Goal: Task Accomplishment & Management: Use online tool/utility

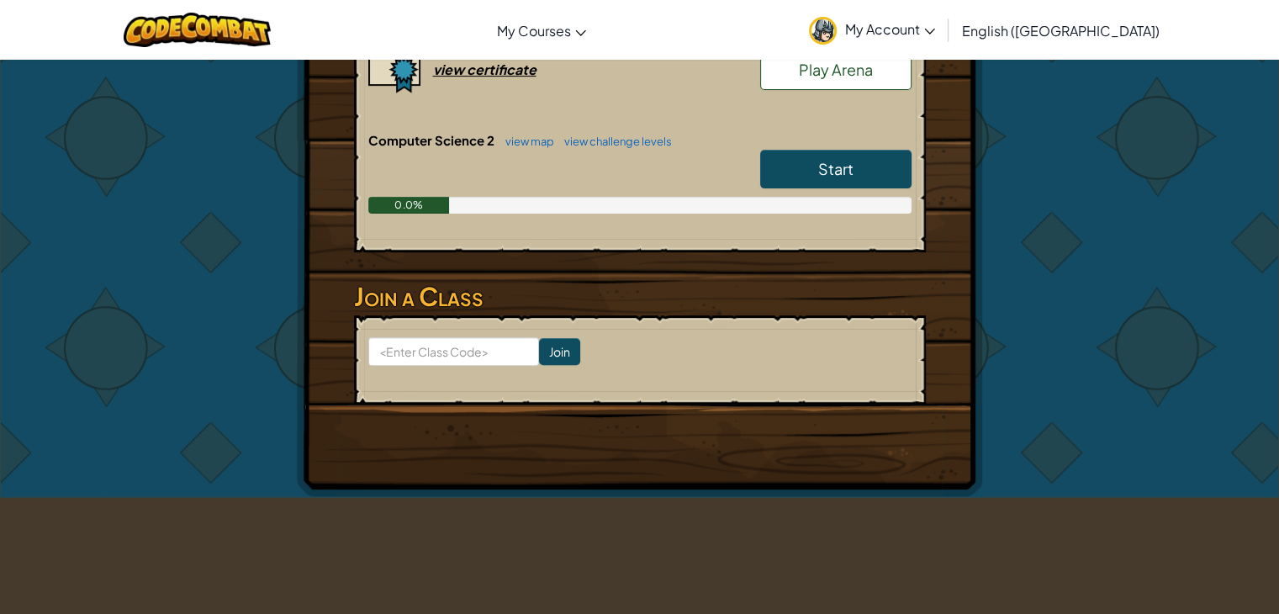
scroll to position [224, 0]
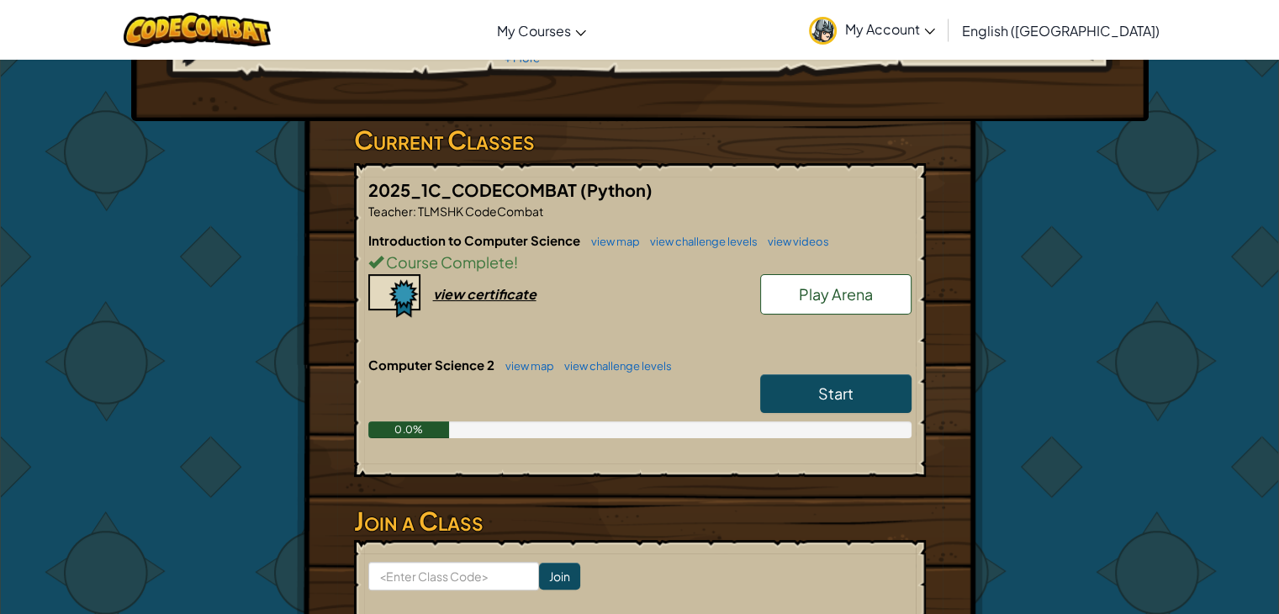
click at [861, 378] on link "Start" at bounding box center [835, 393] width 151 height 39
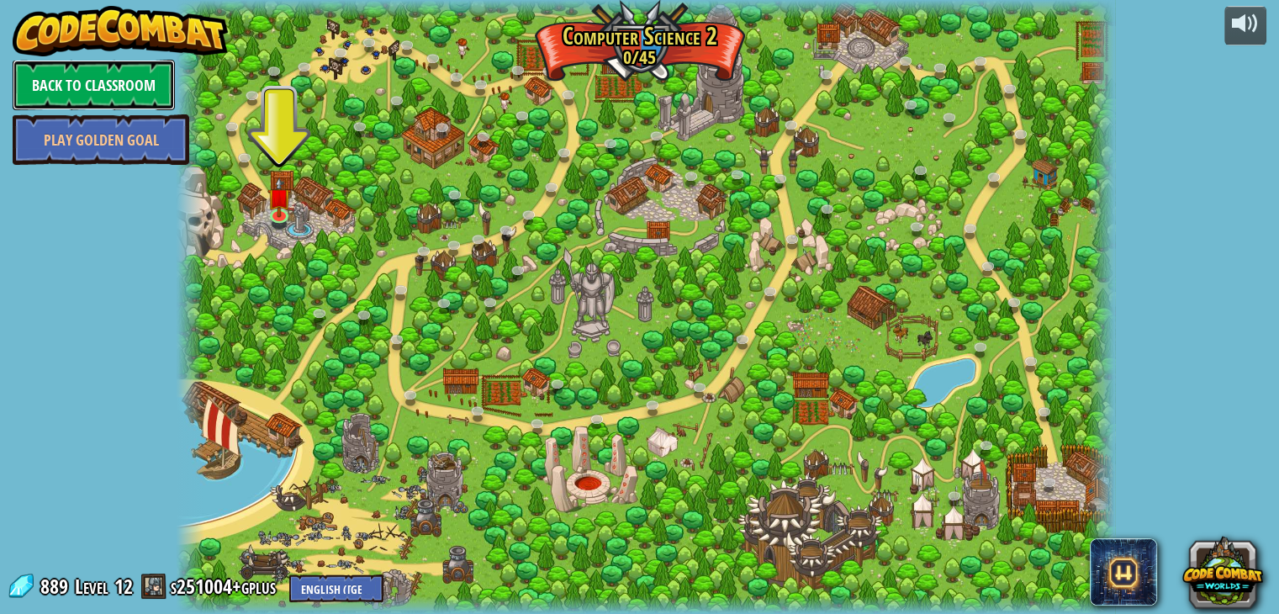
click at [79, 82] on link "Back to Classroom" at bounding box center [94, 85] width 162 height 50
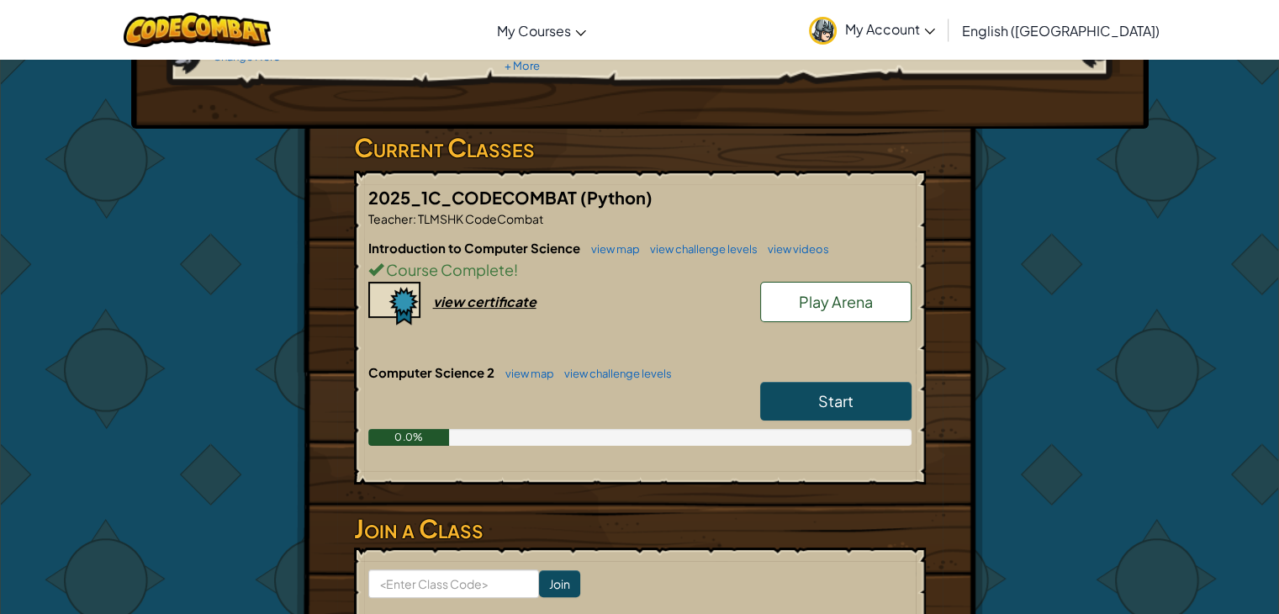
scroll to position [224, 0]
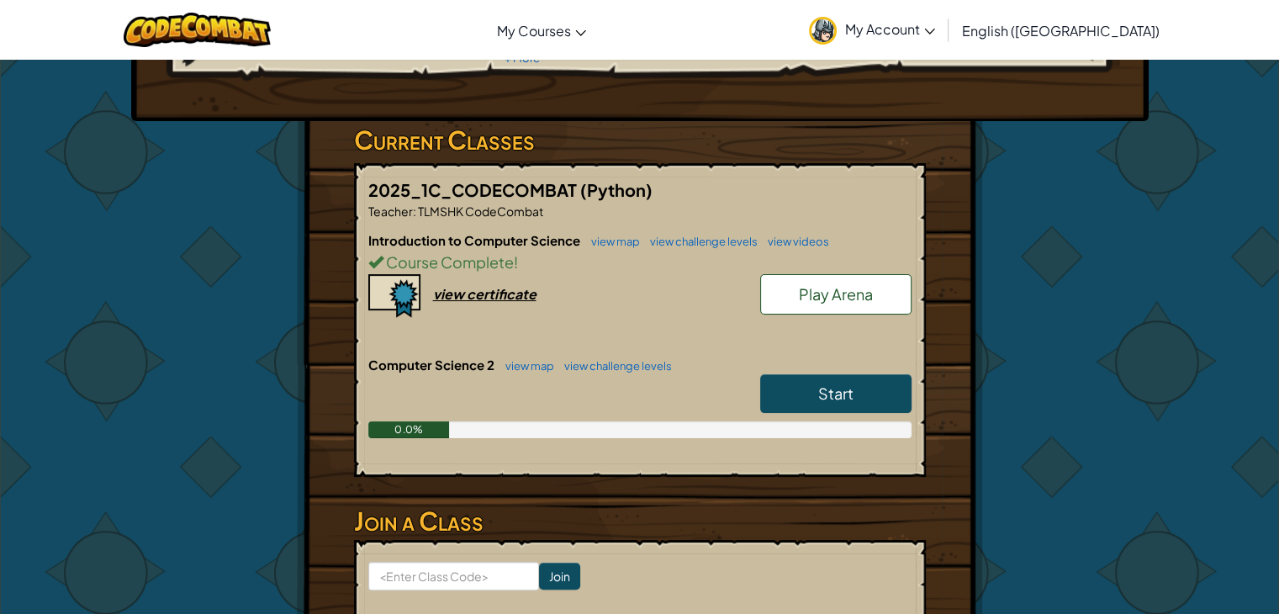
click at [812, 390] on link "Start" at bounding box center [835, 393] width 151 height 39
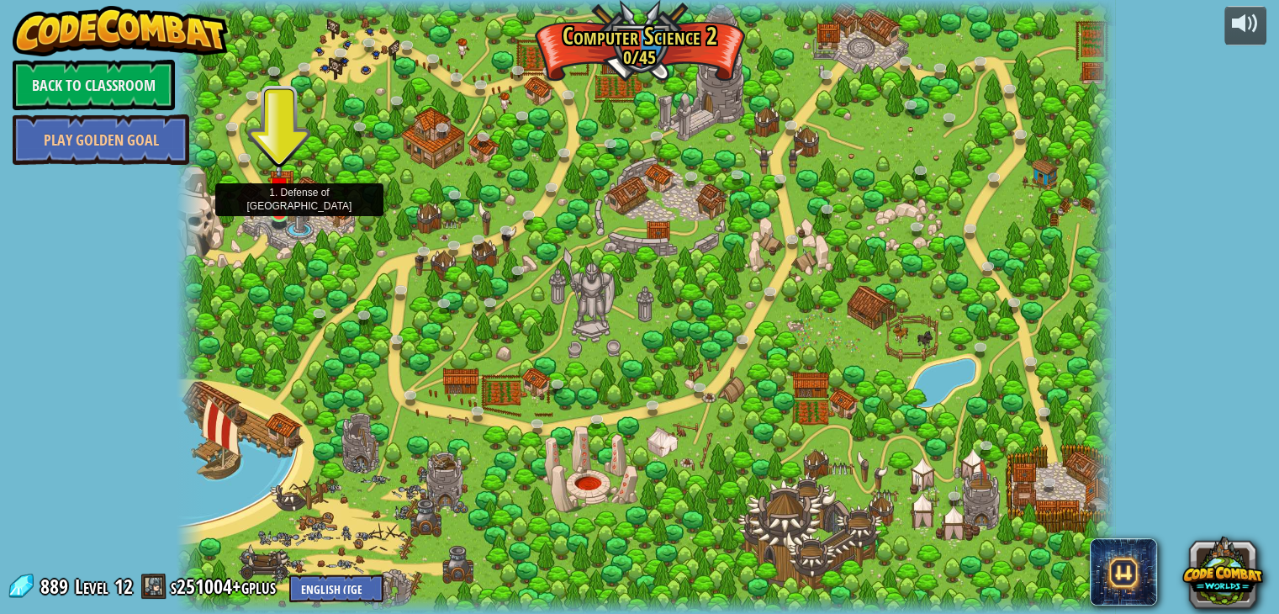
click at [285, 201] on img at bounding box center [279, 188] width 24 height 54
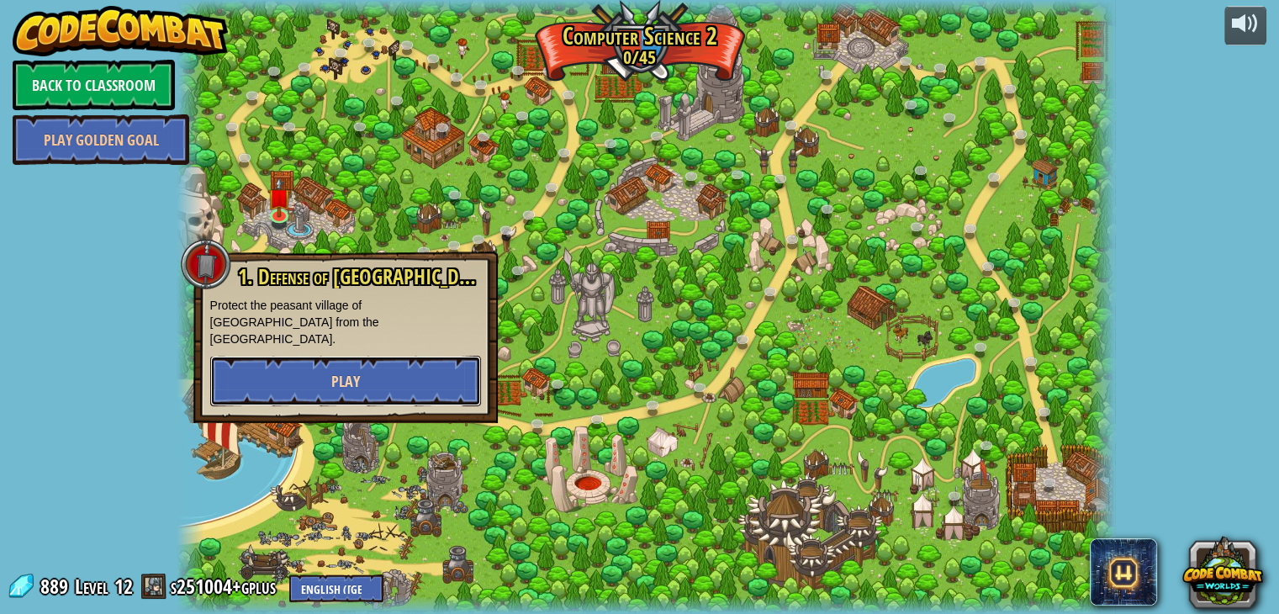
click at [273, 363] on button "Play" at bounding box center [345, 381] width 271 height 50
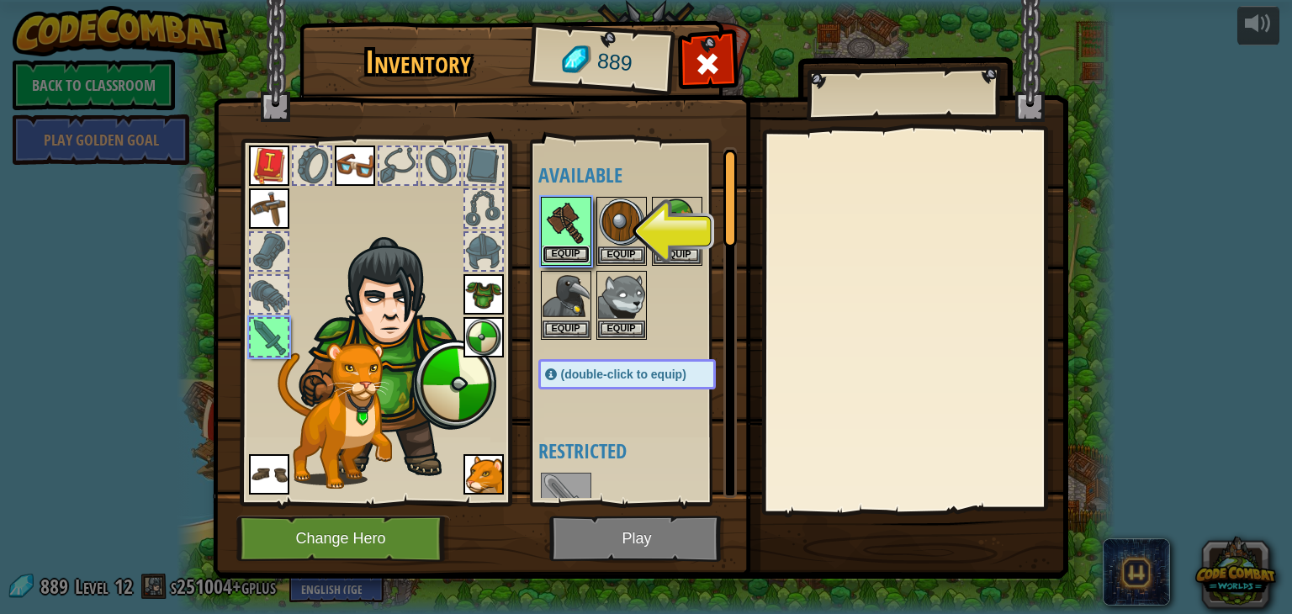
click at [577, 252] on button "Equip" at bounding box center [566, 255] width 47 height 18
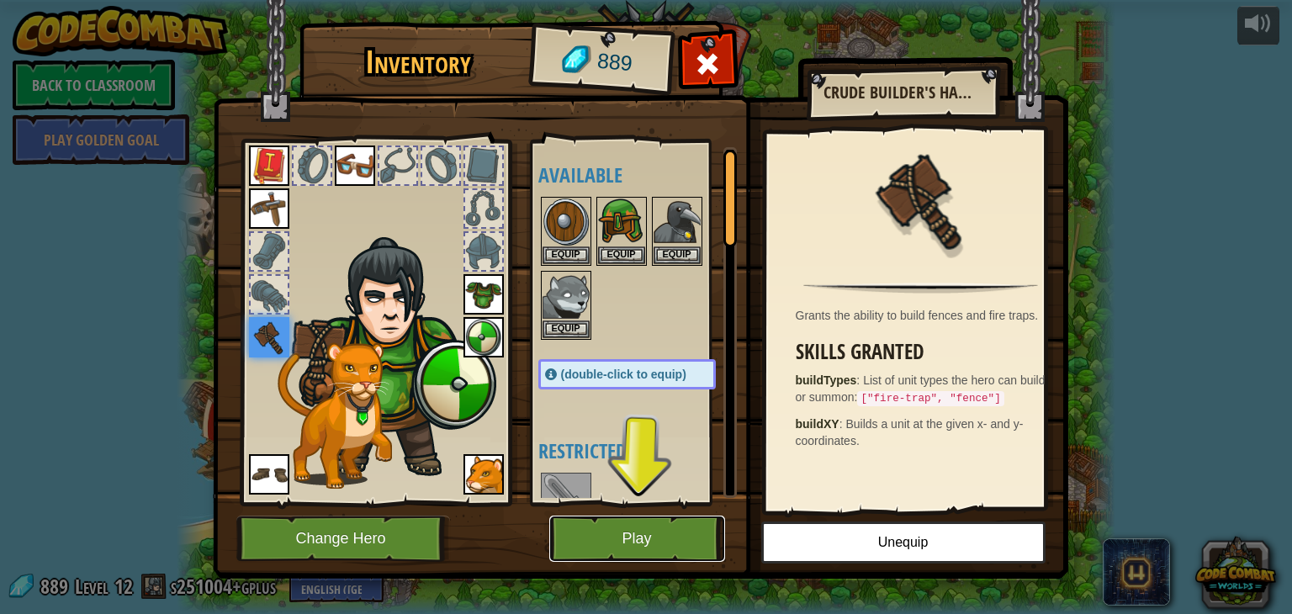
click at [676, 534] on button "Play" at bounding box center [637, 539] width 176 height 46
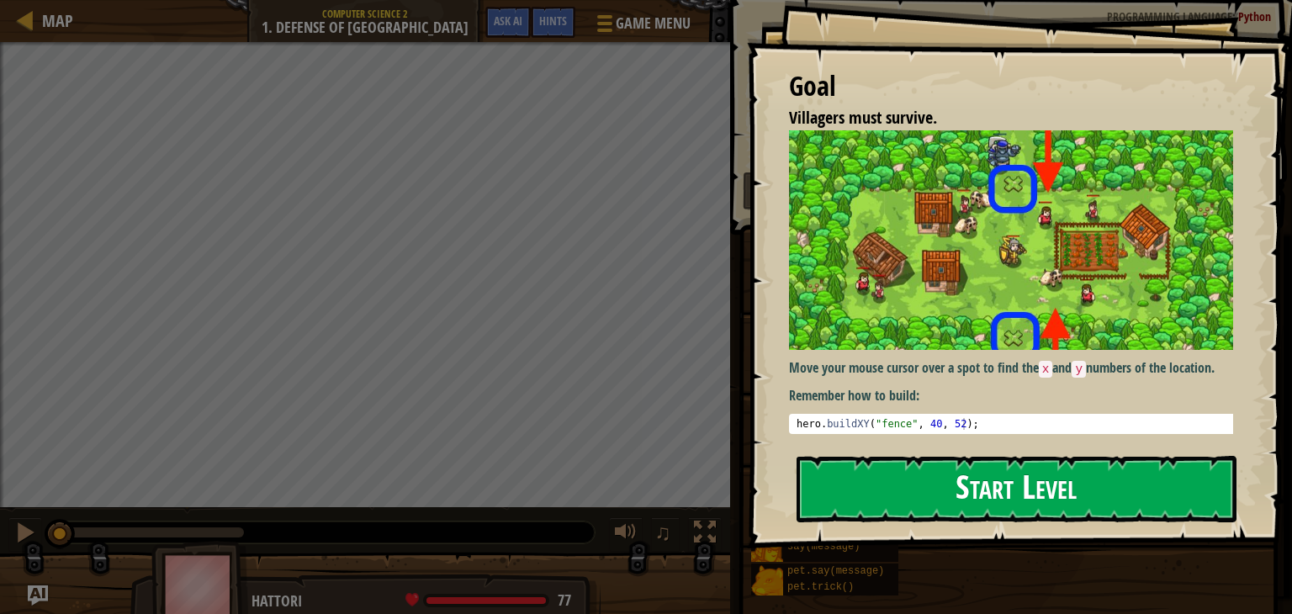
click at [1004, 505] on button "Start Level" at bounding box center [1017, 489] width 440 height 66
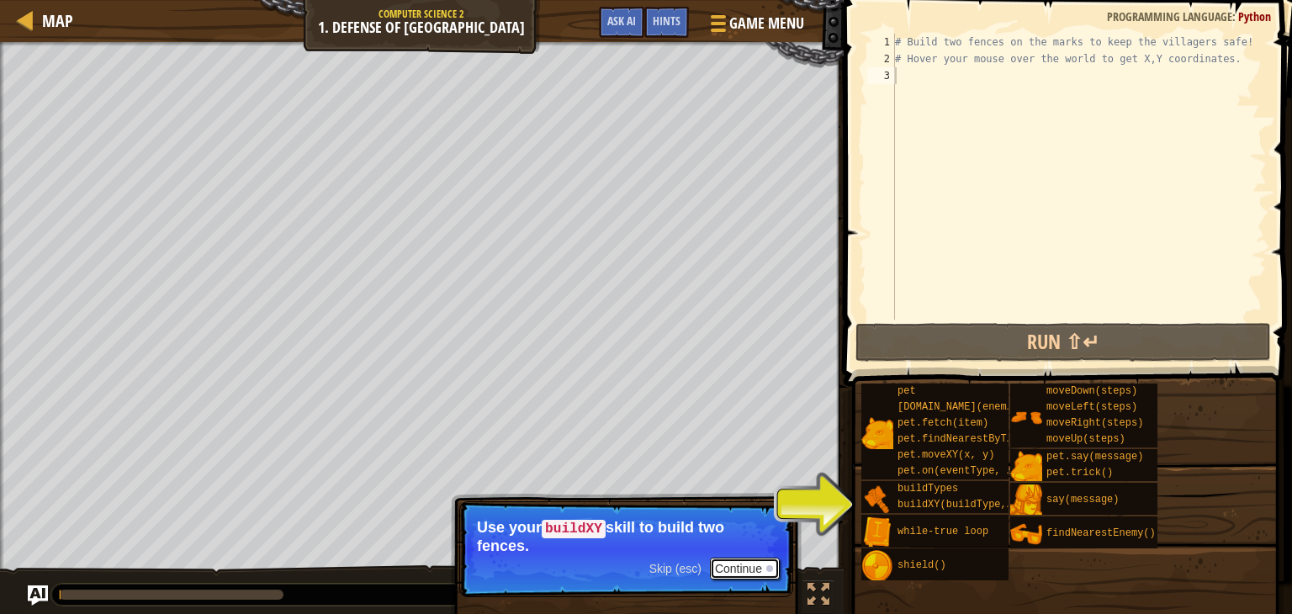
click at [734, 559] on button "Continue" at bounding box center [745, 569] width 70 height 22
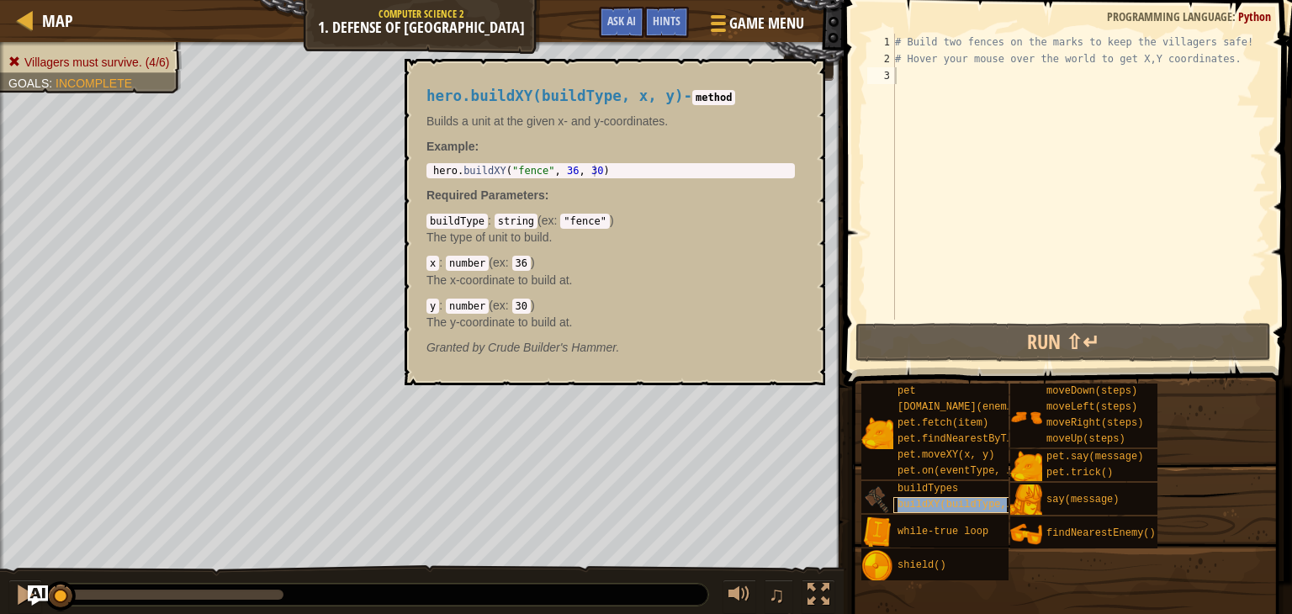
click at [897, 497] on div "buildXY(buildType, x, y)" at bounding box center [958, 505] width 130 height 16
click at [952, 507] on span "buildXY(buildType, x, y)" at bounding box center [971, 505] width 146 height 12
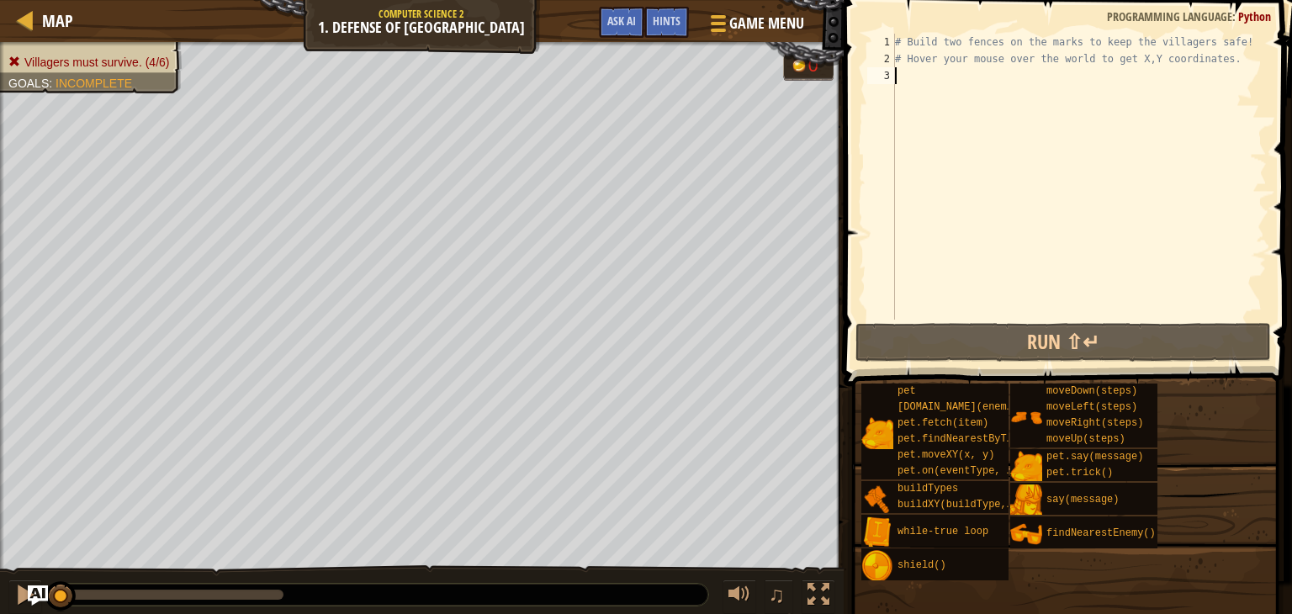
click at [959, 112] on div "# Build two fences on the marks to keep the villagers safe! # Hover your mouse …" at bounding box center [1079, 194] width 375 height 320
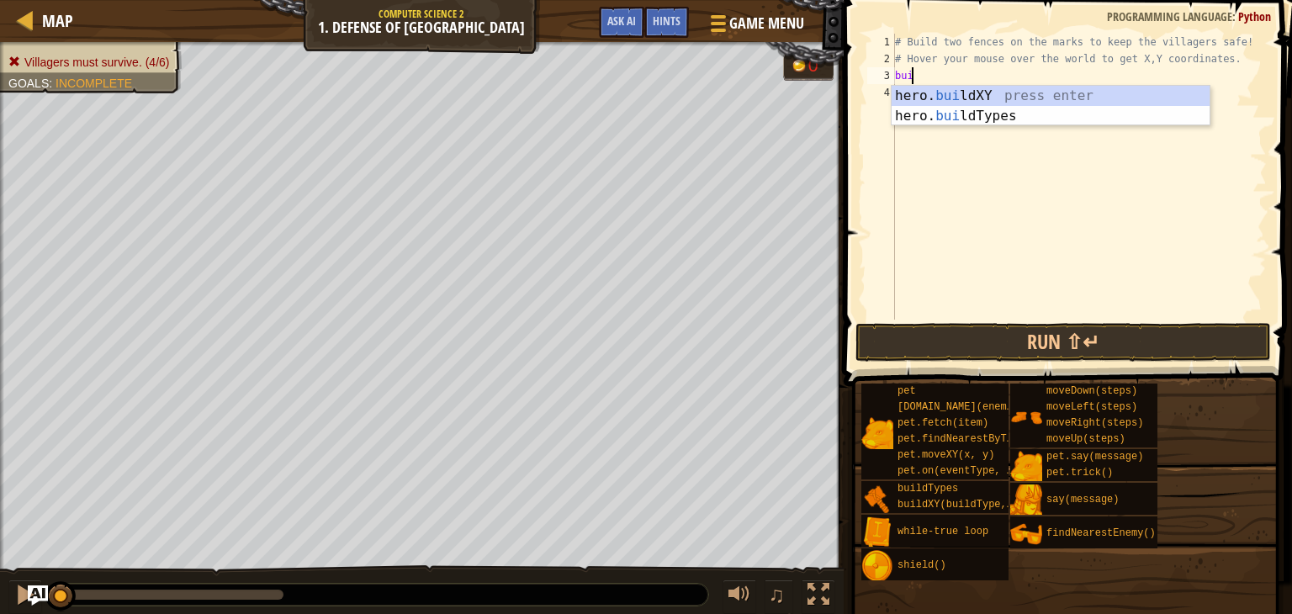
click at [955, 91] on div "hero. [PERSON_NAME] ldXY press enter hero. [PERSON_NAME] ldTypes press enter" at bounding box center [1051, 126] width 318 height 81
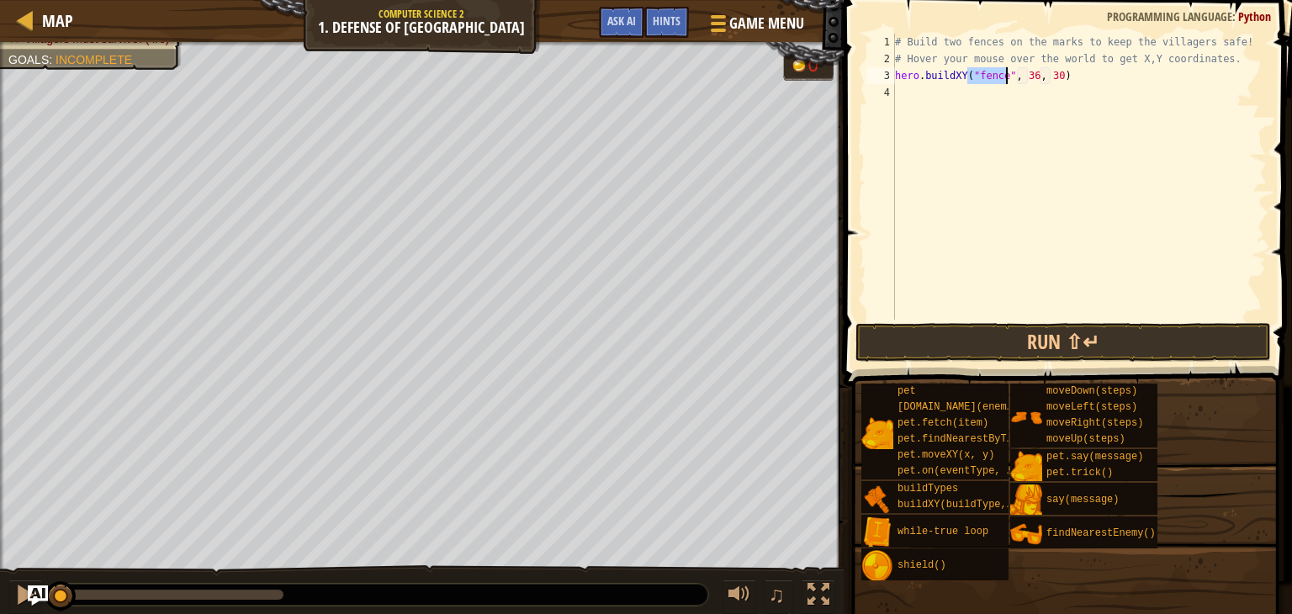
type textarea "hero.buildXY("fence", 36, 30)"
click at [4, 14] on div "Map Computer Science 2 1. Defense of Plainswood Game Menu Done Hints Ask AI" at bounding box center [422, 21] width 844 height 42
click at [24, 16] on div at bounding box center [25, 19] width 21 height 21
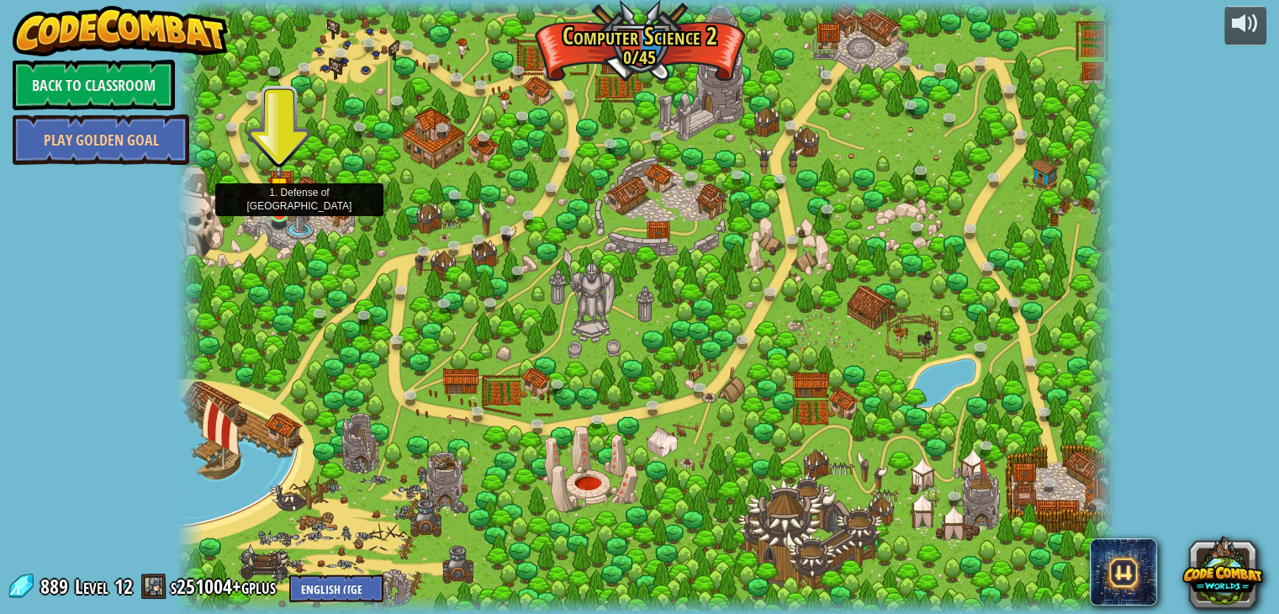
click at [283, 209] on img at bounding box center [279, 188] width 24 height 54
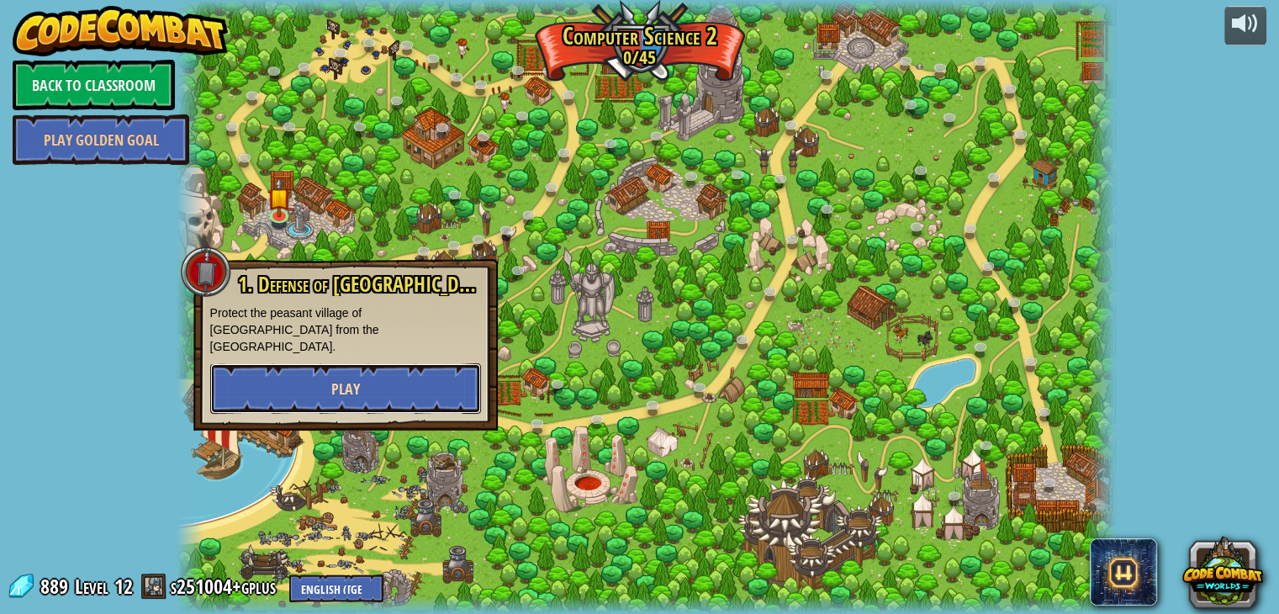
click at [266, 363] on button "Play" at bounding box center [345, 388] width 271 height 50
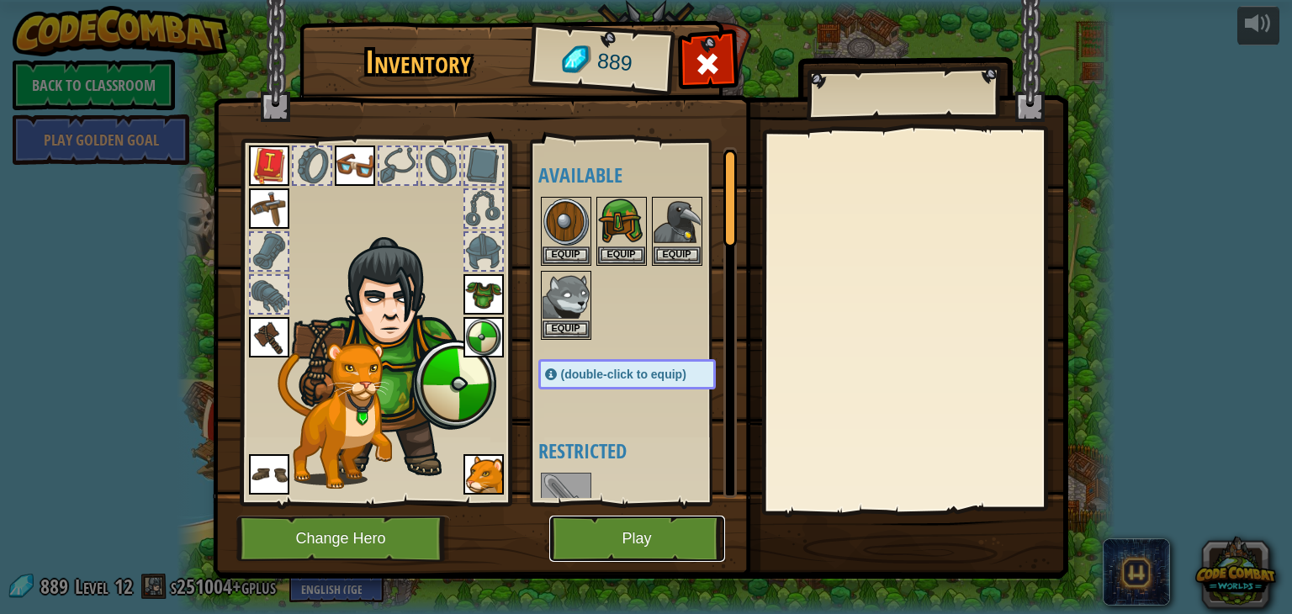
click at [629, 556] on button "Play" at bounding box center [637, 539] width 176 height 46
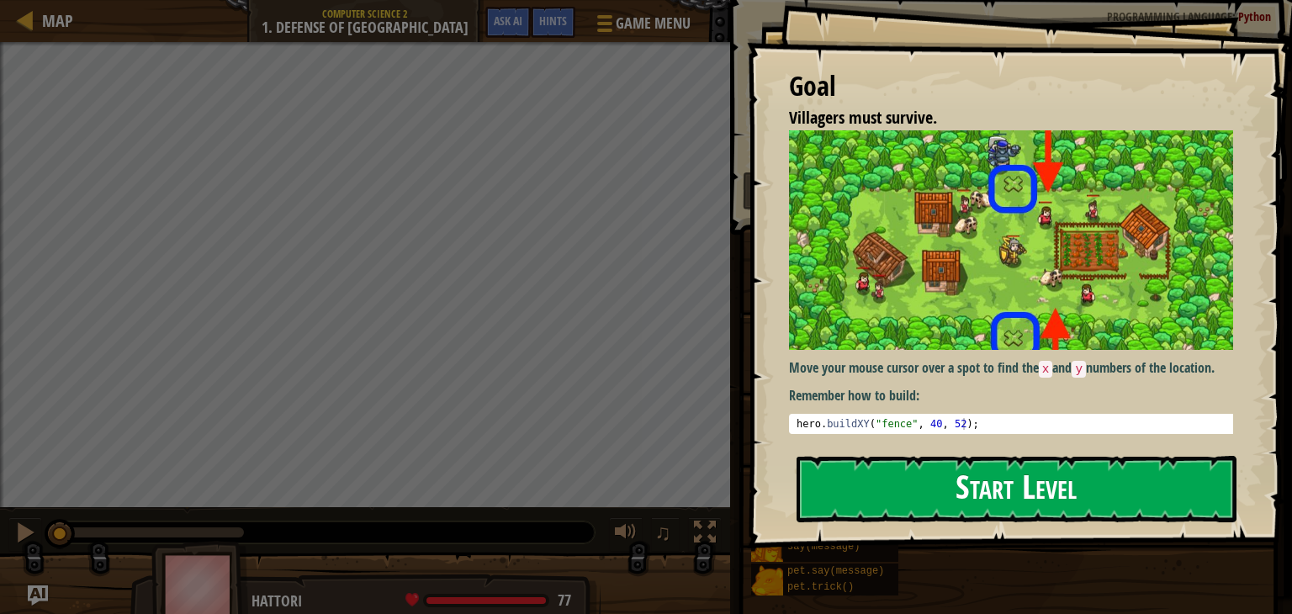
click at [1025, 492] on button "Start Level" at bounding box center [1017, 489] width 440 height 66
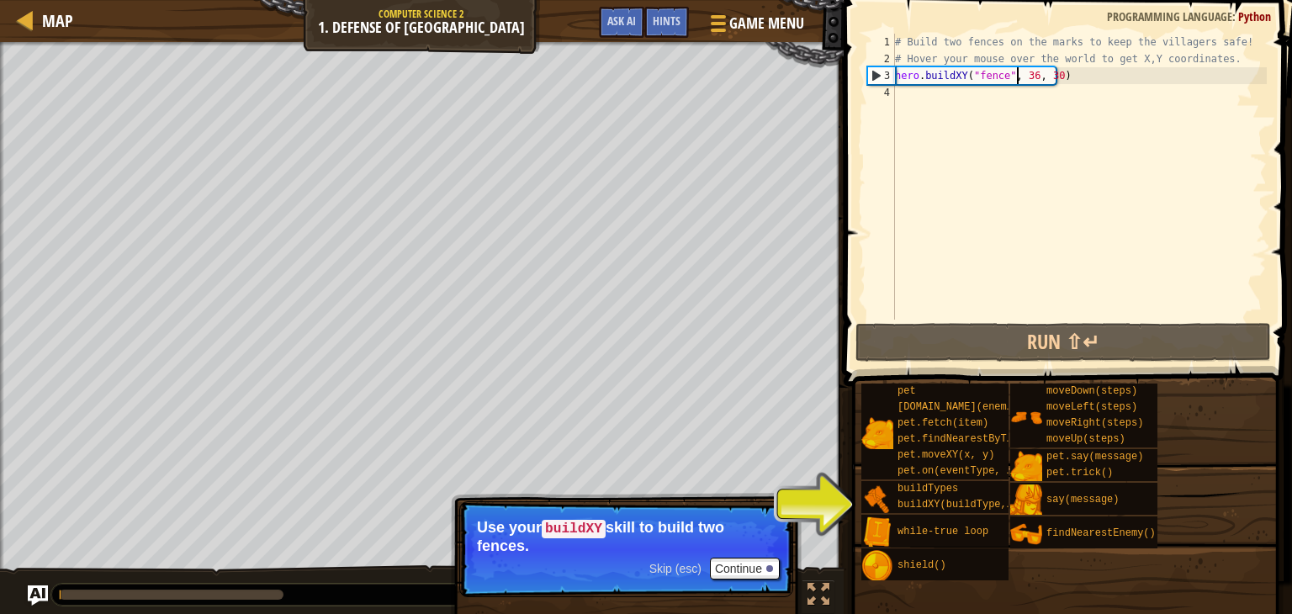
click at [1018, 81] on div "# Build two fences on the marks to keep the villagers safe! # Hover your mouse …" at bounding box center [1079, 194] width 375 height 320
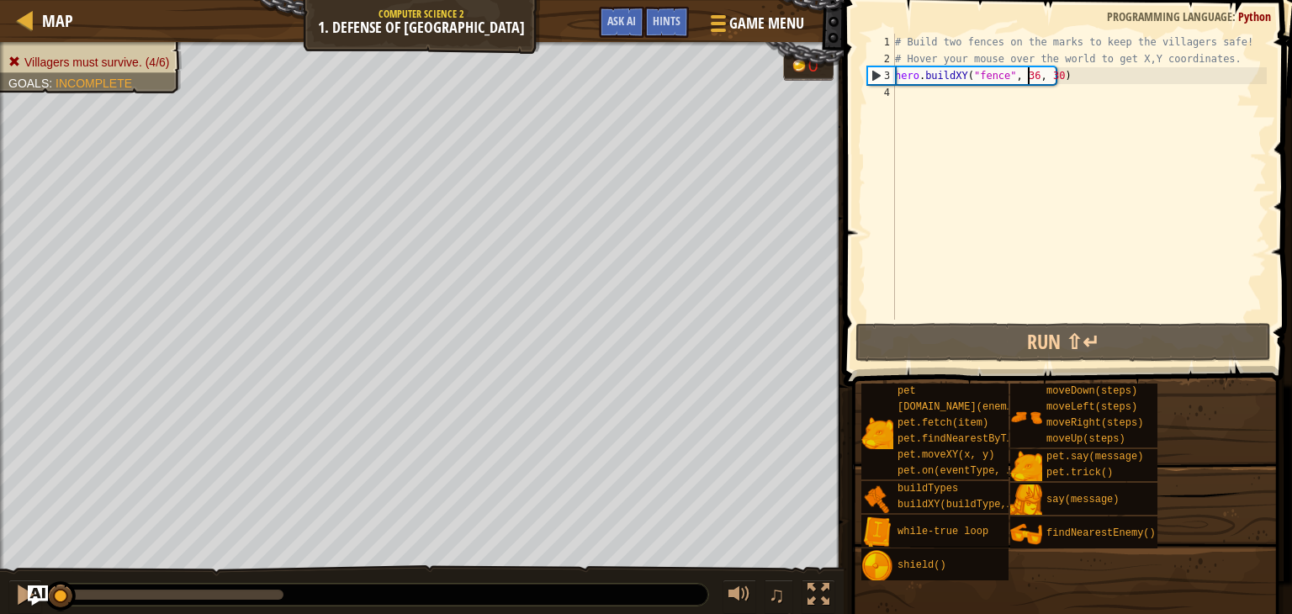
click at [1029, 82] on div "# Build two fences on the marks to keep the villagers safe! # Hover your mouse …" at bounding box center [1079, 194] width 375 height 320
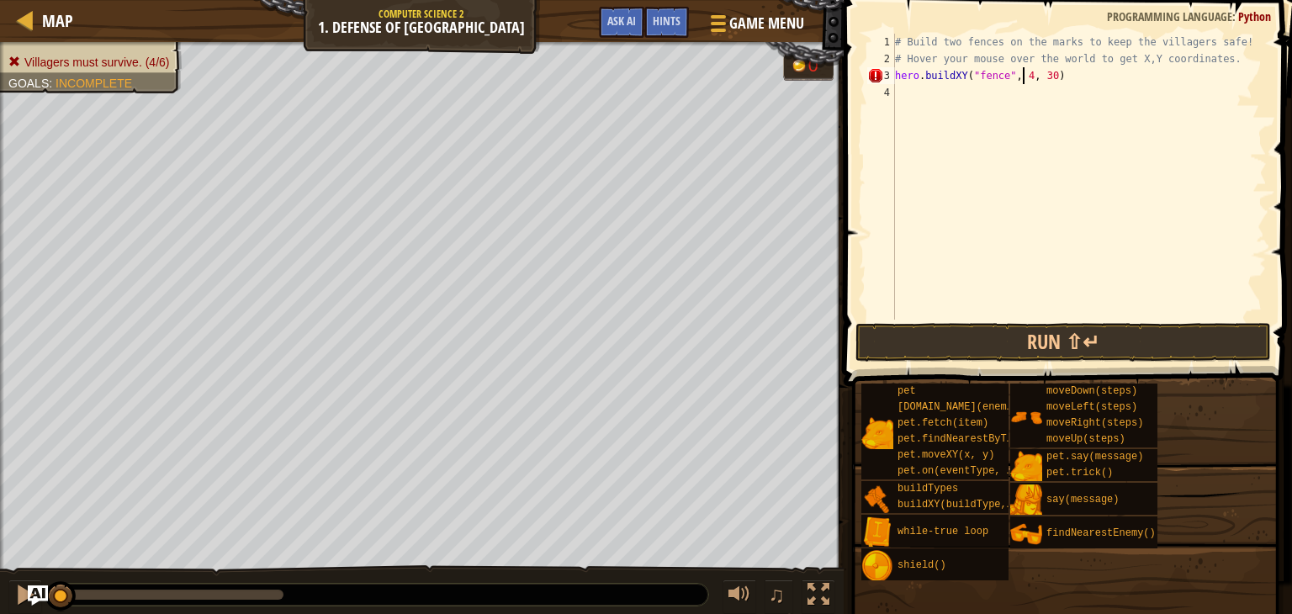
scroll to position [8, 10]
click at [1050, 73] on div "# Build two fences on the marks to keep the villagers safe! # Hover your mouse …" at bounding box center [1079, 194] width 375 height 320
type textarea "hero.buildXY("fence", 49, 29)"
click at [977, 186] on div "# Build two fences on the marks to keep the villagers safe! # Hover your mouse …" at bounding box center [1079, 194] width 375 height 320
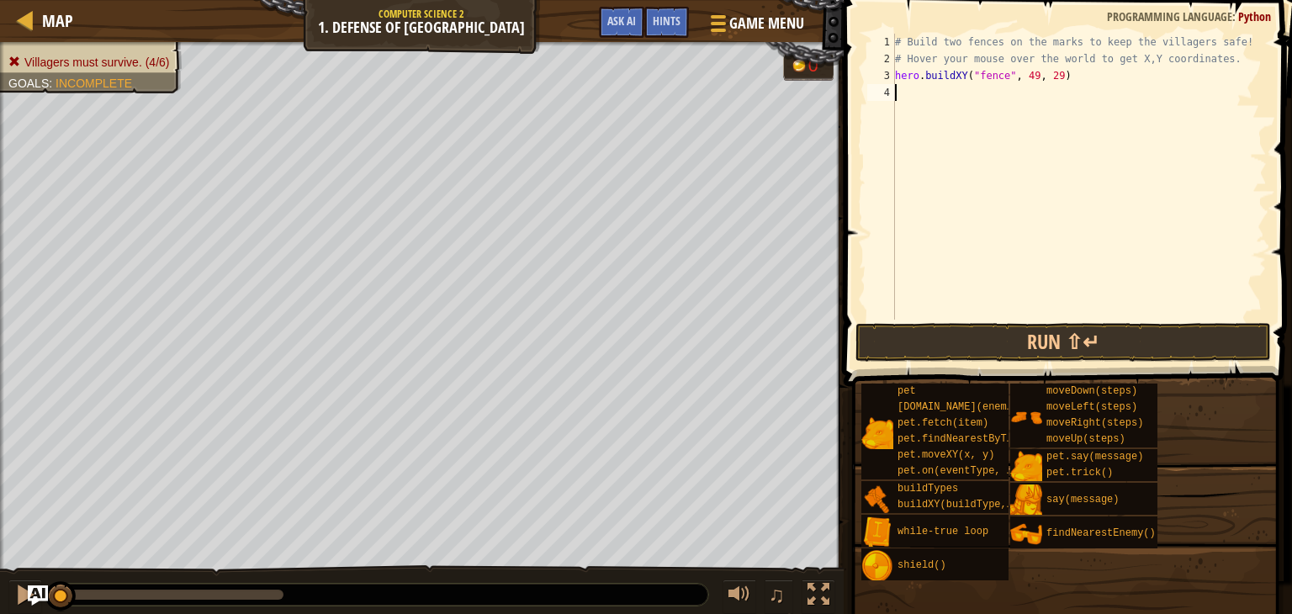
scroll to position [8, 0]
click at [1050, 336] on button "Run ⇧↵" at bounding box center [1063, 342] width 416 height 39
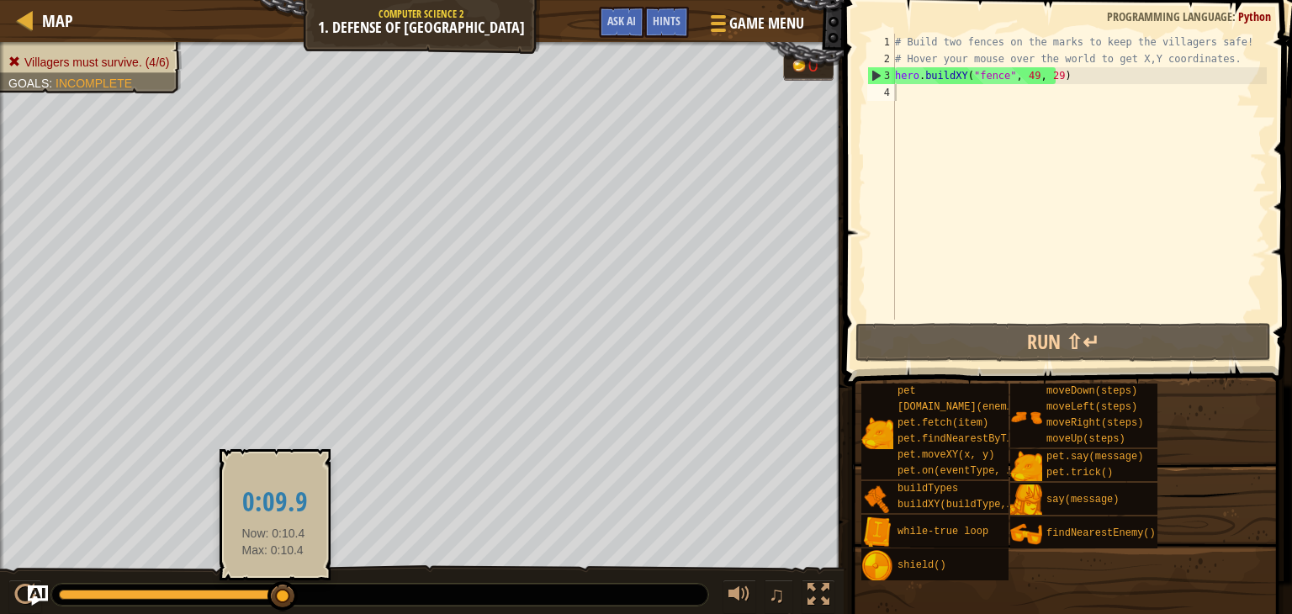
drag, startPoint x: 303, startPoint y: 580, endPoint x: 273, endPoint y: 593, distance: 32.4
click at [273, 593] on div "♫" at bounding box center [422, 590] width 844 height 50
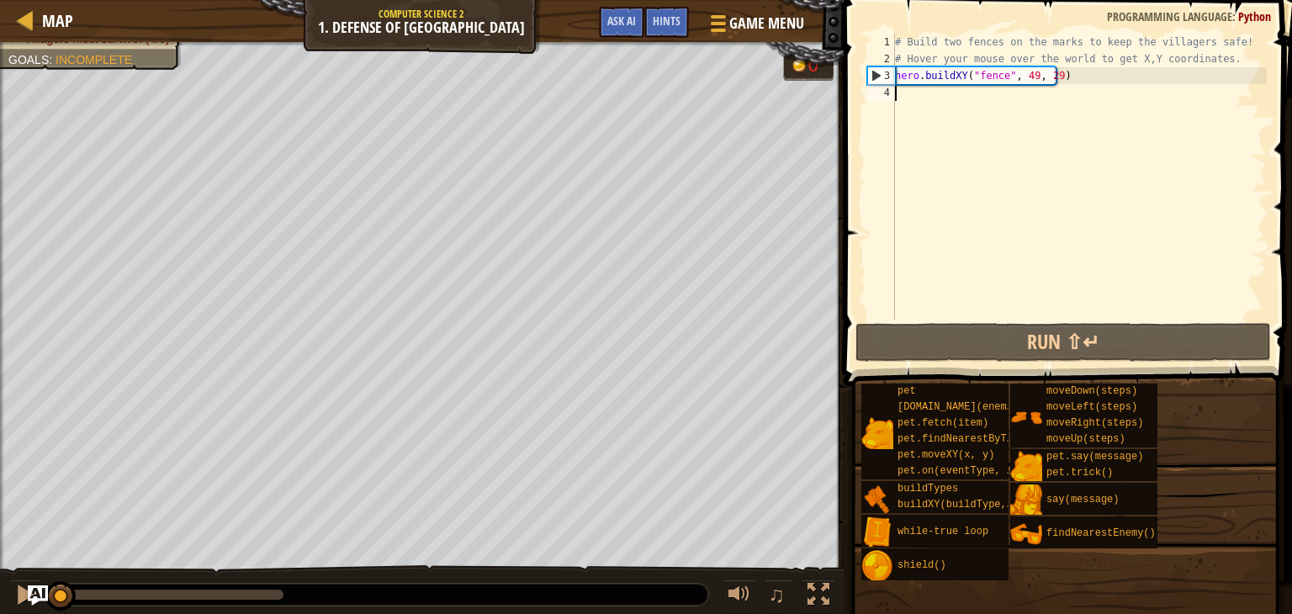
drag, startPoint x: 273, startPoint y: 593, endPoint x: 0, endPoint y: 502, distance: 288.1
click at [0, 502] on div "Villagers must survive. (4/6) Goals : Incomplete 0 ♫ Hattori 77 x: 41 y: 35 x: …" at bounding box center [646, 329] width 1292 height 574
click at [1090, 82] on div "# Build two fences on the marks to keep the villagers safe! # Hover your mouse …" at bounding box center [1079, 194] width 375 height 320
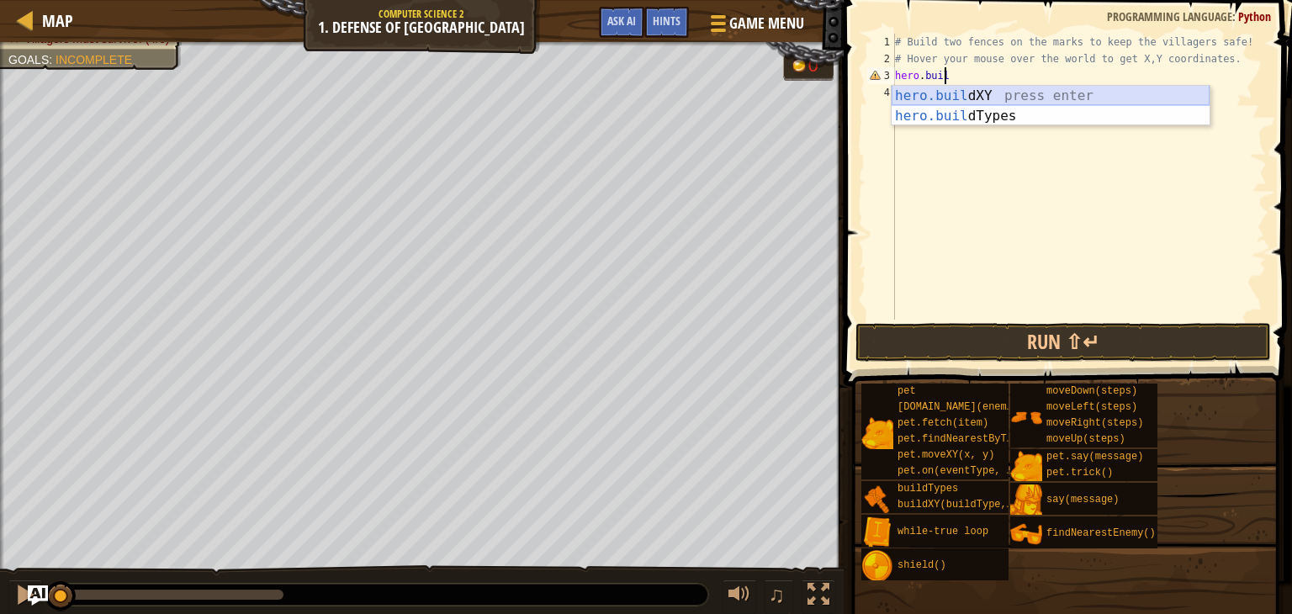
click at [1070, 96] on div "hero.buil dXY press enter hero.buil dTypes press enter" at bounding box center [1051, 126] width 318 height 81
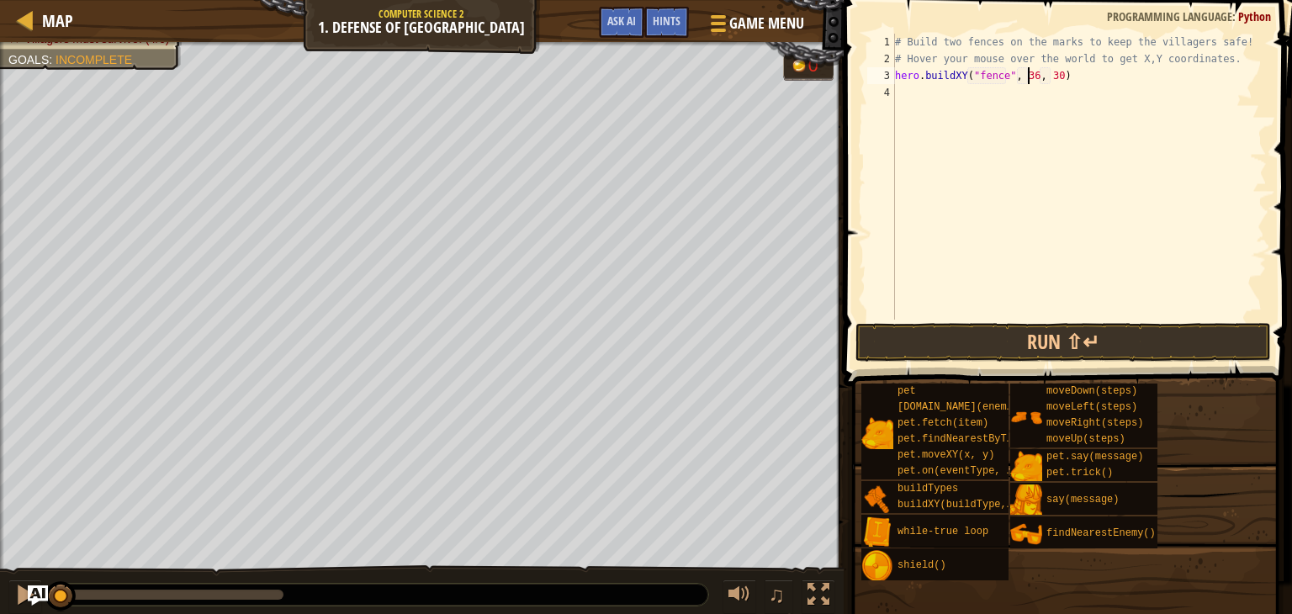
click at [1027, 78] on div "# Build two fences on the marks to keep the villagers safe! # Hover your mouse …" at bounding box center [1079, 194] width 375 height 320
click at [1054, 73] on div "# Build two fences on the marks to keep the villagers safe! # Hover your mouse …" at bounding box center [1079, 194] width 375 height 320
click at [1048, 78] on div "# Build two fences on the marks to keep the villagers safe! # Hover your mouse …" at bounding box center [1079, 194] width 375 height 320
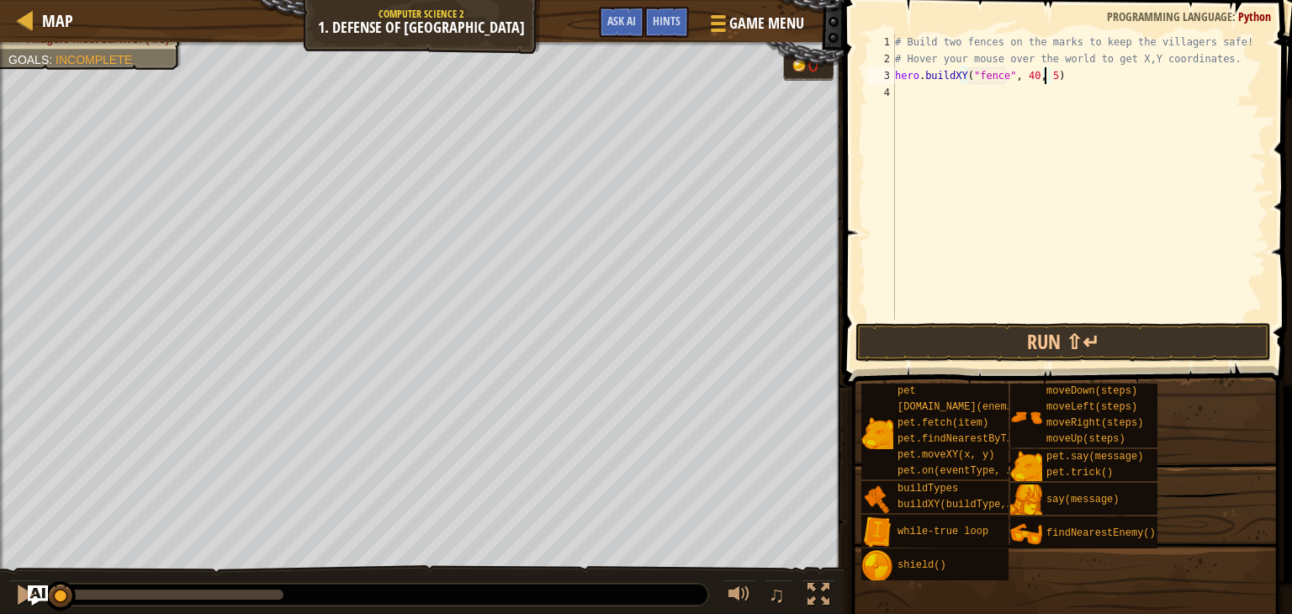
type textarea "hero.buildXY("fence", 40, 52)"
click at [1033, 88] on div "# Build two fences on the marks to keep the villagers safe! # Hover your mouse …" at bounding box center [1079, 194] width 375 height 320
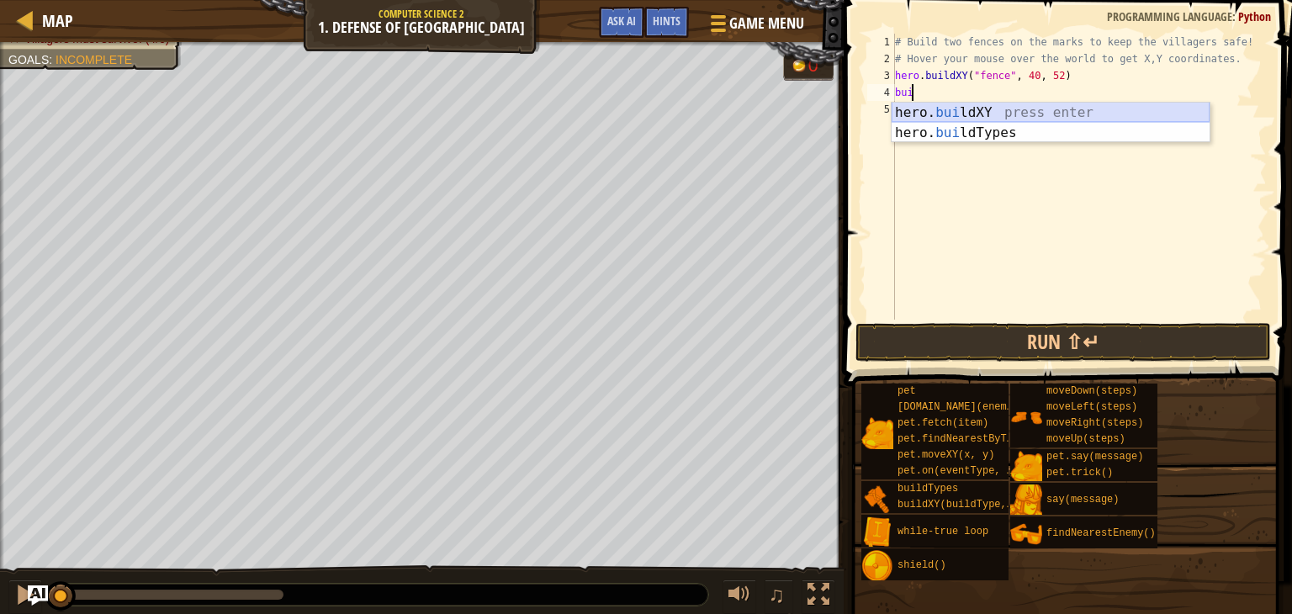
click at [1087, 114] on div "hero. [PERSON_NAME] ldXY press enter hero. [PERSON_NAME] ldTypes press enter" at bounding box center [1051, 143] width 318 height 81
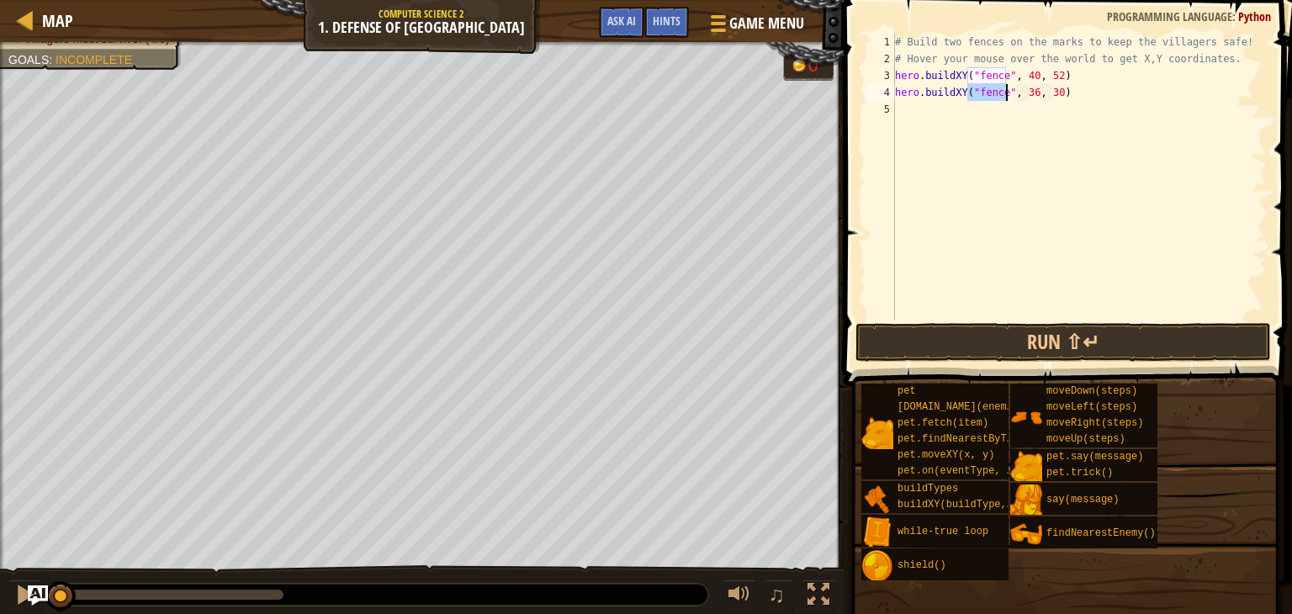
click at [1026, 90] on div "# Build two fences on the marks to keep the villagers safe! # Hover your mouse …" at bounding box center [1079, 194] width 375 height 320
click at [1051, 82] on div "# Build two fences on the marks to keep the villagers safe! # Hover your mouse …" at bounding box center [1079, 194] width 375 height 320
click at [1050, 99] on div "# Build two fences on the marks to keep the villagers safe! # Hover your mouse …" at bounding box center [1079, 194] width 375 height 320
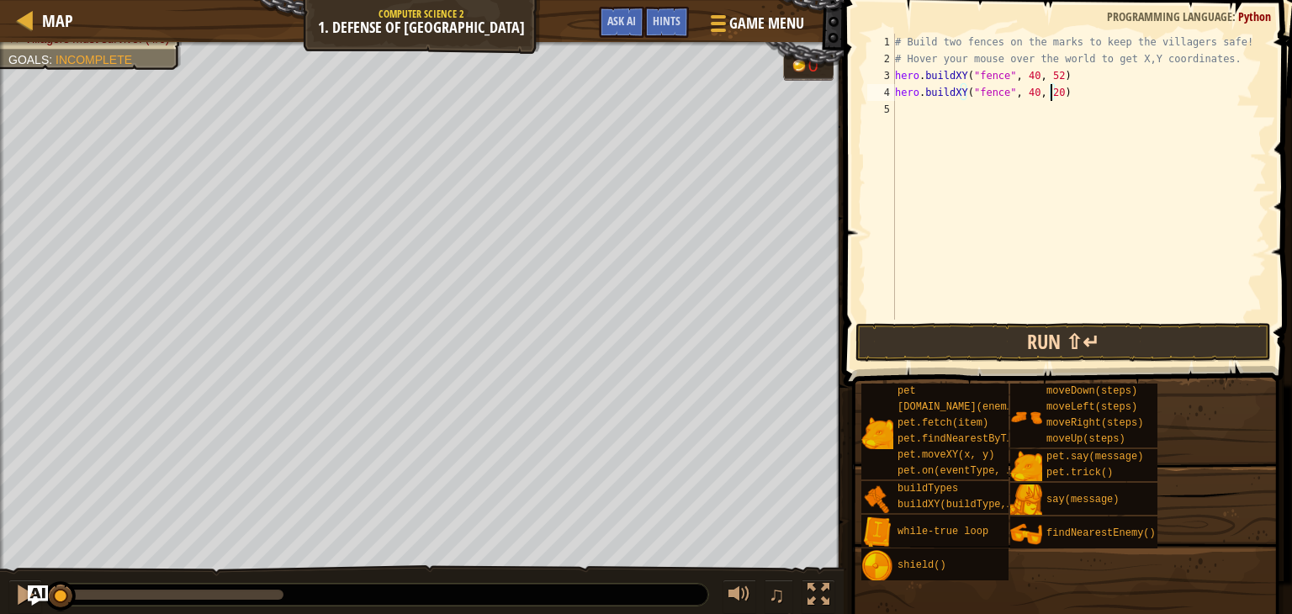
type textarea "hero.buildXY("fence", 40, 20)"
click at [1154, 335] on button "Run ⇧↵" at bounding box center [1063, 342] width 416 height 39
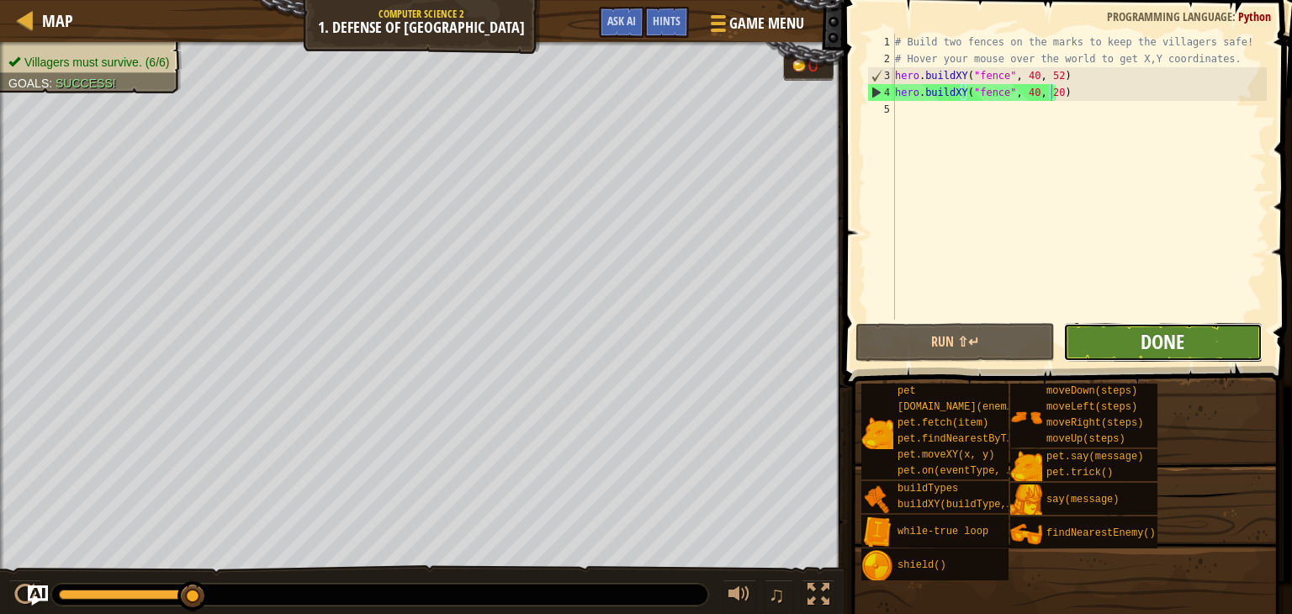
click at [1155, 350] on span "Done" at bounding box center [1163, 341] width 44 height 27
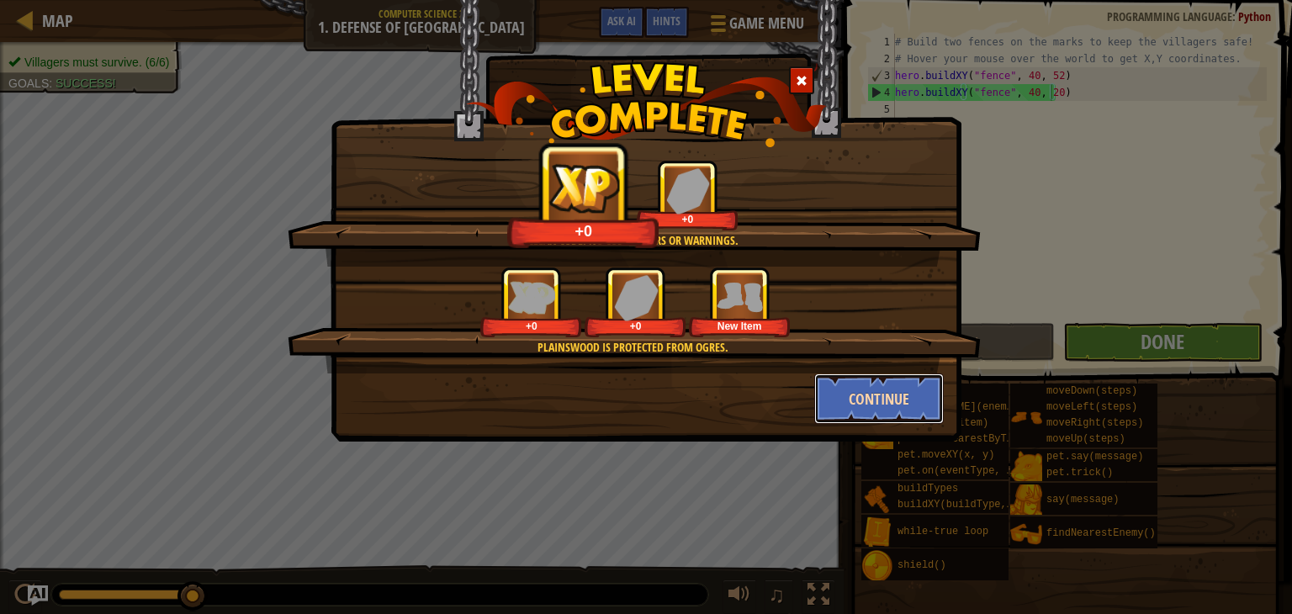
click at [859, 393] on button "Continue" at bounding box center [879, 398] width 130 height 50
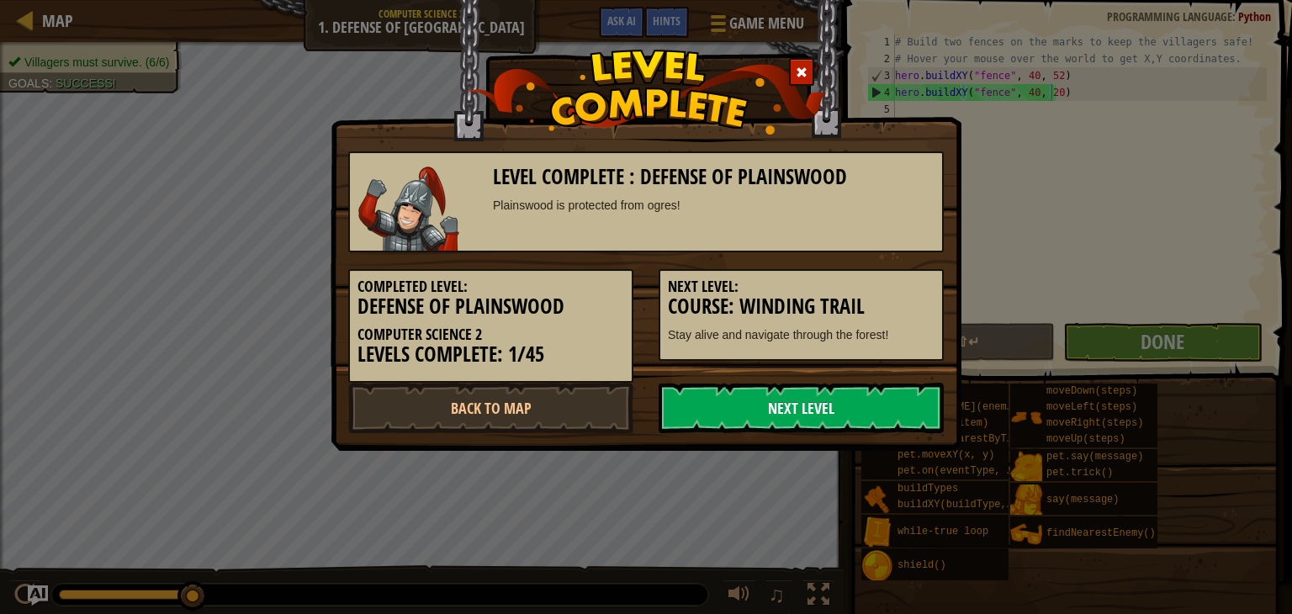
click at [810, 410] on link "Next Level" at bounding box center [801, 408] width 285 height 50
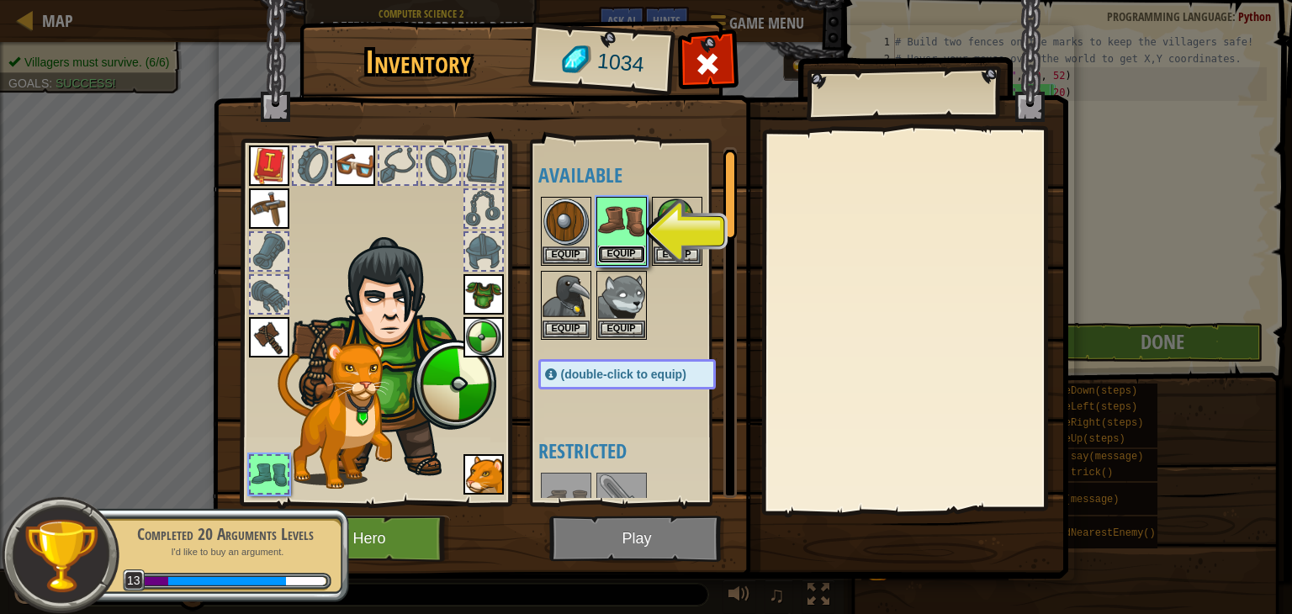
click at [609, 252] on button "Equip" at bounding box center [621, 255] width 47 height 18
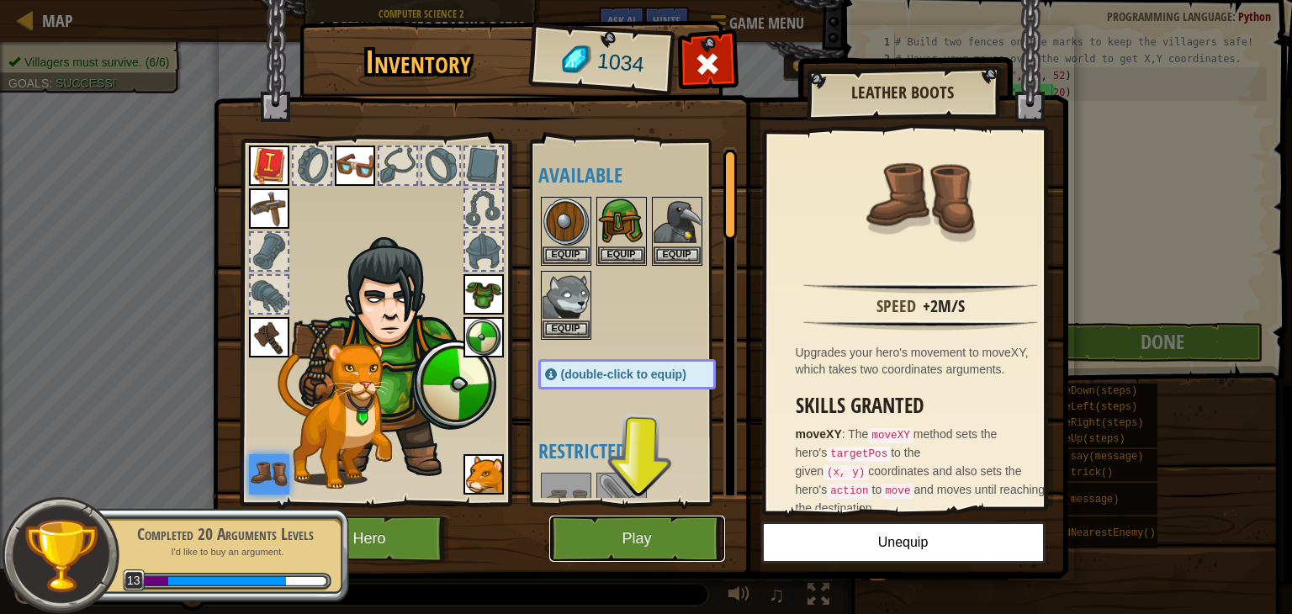
click at [638, 533] on button "Play" at bounding box center [637, 539] width 176 height 46
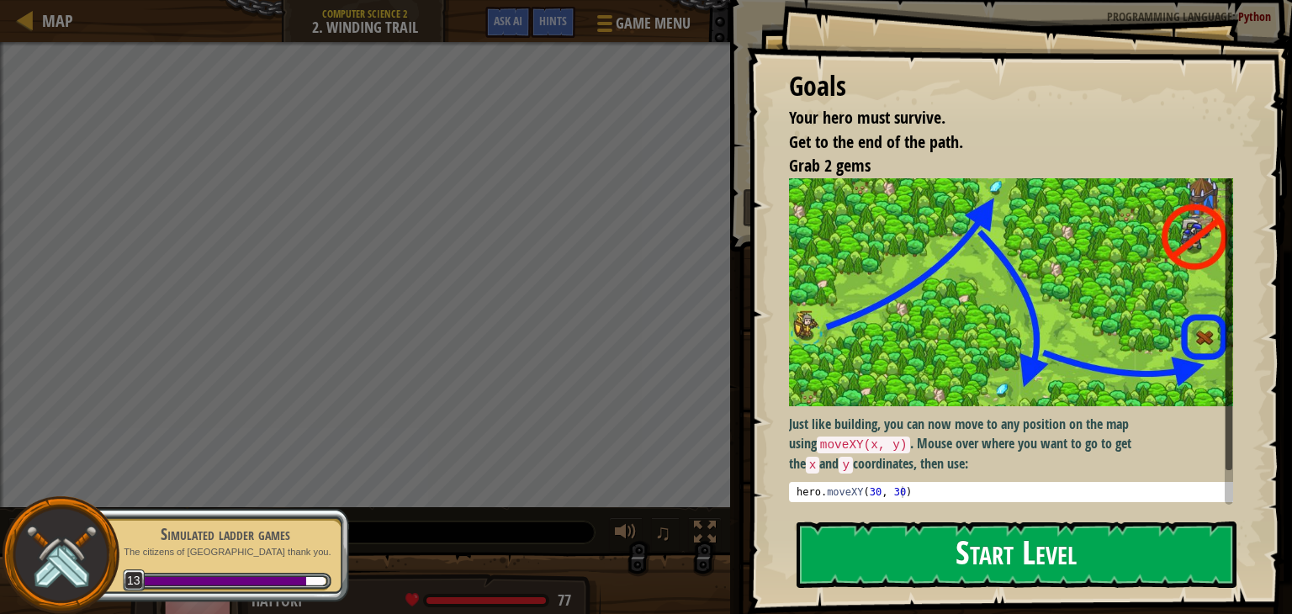
click at [958, 534] on button "Start Level" at bounding box center [1017, 555] width 440 height 66
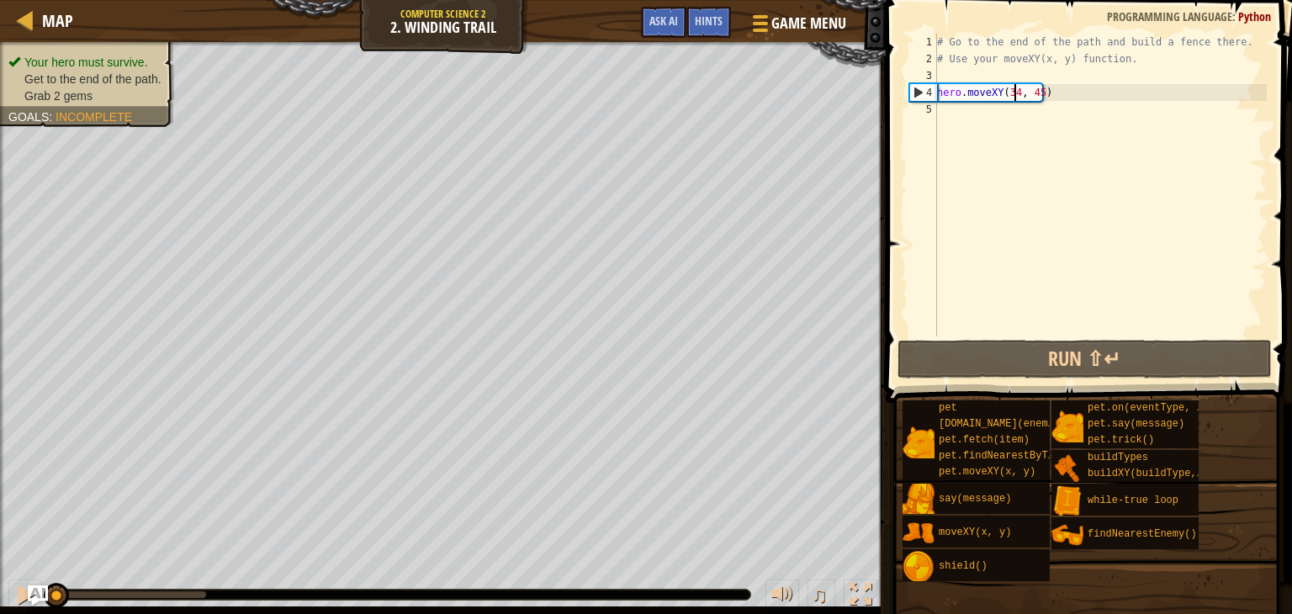
click at [1016, 94] on div "# Go to the end of the path and build a fence there. # Use your moveXY(x, y) fu…" at bounding box center [1100, 202] width 333 height 336
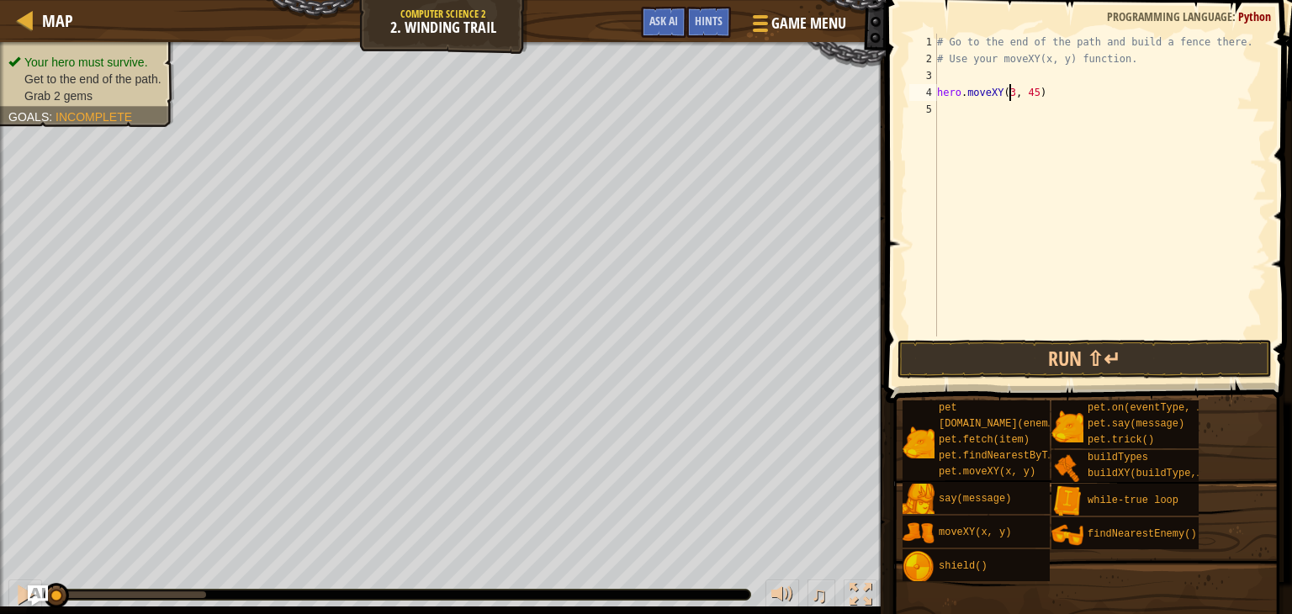
scroll to position [8, 6]
click at [1034, 93] on div "# Go to the end of the path and build a fence there. # Use your moveXY(x, y) fu…" at bounding box center [1100, 202] width 333 height 336
click at [1036, 100] on div "# Go to the end of the path and build a fence there. # Use your moveXY(x, y) fu…" at bounding box center [1100, 202] width 333 height 336
type textarea "hero.moveXY(36, 60)"
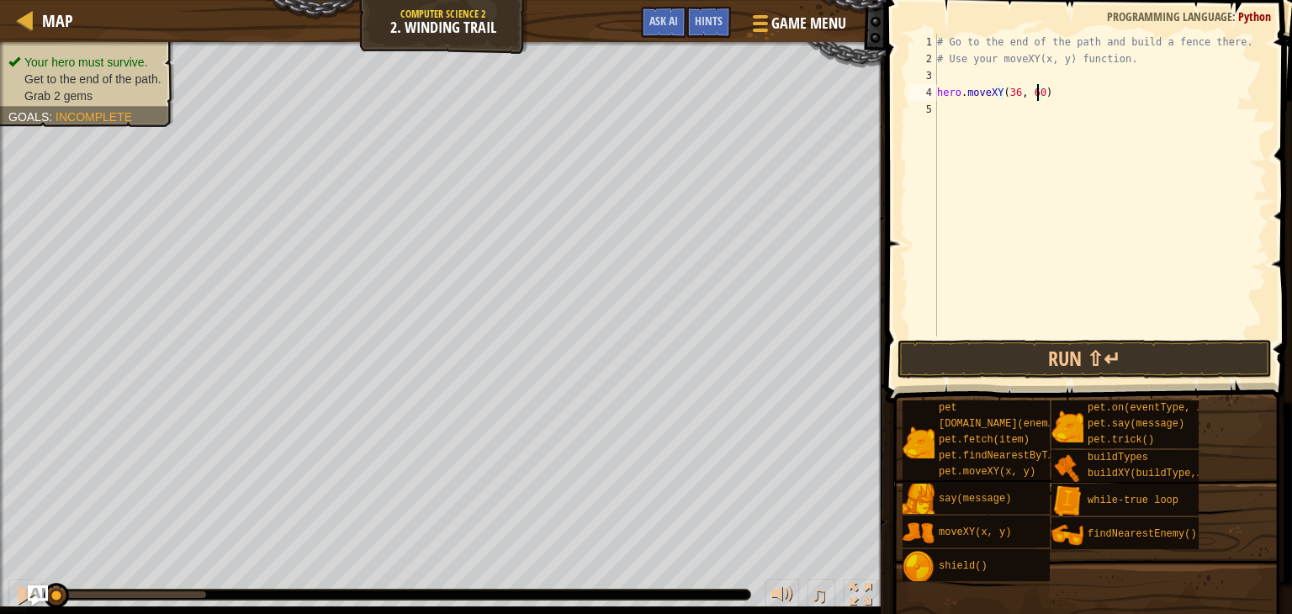
click at [1036, 100] on div "# Go to the end of the path and build a fence there. # Use your moveXY(x, y) fu…" at bounding box center [1100, 202] width 333 height 336
click at [1033, 108] on div "# Go to the end of the path and build a fence there. # Use your moveXY(x, y) fu…" at bounding box center [1100, 202] width 333 height 336
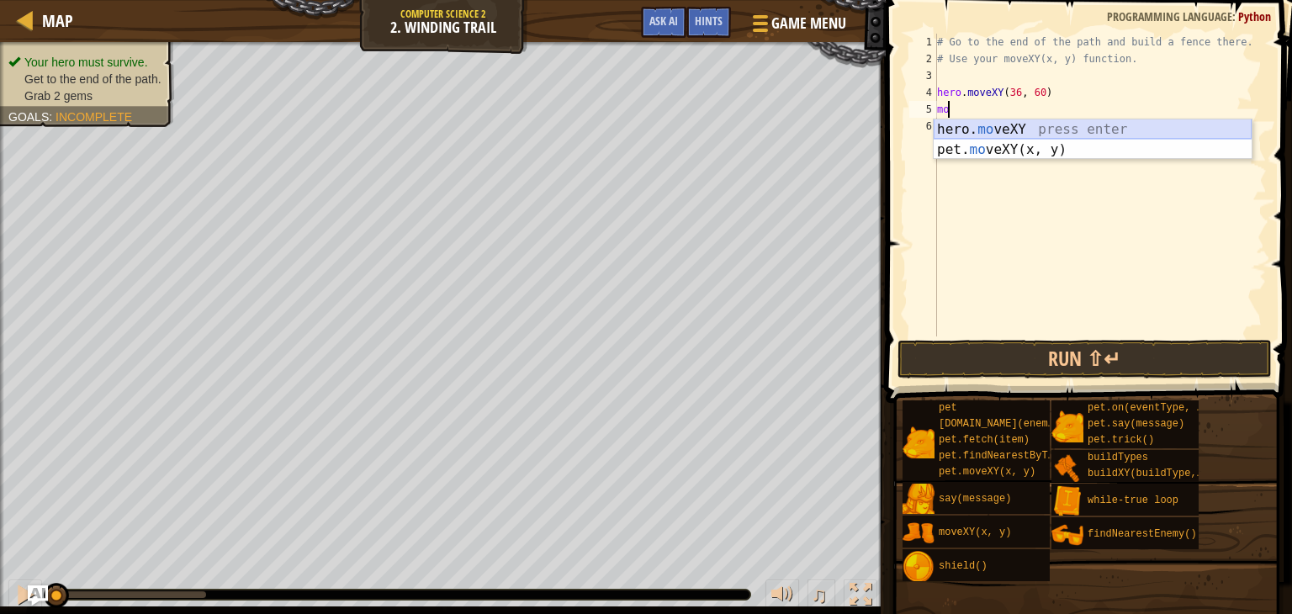
click at [1028, 122] on div "hero. mo veXY press enter pet. mo veXY(x, y) press enter" at bounding box center [1093, 159] width 318 height 81
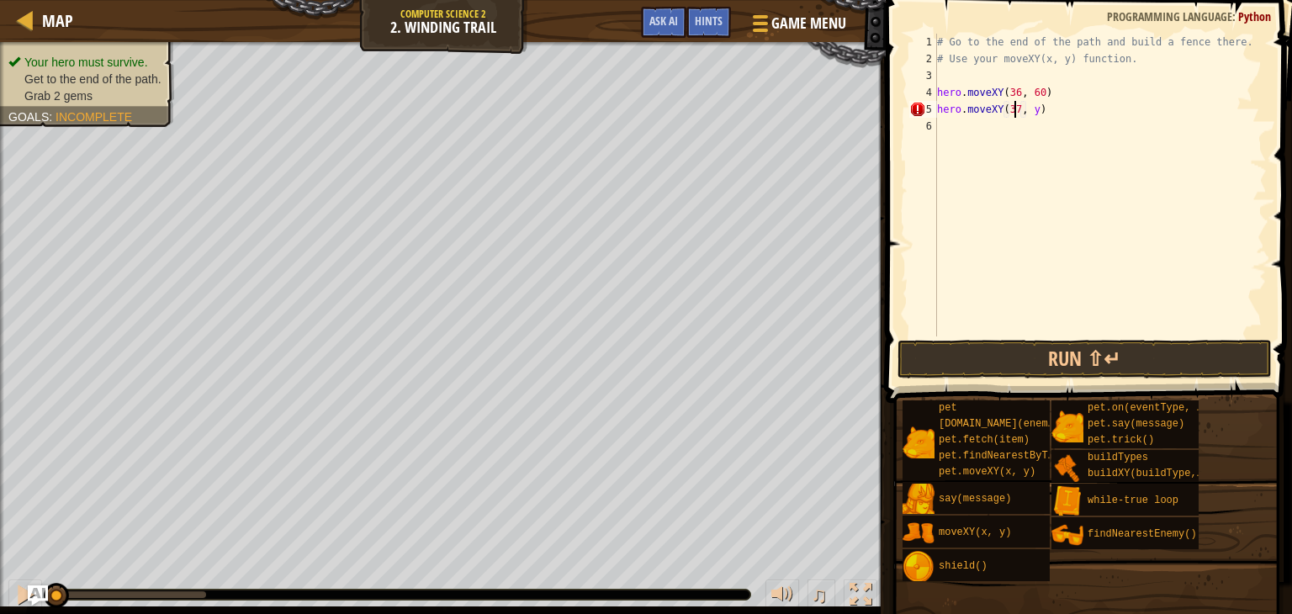
scroll to position [8, 6]
click at [1031, 102] on div "# Go to the end of the path and build a fence there. # Use your moveXY(x, y) fu…" at bounding box center [1100, 202] width 333 height 336
type textarea "hero.moveXY(37, 13)"
click at [1111, 146] on div "# Go to the end of the path and build a fence there. # Use your moveXY(x, y) fu…" at bounding box center [1100, 202] width 333 height 336
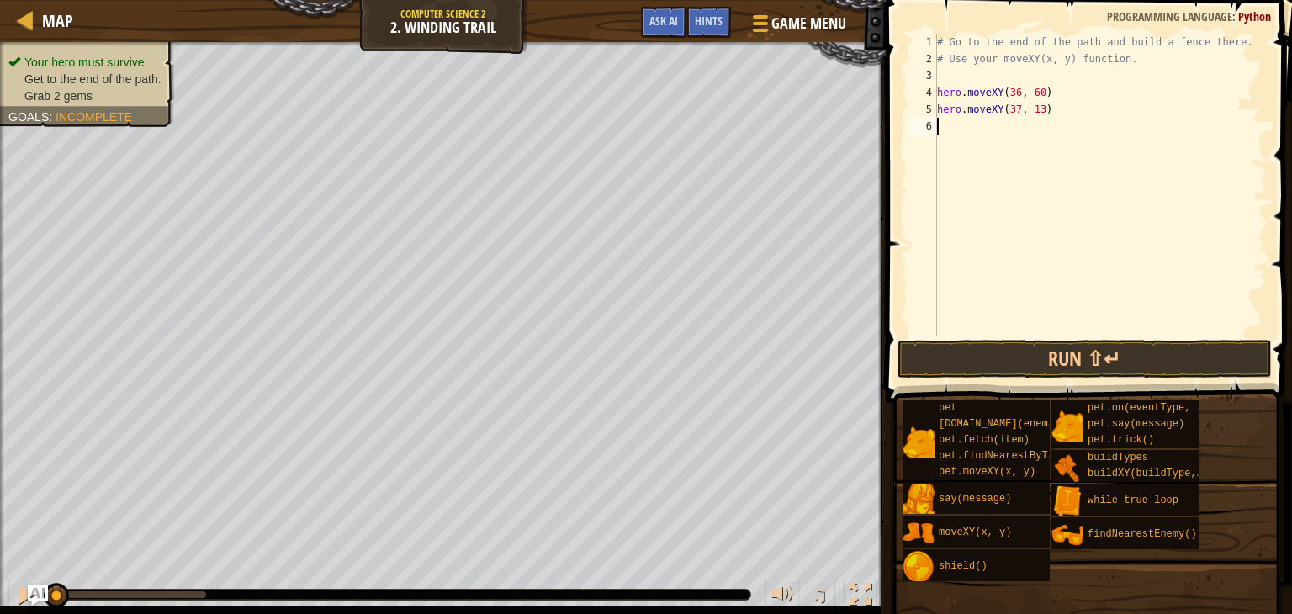
scroll to position [8, 0]
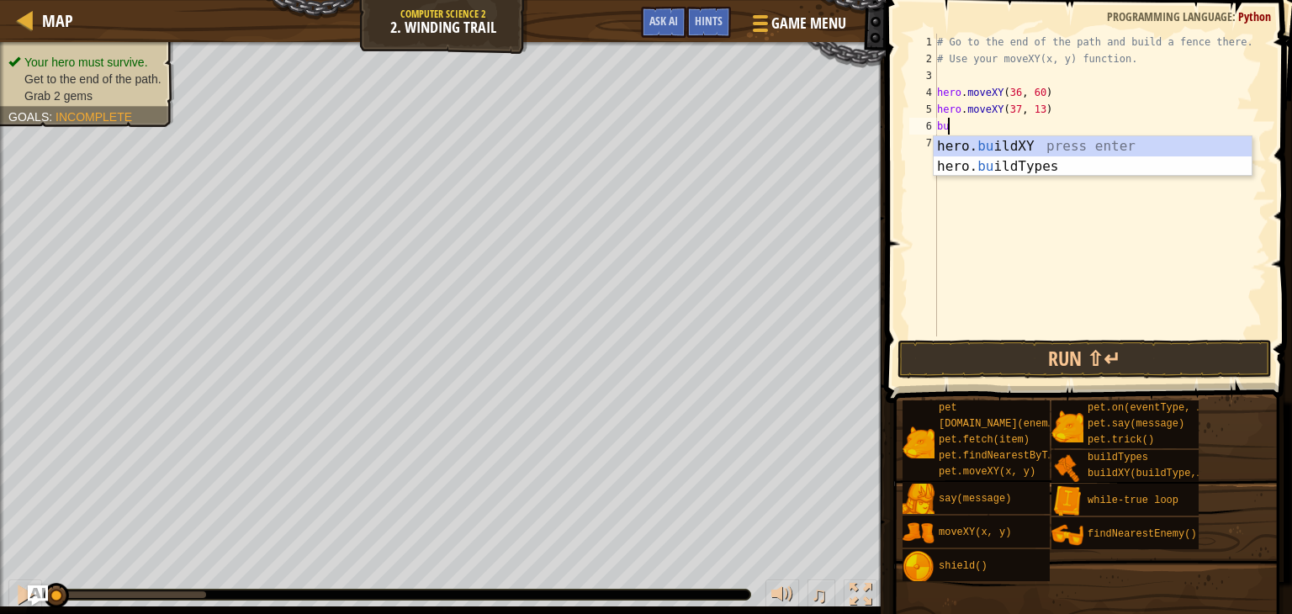
click at [1111, 146] on div "hero. bu ildXY press enter hero. bu ildTypes press enter" at bounding box center [1093, 176] width 318 height 81
type textarea "hero.buildXY("fence", 36, 30)"
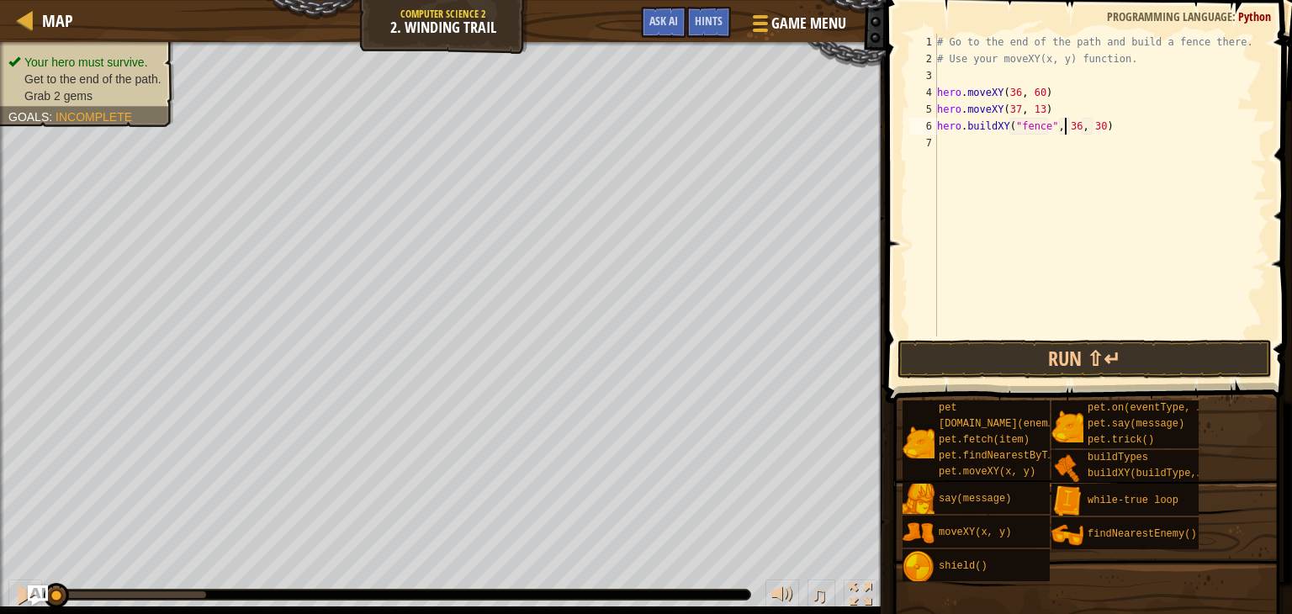
click at [1067, 123] on div "# Go to the end of the path and build a fence there. # Use your moveXY(x, y) fu…" at bounding box center [1100, 202] width 333 height 336
click at [1072, 135] on div "# Go to the end of the path and build a fence there. # Use your moveXY(x, y) fu…" at bounding box center [1100, 202] width 333 height 336
click at [1069, 121] on div "# Go to the end of the path and build a fence there. # Use your moveXY(x, y) fu…" at bounding box center [1100, 202] width 333 height 336
click at [1094, 125] on div "# Go to the end of the path and build a fence there. # Use your moveXY(x, y) fu…" at bounding box center [1100, 202] width 333 height 336
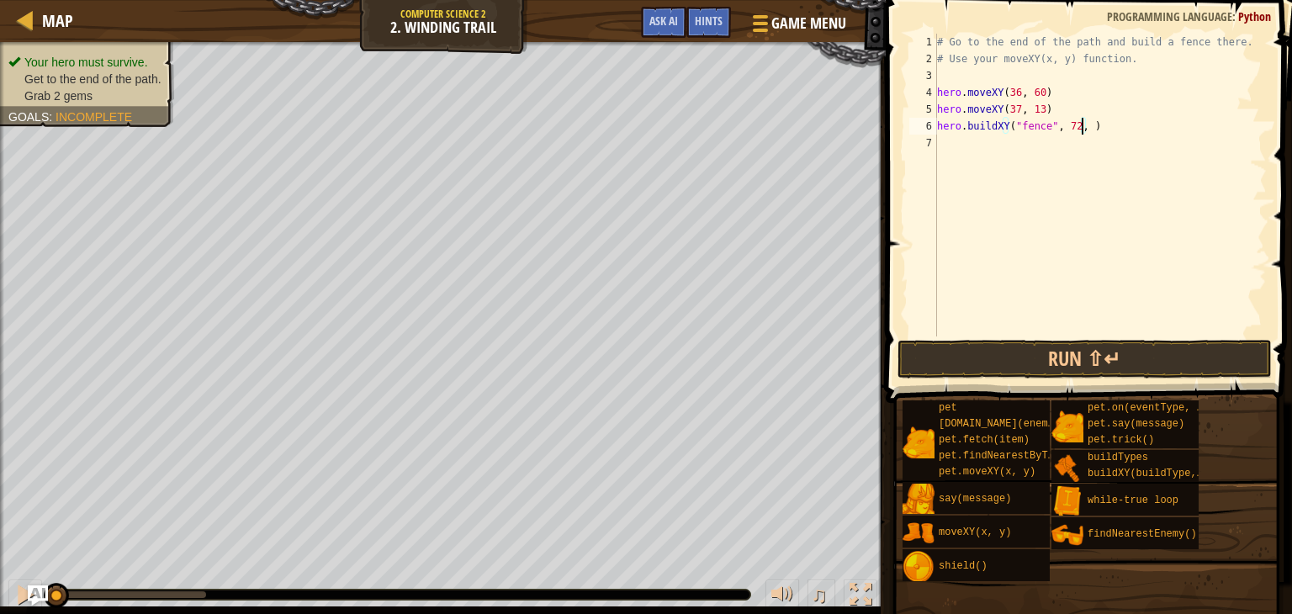
scroll to position [8, 12]
type textarea "hero.buildXY("fence", 72, 25)"
click at [1179, 364] on button "Run ⇧↵" at bounding box center [1085, 359] width 374 height 39
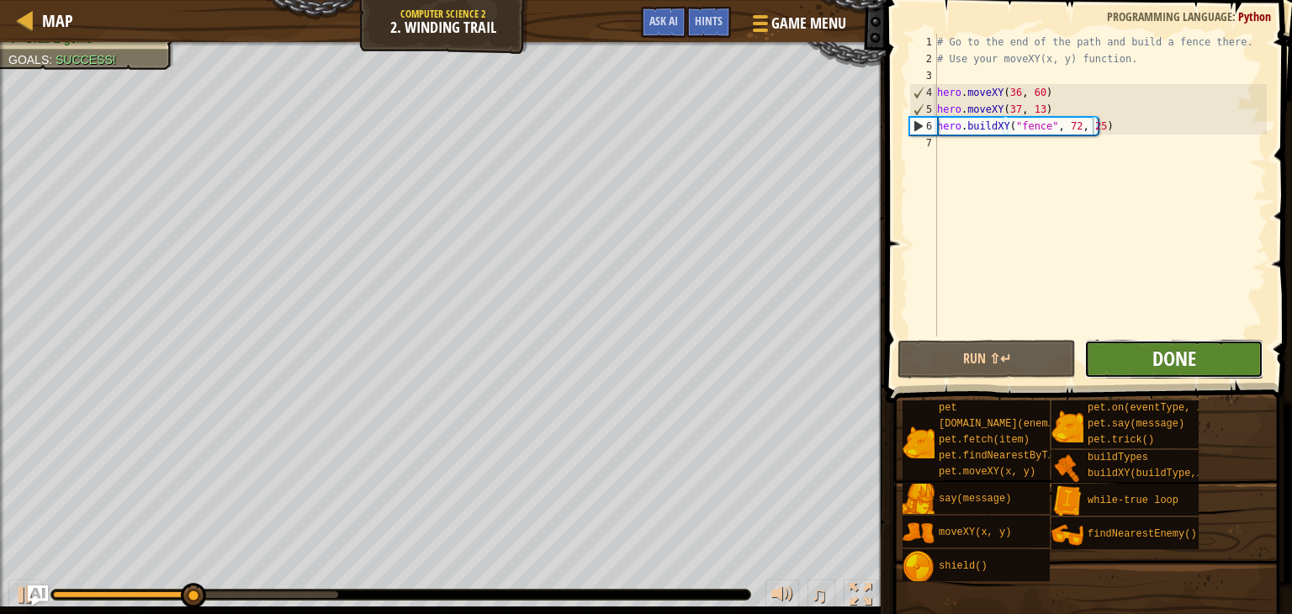
click at [1157, 355] on button "Done" at bounding box center [1173, 359] width 178 height 39
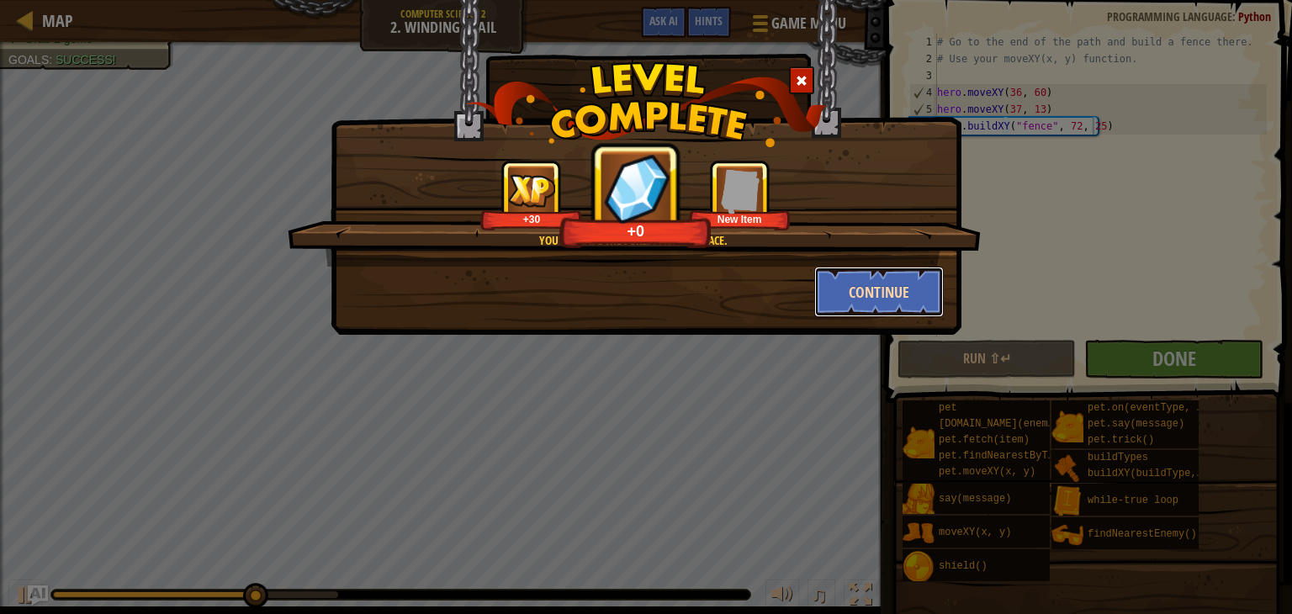
click at [882, 289] on button "Continue" at bounding box center [879, 292] width 130 height 50
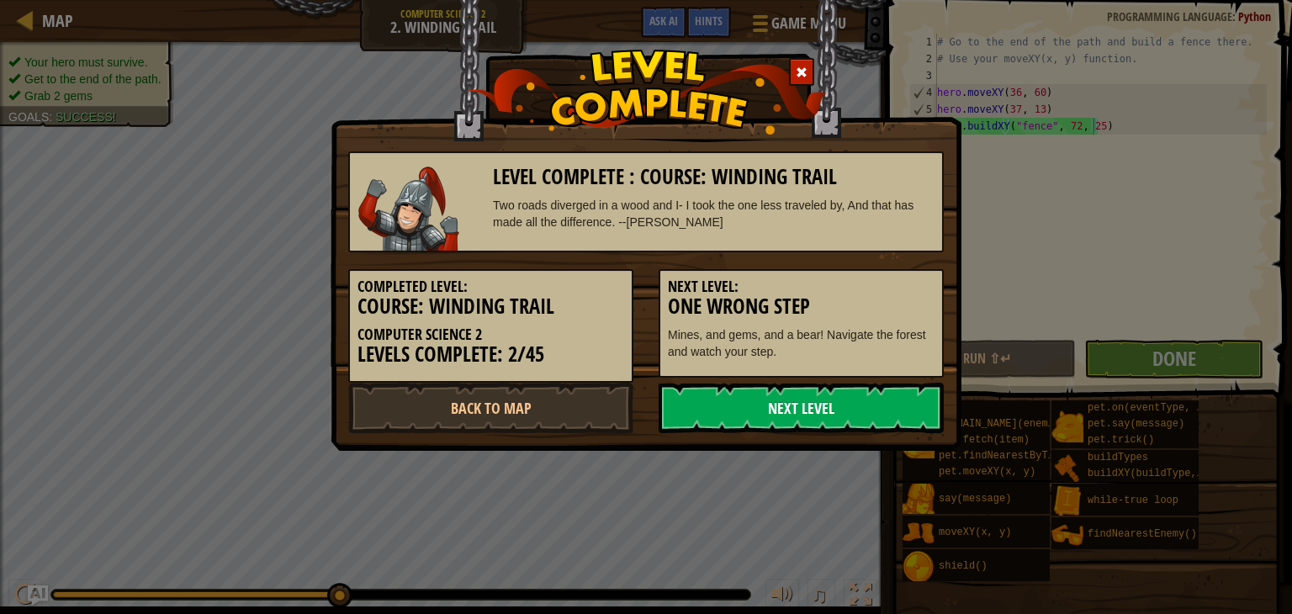
click at [908, 404] on link "Next Level" at bounding box center [801, 408] width 285 height 50
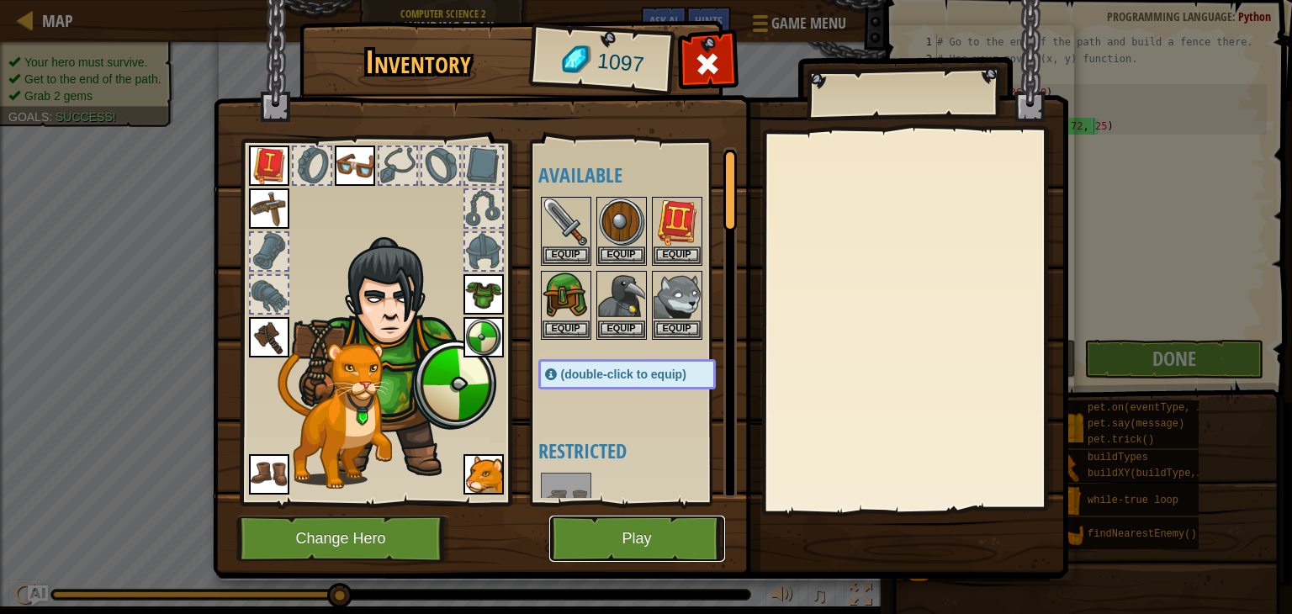
click at [592, 549] on button "Play" at bounding box center [637, 539] width 176 height 46
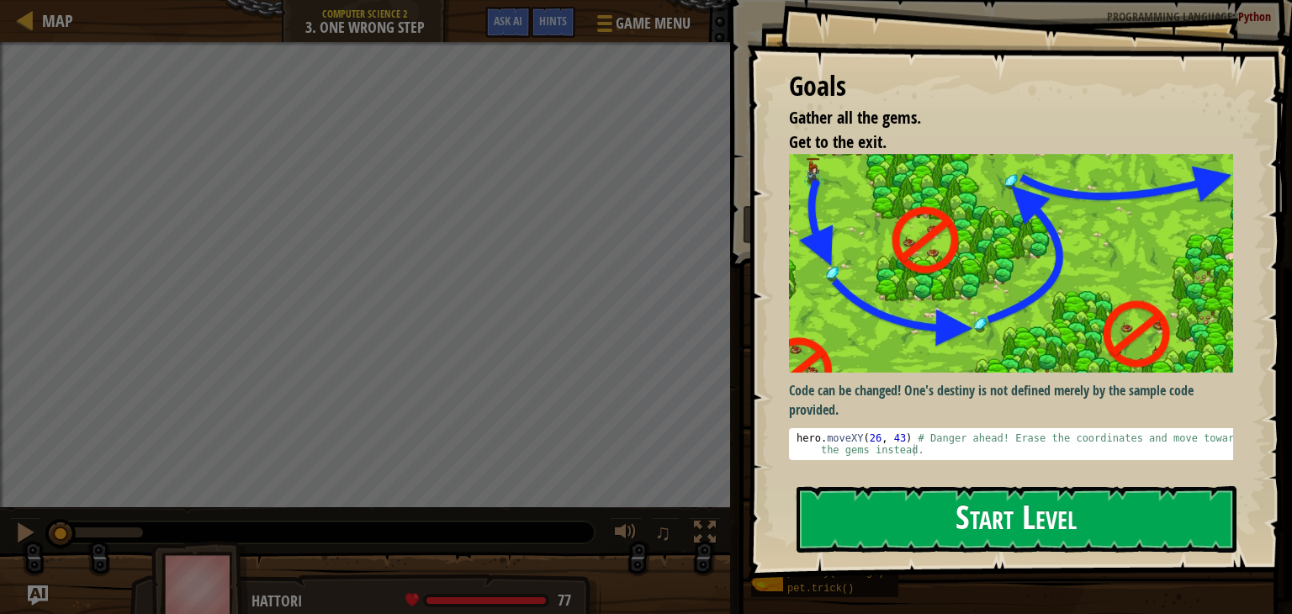
click at [993, 515] on button "Start Level" at bounding box center [1017, 519] width 440 height 66
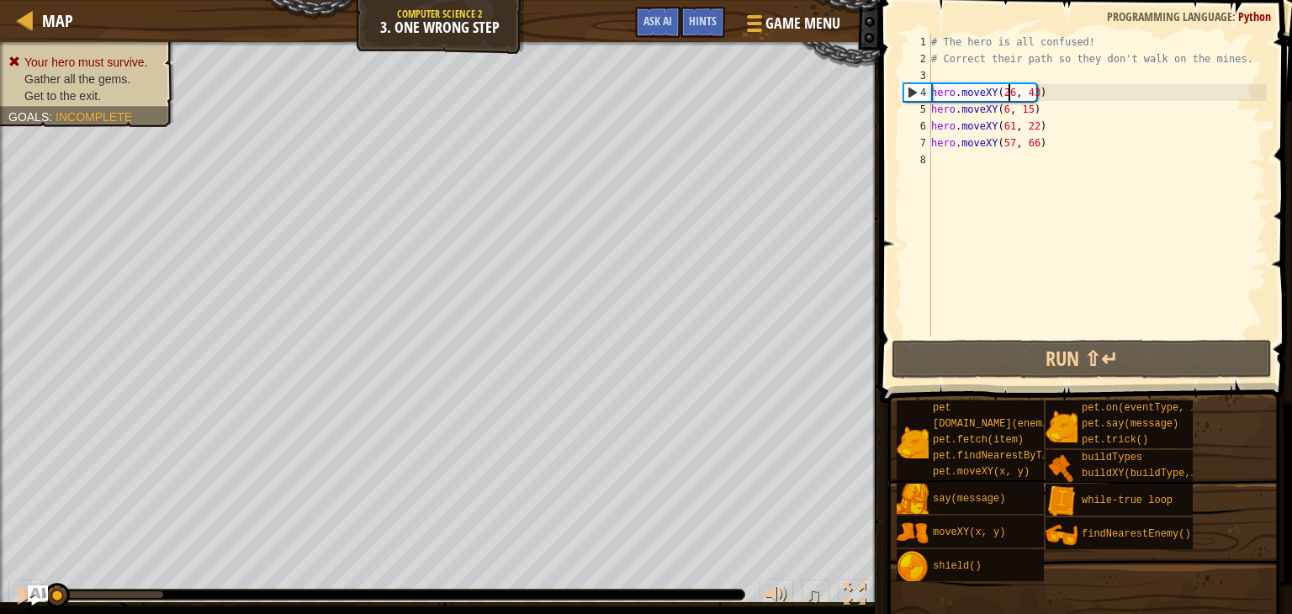
click at [1008, 92] on div "# The hero is all confused! # Correct their path so they don't walk on the mine…" at bounding box center [1097, 202] width 339 height 336
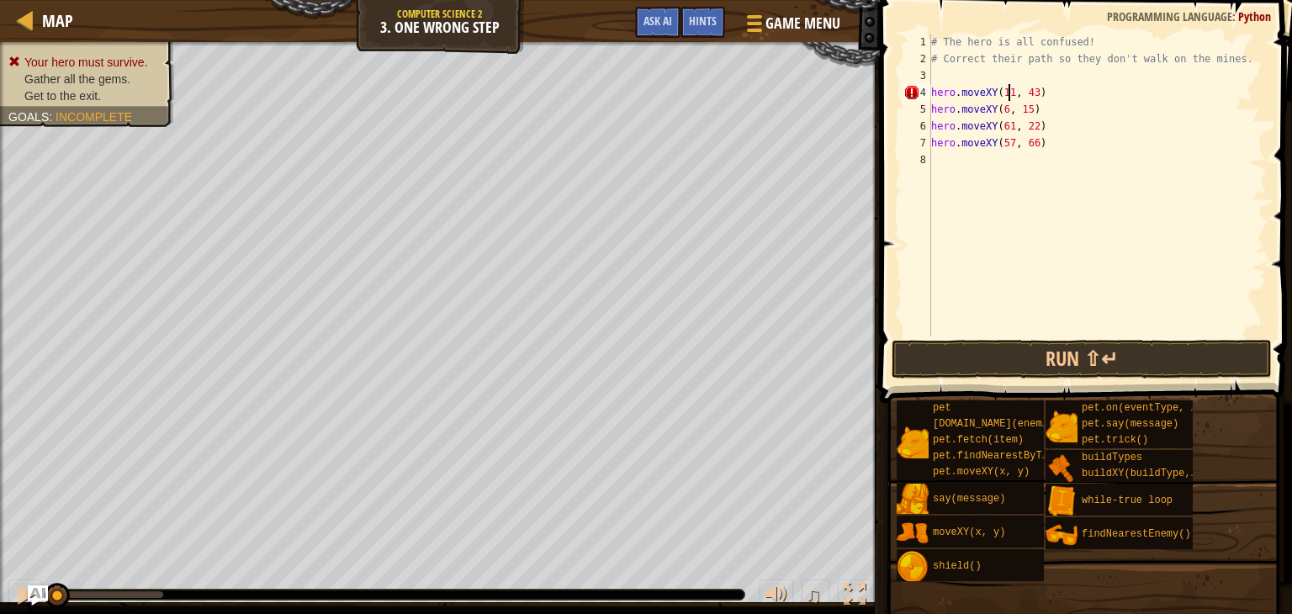
scroll to position [8, 6]
click at [1028, 92] on div "# The hero is all confused! # Correct their path so they don't walk on the mine…" at bounding box center [1097, 202] width 339 height 336
click at [1001, 105] on div "# The hero is all confused! # Correct their path so they don't walk on the mine…" at bounding box center [1097, 202] width 339 height 336
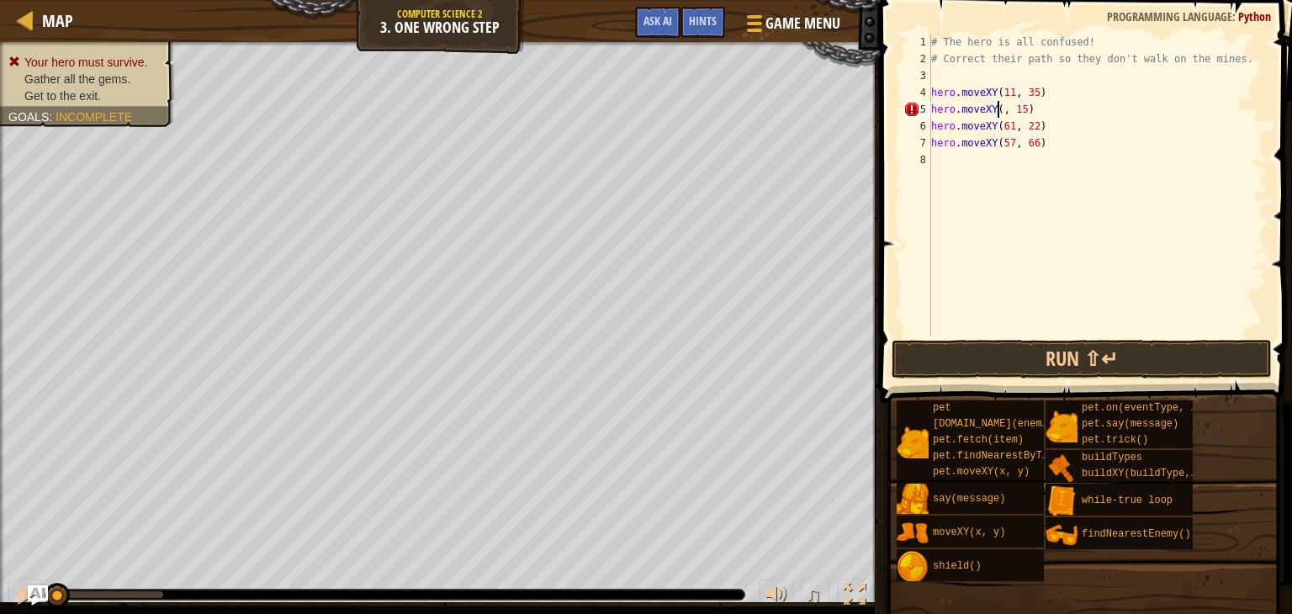
scroll to position [8, 6]
click at [1035, 111] on div "# The hero is all confused! # Correct their path so they don't walk on the mine…" at bounding box center [1097, 202] width 339 height 336
click at [1030, 115] on div "# The hero is all confused! # Correct their path so they don't walk on the mine…" at bounding box center [1097, 202] width 339 height 336
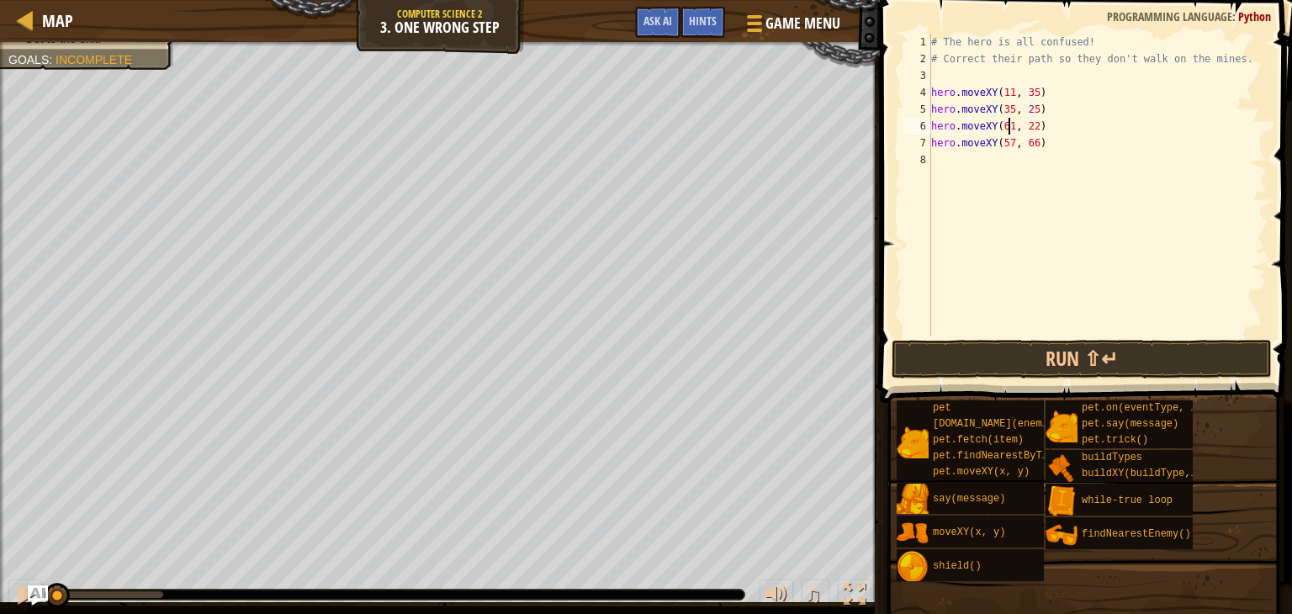
click at [1007, 124] on div "# The hero is all confused! # Correct their path so they don't walk on the mine…" at bounding box center [1097, 202] width 339 height 336
click at [1030, 135] on div "# The hero is all confused! # Correct their path so they don't walk on the mine…" at bounding box center [1097, 202] width 339 height 336
click at [1030, 126] on div "# The hero is all confused! # Correct their path so they don't walk on the mine…" at bounding box center [1097, 202] width 339 height 336
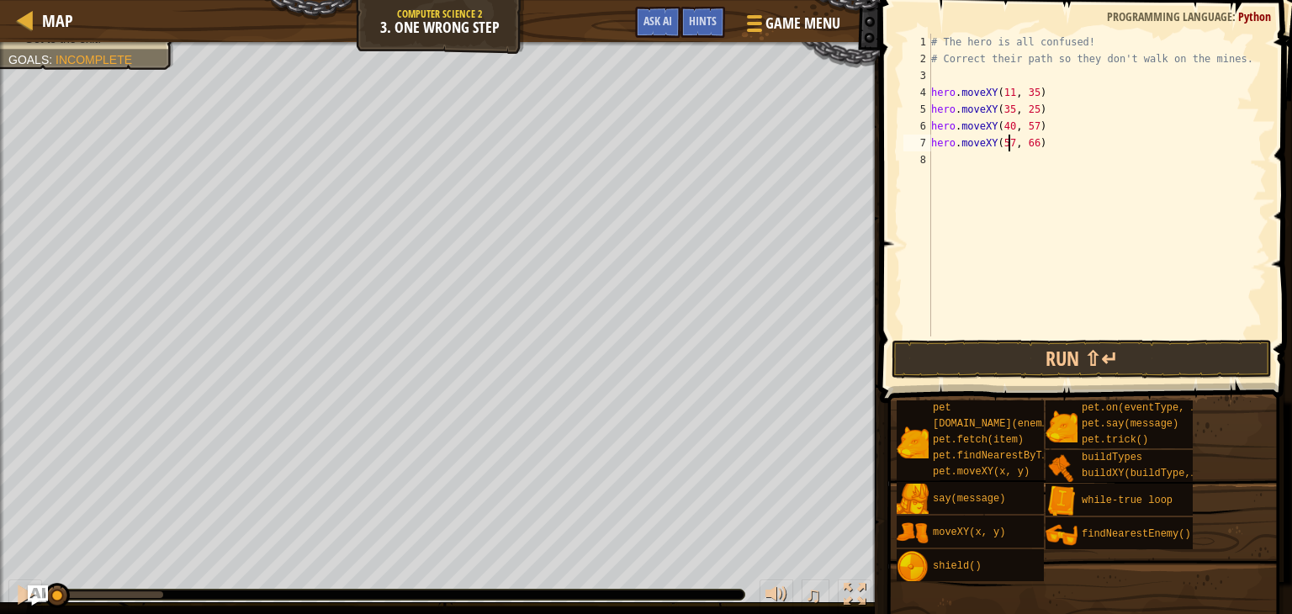
click at [1009, 142] on div "# The hero is all confused! # Correct their path so they don't walk on the mine…" at bounding box center [1097, 202] width 339 height 336
click at [1035, 148] on div "# The hero is all confused! # Correct their path so they don't walk on the mine…" at bounding box center [1097, 202] width 339 height 336
click at [1031, 144] on div "# The hero is all confused! # Correct their path so they don't walk on the mine…" at bounding box center [1097, 202] width 339 height 336
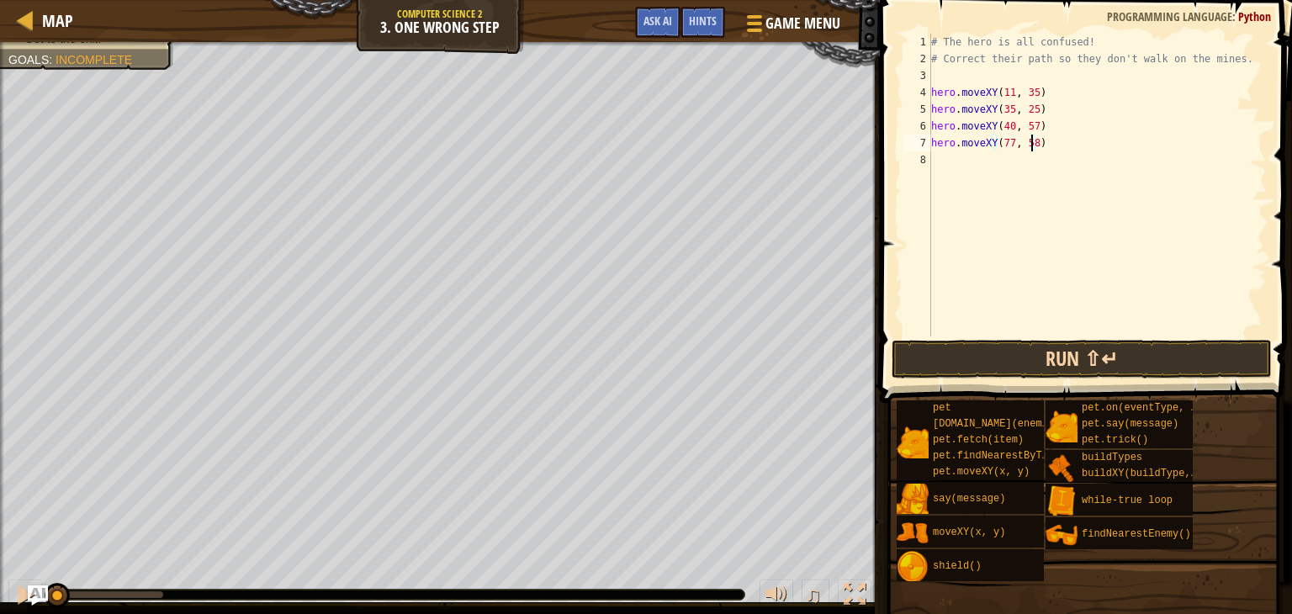
type textarea "hero.moveXY(77, 58)"
click at [1033, 366] on button "Run ⇧↵" at bounding box center [1082, 359] width 380 height 39
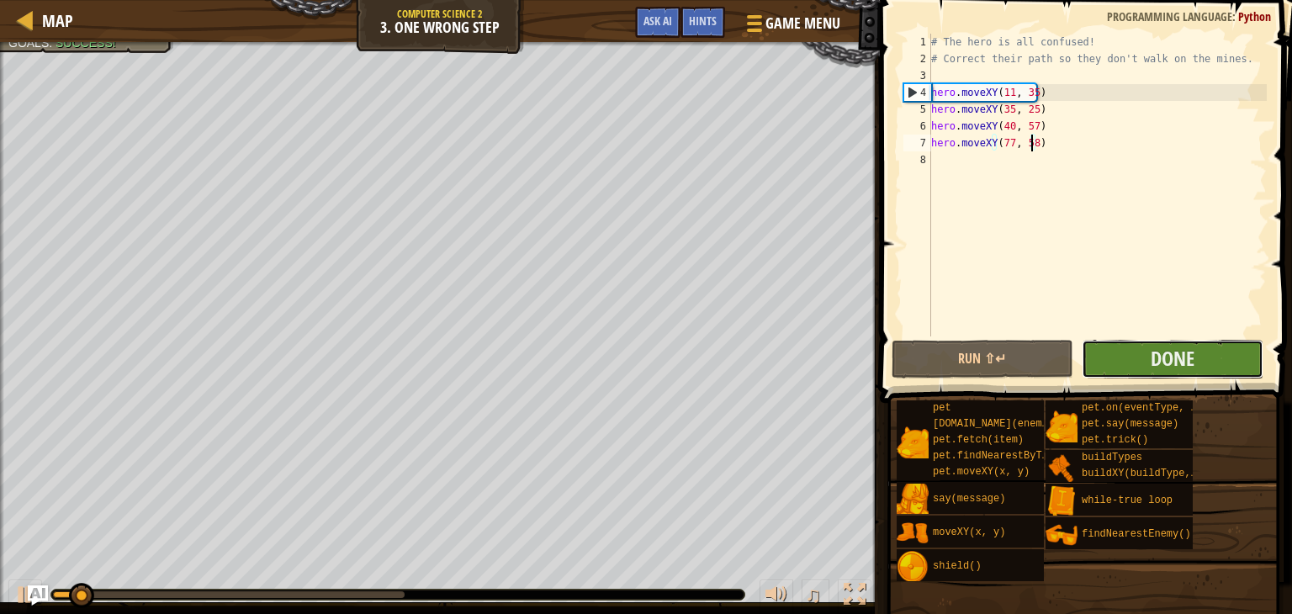
click at [1129, 346] on button "Done" at bounding box center [1173, 359] width 182 height 39
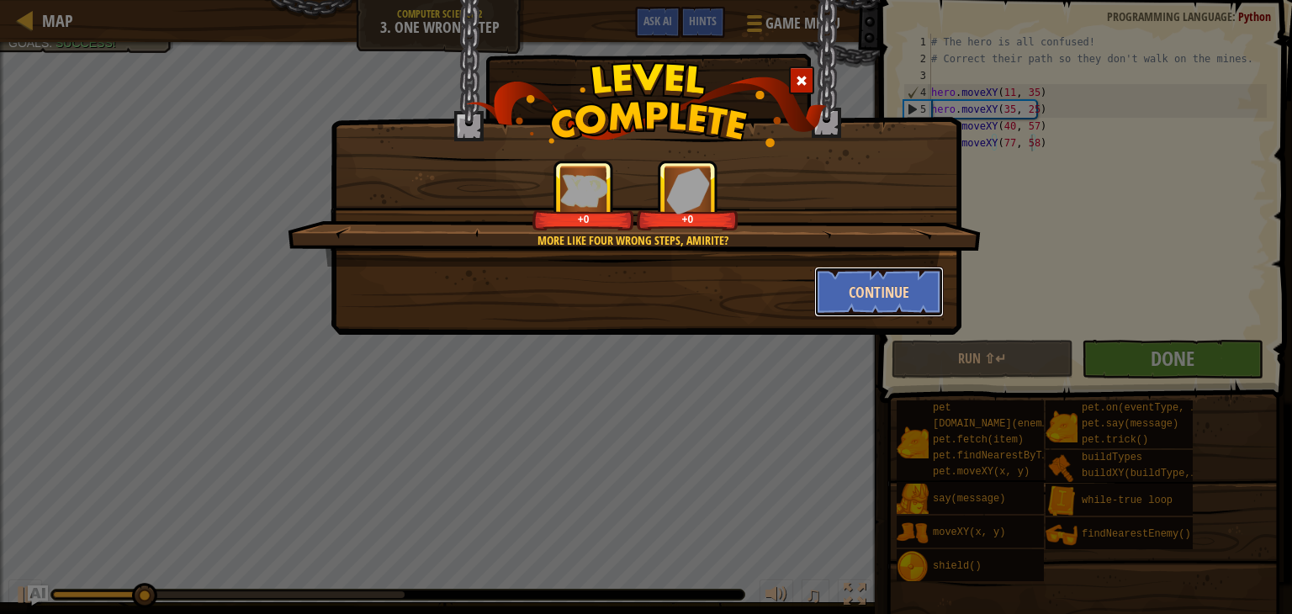
click at [879, 285] on button "Continue" at bounding box center [879, 292] width 130 height 50
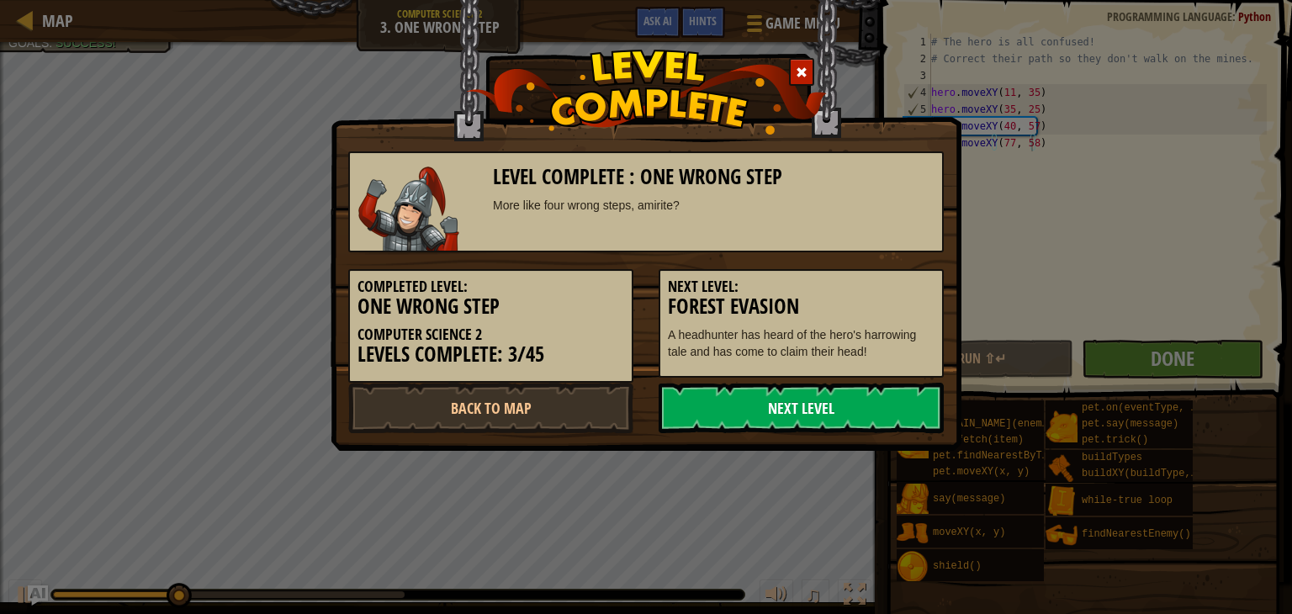
click at [853, 394] on link "Next Level" at bounding box center [801, 408] width 285 height 50
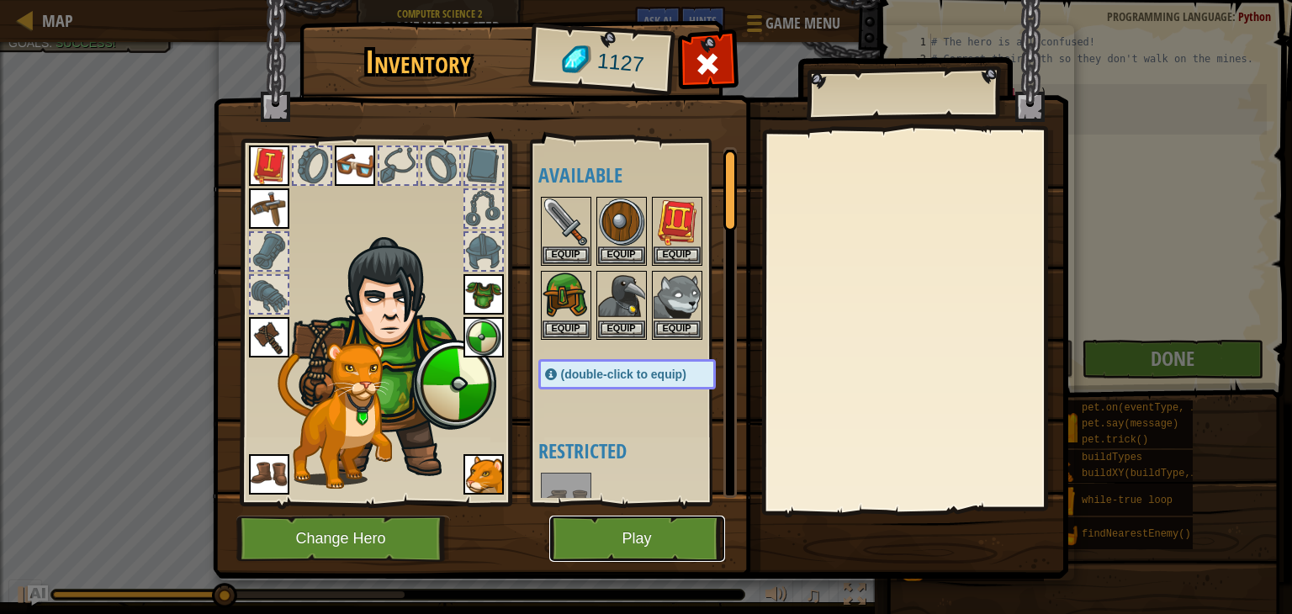
click at [592, 531] on button "Play" at bounding box center [637, 539] width 176 height 46
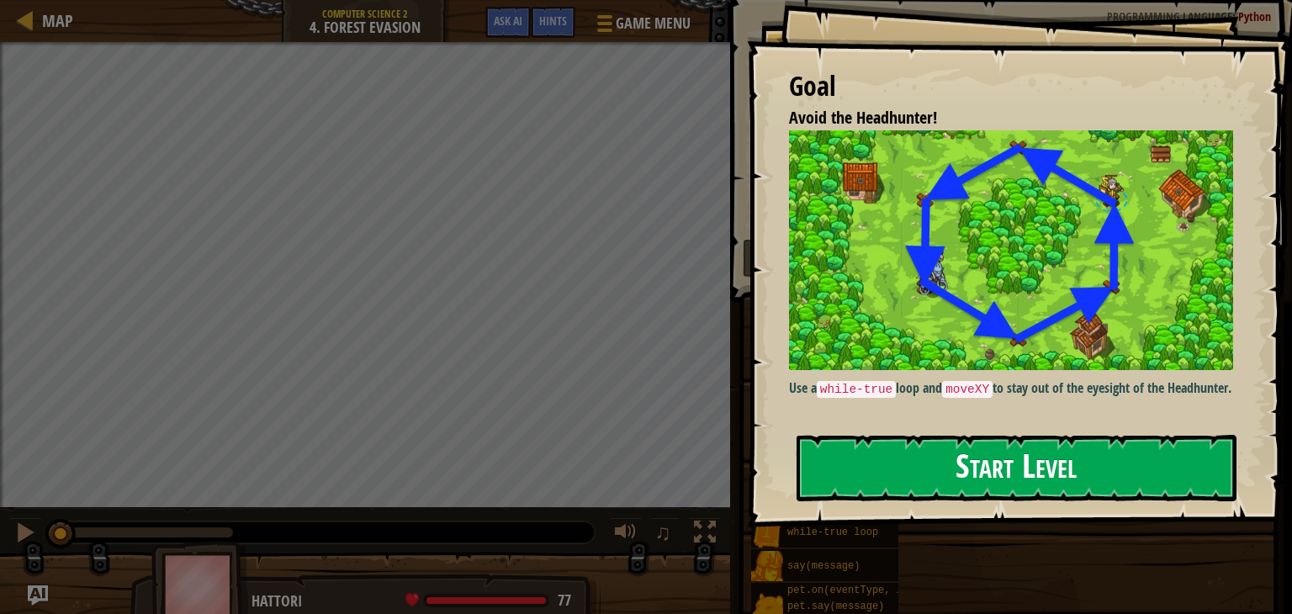
click at [1011, 458] on button "Start Level" at bounding box center [1017, 468] width 440 height 66
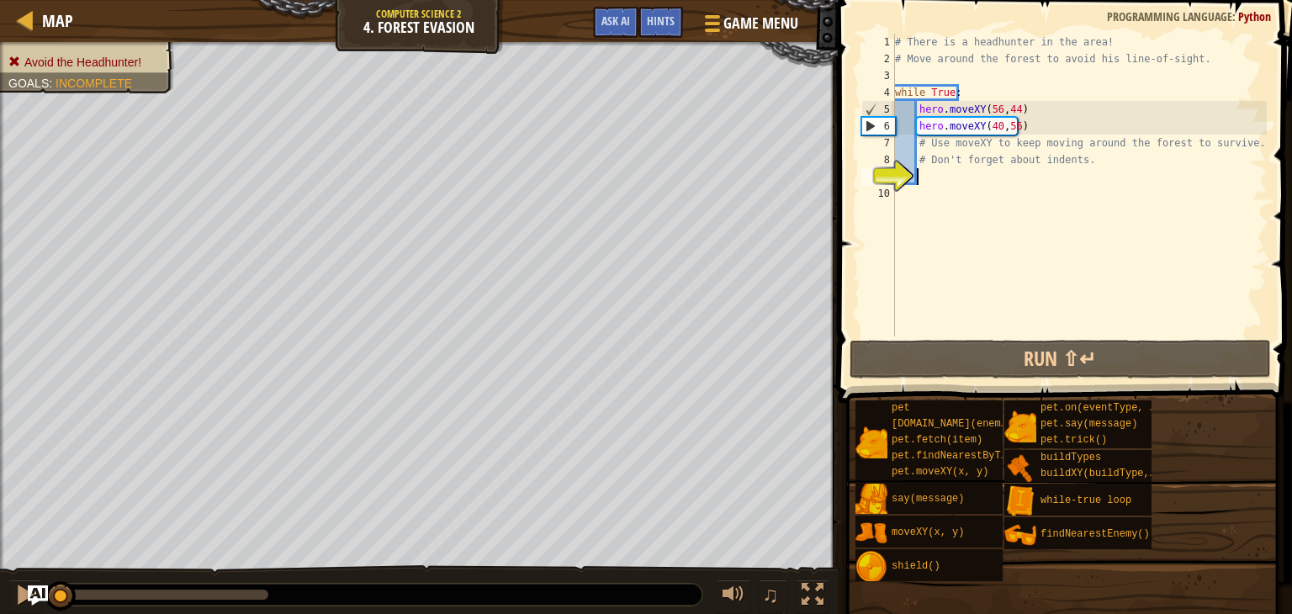
click at [1009, 125] on div "# There is a headhunter in the area! # Move around the forest to avoid his line…" at bounding box center [1079, 202] width 375 height 336
type textarea "hero.moveXY(40,56)"
click at [1083, 188] on div "# There is a headhunter in the area! # Move around the forest to avoid his line…" at bounding box center [1079, 202] width 375 height 336
click at [1082, 171] on div "# There is a headhunter in the area! # Move around the forest to avoid his line…" at bounding box center [1079, 202] width 375 height 336
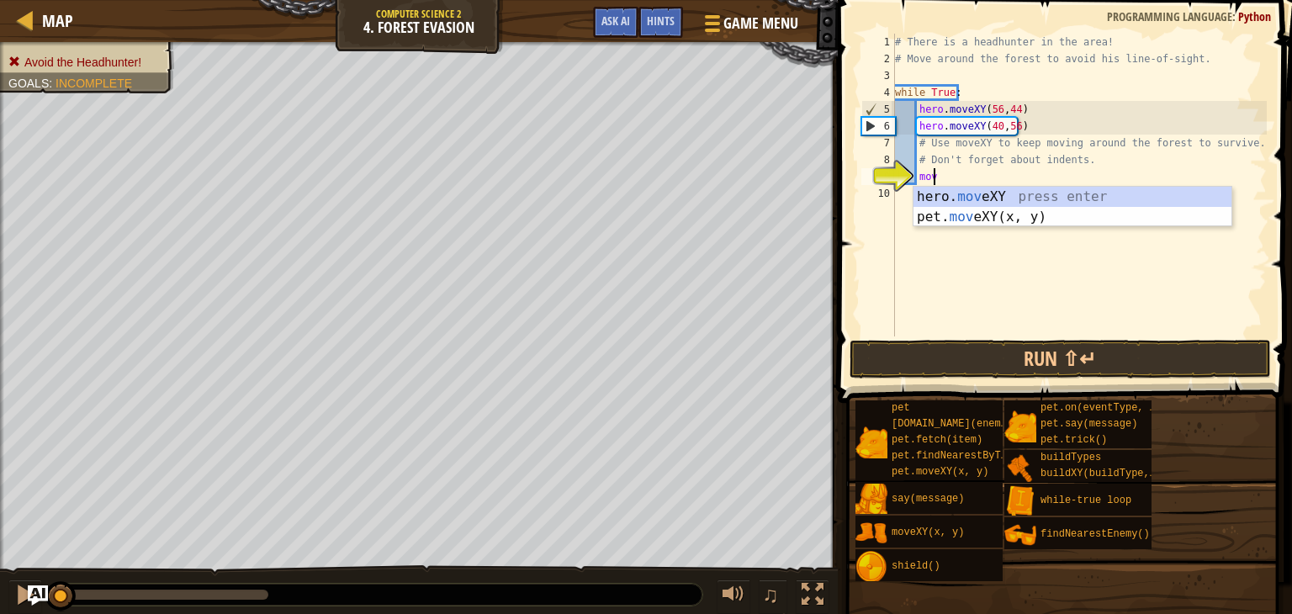
scroll to position [8, 3]
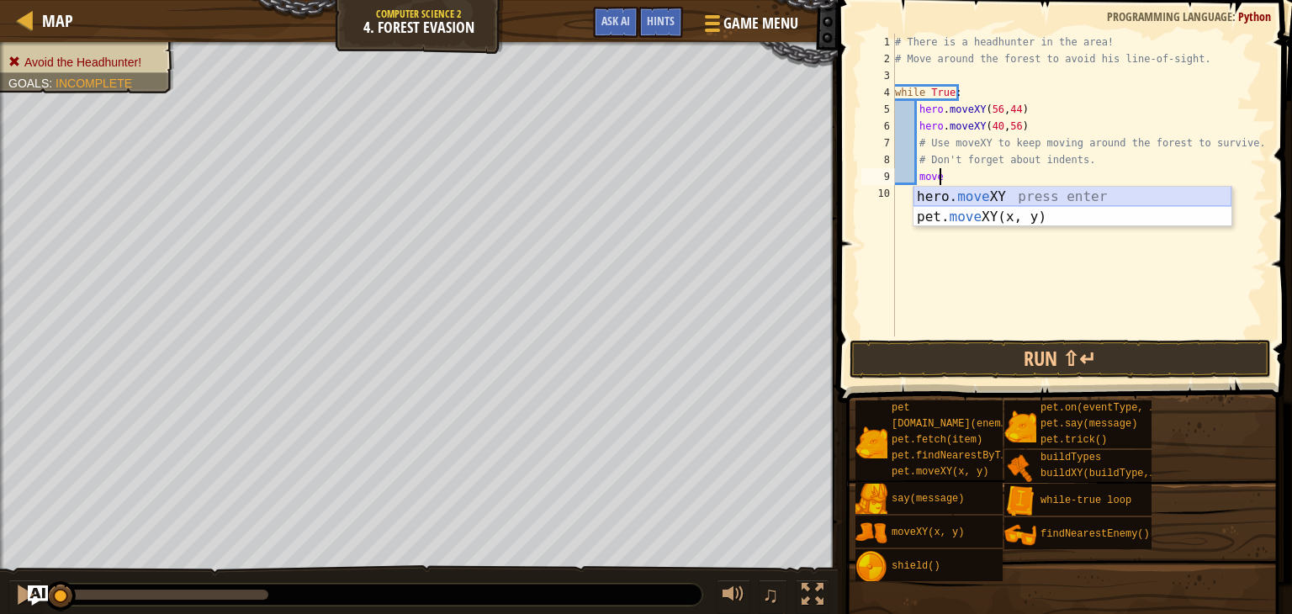
click at [1037, 192] on div "hero. move XY press enter pet. move XY(x, y) press enter" at bounding box center [1073, 227] width 318 height 81
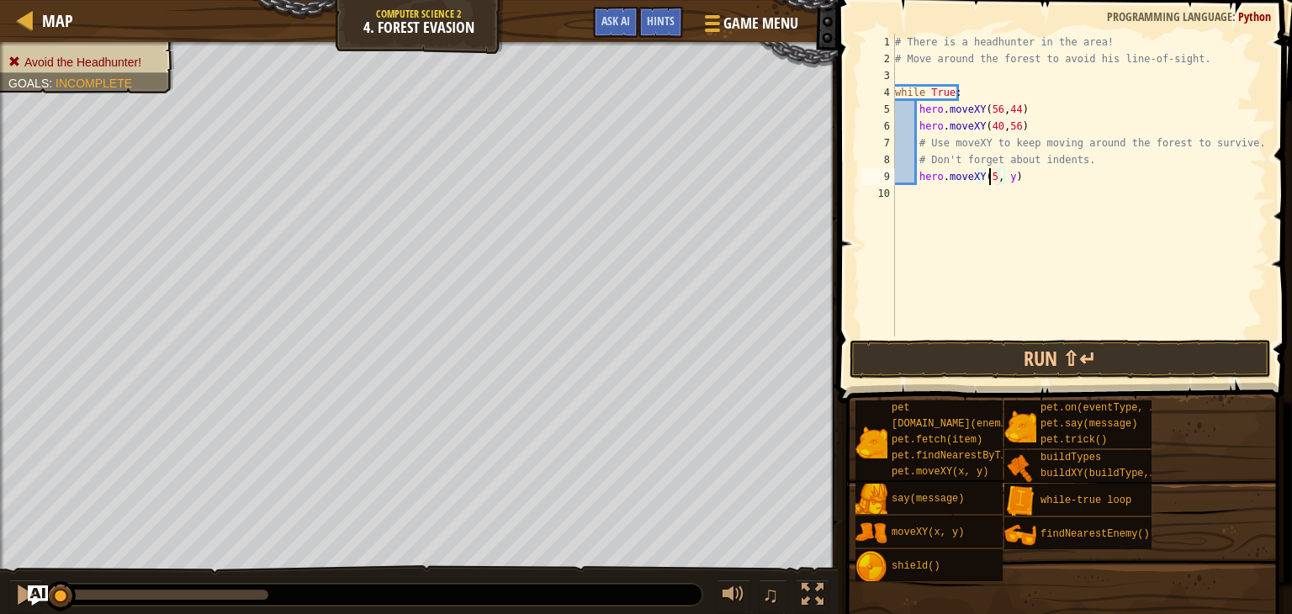
scroll to position [8, 8]
click at [1008, 175] on div "# There is a headhunter in the area! # Move around the forest to avoid his line…" at bounding box center [1079, 202] width 375 height 336
click at [1013, 181] on div "# There is a headhunter in the area! # Move around the forest to avoid his line…" at bounding box center [1079, 202] width 375 height 336
type textarea "hero.moveXY(56, 24)"
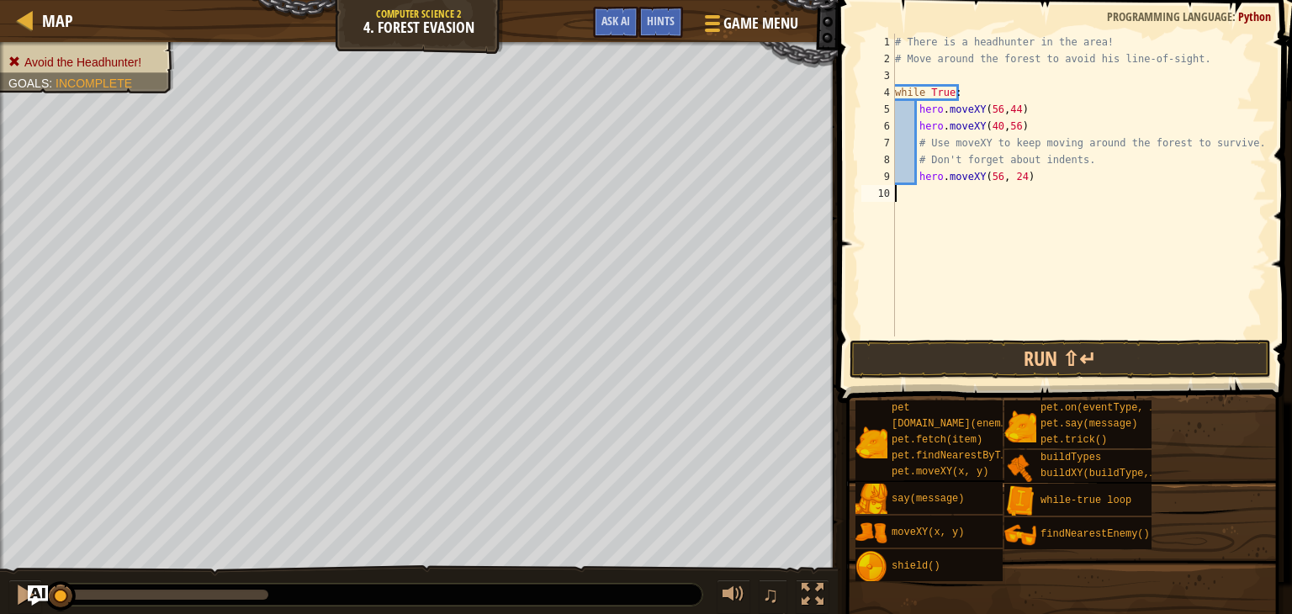
click at [919, 197] on div "# There is a headhunter in the area! # Move around the forest to avoid his line…" at bounding box center [1079, 202] width 375 height 336
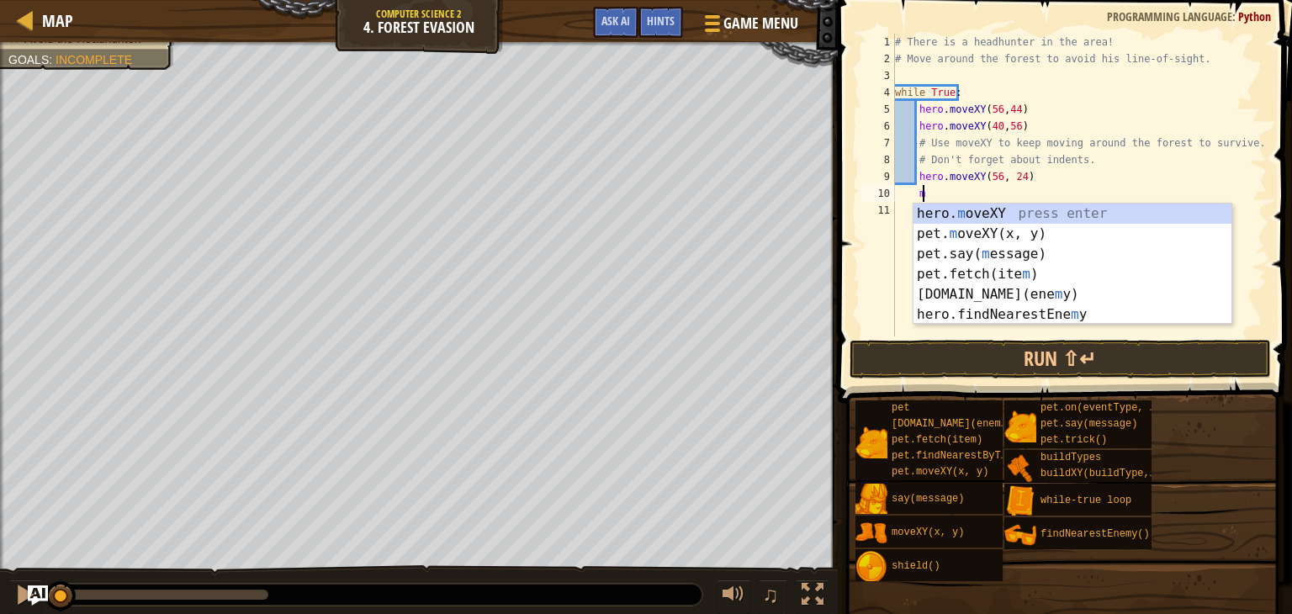
scroll to position [8, 1]
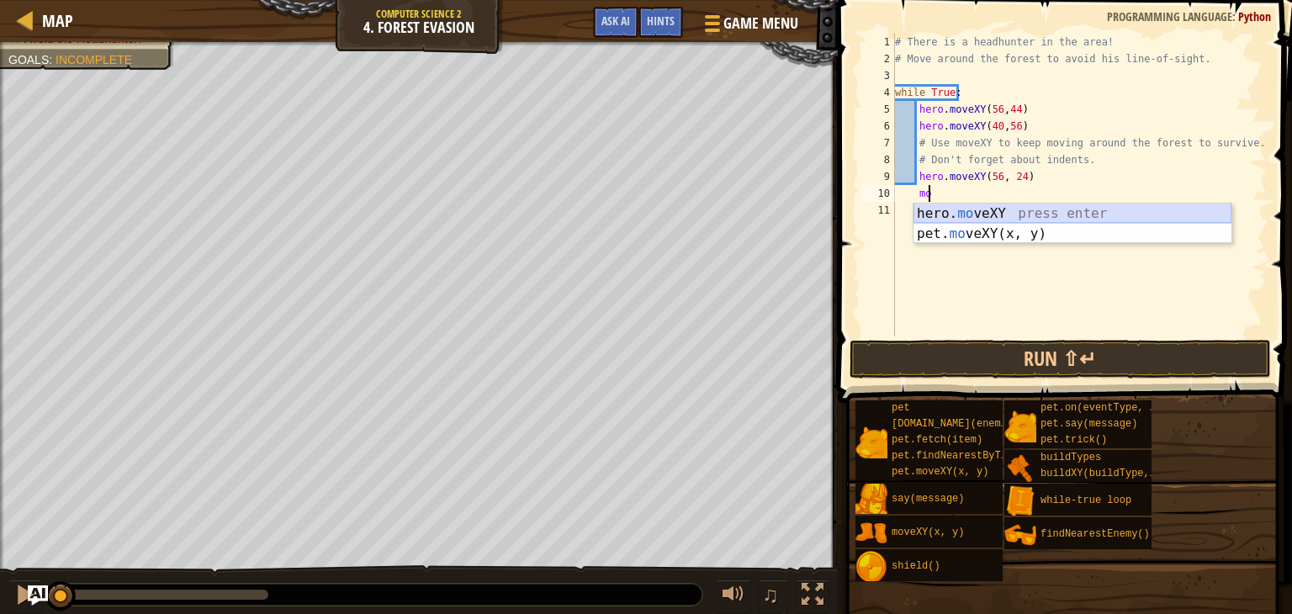
click at [958, 210] on div "hero. mo veXY press enter pet. mo veXY(x, y) press enter" at bounding box center [1073, 244] width 318 height 81
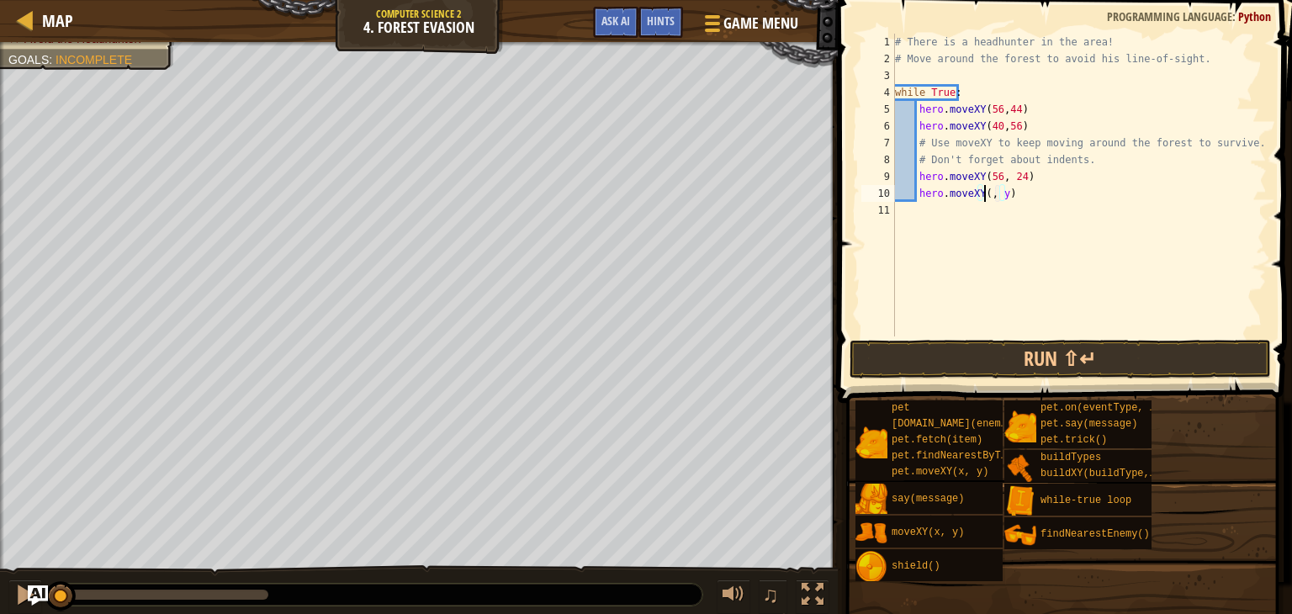
scroll to position [8, 8]
click at [1009, 197] on div "# There is a headhunter in the area! # Move around the forest to avoid his line…" at bounding box center [1079, 202] width 375 height 336
type textarea "hero.moveXY(40, 56)"
click at [928, 203] on div "# There is a headhunter in the area! # Move around the forest to avoid his line…" at bounding box center [1079, 202] width 375 height 336
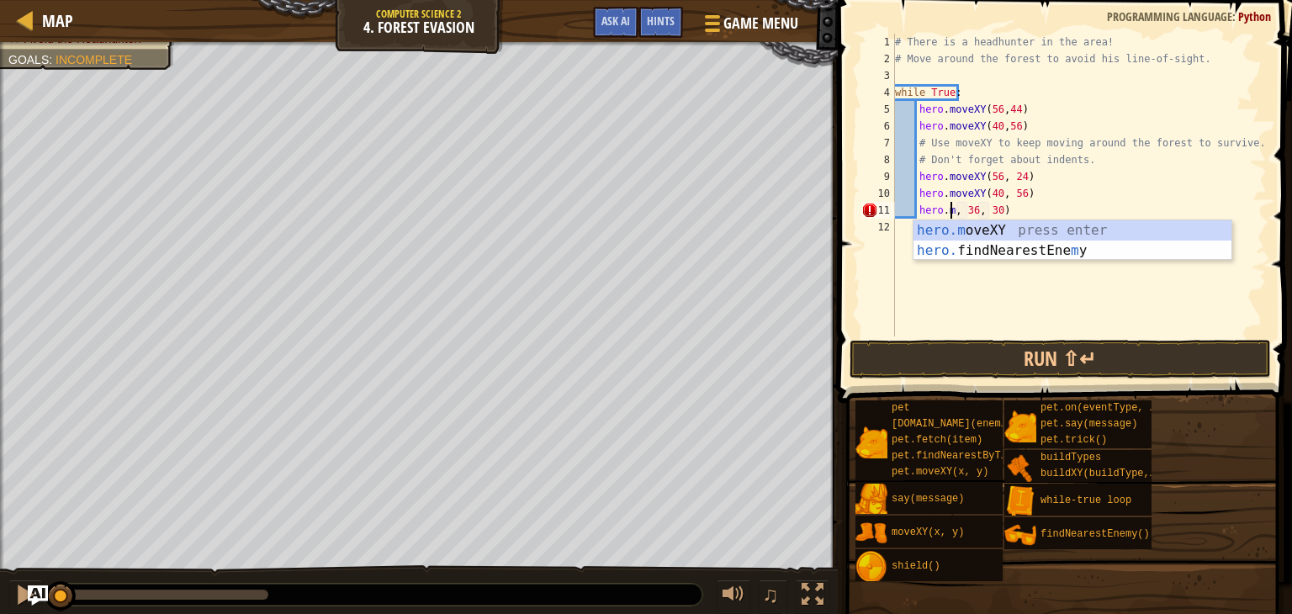
scroll to position [8, 3]
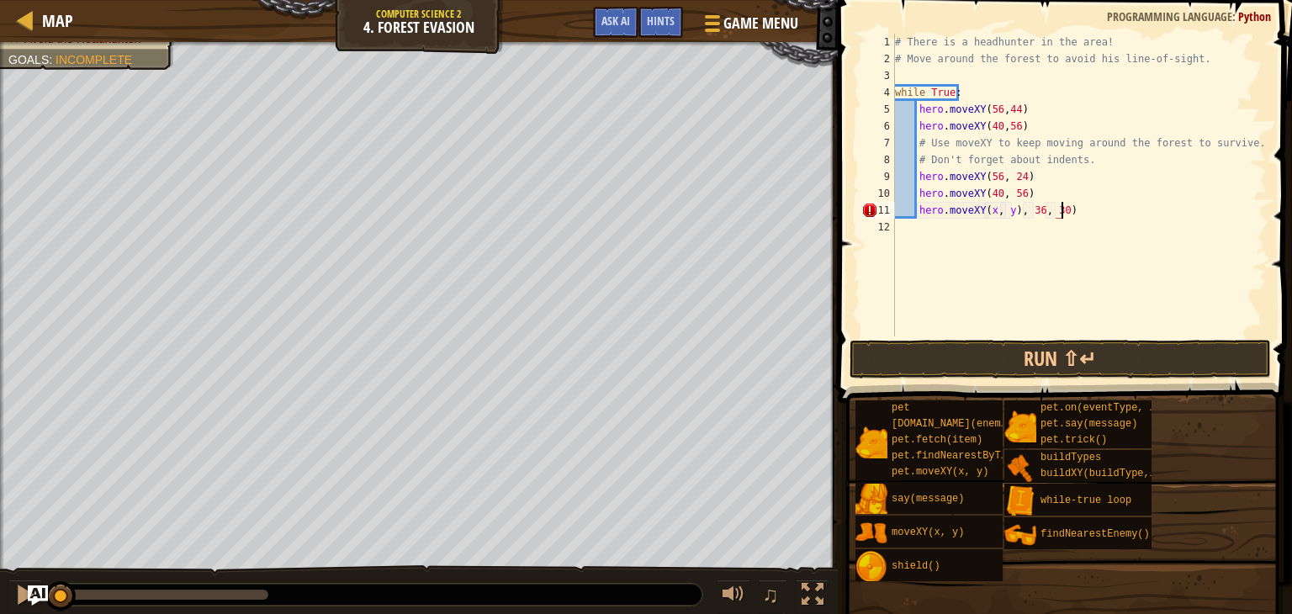
click at [1179, 203] on div "# There is a headhunter in the area! # Move around the forest to avoid his line…" at bounding box center [1079, 202] width 375 height 336
click at [987, 215] on div "# There is a headhunter in the area! # Move around the forest to avoid his line…" at bounding box center [1079, 202] width 375 height 336
click at [1009, 217] on div "# There is a headhunter in the area! # Move around the forest to avoid his line…" at bounding box center [1079, 202] width 375 height 336
type textarea "hero.moveXY(24, 44)"
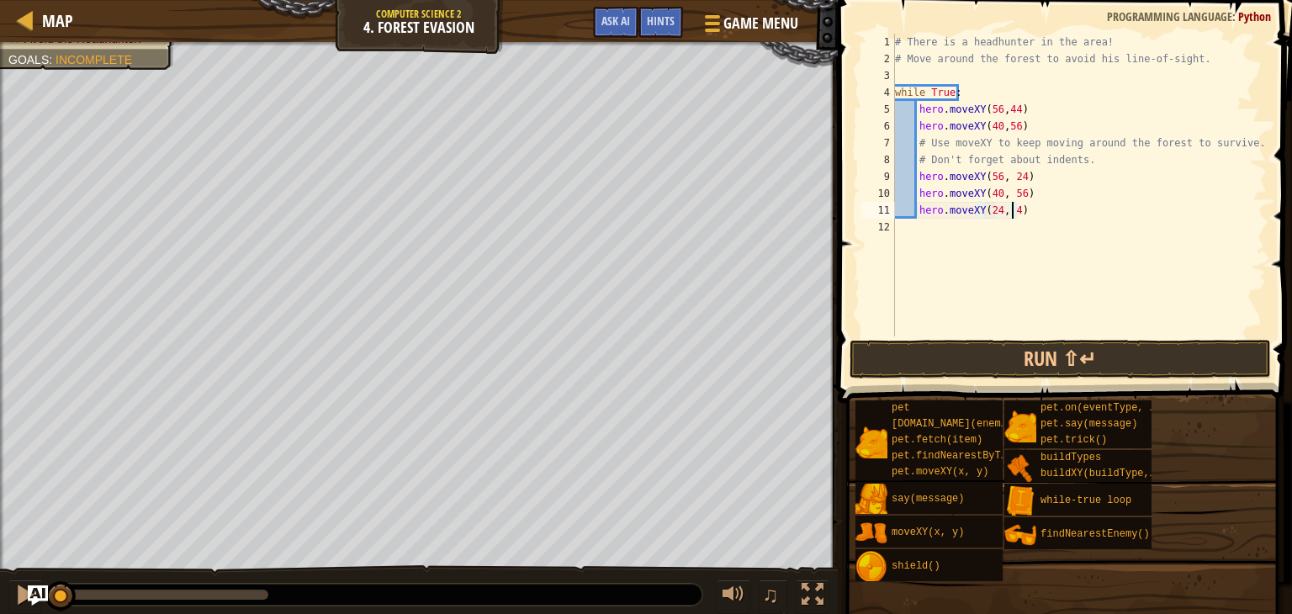
scroll to position [8, 9]
click at [993, 238] on div "# There is a headhunter in the area! # Move around the forest to avoid his line…" at bounding box center [1079, 202] width 375 height 336
type textarea "hero.moveXY(x, y)"
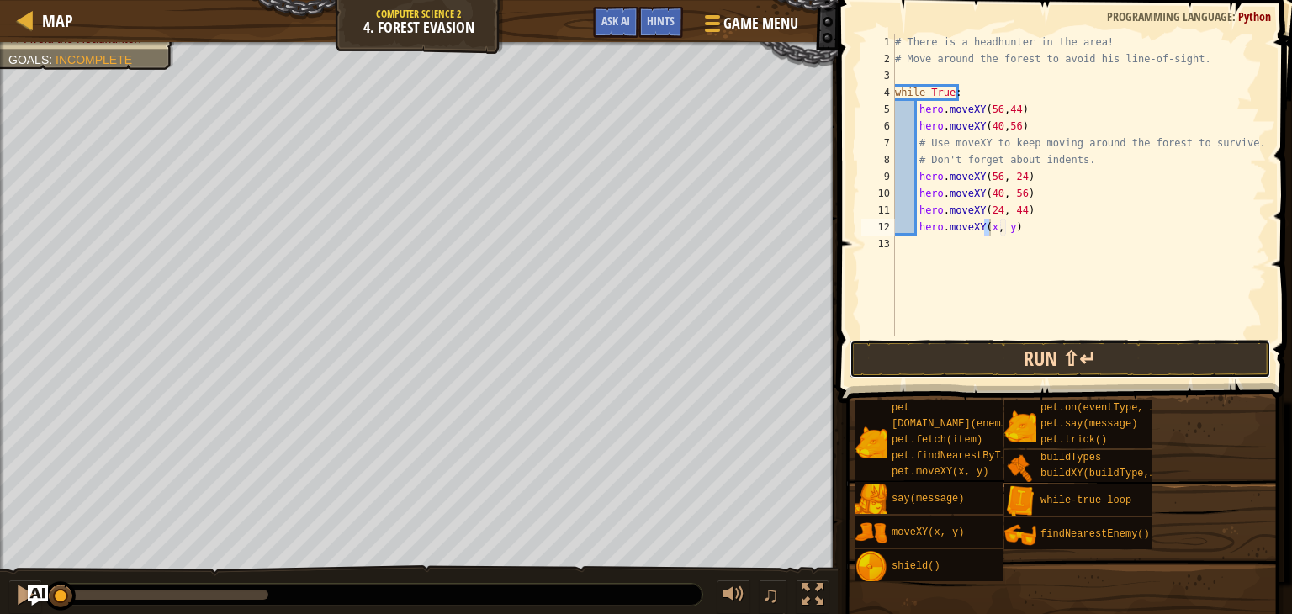
click at [1026, 347] on button "Run ⇧↵" at bounding box center [1060, 359] width 421 height 39
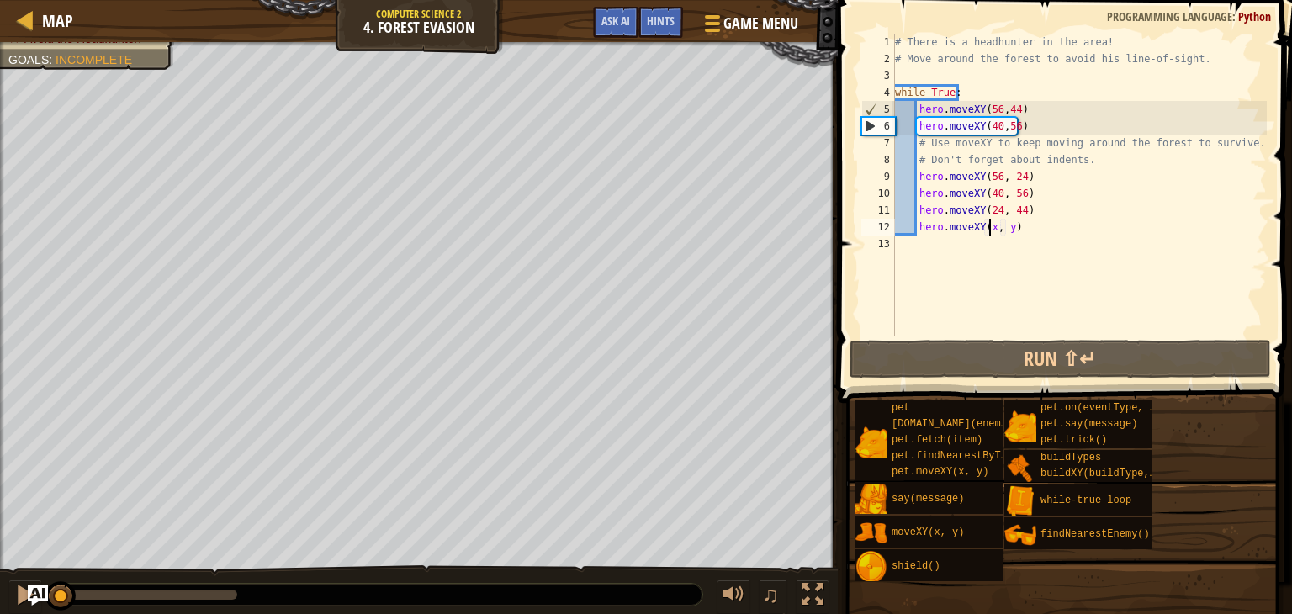
drag, startPoint x: 256, startPoint y: 581, endPoint x: 0, endPoint y: 484, distance: 273.7
click at [0, 484] on div "Avoid the Headhunter! Goals : Incomplete ♫ Hattori 77 x: 56 y: 44 x: 56 y: 44 a…" at bounding box center [646, 329] width 1292 height 574
click at [29, 24] on div at bounding box center [25, 19] width 21 height 21
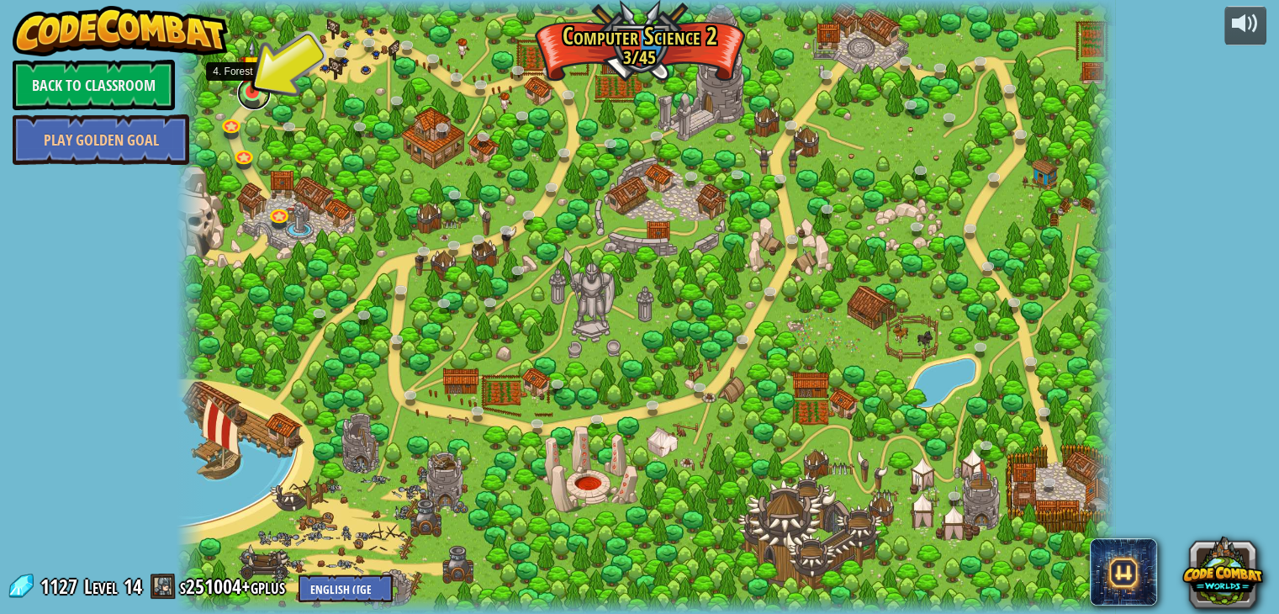
click at [252, 94] on link at bounding box center [254, 94] width 34 height 34
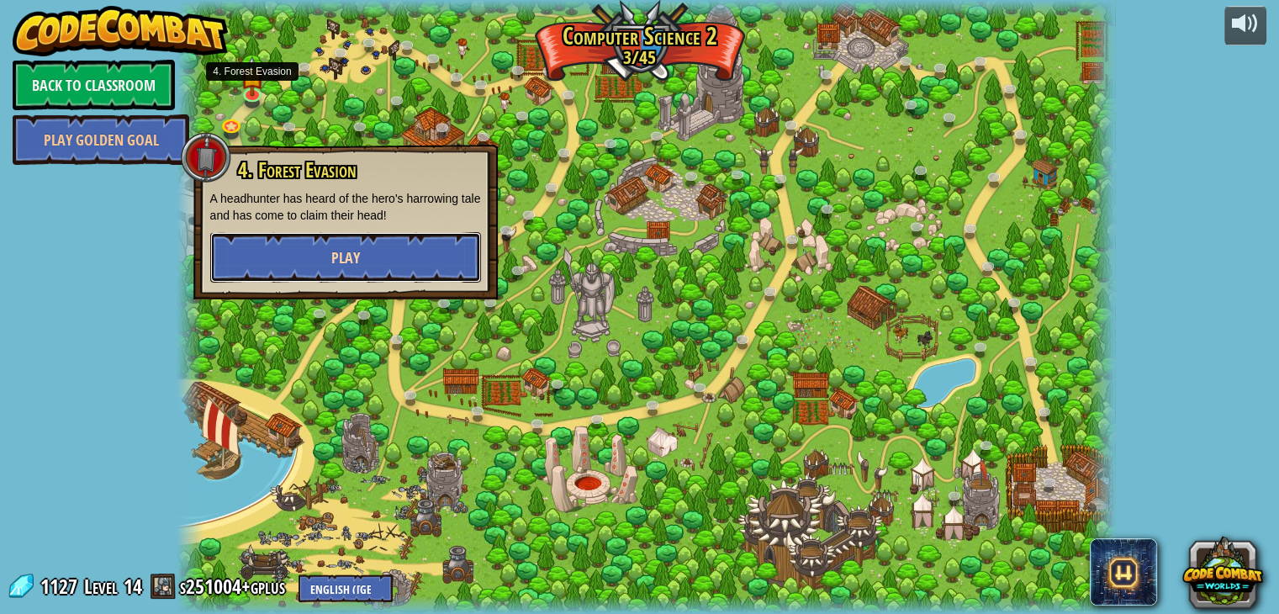
click at [290, 266] on button "Play" at bounding box center [345, 257] width 271 height 50
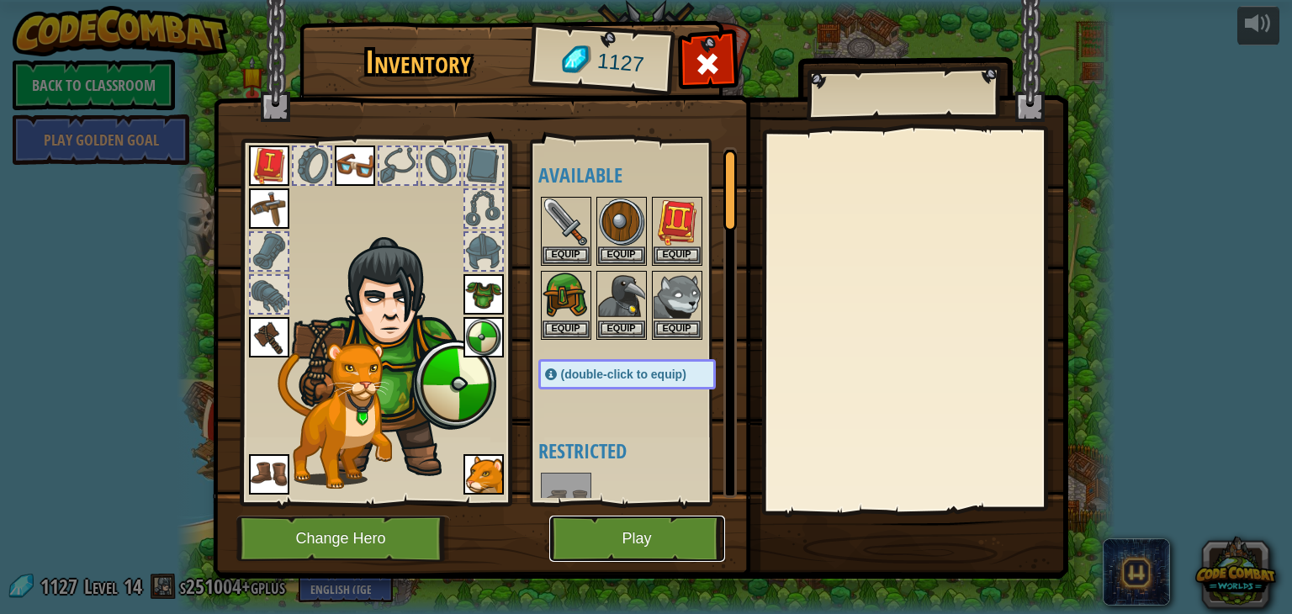
click at [592, 548] on button "Play" at bounding box center [637, 539] width 176 height 46
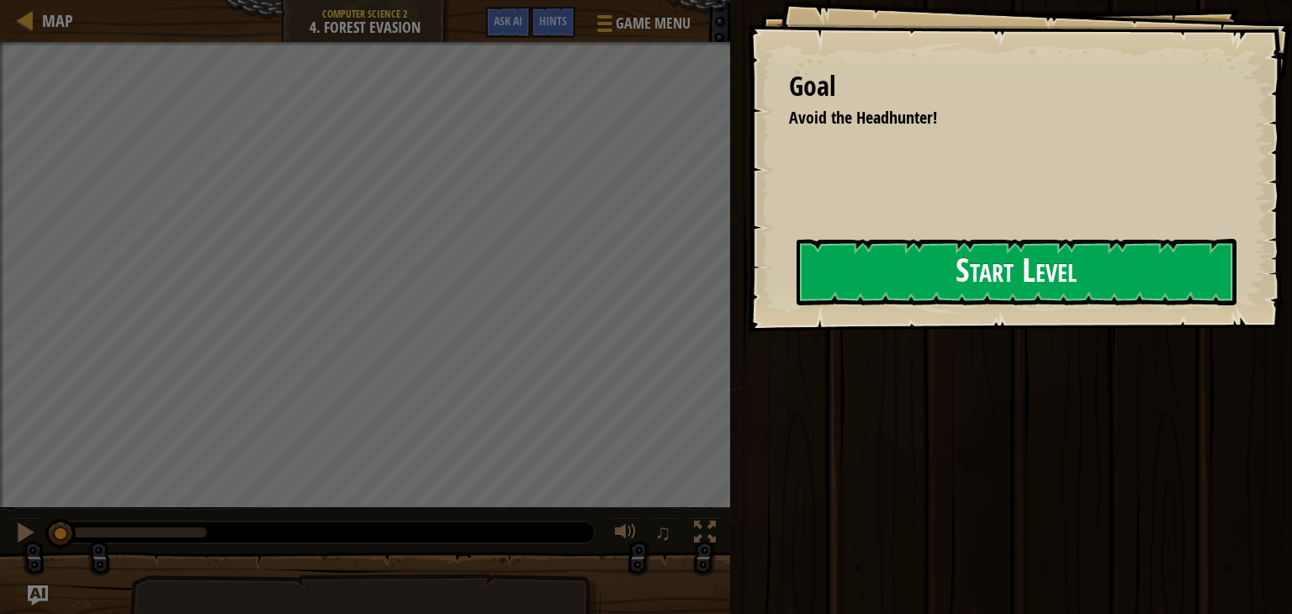
click at [1004, 283] on button "Start Level" at bounding box center [1017, 272] width 440 height 66
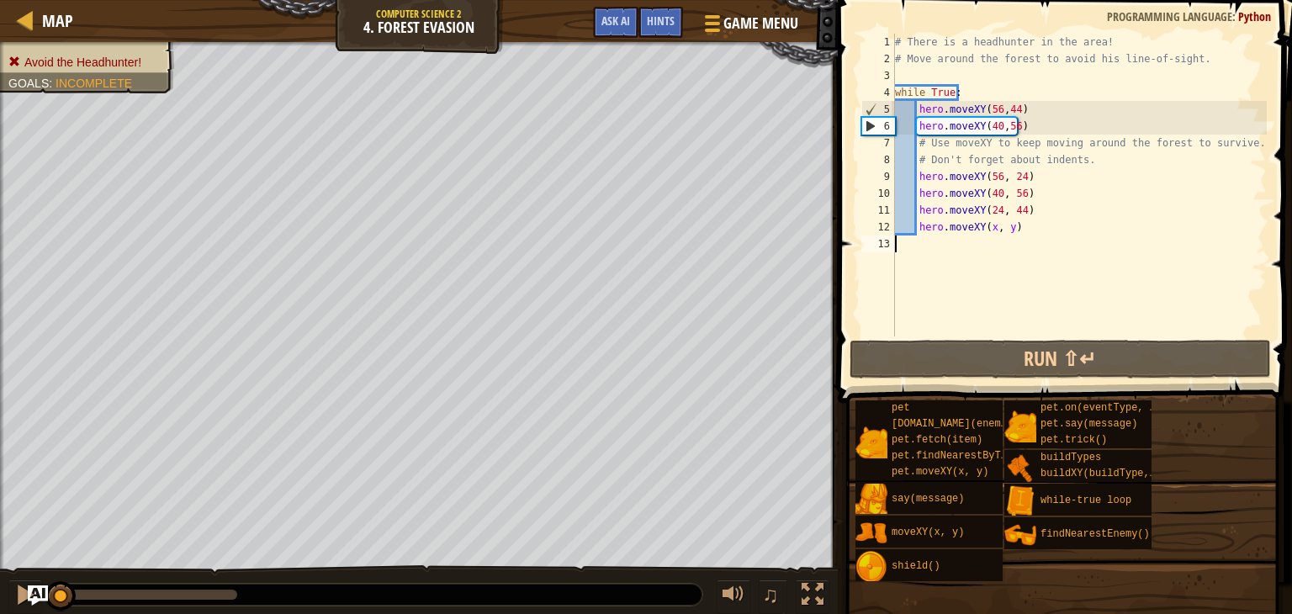
click at [1073, 236] on div "# There is a headhunter in the area! # Move around the forest to avoid his line…" at bounding box center [1079, 202] width 375 height 336
click at [1014, 220] on div "# There is a headhunter in the area! # Move around the forest to avoid his line…" at bounding box center [1079, 202] width 375 height 336
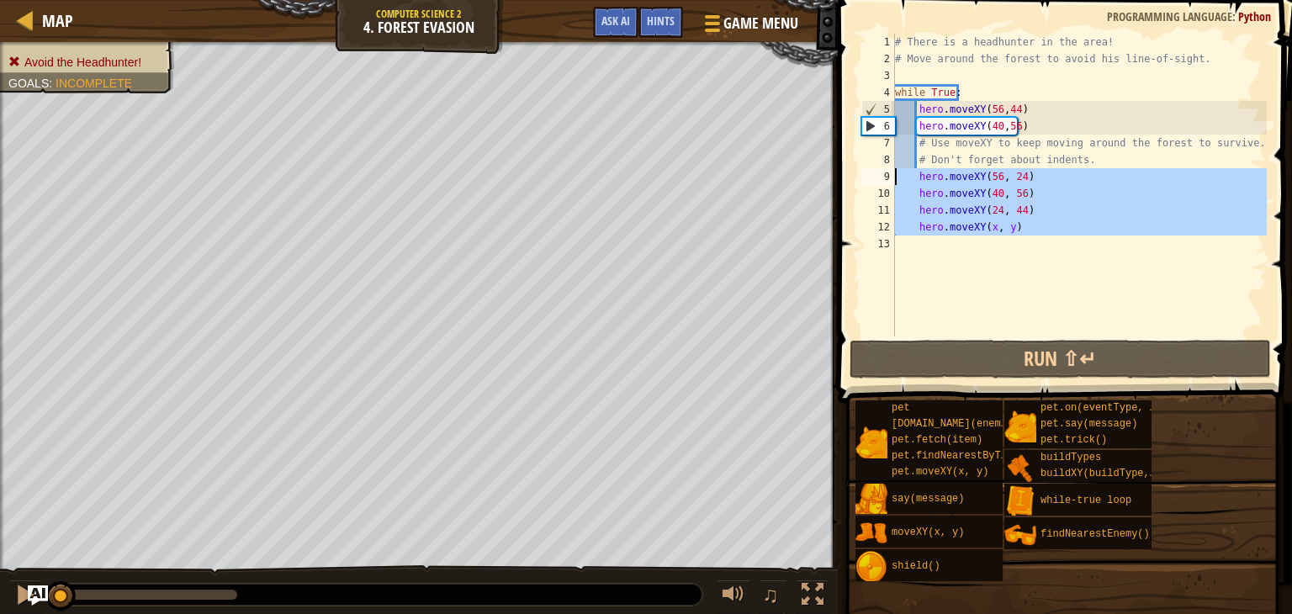
drag, startPoint x: 1008, startPoint y: 236, endPoint x: 895, endPoint y: 172, distance: 130.0
click at [895, 172] on div "# There is a headhunter in the area! # Move around the forest to avoid his line…" at bounding box center [1079, 202] width 375 height 336
type textarea "hero.moveXY(56, 24) hero.moveXY(40, 56)"
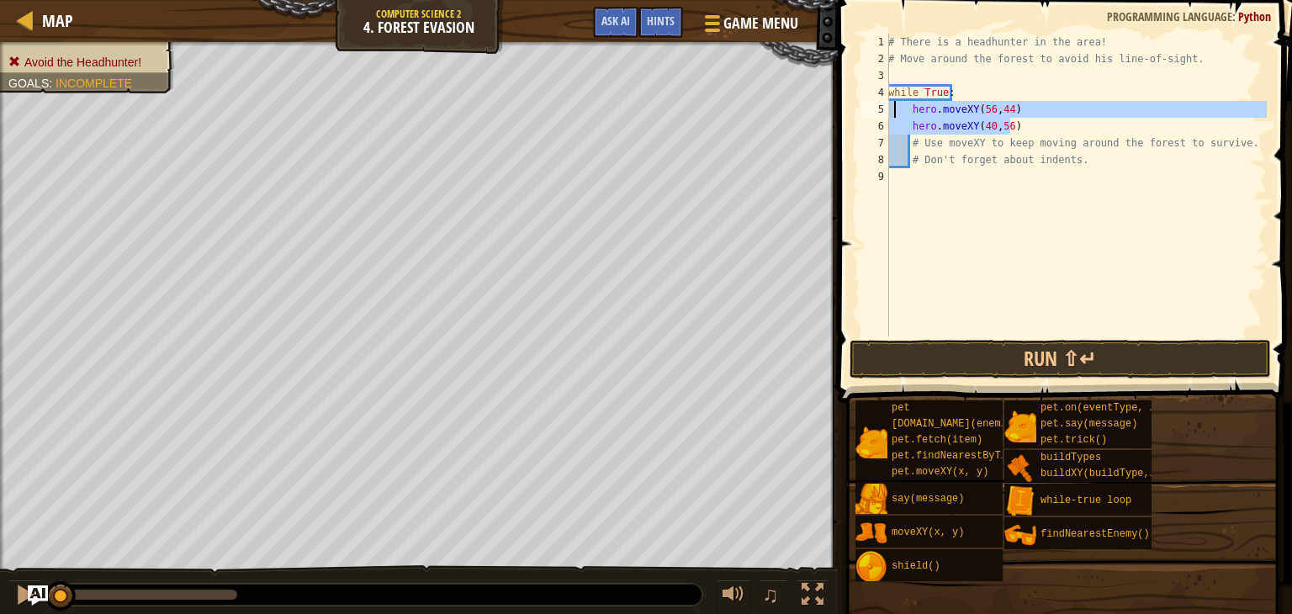
drag, startPoint x: 1013, startPoint y: 129, endPoint x: 893, endPoint y: 105, distance: 121.7
click at [893, 105] on div "# There is a headhunter in the area! # Move around the forest to avoid his line…" at bounding box center [1076, 202] width 382 height 336
type textarea "hero.moveXY(56,44) hero.moveXY(40,56)"
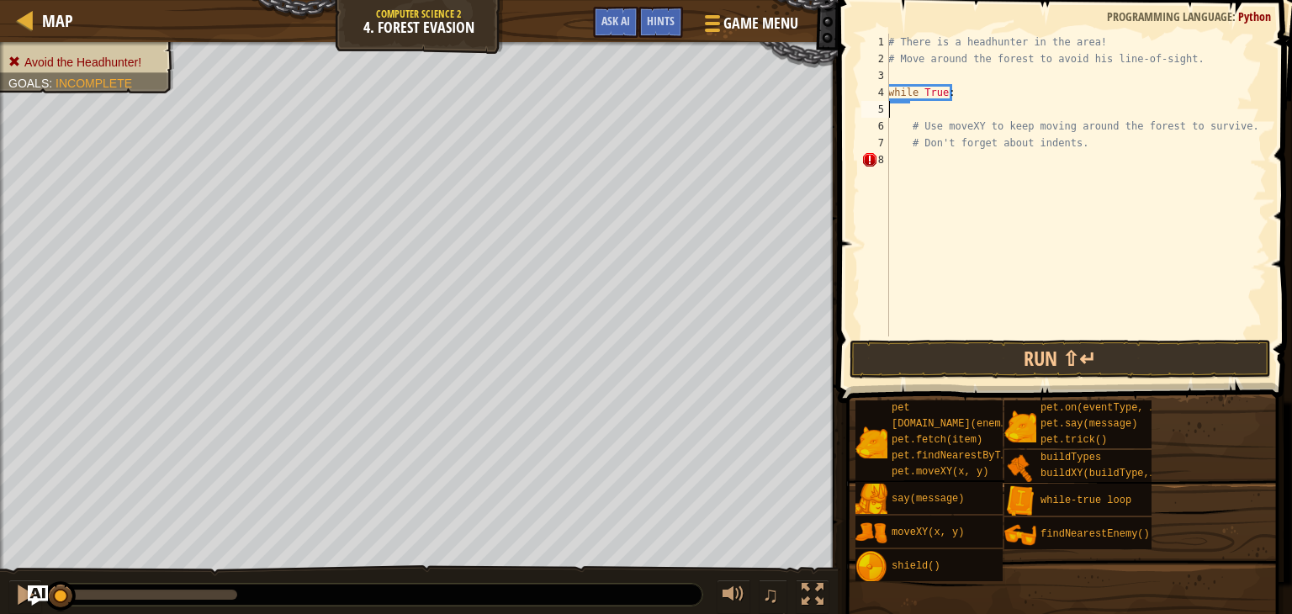
scroll to position [8, 0]
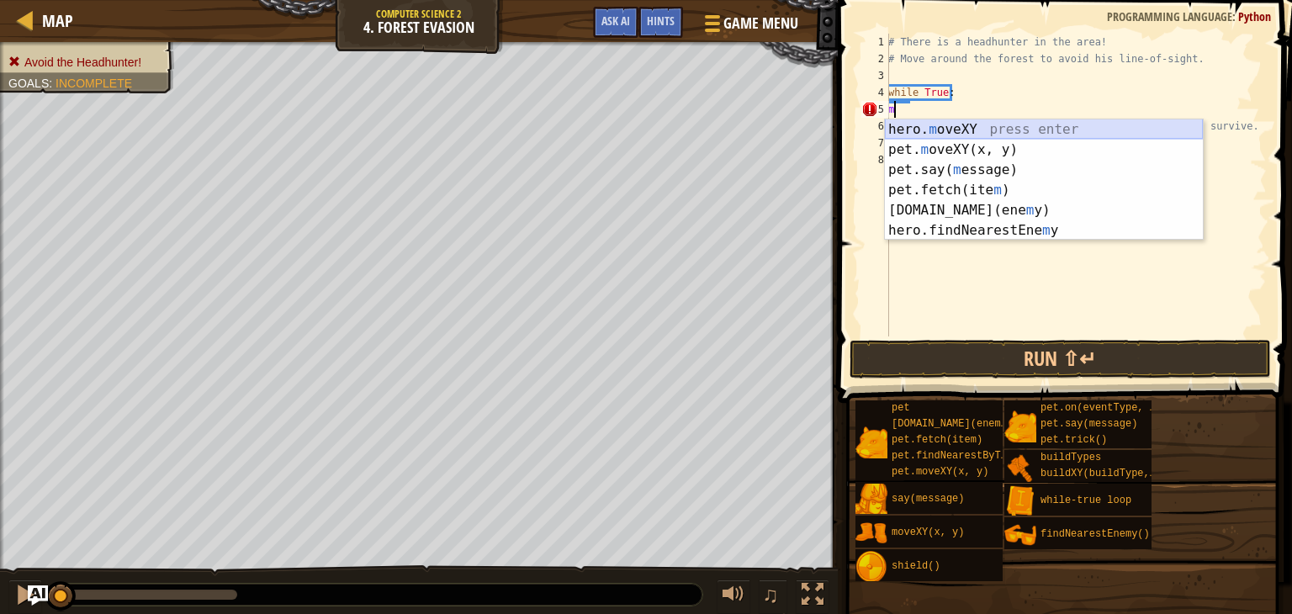
click at [1035, 119] on div "hero. m oveXY press enter pet. m oveXY(x, y) press enter pet.say( m essage) pre…" at bounding box center [1044, 200] width 318 height 162
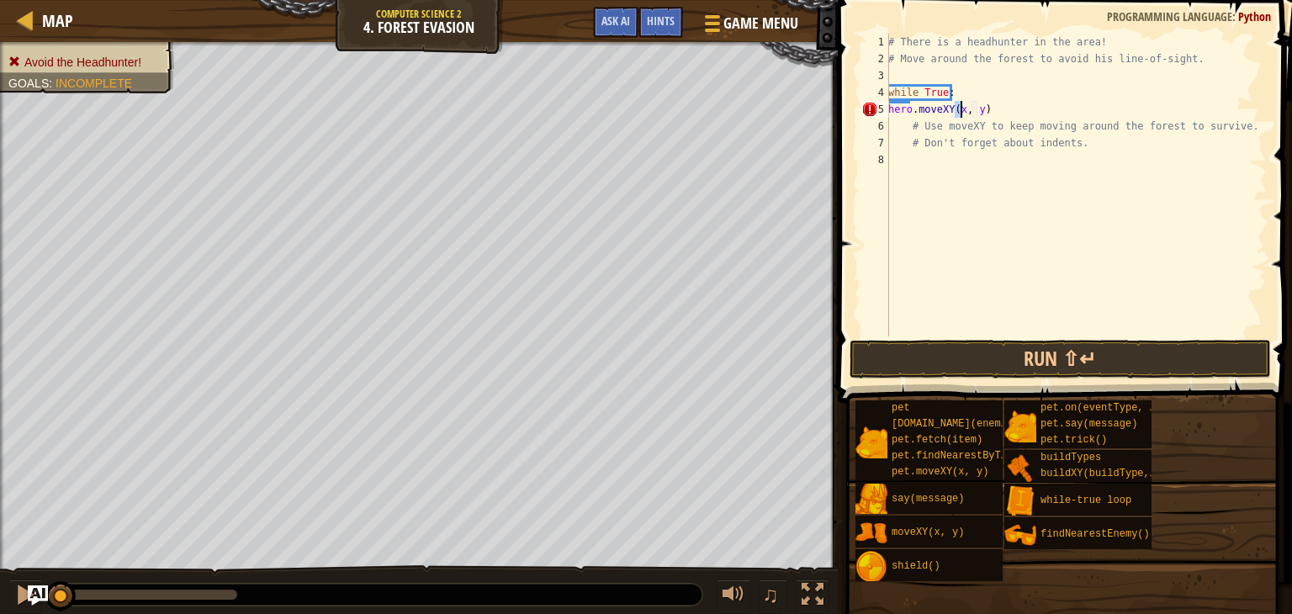
click at [891, 112] on div "# There is a headhunter in the area! # Move around the forest to avoid his line…" at bounding box center [1076, 202] width 382 height 336
click at [978, 113] on div "# There is a headhunter in the area! # Move around the forest to avoid his line…" at bounding box center [1076, 202] width 382 height 336
click at [982, 105] on div "# There is a headhunter in the area! # Move around the forest to avoid his line…" at bounding box center [1076, 202] width 382 height 336
click at [1009, 117] on div "# There is a headhunter in the area! # Move around the forest to avoid his line…" at bounding box center [1076, 202] width 382 height 336
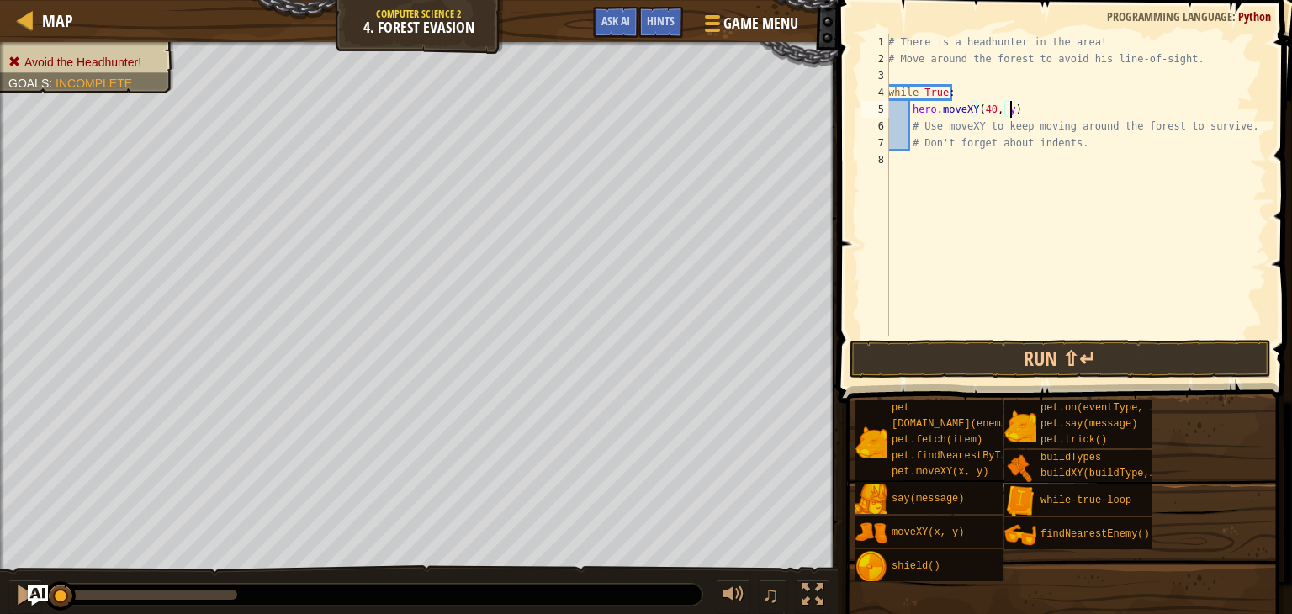
click at [1000, 108] on div "# There is a headhunter in the area! # Move around the forest to avoid his line…" at bounding box center [1076, 202] width 382 height 336
click at [1029, 108] on div "# There is a headhunter in the area! # Move around the forest to avoid his line…" at bounding box center [1076, 202] width 382 height 336
type textarea "hero.moveXY(40, 57)"
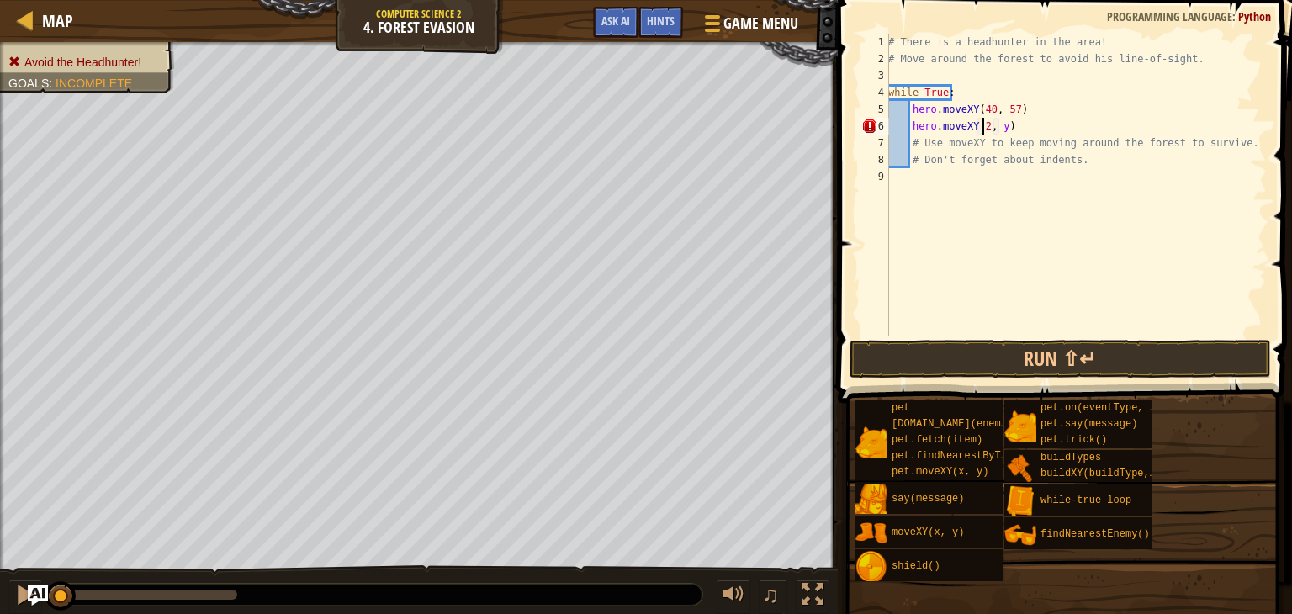
scroll to position [8, 8]
click at [1037, 128] on div "# There is a headhunter in the area! # Move around the forest to avoid his line…" at bounding box center [1076, 202] width 382 height 336
type textarea "hero.moveXY(24, 44)"
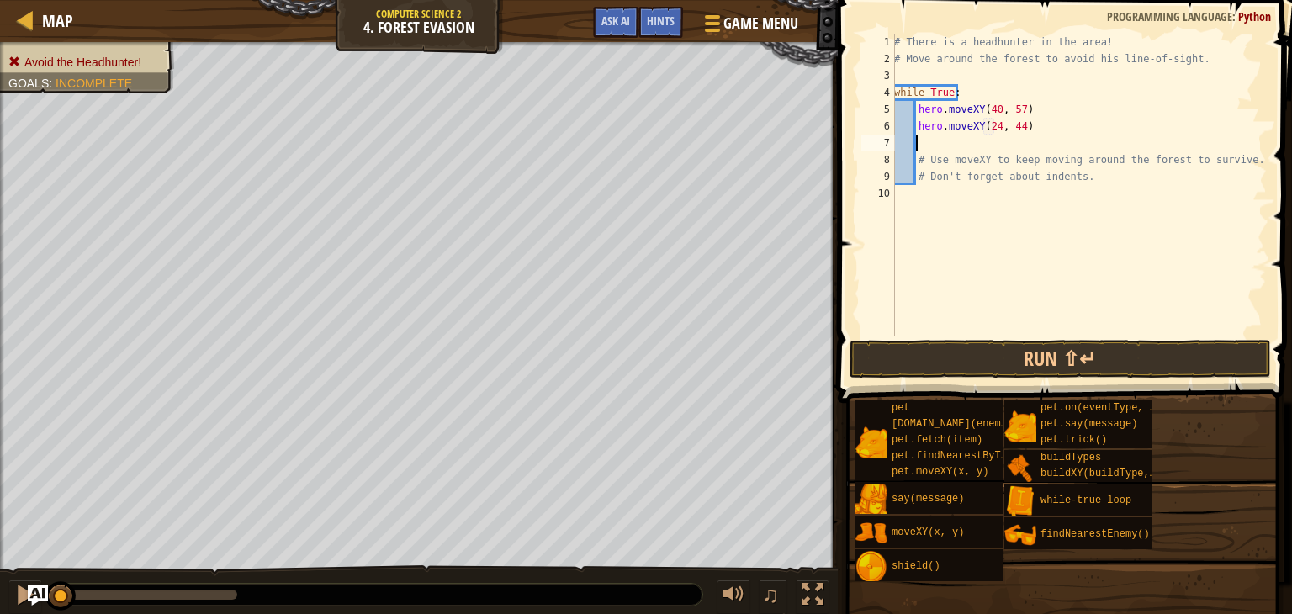
scroll to position [8, 0]
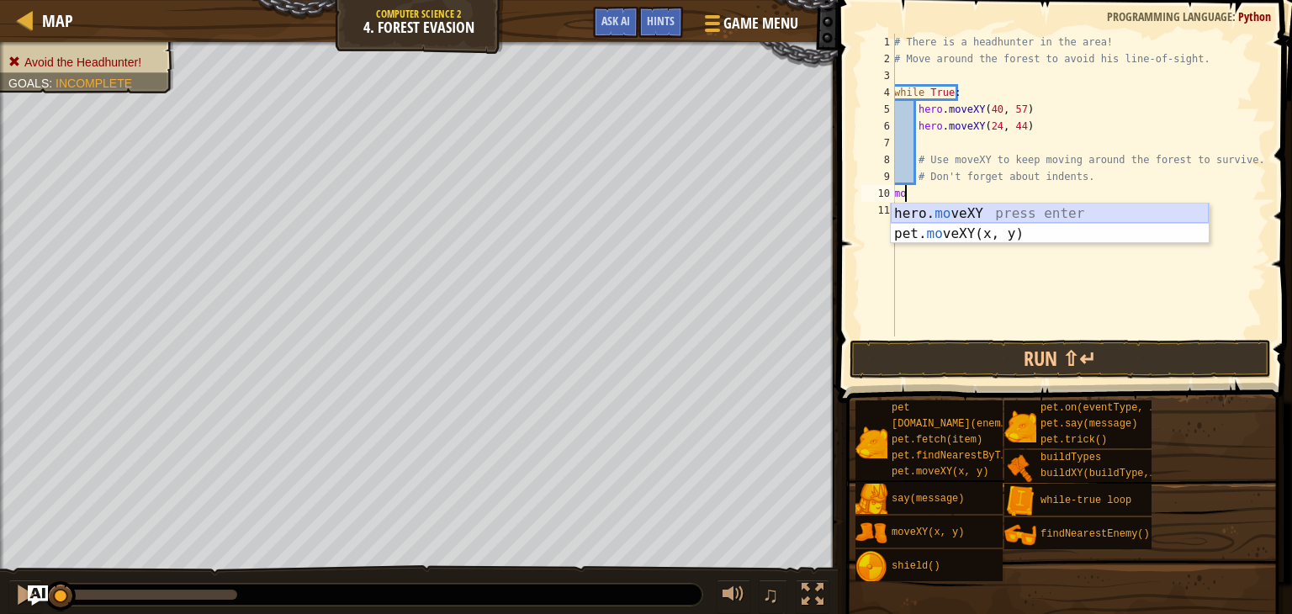
click at [1033, 207] on div "hero. mo veXY press enter pet. mo veXY(x, y) press enter" at bounding box center [1050, 244] width 318 height 81
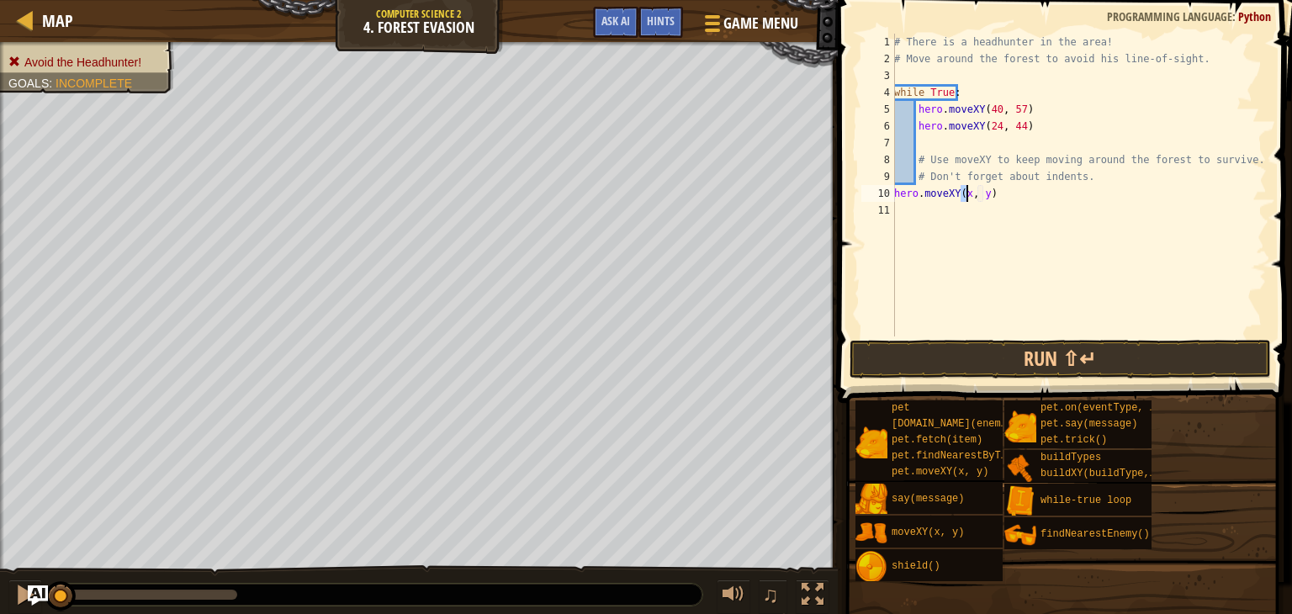
click at [1000, 193] on div "# There is a headhunter in the area! # Move around the forest to avoid his line…" at bounding box center [1079, 202] width 376 height 336
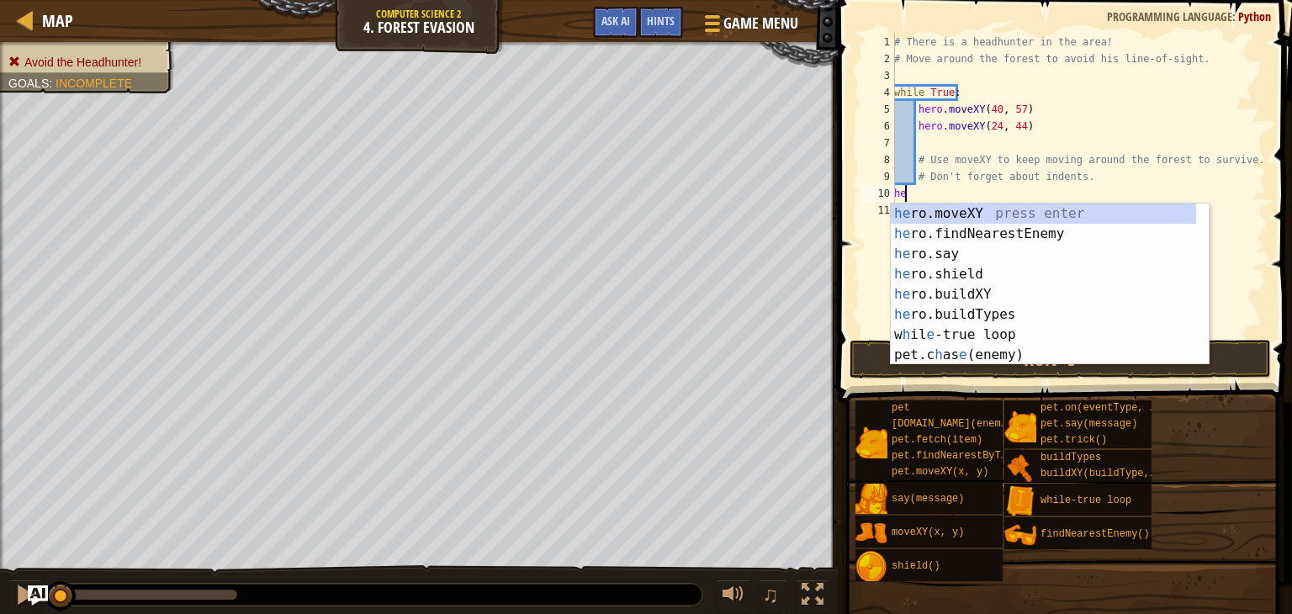
type textarea "h"
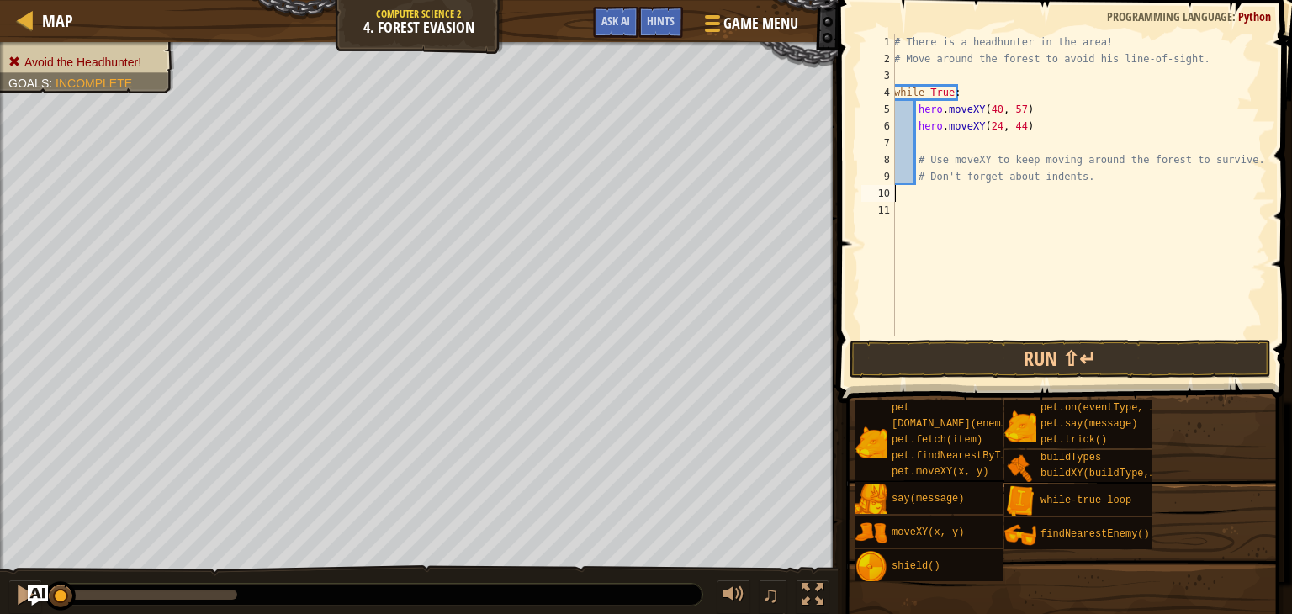
type textarea "# Don't forget about indents."
click at [969, 146] on div "# There is a headhunter in the area! # Move around the forest to avoid his line…" at bounding box center [1079, 202] width 376 height 336
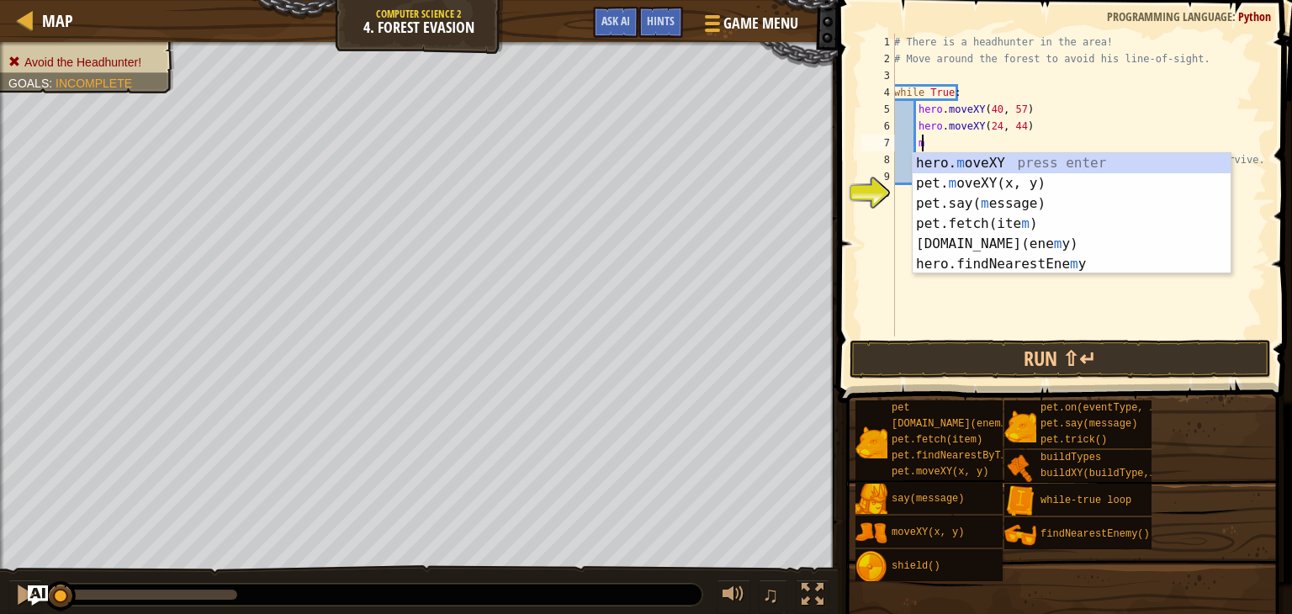
scroll to position [8, 1]
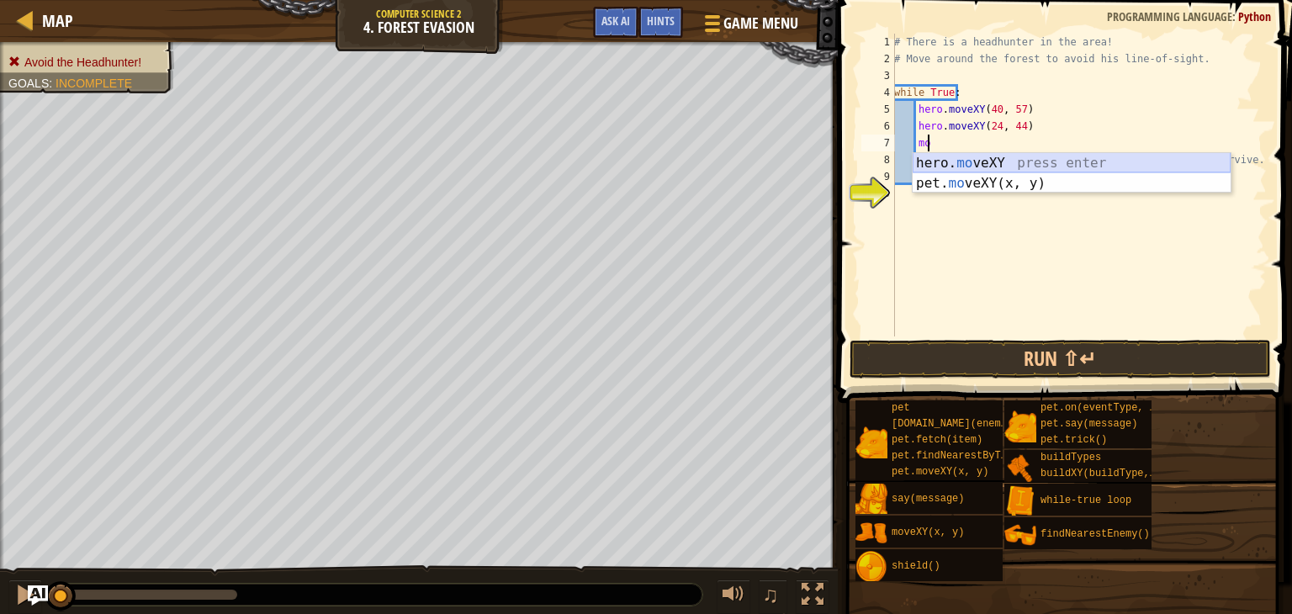
click at [1008, 166] on div "hero. mo veXY press enter pet. mo veXY(x, y) press enter" at bounding box center [1072, 193] width 318 height 81
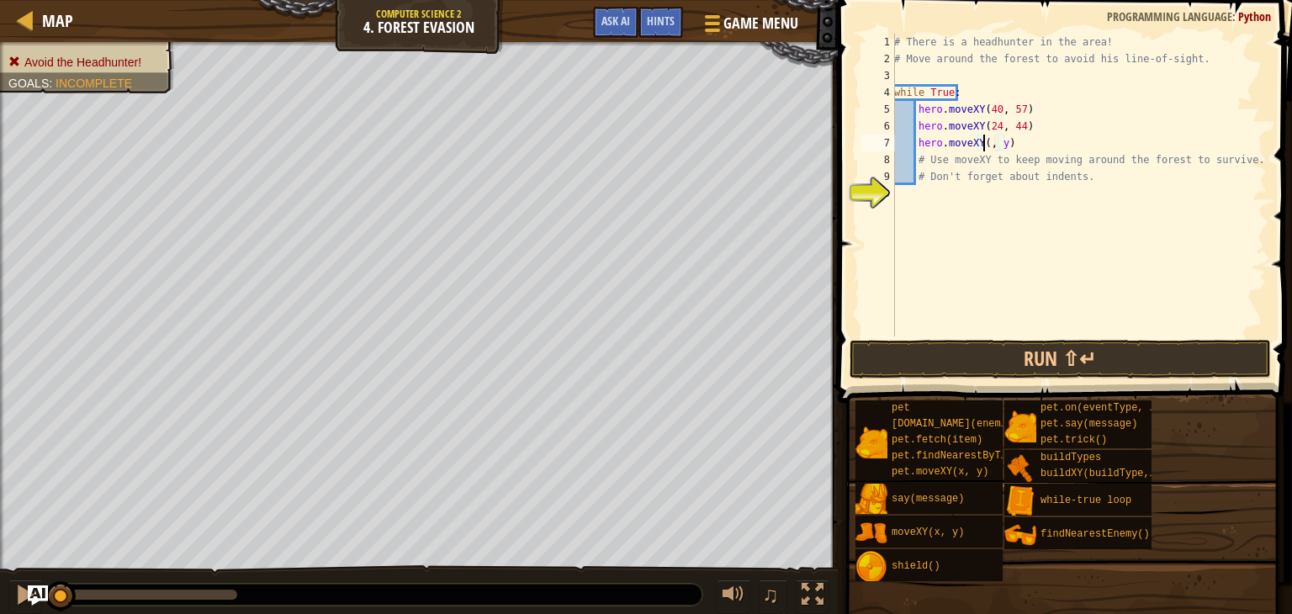
scroll to position [8, 8]
click at [1013, 139] on div "# There is a headhunter in the area! # Move around the forest to avoid his line…" at bounding box center [1079, 202] width 376 height 336
type textarea "hero.moveXY(24, 25)"
click at [1040, 146] on div "# There is a headhunter in the area! # Move around the forest to avoid his line…" at bounding box center [1079, 202] width 376 height 336
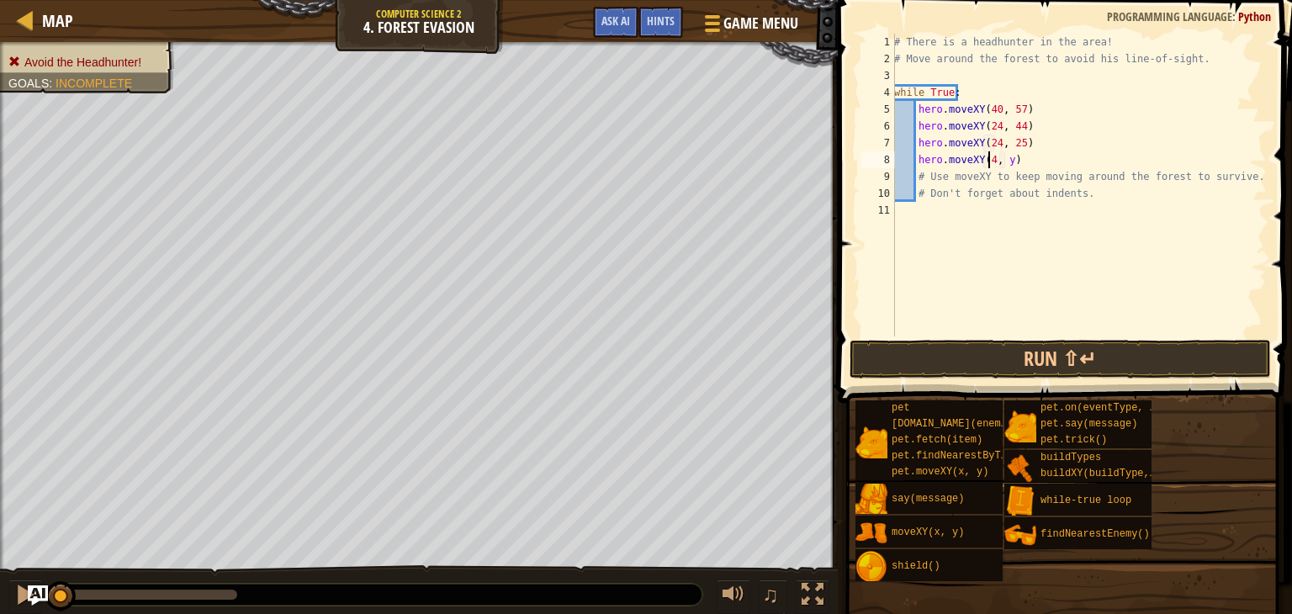
scroll to position [8, 8]
click at [1009, 163] on div "# There is a headhunter in the area! # Move around the forest to avoid his line…" at bounding box center [1079, 202] width 376 height 336
type textarea "hero.moveXY(40, 12)"
click at [1103, 165] on div "# There is a headhunter in the area! # Move around the forest to avoid his line…" at bounding box center [1079, 202] width 376 height 336
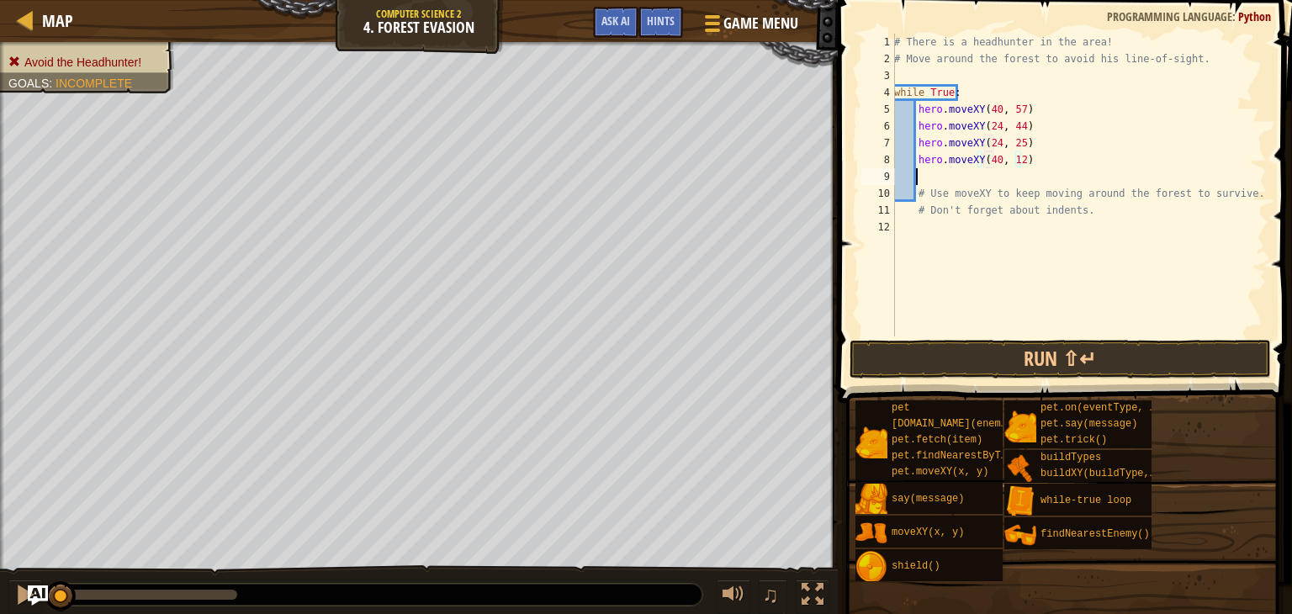
scroll to position [8, 0]
type textarea "5"
click at [1009, 186] on div "# There is a headhunter in the area! # Move around the forest to avoid his line…" at bounding box center [1079, 202] width 376 height 336
click at [1013, 171] on div "# There is a headhunter in the area! # Move around the forest to avoid his line…" at bounding box center [1079, 202] width 376 height 336
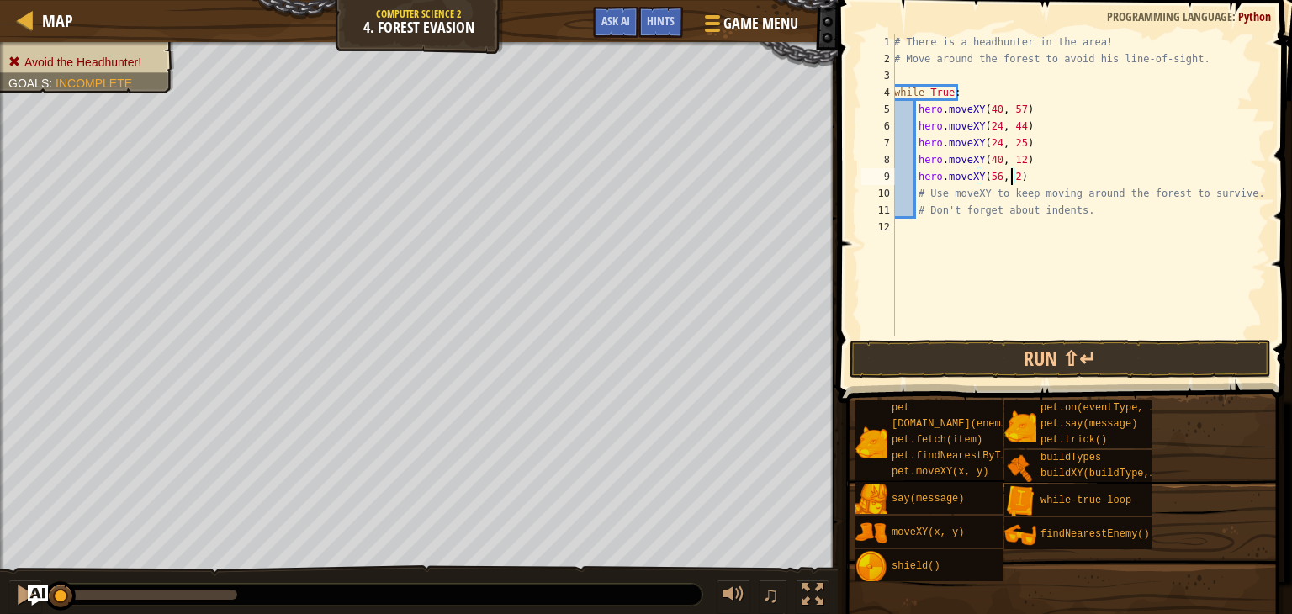
scroll to position [8, 9]
type textarea "hero.moveXY(56, 24)"
click at [1020, 368] on button "Run ⇧↵" at bounding box center [1060, 359] width 421 height 39
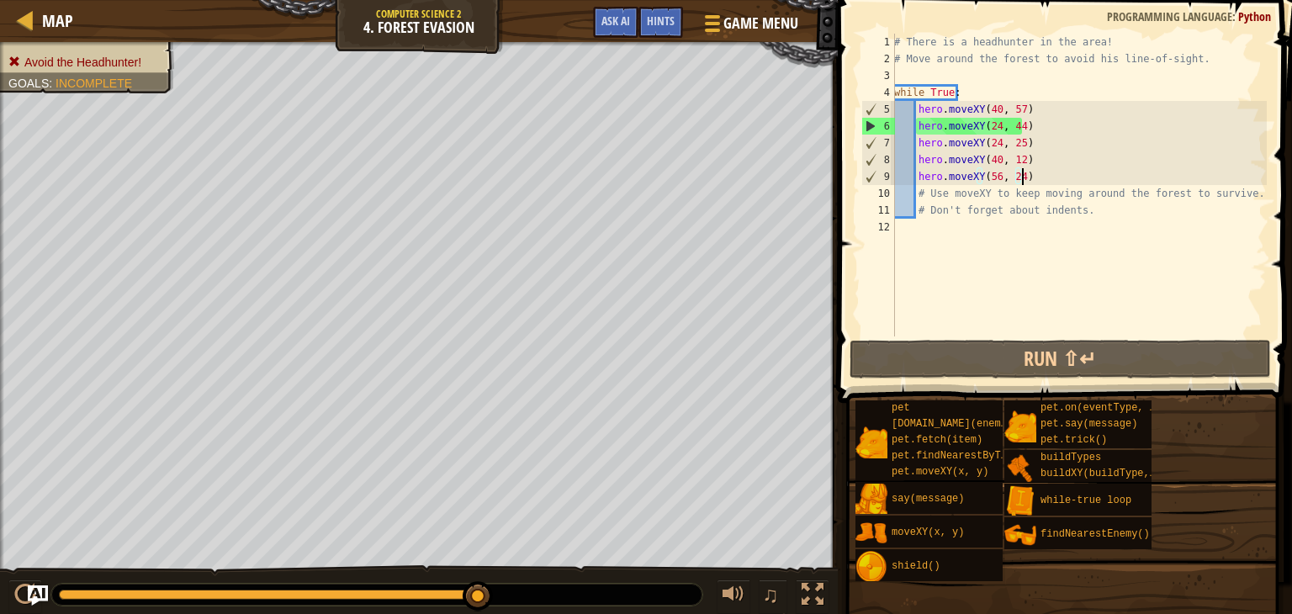
click at [1153, 179] on div "# There is a headhunter in the area! # Move around the forest to avoid his line…" at bounding box center [1079, 202] width 376 height 336
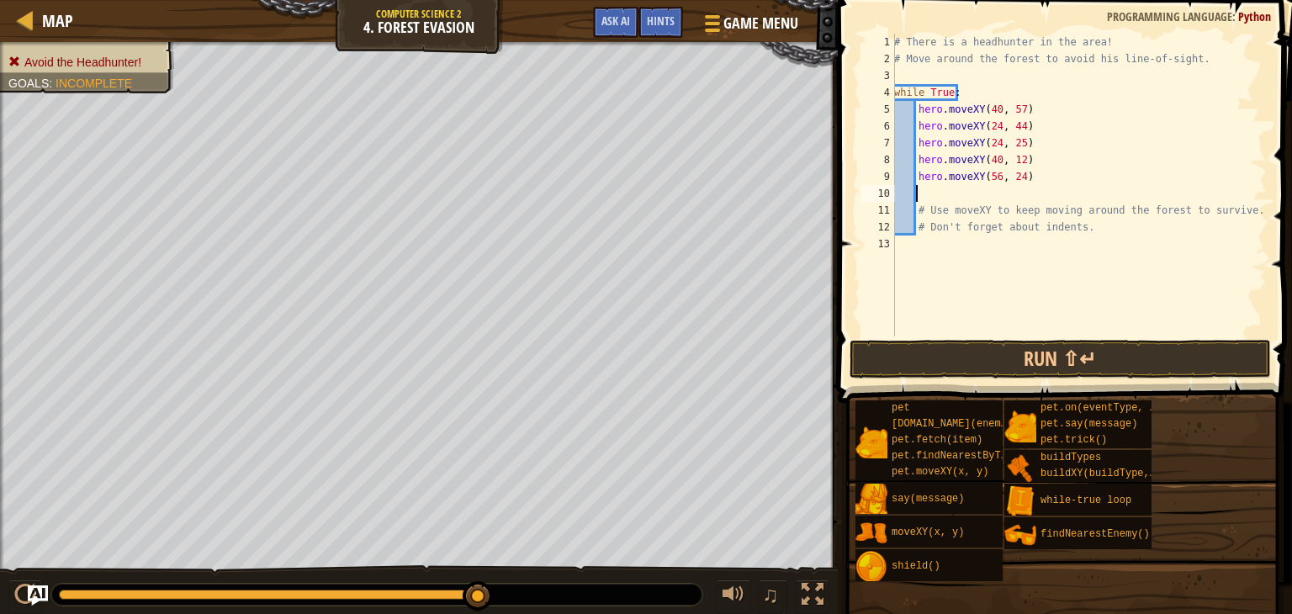
type textarea ","
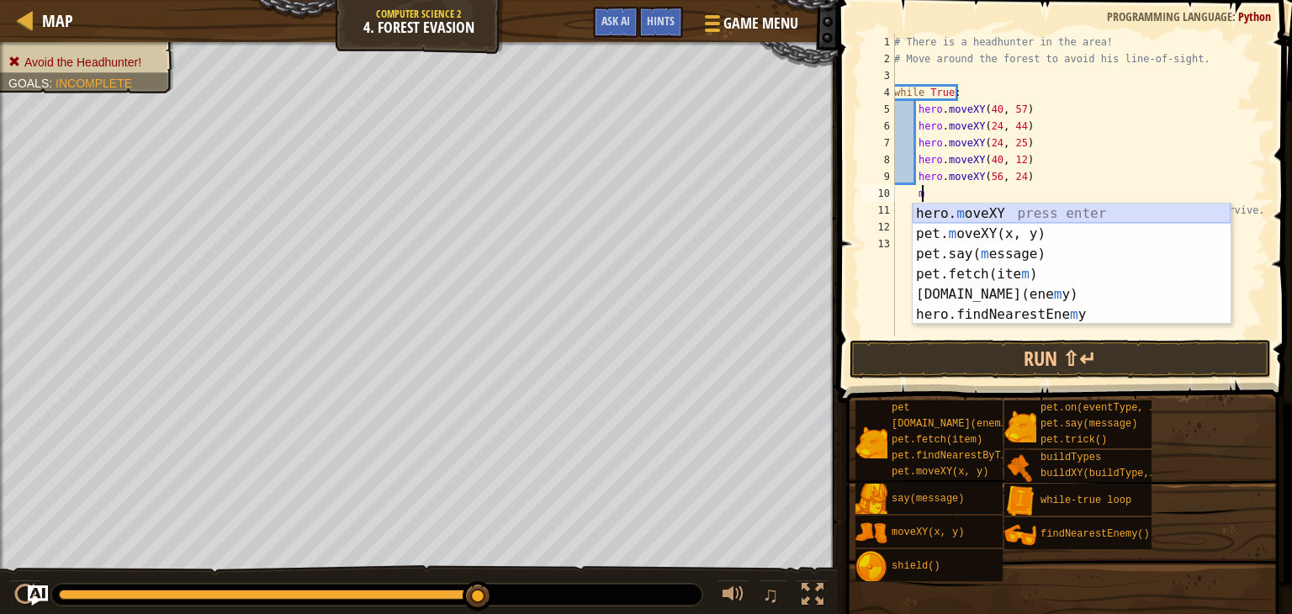
click at [1127, 221] on div "hero. m oveXY press enter pet. m oveXY(x, y) press enter pet.say( m essage) pre…" at bounding box center [1072, 285] width 318 height 162
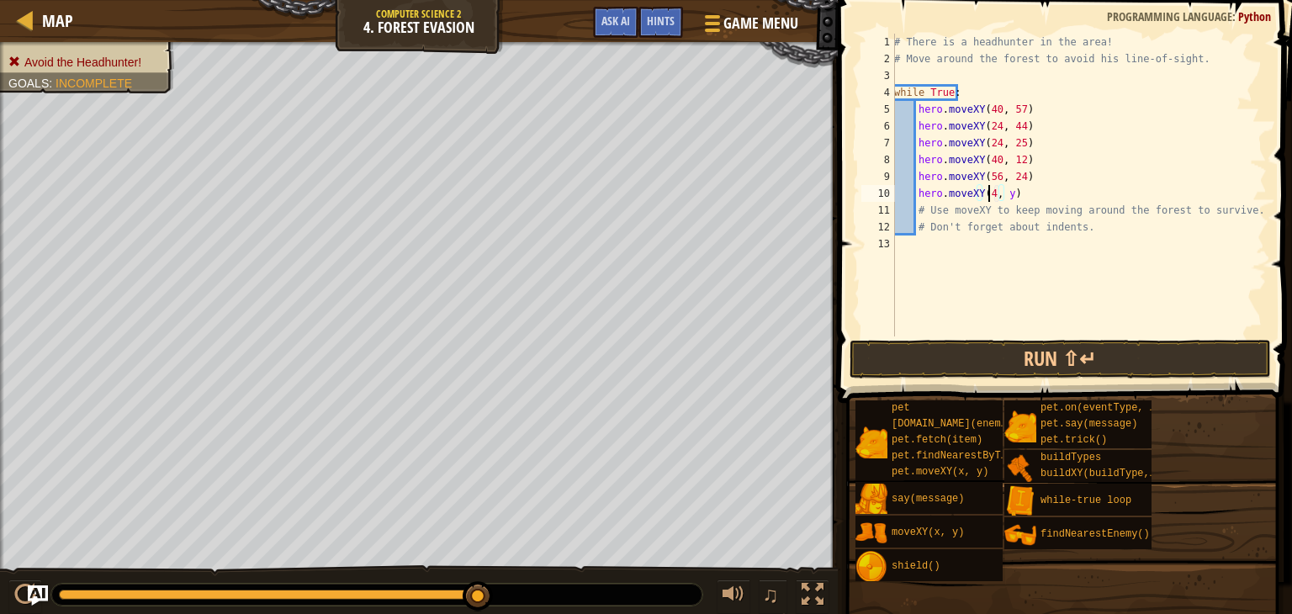
scroll to position [8, 8]
click at [1010, 202] on div "# There is a headhunter in the area! # Move around the forest to avoid his line…" at bounding box center [1079, 202] width 376 height 336
click at [1010, 183] on div "# There is a headhunter in the area! # Move around the forest to avoid his line…" at bounding box center [1079, 202] width 376 height 336
click at [1013, 193] on div "# There is a headhunter in the area! # Move around the forest to avoid his line…" at bounding box center [1079, 202] width 376 height 336
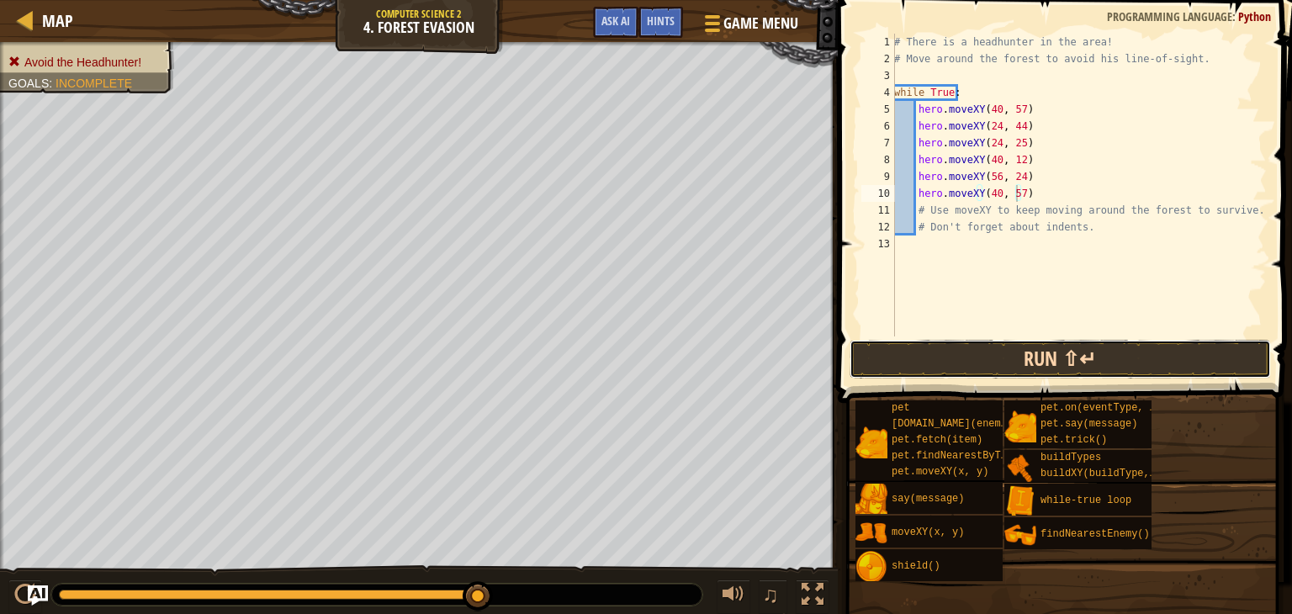
click at [1117, 358] on button "Run ⇧↵" at bounding box center [1060, 359] width 421 height 39
type textarea "hero.moveXY(56, 44)"
click at [993, 357] on button "Run ⇧↵" at bounding box center [1060, 359] width 421 height 39
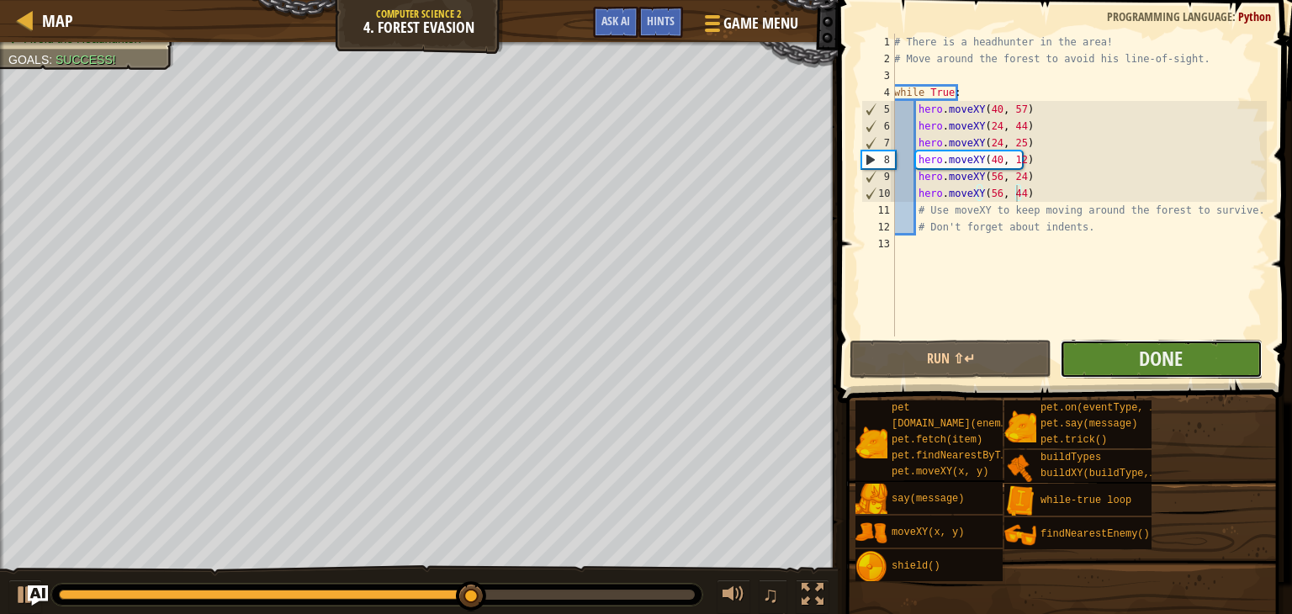
click at [1184, 364] on button "Done" at bounding box center [1161, 359] width 202 height 39
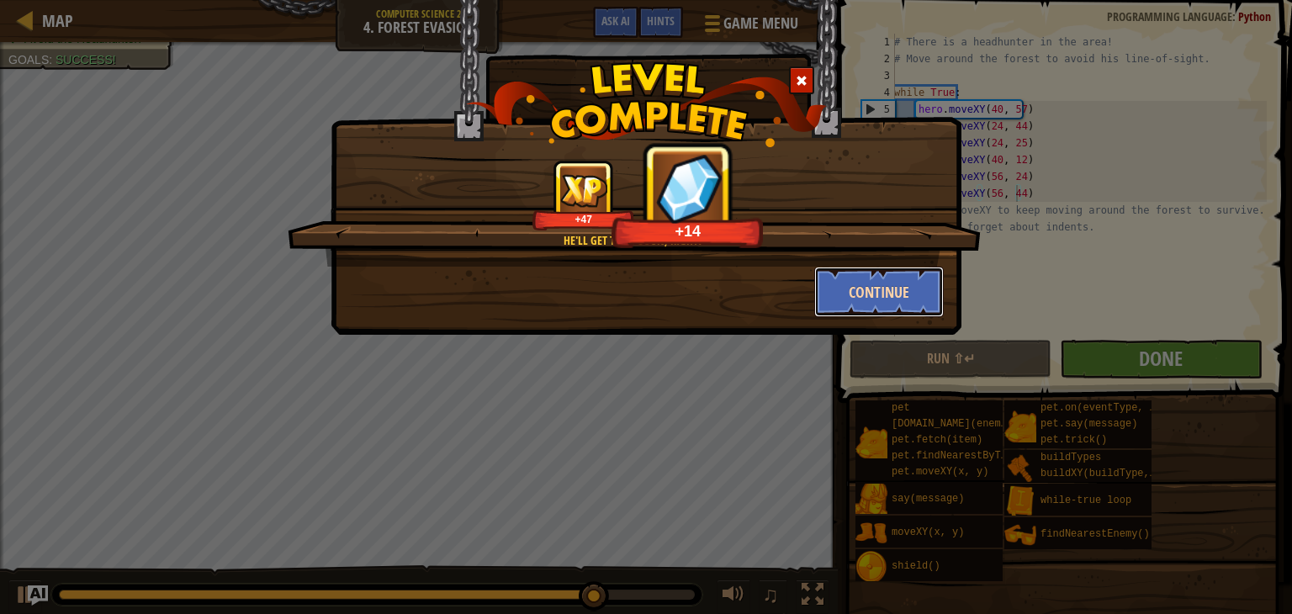
click at [898, 277] on button "Continue" at bounding box center [879, 292] width 130 height 50
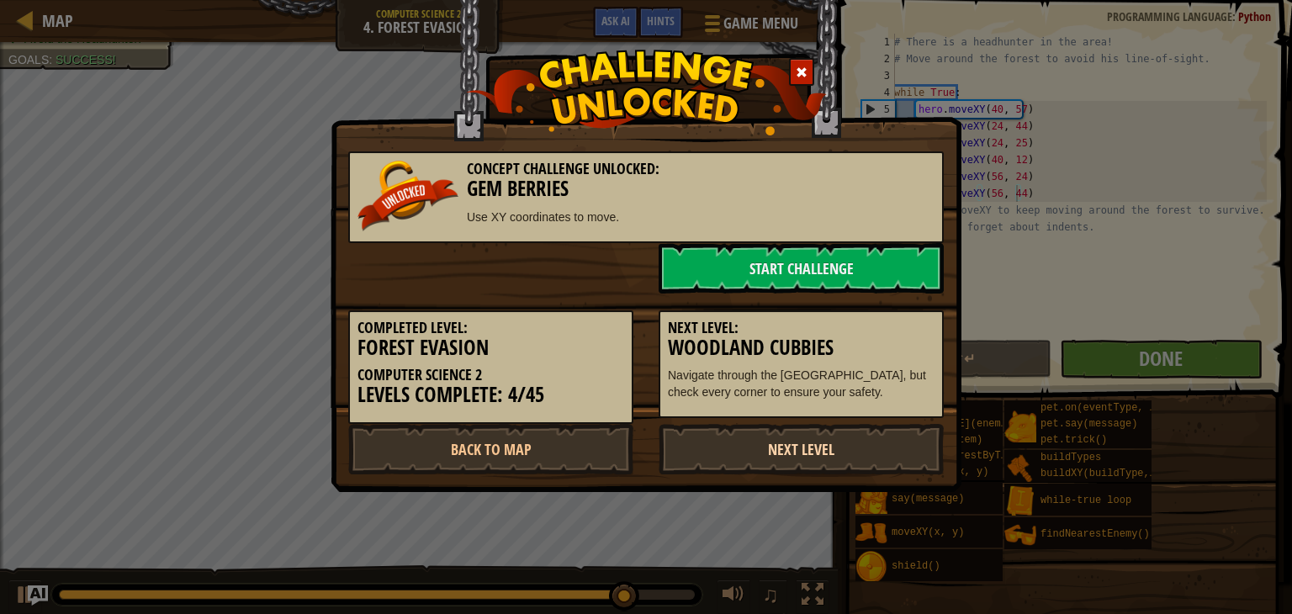
click at [866, 442] on link "Next Level" at bounding box center [801, 449] width 285 height 50
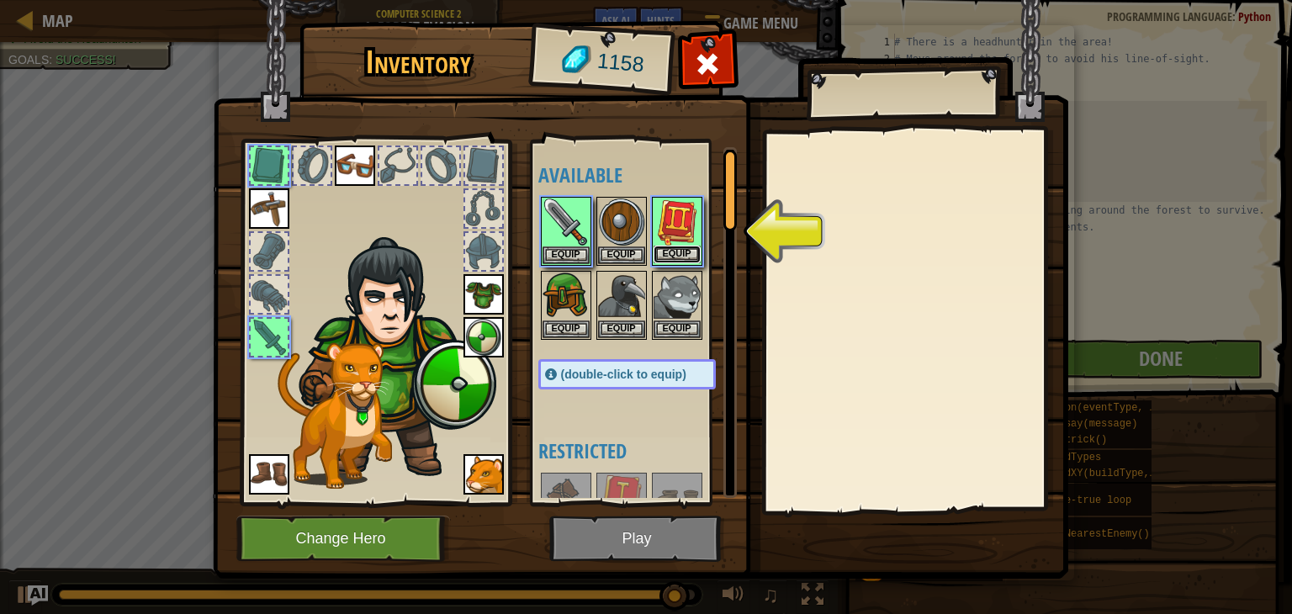
click at [695, 257] on button "Equip" at bounding box center [677, 255] width 47 height 18
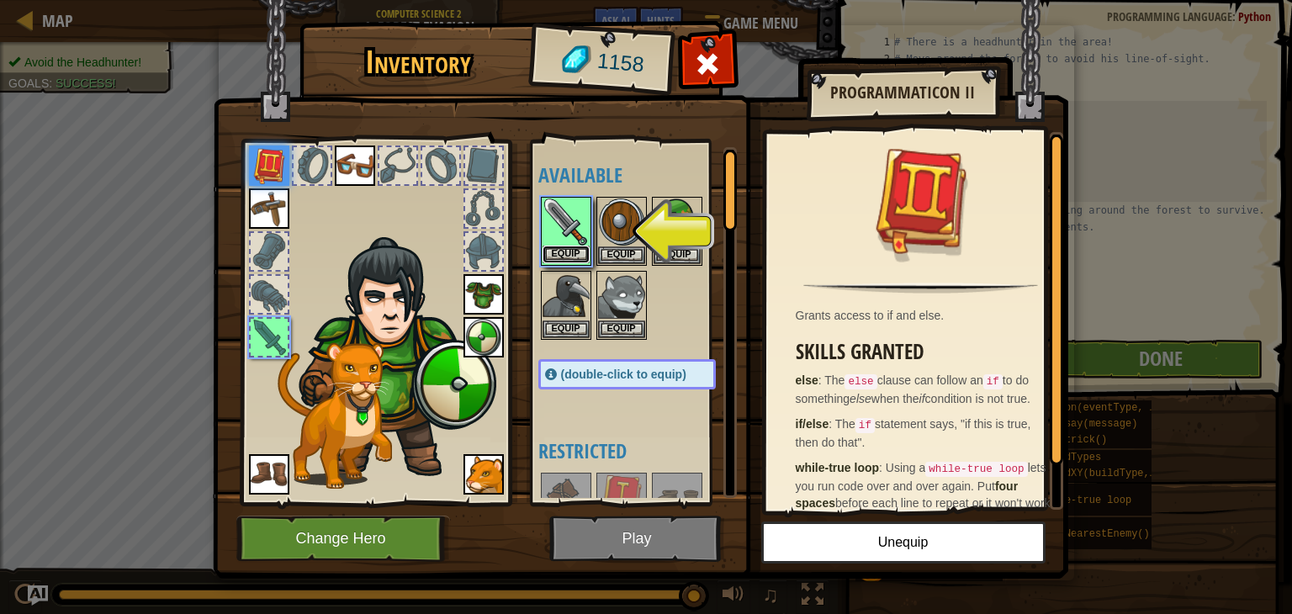
click at [563, 252] on button "Equip" at bounding box center [566, 255] width 47 height 18
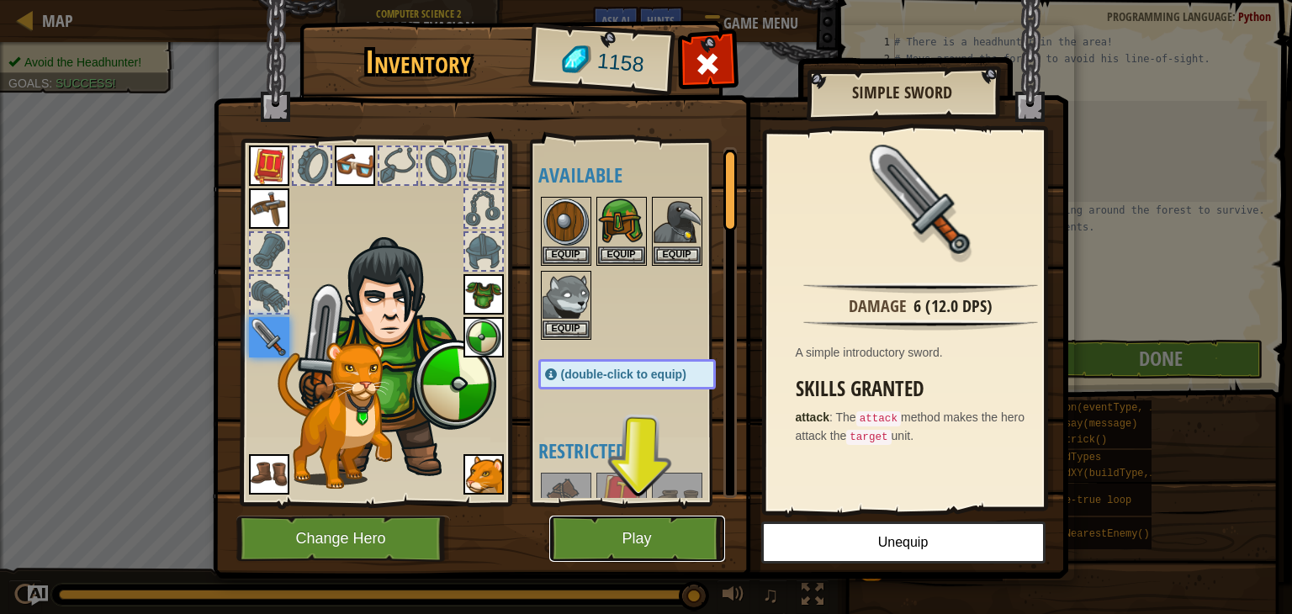
click at [638, 522] on button "Play" at bounding box center [637, 539] width 176 height 46
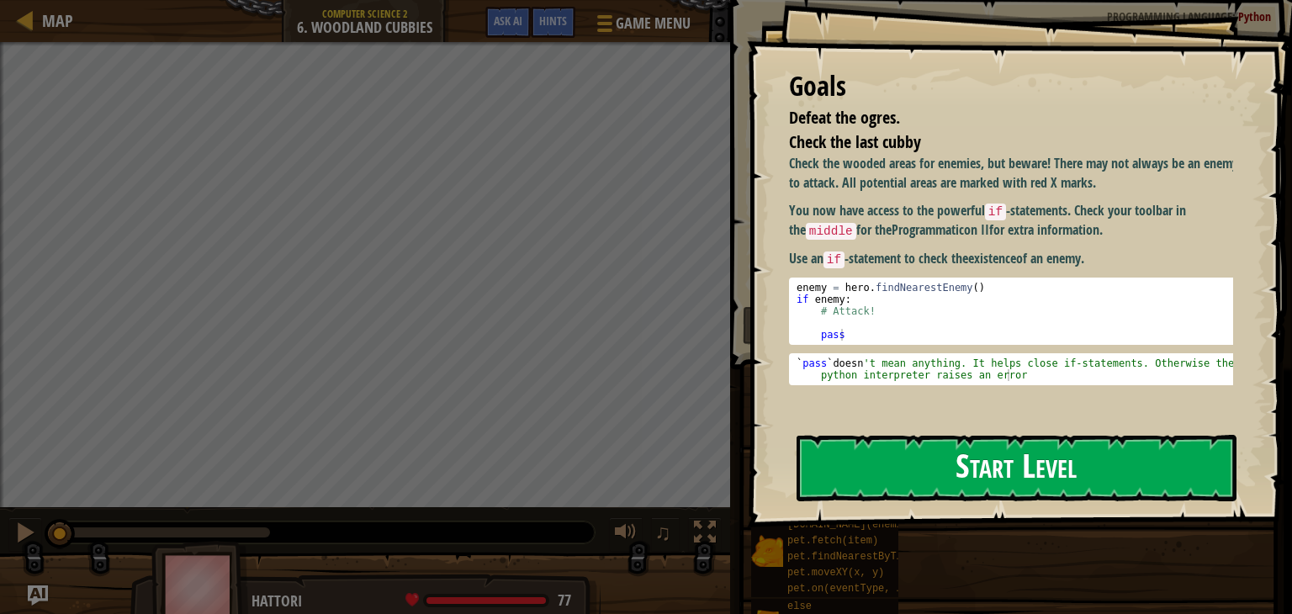
click at [1107, 452] on button "Start Level" at bounding box center [1017, 468] width 440 height 66
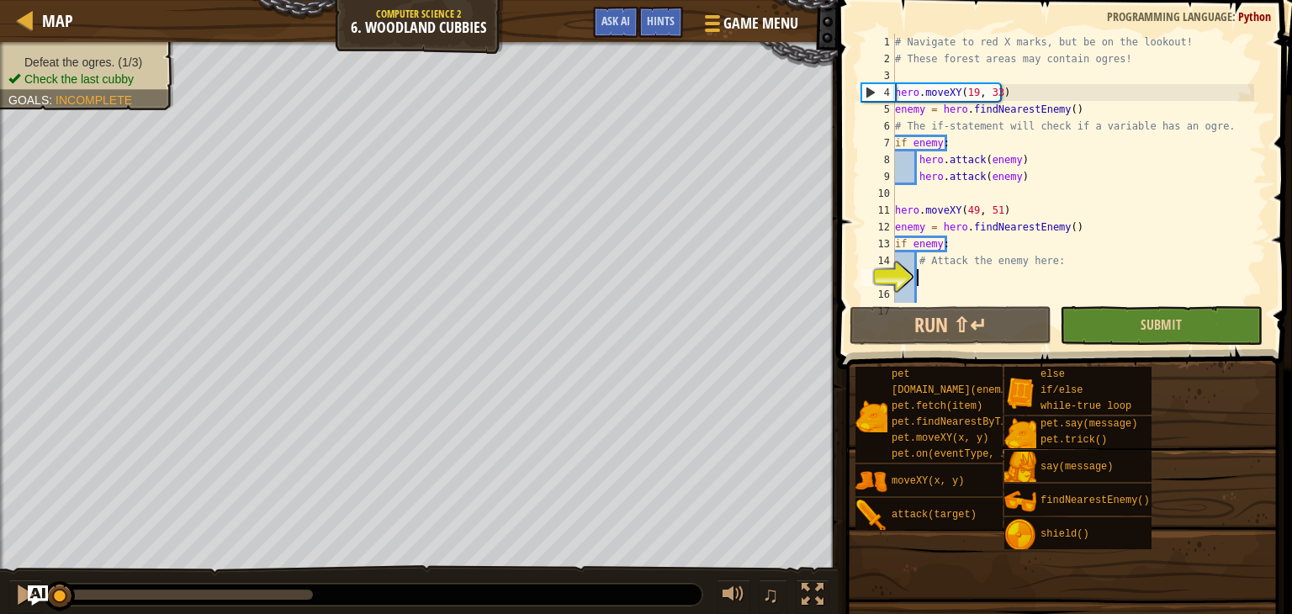
scroll to position [101, 0]
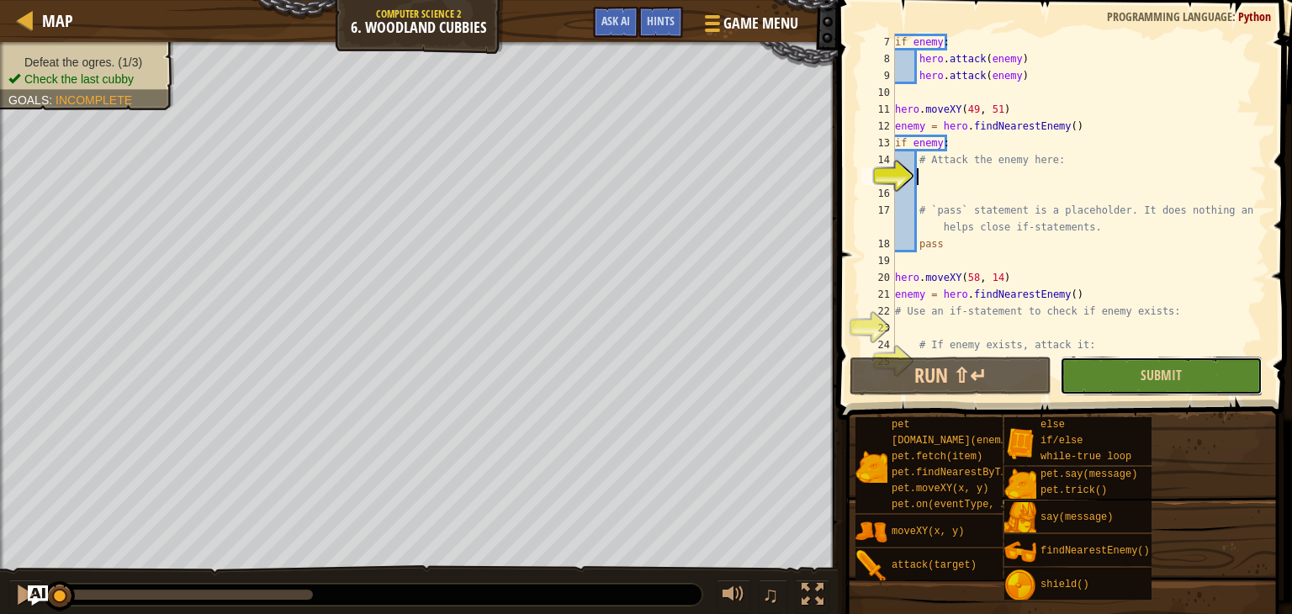
click at [1195, 371] on button "Submit" at bounding box center [1161, 376] width 202 height 39
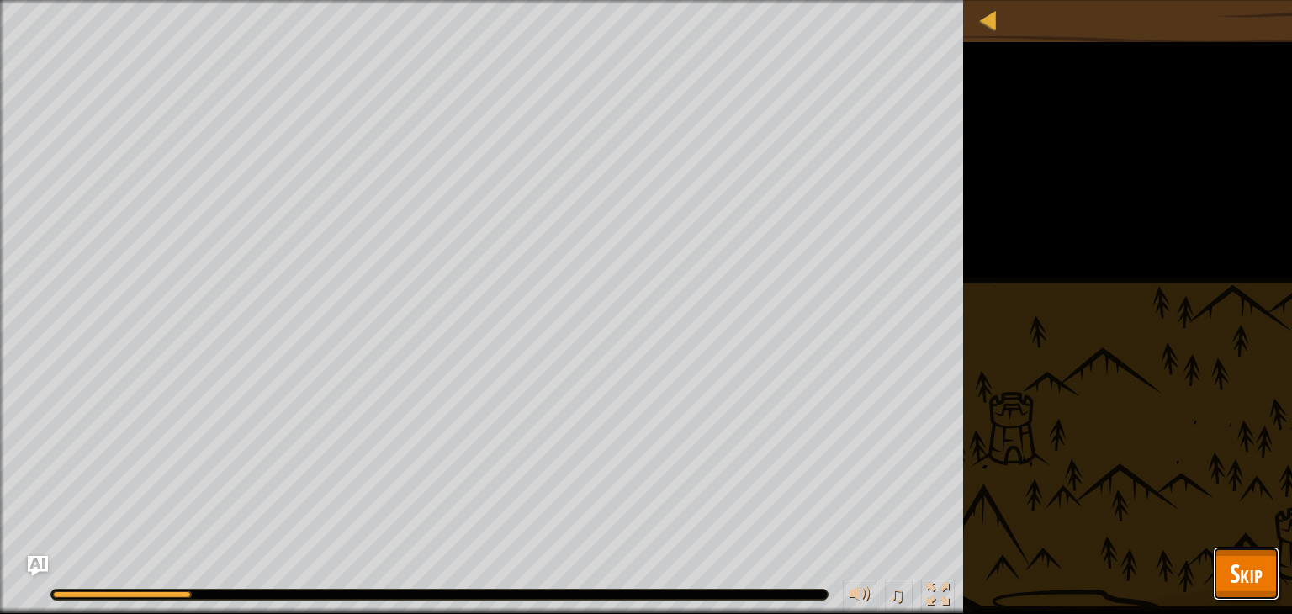
click at [1238, 575] on span "Skip" at bounding box center [1246, 573] width 33 height 34
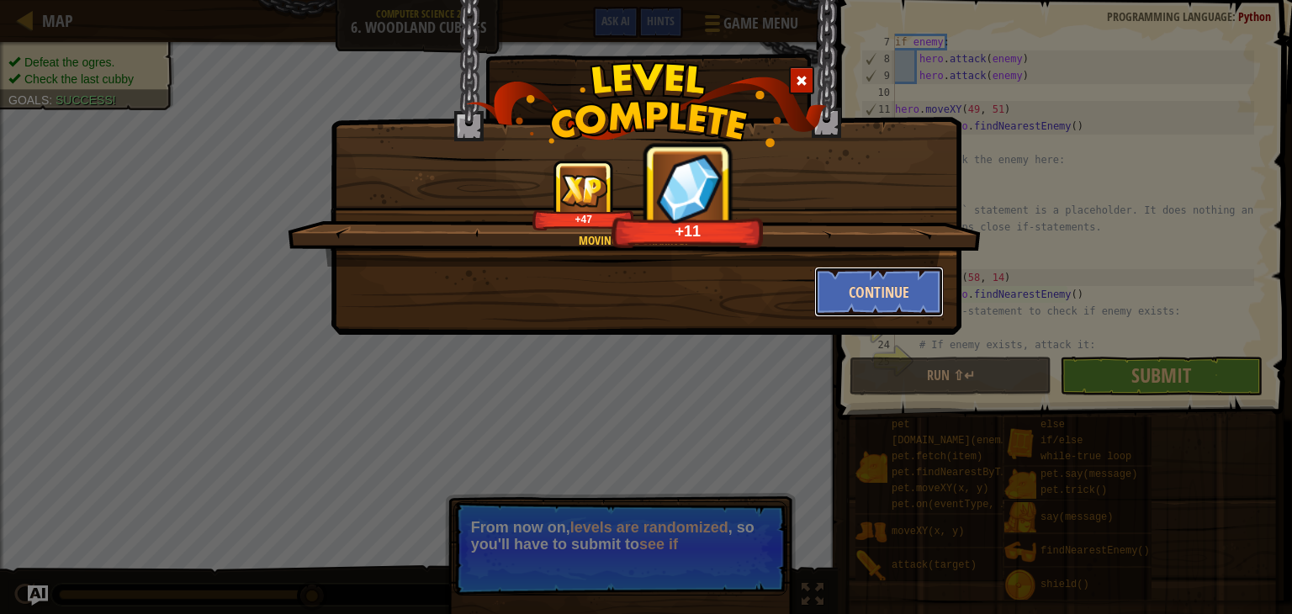
click at [868, 277] on button "Continue" at bounding box center [879, 292] width 130 height 50
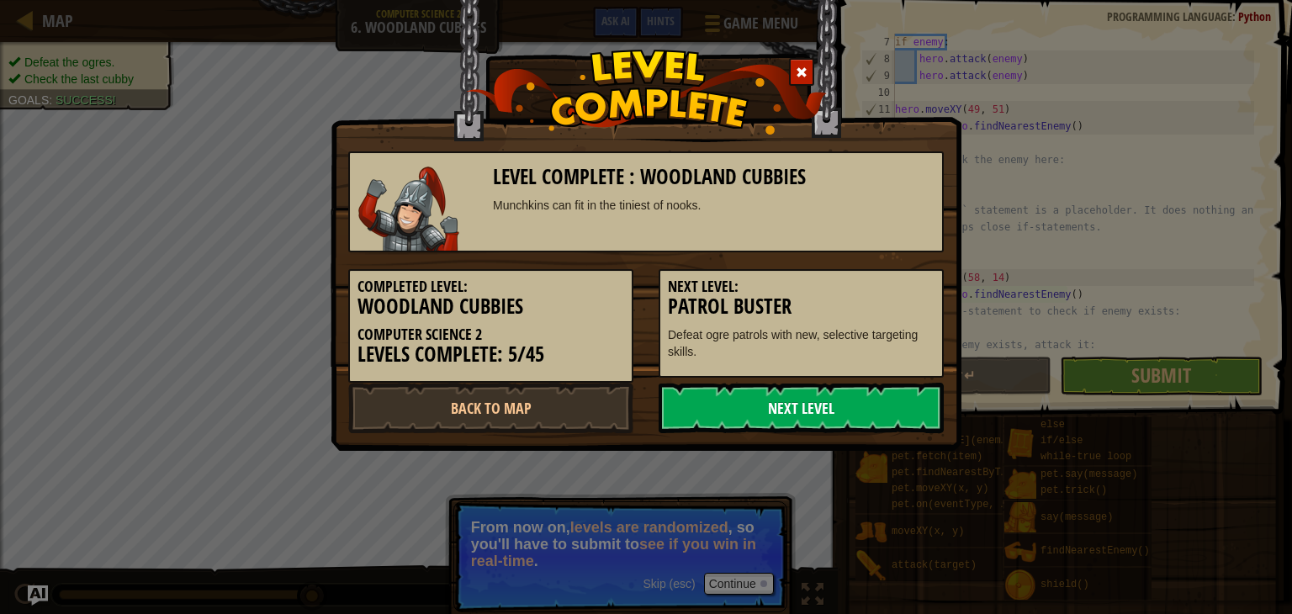
click at [844, 397] on link "Next Level" at bounding box center [801, 408] width 285 height 50
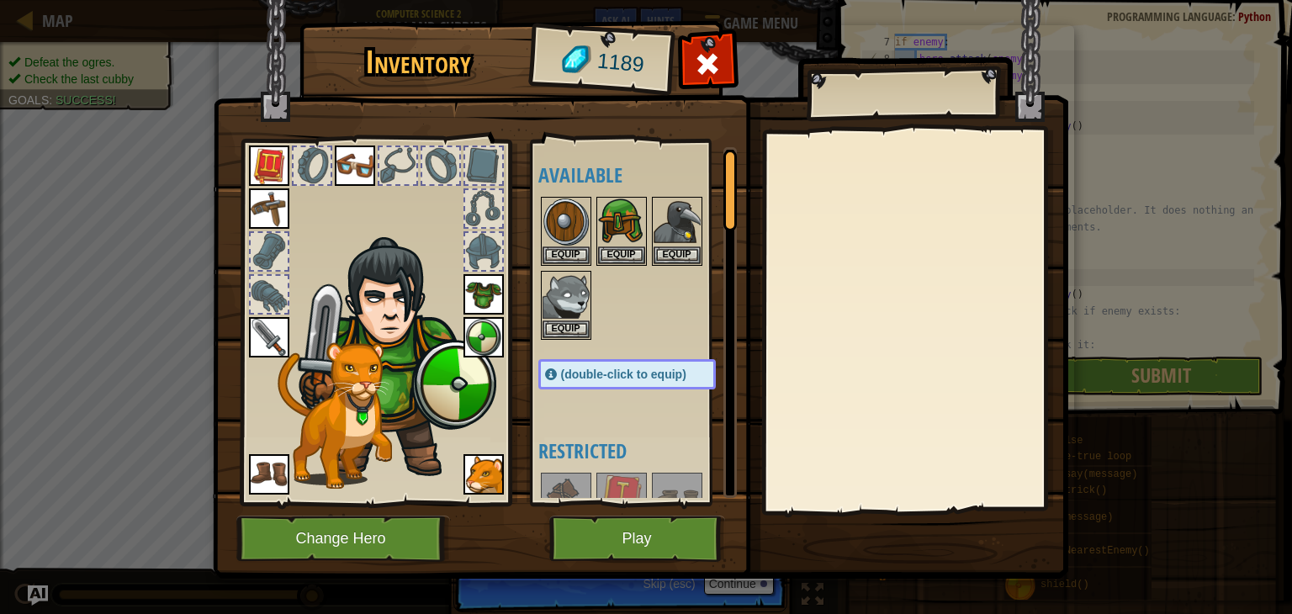
click at [613, 509] on img at bounding box center [640, 273] width 855 height 611
drag, startPoint x: 612, startPoint y: 532, endPoint x: 623, endPoint y: 527, distance: 12.8
click at [623, 527] on button "Play" at bounding box center [637, 539] width 176 height 46
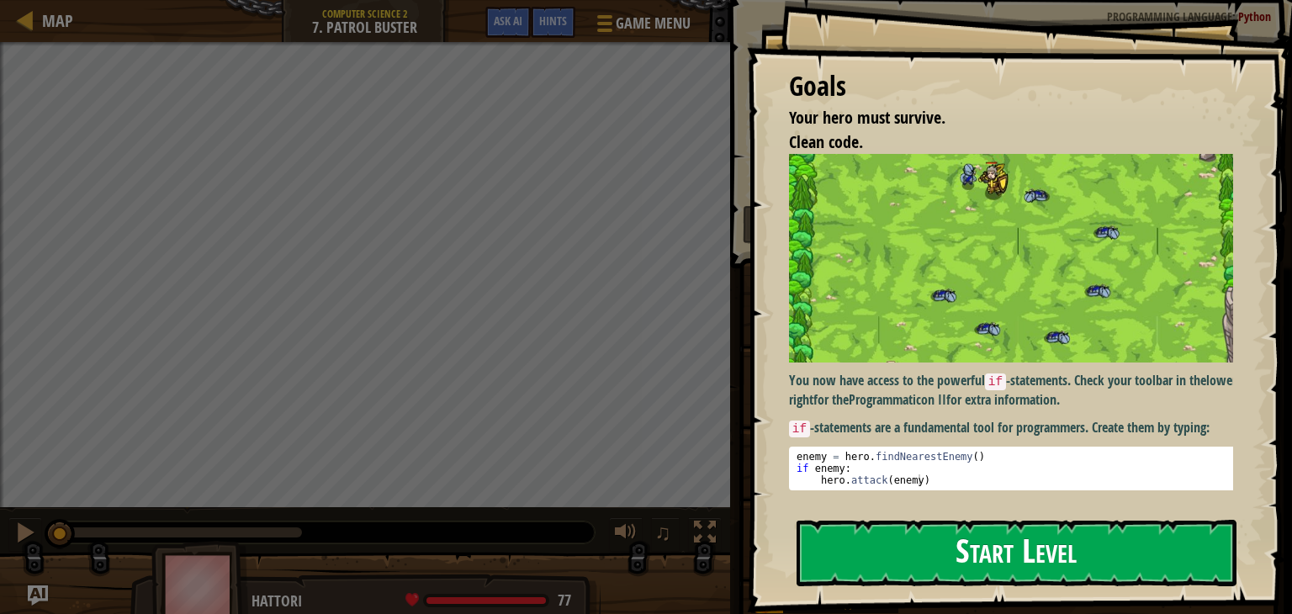
click at [979, 546] on button "Start Level" at bounding box center [1017, 553] width 440 height 66
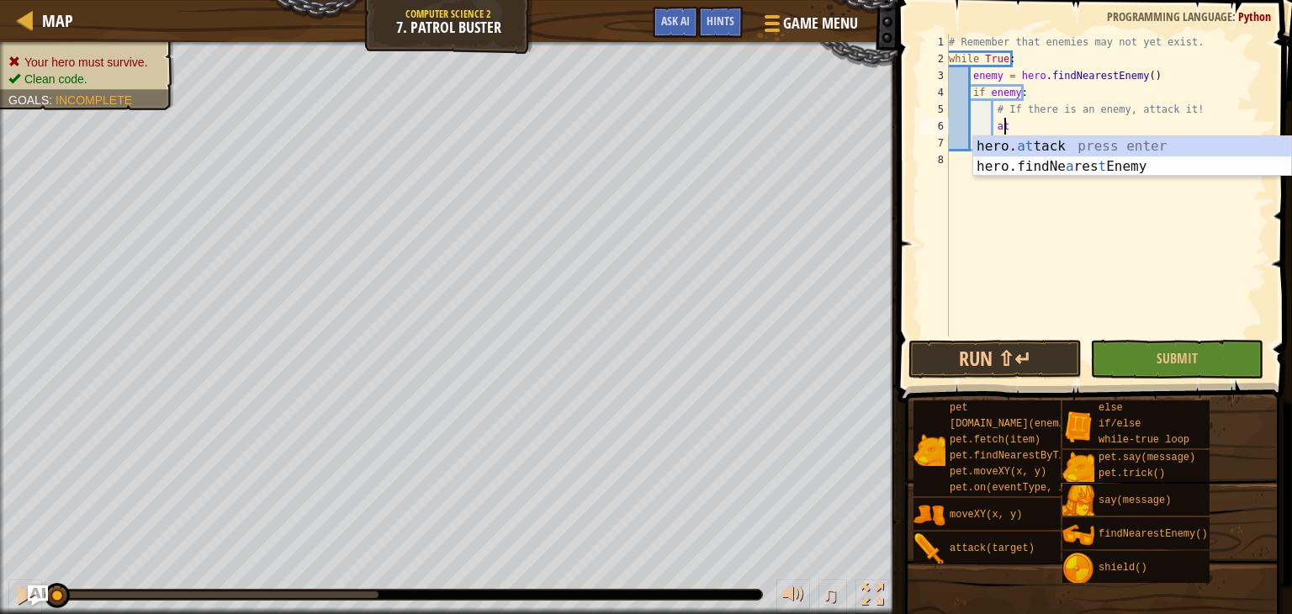
type textarea "a"
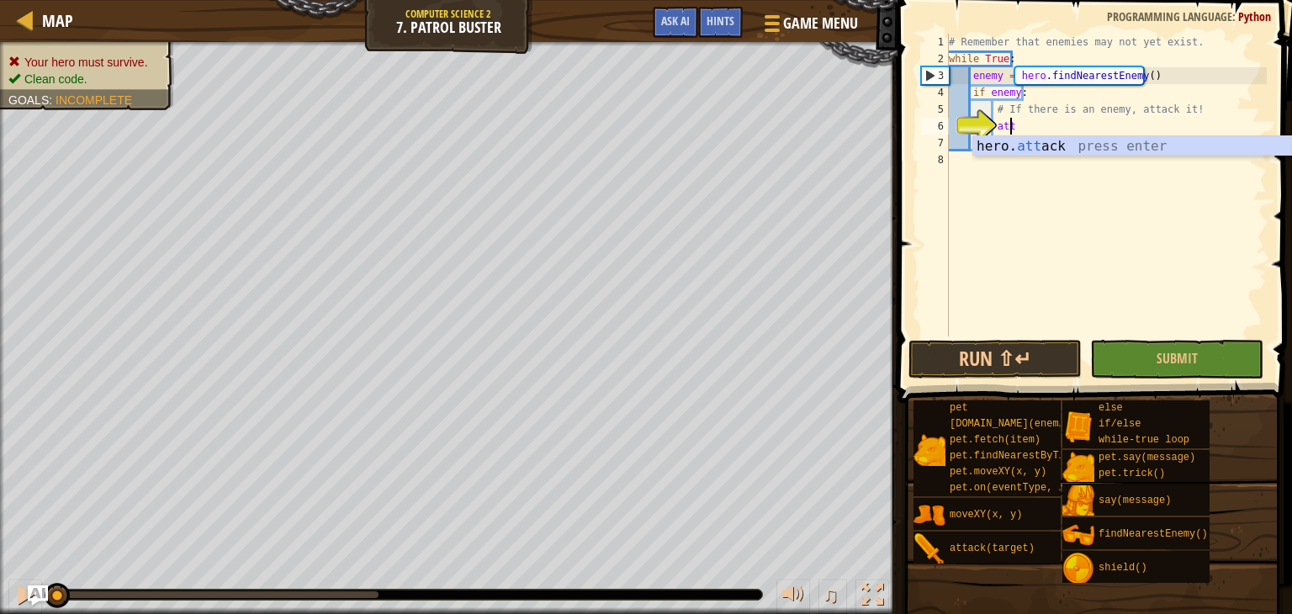
scroll to position [8, 4]
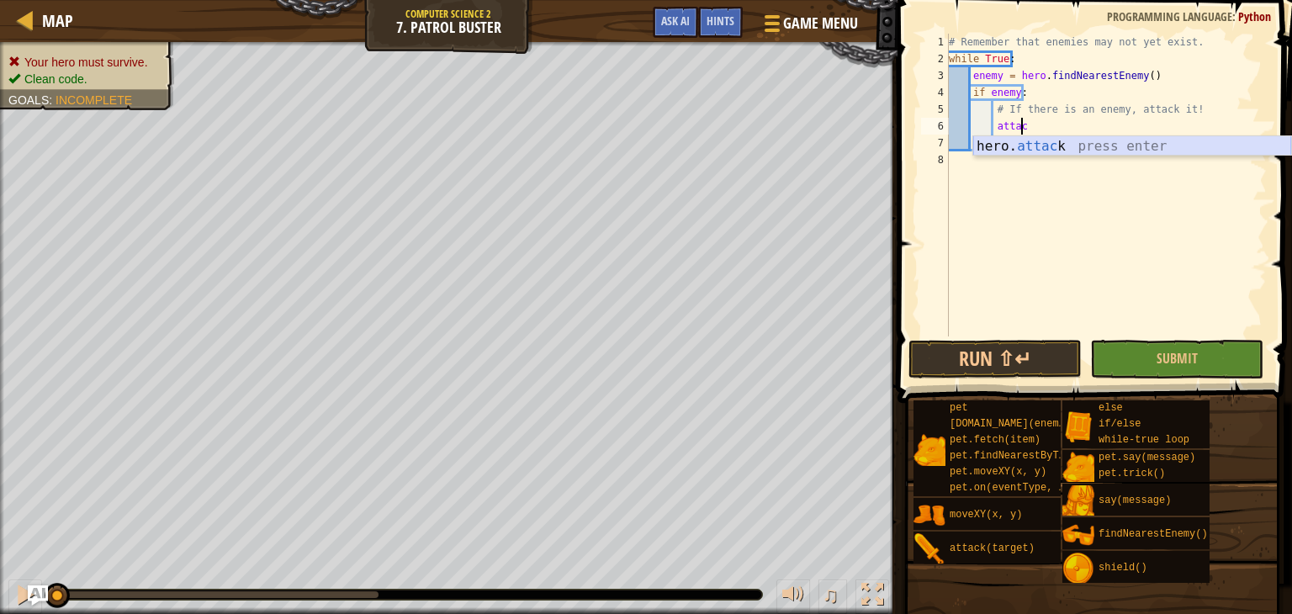
click at [1032, 147] on div "hero. attac k press enter" at bounding box center [1132, 166] width 318 height 61
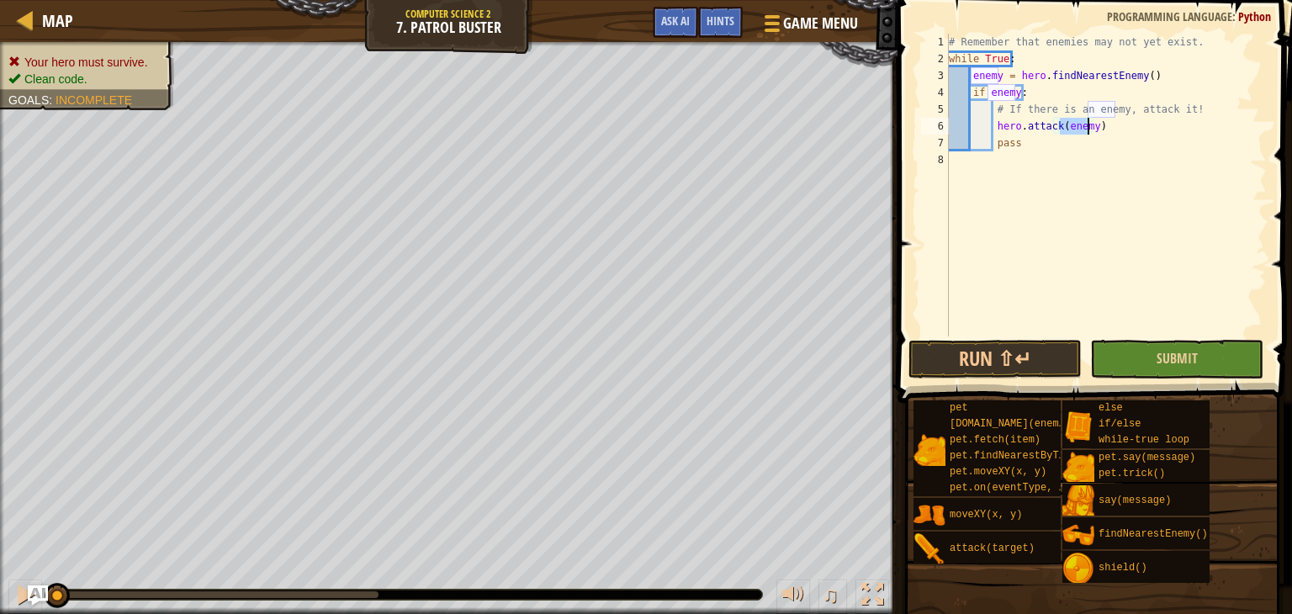
type textarea "hero.attack(enemy)"
click at [1152, 359] on button "Submit" at bounding box center [1176, 359] width 173 height 39
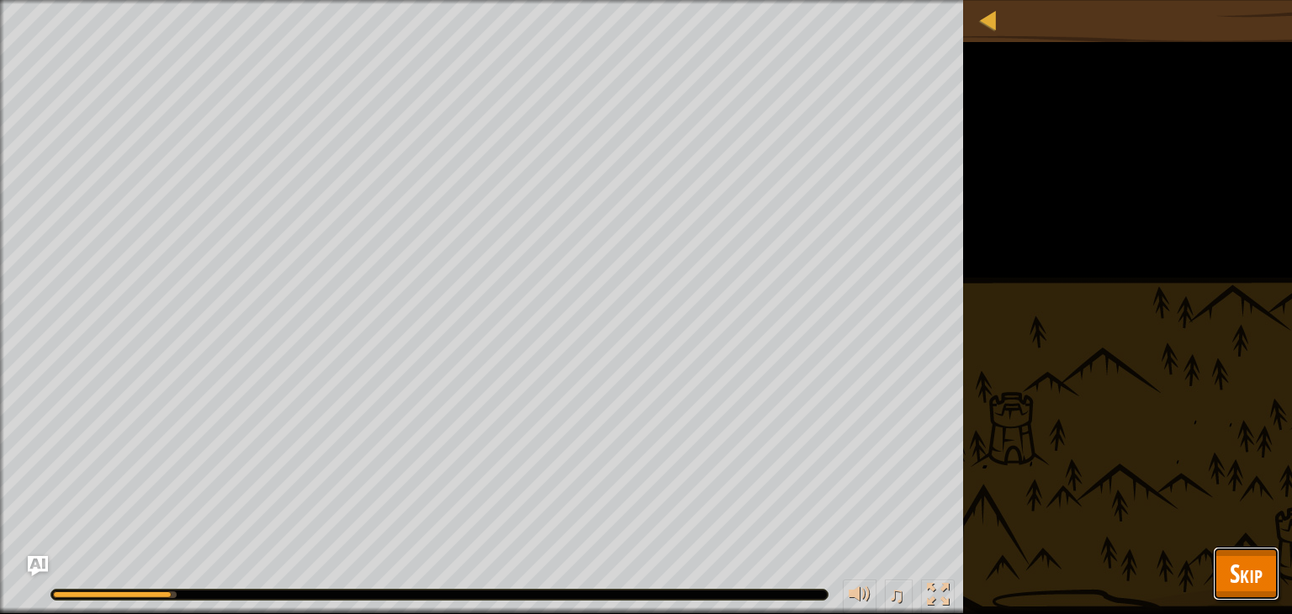
click at [1254, 585] on span "Skip" at bounding box center [1246, 573] width 33 height 34
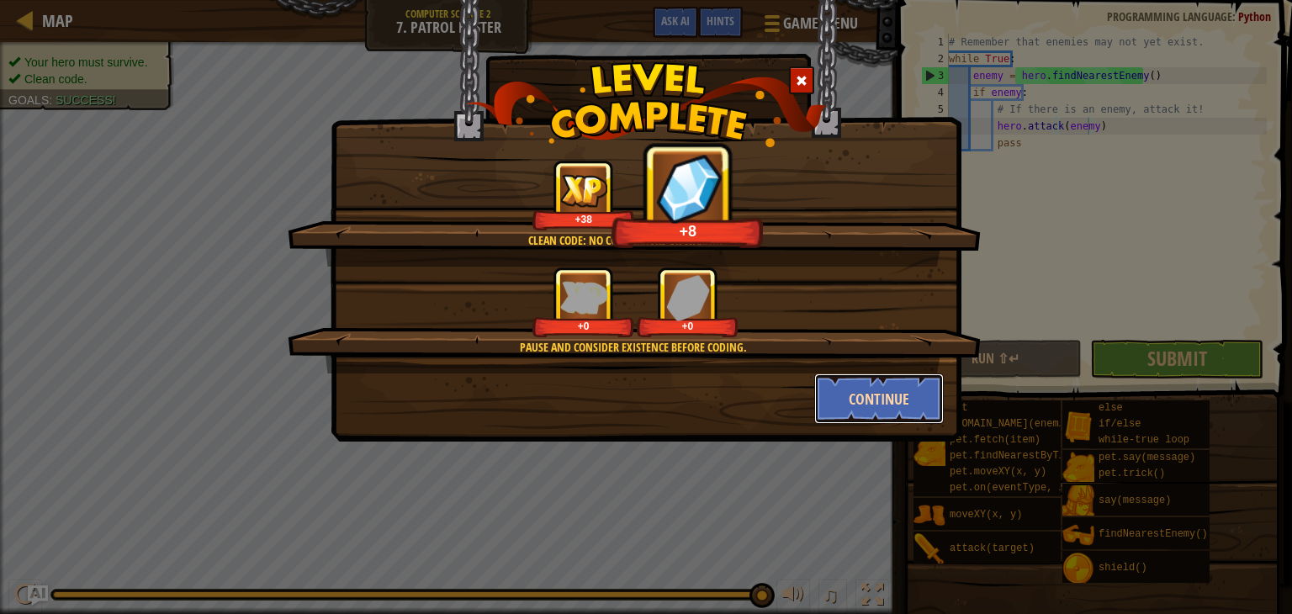
click at [877, 408] on button "Continue" at bounding box center [879, 398] width 130 height 50
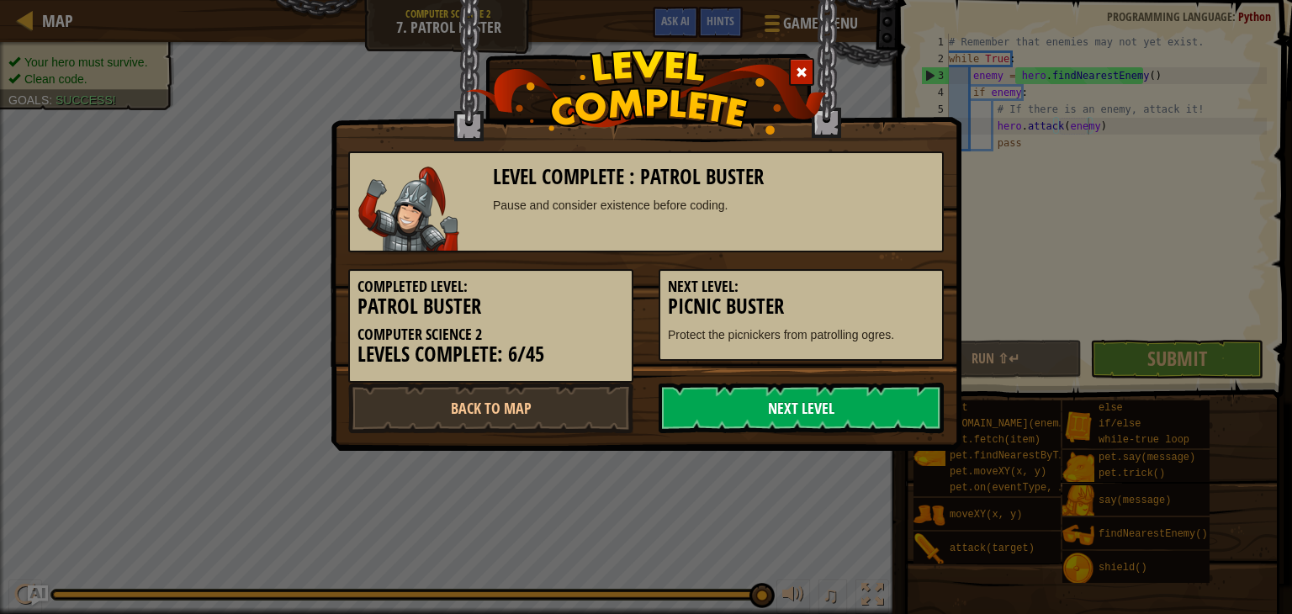
click at [831, 402] on link "Next Level" at bounding box center [801, 408] width 285 height 50
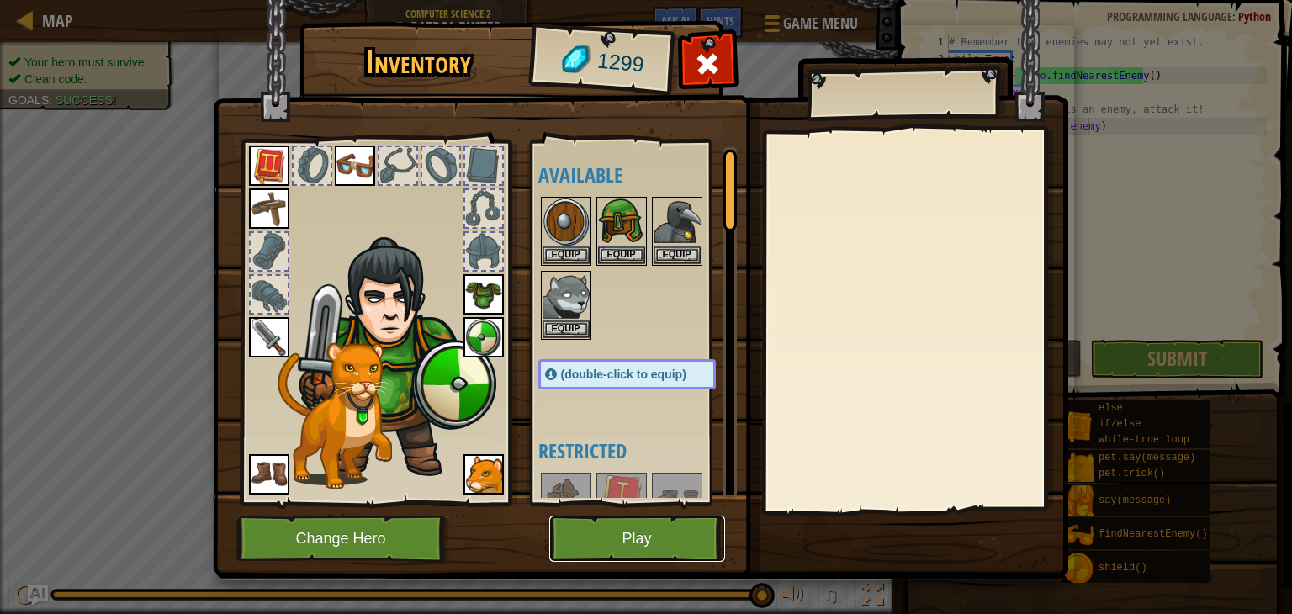
click at [656, 522] on button "Play" at bounding box center [637, 539] width 176 height 46
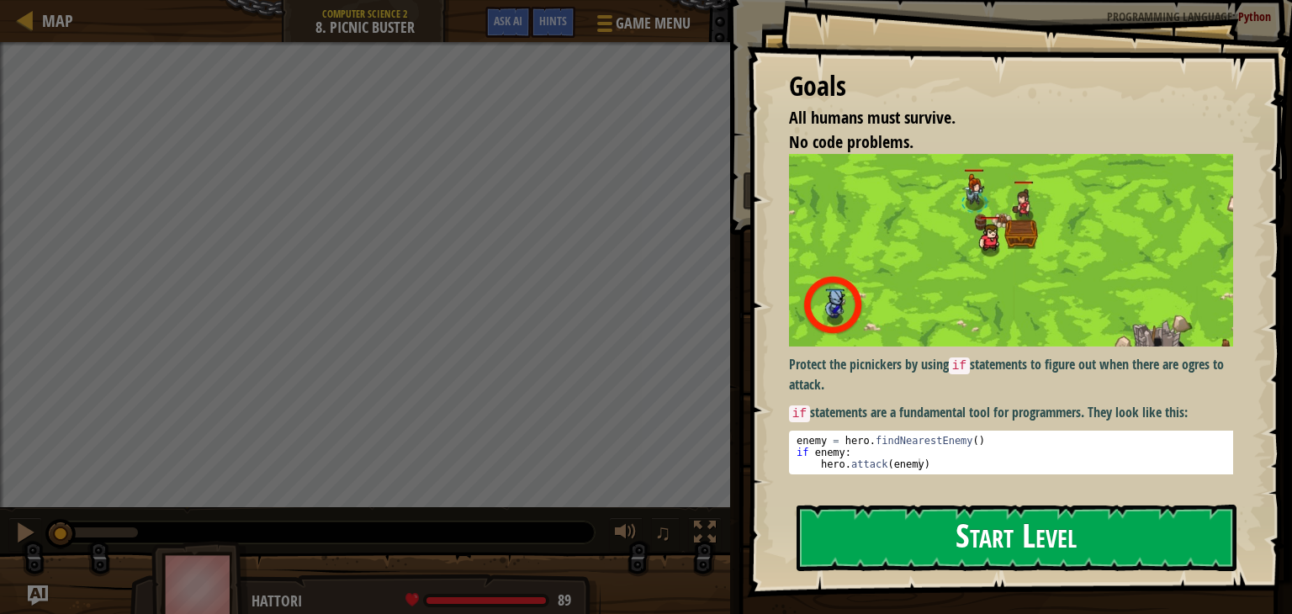
click at [888, 543] on button "Start Level" at bounding box center [1017, 538] width 440 height 66
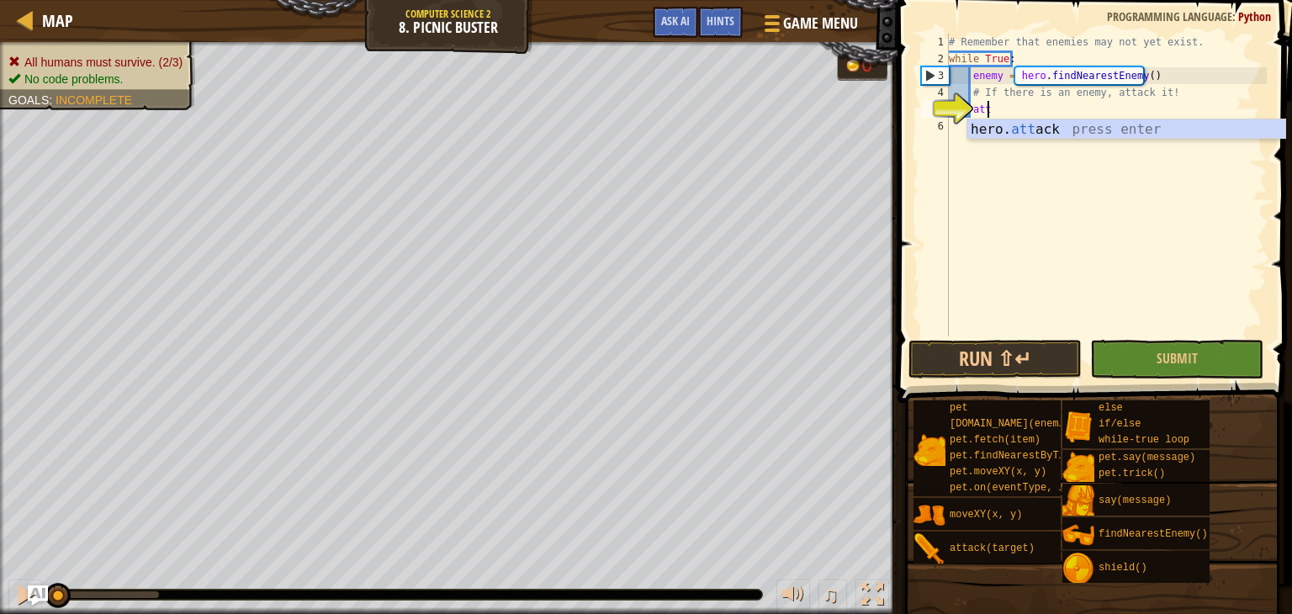
scroll to position [8, 3]
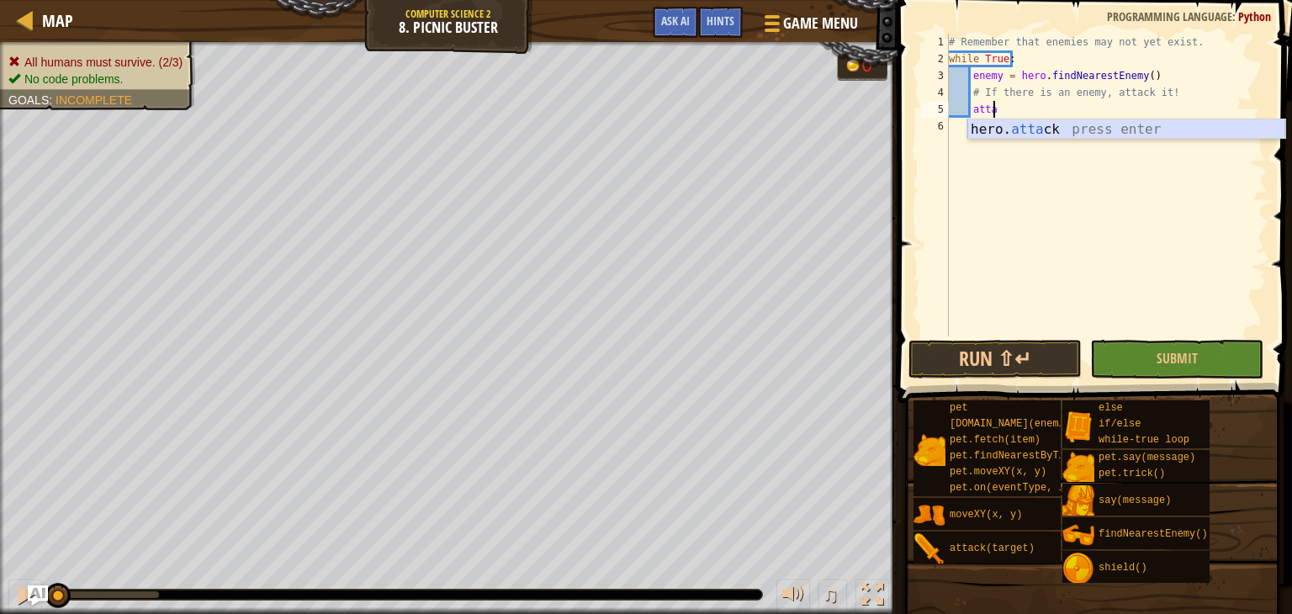
click at [1025, 130] on div "hero. [PERSON_NAME] press enter" at bounding box center [1126, 149] width 318 height 61
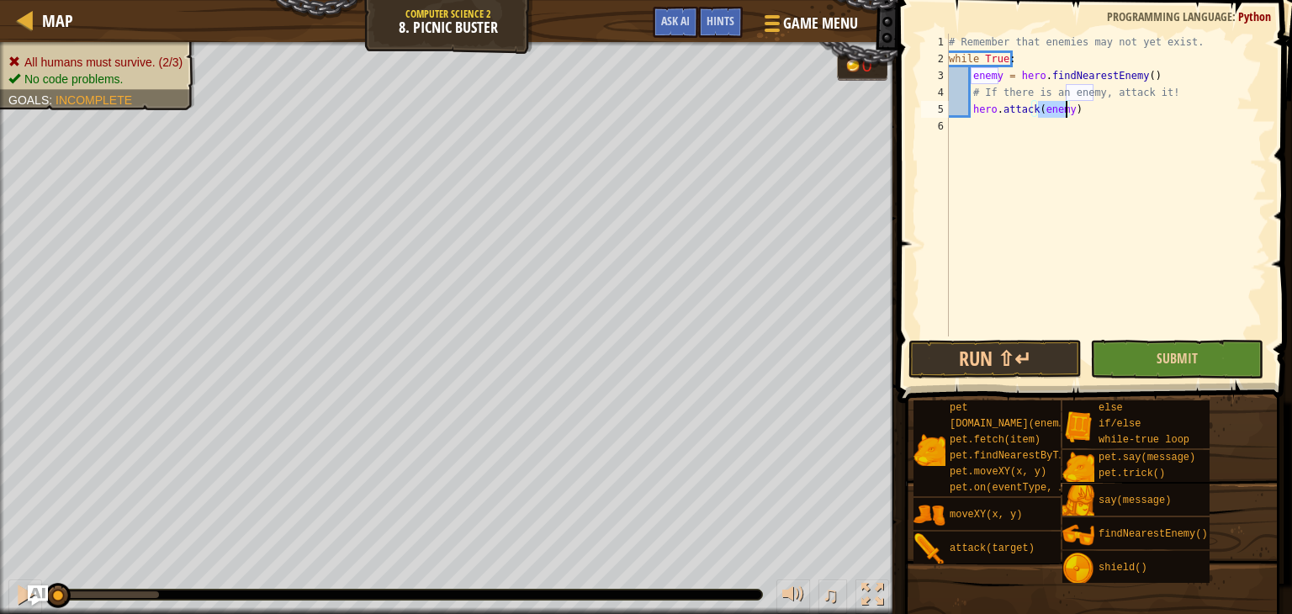
type textarea "hero.attack(enemy)"
click at [1205, 357] on button "Submit" at bounding box center [1176, 359] width 173 height 39
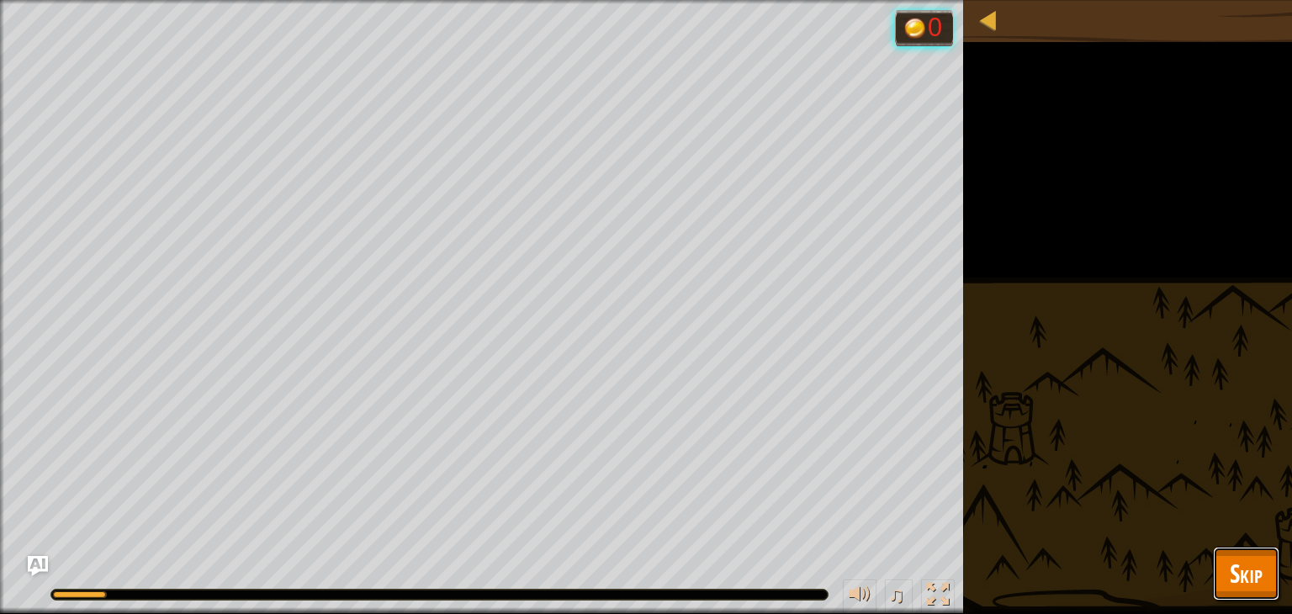
click at [1260, 568] on span "Skip" at bounding box center [1246, 573] width 33 height 34
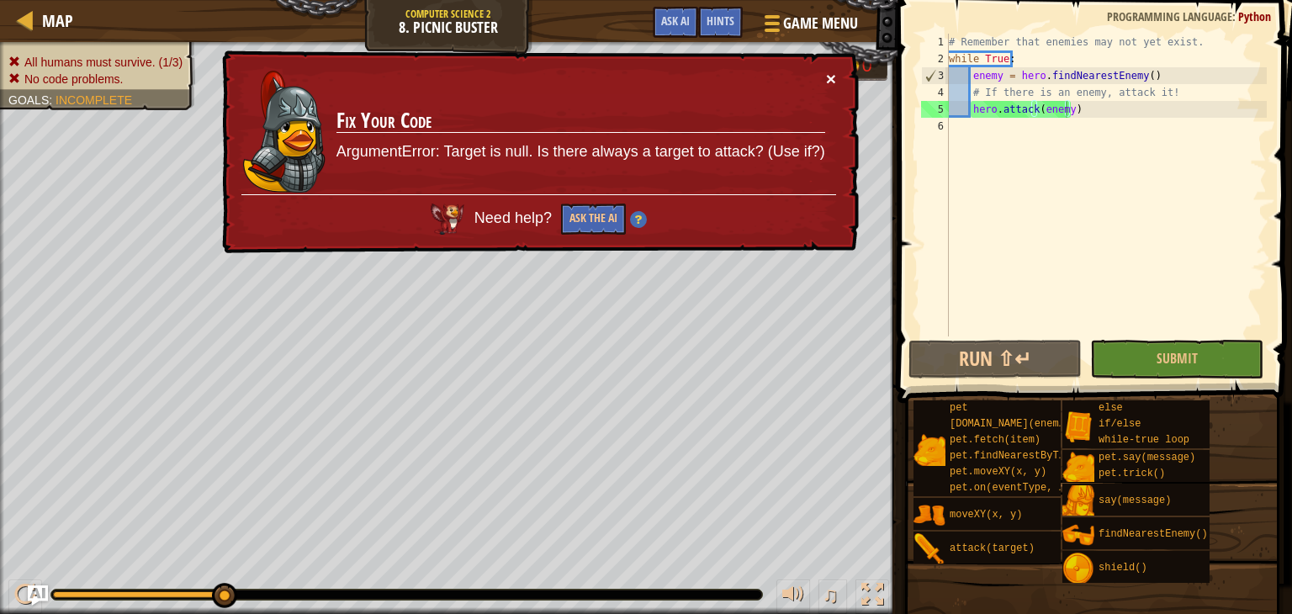
click at [830, 74] on div "× Fix Your Code ArgumentError: Target is null. Is there always a target to atta…" at bounding box center [539, 152] width 640 height 204
click at [830, 74] on button "×" at bounding box center [831, 79] width 10 height 18
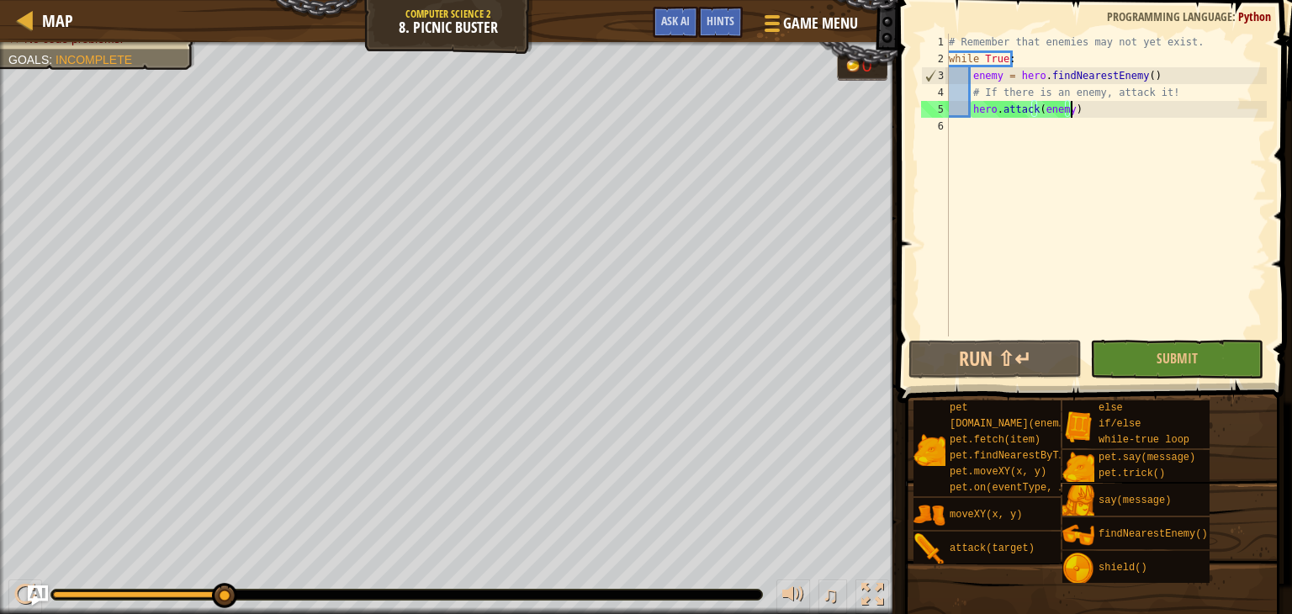
click at [1150, 108] on div "# Remember that enemies may not yet exist. while True : enemy = hero . findNear…" at bounding box center [1105, 202] width 321 height 336
click at [1128, 135] on div "# Remember that enemies may not yet exist. while True : enemy = hero . findNear…" at bounding box center [1105, 202] width 321 height 336
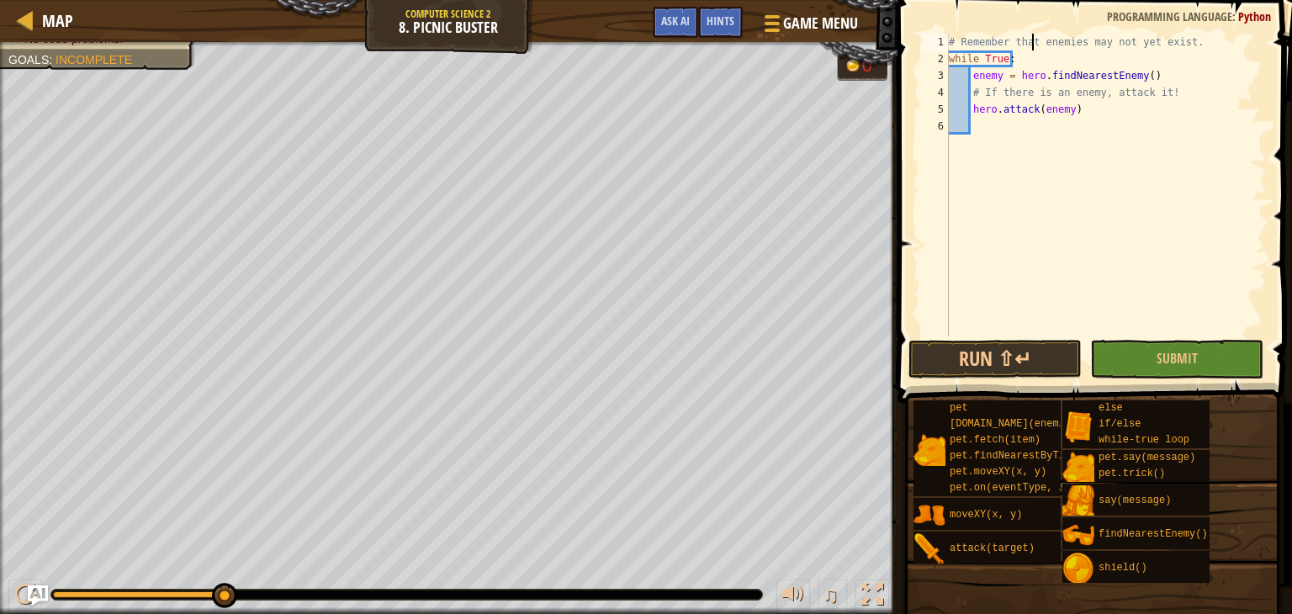
click at [1033, 48] on div "# Remember that enemies may not yet exist. while True : enemy = hero . findNear…" at bounding box center [1105, 202] width 321 height 336
click at [1035, 52] on div "# Remember that enemies may not yet exist. while True : enemy = hero . findNear…" at bounding box center [1105, 202] width 321 height 336
click at [1035, 54] on div "# Remember that enemies may not yet exist. while True : enemy = hero . findNear…" at bounding box center [1105, 202] width 321 height 336
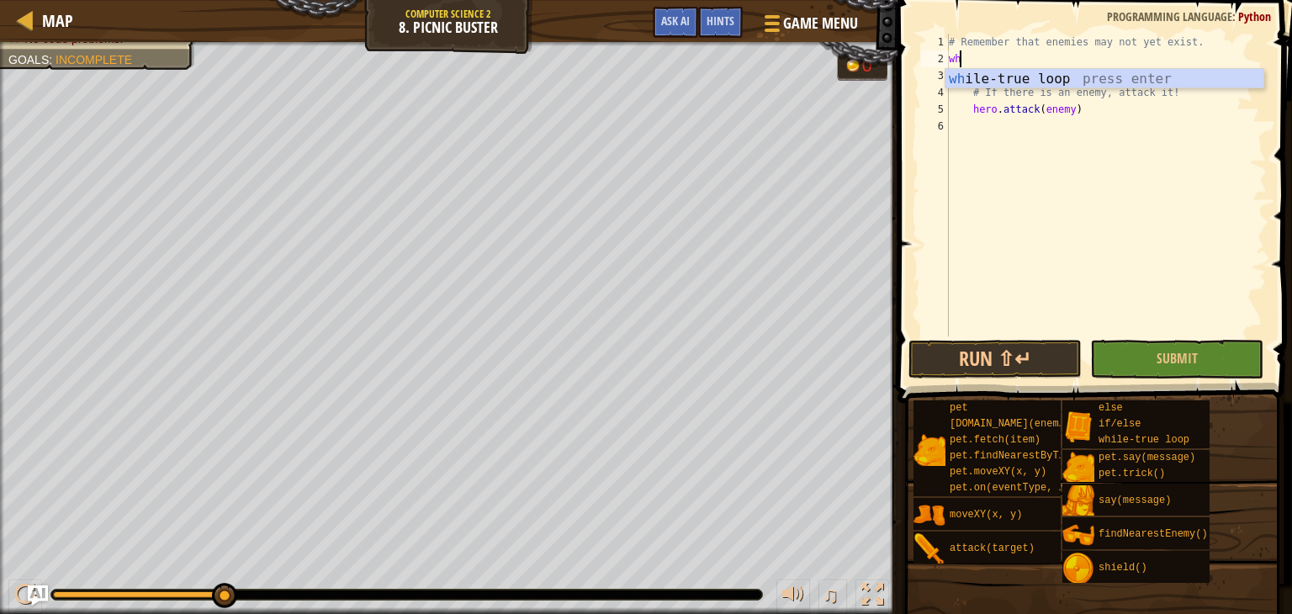
type textarea "w"
click at [1050, 75] on div "if /else press enter" at bounding box center [1104, 99] width 318 height 61
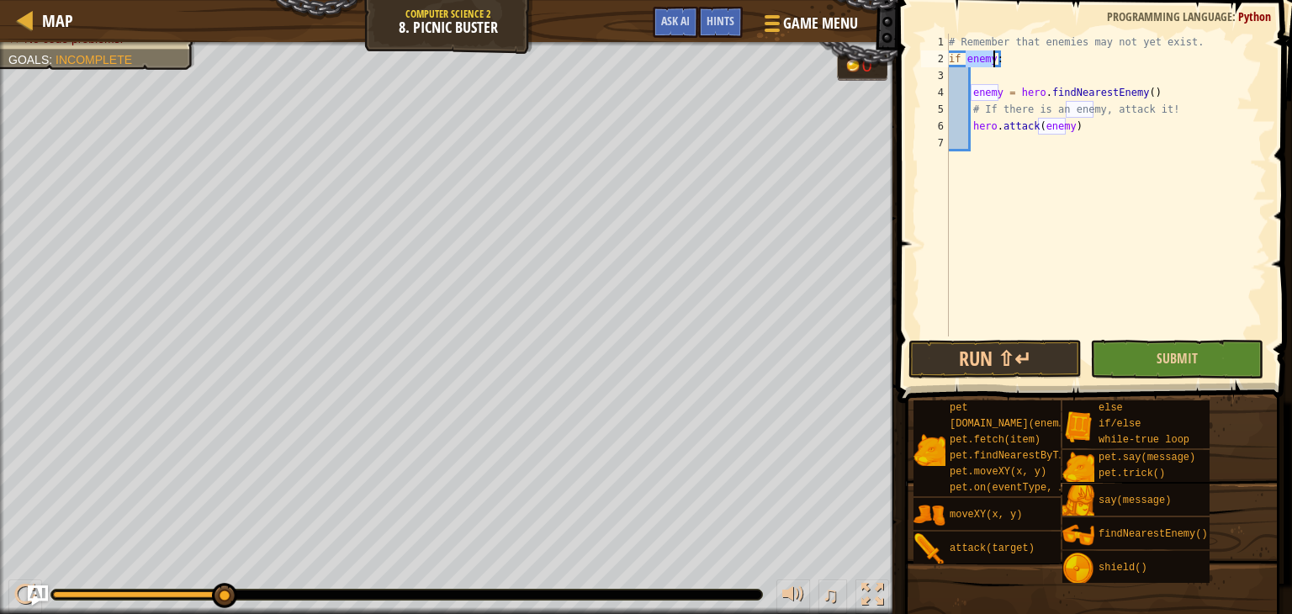
type textarea "if enemy:"
click at [1242, 363] on button "Submit" at bounding box center [1176, 359] width 173 height 39
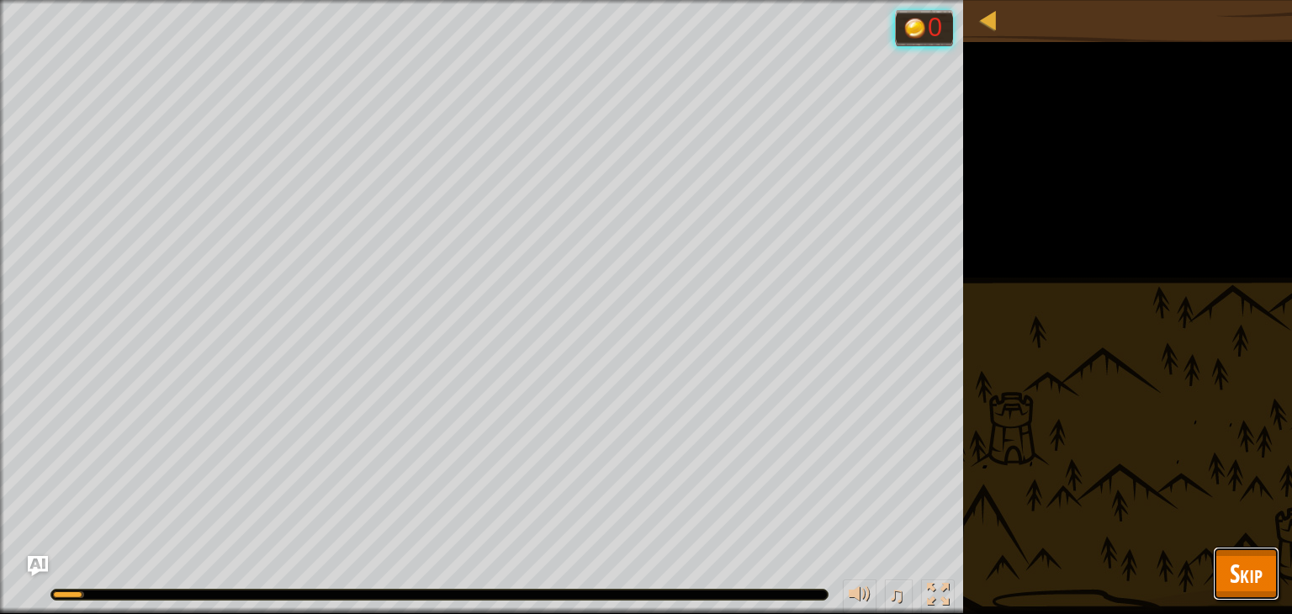
click at [1225, 580] on button "Skip" at bounding box center [1246, 574] width 66 height 54
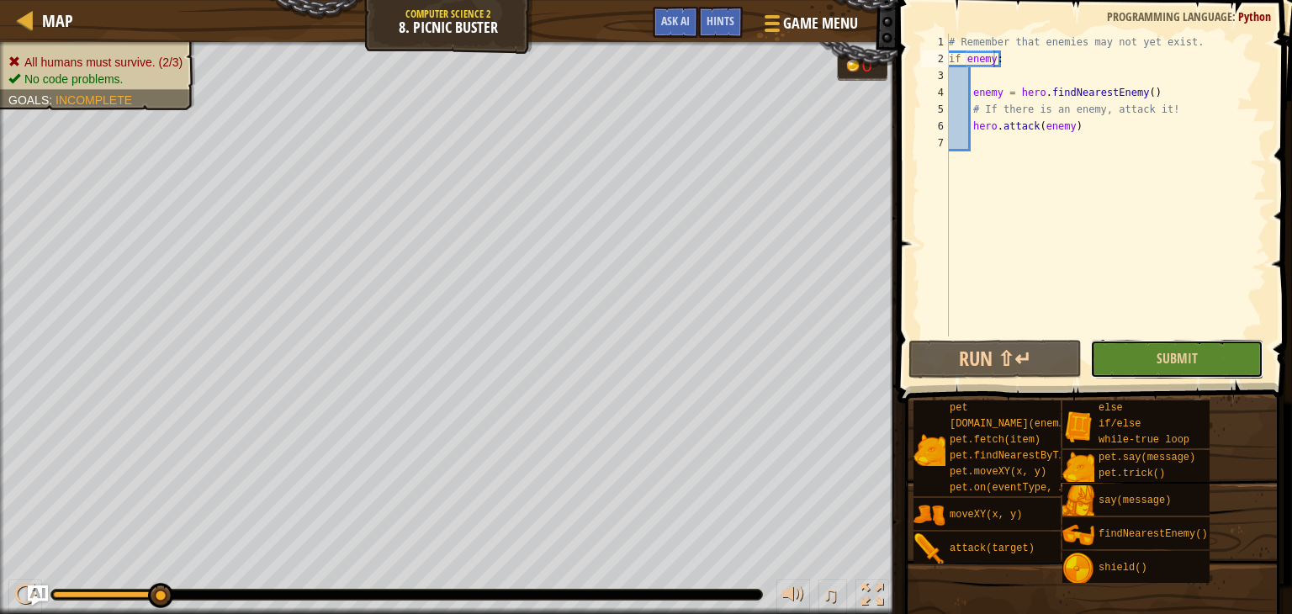
click at [1202, 342] on button "Submit" at bounding box center [1176, 359] width 173 height 39
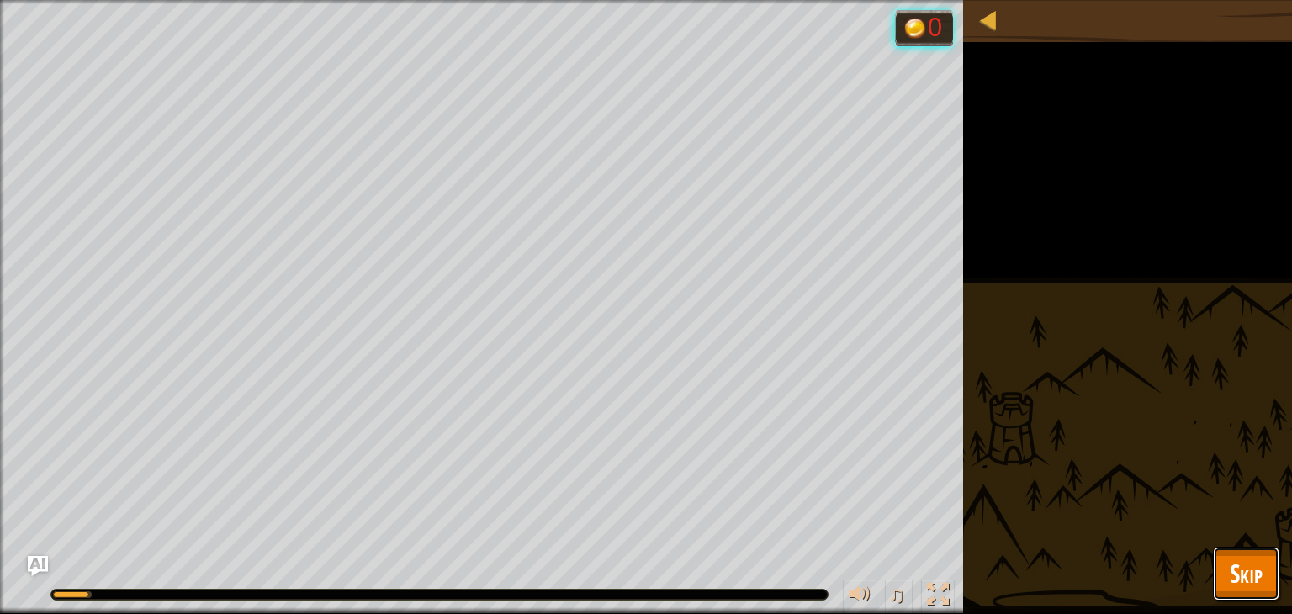
click at [1233, 559] on span "Skip" at bounding box center [1246, 573] width 33 height 34
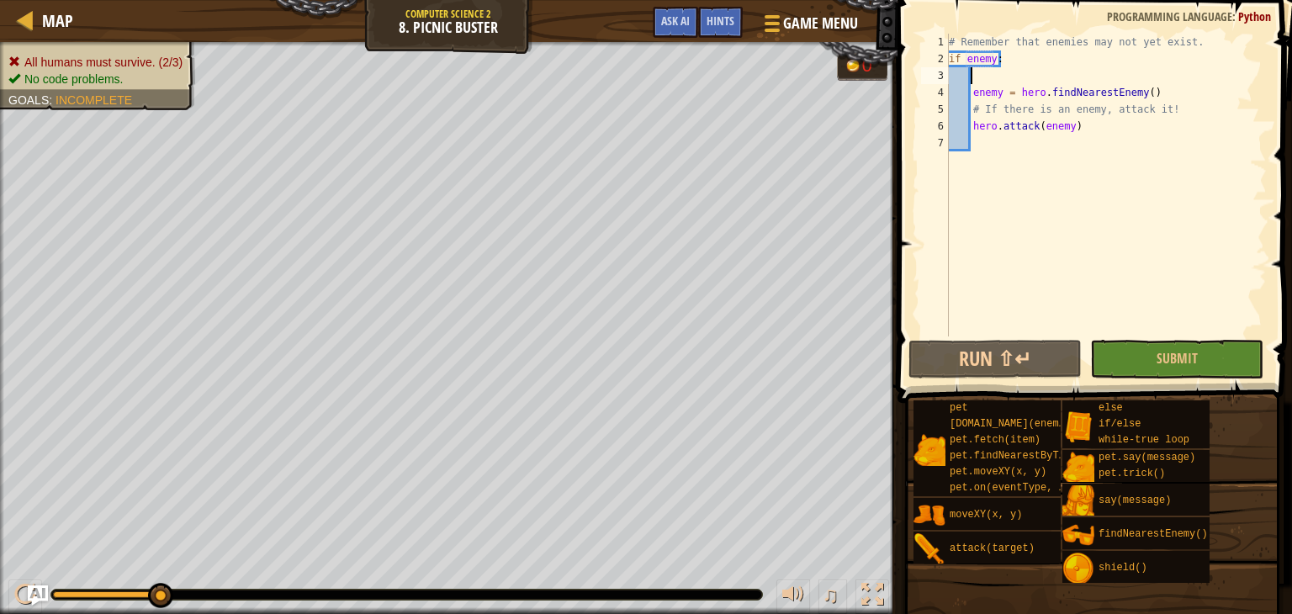
click at [1026, 77] on div "# Remember that enemies may not yet exist. if enemy : enemy = hero . findNeares…" at bounding box center [1105, 202] width 321 height 336
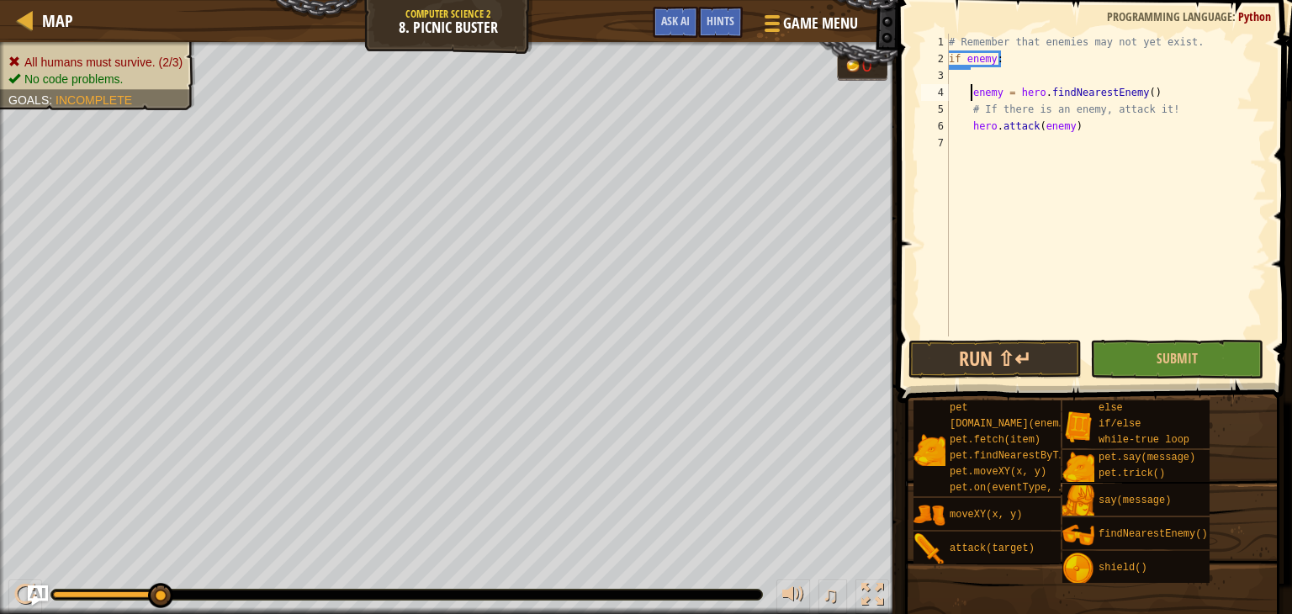
click at [969, 97] on div "# Remember that enemies may not yet exist. if enemy : enemy = hero . findNeares…" at bounding box center [1105, 202] width 321 height 336
click at [1078, 114] on div "# Remember that enemies may not yet exist. if enemy : enemy = hero . findNeares…" at bounding box center [1105, 202] width 321 height 336
click at [990, 58] on div "# Remember that enemies may not yet exist. if enemy : enemy = hero . findNeares…" at bounding box center [1105, 202] width 321 height 336
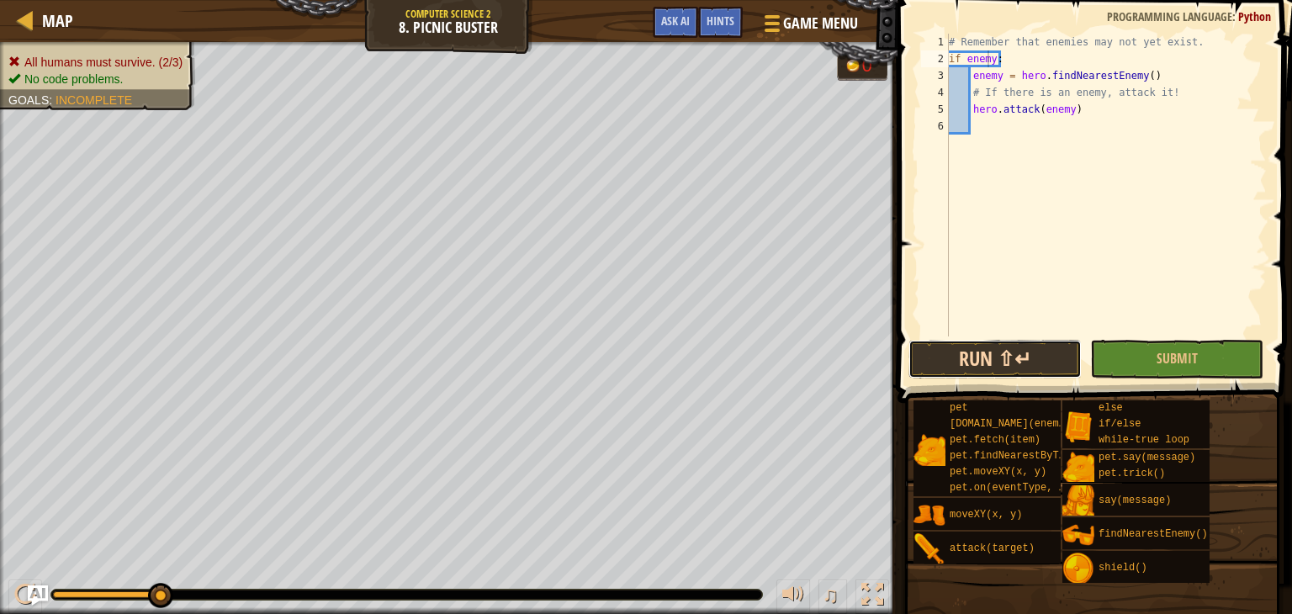
click at [989, 361] on button "Run ⇧↵" at bounding box center [994, 359] width 173 height 39
click at [1166, 81] on div "# Remember that enemies may not yet exist. if enemy : enemy = hero . findNeares…" at bounding box center [1105, 202] width 321 height 336
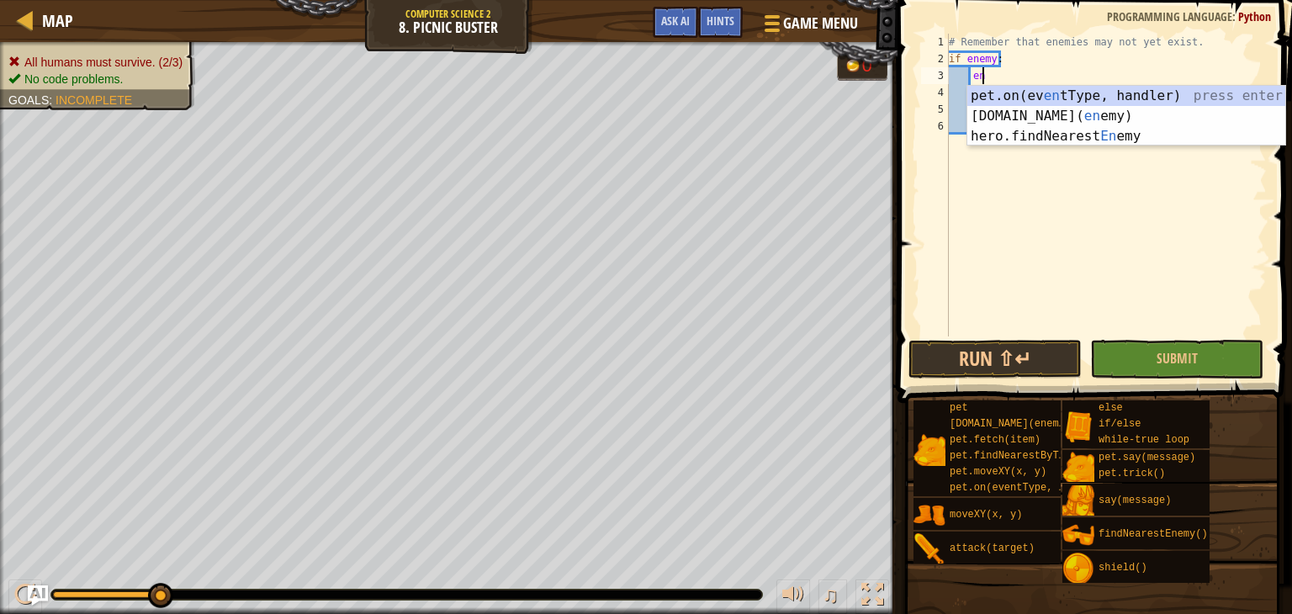
type textarea "e"
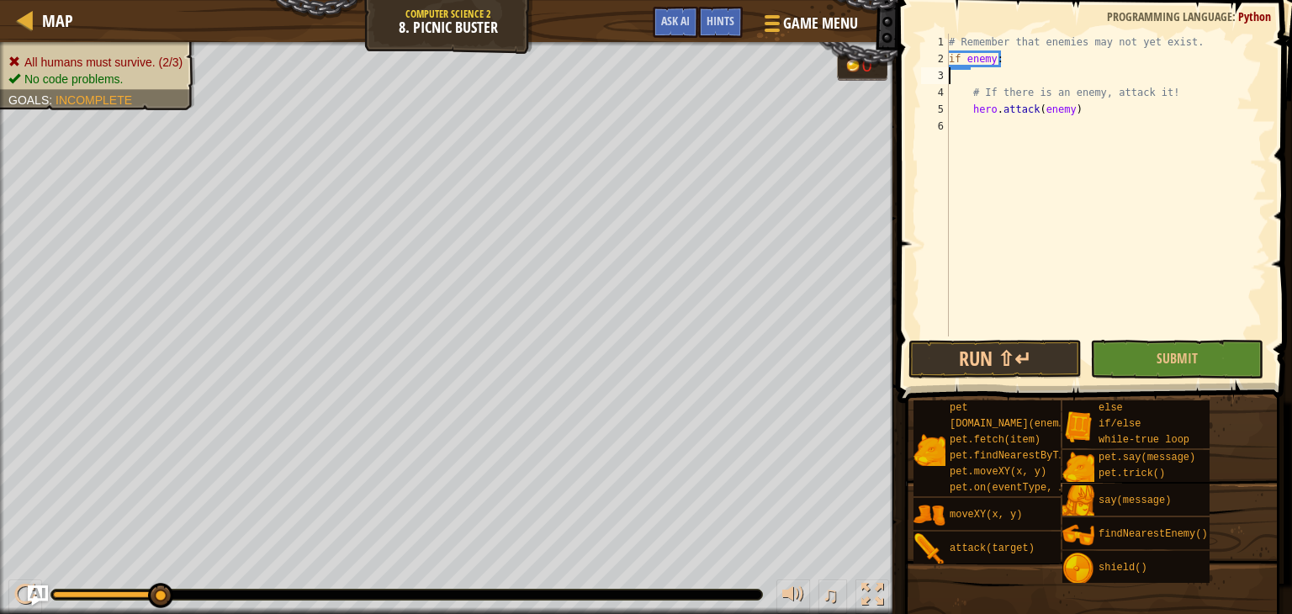
type textarea "if enemy:"
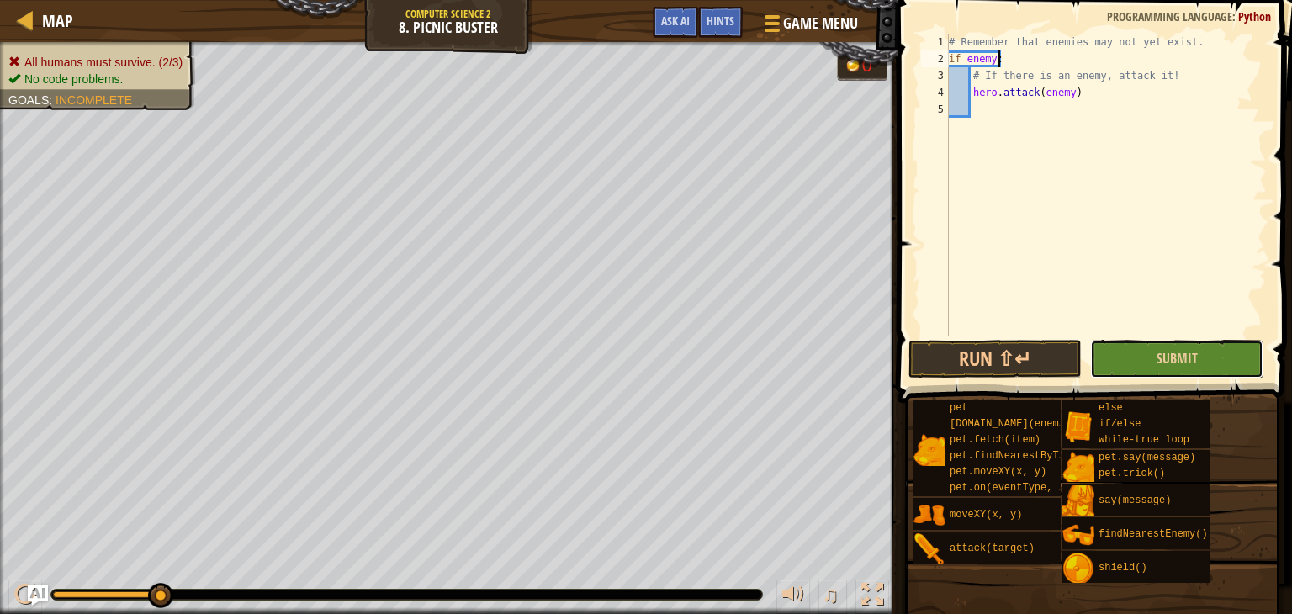
click at [1155, 347] on button "Submit" at bounding box center [1176, 359] width 173 height 39
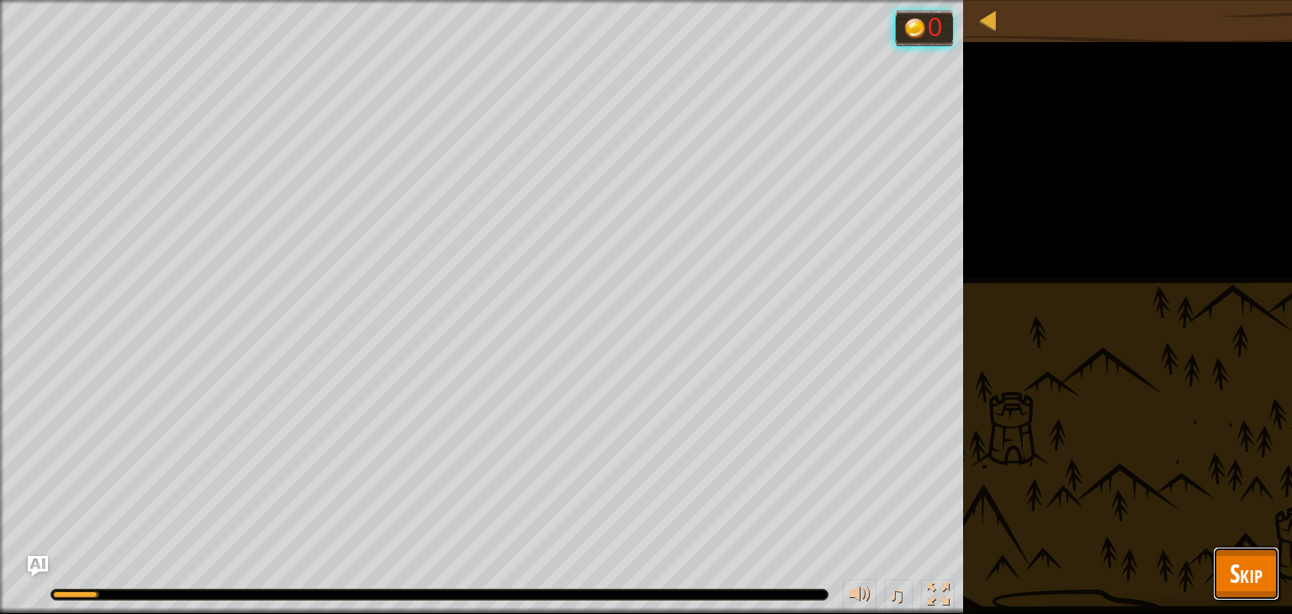
click at [1274, 569] on button "Skip" at bounding box center [1246, 574] width 66 height 54
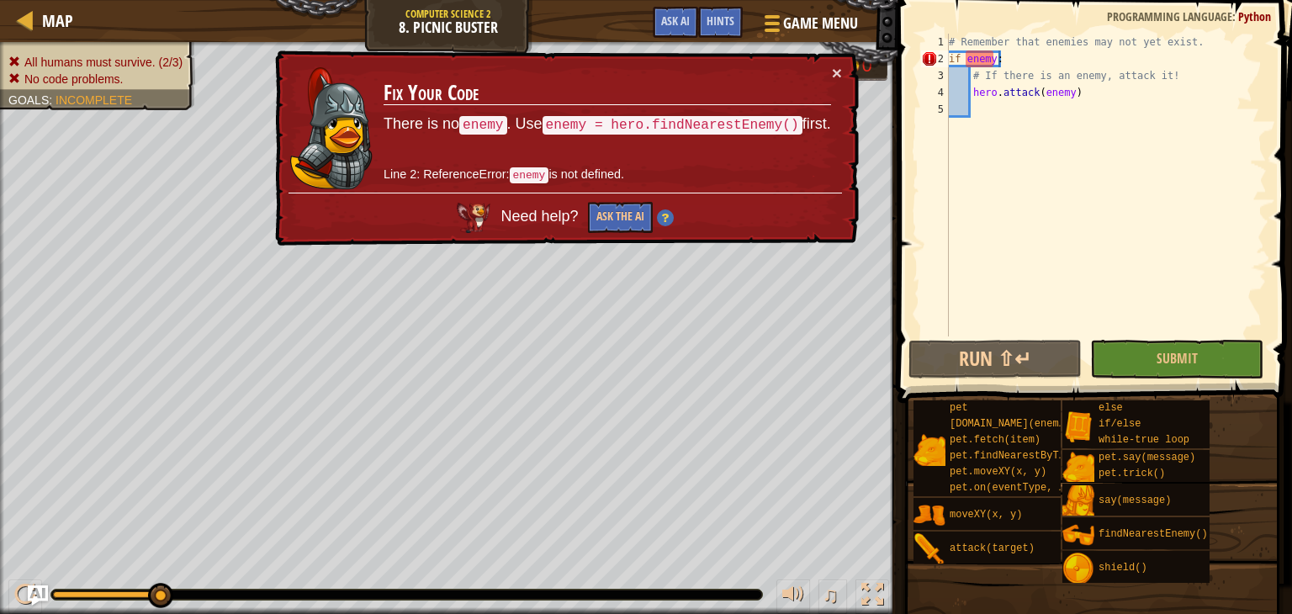
click at [1068, 58] on div "# Remember that enemies may not yet exist. if enemy : # If there is an enemy, a…" at bounding box center [1105, 202] width 321 height 336
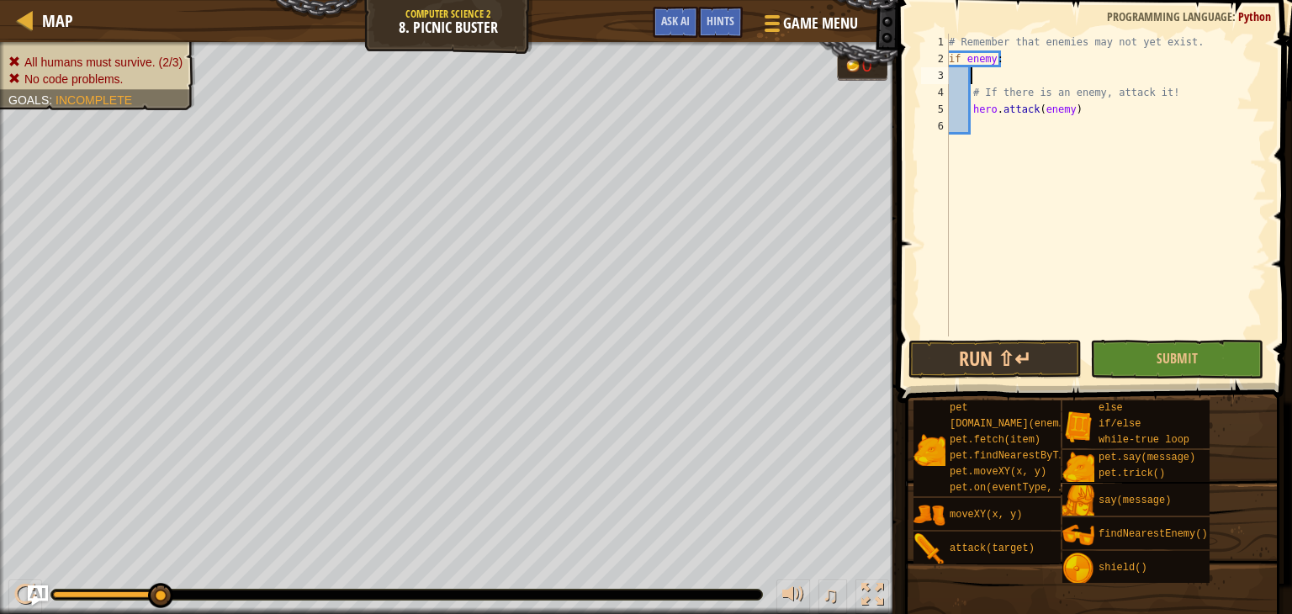
scroll to position [8, 1]
type textarea "fi"
type textarea "enemy = hero.findNearestEnemy()"
click at [1193, 357] on span "Submit" at bounding box center [1177, 358] width 41 height 19
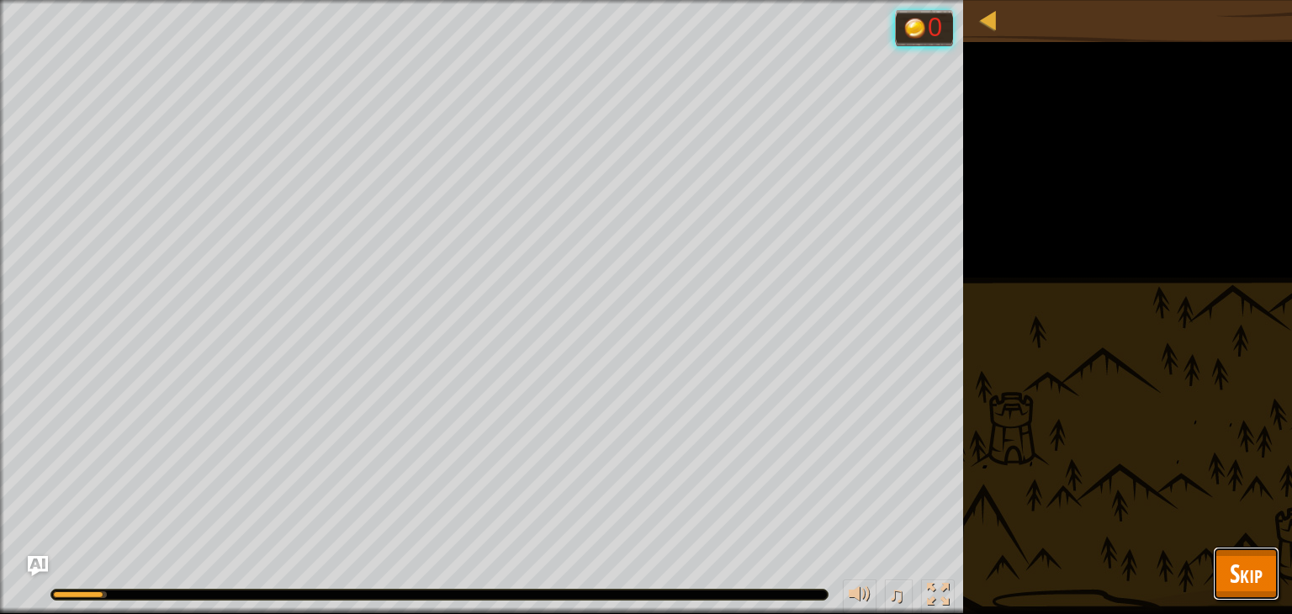
click at [1264, 594] on button "Skip" at bounding box center [1246, 574] width 66 height 54
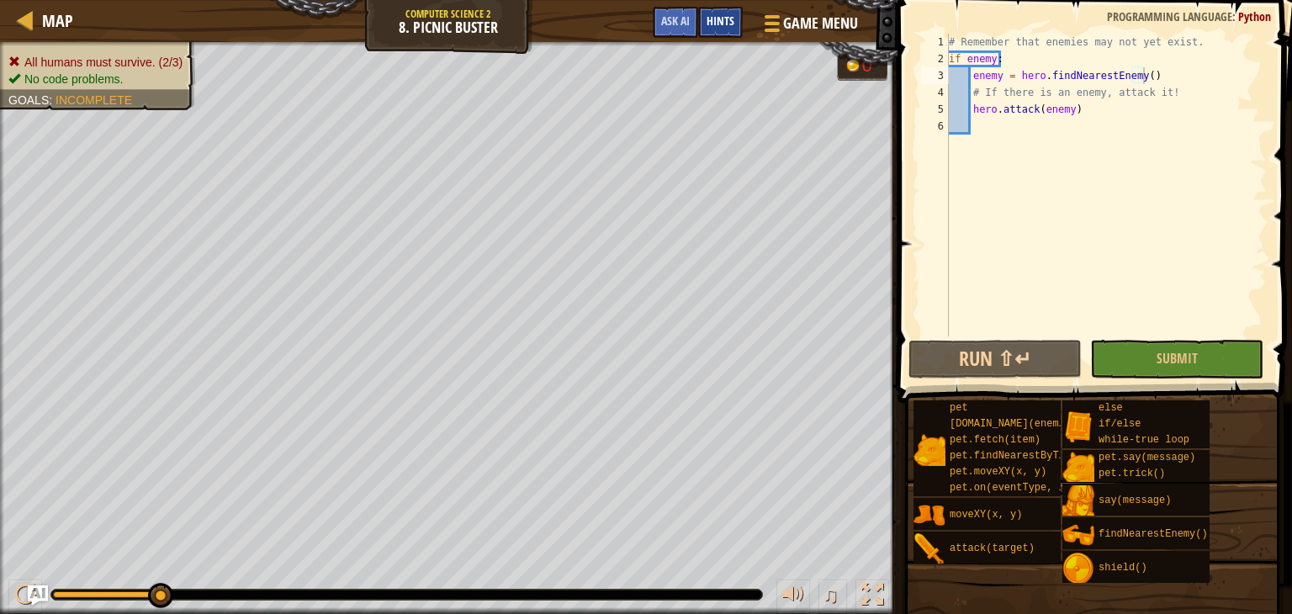
click at [702, 13] on div "Hints" at bounding box center [720, 22] width 45 height 31
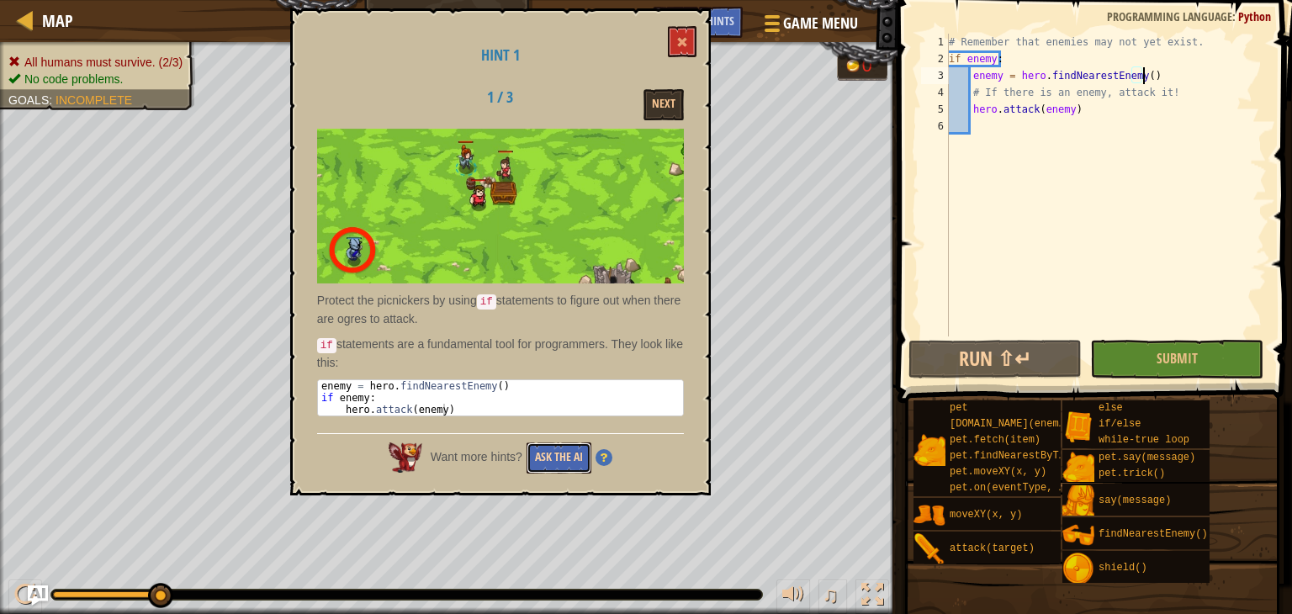
click at [548, 453] on button "Ask the AI" at bounding box center [559, 457] width 65 height 31
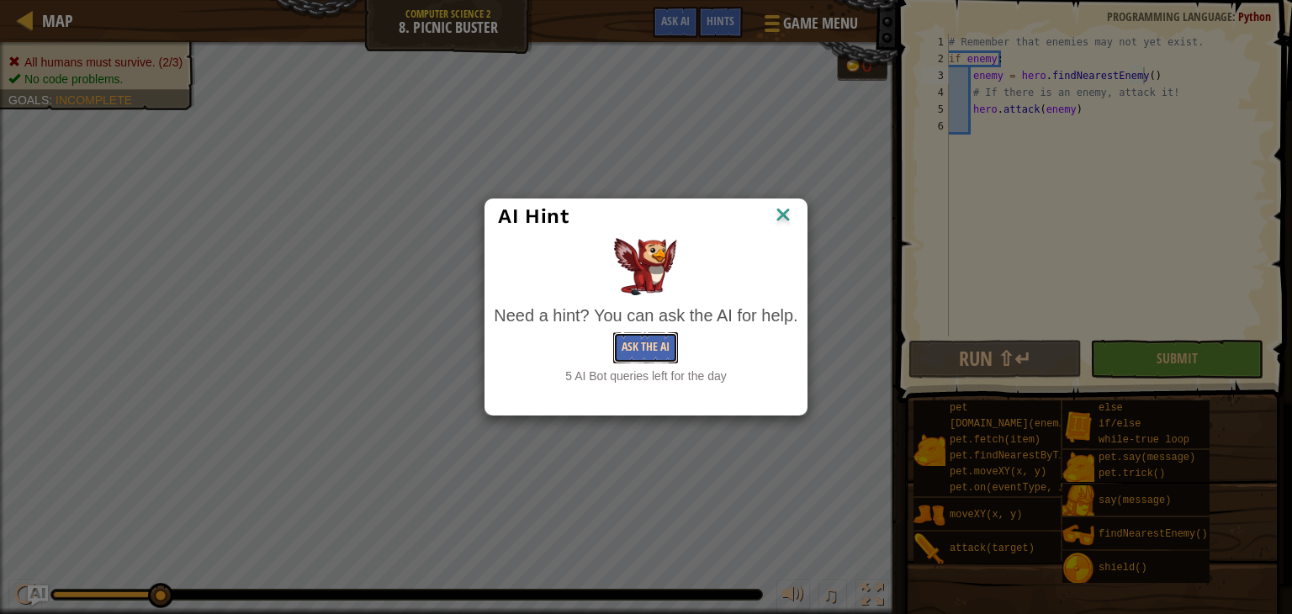
click at [652, 357] on button "Ask the AI" at bounding box center [645, 347] width 65 height 31
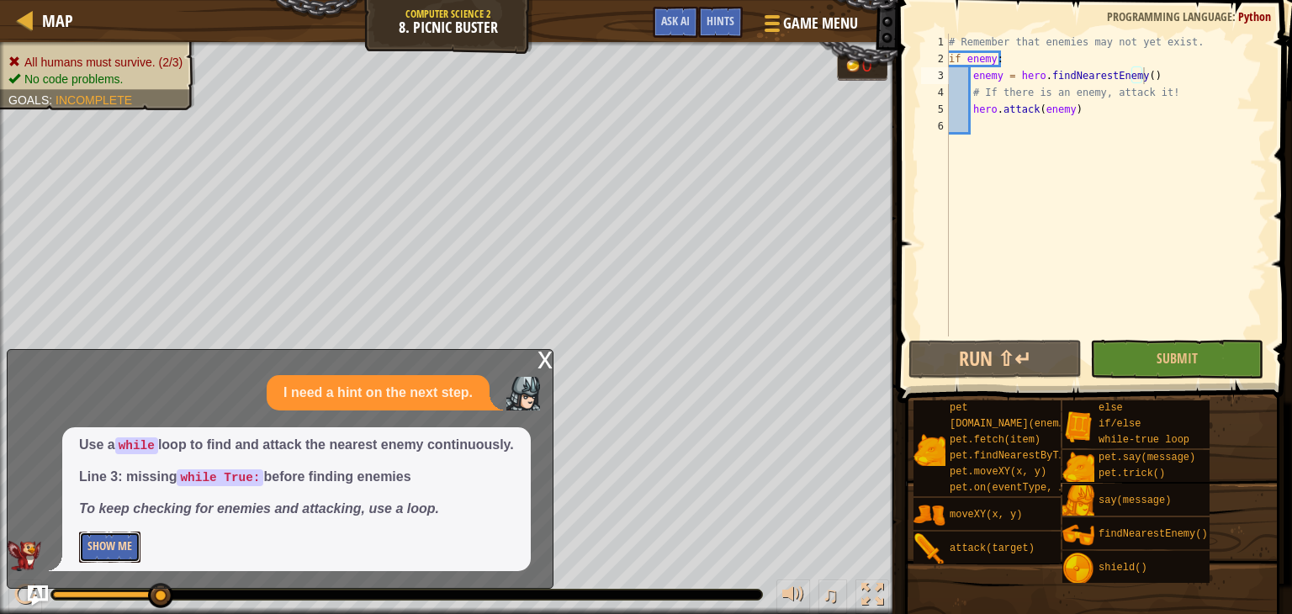
click at [98, 538] on button "Show Me" at bounding box center [109, 547] width 61 height 31
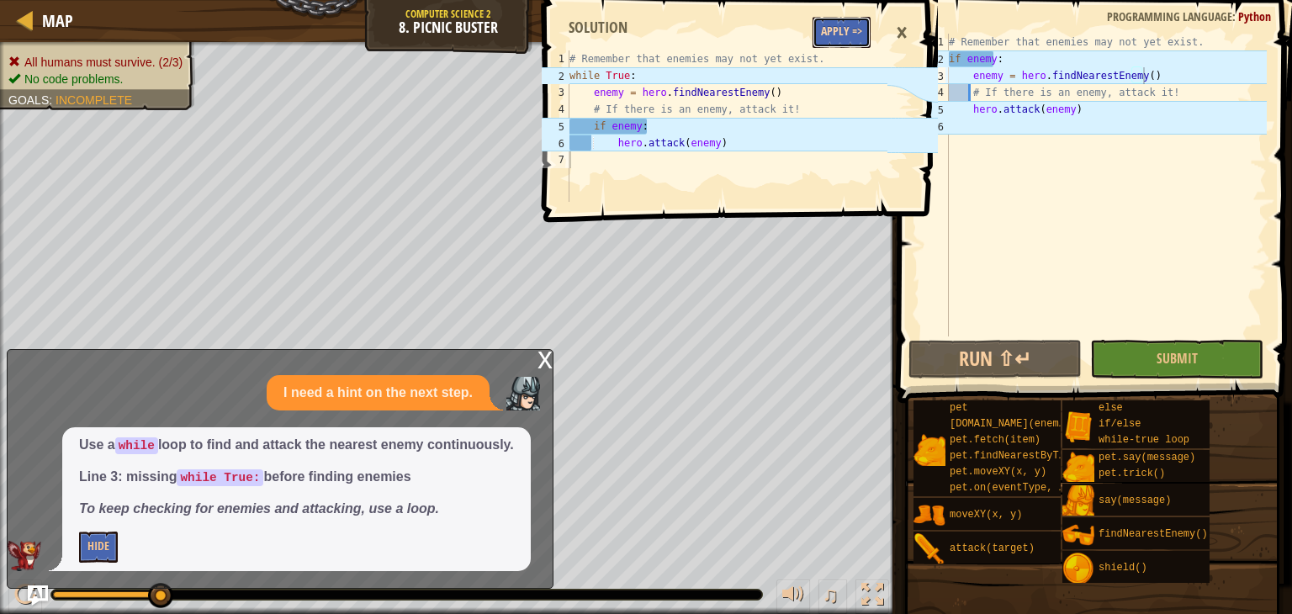
click at [825, 31] on button "Apply =>" at bounding box center [842, 32] width 58 height 31
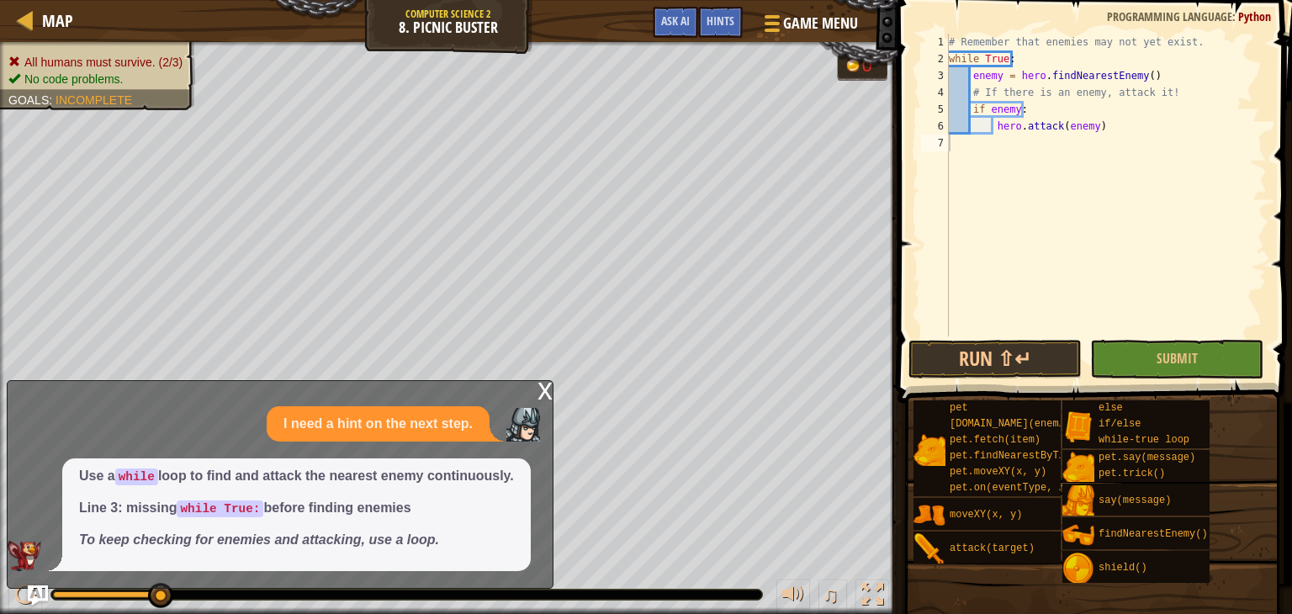
click at [538, 391] on div "x" at bounding box center [545, 389] width 15 height 17
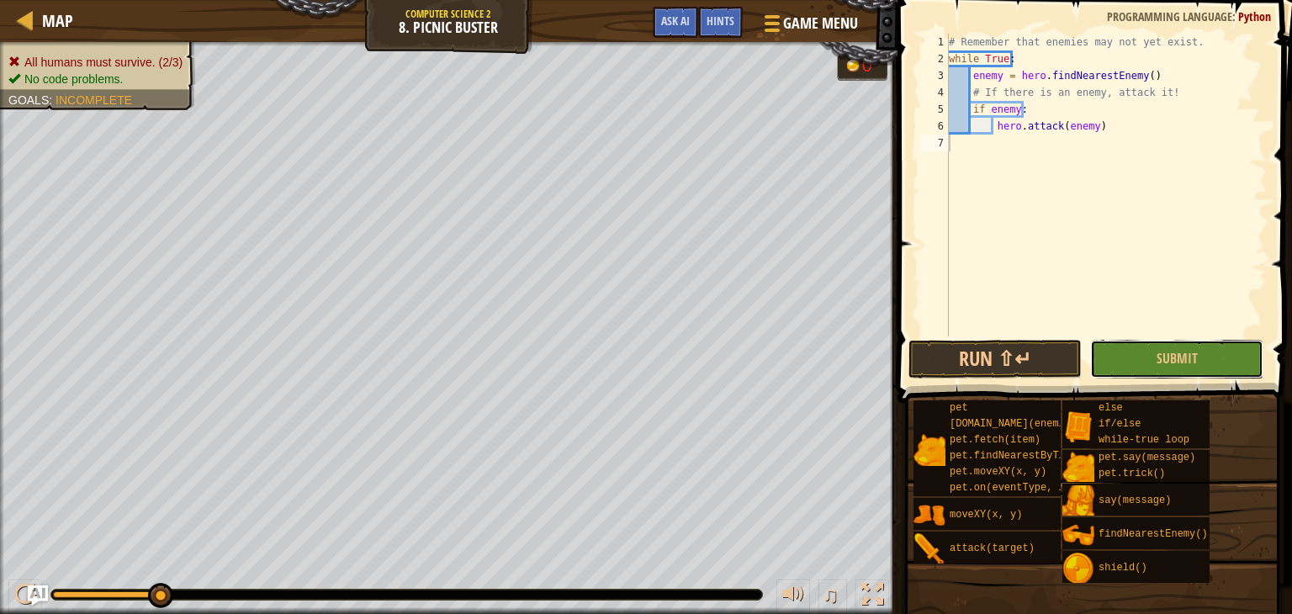
click at [1235, 345] on button "Submit" at bounding box center [1176, 359] width 173 height 39
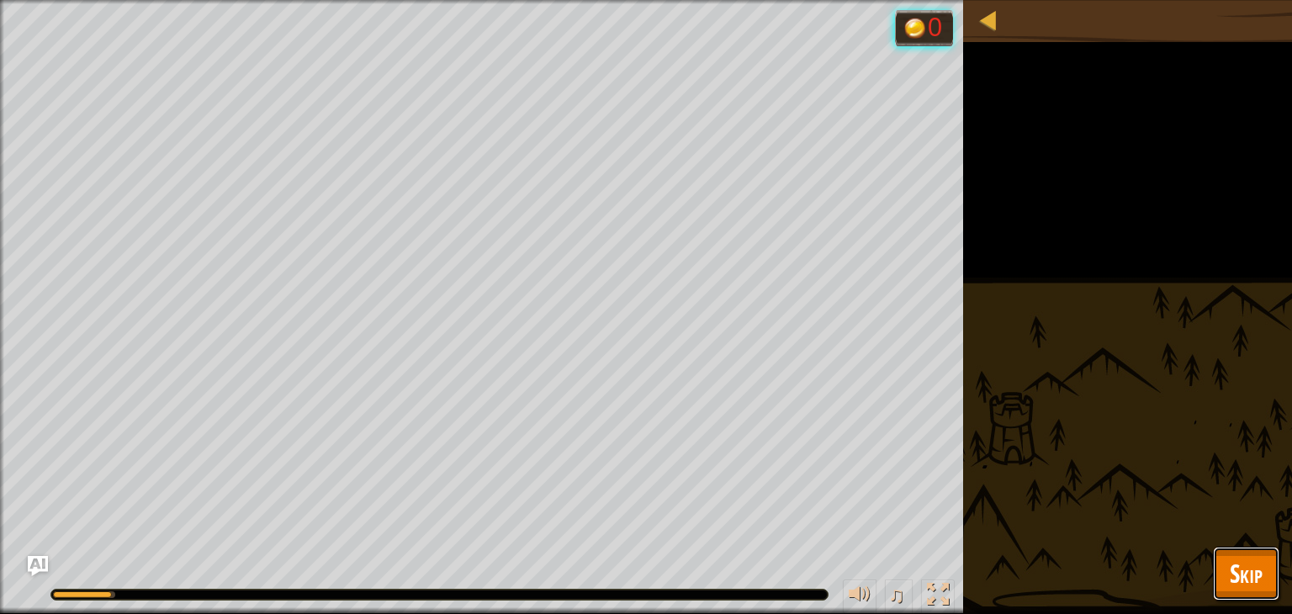
click at [1243, 559] on span "Skip" at bounding box center [1246, 573] width 33 height 34
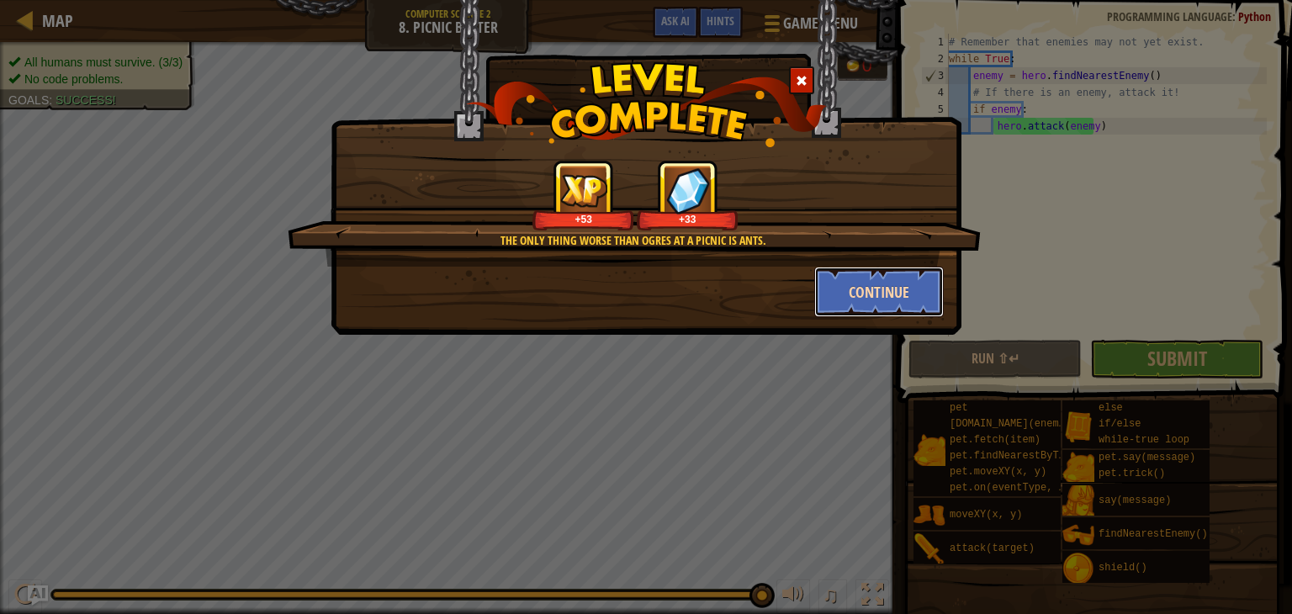
click at [880, 289] on button "Continue" at bounding box center [879, 292] width 130 height 50
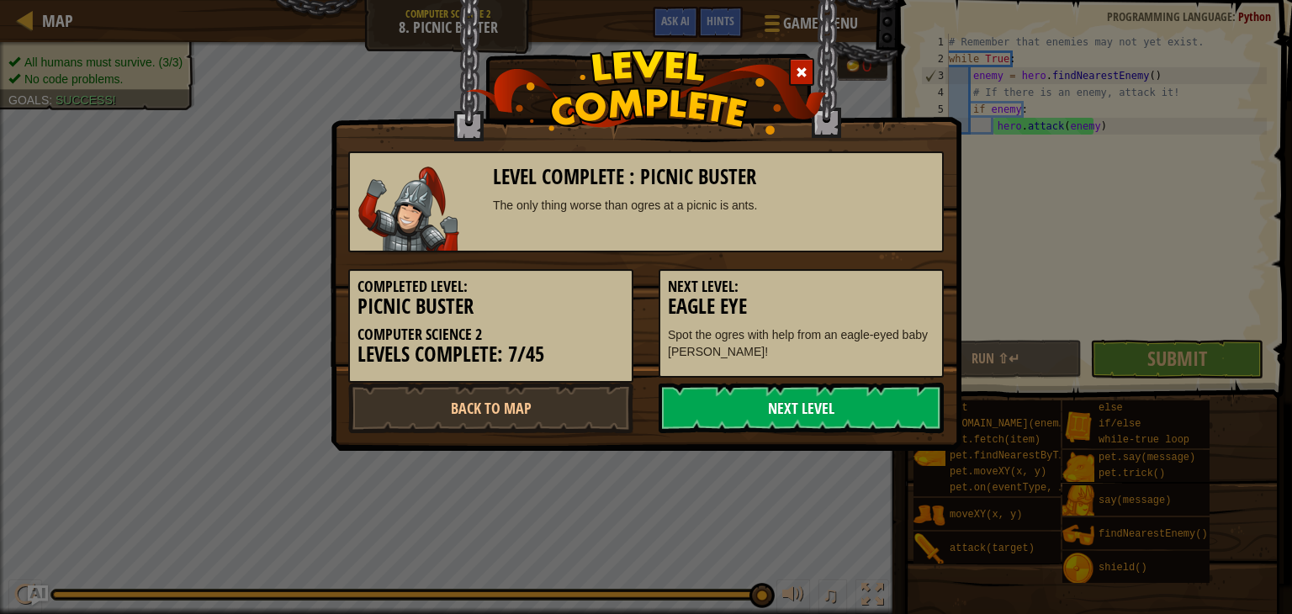
click at [808, 395] on link "Next Level" at bounding box center [801, 408] width 285 height 50
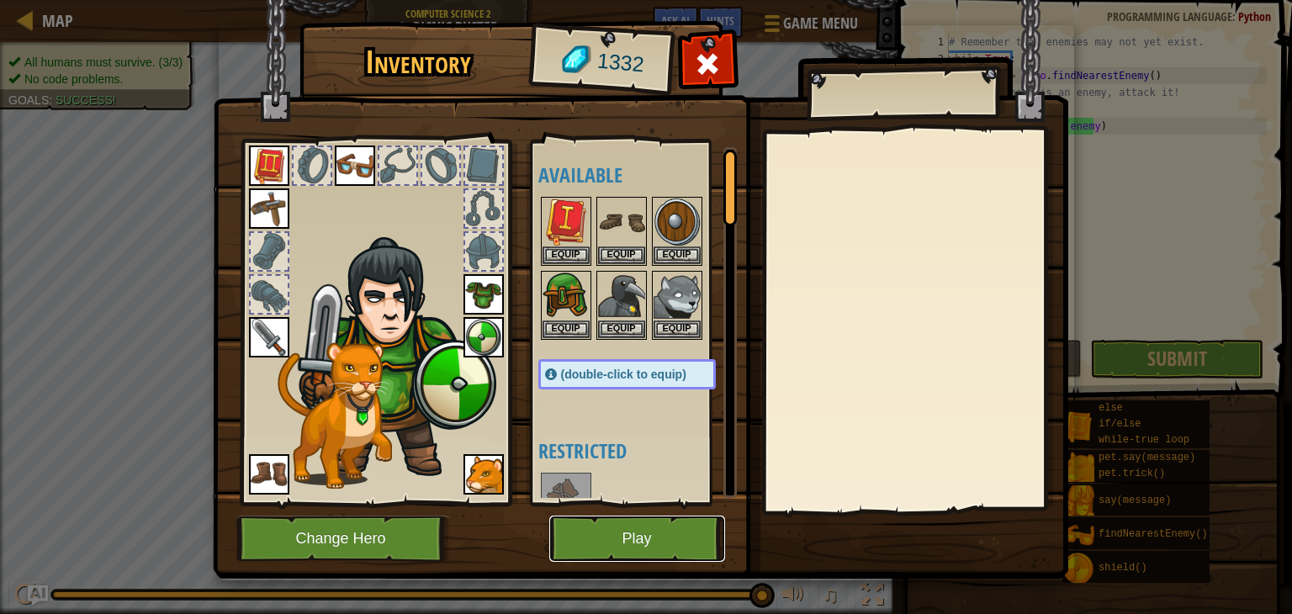
click at [576, 526] on button "Play" at bounding box center [637, 539] width 176 height 46
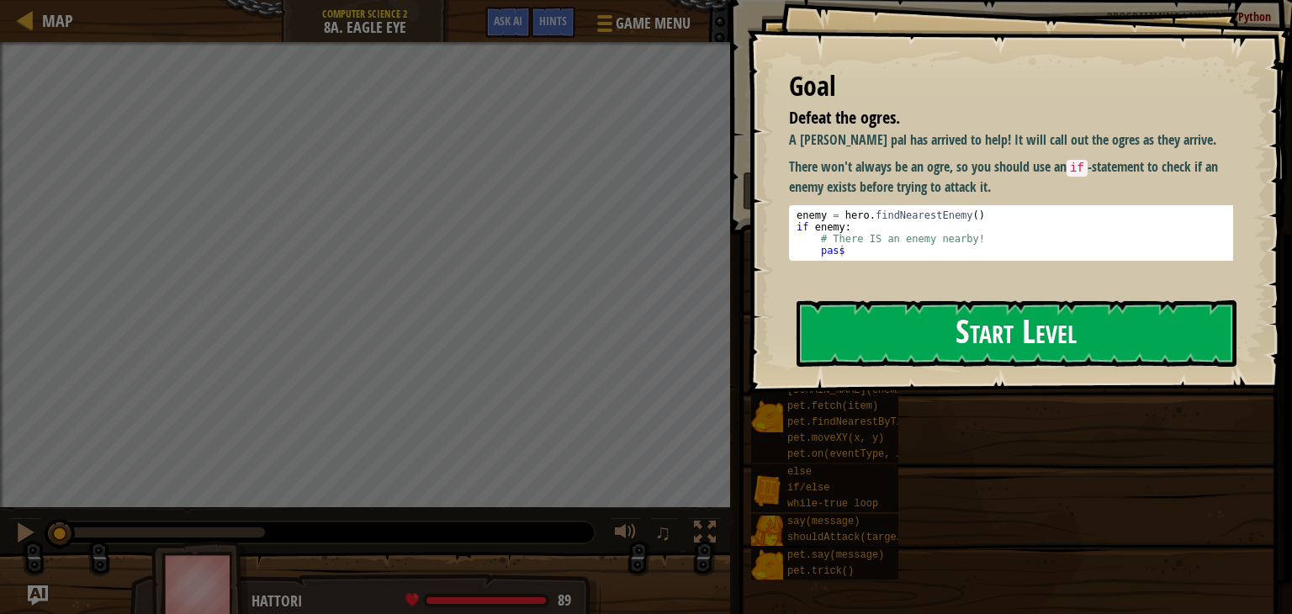
click at [851, 332] on button "Start Level" at bounding box center [1017, 333] width 440 height 66
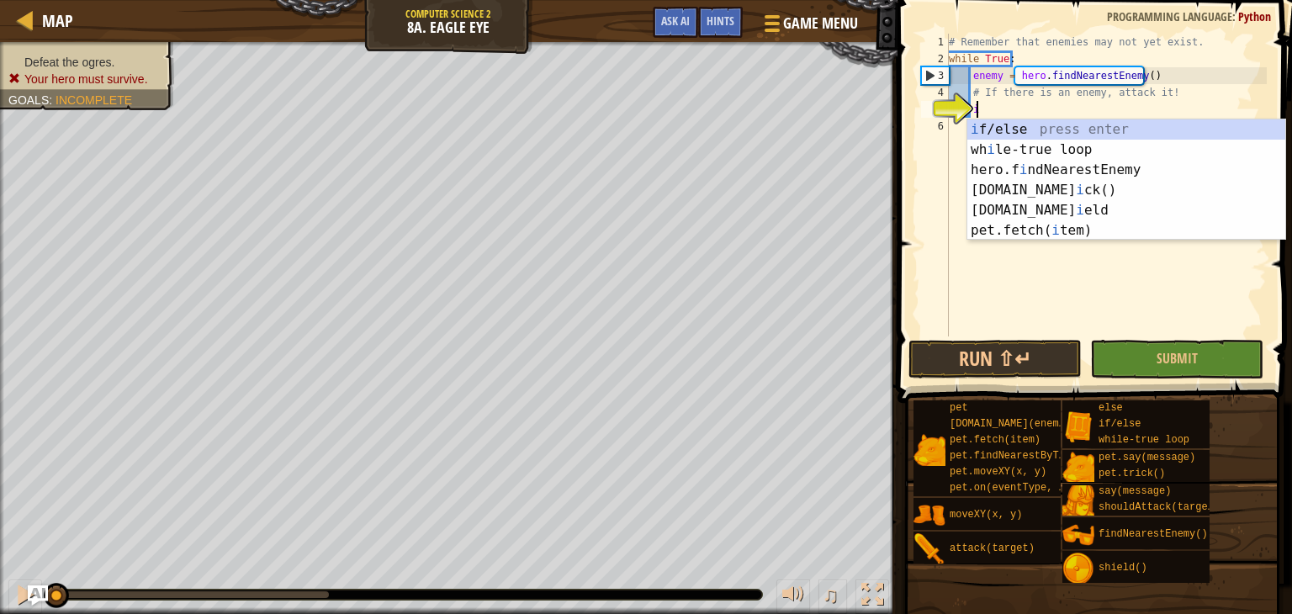
scroll to position [8, 1]
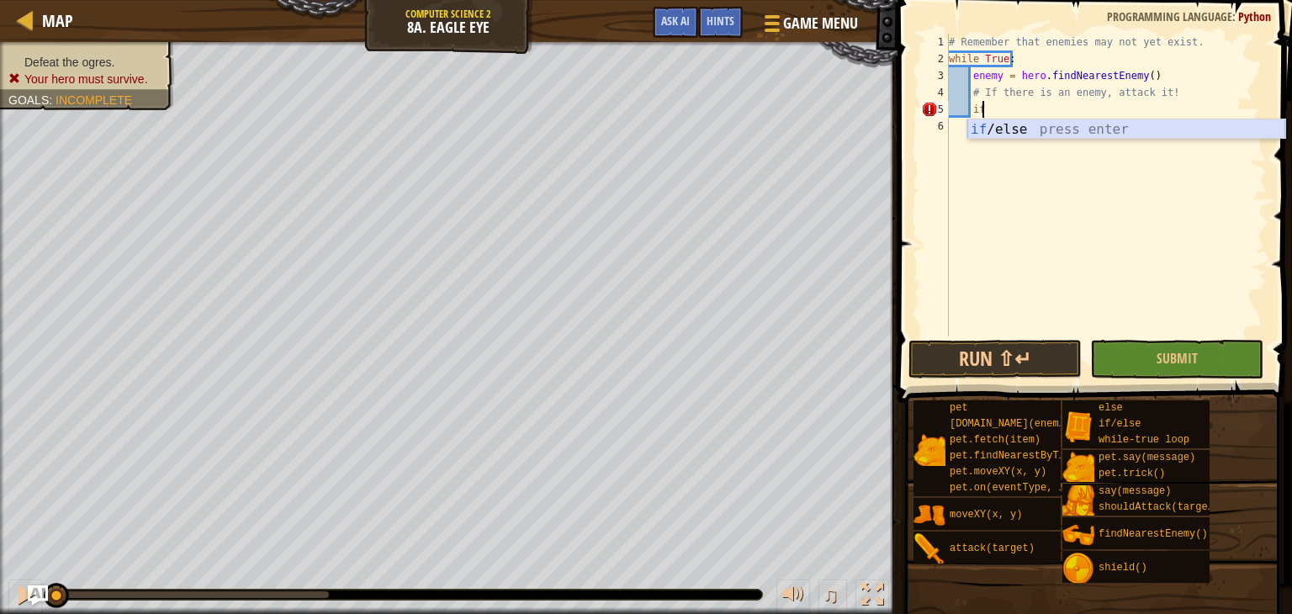
click at [1120, 125] on div "if /else press enter" at bounding box center [1126, 149] width 318 height 61
type textarea "if enemy:"
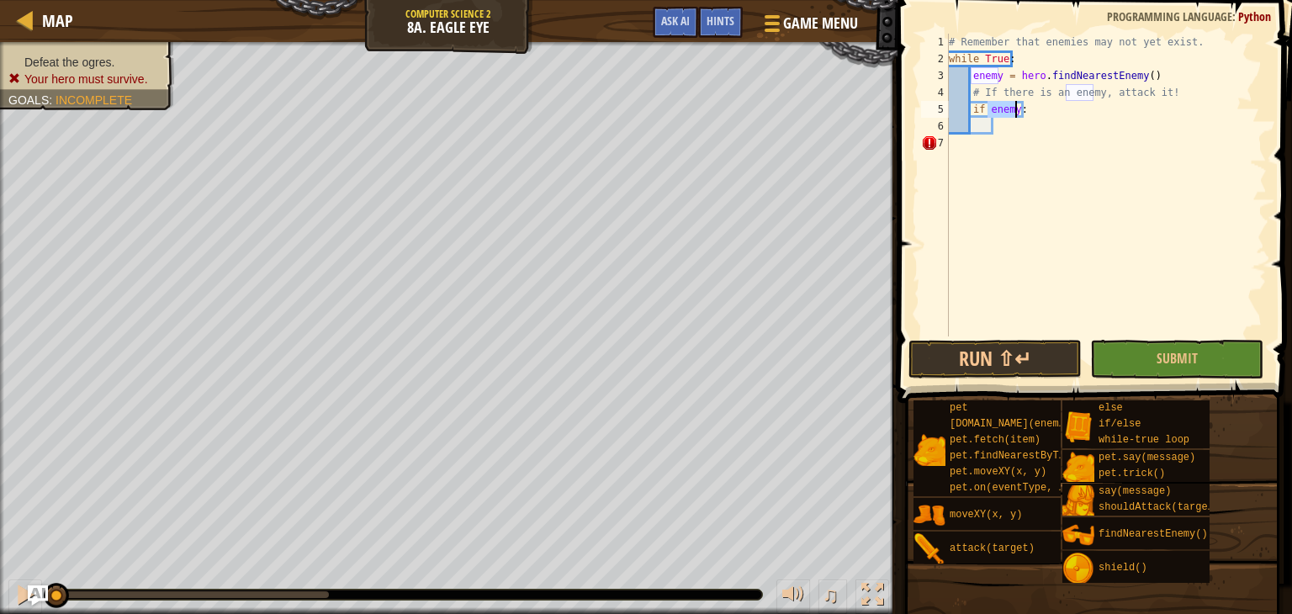
click at [1120, 125] on div "# Remember that enemies may not yet exist. while True : enemy = hero . findNear…" at bounding box center [1105, 202] width 321 height 336
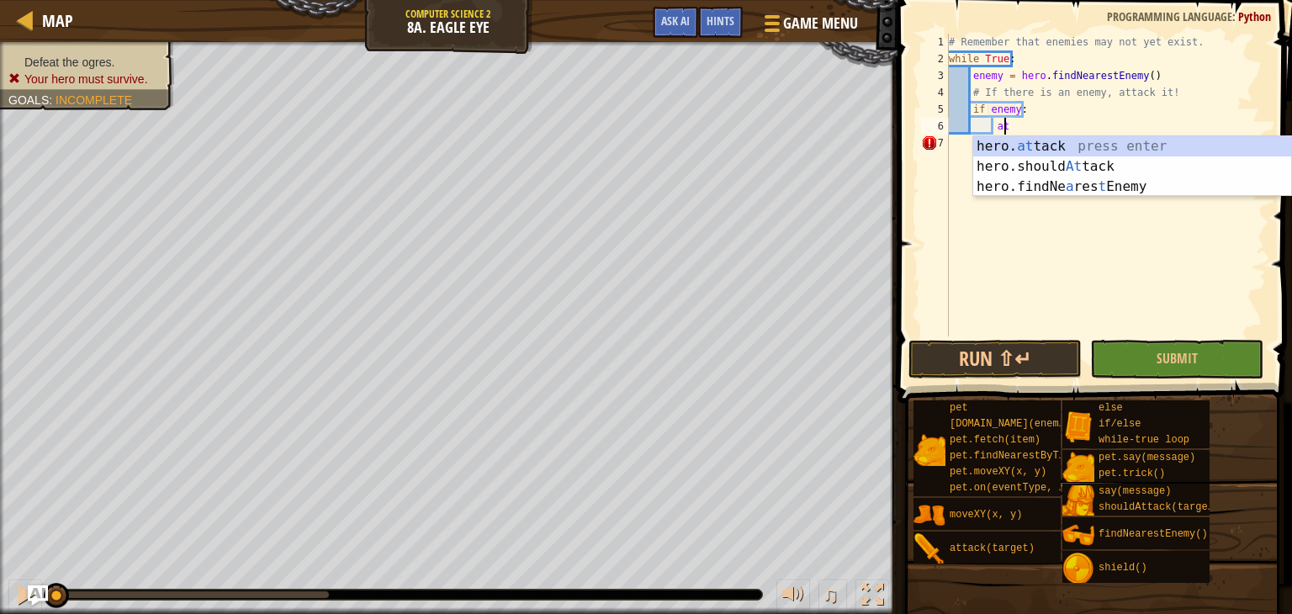
scroll to position [8, 3]
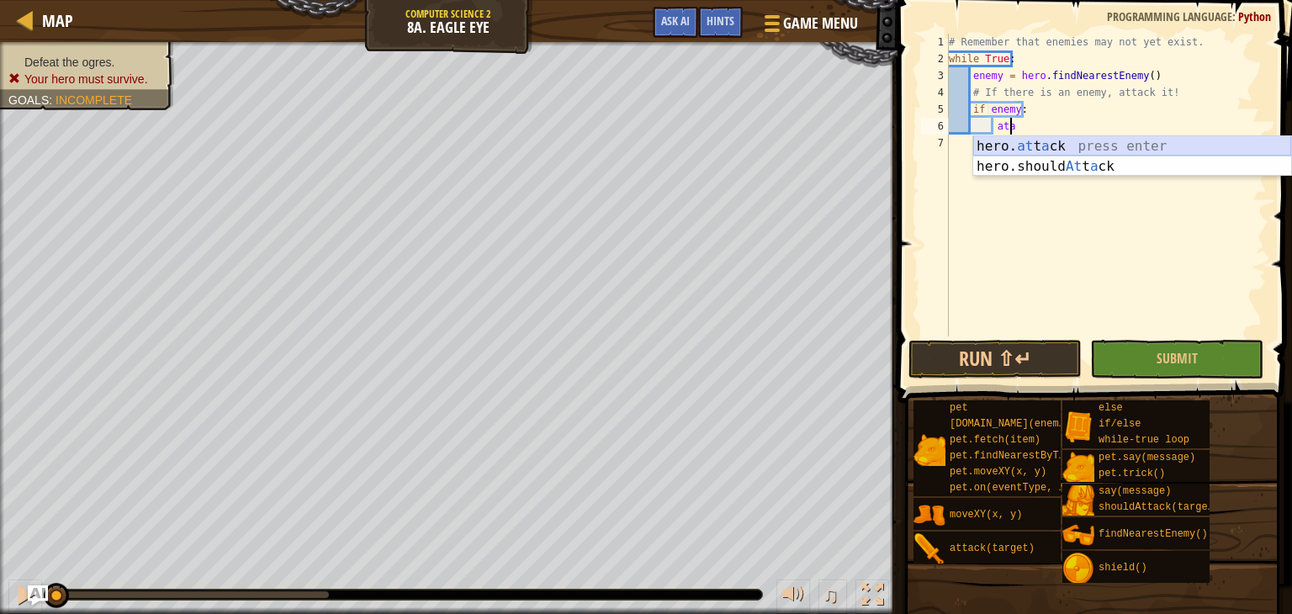
click at [1119, 152] on div "hero. at t a ck press enter hero.should At t a ck press enter" at bounding box center [1132, 176] width 318 height 81
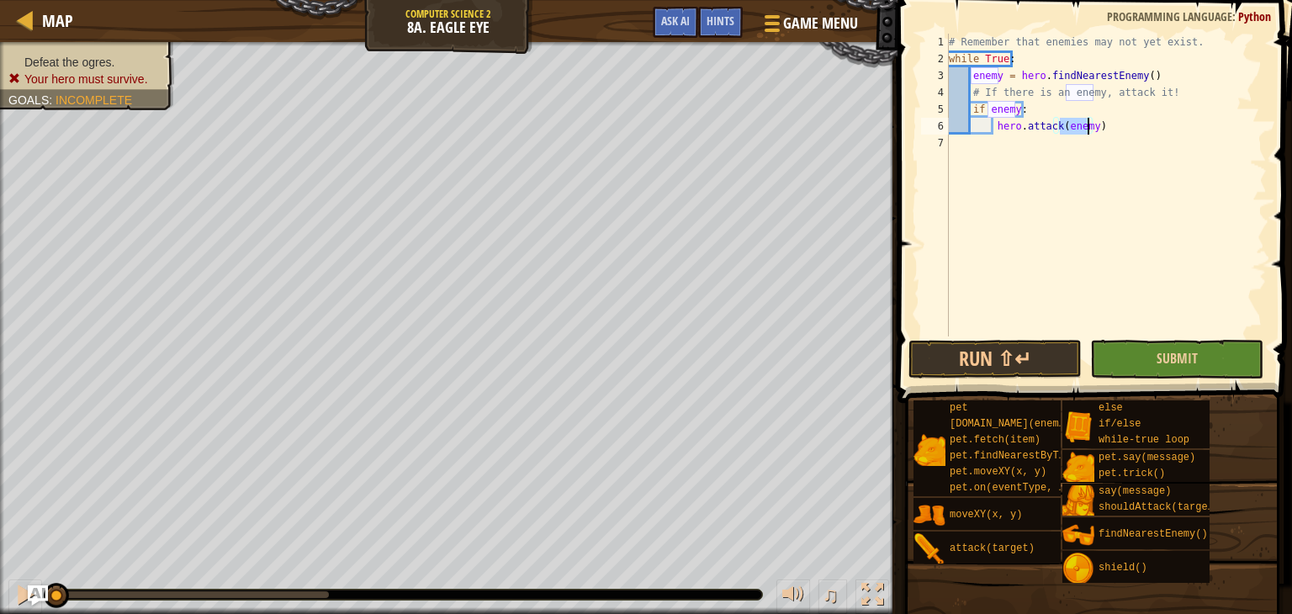
type textarea "hero.attack(enemy)"
click at [1202, 369] on button "Submit" at bounding box center [1176, 359] width 173 height 39
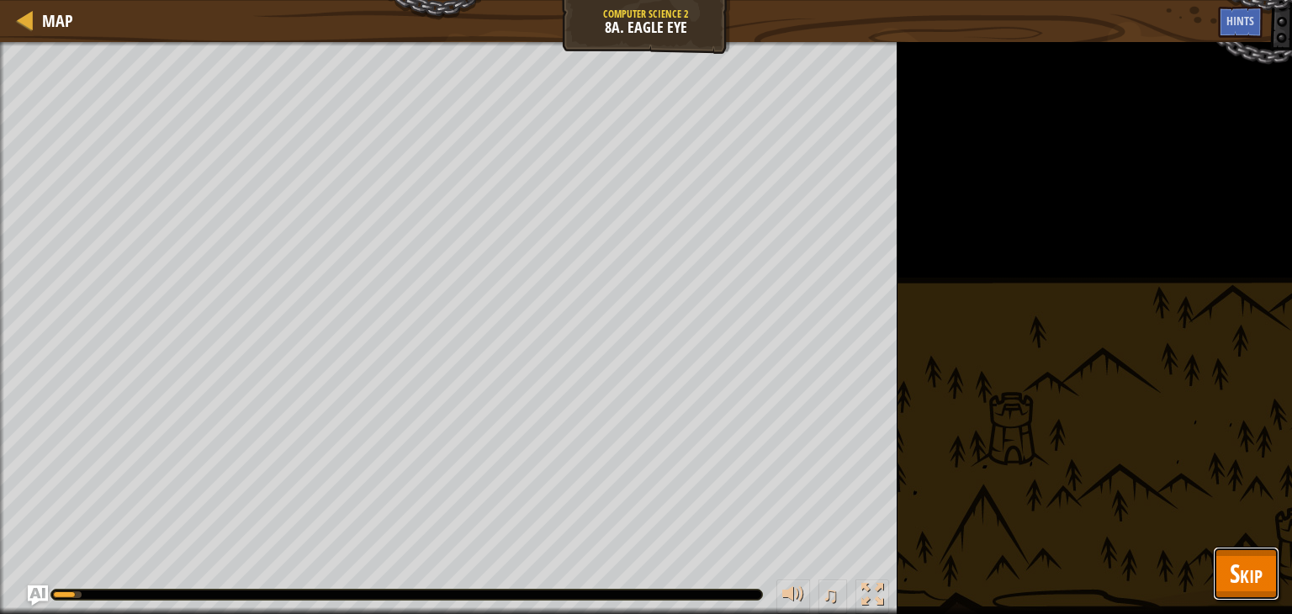
click at [1253, 563] on span "Skip" at bounding box center [1246, 573] width 33 height 34
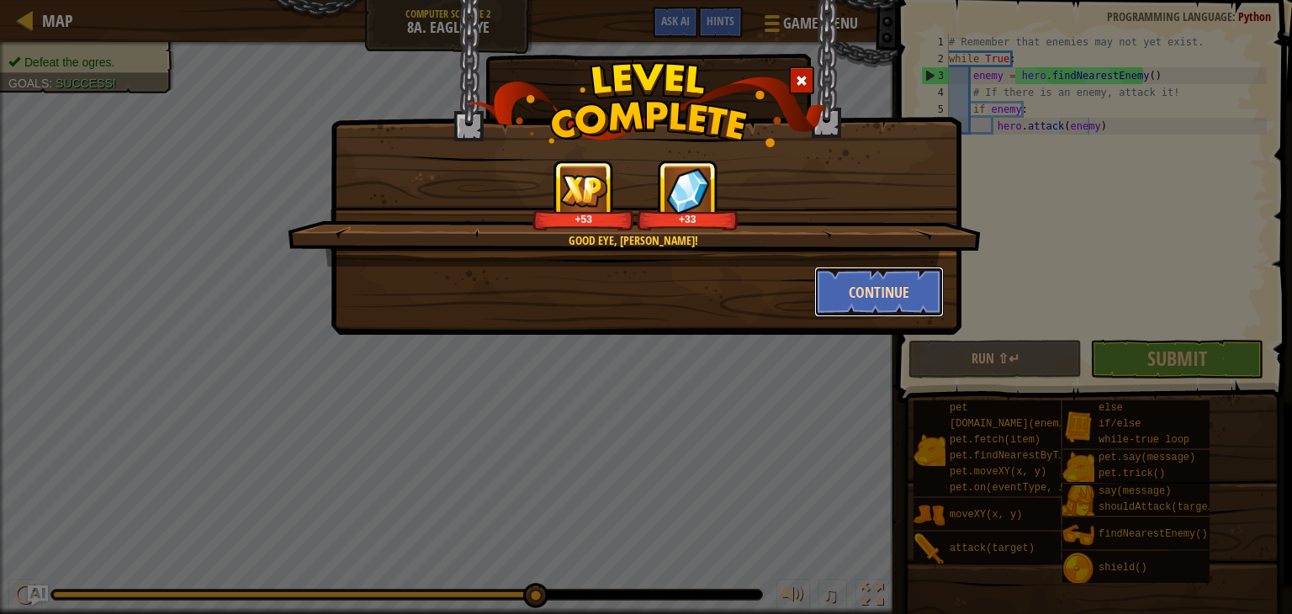
click at [900, 272] on button "Continue" at bounding box center [879, 292] width 130 height 50
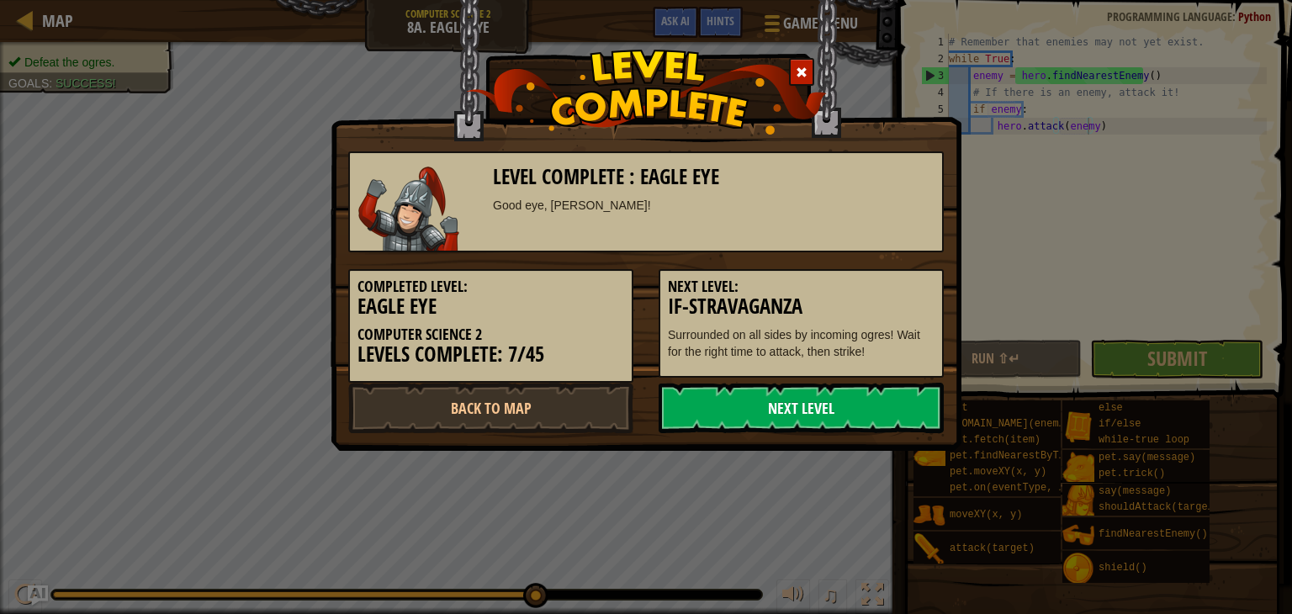
click at [856, 407] on link "Next Level" at bounding box center [801, 408] width 285 height 50
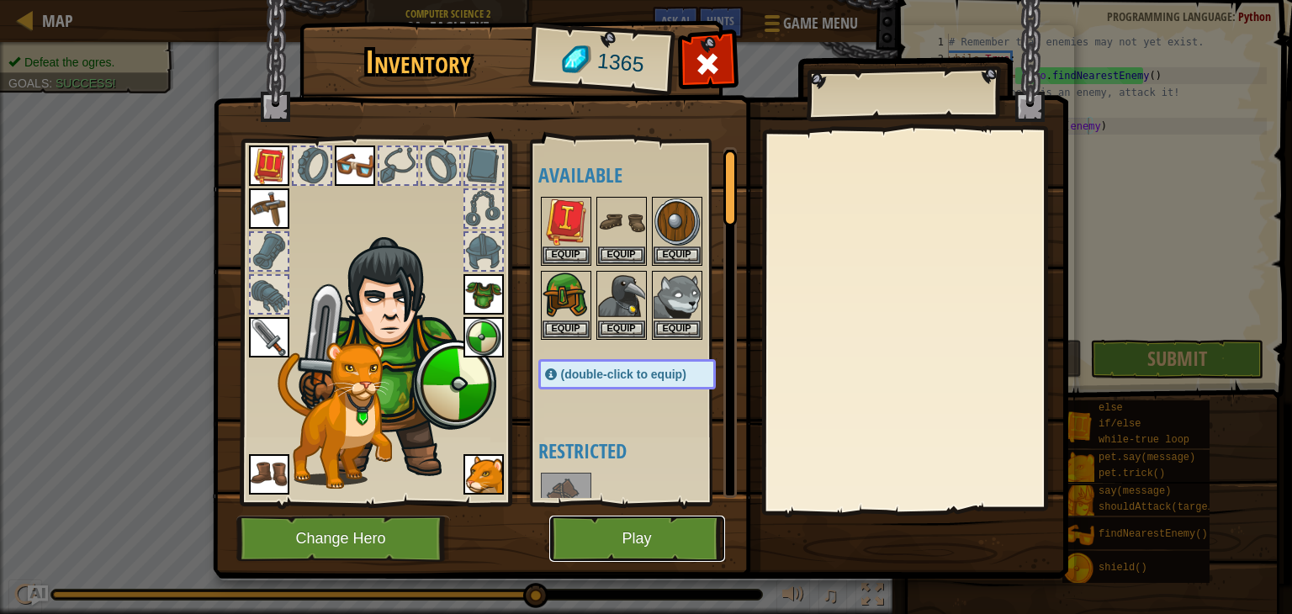
click at [591, 533] on button "Play" at bounding box center [637, 539] width 176 height 46
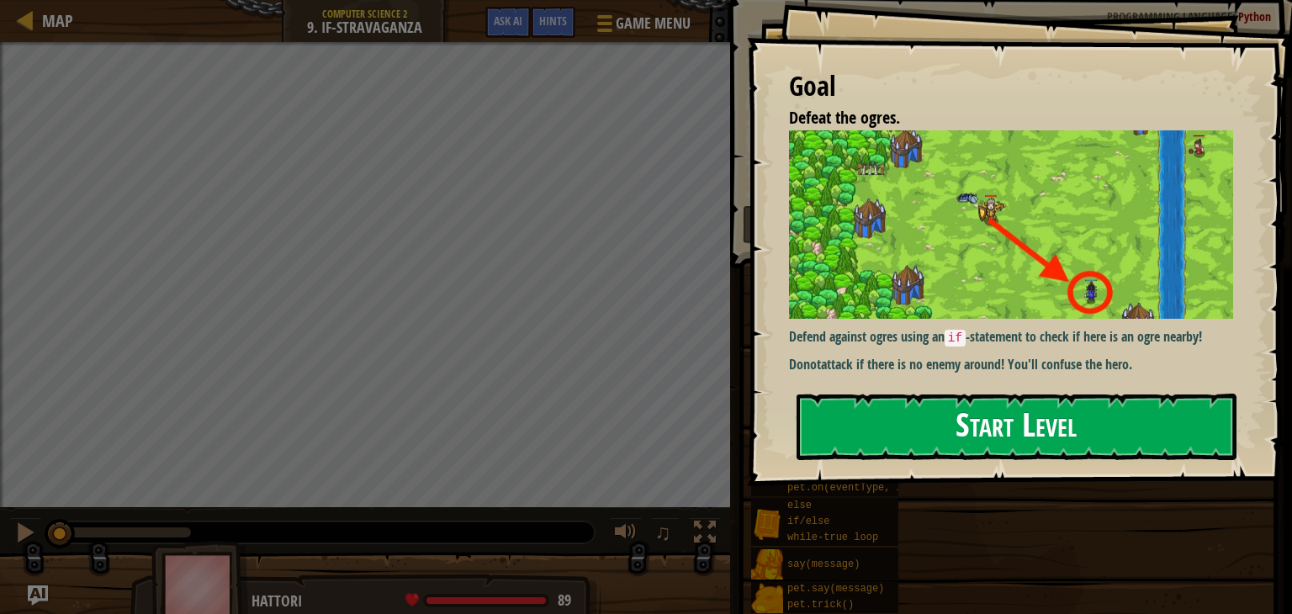
click at [1030, 420] on button "Start Level" at bounding box center [1017, 427] width 440 height 66
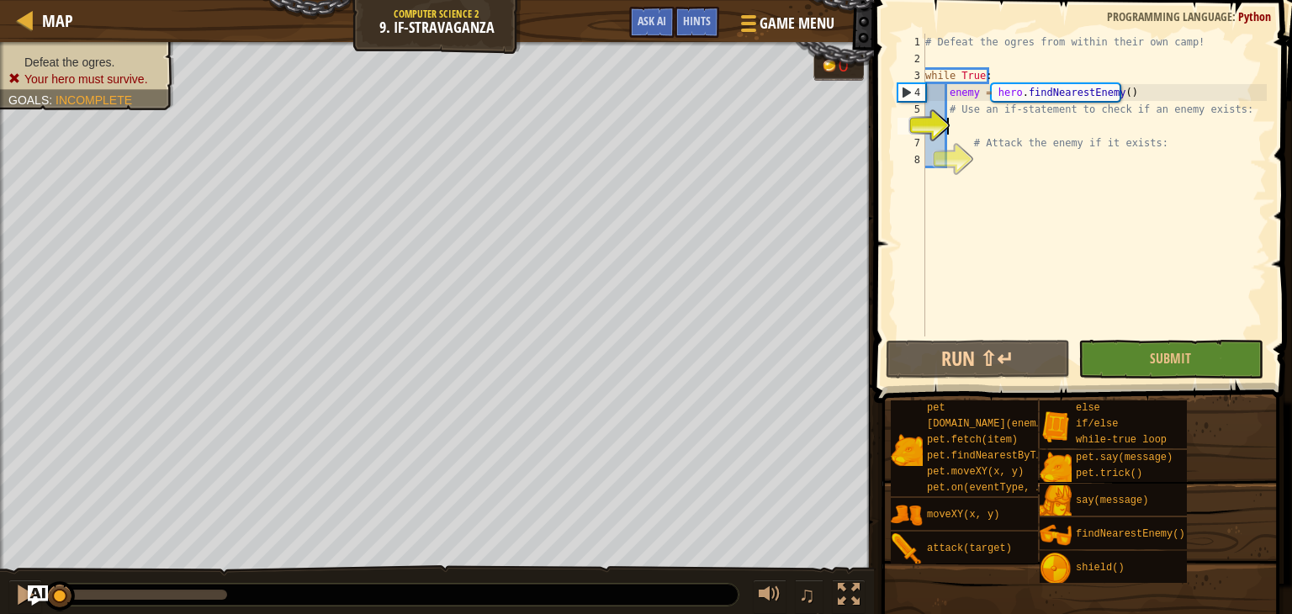
scroll to position [8, 1]
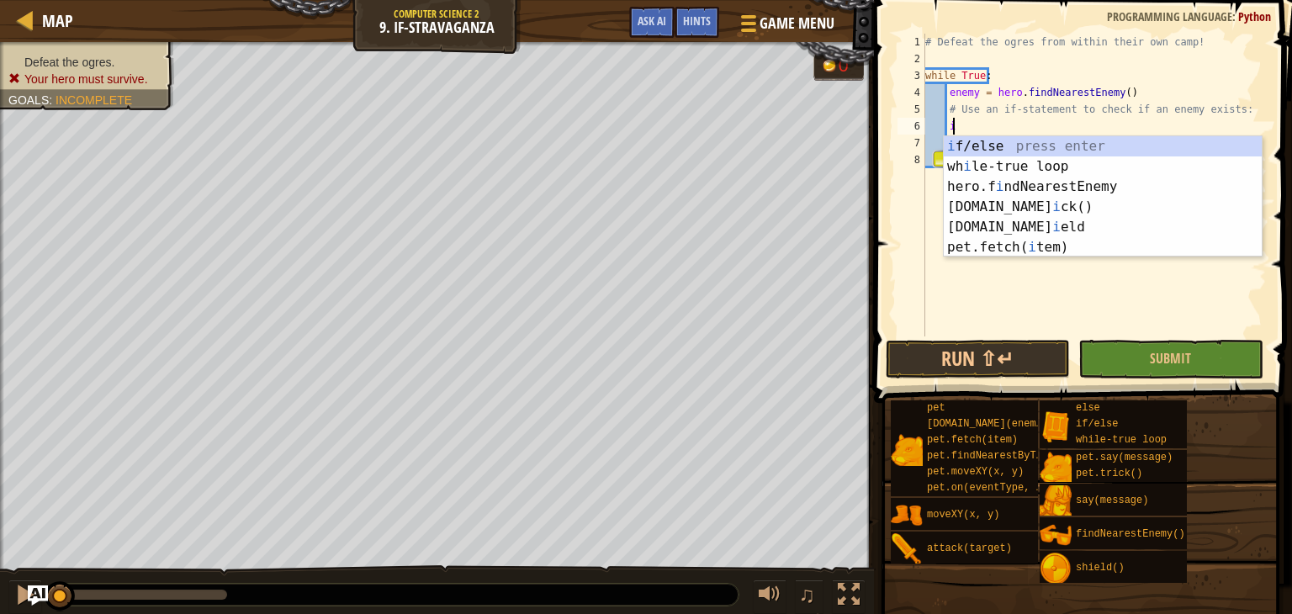
click at [1006, 136] on div "i f/else press enter wh i le-true loop press enter hero.f i ndNearestEnemy pres…" at bounding box center [1103, 217] width 318 height 162
type textarea "if enemy:"
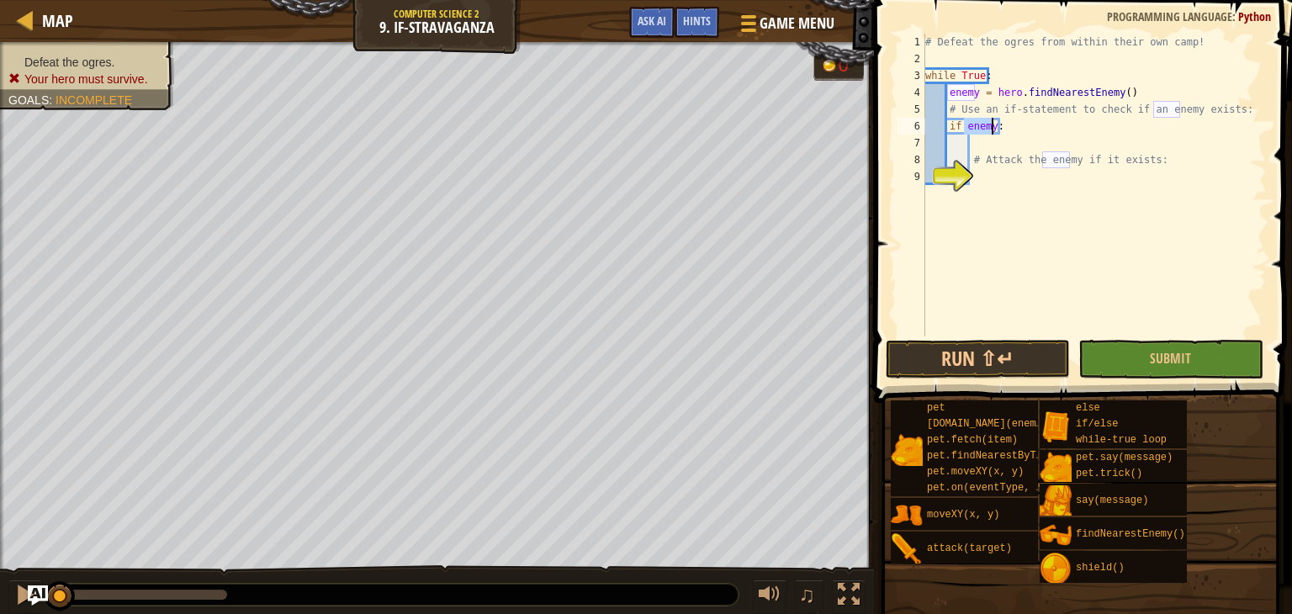
click at [1034, 172] on div "# Defeat the ogres from within their own camp! while True : enemy = hero . find…" at bounding box center [1094, 202] width 345 height 336
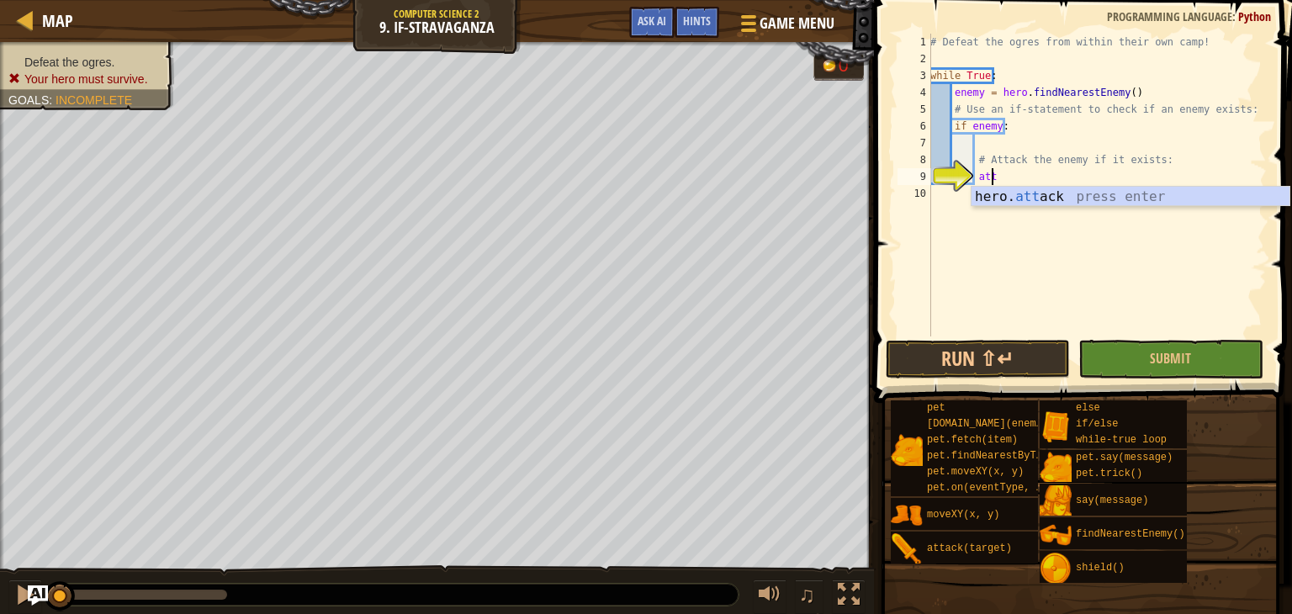
scroll to position [8, 3]
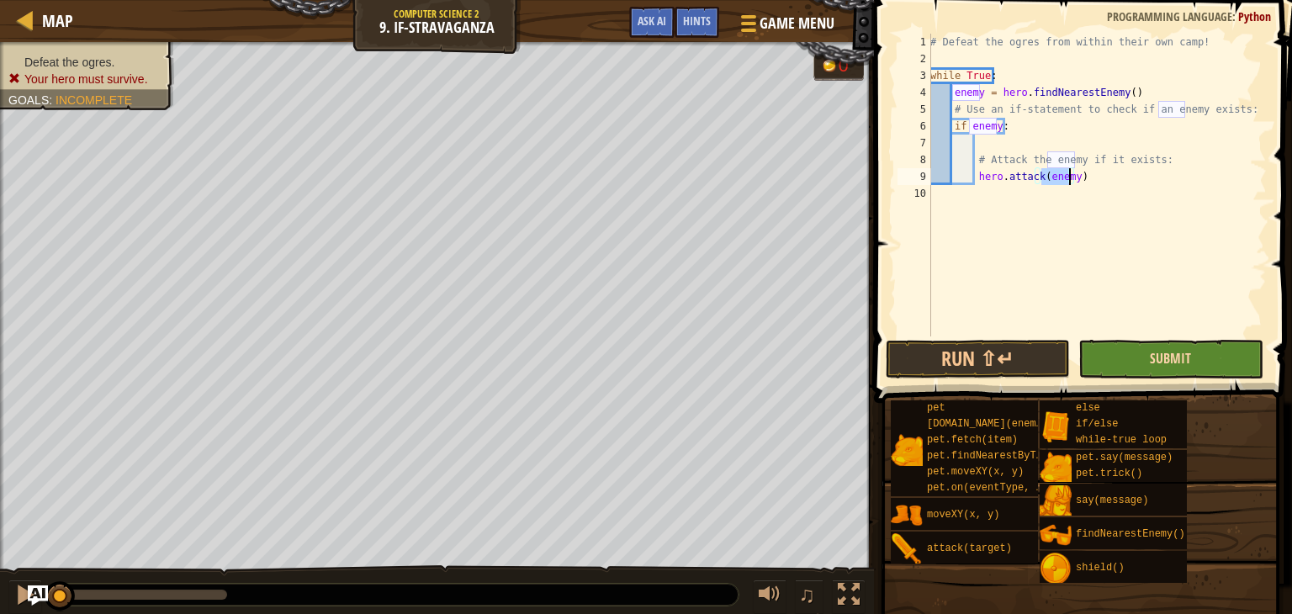
type textarea "hero.attack(enemy)"
click at [1184, 361] on span "Submit" at bounding box center [1170, 358] width 41 height 19
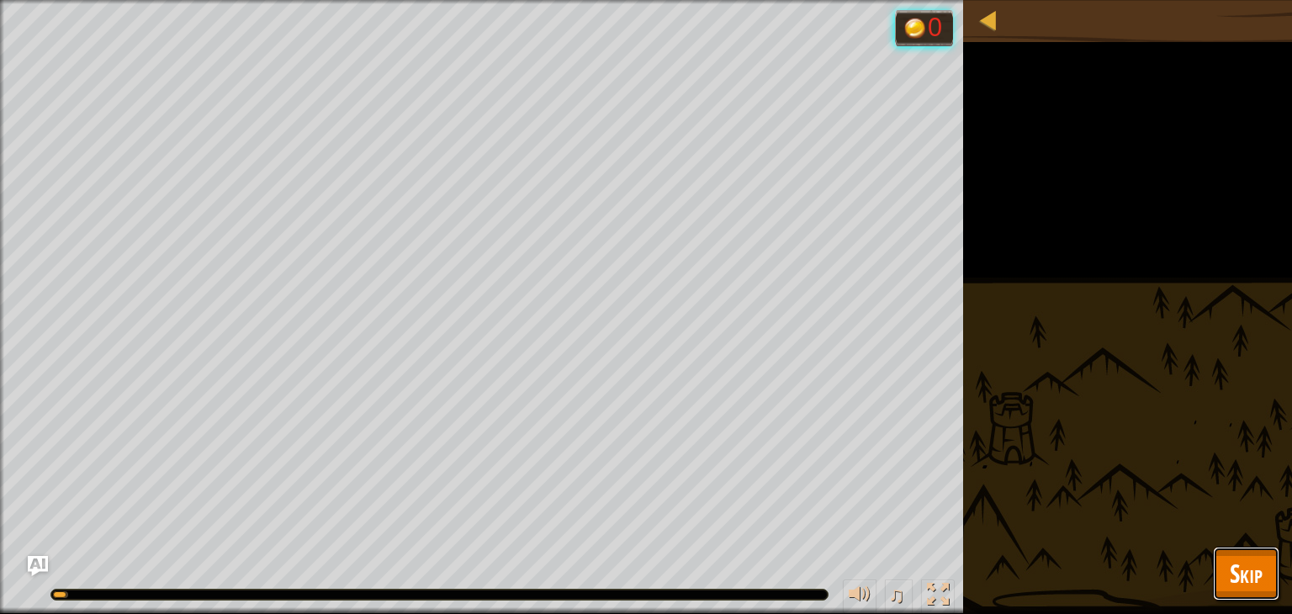
click at [1274, 579] on button "Skip" at bounding box center [1246, 574] width 66 height 54
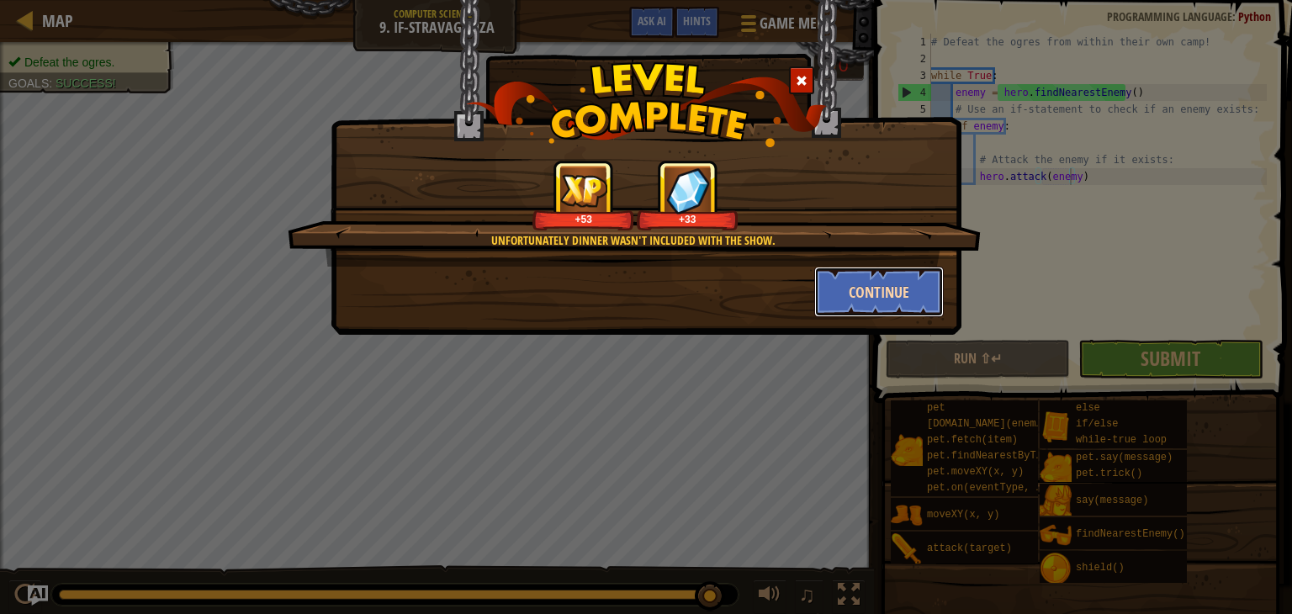
click at [885, 298] on button "Continue" at bounding box center [879, 292] width 130 height 50
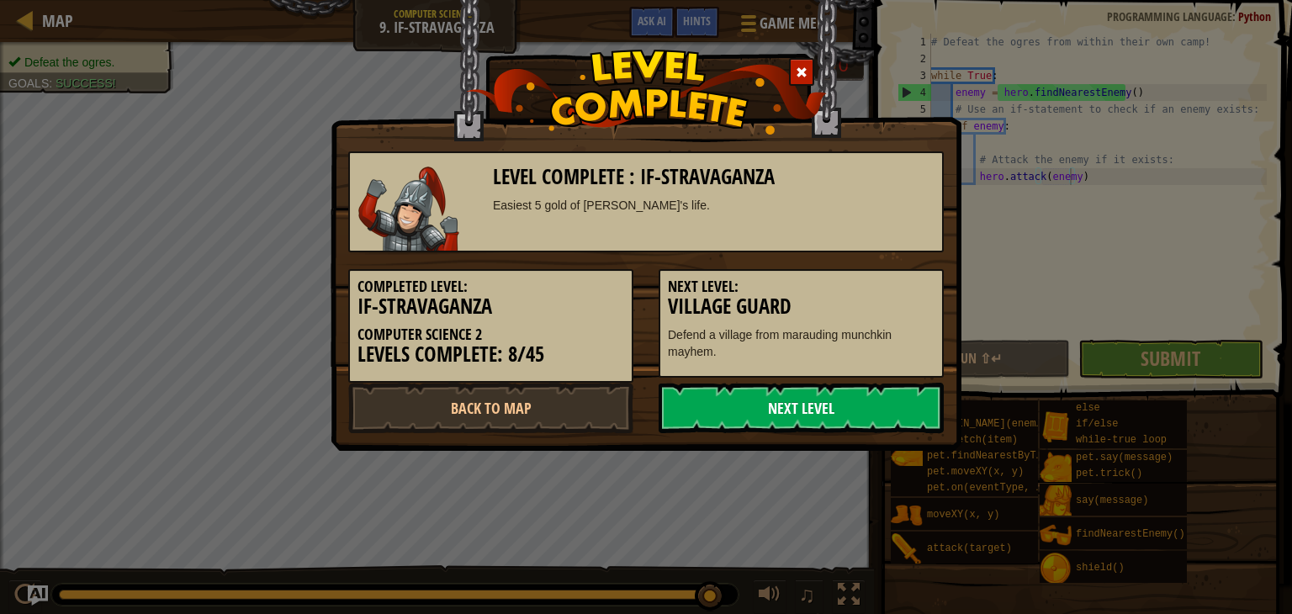
click at [845, 402] on link "Next Level" at bounding box center [801, 408] width 285 height 50
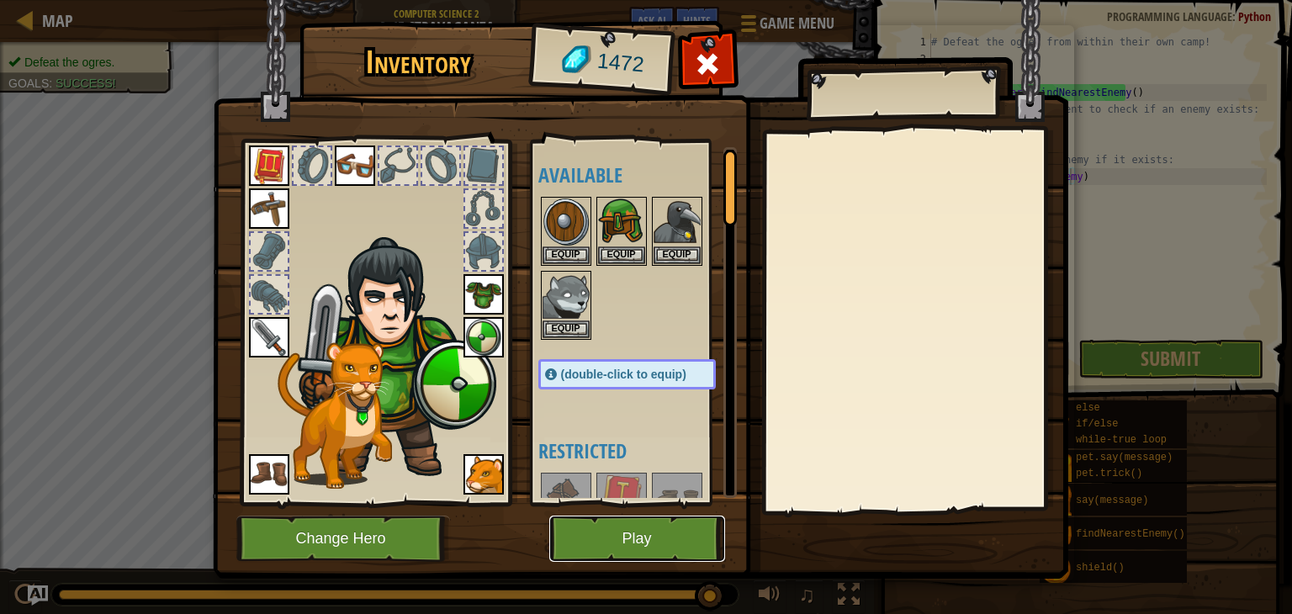
click at [628, 531] on button "Play" at bounding box center [637, 539] width 176 height 46
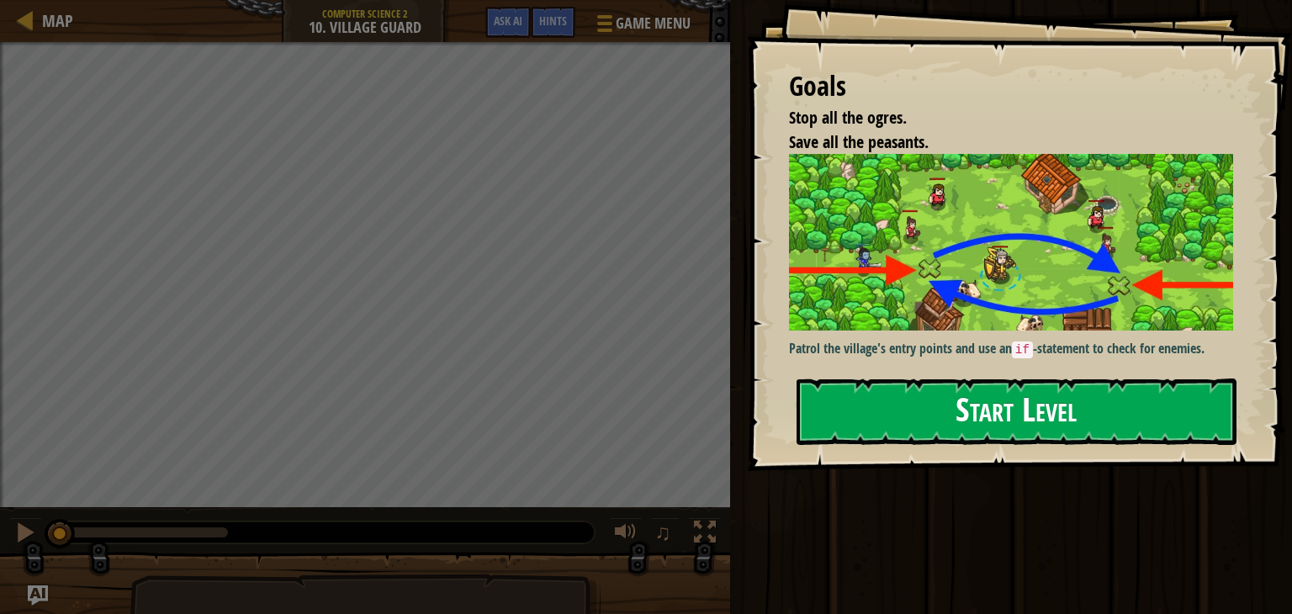
click at [848, 403] on button "Start Level" at bounding box center [1017, 412] width 440 height 66
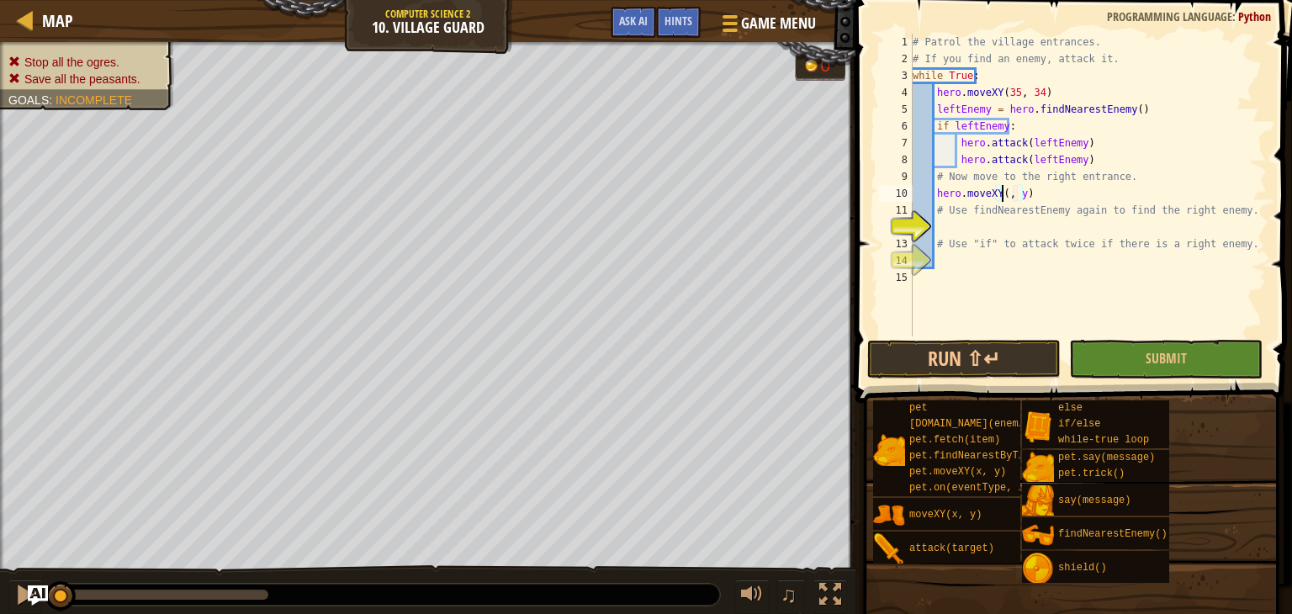
scroll to position [8, 8]
click at [1035, 192] on div "# Patrol the village entrances. # If you find an enemy, attack it. while True :…" at bounding box center [1087, 202] width 357 height 336
click at [1030, 193] on div "# Patrol the village entrances. # If you find an enemy, attack it. while True :…" at bounding box center [1087, 202] width 357 height 336
type textarea "hero.moveXY(35, 34)"
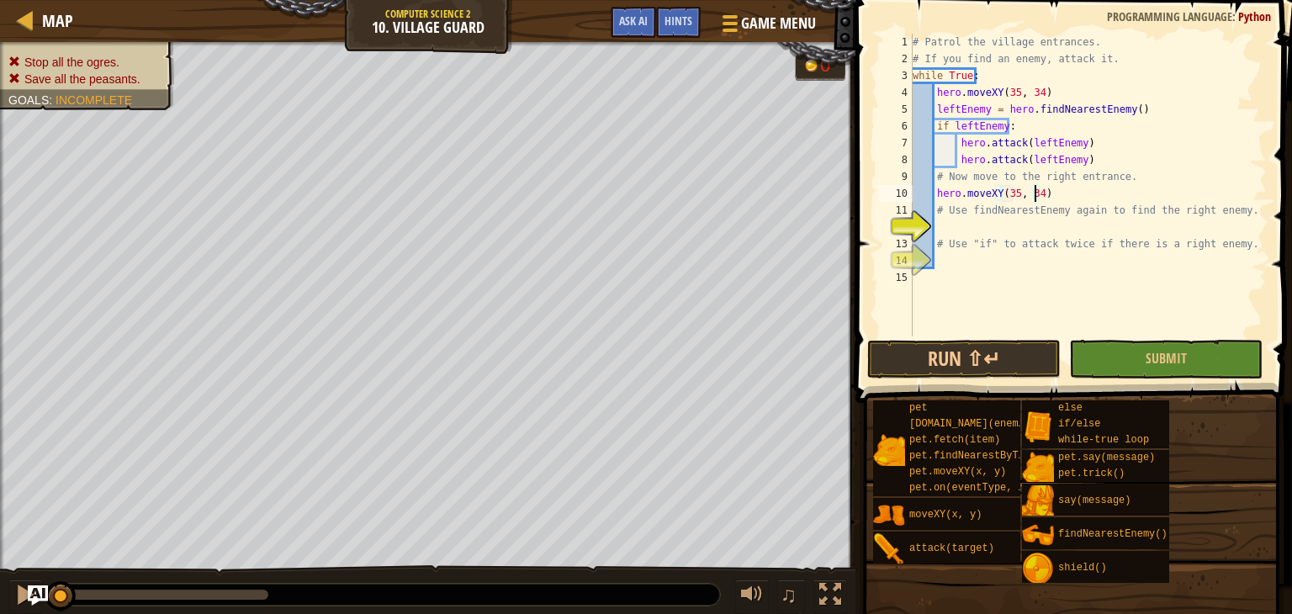
click at [1020, 222] on div "# Patrol the village entrances. # If you find an enemy, attack it. while True :…" at bounding box center [1087, 202] width 357 height 336
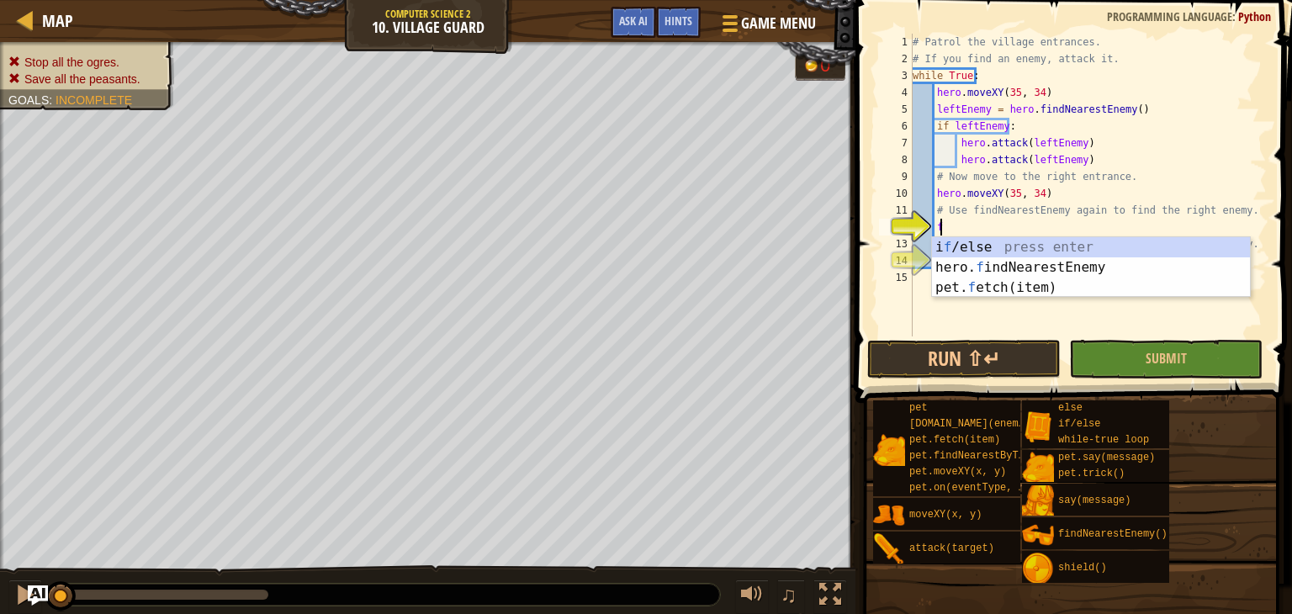
scroll to position [8, 1]
type textarea "fi"
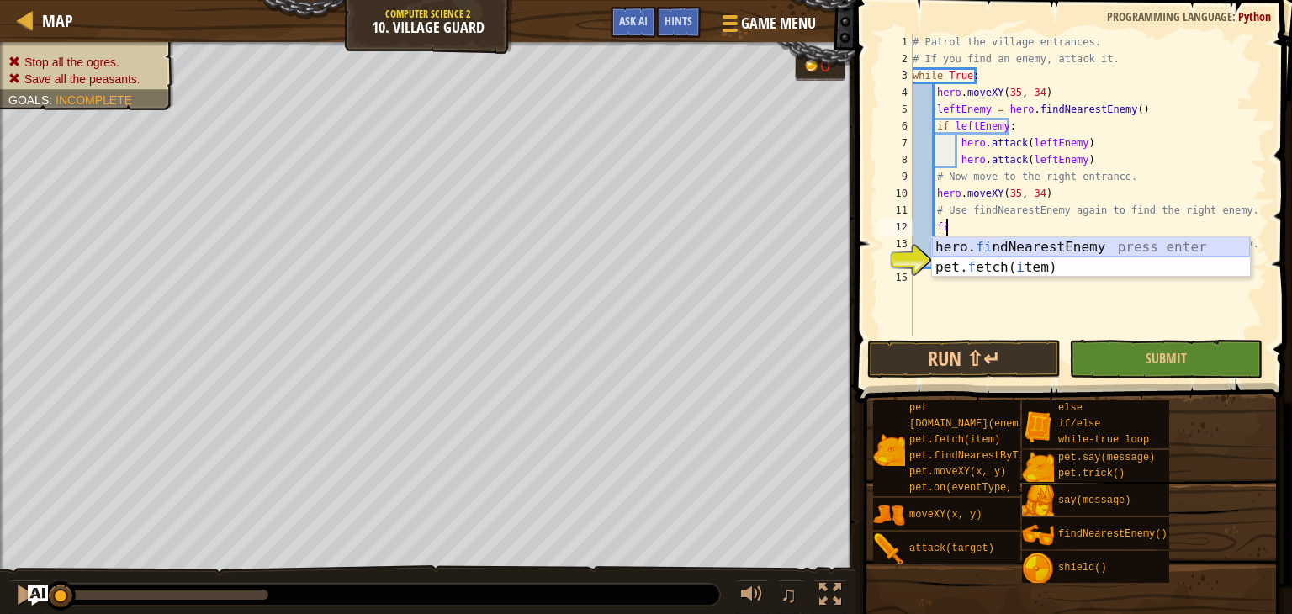
click at [1038, 245] on div "hero. fi ndNearestEnemy press enter pet. f etch( i tem) press enter" at bounding box center [1091, 277] width 318 height 81
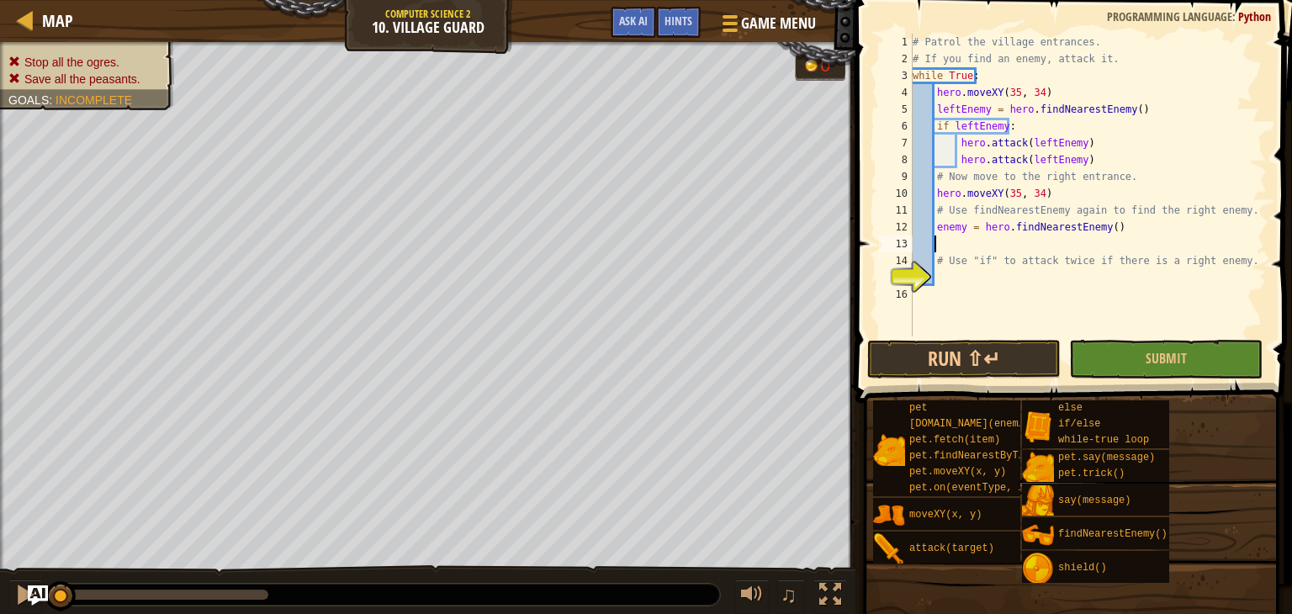
scroll to position [8, 0]
type textarea "enemy = hero.findNearestEnemy()"
click at [1065, 256] on div "# Patrol the village entrances. # If you find an enemy, attack it. while True :…" at bounding box center [1087, 202] width 357 height 336
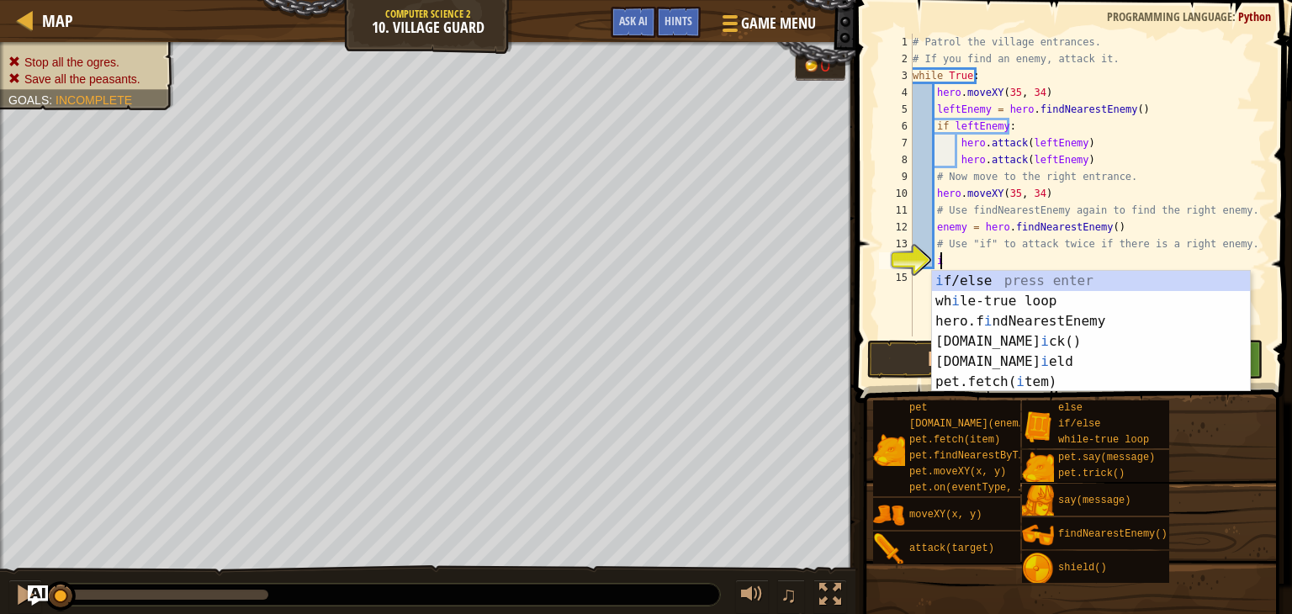
scroll to position [8, 1]
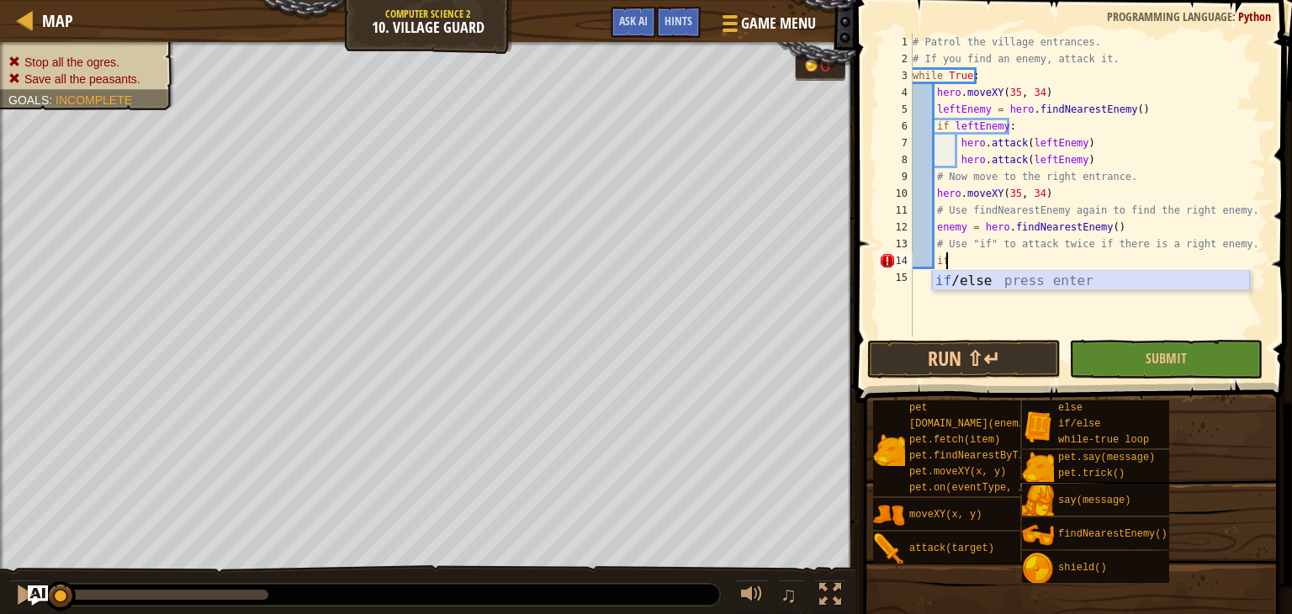
type textarea "i"
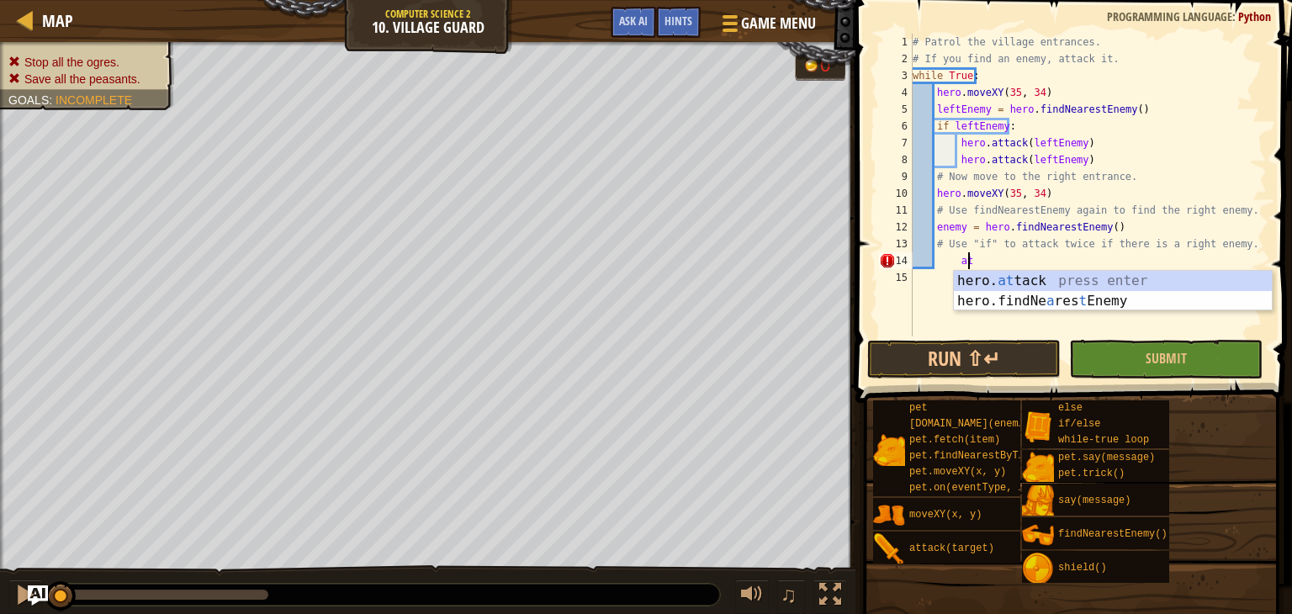
scroll to position [8, 3]
type textarea "hero.attack(enemy)"
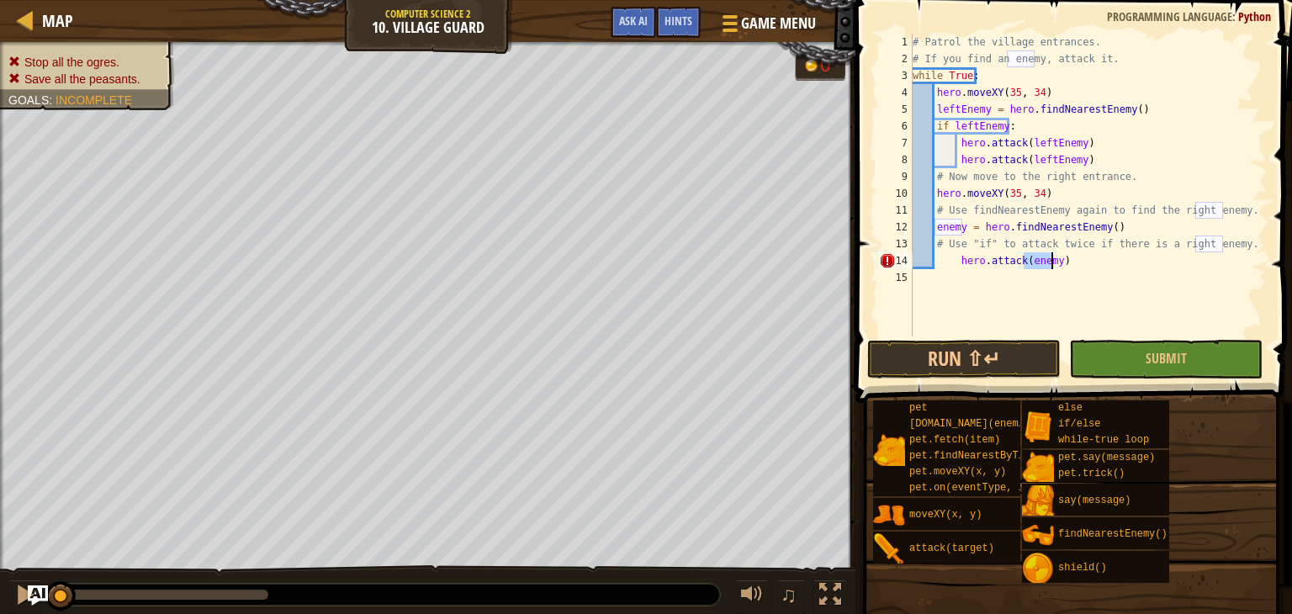
click at [956, 269] on div "# Patrol the village entrances. # If you find an enemy, attack it. while True :…" at bounding box center [1087, 202] width 357 height 336
click at [956, 253] on div "# Patrol the village entrances. # If you find an enemy, attack it. while True :…" at bounding box center [1087, 202] width 357 height 336
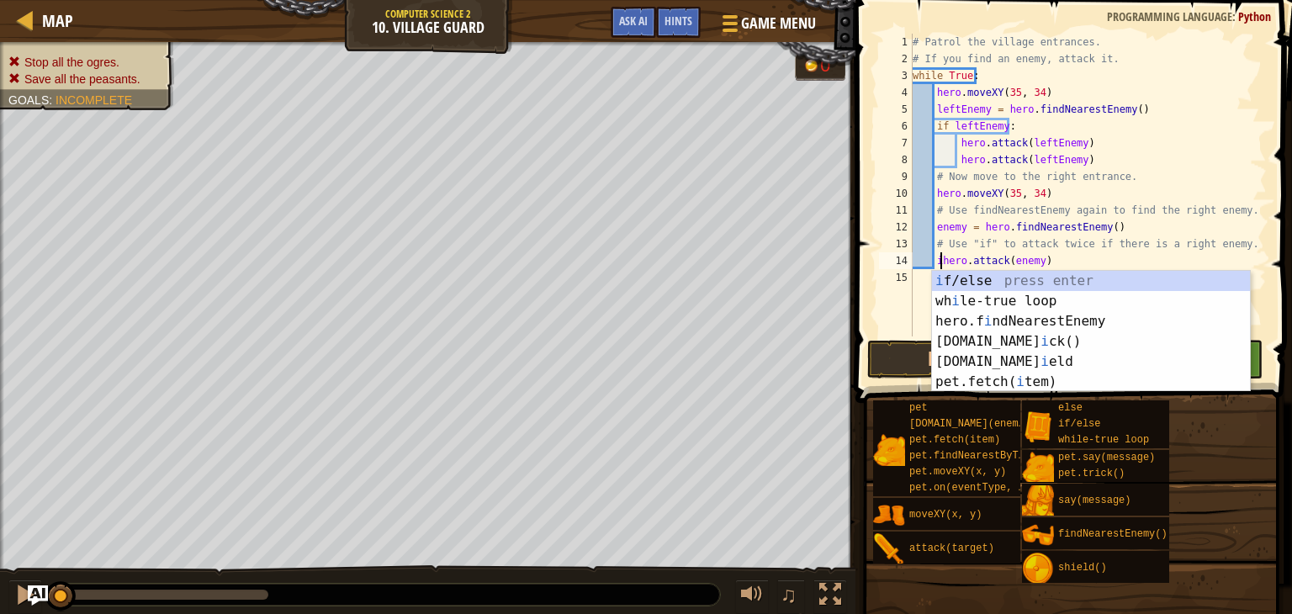
scroll to position [8, 3]
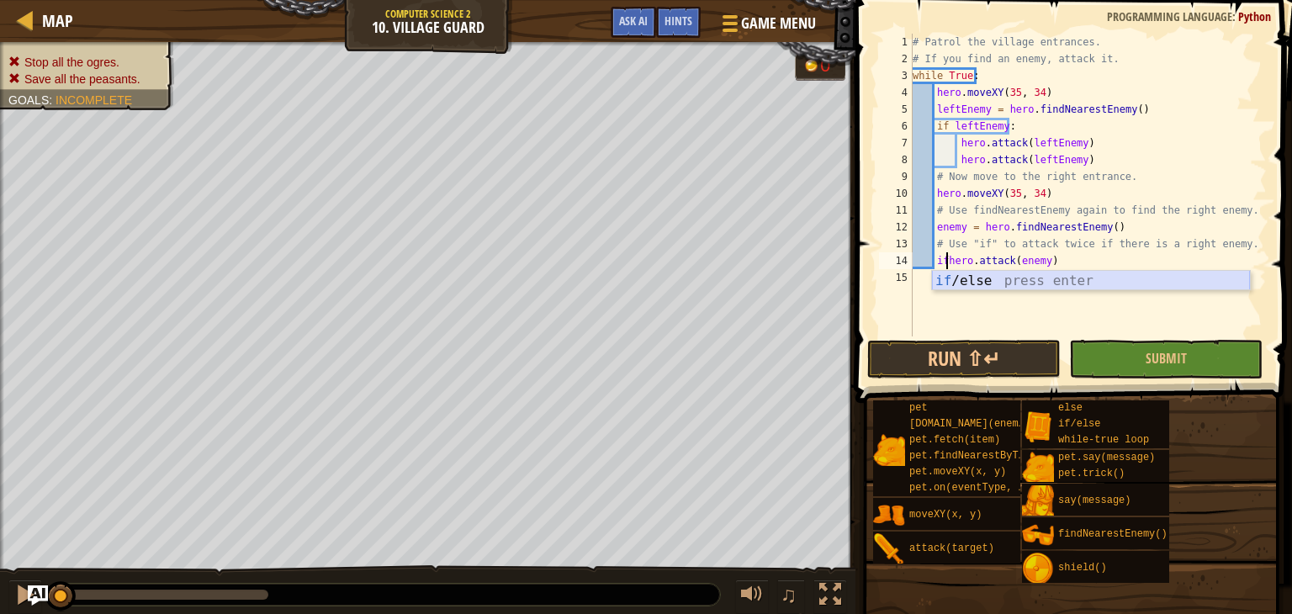
click at [998, 287] on div "if /else press enter" at bounding box center [1091, 301] width 318 height 61
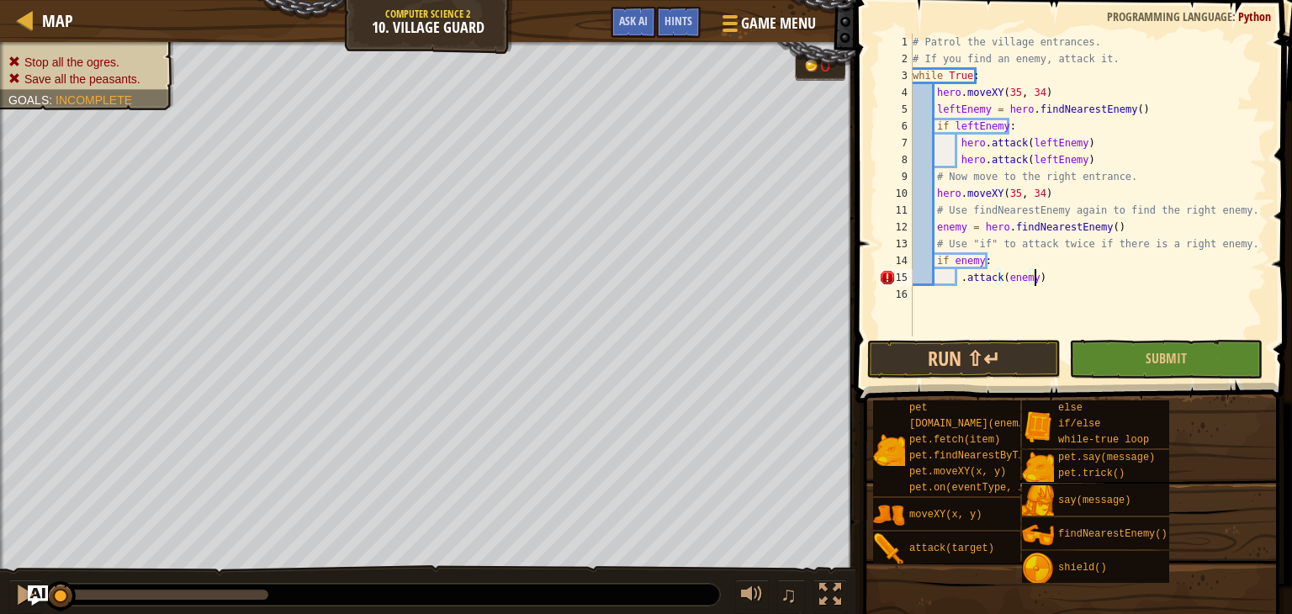
click at [1065, 280] on div "# Patrol the village entrances. # If you find an enemy, attack it. while True :…" at bounding box center [1087, 202] width 357 height 336
type textarea ".attack(enemy)"
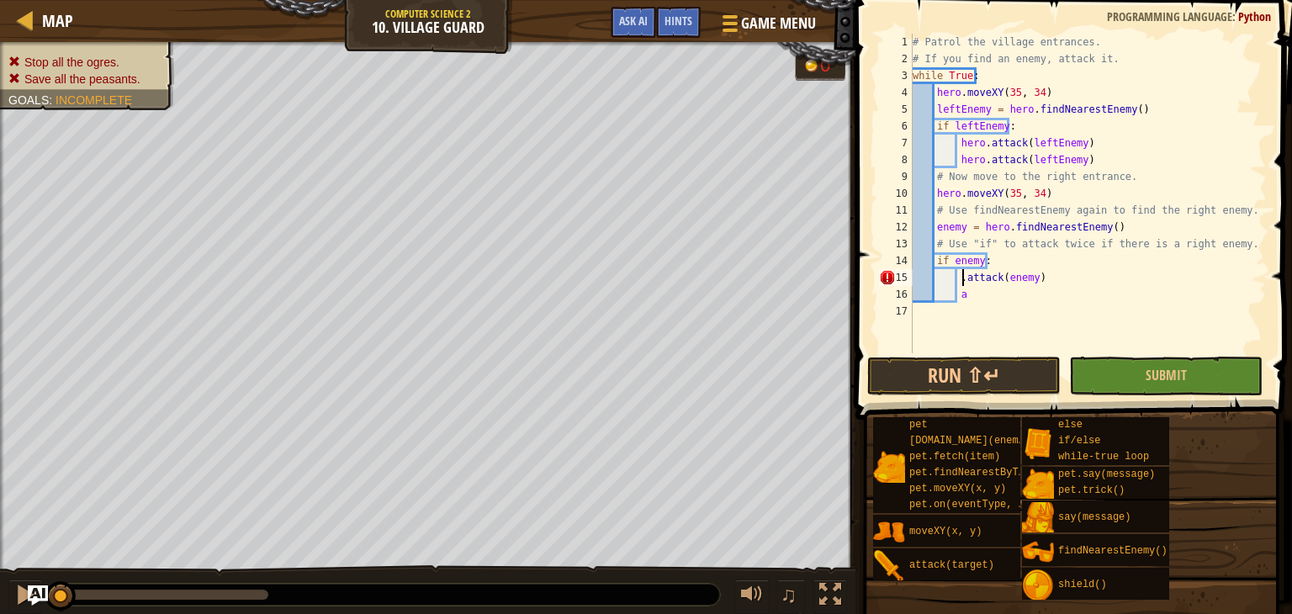
click at [965, 283] on div "# Patrol the village entrances. # If you find an enemy, attack it. while True :…" at bounding box center [1087, 210] width 357 height 353
click at [983, 290] on div "# Patrol the village entrances. # If you find an enemy, attack it. while True :…" at bounding box center [1087, 210] width 357 height 353
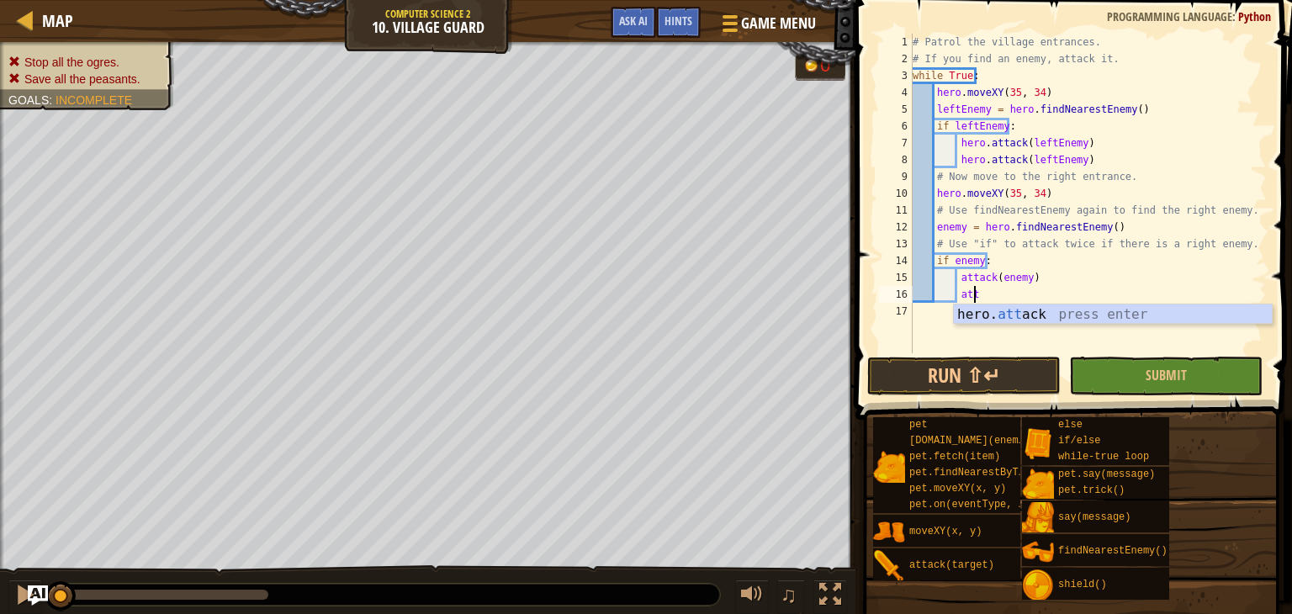
scroll to position [8, 3]
click at [1052, 320] on div "hero. att ack press enter" at bounding box center [1113, 335] width 318 height 61
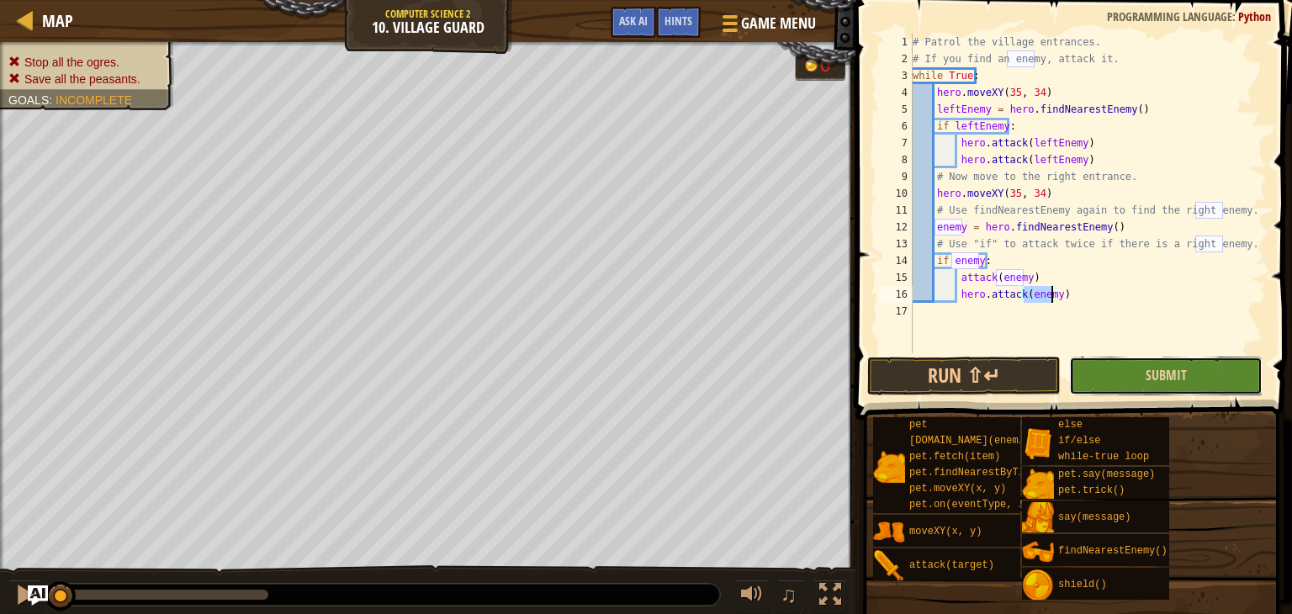
click at [1218, 375] on button "Submit" at bounding box center [1165, 376] width 193 height 39
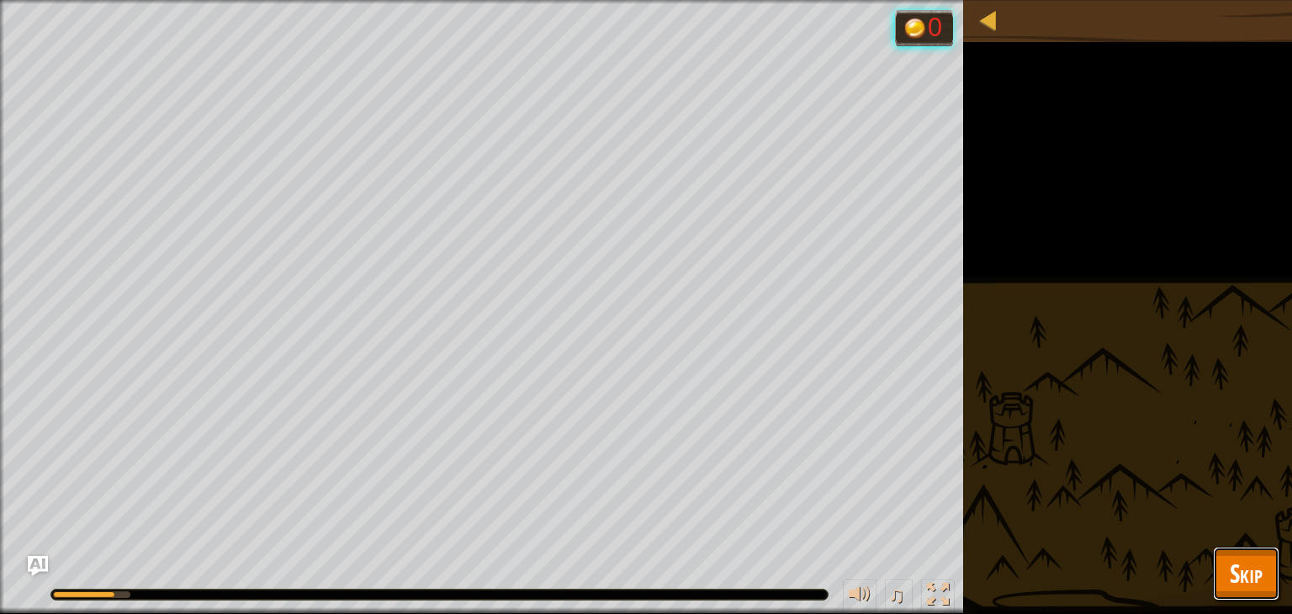
click at [1237, 567] on span "Skip" at bounding box center [1246, 573] width 33 height 34
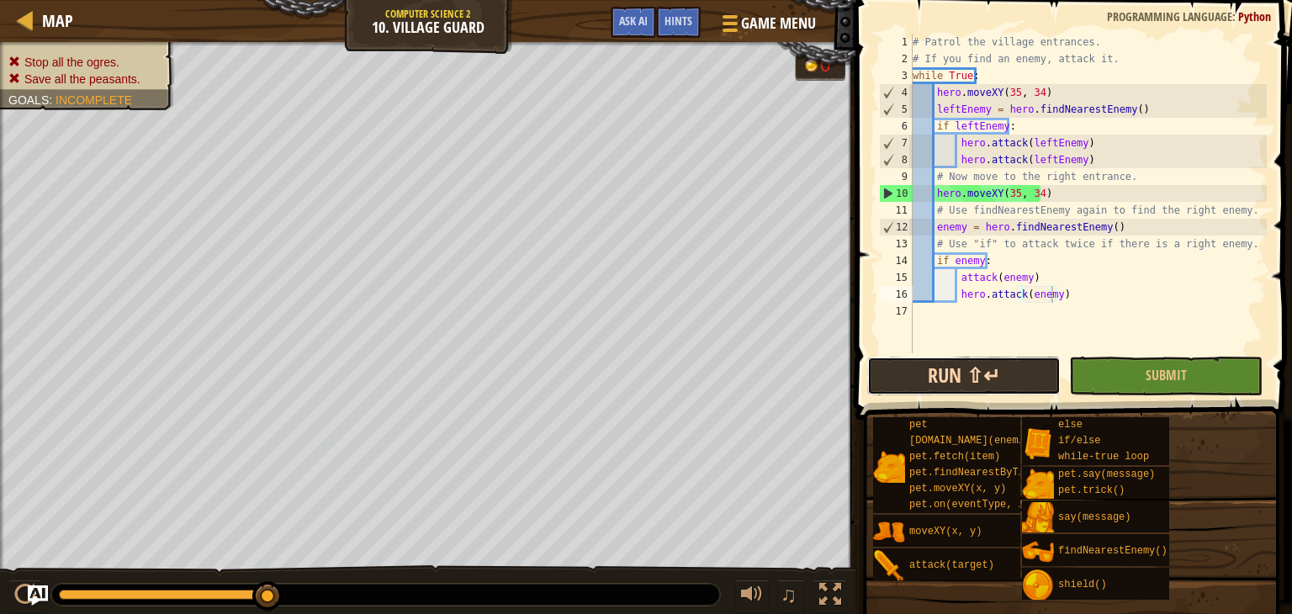
click at [898, 388] on button "Run ⇧↵" at bounding box center [963, 376] width 193 height 39
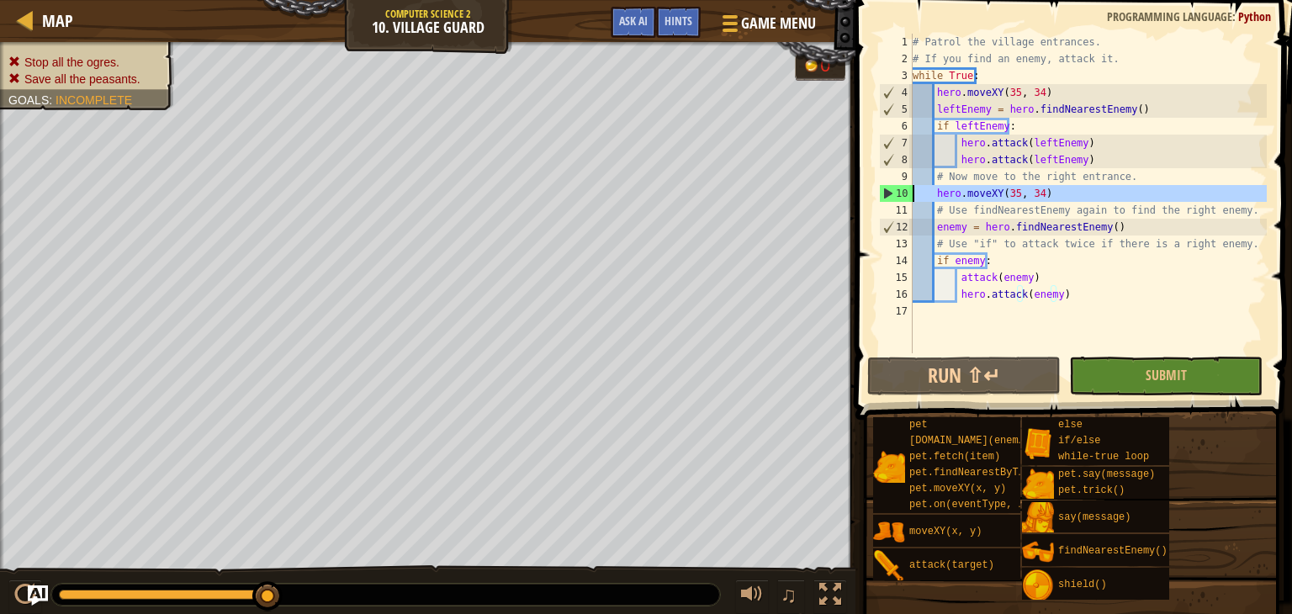
click at [885, 193] on div "10" at bounding box center [896, 193] width 33 height 17
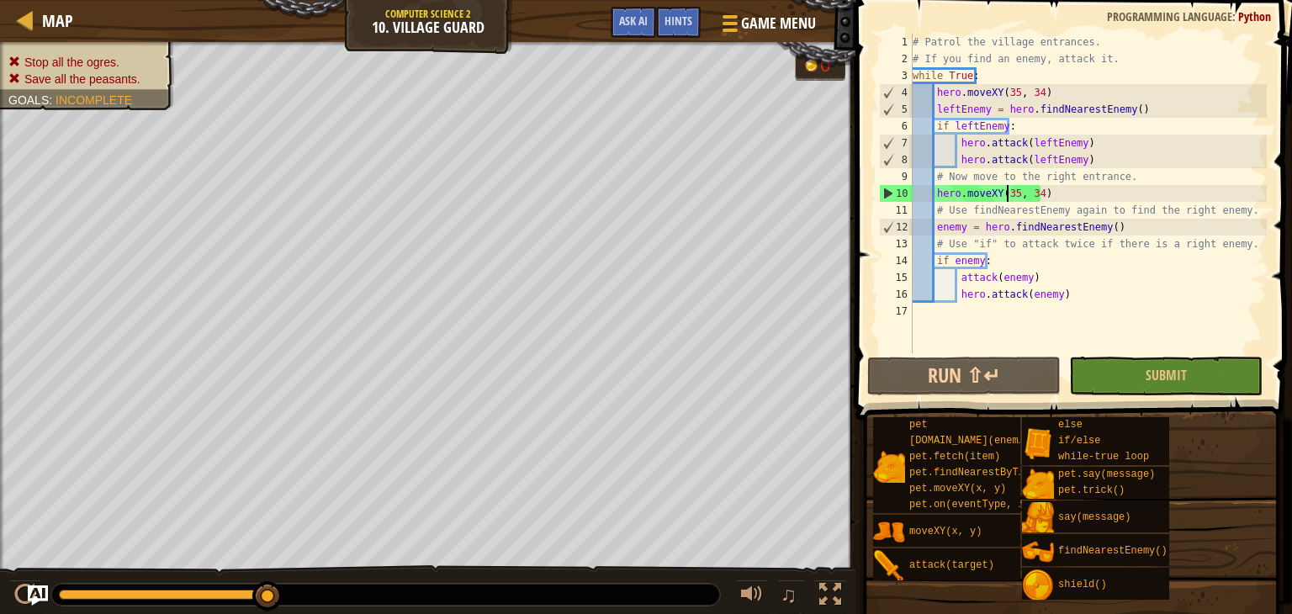
click at [1009, 194] on div "# Patrol the village entrances. # If you find an enemy, attack it. while True :…" at bounding box center [1087, 210] width 357 height 353
click at [1009, 193] on div "# Patrol the village entrances. # If you find an enemy, attack it. while True :…" at bounding box center [1087, 210] width 357 height 353
click at [1014, 193] on div "# Patrol the village entrances. # If you find an enemy, attack it. while True :…" at bounding box center [1087, 210] width 357 height 353
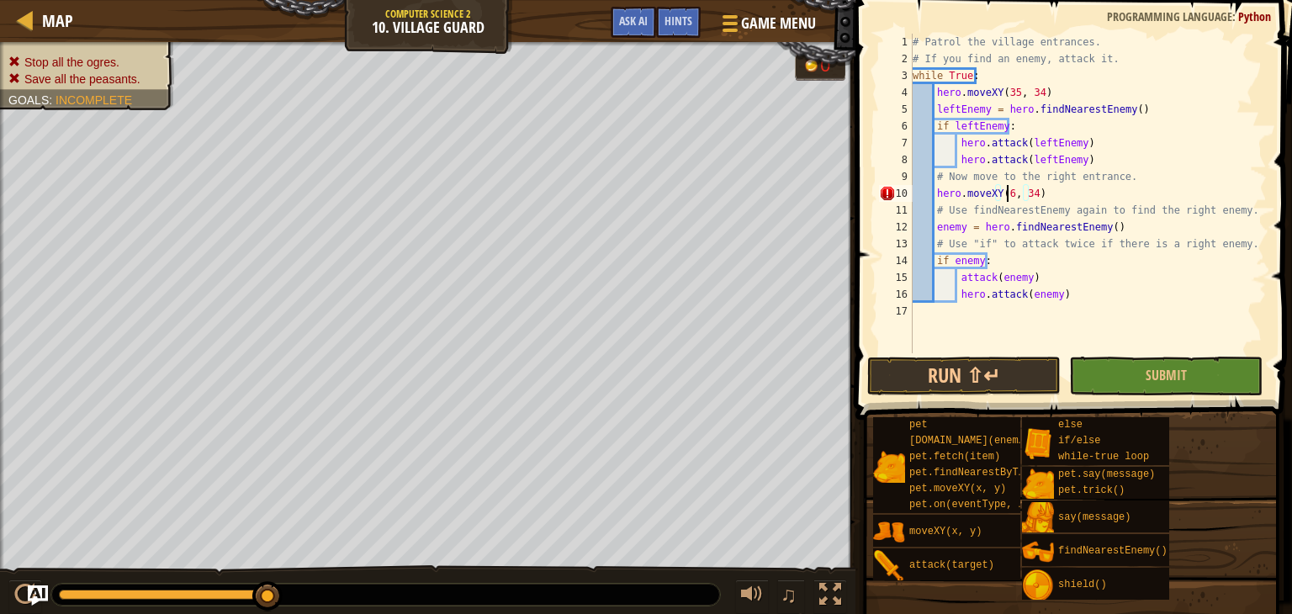
scroll to position [8, 8]
click at [1034, 194] on div "# Patrol the village entrances. # If you find an enemy, attack it. while True :…" at bounding box center [1087, 210] width 357 height 353
click at [1127, 368] on button "Submit" at bounding box center [1165, 376] width 193 height 39
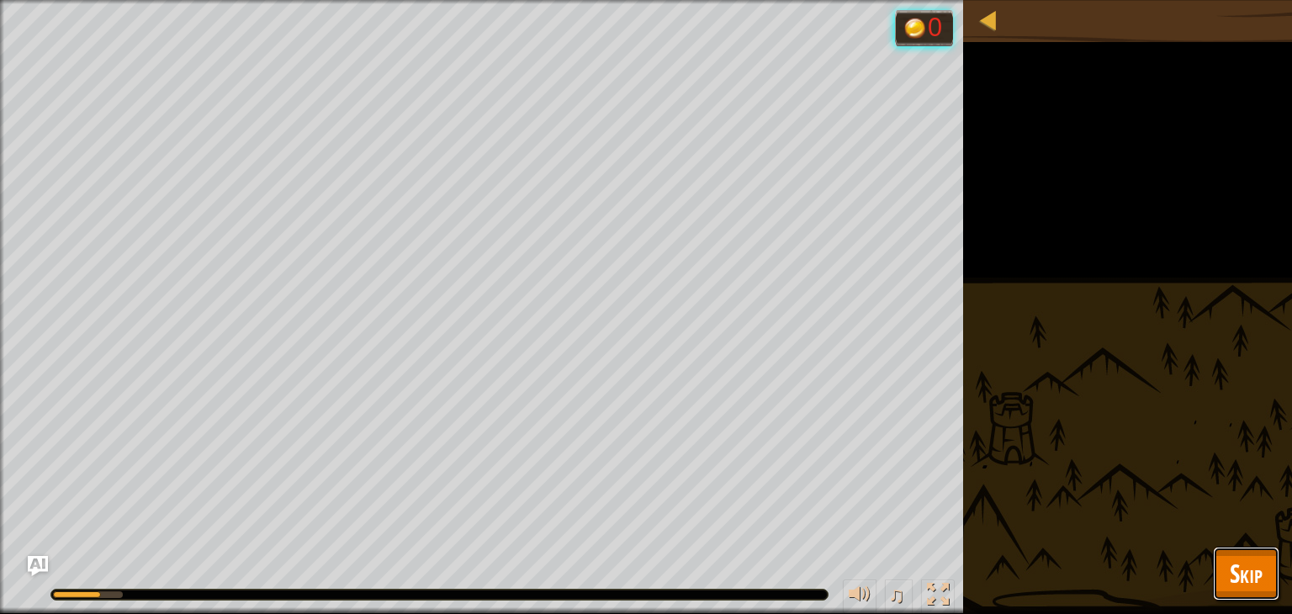
click at [1256, 585] on span "Skip" at bounding box center [1246, 573] width 33 height 34
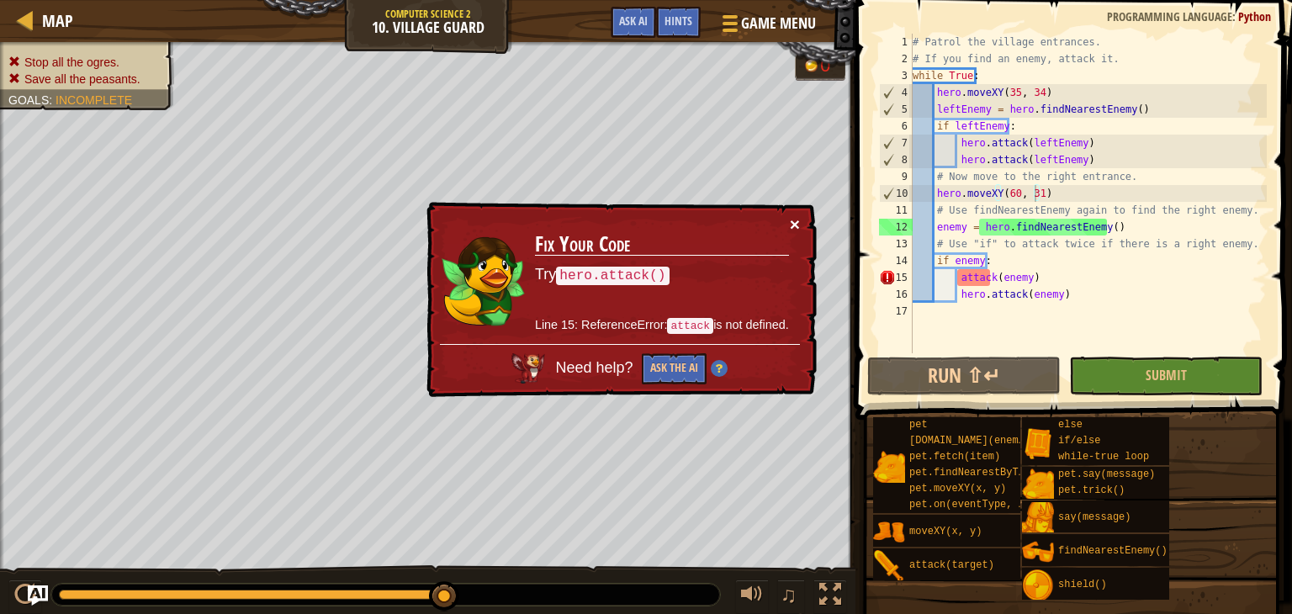
click at [791, 217] on button "×" at bounding box center [795, 224] width 10 height 18
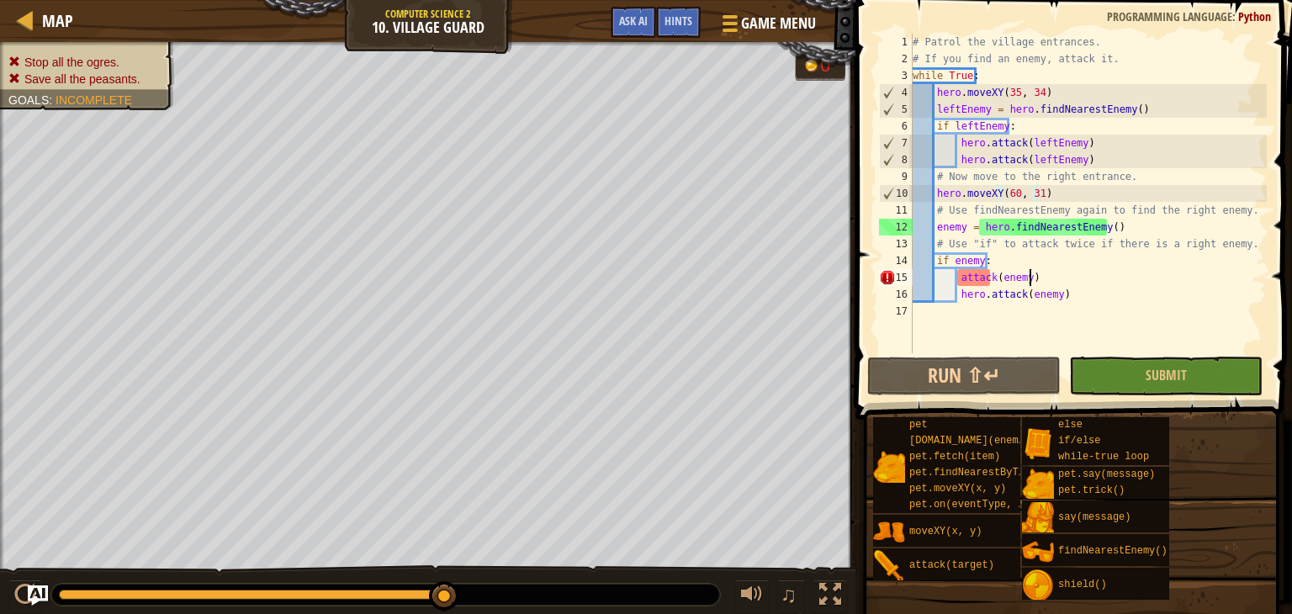
click at [1114, 274] on div "# Patrol the village entrances. # If you find an enemy, attack it. while True :…" at bounding box center [1087, 210] width 357 height 353
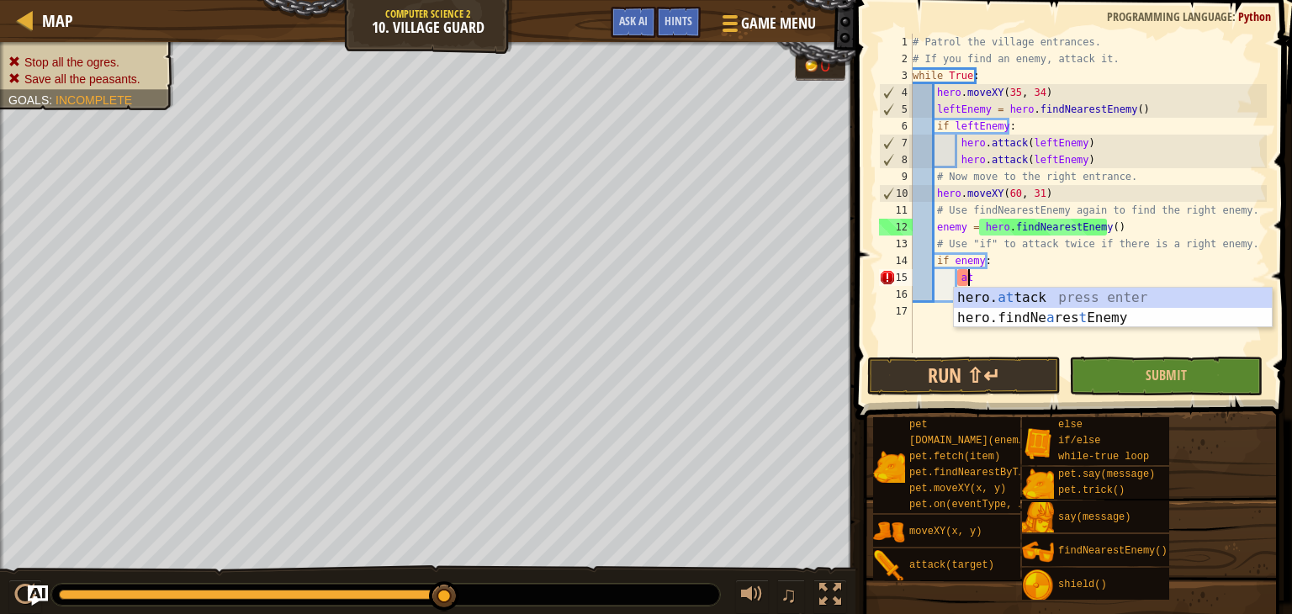
type textarea "a"
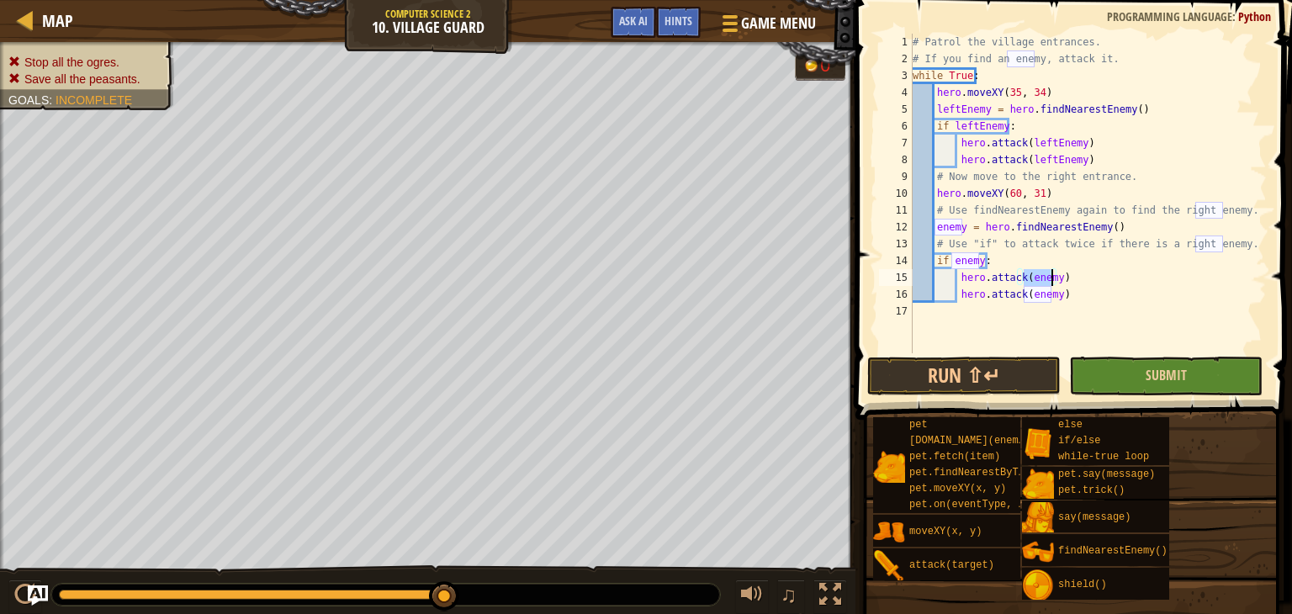
type textarea "hero.attack(enemy)"
click at [1141, 373] on button "Submit" at bounding box center [1165, 376] width 193 height 39
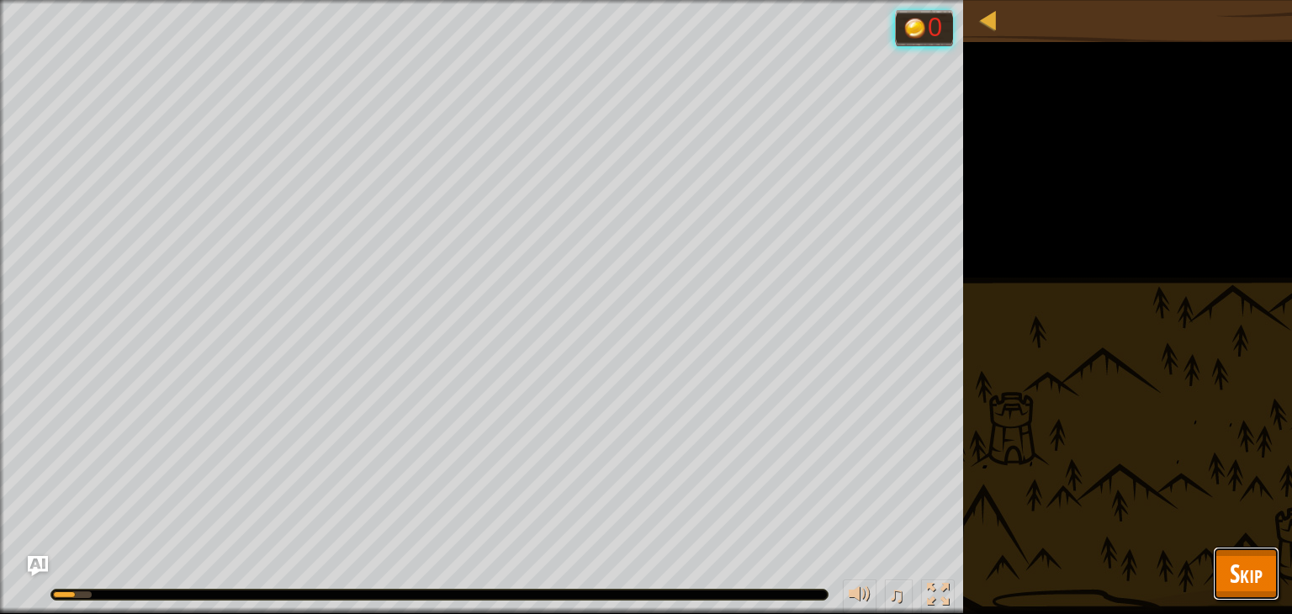
click at [1218, 569] on button "Skip" at bounding box center [1246, 574] width 66 height 54
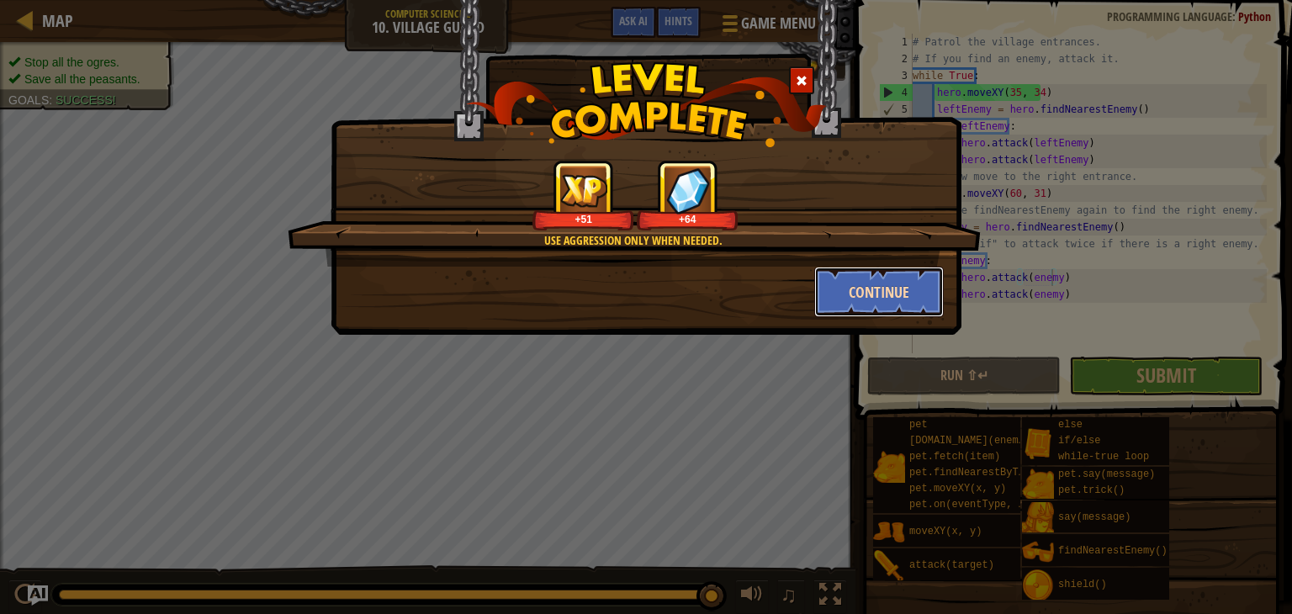
click at [851, 283] on button "Continue" at bounding box center [879, 292] width 130 height 50
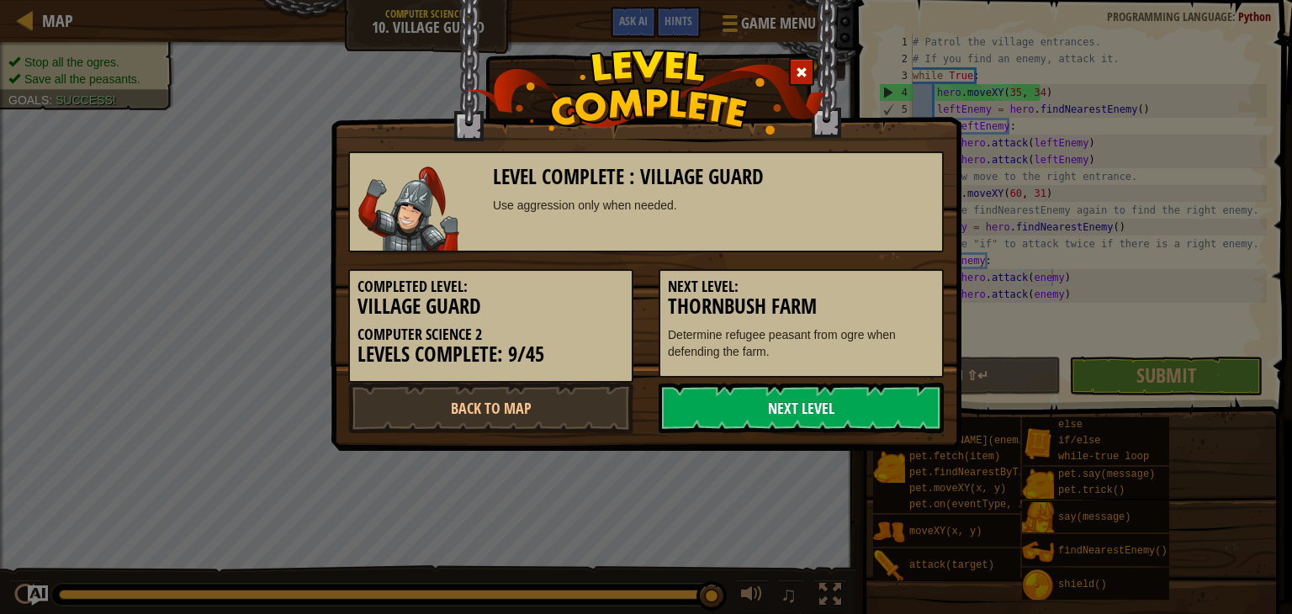
click at [864, 408] on link "Next Level" at bounding box center [801, 408] width 285 height 50
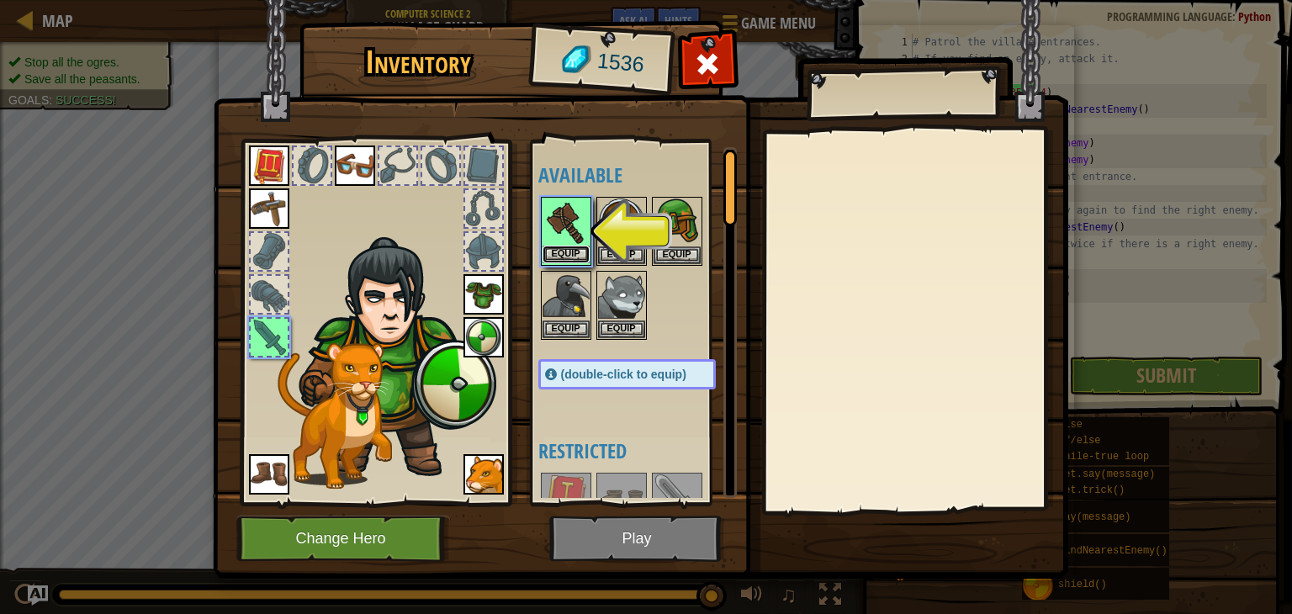
click at [557, 253] on button "Equip" at bounding box center [566, 255] width 47 height 18
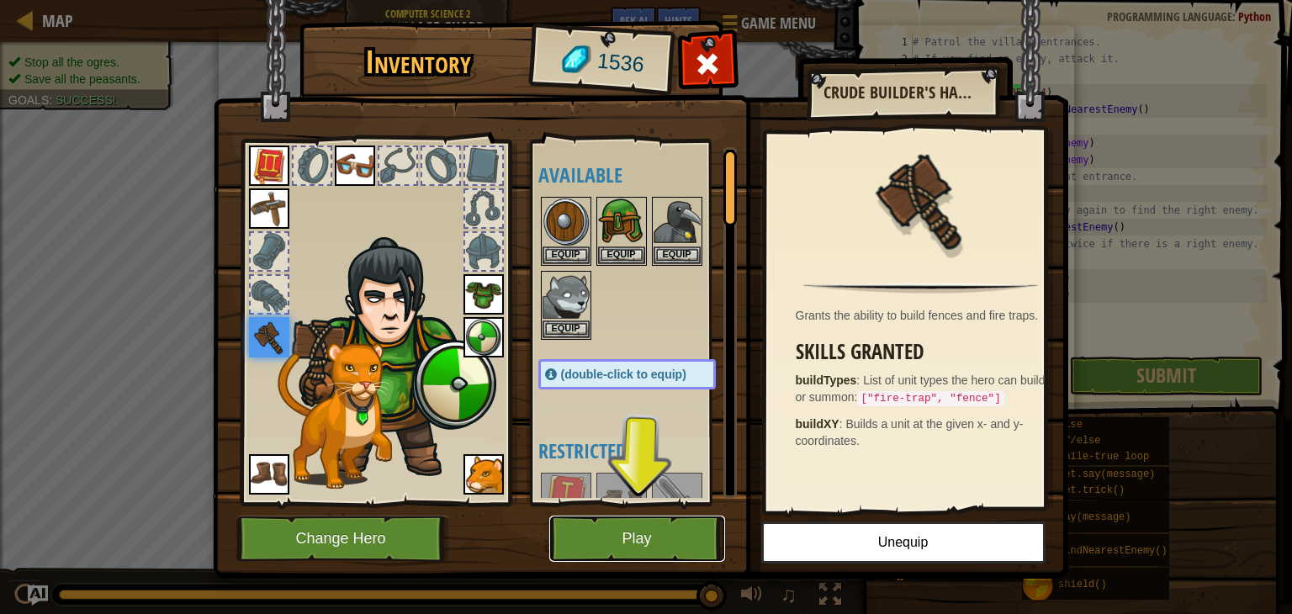
click at [686, 538] on button "Play" at bounding box center [637, 539] width 176 height 46
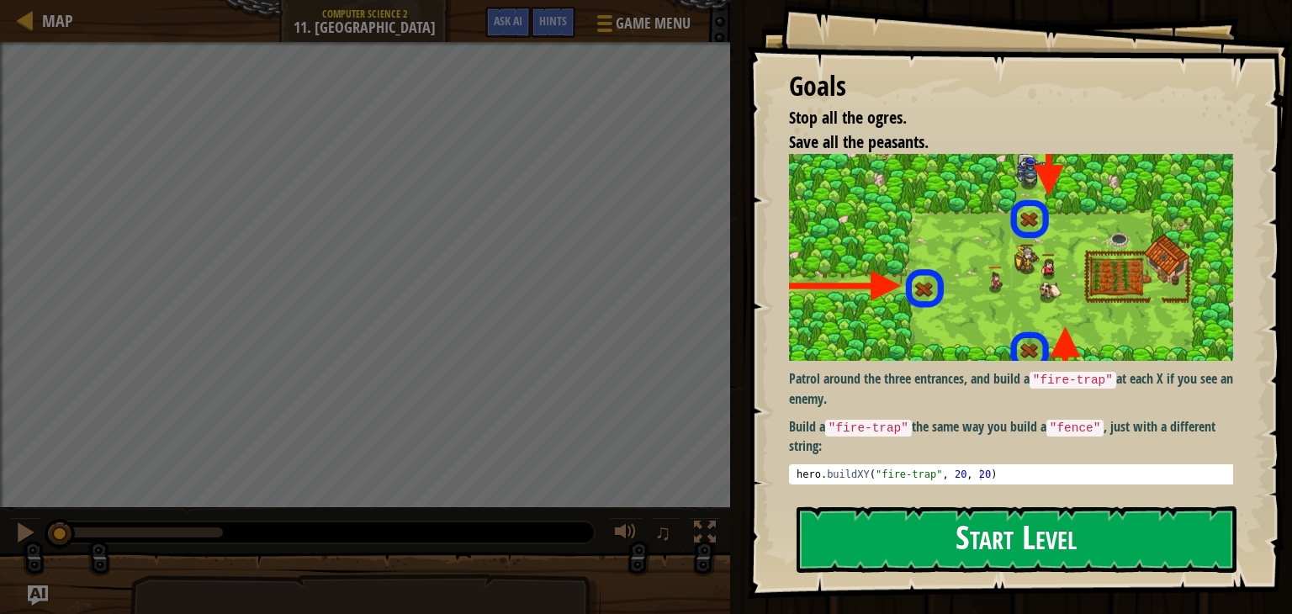
click at [924, 543] on button "Start Level" at bounding box center [1017, 539] width 440 height 66
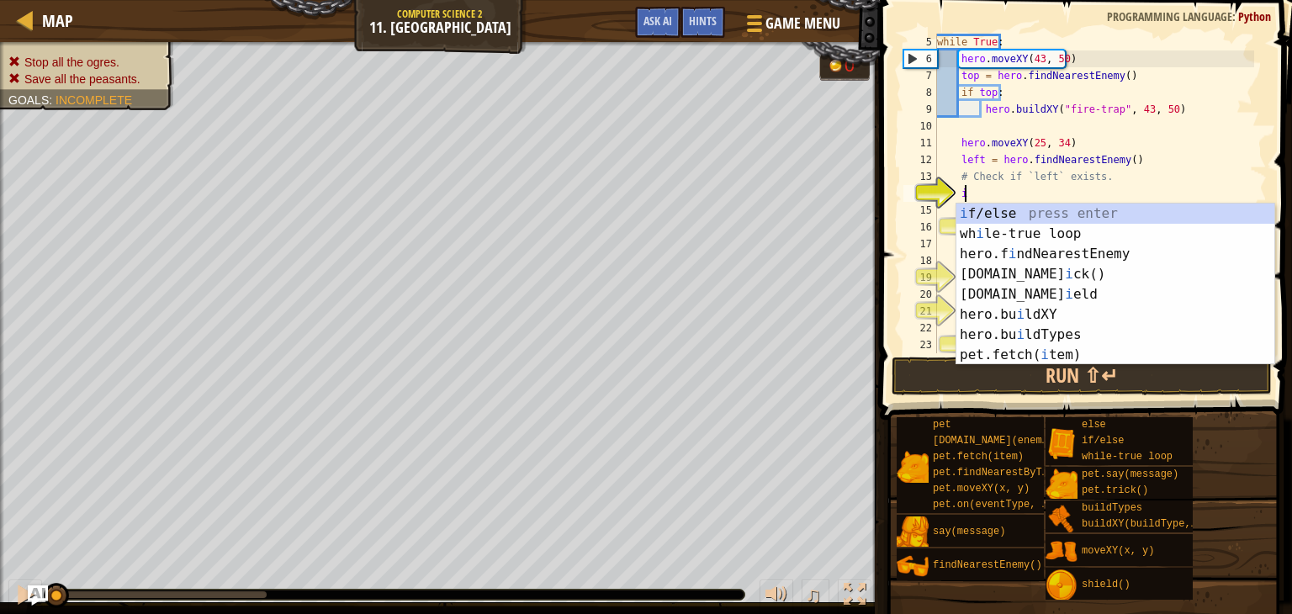
scroll to position [8, 1]
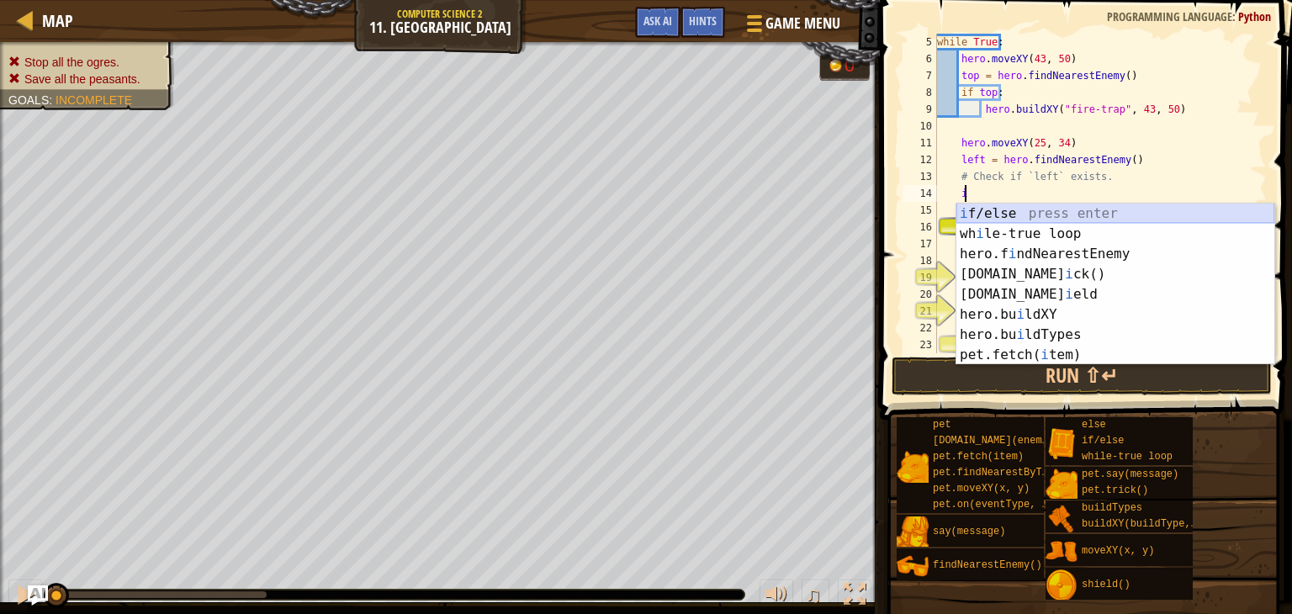
click at [1009, 214] on div "i f/else press enter wh i le-true loop press enter hero.f i ndNearestEnemy pres…" at bounding box center [1115, 305] width 318 height 202
type textarea ":"
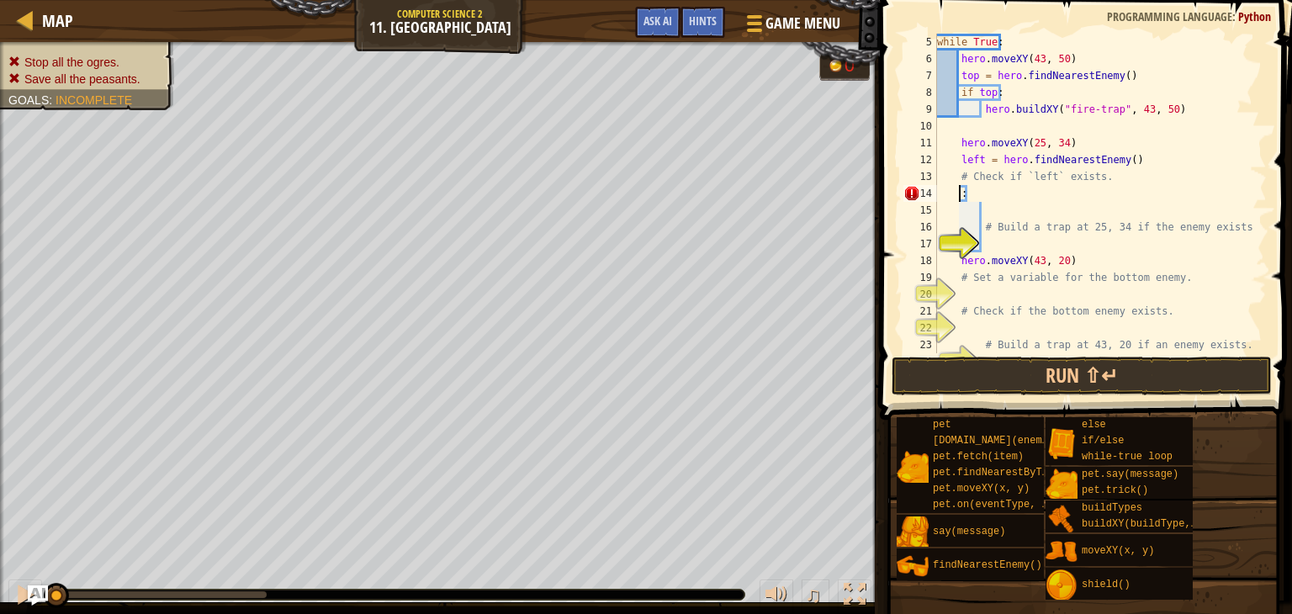
click at [1009, 203] on div "while True : hero . moveXY ( 43 , 50 ) top = hero . findNearestEnemy ( ) if top…" at bounding box center [1094, 210] width 320 height 353
click at [1003, 196] on div "while True : hero . moveXY ( 43 , 50 ) top = hero . findNearestEnemy ( ) if top…" at bounding box center [1094, 210] width 320 height 353
type textarea ":"
click at [1005, 213] on div "if /else press enter" at bounding box center [1115, 234] width 318 height 61
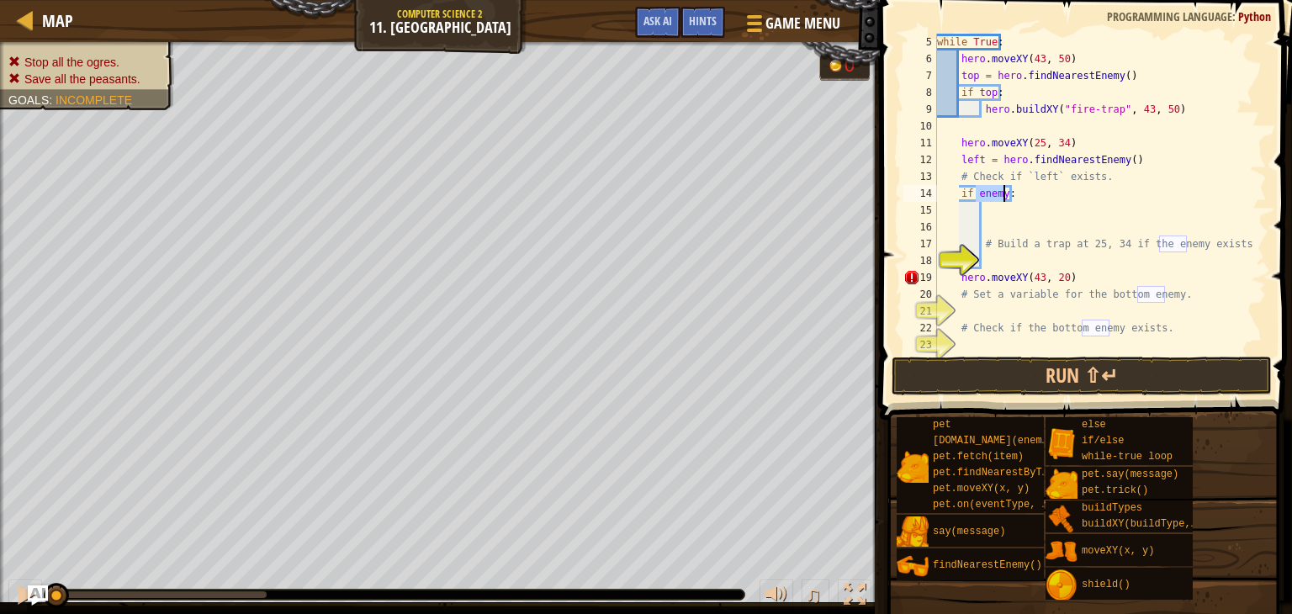
click at [1016, 241] on div "while True : hero . moveXY ( 43 , 50 ) top = hero . findNearestEnemy ( ) if top…" at bounding box center [1094, 210] width 320 height 353
type textarea "# Build a trap at 25, 34 if the enemy exists."
click at [1006, 223] on div "while True : hero . moveXY ( 43 , 50 ) top = hero . findNearestEnemy ( ) if top…" at bounding box center [1094, 210] width 320 height 353
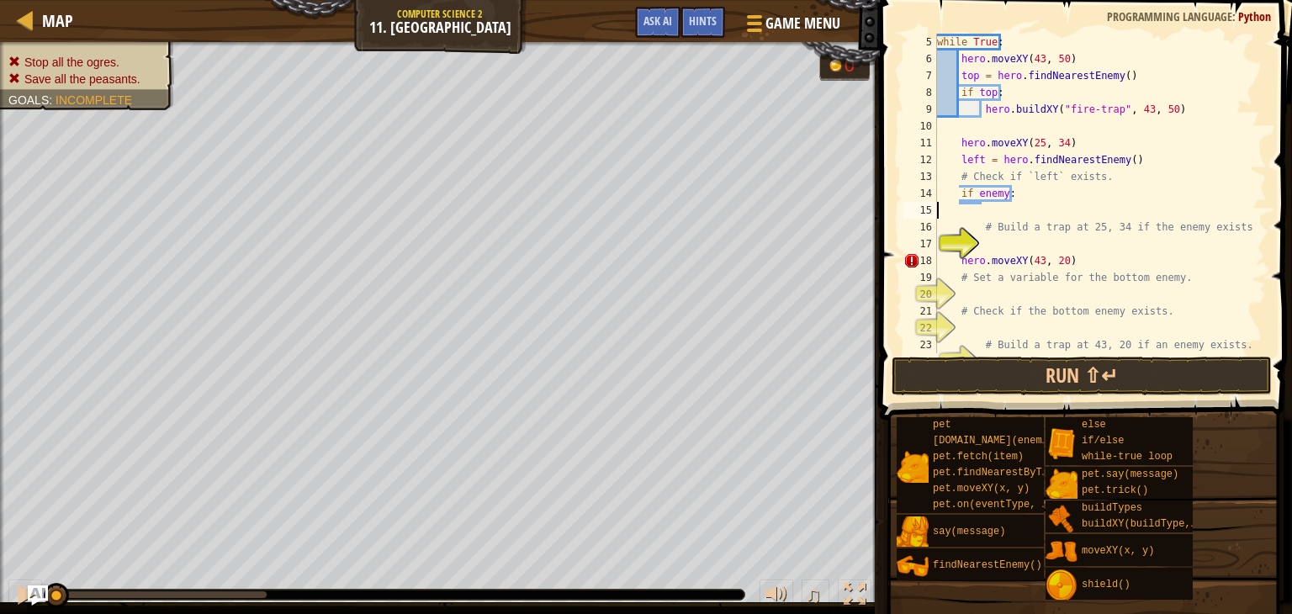
type textarea "if enemy:"
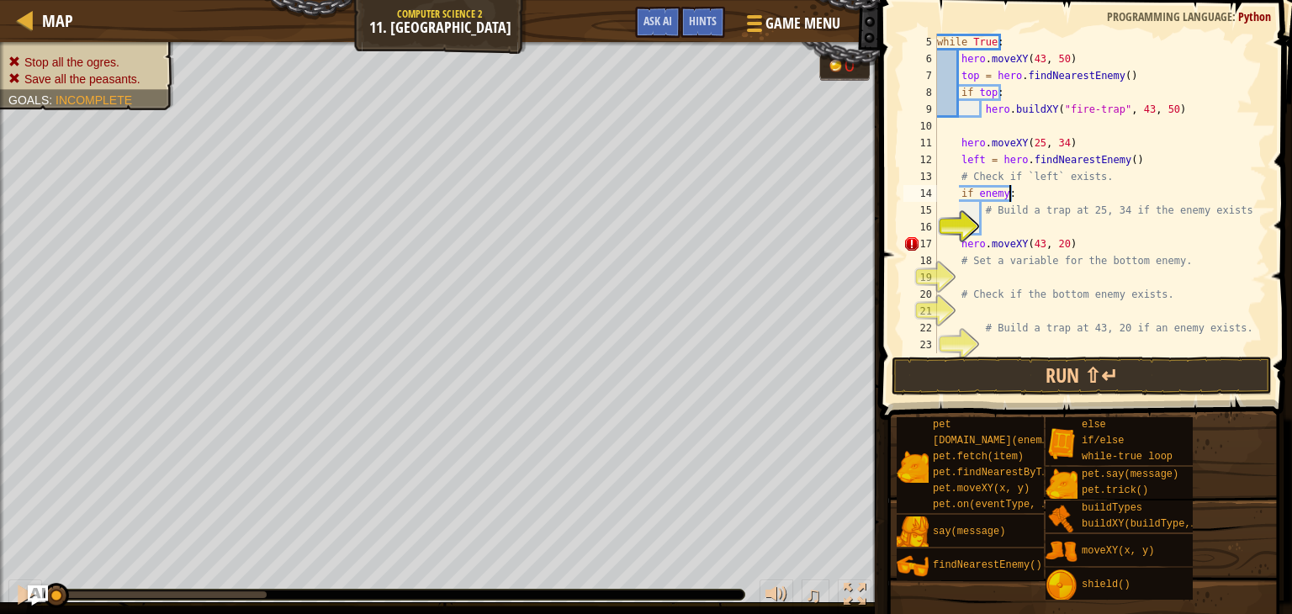
click at [1006, 223] on div "while True : hero . moveXY ( 43 , 50 ) top = hero . findNearestEnemy ( ) if top…" at bounding box center [1094, 210] width 320 height 353
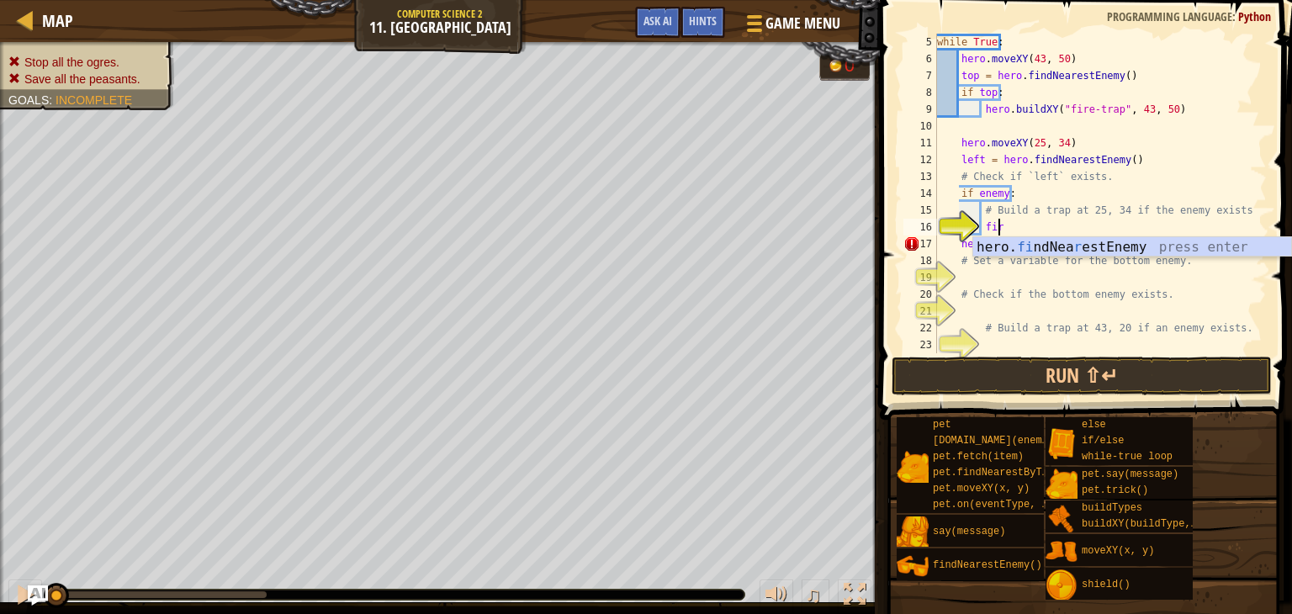
scroll to position [8, 3]
type textarea "f"
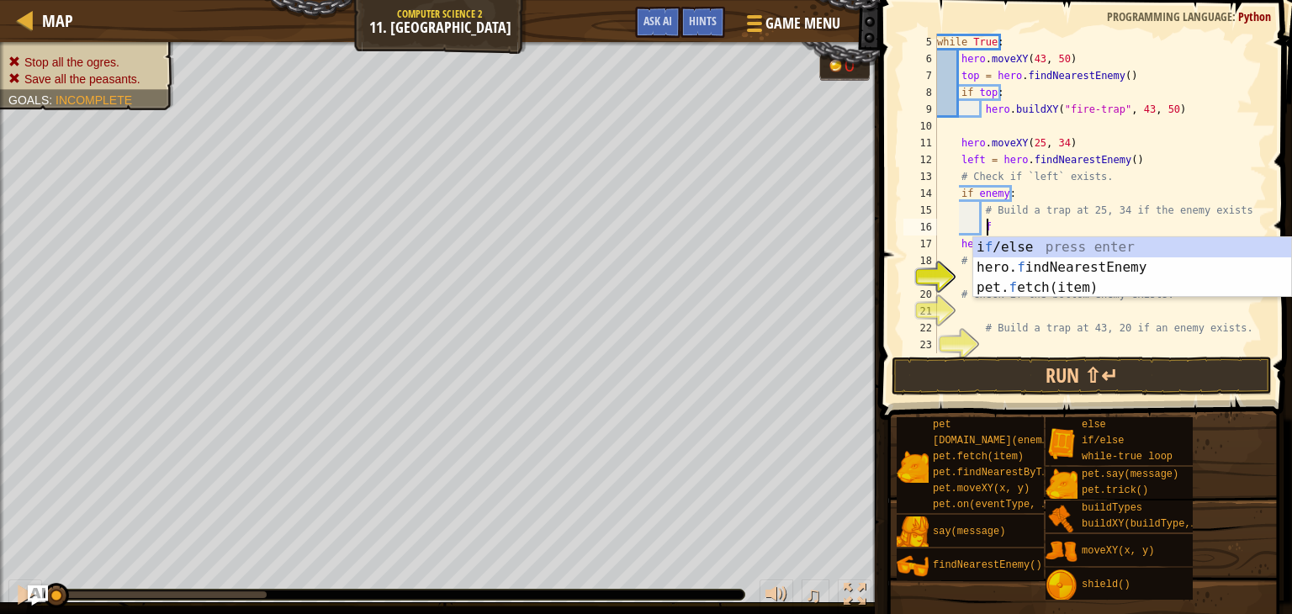
scroll to position [8, 3]
type textarea "t"
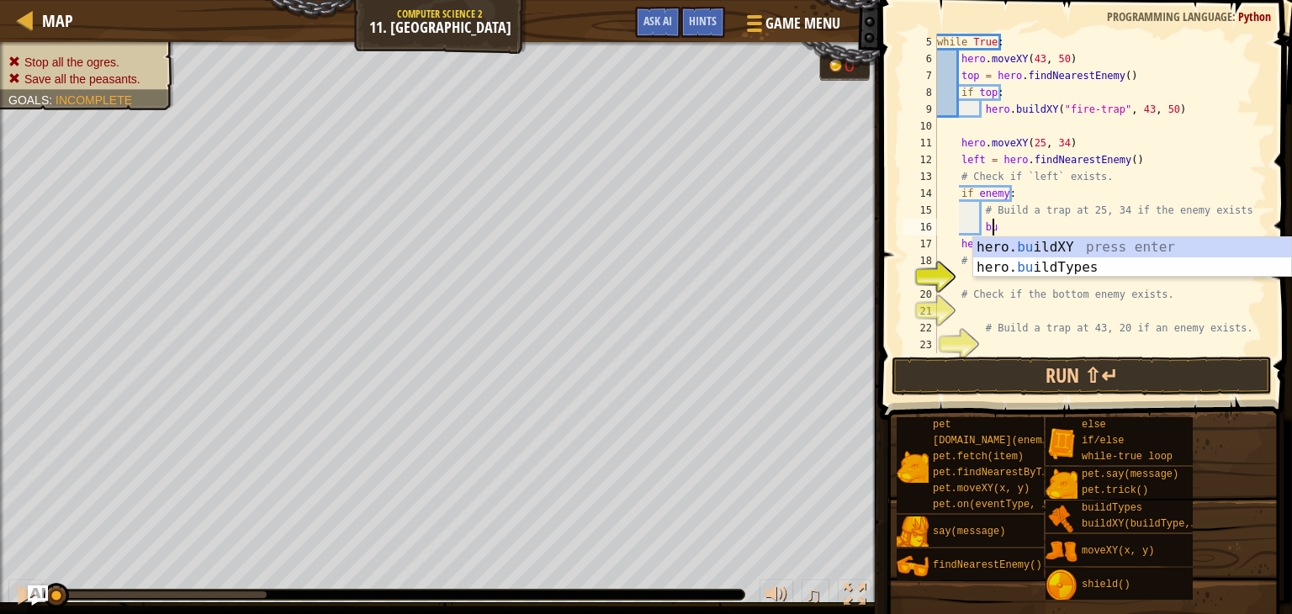
scroll to position [8, 3]
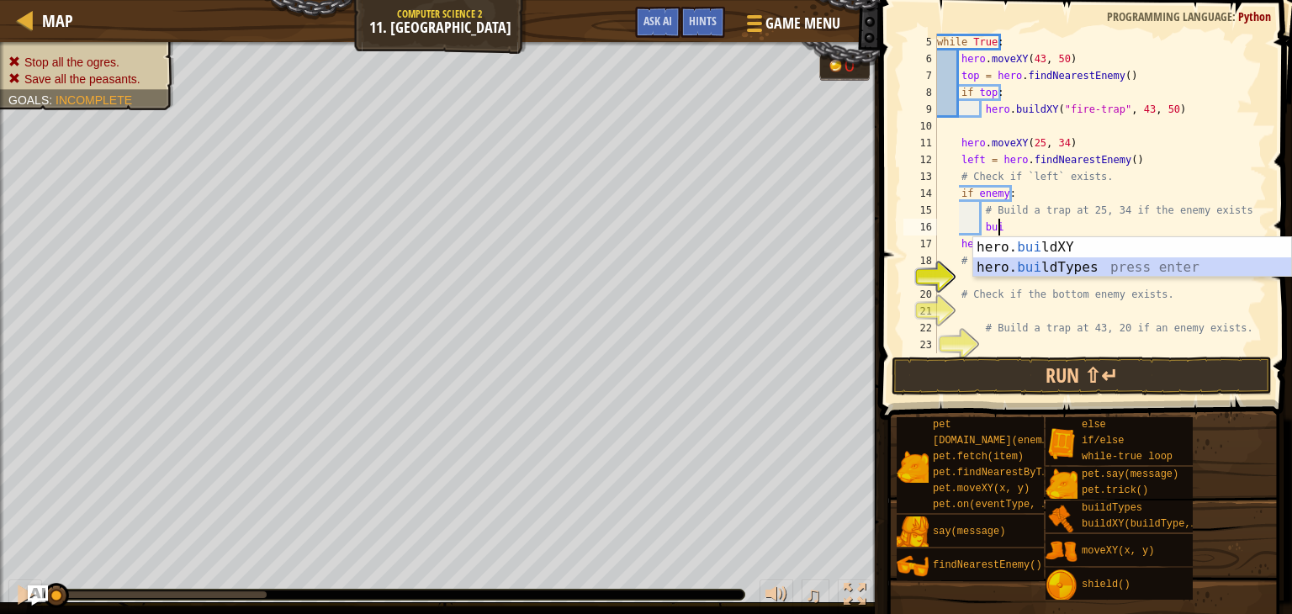
click at [1081, 273] on div "hero. [PERSON_NAME] ldXY press enter hero. [PERSON_NAME] ldTypes press enter" at bounding box center [1132, 277] width 318 height 81
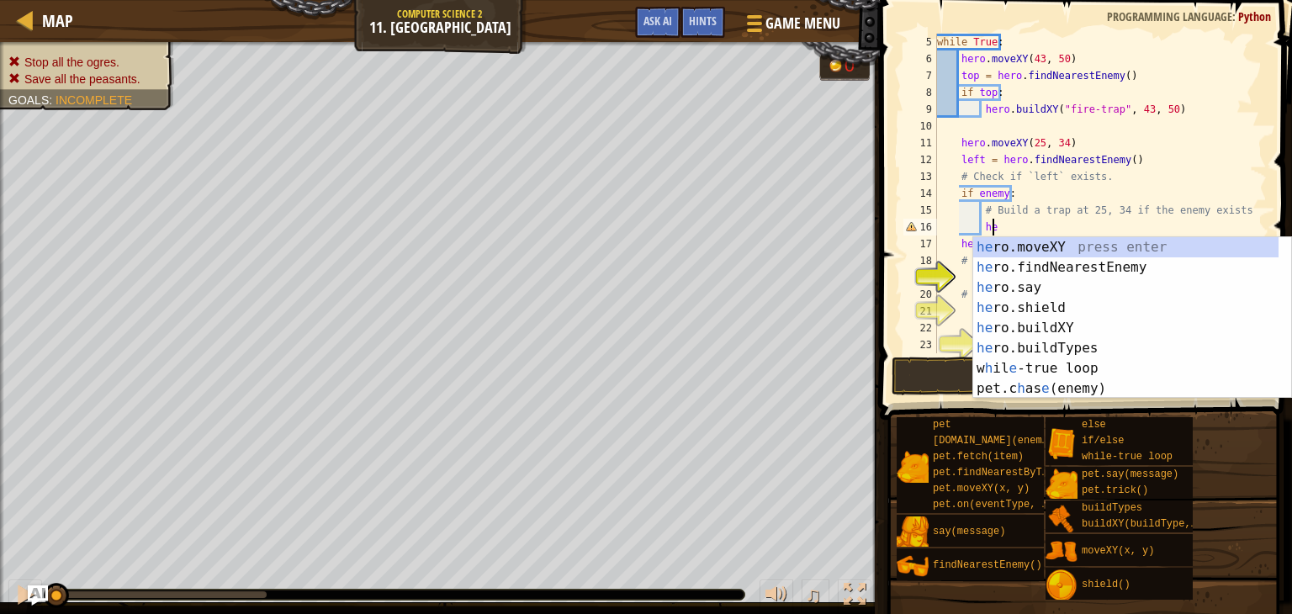
type textarea "h"
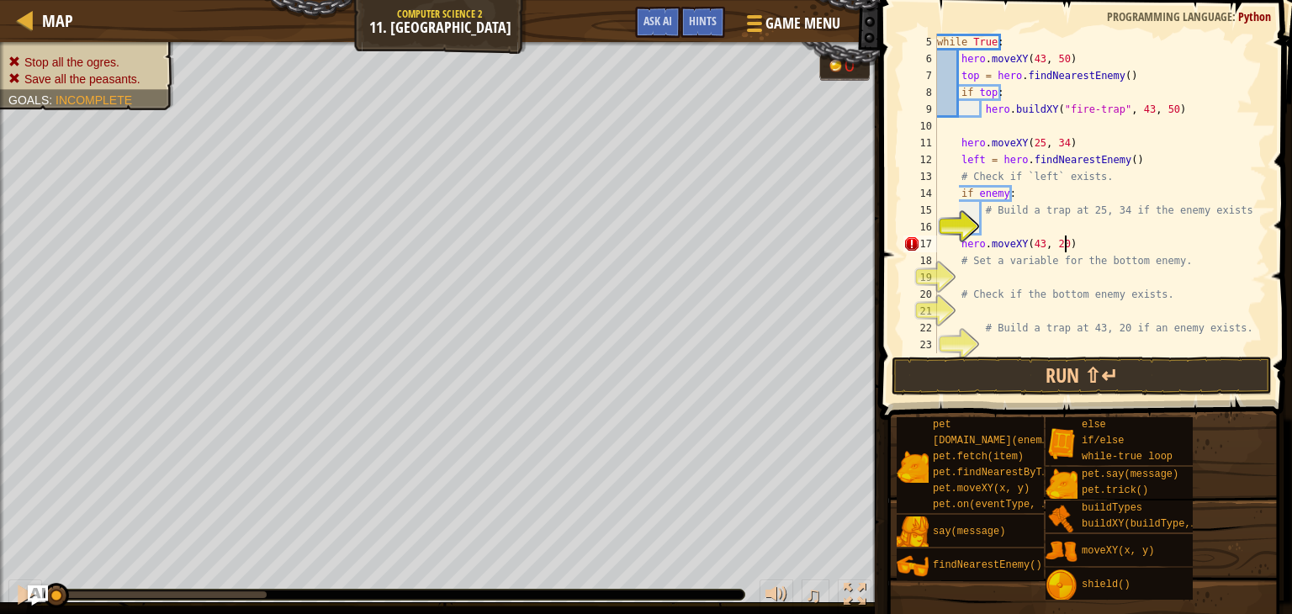
click at [1080, 246] on div "while True : hero . moveXY ( 43 , 50 ) top = hero . findNearestEnemy ( ) if top…" at bounding box center [1094, 210] width 320 height 353
type textarea "hero.moveXY(43, 20)"
click at [999, 221] on div "while True : hero . moveXY ( 43 , 50 ) top = hero . findNearestEnemy ( ) if top…" at bounding box center [1094, 210] width 320 height 353
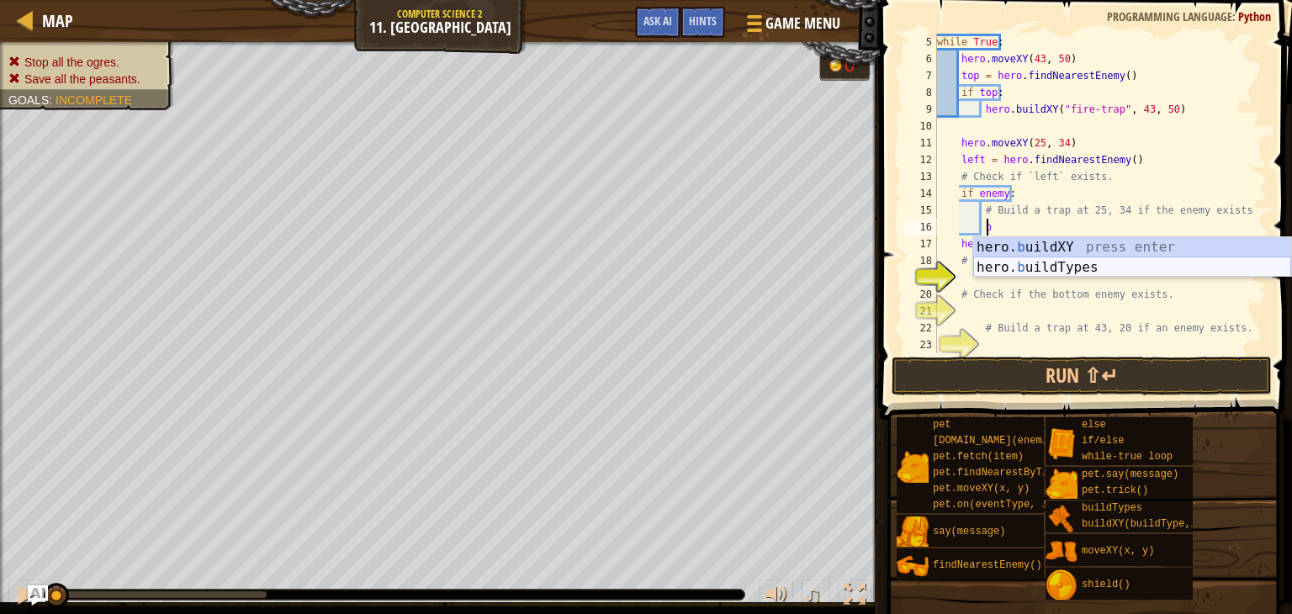
click at [1004, 263] on div "hero. b uildXY press enter hero. b uildTypes press enter" at bounding box center [1132, 277] width 318 height 81
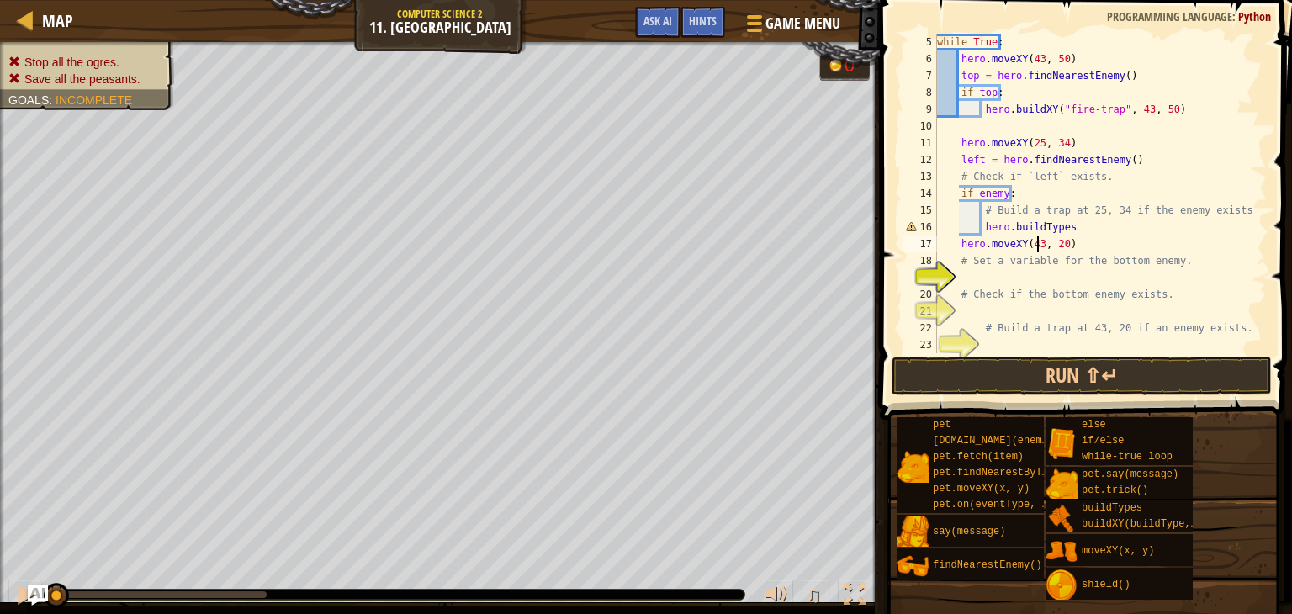
click at [1038, 251] on div "while True : hero . moveXY ( 43 , 50 ) top = hero . findNearestEnemy ( ) if top…" at bounding box center [1094, 210] width 320 height 353
click at [1063, 241] on div "while True : hero . moveXY ( 43 , 50 ) top = hero . findNearestEnemy ( ) if top…" at bounding box center [1094, 210] width 320 height 353
click at [1057, 241] on div "while True : hero . moveXY ( 43 , 50 ) top = hero . findNearestEnemy ( ) if top…" at bounding box center [1094, 210] width 320 height 353
type textarea "hero.moveXY(25, 34)"
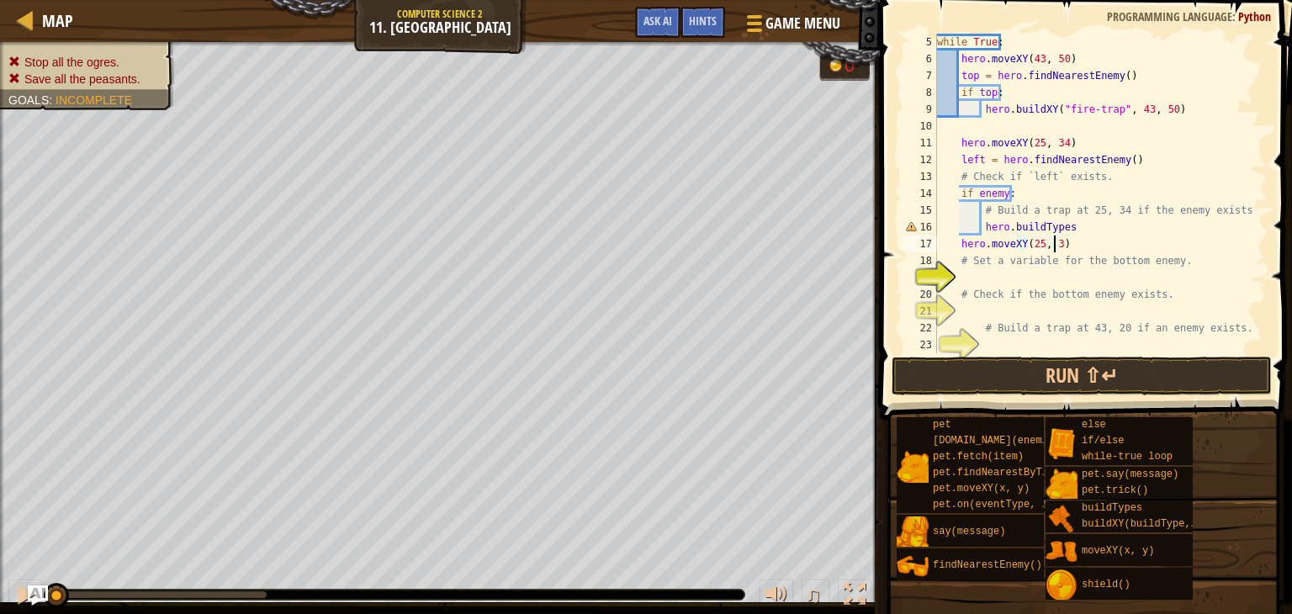
scroll to position [8, 9]
click at [1053, 274] on div "while True : hero . moveXY ( 43 , 50 ) top = hero . findNearestEnemy ( ) if top…" at bounding box center [1094, 210] width 320 height 353
type textarea "v"
type textarea "i"
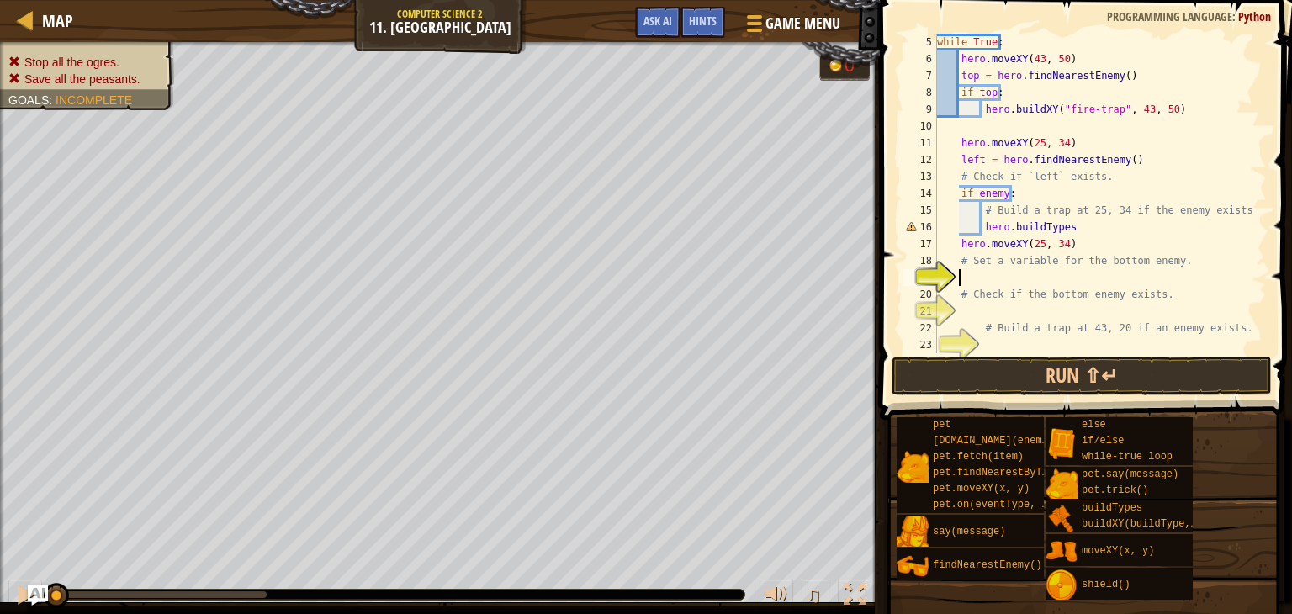
type textarea "b"
click at [1035, 389] on button "Run ⇧↵" at bounding box center [1082, 376] width 380 height 39
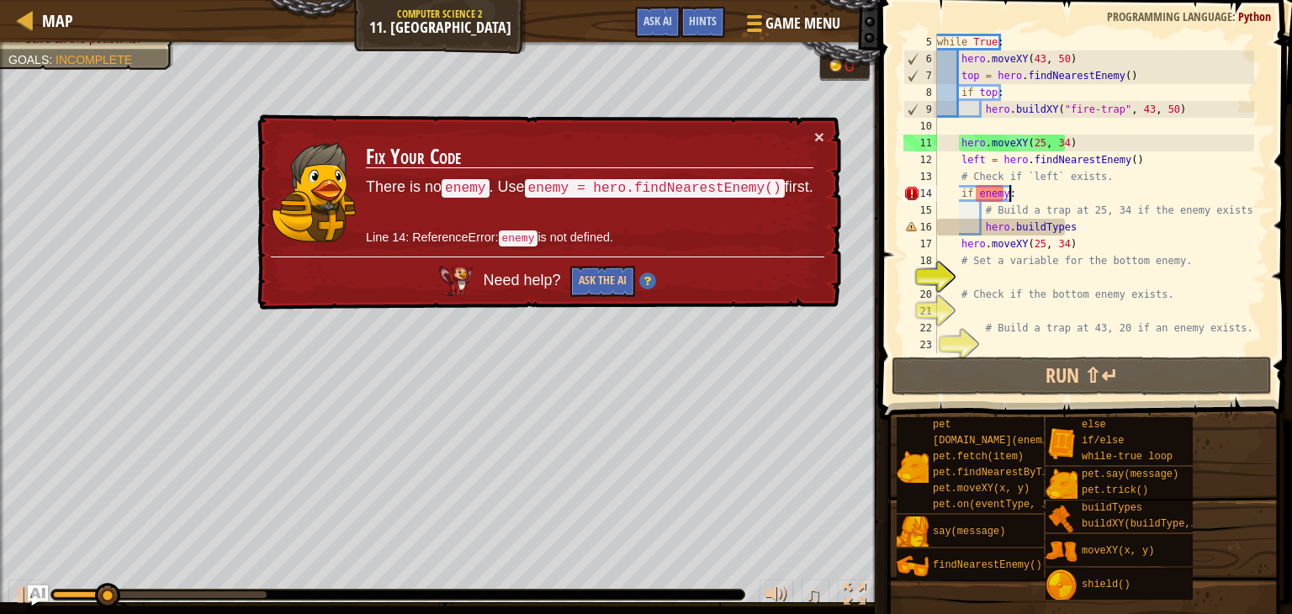
click at [1097, 200] on div "while True : hero . moveXY ( 43 , 50 ) top = hero . findNearestEnemy ( ) if top…" at bounding box center [1094, 210] width 320 height 353
click at [1104, 176] on div "while True : hero . moveXY ( 43 , 50 ) top = hero . findNearestEnemy ( ) if top…" at bounding box center [1094, 210] width 320 height 353
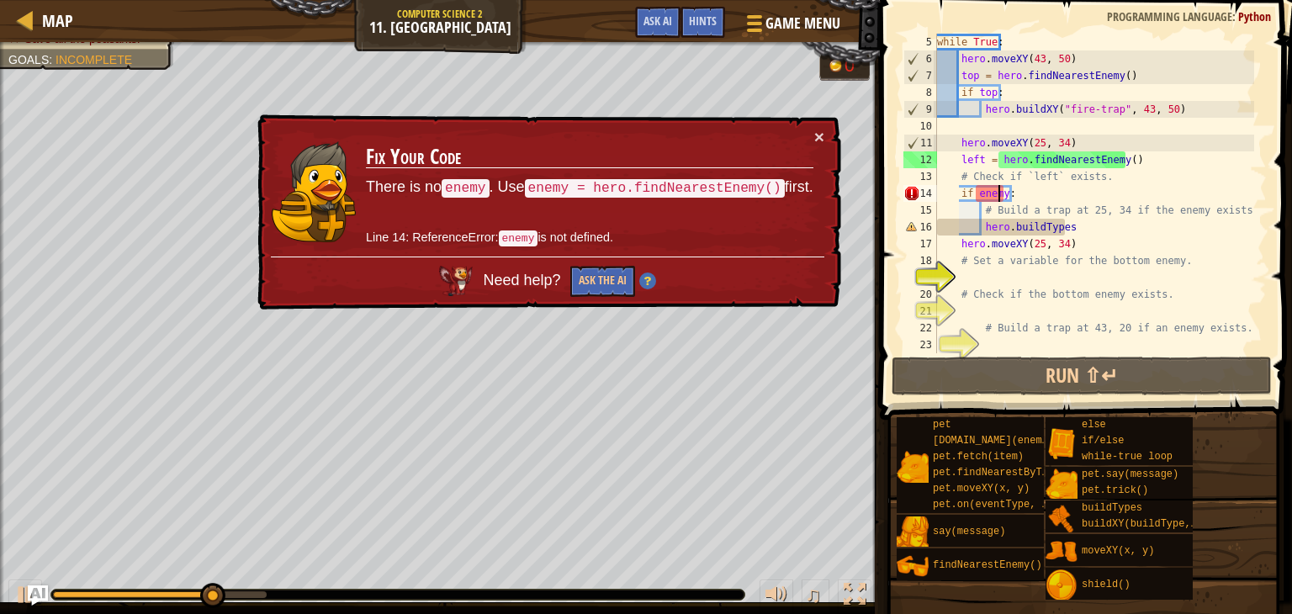
click at [1000, 185] on div "while True : hero . moveXY ( 43 , 50 ) top = hero . findNearestEnemy ( ) if top…" at bounding box center [1094, 210] width 320 height 353
click at [1000, 194] on div "while True : hero . moveXY ( 43 , 50 ) top = hero . findNearestEnemy ( ) if top…" at bounding box center [1094, 210] width 320 height 353
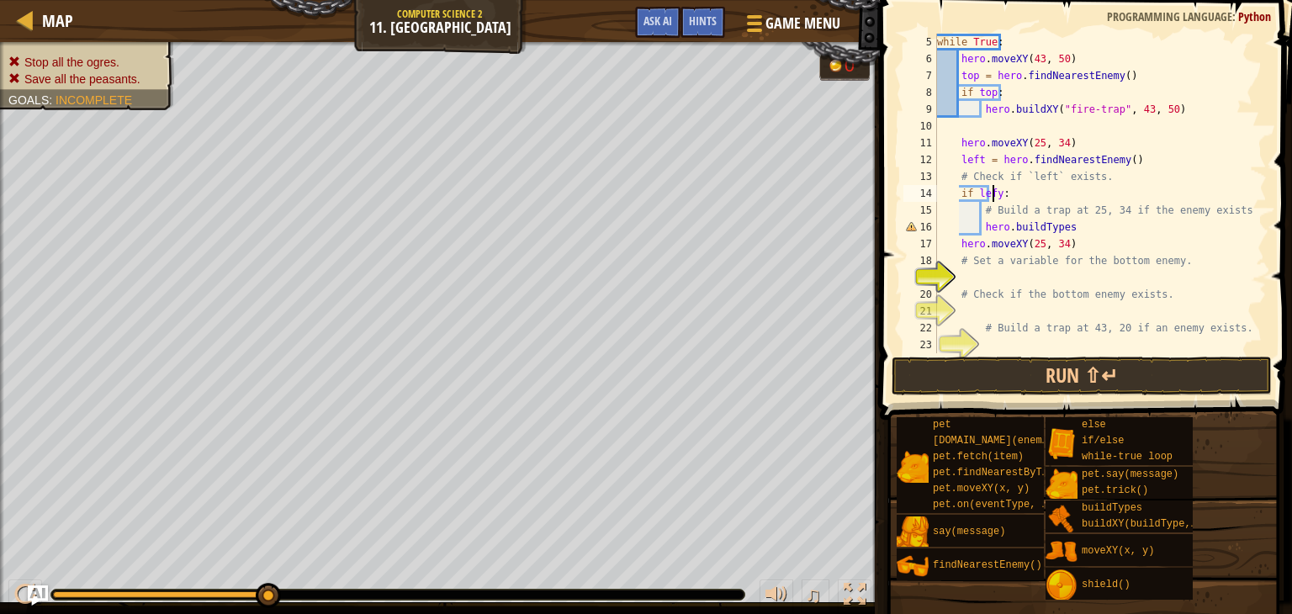
scroll to position [8, 4]
click at [1063, 363] on button "Run ⇧↵" at bounding box center [1082, 376] width 380 height 39
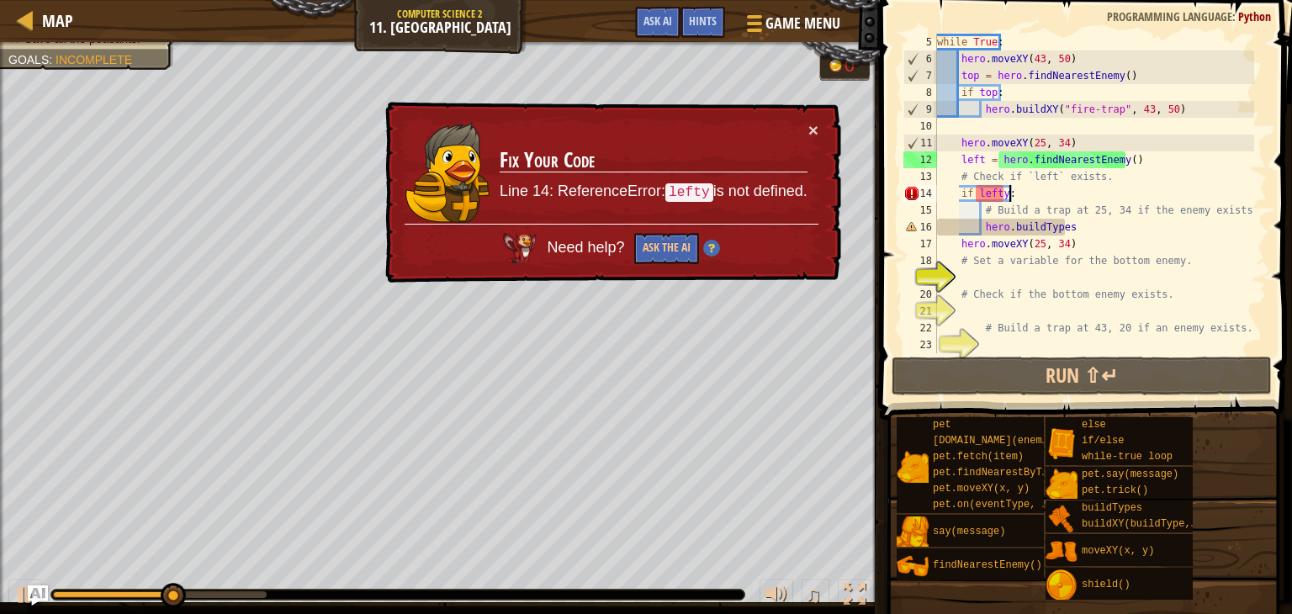
click at [1009, 200] on div "while True : hero . moveXY ( 43 , 50 ) top = hero . findNearestEnemy ( ) if top…" at bounding box center [1094, 210] width 320 height 353
click at [1005, 202] on div "while True : hero . moveXY ( 43 , 50 ) top = hero . findNearestEnemy ( ) if top…" at bounding box center [1094, 210] width 320 height 353
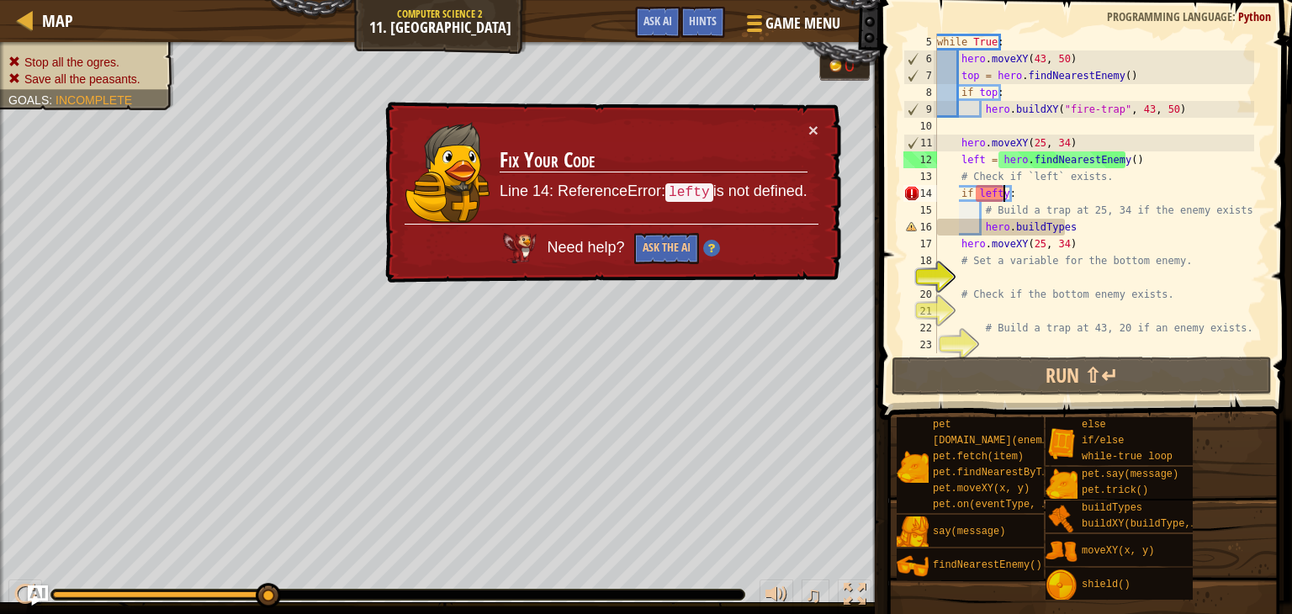
click at [1005, 186] on div "while True : hero . moveXY ( 43 , 50 ) top = hero . findNearestEnemy ( ) if top…" at bounding box center [1094, 210] width 320 height 353
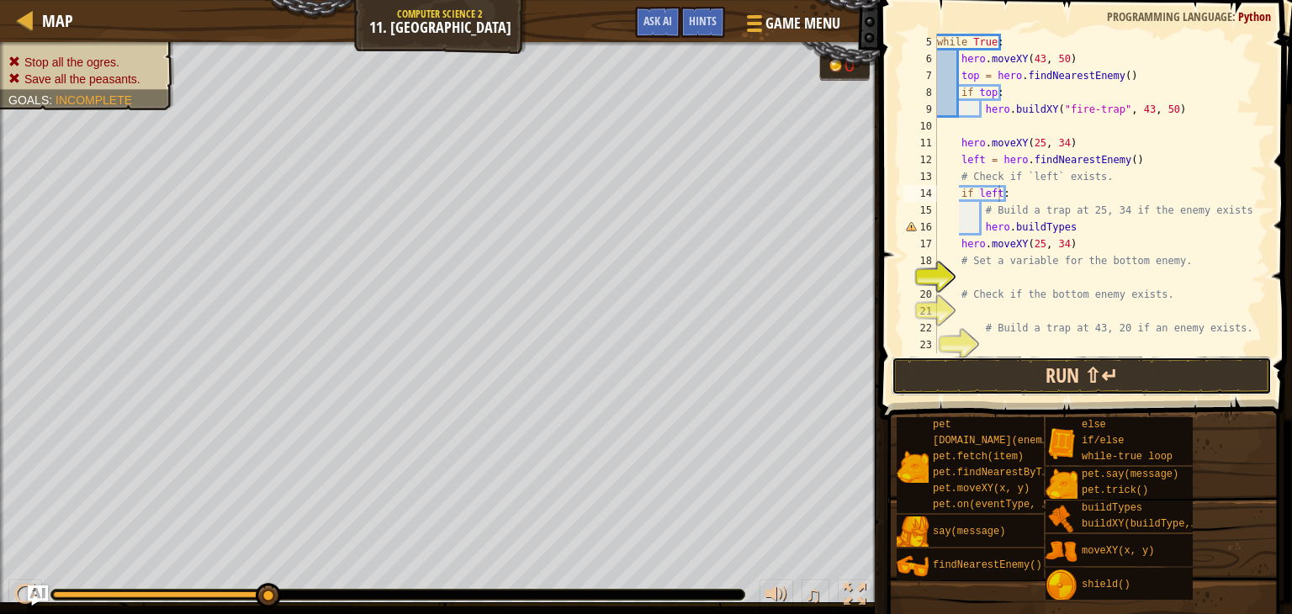
click at [1094, 394] on button "Run ⇧↵" at bounding box center [1082, 376] width 380 height 39
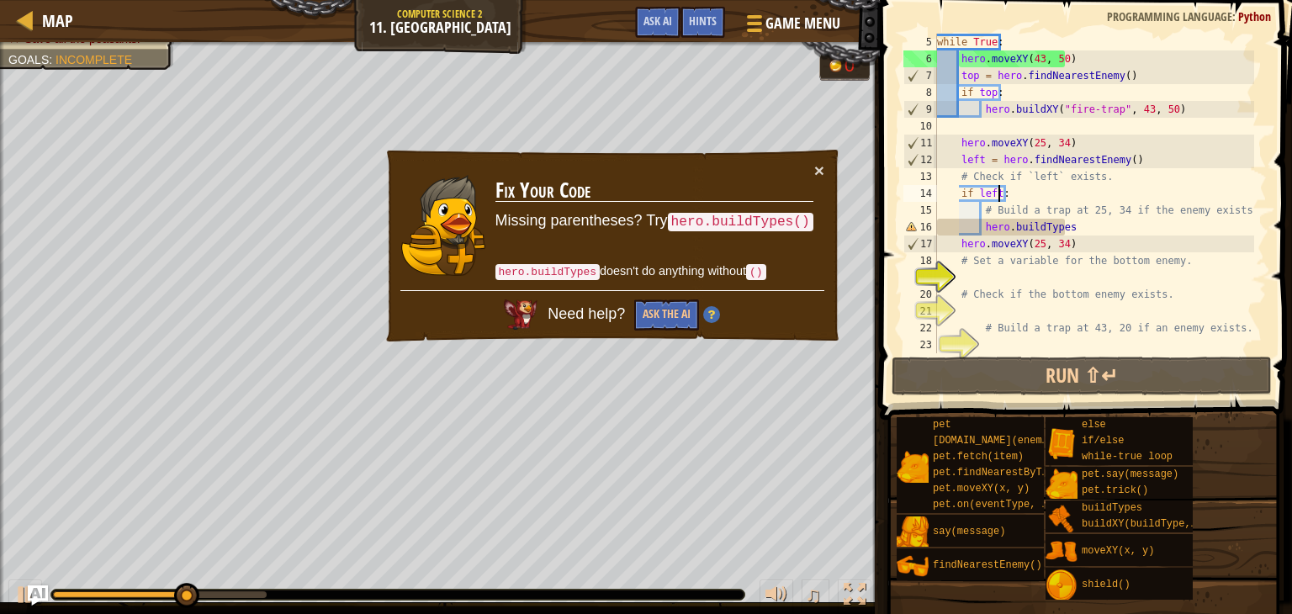
click at [1090, 223] on div "while True : hero . moveXY ( 43 , 50 ) top = hero . findNearestEnemy ( ) if top…" at bounding box center [1094, 210] width 320 height 353
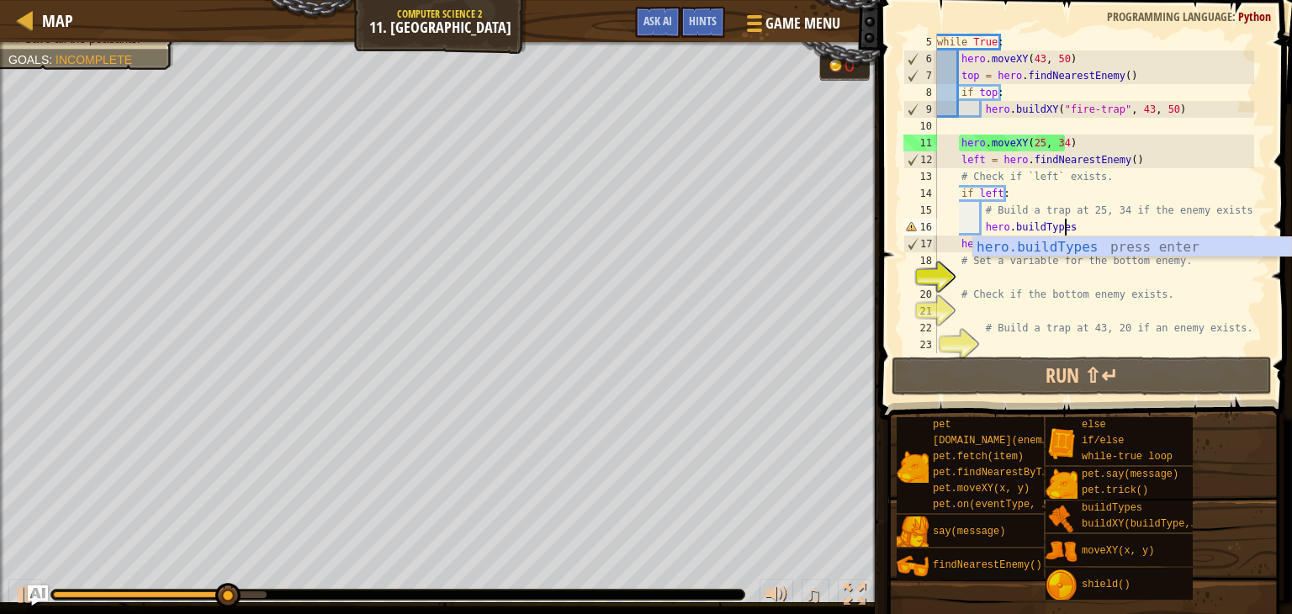
scroll to position [8, 10]
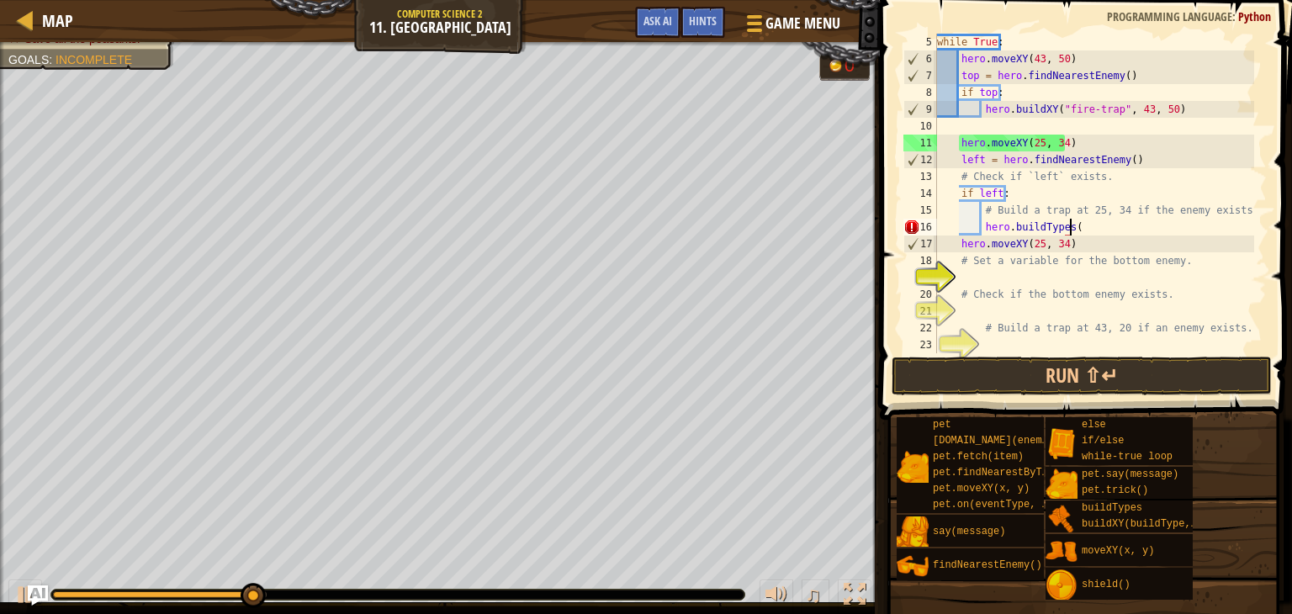
click at [1104, 244] on div "while True : hero . moveXY ( 43 , 50 ) top = hero . findNearestEnemy ( ) if top…" at bounding box center [1094, 210] width 320 height 353
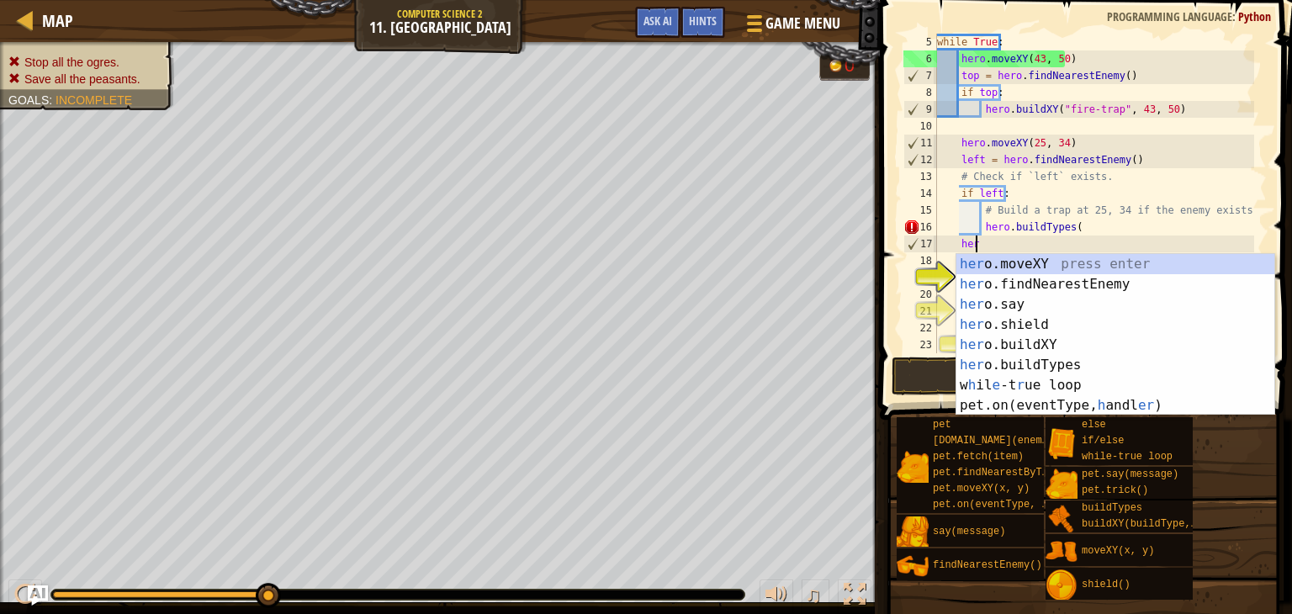
scroll to position [8, 1]
type textarea "h"
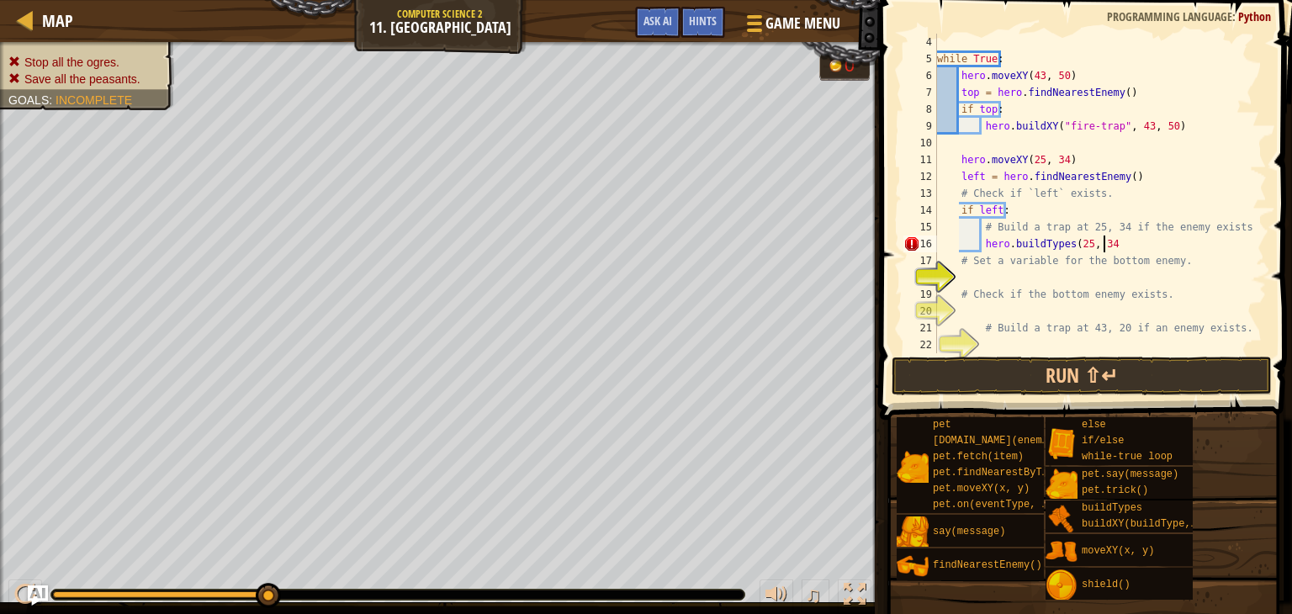
scroll to position [8, 13]
click at [1125, 264] on div "while True : hero . moveXY ( 43 , 50 ) top = hero . findNearestEnemy ( ) if top…" at bounding box center [1094, 210] width 320 height 353
click at [1132, 289] on div "while True : hero . moveXY ( 43 , 50 ) top = hero . findNearestEnemy ( ) if top…" at bounding box center [1094, 210] width 320 height 353
type textarea "# Check if the bottom enemy exists."
click at [972, 270] on div "while True : hero . moveXY ( 43 , 50 ) top = hero . findNearestEnemy ( ) if top…" at bounding box center [1094, 210] width 320 height 353
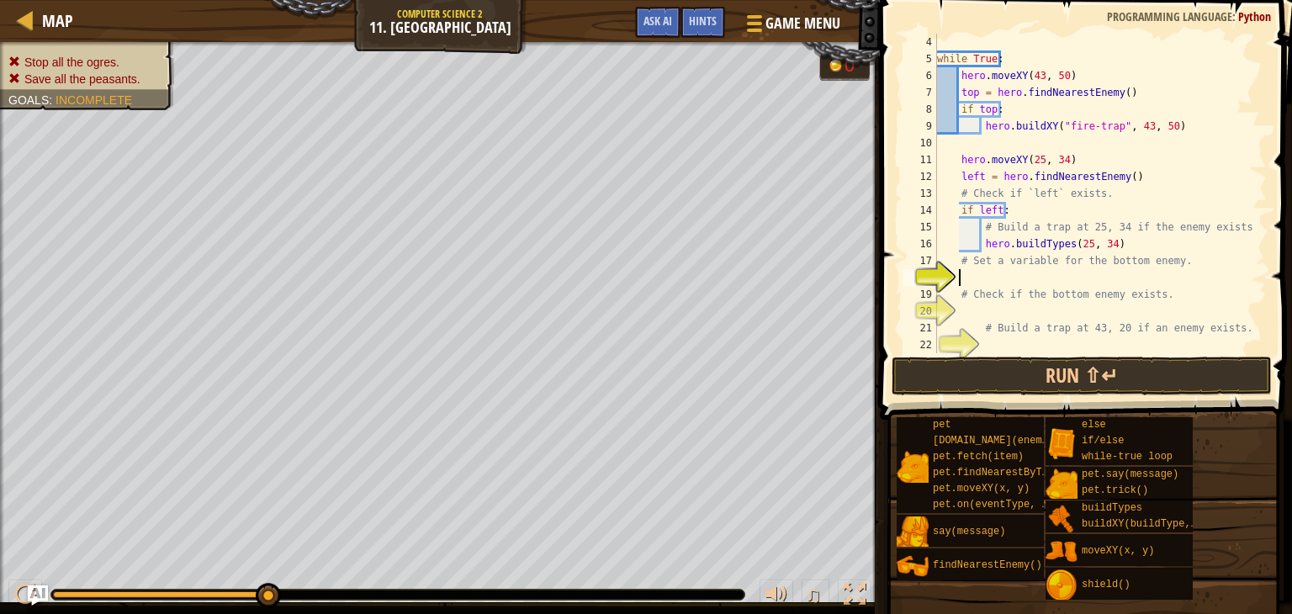
scroll to position [8, 0]
click at [1013, 379] on button "Run ⇧↵" at bounding box center [1082, 376] width 380 height 39
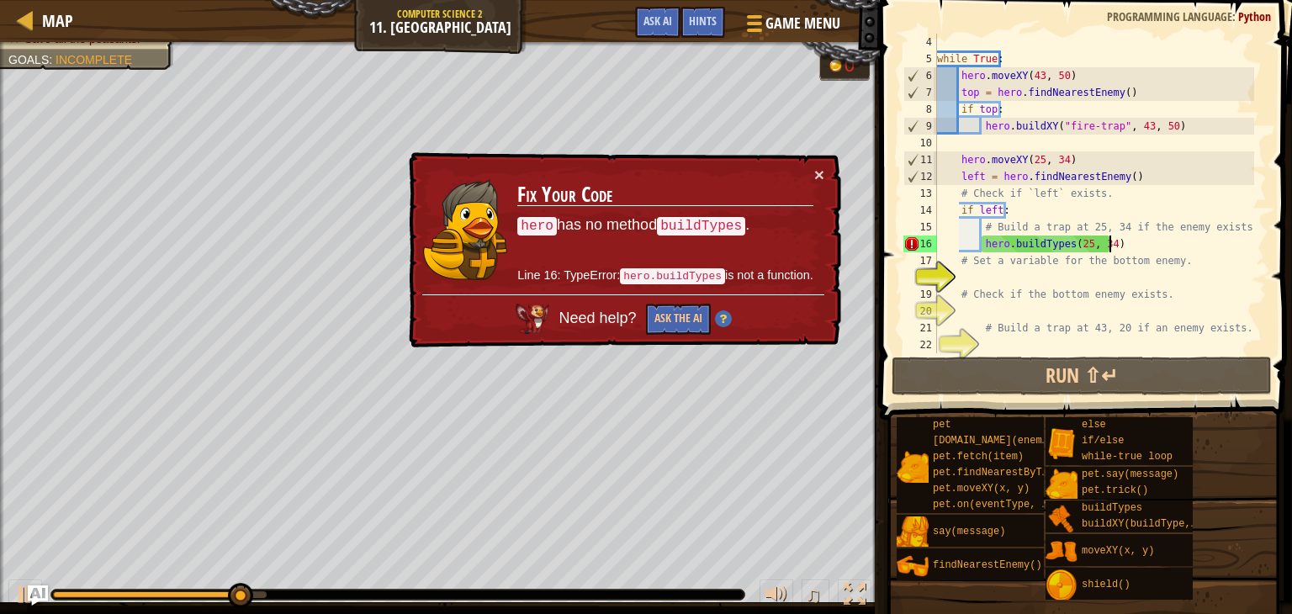
click at [1172, 236] on div "while True : hero . moveXY ( 43 , 50 ) top = hero . findNearestEnemy ( ) if top…" at bounding box center [1094, 210] width 320 height 353
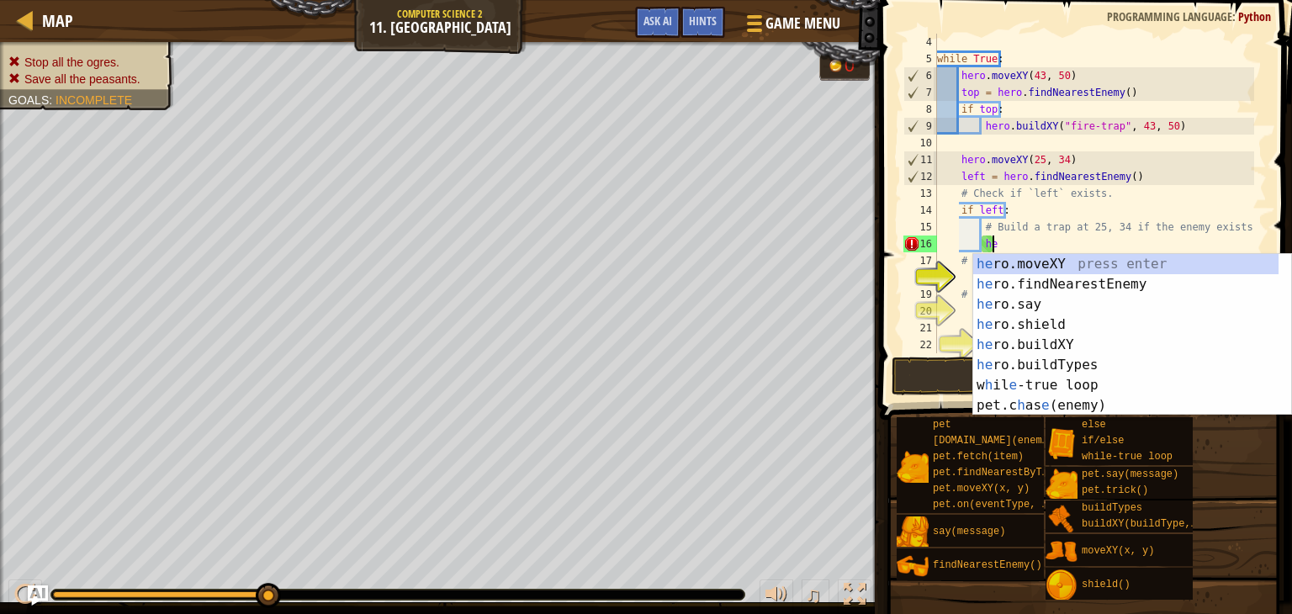
type textarea "h"
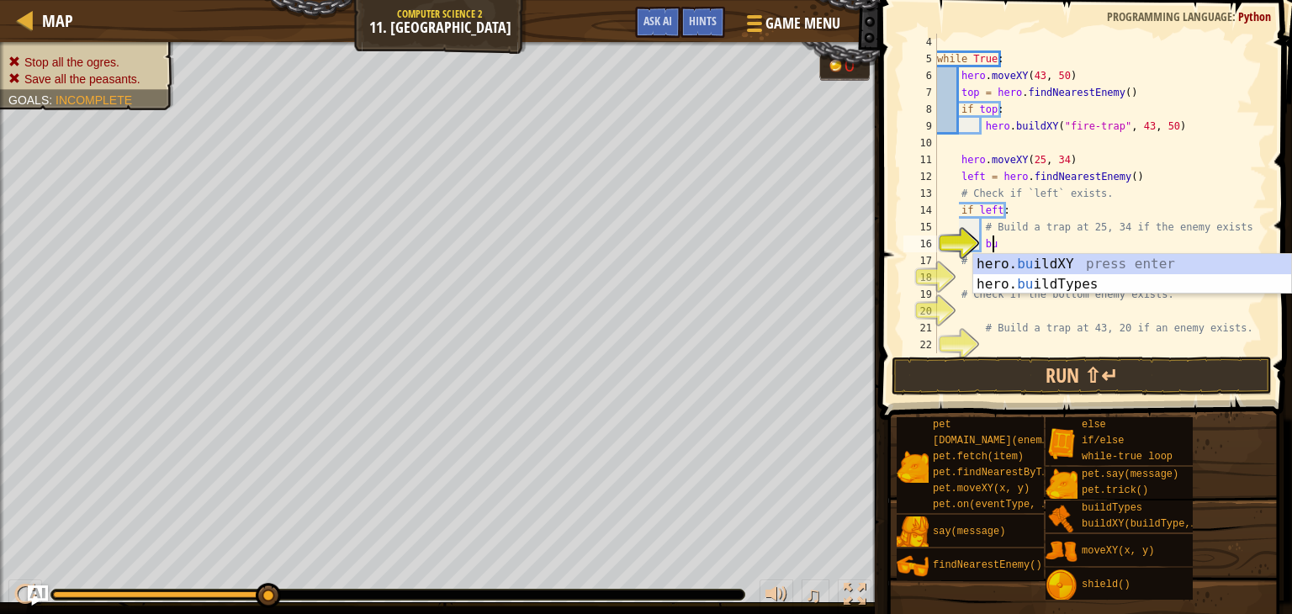
scroll to position [8, 3]
click at [1137, 256] on div "hero. bu ildXY press enter hero. bu ildTypes press enter" at bounding box center [1132, 294] width 318 height 81
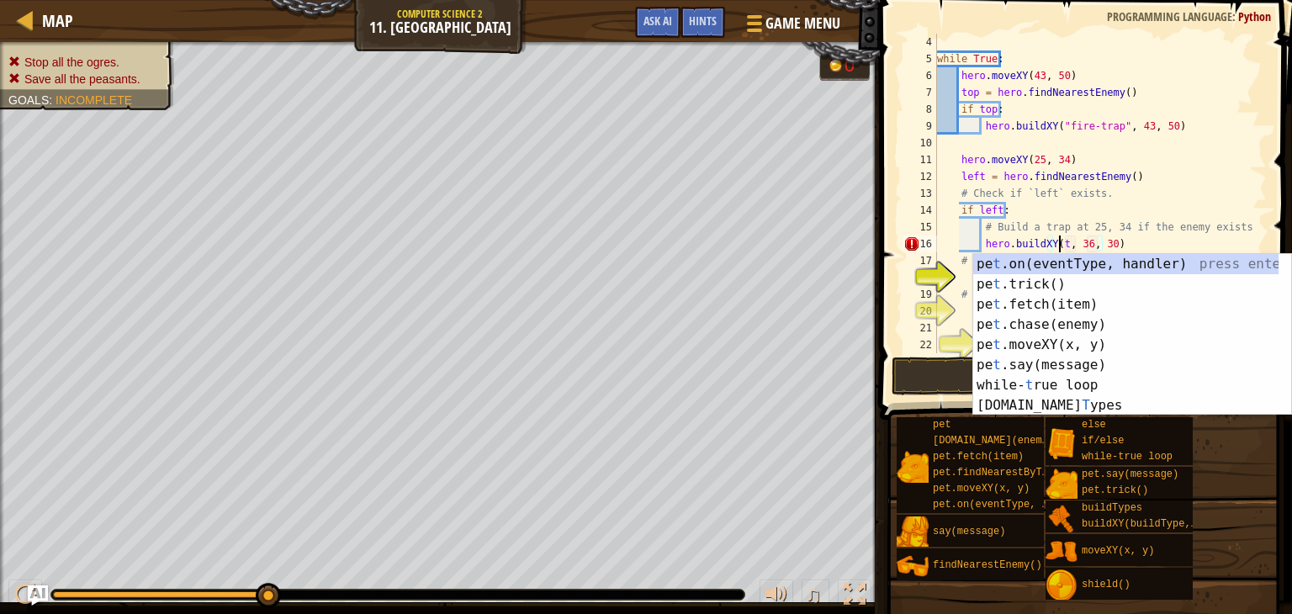
scroll to position [8, 10]
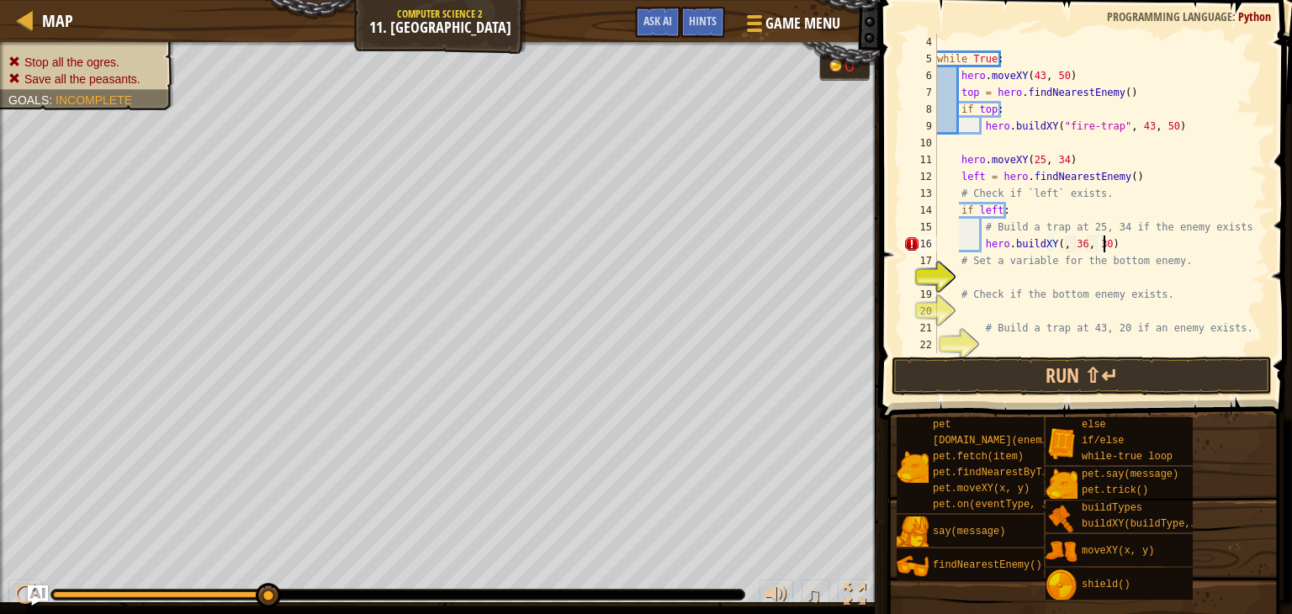
click at [1117, 246] on div "while True : hero . moveXY ( 43 , 50 ) top = hero . findNearestEnemy ( ) if top…" at bounding box center [1094, 210] width 320 height 353
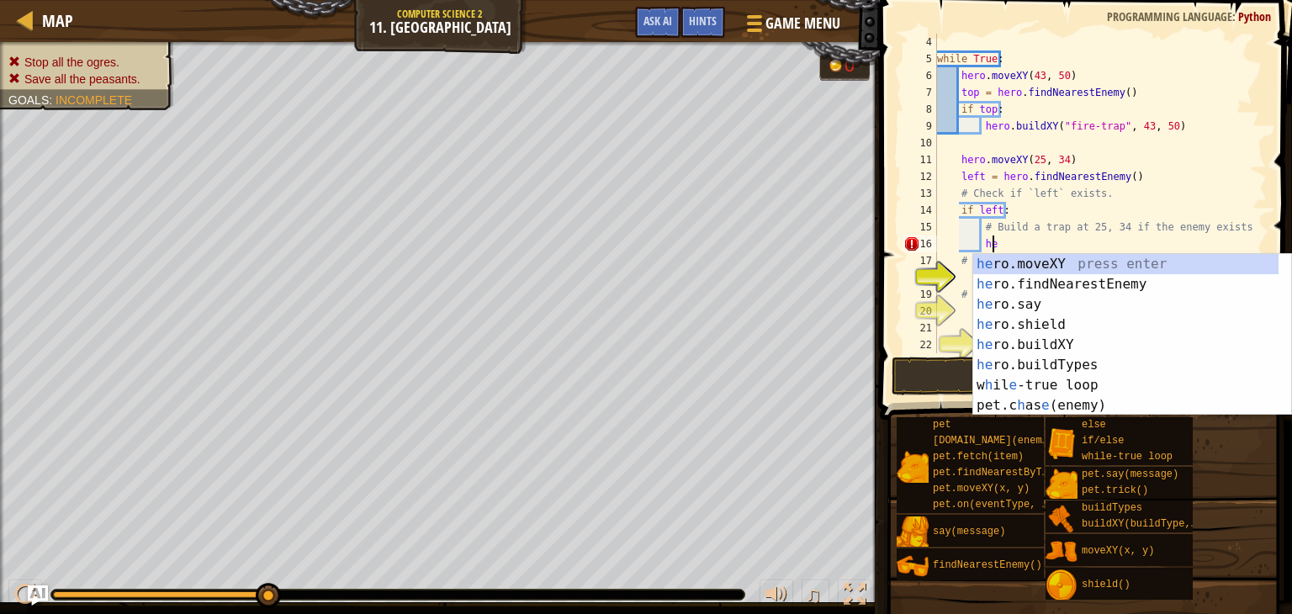
type textarea "h"
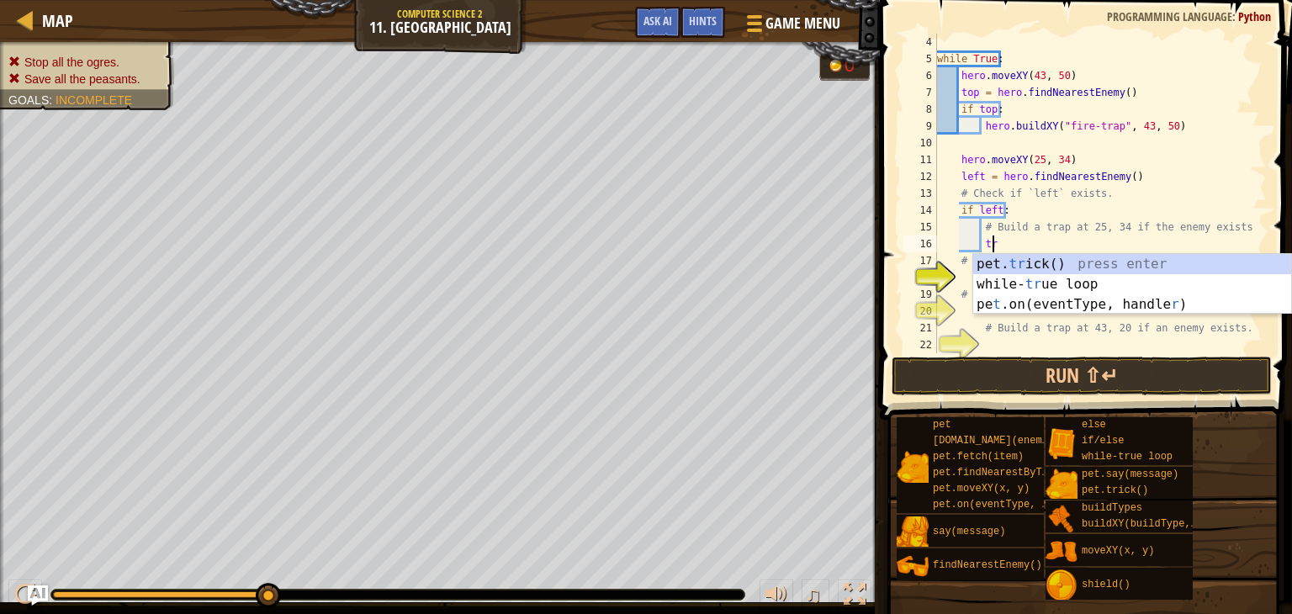
scroll to position [8, 3]
type textarea "t"
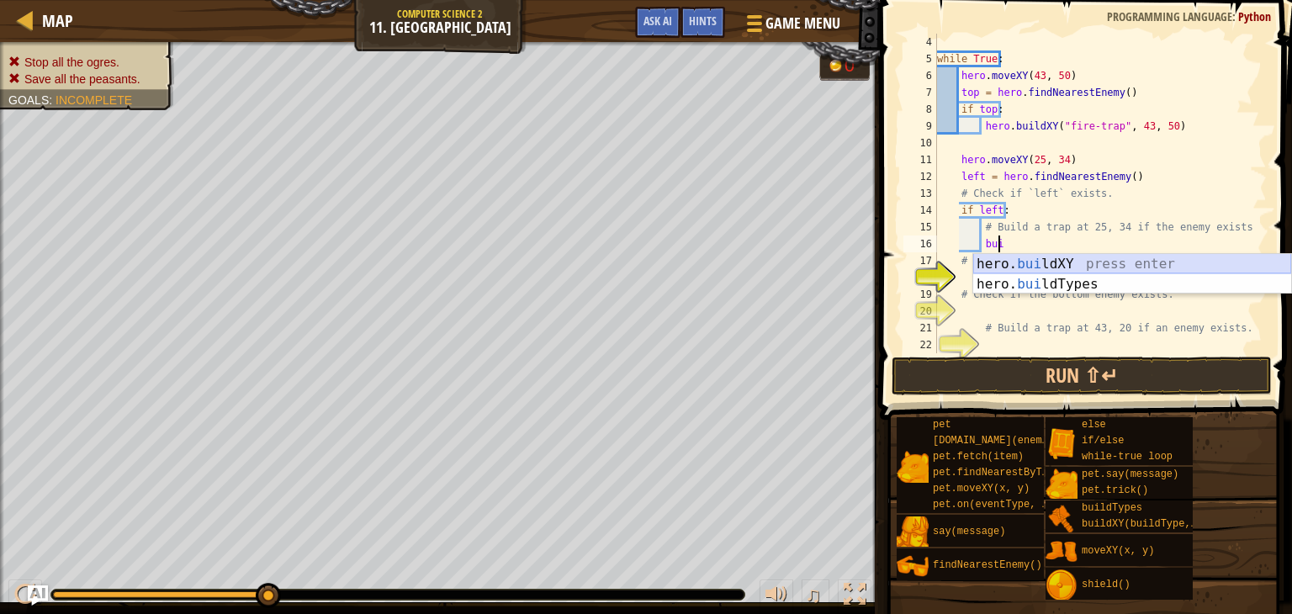
click at [1143, 257] on div "hero. [PERSON_NAME] ldXY press enter hero. [PERSON_NAME] ldTypes press enter" at bounding box center [1132, 294] width 318 height 81
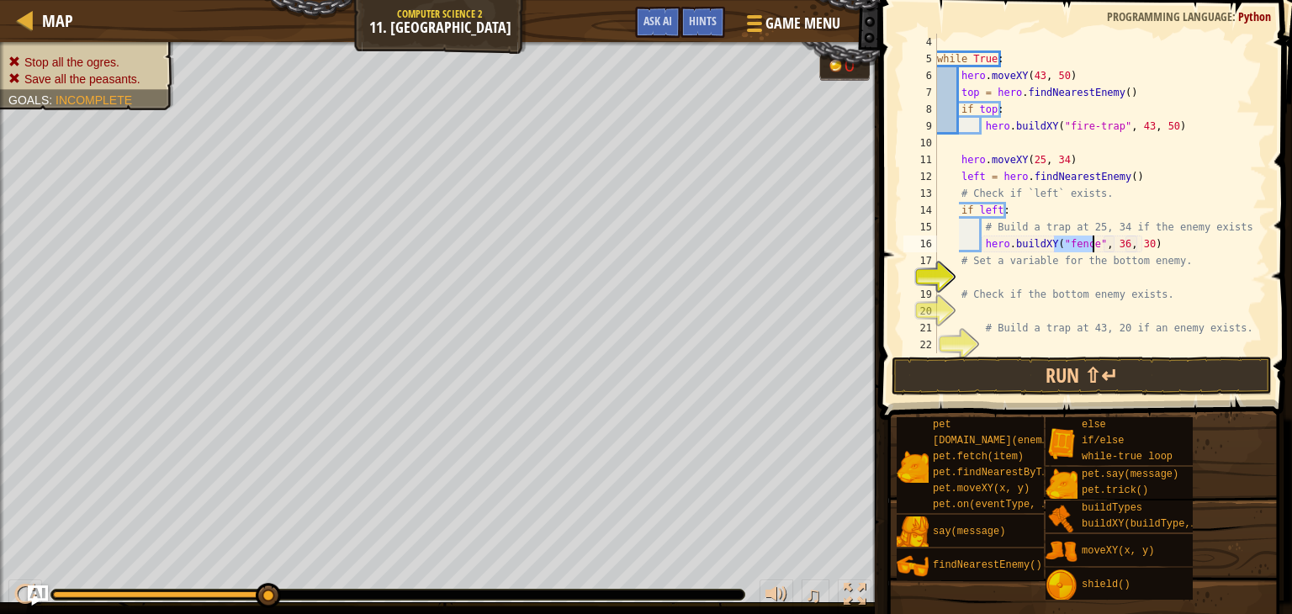
click at [1117, 246] on div "while True : hero . moveXY ( 43 , 50 ) top = hero . findNearestEnemy ( ) if top…" at bounding box center [1094, 210] width 320 height 353
click at [1137, 240] on div "while True : hero . moveXY ( 43 , 50 ) top = hero . findNearestEnemy ( ) if top…" at bounding box center [1094, 210] width 320 height 353
type textarea "hero.buildXY("fence", 25, 34)"
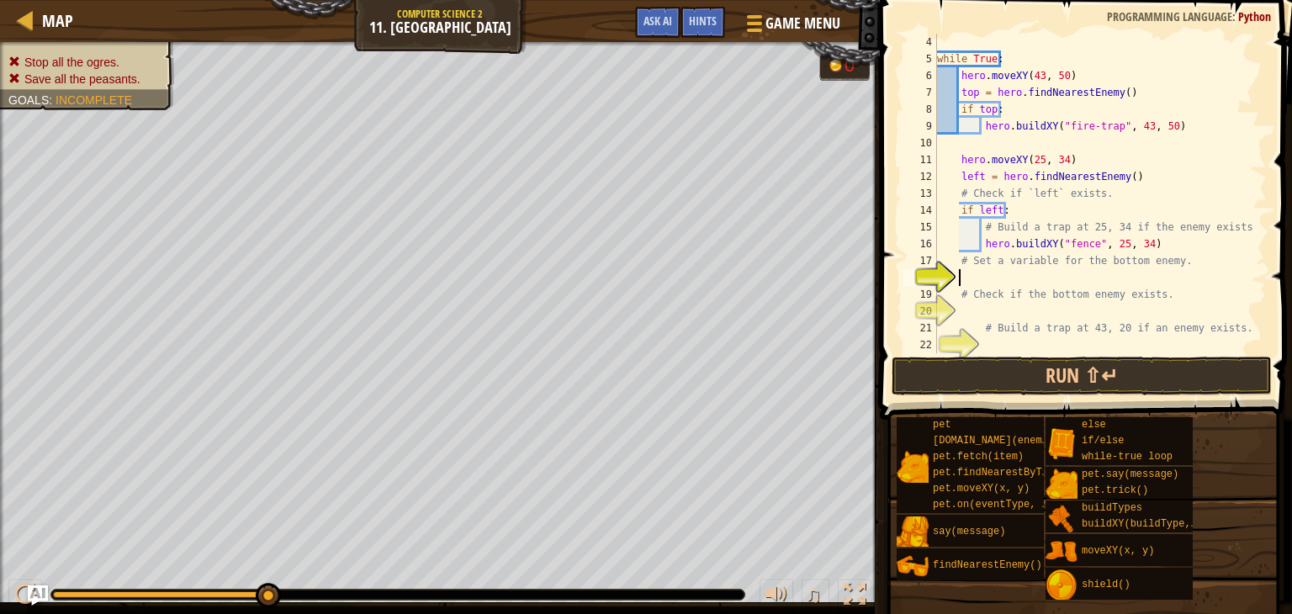
click at [1036, 281] on div "while True : hero . moveXY ( 43 , 50 ) top = hero . findNearestEnemy ( ) if top…" at bounding box center [1094, 210] width 320 height 353
click at [999, 374] on button "Run ⇧↵" at bounding box center [1082, 376] width 380 height 39
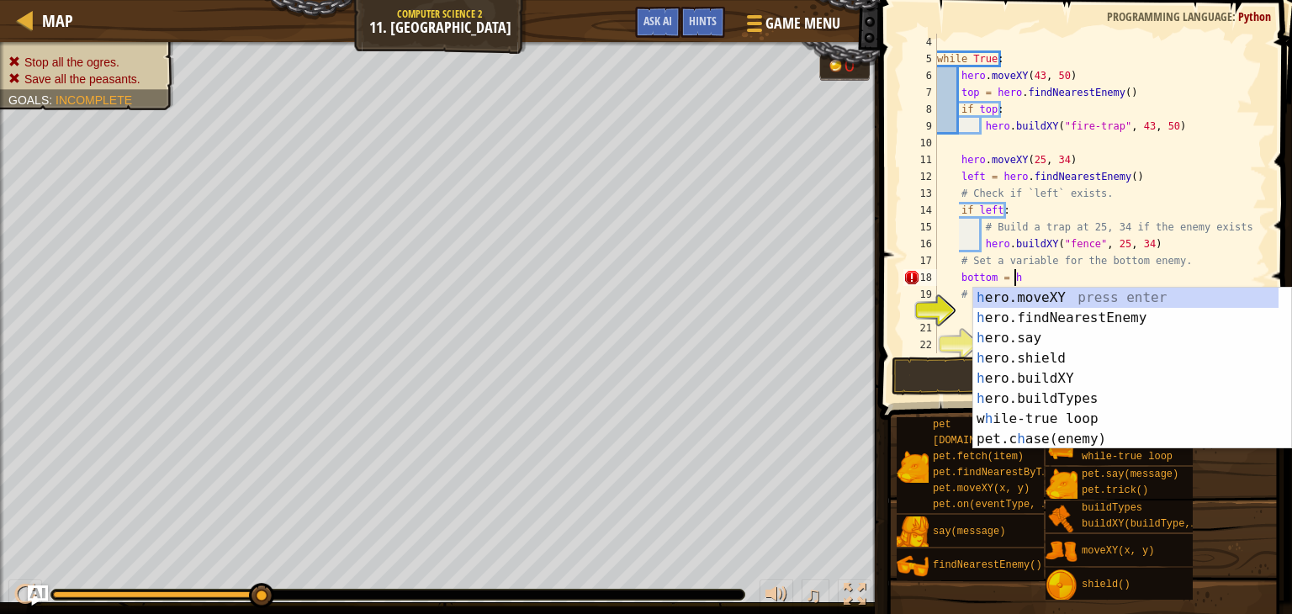
scroll to position [8, 6]
type textarea "bottom = her"
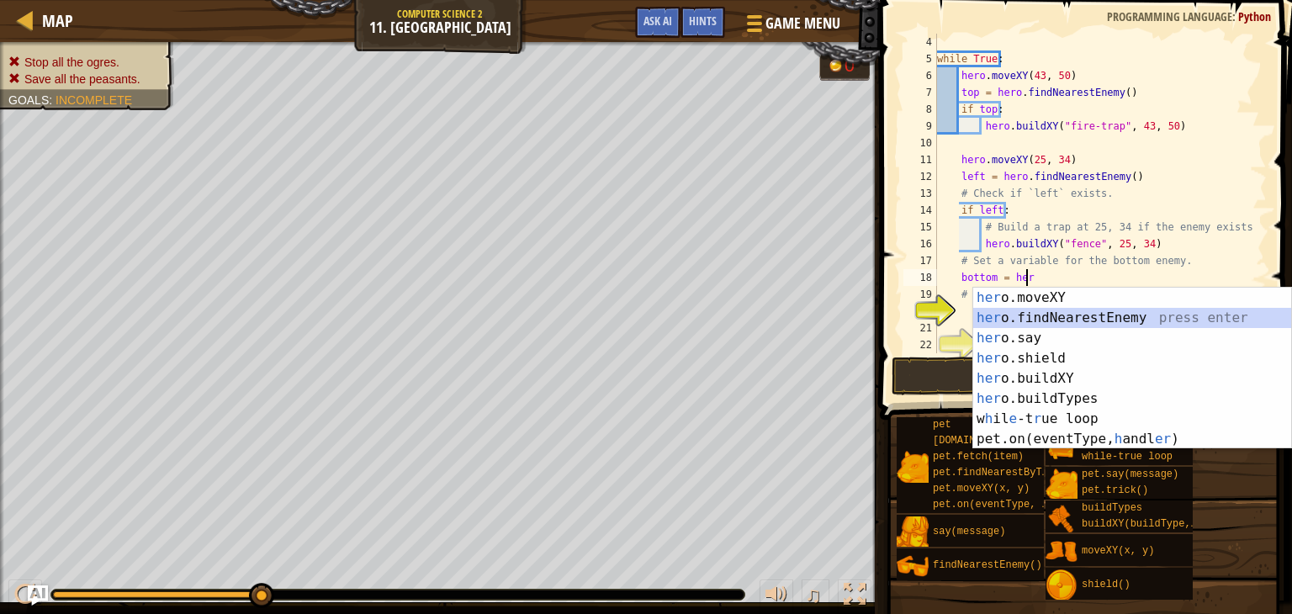
click at [1006, 316] on div "her o.moveXY press enter her o.findNearestEnemy press enter her o.say press ent…" at bounding box center [1132, 389] width 318 height 202
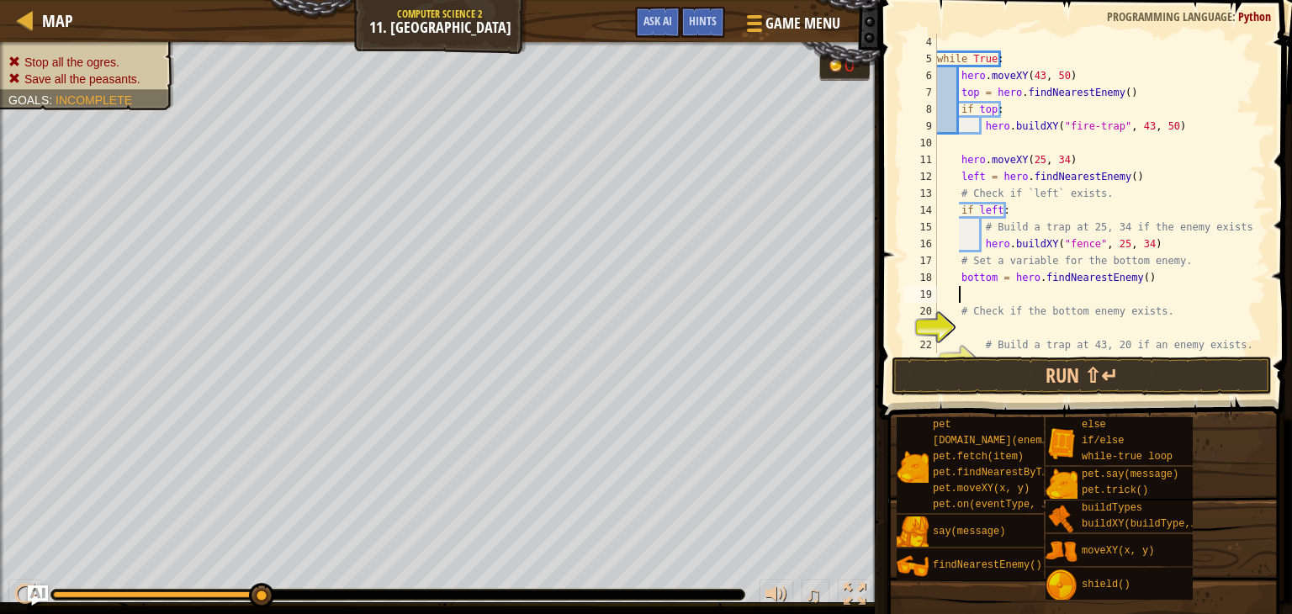
scroll to position [8, 0]
click at [990, 325] on div "while True : hero . moveXY ( 43 , 50 ) top = hero . findNearestEnemy ( ) if top…" at bounding box center [1094, 210] width 320 height 353
click at [1017, 352] on div "if /else press enter" at bounding box center [1115, 368] width 318 height 61
type textarea "if bottom:"
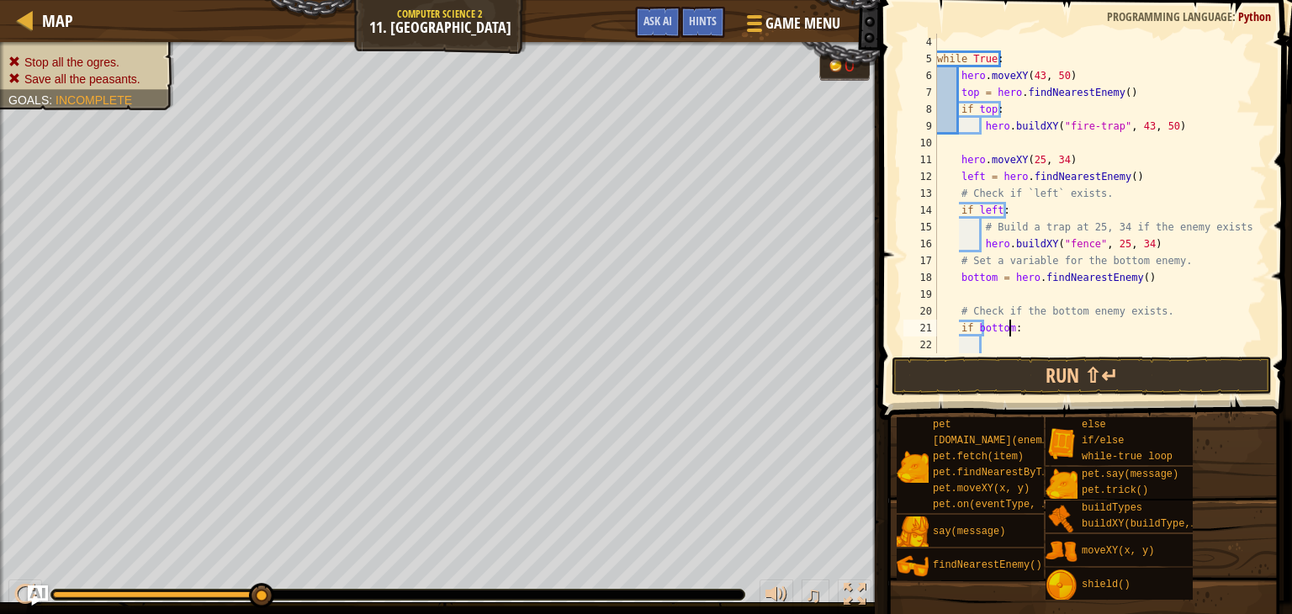
scroll to position [8, 5]
click at [991, 298] on div "while True : hero . moveXY ( 43 , 50 ) top = hero . findNearestEnemy ( ) if top…" at bounding box center [1094, 210] width 320 height 353
type textarea "bottom = hero.findNearestEnemy()"
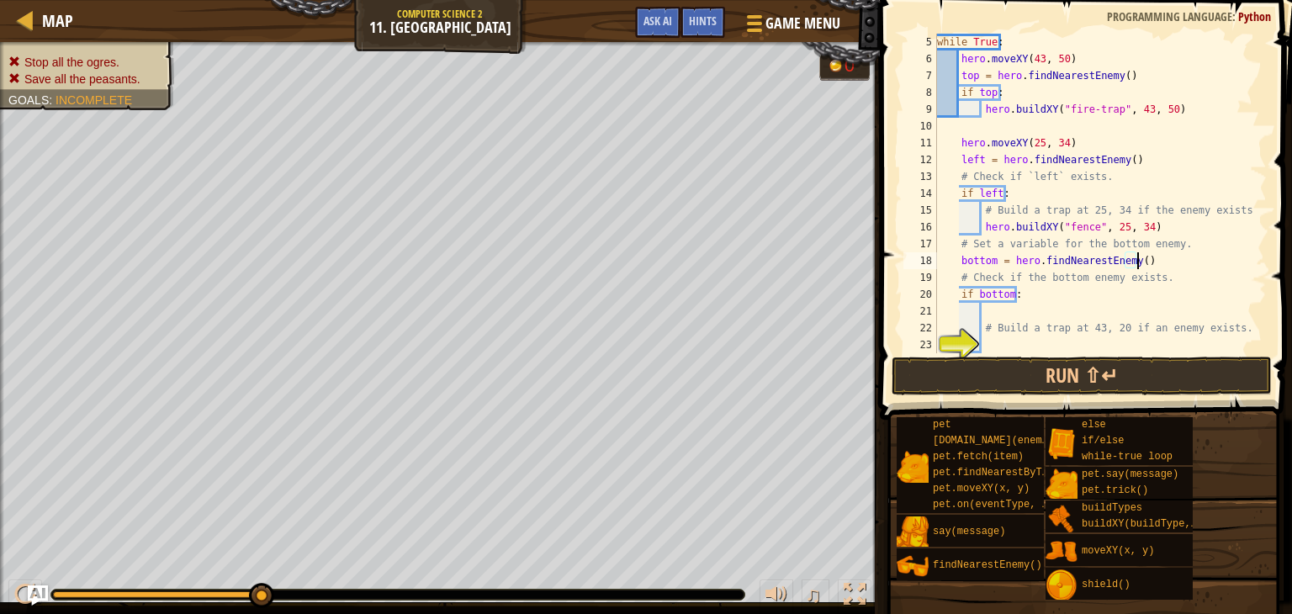
scroll to position [67, 0]
click at [1026, 314] on div "while True : hero . moveXY ( 43 , 50 ) top = hero . findNearestEnemy ( ) if top…" at bounding box center [1094, 210] width 320 height 353
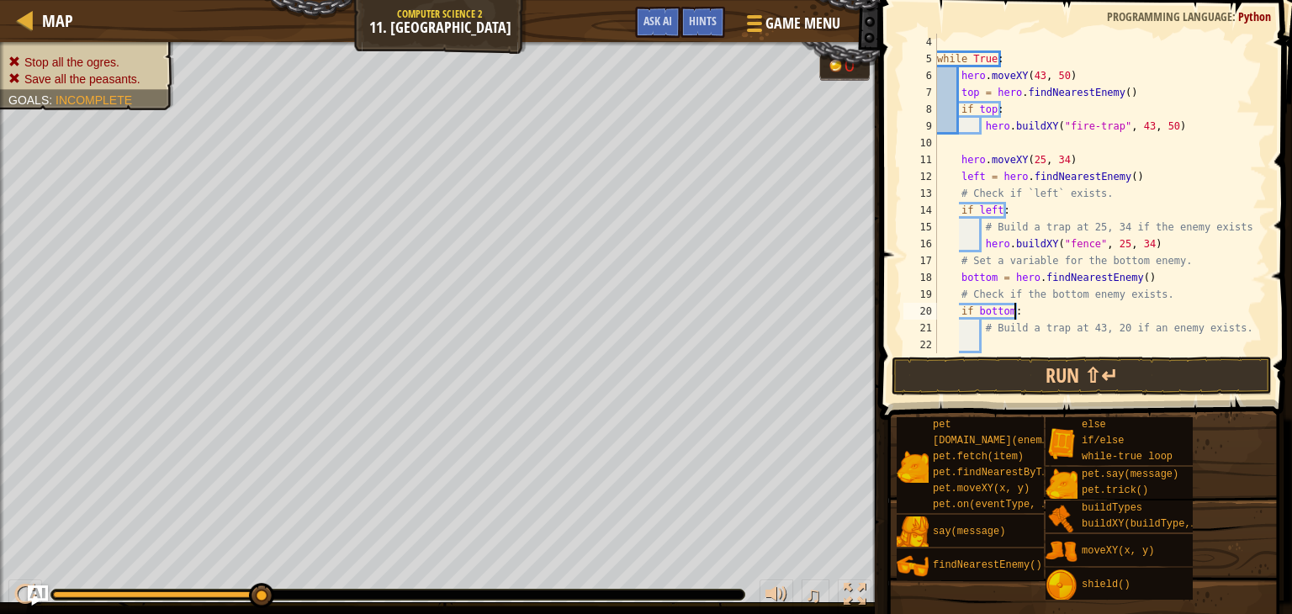
type textarea "if bottom:"
click at [1016, 344] on div "while True : hero . moveXY ( 43 , 50 ) top = hero . findNearestEnemy ( ) if top…" at bounding box center [1094, 210] width 320 height 353
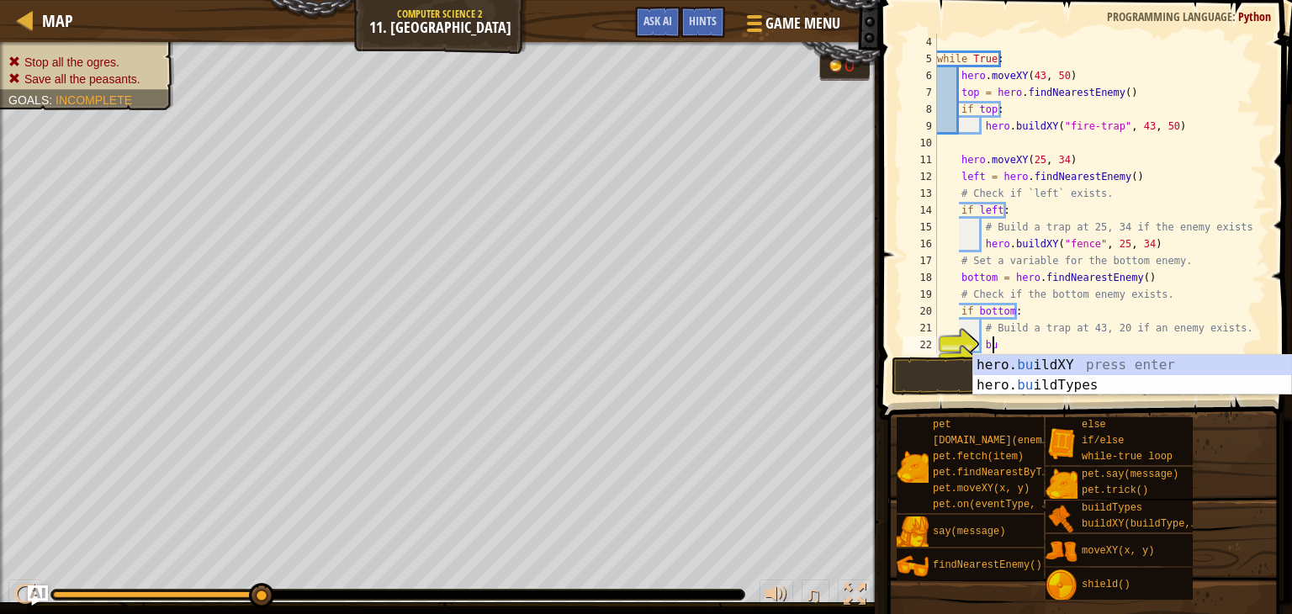
scroll to position [8, 3]
click at [1072, 357] on div "hero. [PERSON_NAME] ldXY press enter hero. [PERSON_NAME] ldTypes press enter" at bounding box center [1132, 395] width 318 height 81
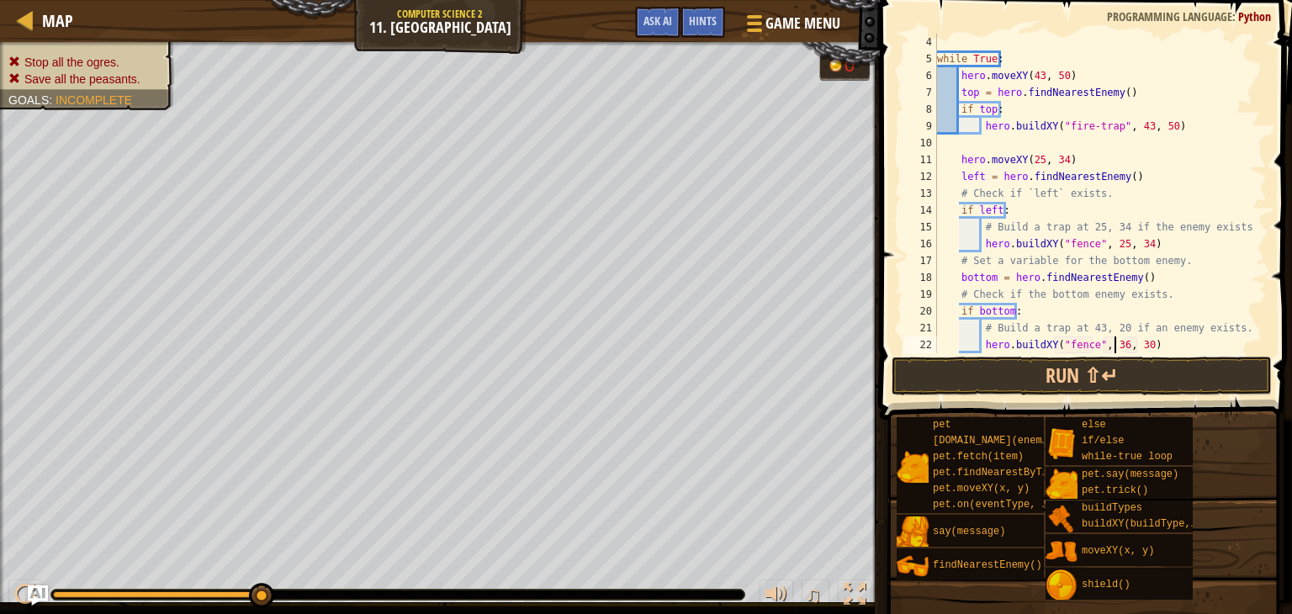
click at [1117, 345] on div "while True : hero . moveXY ( 43 , 50 ) top = hero . findNearestEnemy ( ) if top…" at bounding box center [1094, 210] width 320 height 353
click at [1138, 344] on div "while True : hero . moveXY ( 43 , 50 ) top = hero . findNearestEnemy ( ) if top…" at bounding box center [1094, 210] width 320 height 353
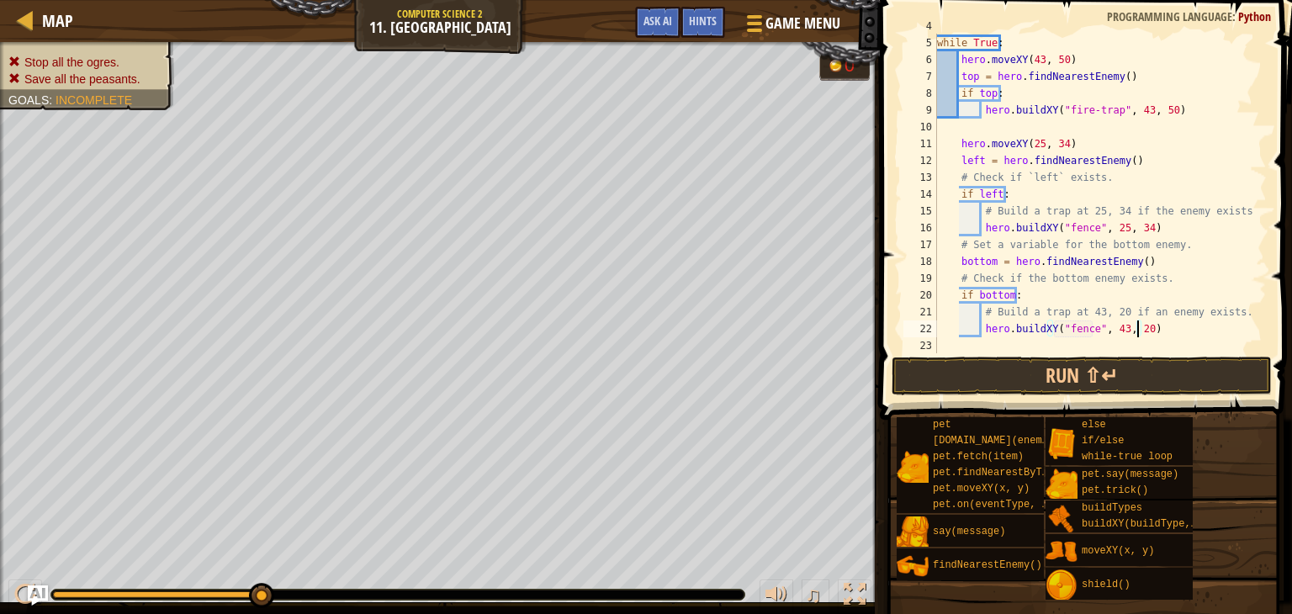
scroll to position [67, 0]
click at [1222, 366] on button "Run ⇧↵" at bounding box center [1082, 376] width 380 height 39
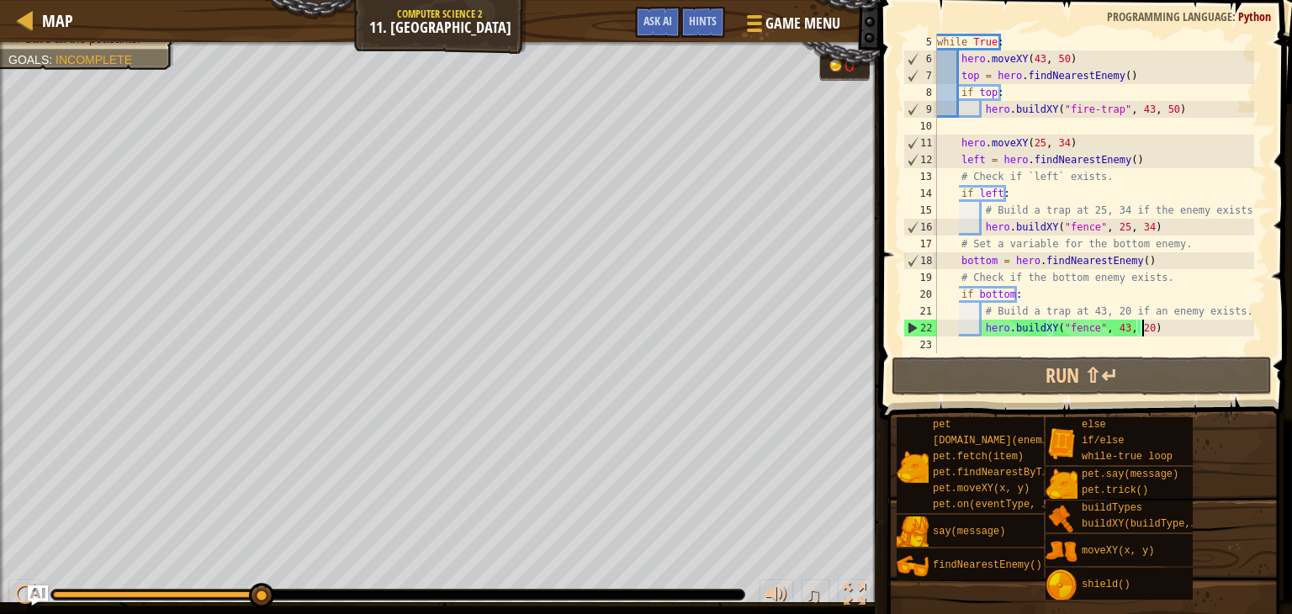
click at [1210, 324] on div "while True : hero . moveXY ( 43 , 50 ) top = hero . findNearestEnemy ( ) if top…" at bounding box center [1094, 210] width 320 height 353
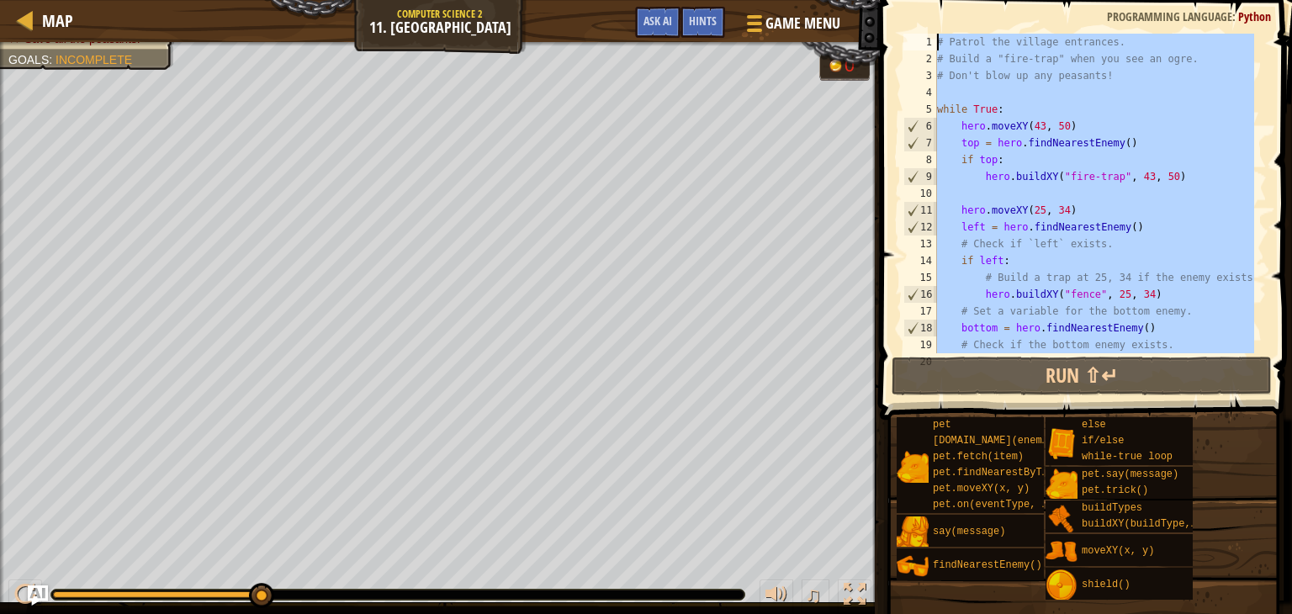
scroll to position [0, 0]
drag, startPoint x: 1210, startPoint y: 324, endPoint x: 938, endPoint y: 29, distance: 401.8
click at [938, 29] on div "hero.buildXY("fence", 43, 20) 1 2 3 4 5 6 7 8 9 10 11 12 13 14 15 16 17 18 19 2…" at bounding box center [1083, 242] width 417 height 469
type textarea "# Patrol the village entrances. # Build a "fire-trap" when you see an ogre."
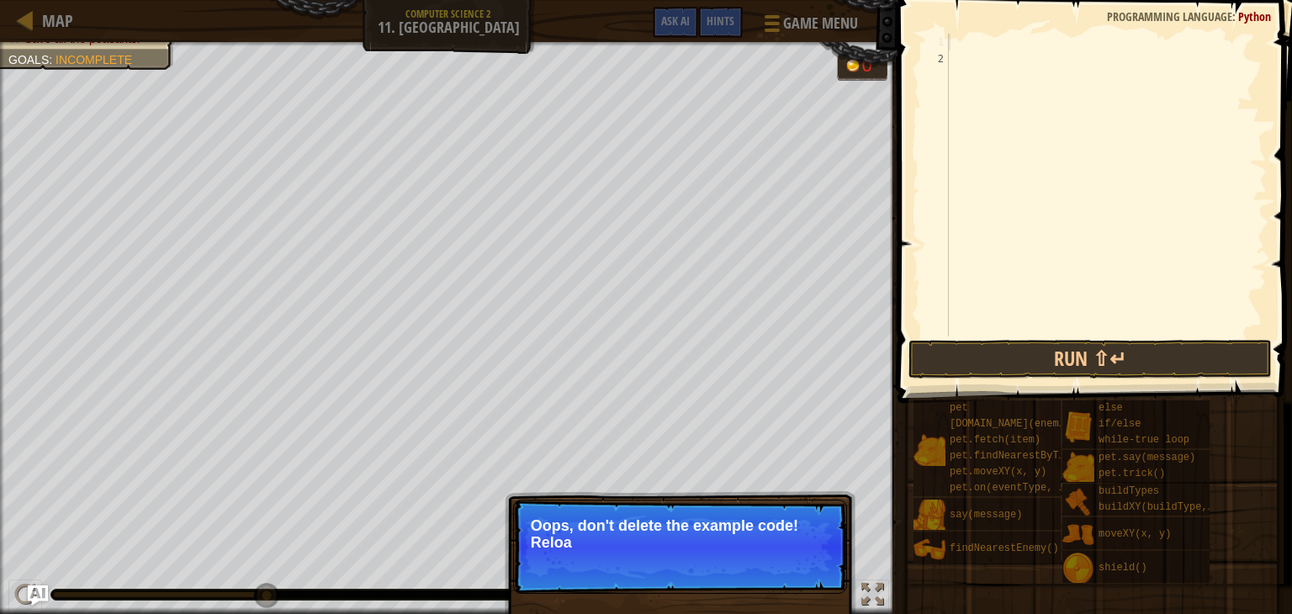
click at [750, 577] on p "↻ Reload Oops, don't delete the example code! Reloa" at bounding box center [680, 547] width 334 height 94
click at [778, 553] on button "↻ Reload" at bounding box center [796, 563] width 75 height 25
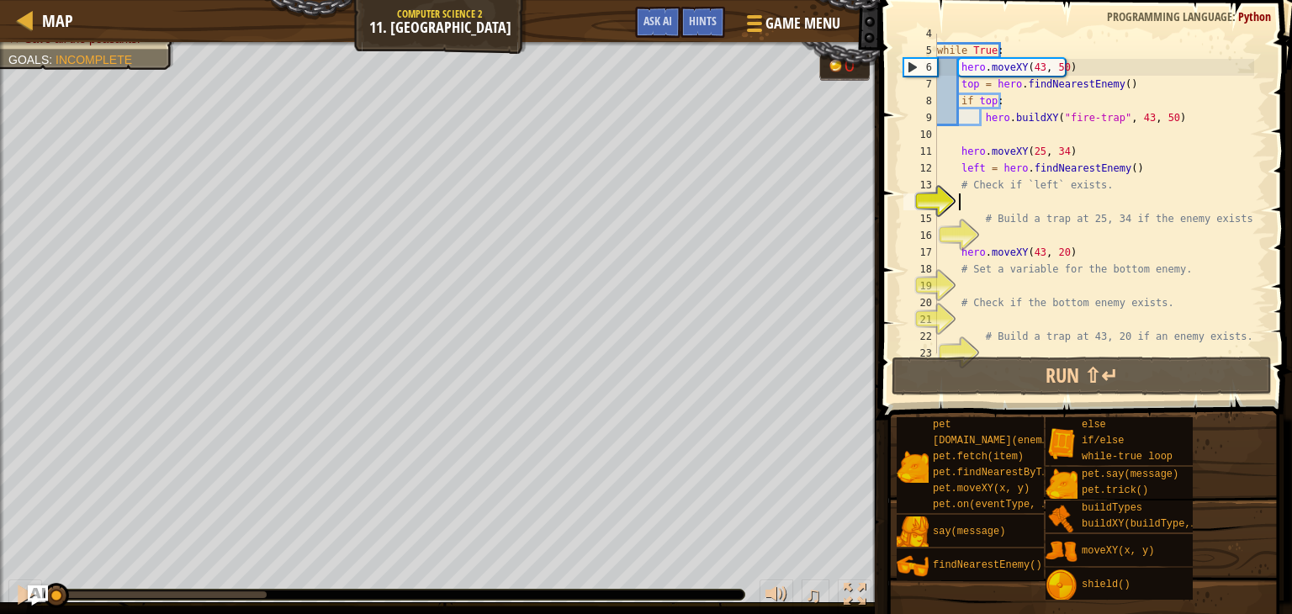
scroll to position [8, 1]
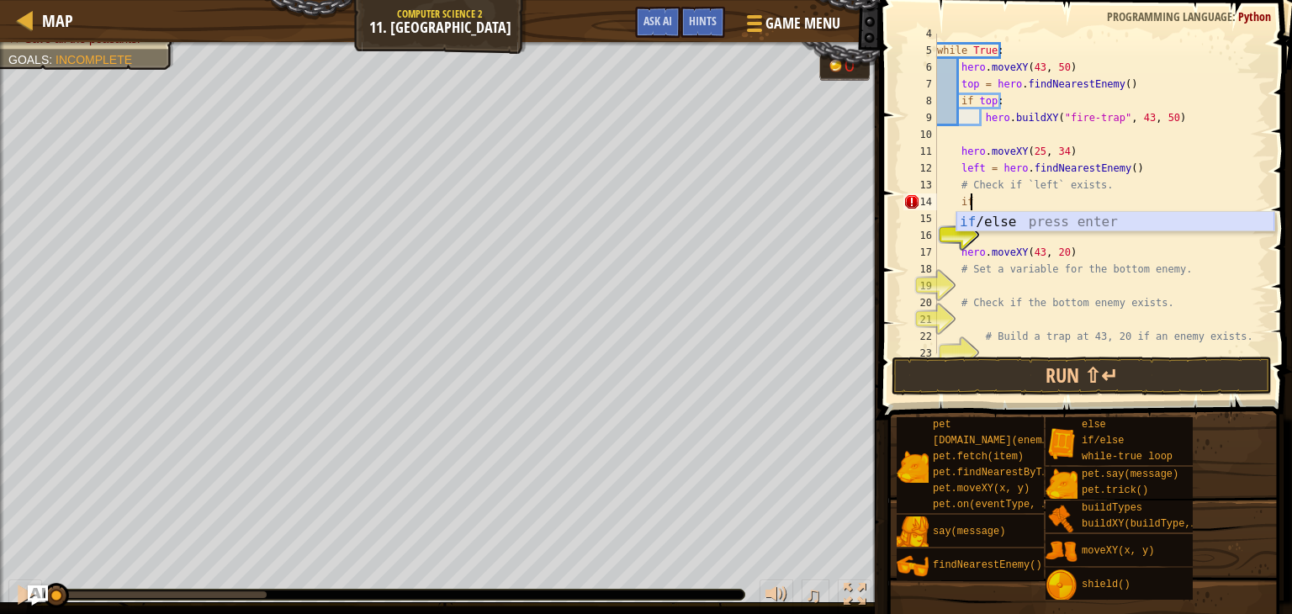
click at [986, 229] on div "if /else press enter" at bounding box center [1115, 242] width 318 height 61
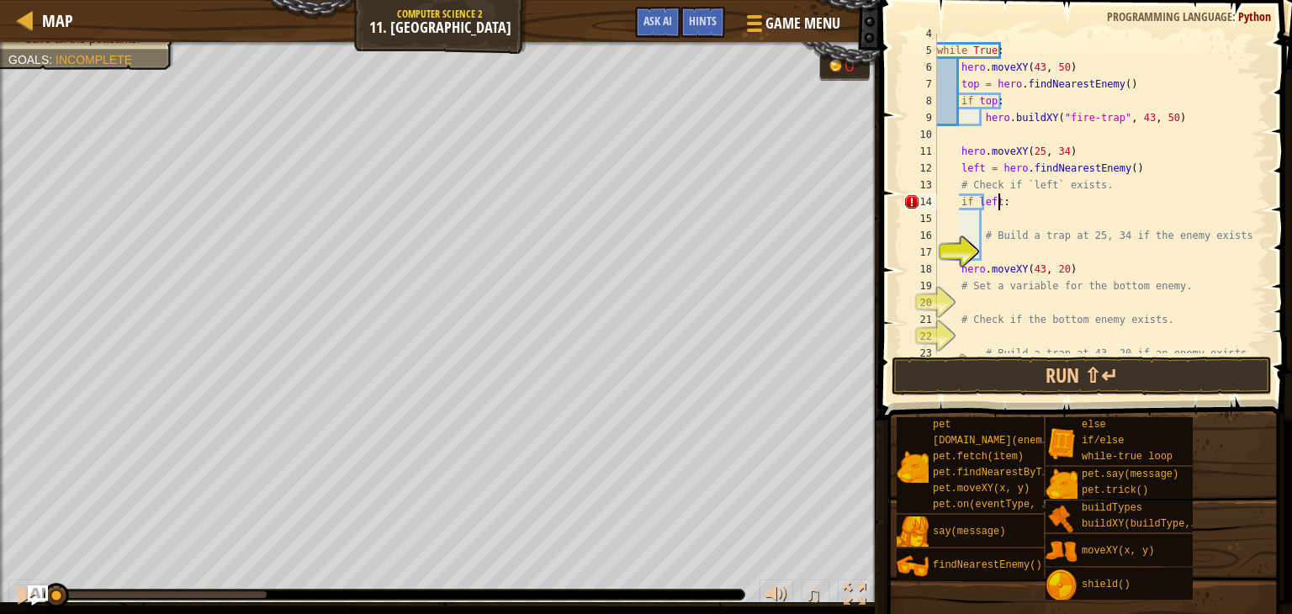
scroll to position [8, 4]
click at [986, 229] on div "while True : hero . moveXY ( 43 , 50 ) top = hero . findNearestEnemy ( ) if top…" at bounding box center [1094, 201] width 320 height 353
type textarea "# Build a trap at 25, 34 if the enemy exists."
click at [1005, 244] on div "while True : hero . moveXY ( 43 , 50 ) top = hero . findNearestEnemy ( ) if top…" at bounding box center [1094, 201] width 320 height 353
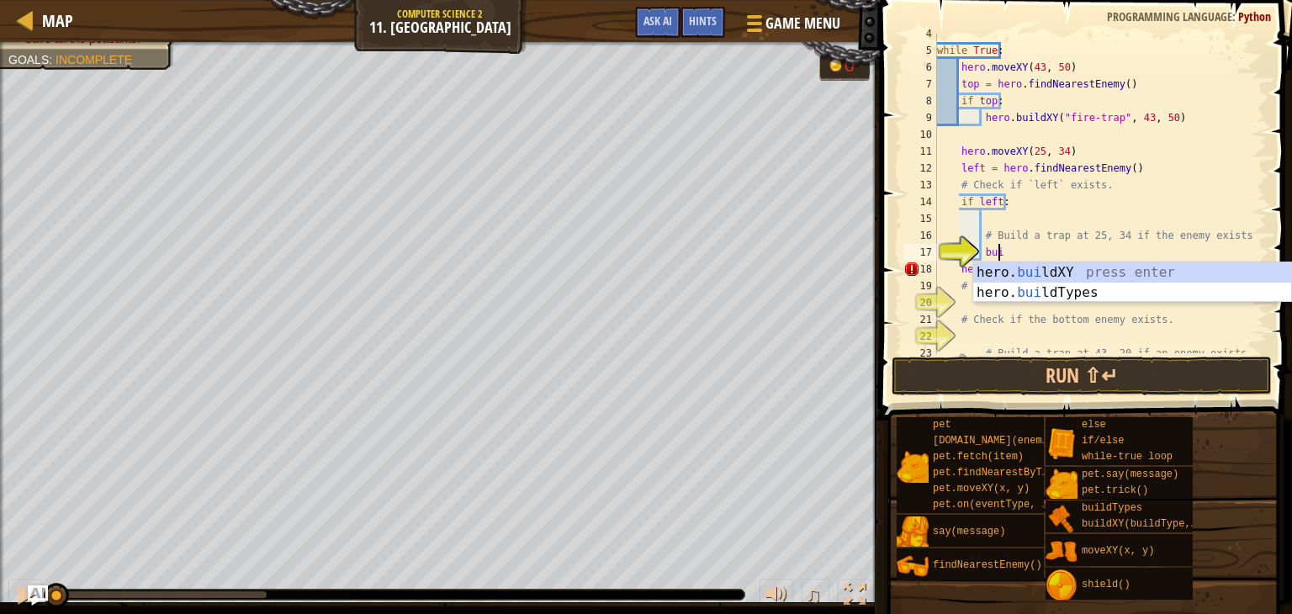
scroll to position [8, 3]
click at [1054, 268] on div "hero. [PERSON_NAME] ldXY press enter hero. [PERSON_NAME] ldTypes press enter" at bounding box center [1132, 302] width 318 height 81
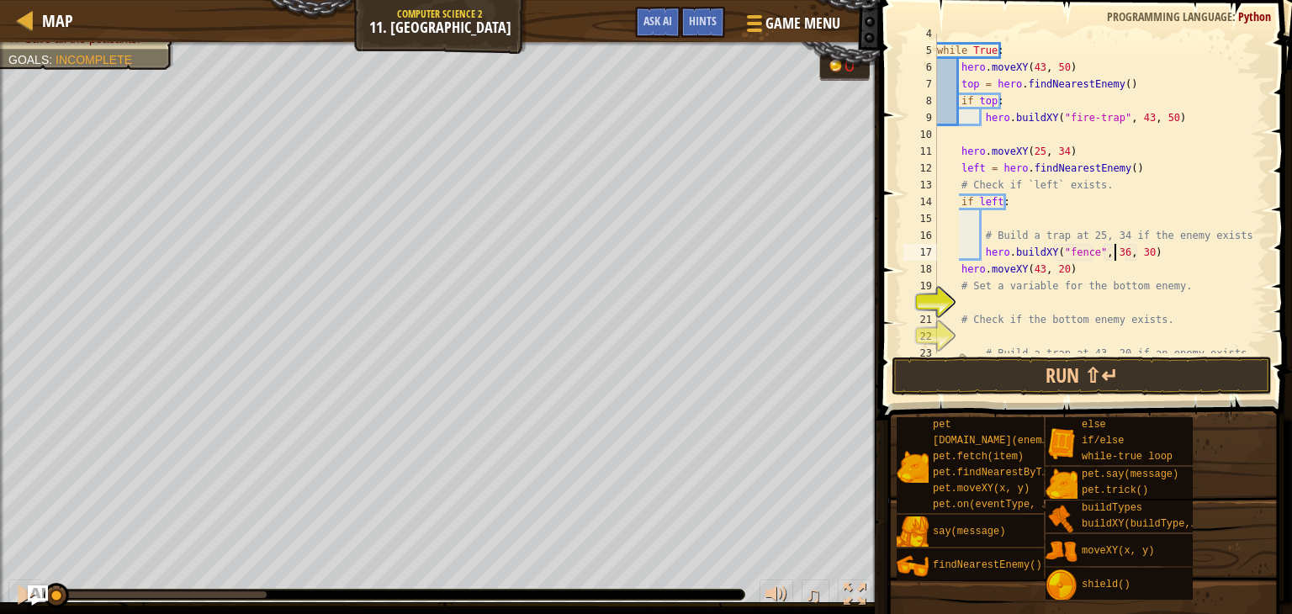
click at [1114, 257] on div "while True : hero . moveXY ( 43 , 50 ) top = hero . findNearestEnemy ( ) if top…" at bounding box center [1094, 201] width 320 height 353
click at [1140, 255] on div "while True : hero . moveXY ( 43 , 50 ) top = hero . findNearestEnemy ( ) if top…" at bounding box center [1094, 201] width 320 height 353
click at [1141, 258] on div "while True : hero . moveXY ( 43 , 50 ) top = hero . findNearestEnemy ( ) if top…" at bounding box center [1094, 201] width 320 height 353
click at [1136, 248] on div "while True : hero . moveXY ( 43 , 50 ) top = hero . findNearestEnemy ( ) if top…" at bounding box center [1094, 201] width 320 height 353
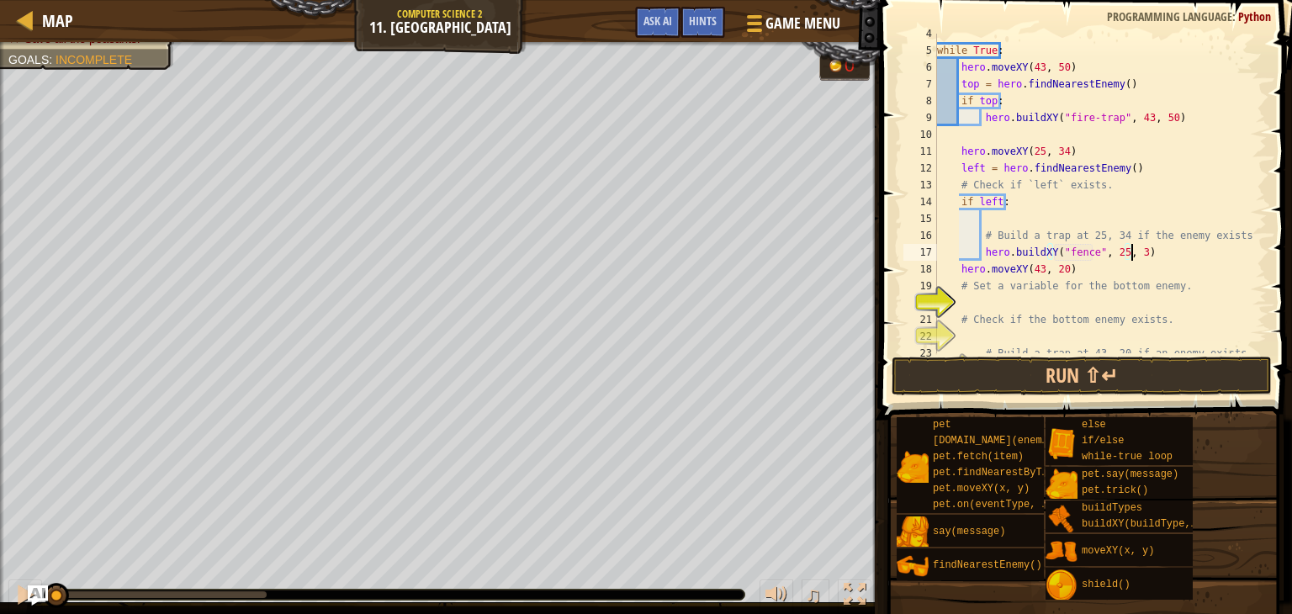
scroll to position [8, 16]
click at [1093, 315] on div "while True : hero . moveXY ( 43 , 50 ) top = hero . findNearestEnemy ( ) if top…" at bounding box center [1094, 201] width 320 height 353
type textarea "# Check if the bottom enemy exists."
click at [1093, 303] on div "while True : hero . moveXY ( 43 , 50 ) top = hero . findNearestEnemy ( ) if top…" at bounding box center [1094, 201] width 320 height 353
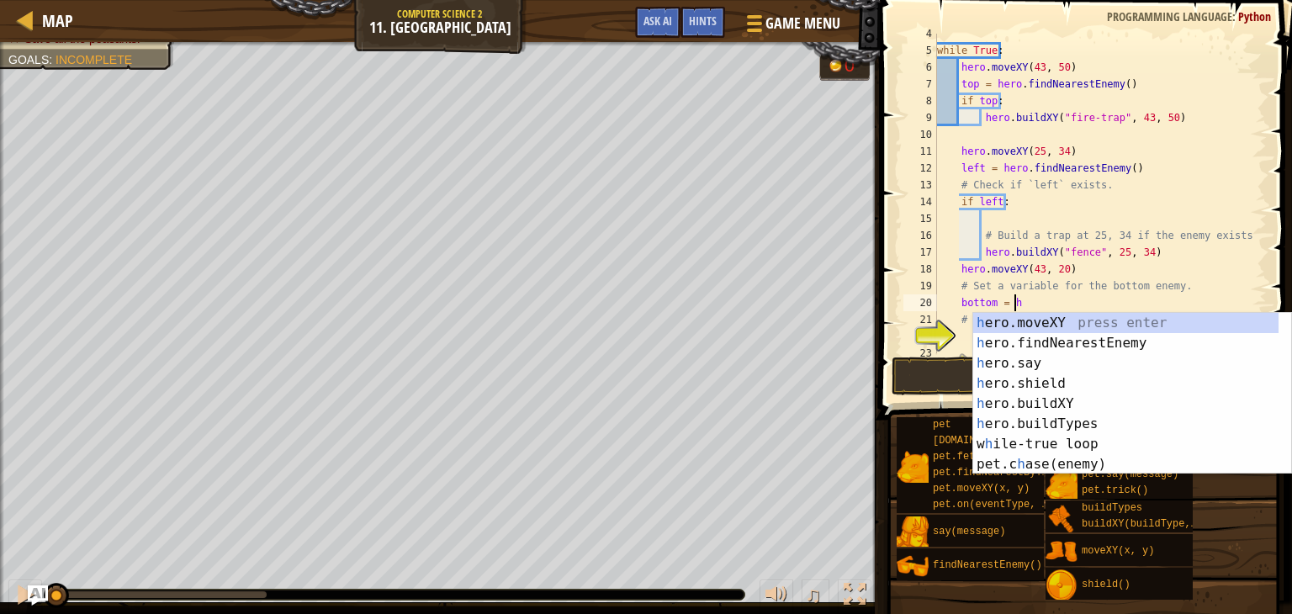
scroll to position [8, 6]
type textarea "bottom = her"
click at [1092, 344] on div "her o.moveXY press enter her o.findNearestEnemy press enter her o.say press ent…" at bounding box center [1132, 414] width 318 height 202
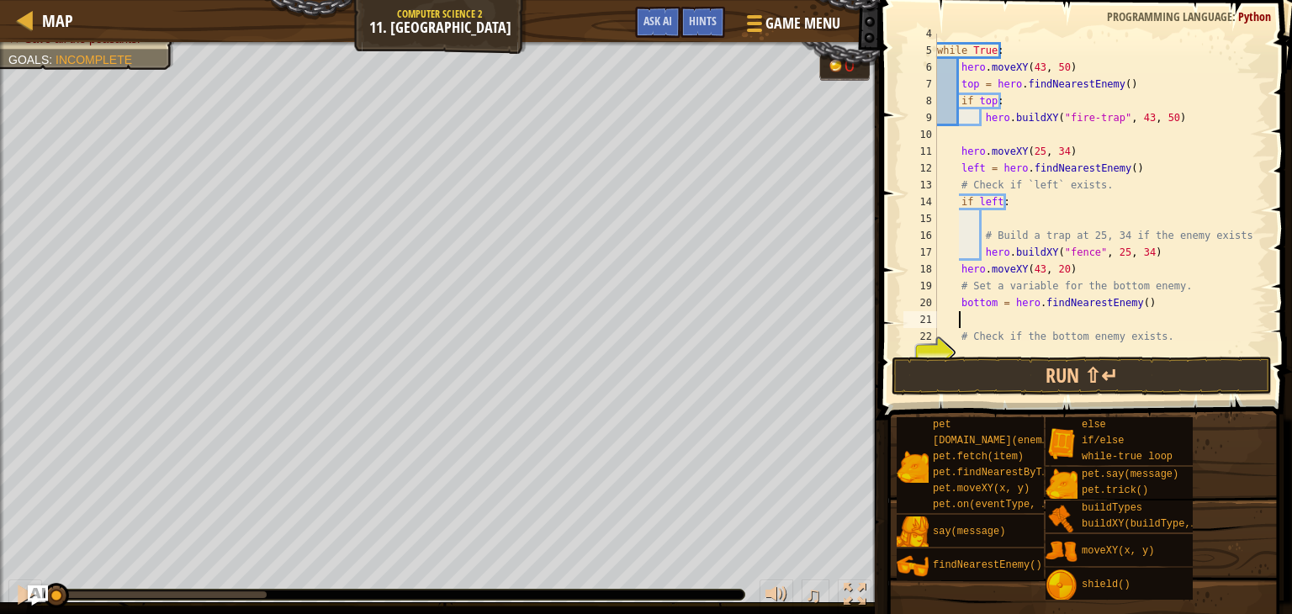
scroll to position [101, 0]
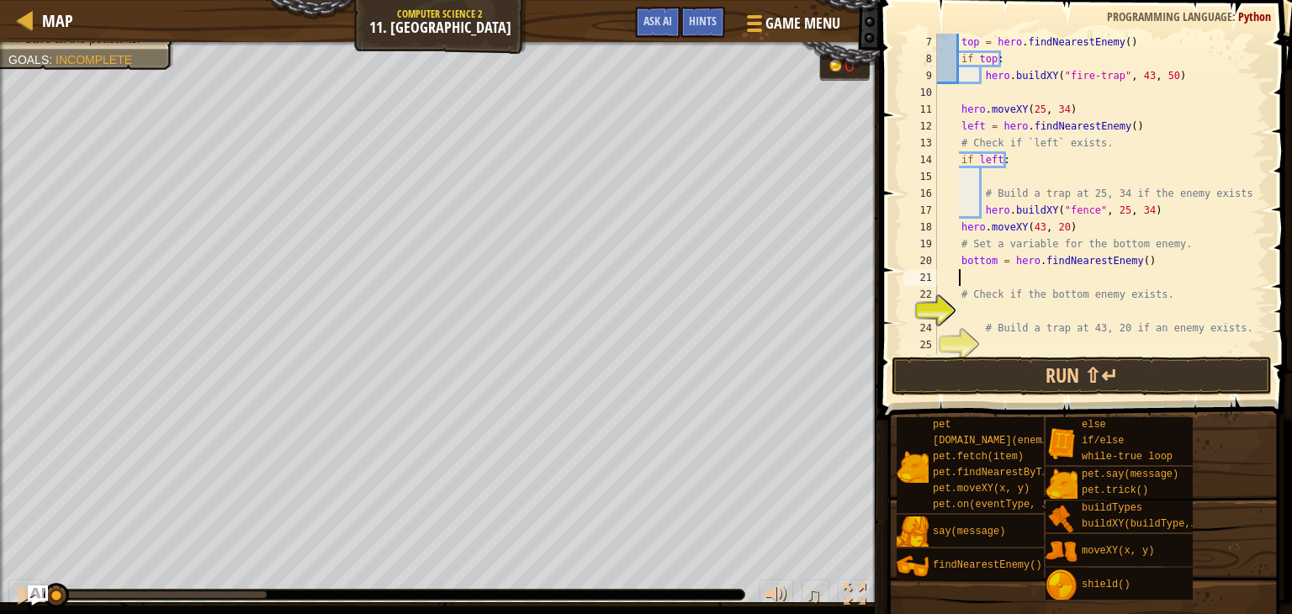
click at [1040, 316] on div "top = hero . findNearestEnemy ( ) if top : hero . buildXY ( "fire-trap" , 43 , …" at bounding box center [1094, 210] width 320 height 353
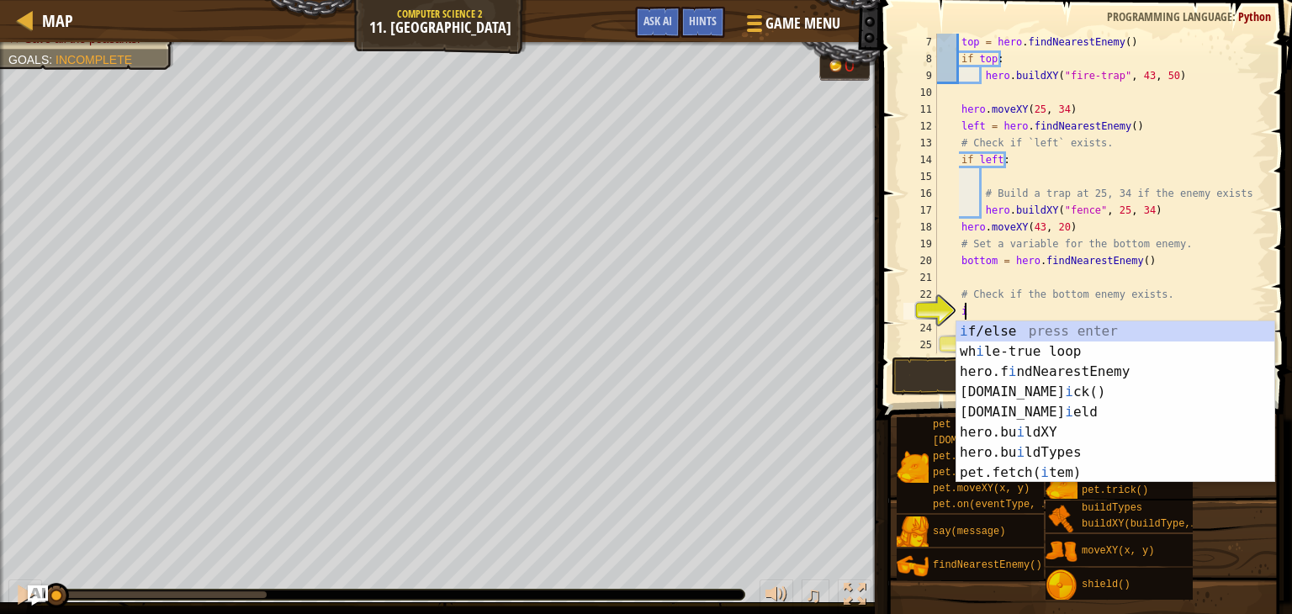
scroll to position [8, 1]
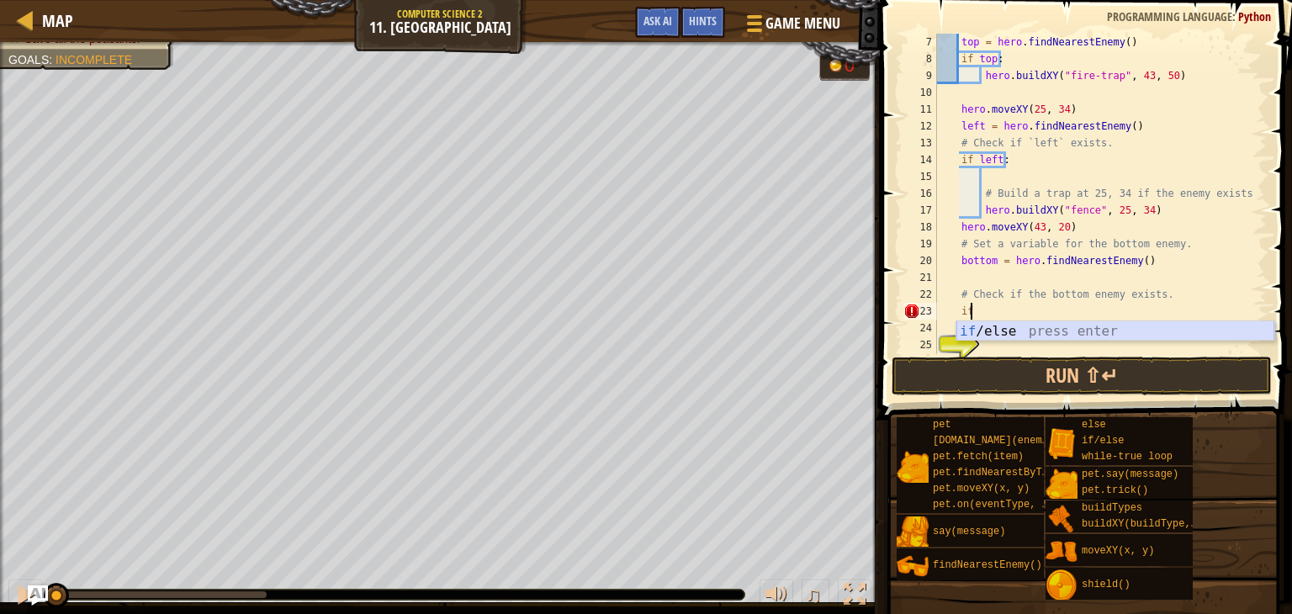
click at [1026, 326] on div "if /else press enter" at bounding box center [1115, 351] width 318 height 61
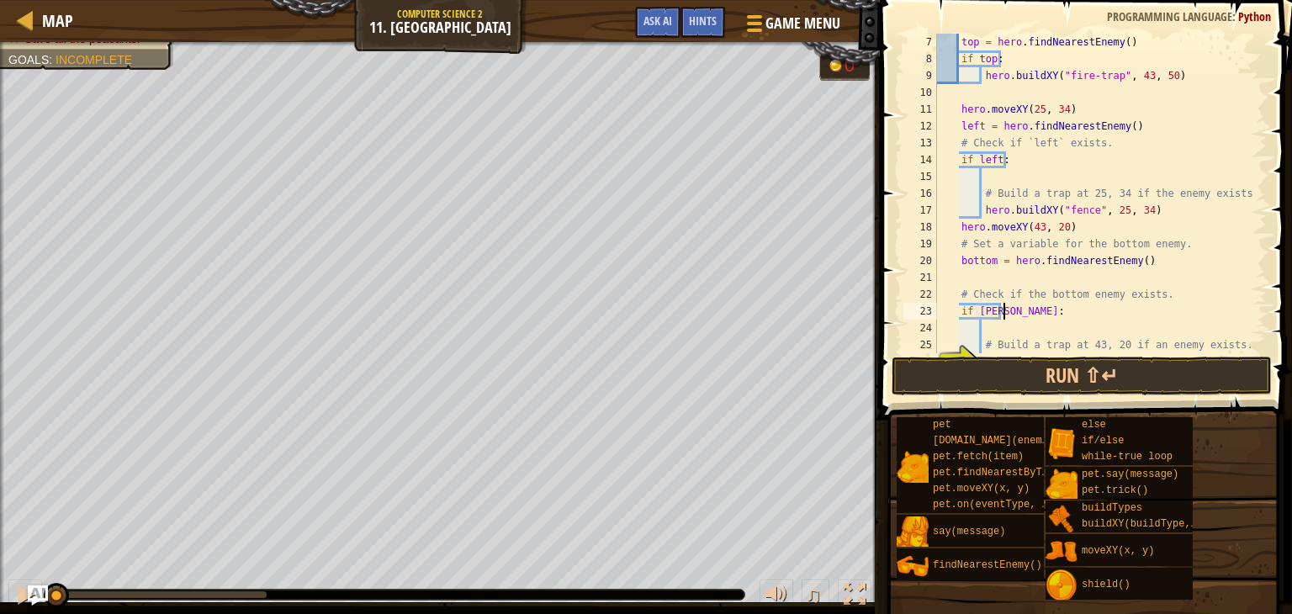
type textarea "if bottom:"
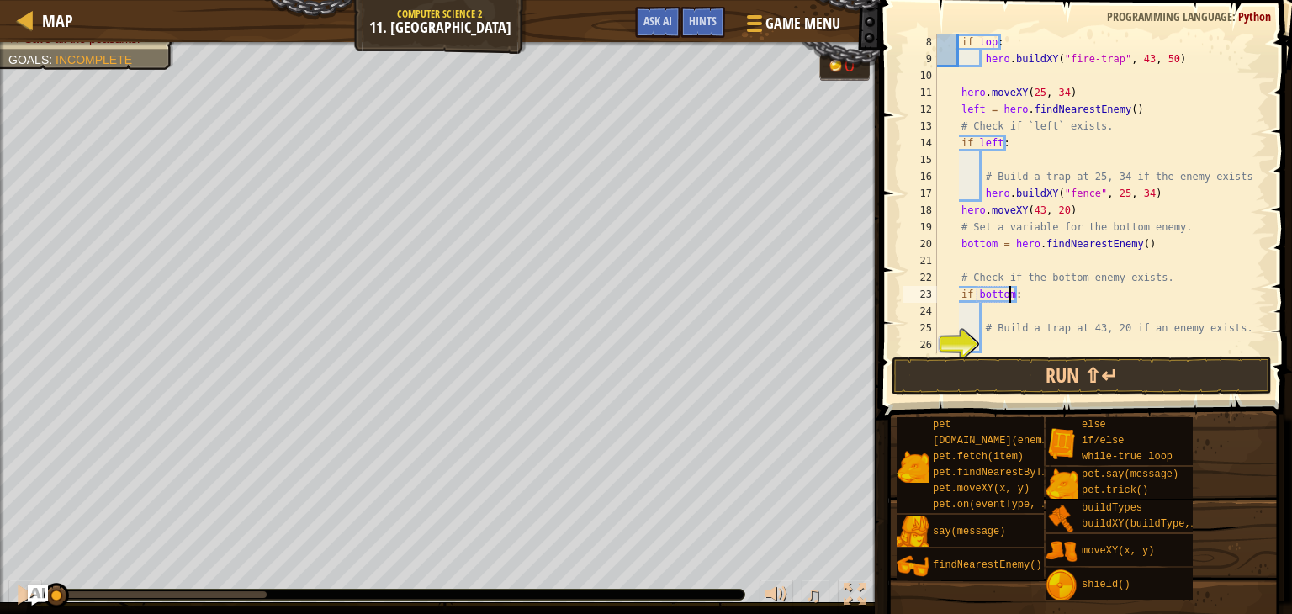
scroll to position [118, 0]
click at [1141, 351] on div "if top : hero . buildXY ( "fire-trap" , 43 , 50 ) hero . moveXY ( 25 , 34 ) lef…" at bounding box center [1094, 210] width 320 height 353
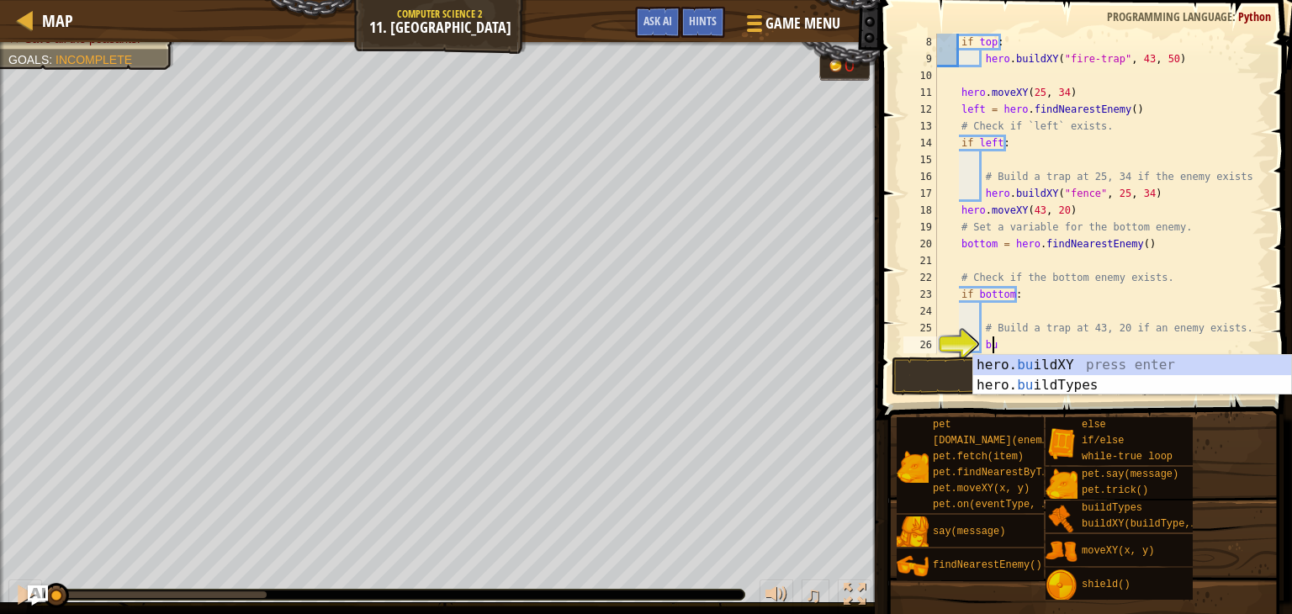
scroll to position [8, 3]
click at [1136, 355] on div "hero. bu ildXY press enter hero. bu ildTypes press enter" at bounding box center [1132, 395] width 318 height 81
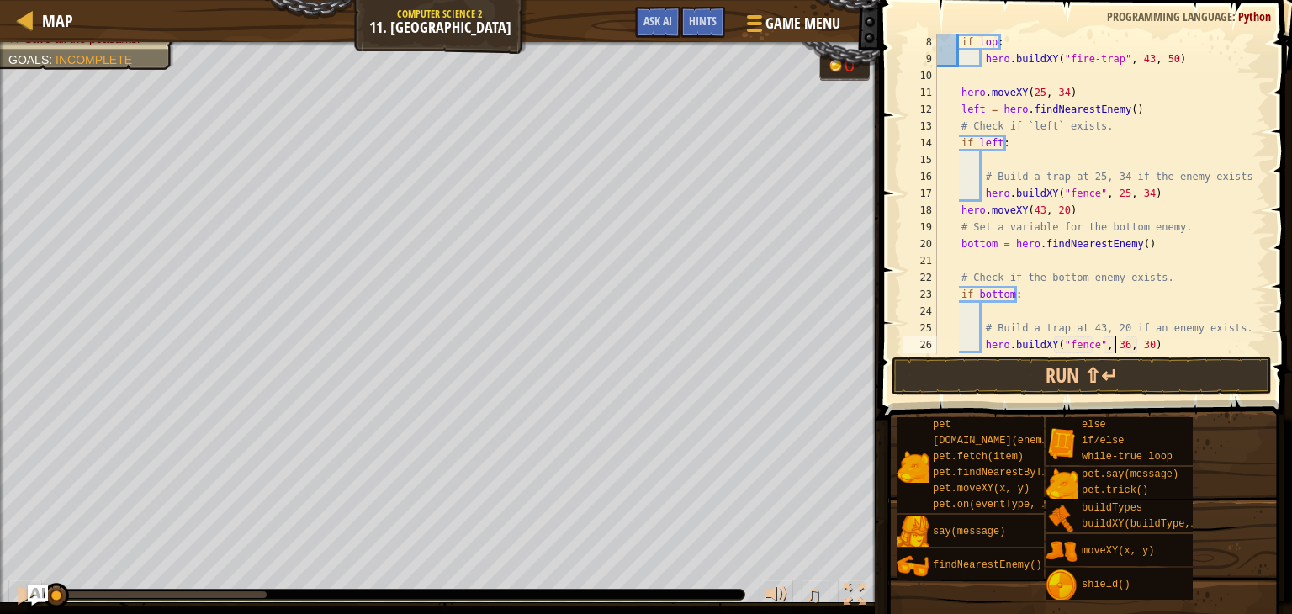
click at [1114, 351] on div "if top : hero . buildXY ( "fire-trap" , 43 , 50 ) hero . moveXY ( 25 , 34 ) lef…" at bounding box center [1094, 210] width 320 height 353
click at [1132, 344] on div "if top : hero . buildXY ( "fire-trap" , 43 , 50 ) hero . moveXY ( 25 , 34 ) lef…" at bounding box center [1094, 210] width 320 height 353
click at [1189, 369] on button "Run ⇧↵" at bounding box center [1082, 376] width 380 height 39
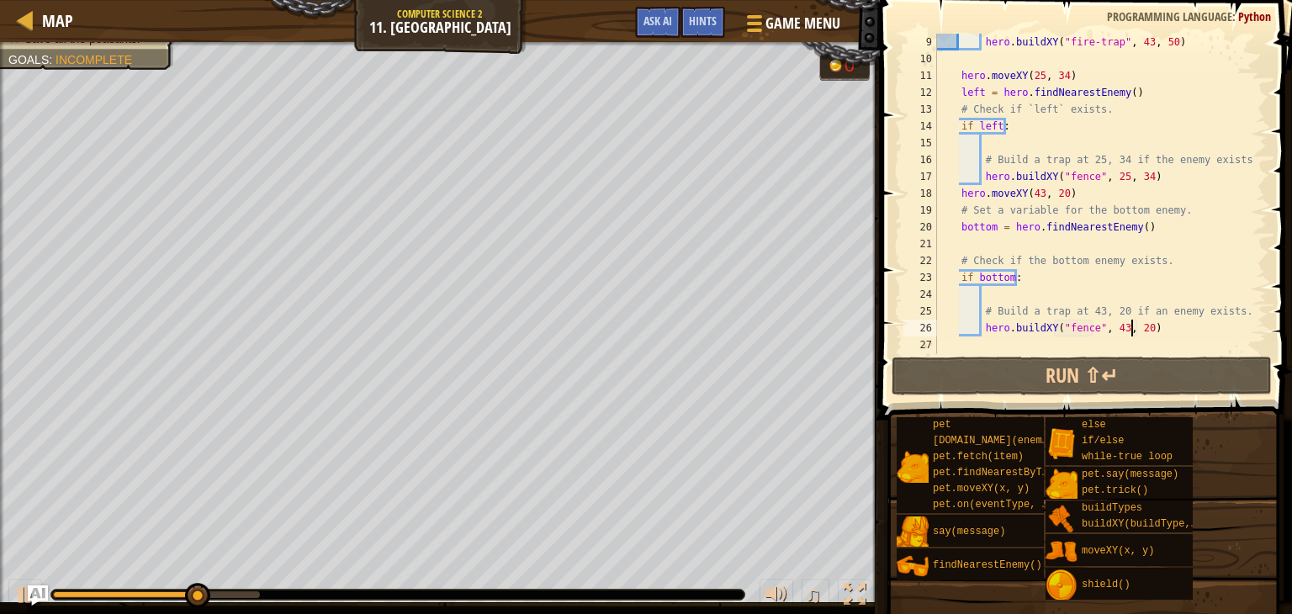
scroll to position [84, 0]
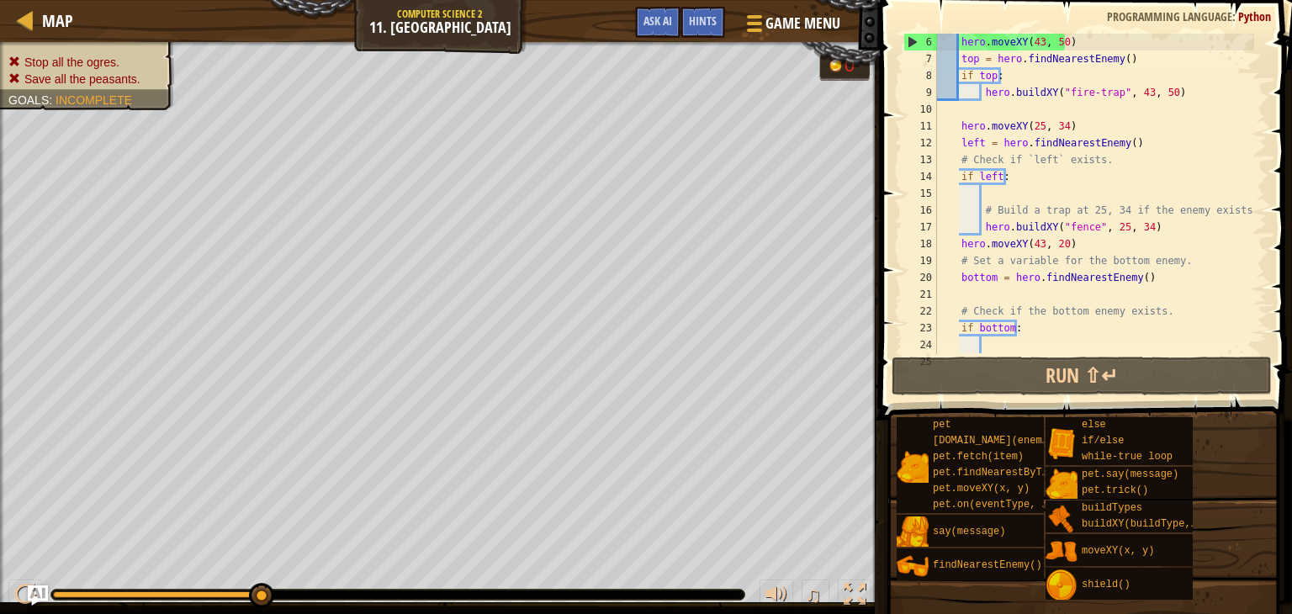
click at [1153, 231] on div "hero . moveXY ( 43 , 50 ) top = hero . findNearestEnemy ( ) if top : hero . bui…" at bounding box center [1094, 210] width 320 height 353
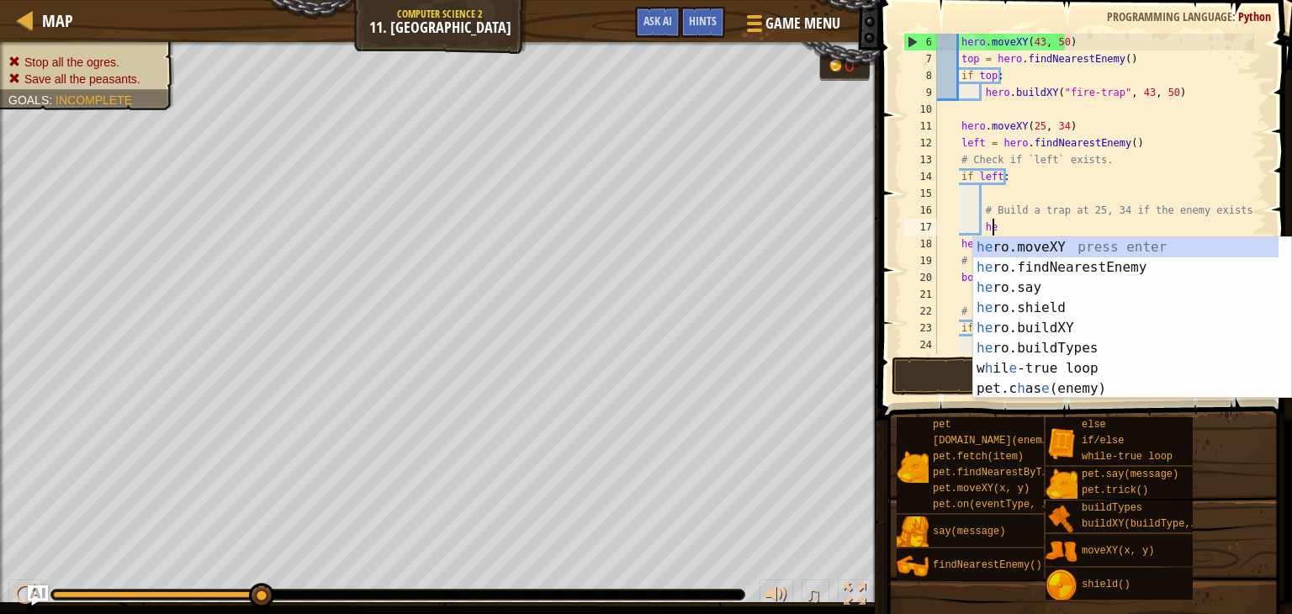
type textarea "h"
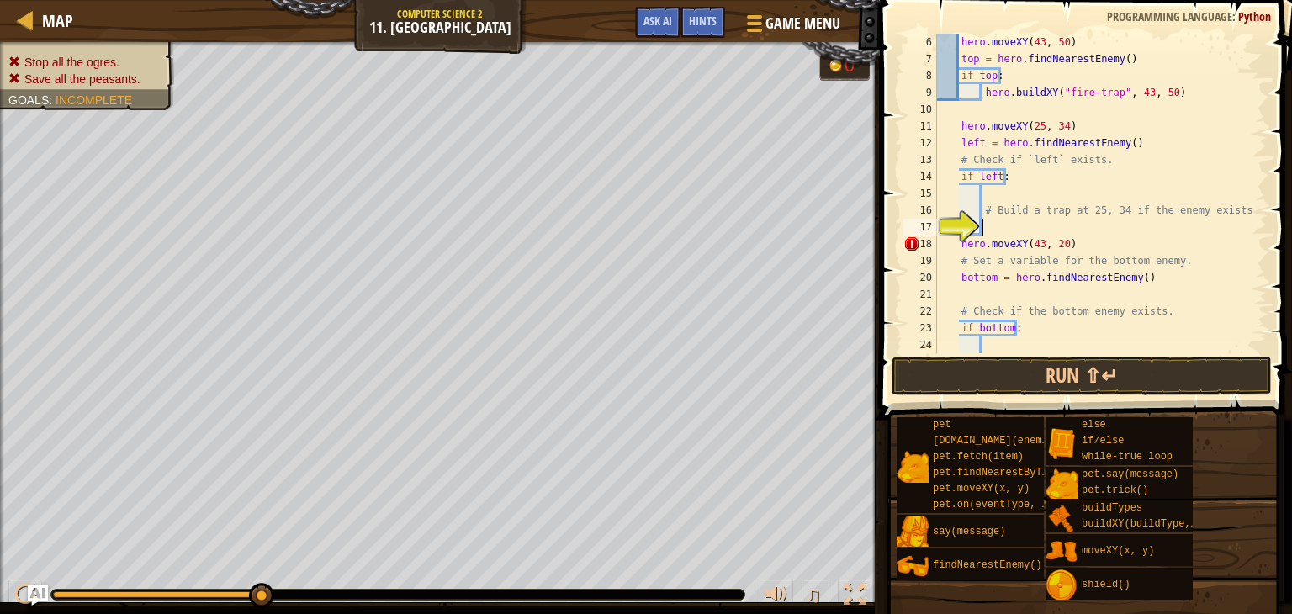
scroll to position [8, 0]
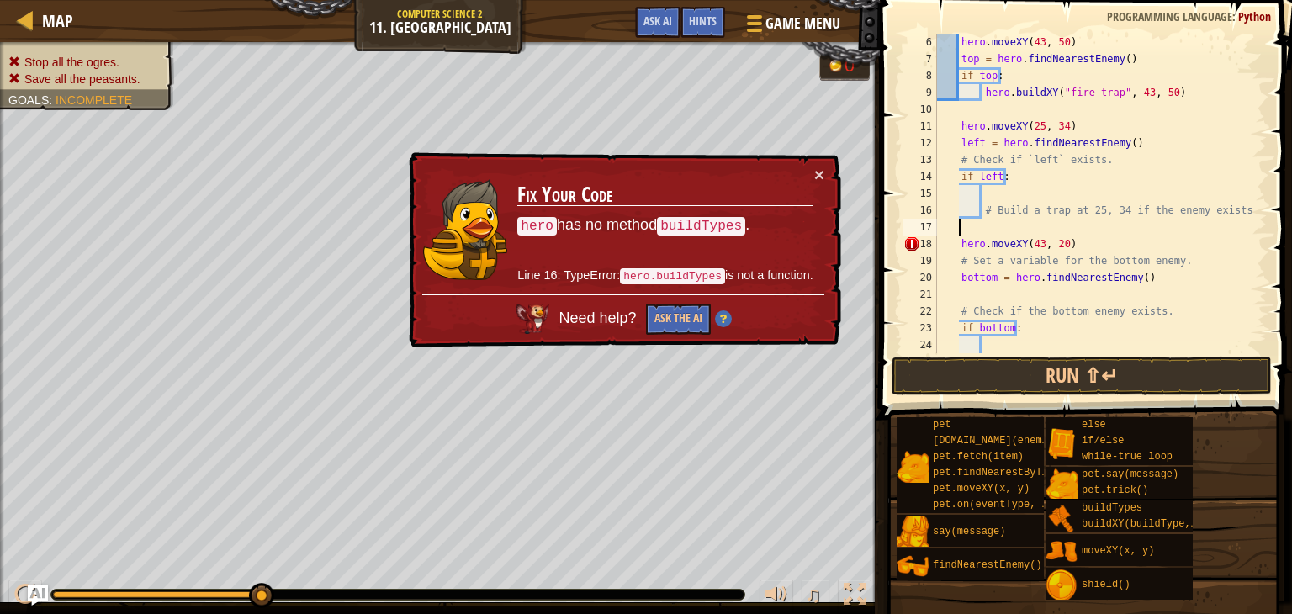
click at [956, 237] on div "hero . moveXY ( 43 , 50 ) top = hero . findNearestEnemy ( ) if top : hero . bui…" at bounding box center [1094, 210] width 320 height 353
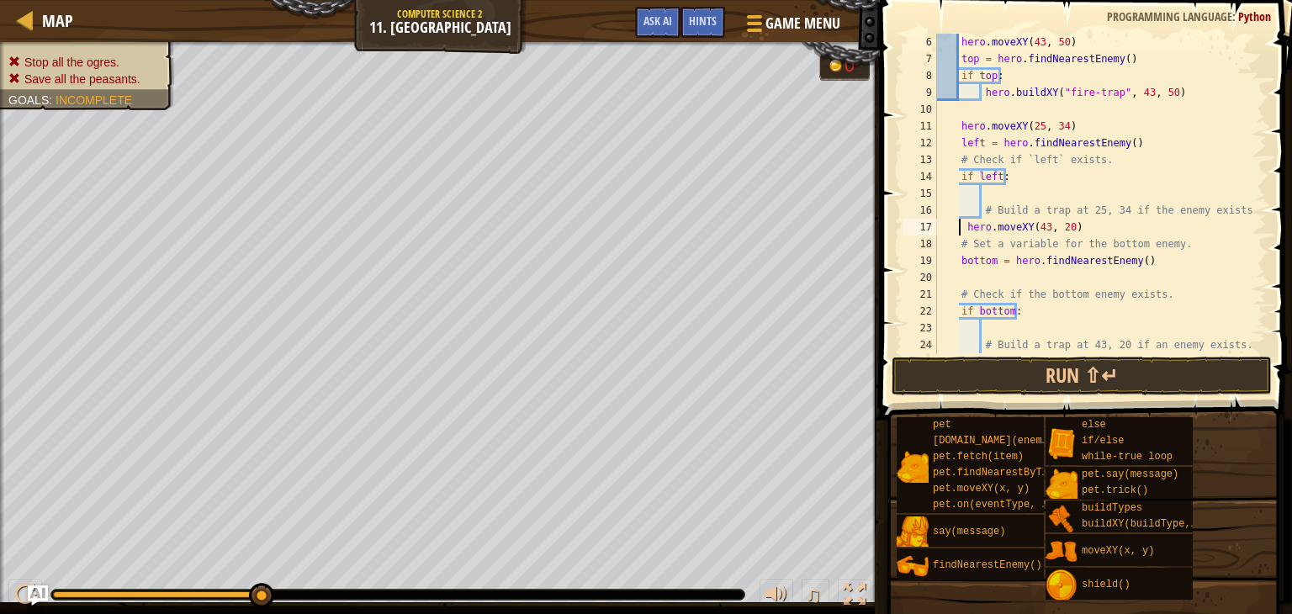
type textarea "hero.moveXY(43, 20)"
click at [1173, 220] on div "hero . moveXY ( 43 , 50 ) top = hero . findNearestEnemy ( ) if top : hero . bui…" at bounding box center [1094, 210] width 320 height 353
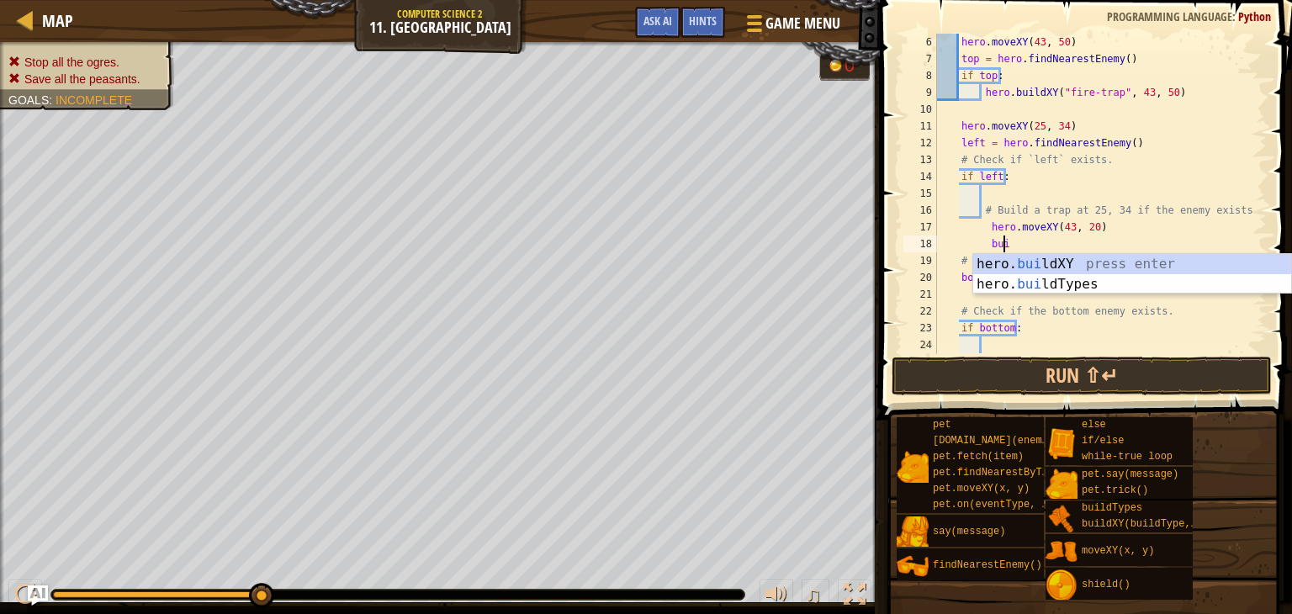
scroll to position [8, 4]
click at [1085, 259] on div "hero. [PERSON_NAME] ldXY press enter hero. [PERSON_NAME] ldTypes press enter" at bounding box center [1132, 294] width 318 height 81
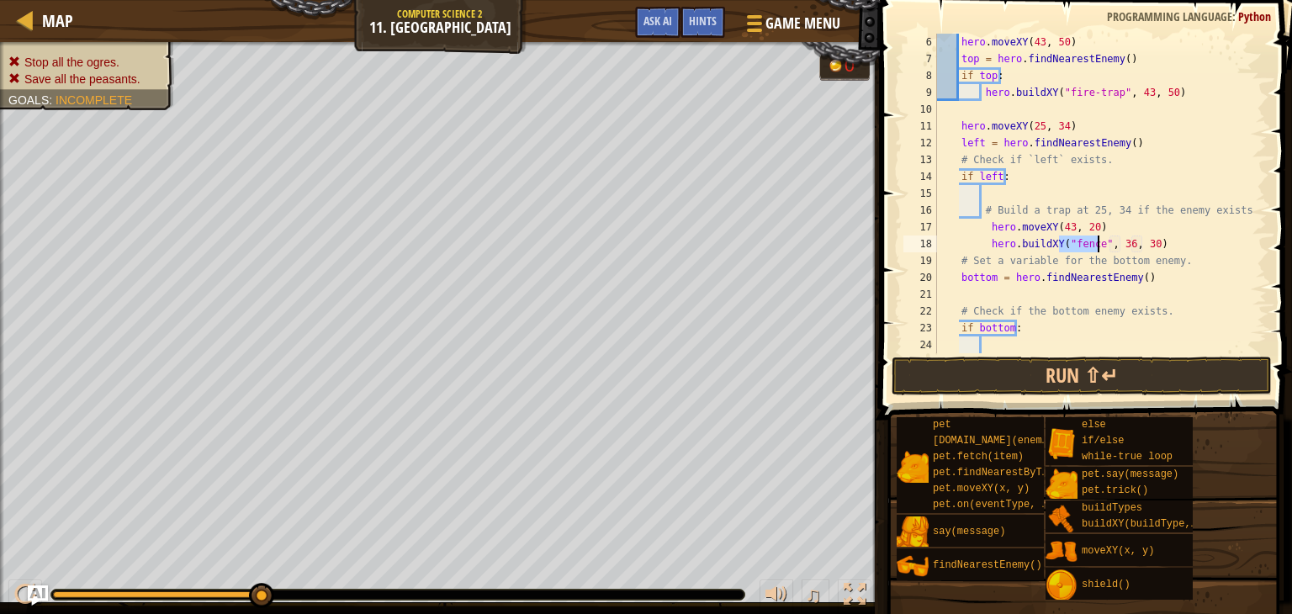
click at [1116, 240] on div "hero . moveXY ( 43 , 50 ) top = hero . findNearestEnemy ( ) if top : hero . bui…" at bounding box center [1094, 210] width 320 height 353
click at [1120, 242] on div "hero . moveXY ( 43 , 50 ) top = hero . findNearestEnemy ( ) if top : hero . bui…" at bounding box center [1094, 210] width 320 height 353
click at [1151, 250] on div "hero . moveXY ( 43 , 50 ) top = hero . findNearestEnemy ( ) if top : hero . bui…" at bounding box center [1094, 210] width 320 height 353
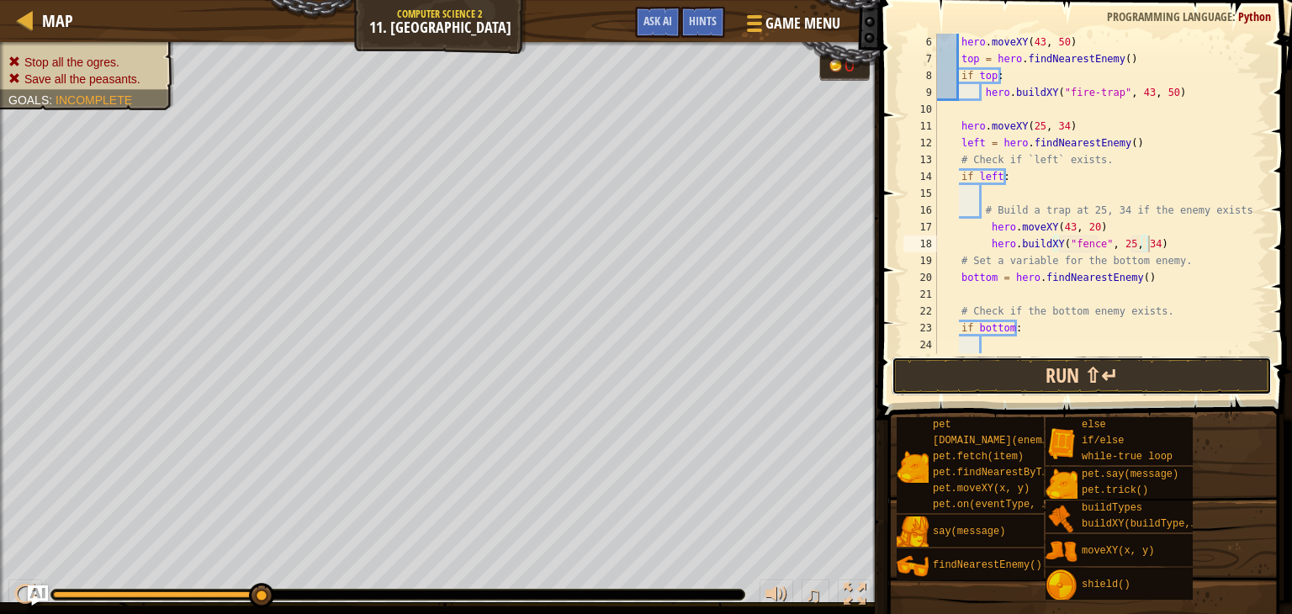
click at [1233, 384] on button "Run ⇧↵" at bounding box center [1082, 376] width 380 height 39
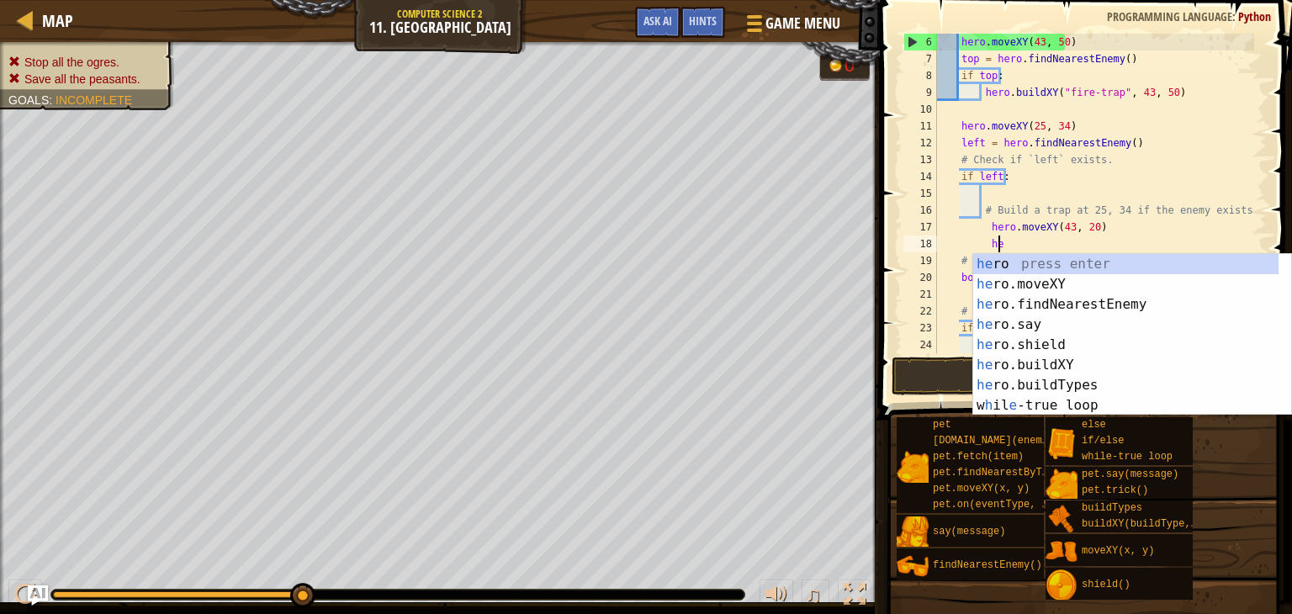
type textarea "h"
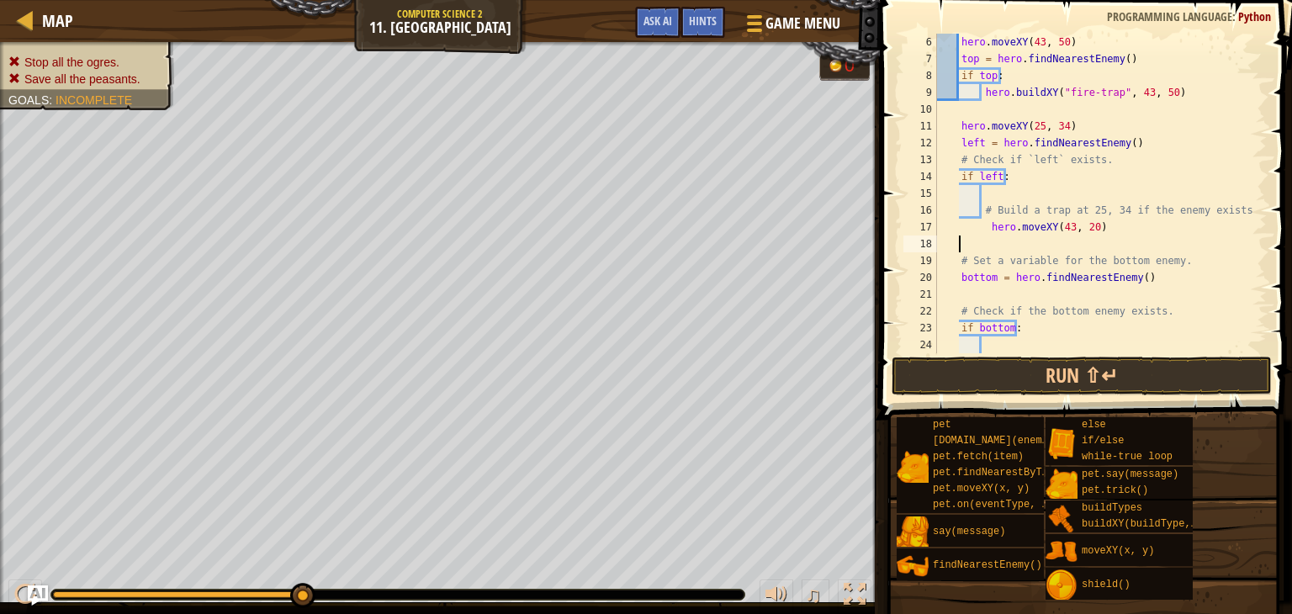
scroll to position [8, 0]
type textarea "hero.moveXY(43, 20)"
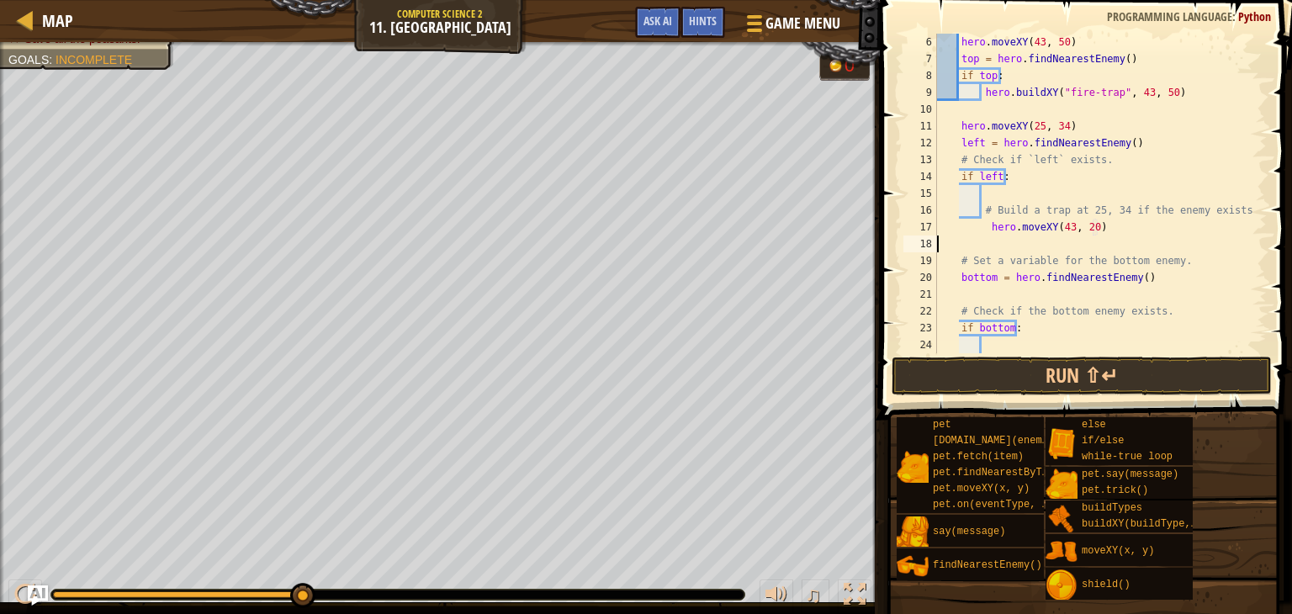
type textarea "hero.moveXY(43, 20)"
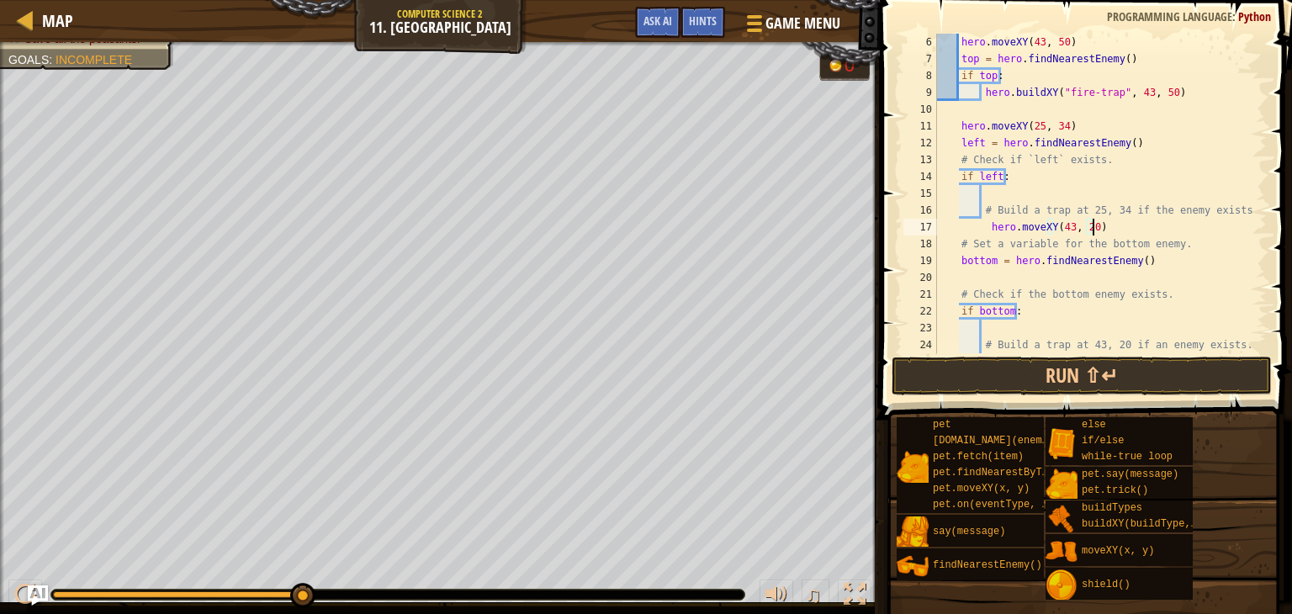
click at [970, 227] on div "hero . moveXY ( 43 , 50 ) top = hero . findNearestEnemy ( ) if top : hero . bui…" at bounding box center [1094, 210] width 320 height 353
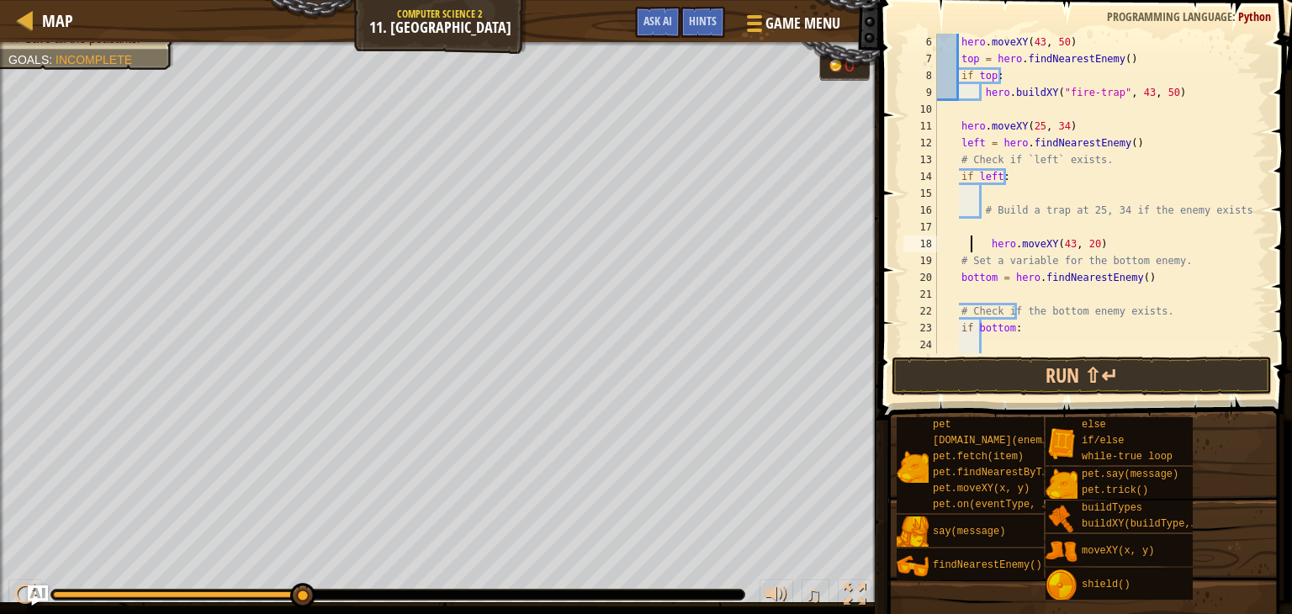
click at [1030, 220] on div "hero . moveXY ( 43 , 50 ) top = hero . findNearestEnemy ( ) if top : hero . bui…" at bounding box center [1094, 210] width 320 height 353
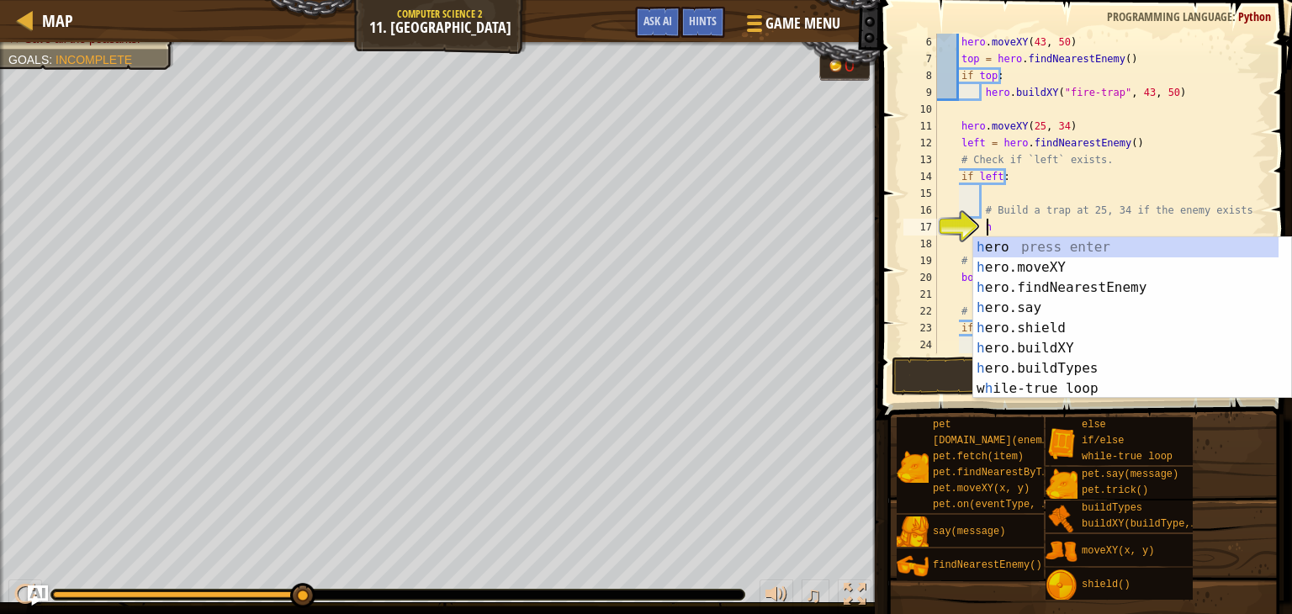
type textarea "h"
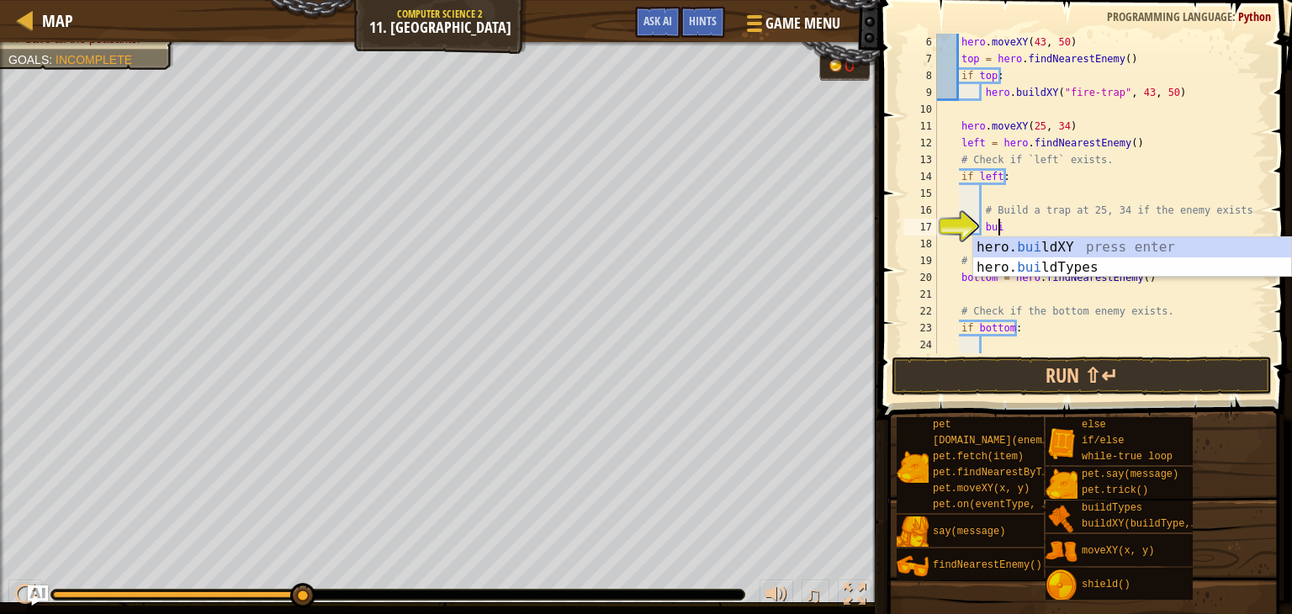
scroll to position [8, 3]
click at [1061, 239] on div "hero. [PERSON_NAME] ldXY press enter hero. [PERSON_NAME] ldTypes press enter" at bounding box center [1132, 277] width 318 height 81
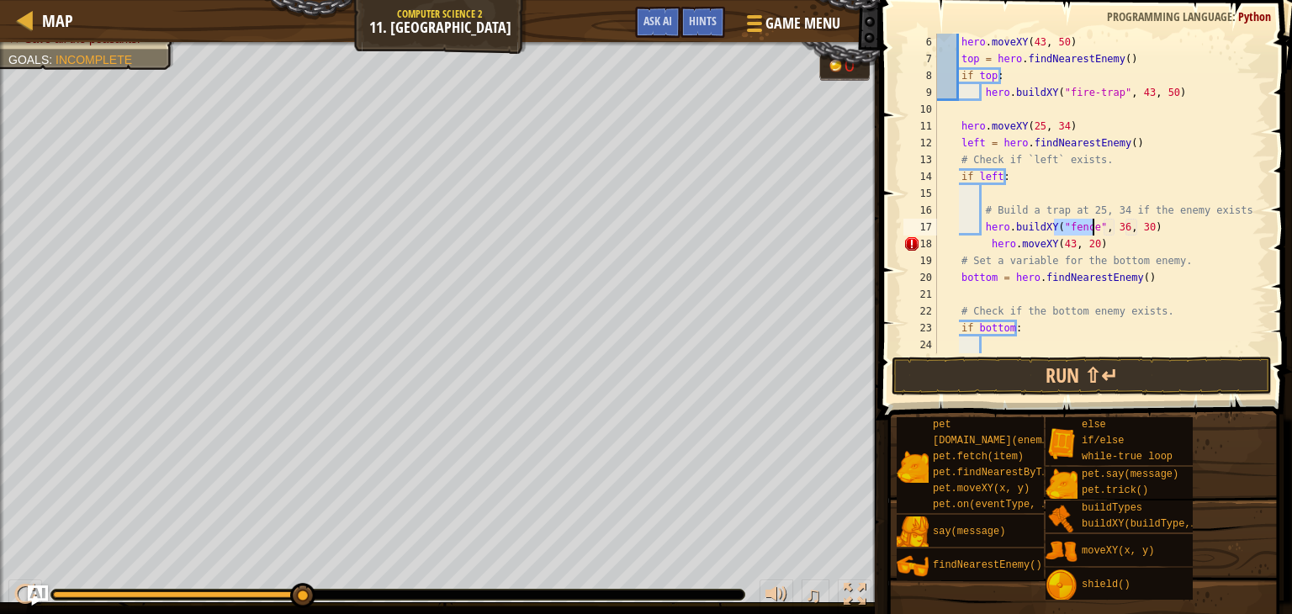
click at [1115, 232] on div "hero . moveXY ( 43 , 50 ) top = hero . findNearestEnemy ( ) if top : hero . bui…" at bounding box center [1094, 210] width 320 height 353
click at [1139, 230] on div "hero . moveXY ( 43 , 50 ) top = hero . findNearestEnemy ( ) if top : hero . bui…" at bounding box center [1094, 210] width 320 height 353
type textarea "hero.buildXY("fence", 25, 38)"
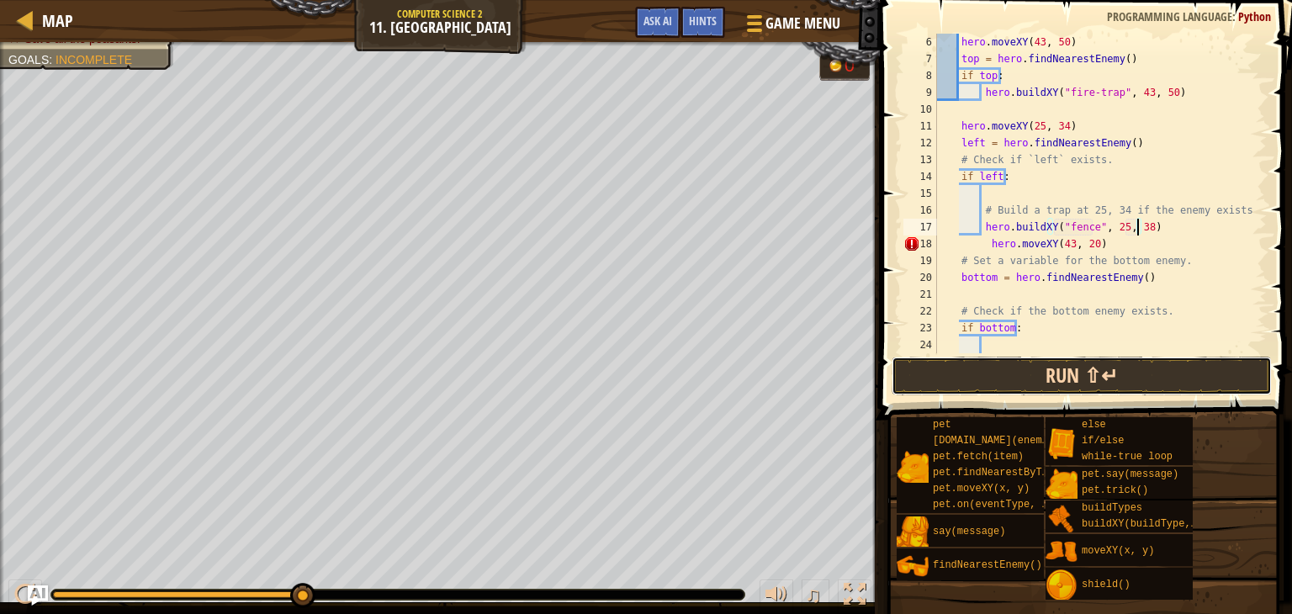
click at [1136, 387] on button "Run ⇧↵" at bounding box center [1082, 376] width 380 height 39
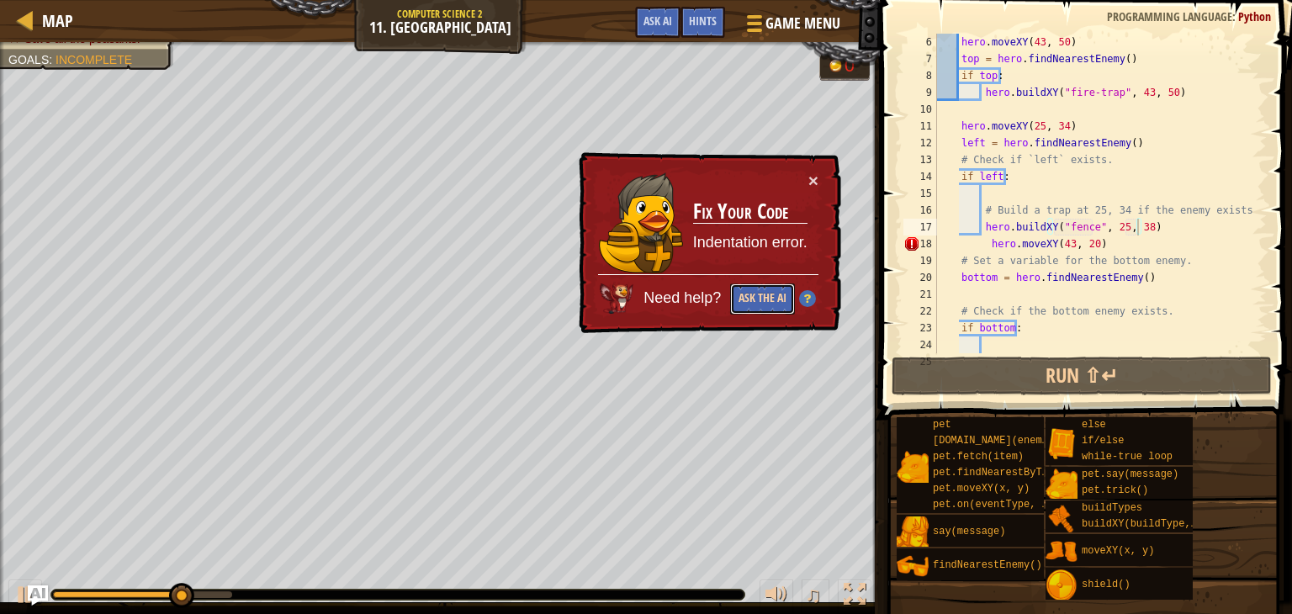
click at [779, 310] on button "Ask the AI" at bounding box center [762, 298] width 65 height 31
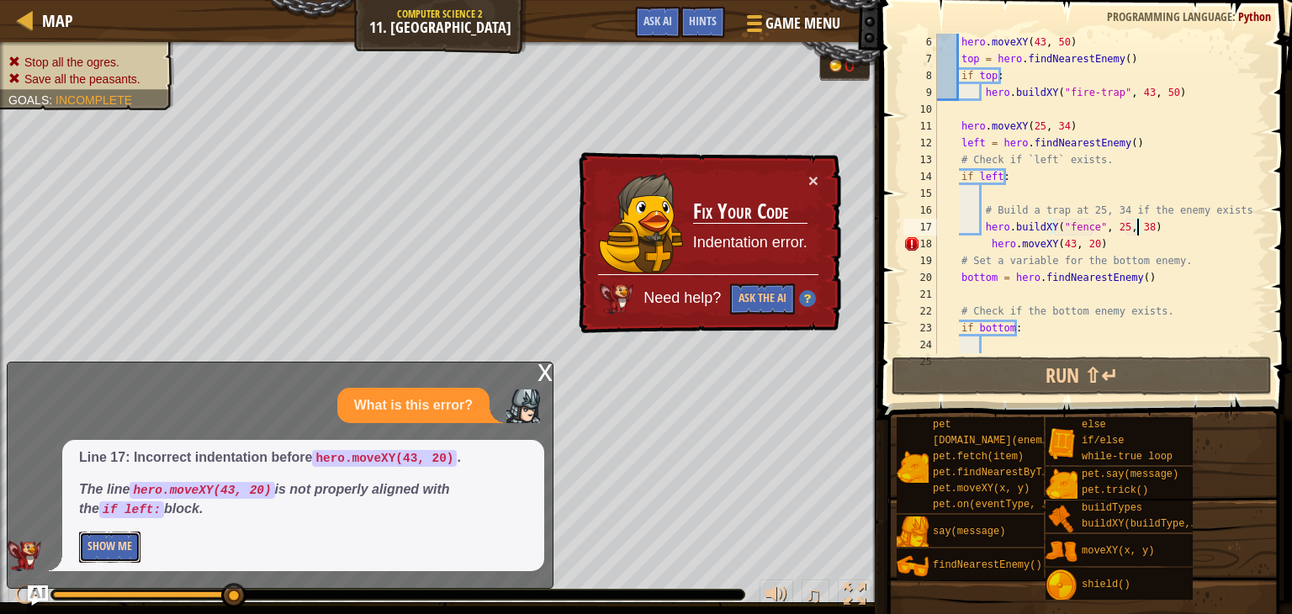
click at [119, 549] on button "Show Me" at bounding box center [109, 547] width 61 height 31
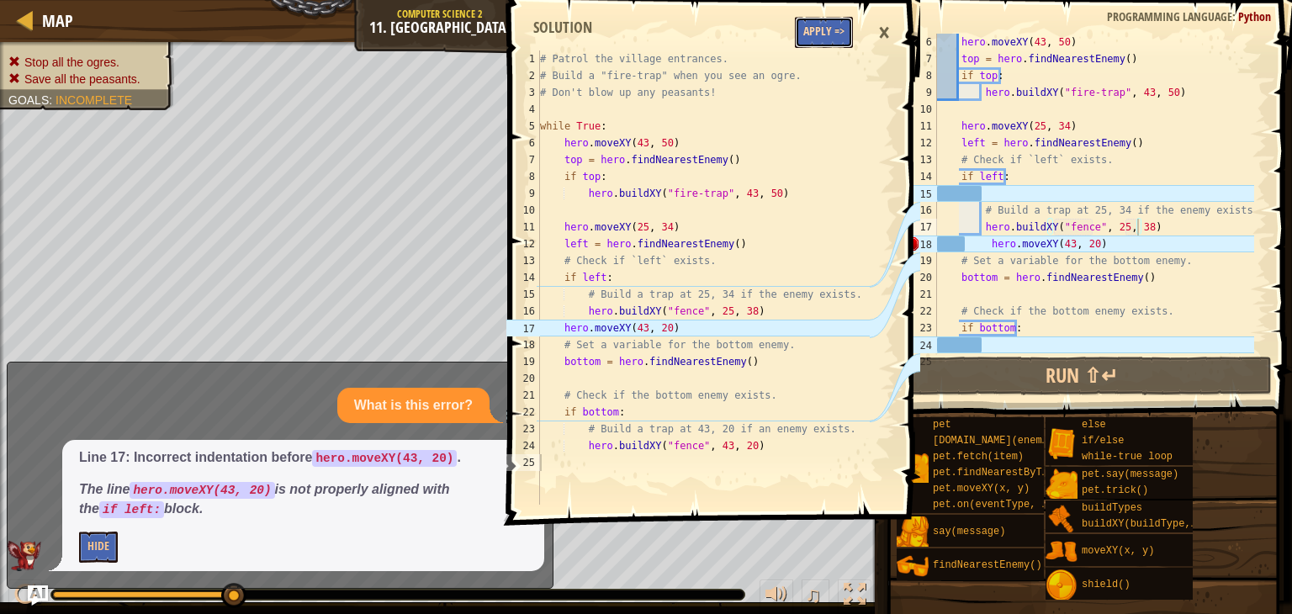
click at [796, 28] on button "Apply =>" at bounding box center [824, 32] width 58 height 31
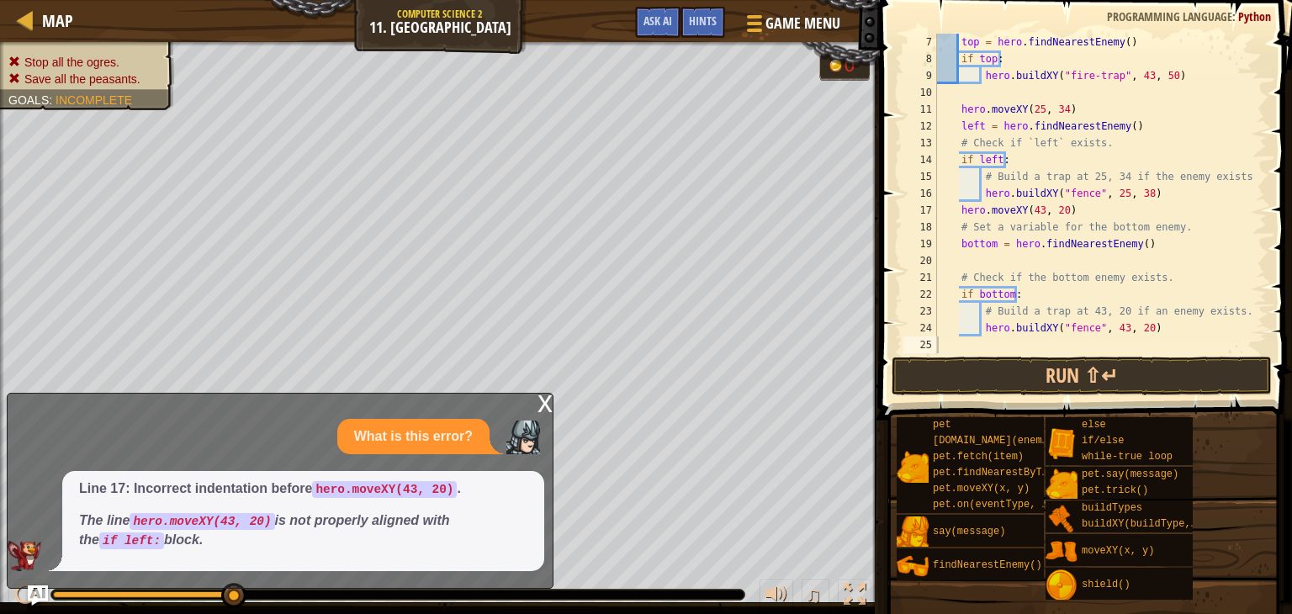
scroll to position [101, 0]
click at [1128, 374] on button "Run ⇧↵" at bounding box center [1082, 376] width 380 height 39
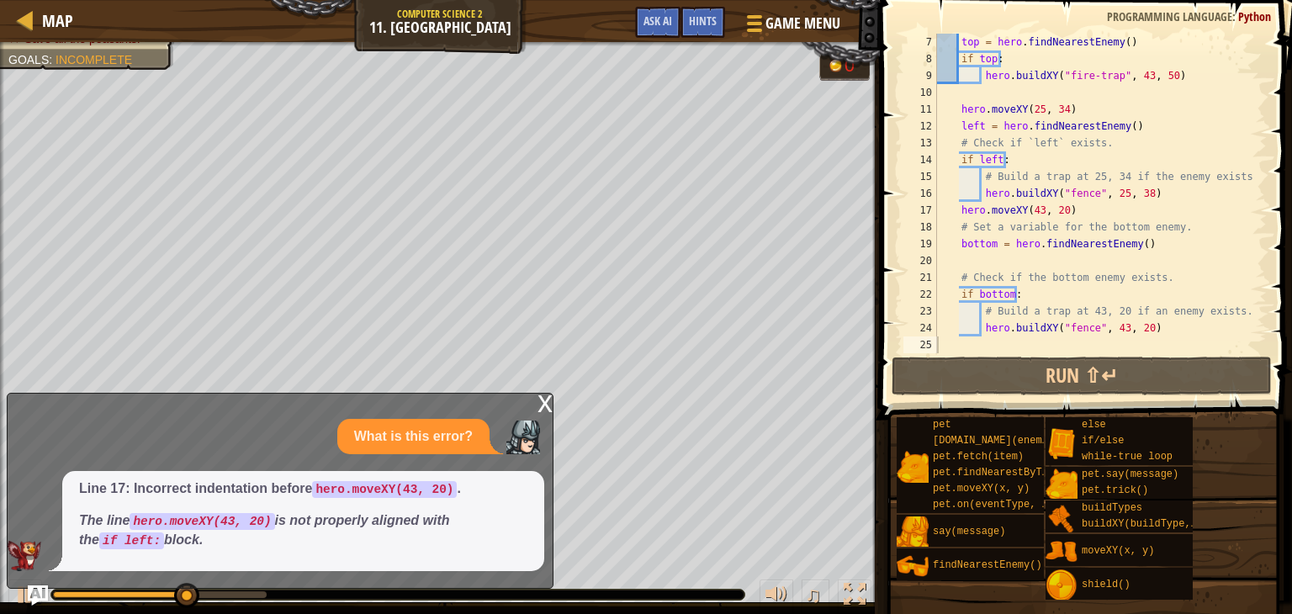
click at [545, 406] on div "x" at bounding box center [545, 402] width 15 height 17
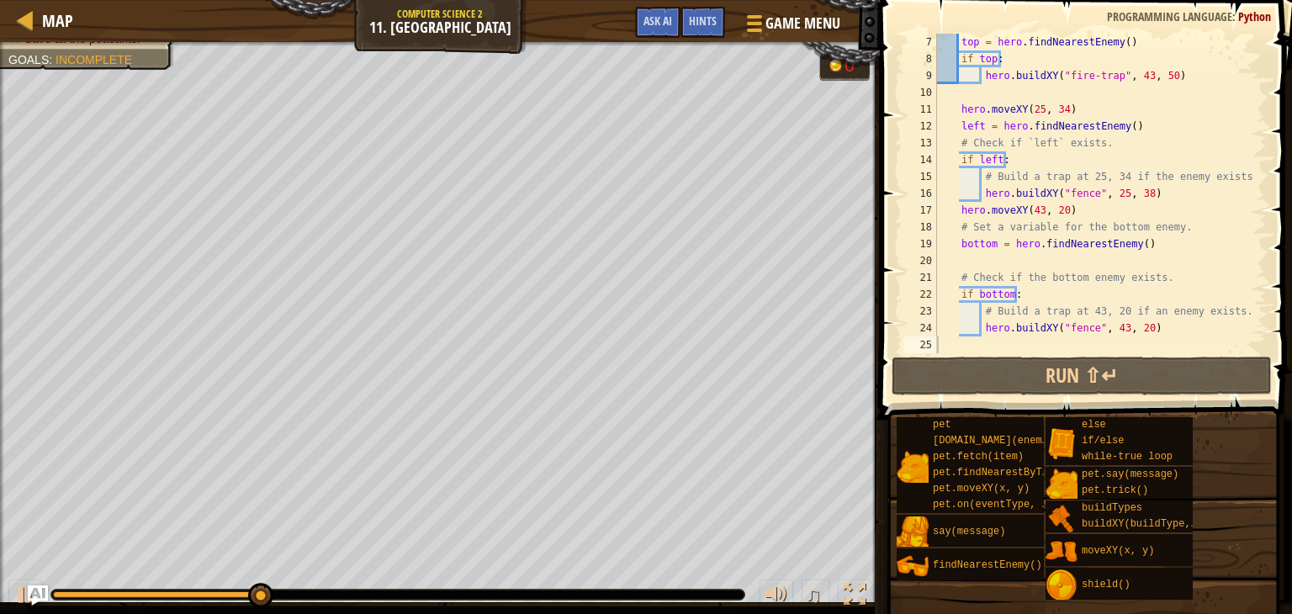
click at [1132, 193] on div "top = hero . findNearestEnemy ( ) if top : hero . buildXY ( "fire-trap" , 43 , …" at bounding box center [1094, 210] width 320 height 353
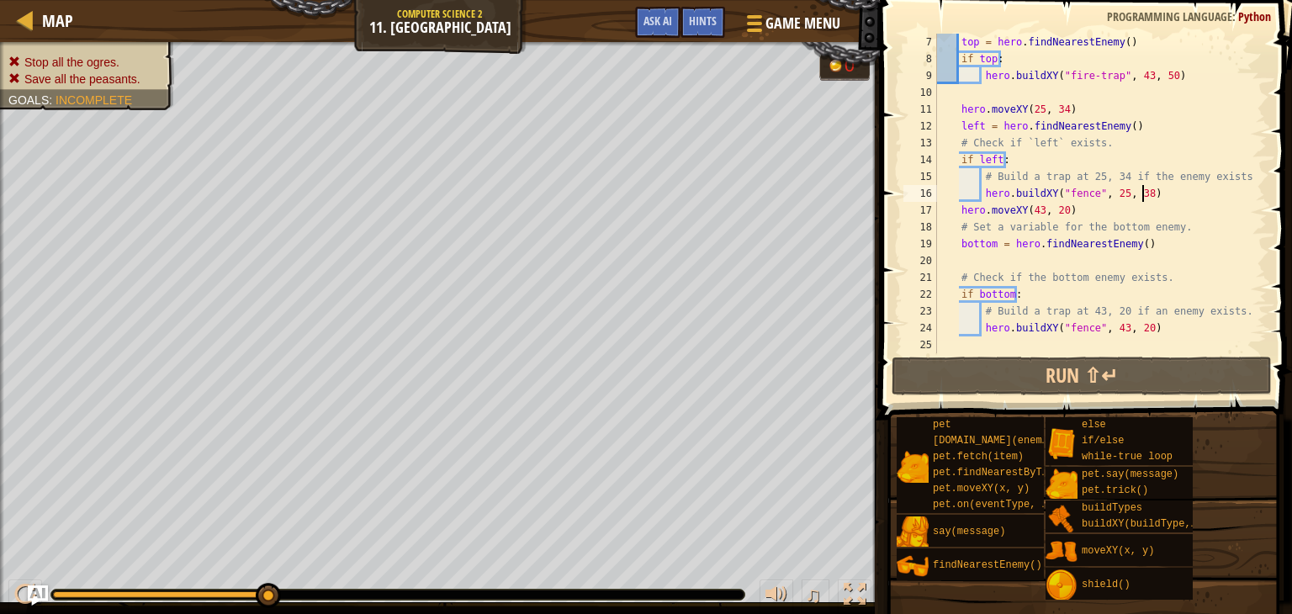
click at [1141, 189] on div "top = hero . findNearestEnemy ( ) if top : hero . buildXY ( "fire-trap" , 43 , …" at bounding box center [1094, 210] width 320 height 353
click at [1138, 195] on div "top = hero . findNearestEnemy ( ) if top : hero . buildXY ( "fire-trap" , 43 , …" at bounding box center [1094, 210] width 320 height 353
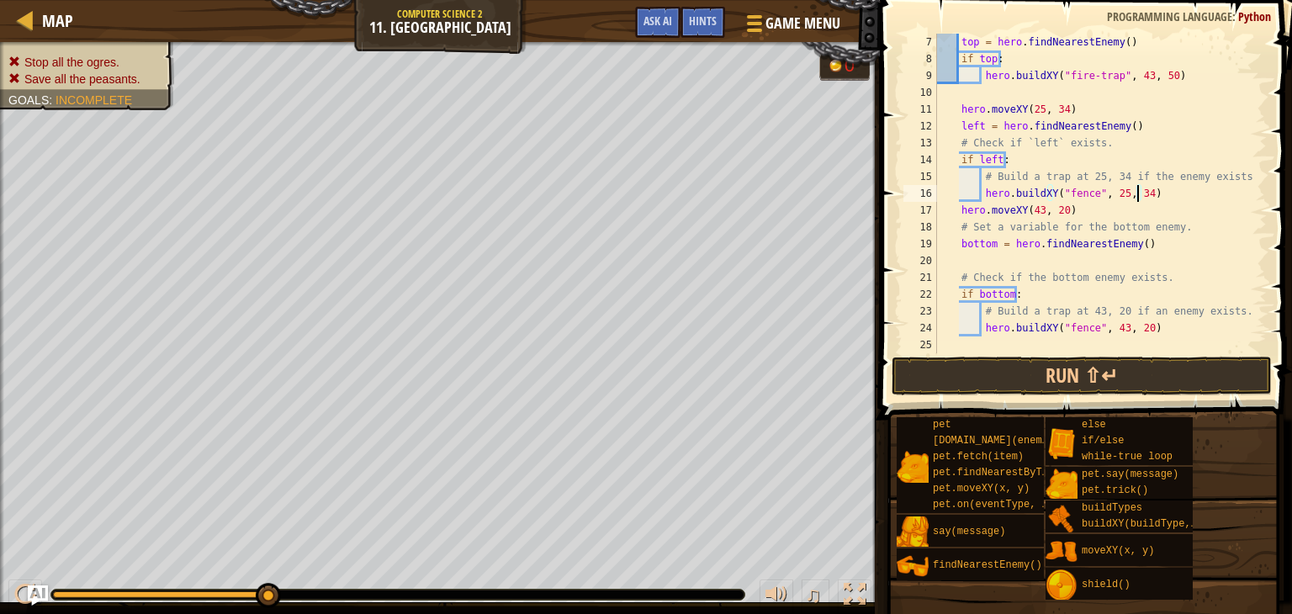
scroll to position [8, 16]
click at [1049, 386] on button "Run ⇧↵" at bounding box center [1082, 376] width 380 height 39
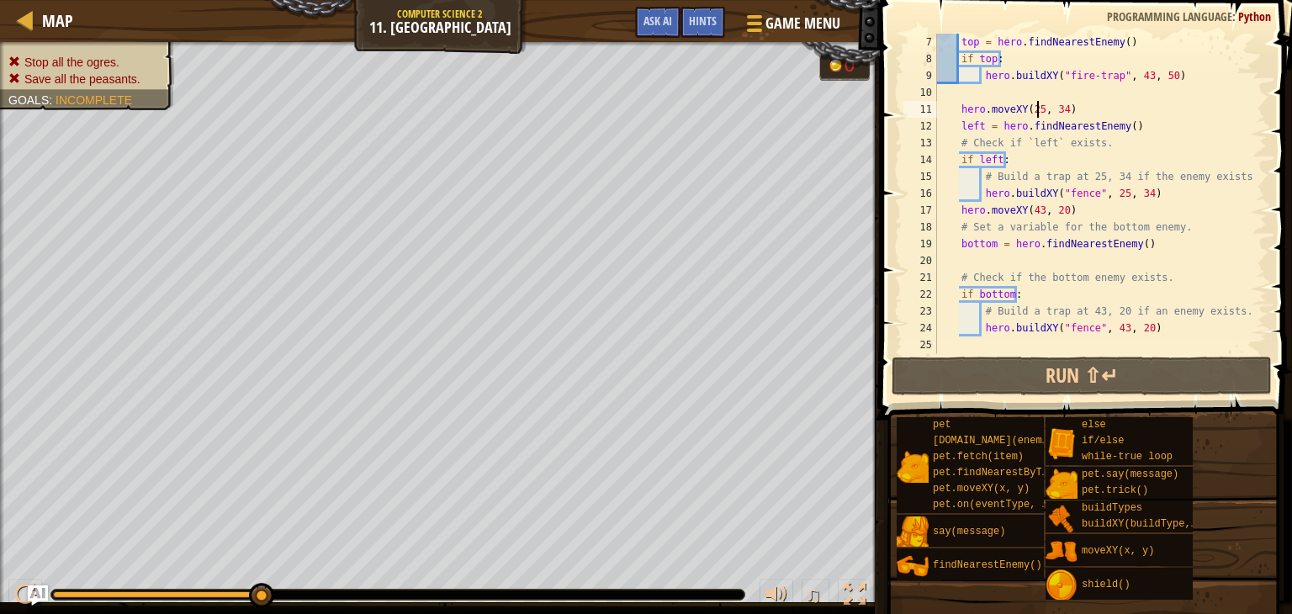
click at [1037, 102] on div "top = hero . findNearestEnemy ( ) if top : hero . buildXY ( "fire-trap" , 43 , …" at bounding box center [1094, 210] width 320 height 353
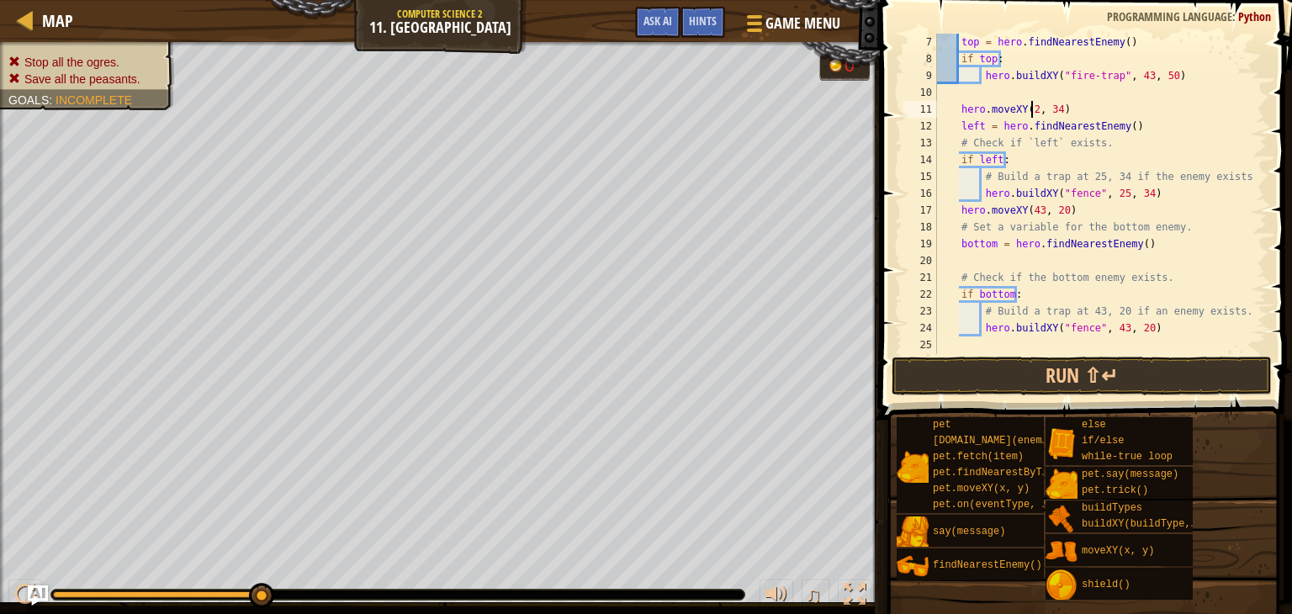
scroll to position [8, 8]
click at [1062, 115] on div "top = hero . findNearestEnemy ( ) if top : hero . buildXY ( "fire-trap" , 43 , …" at bounding box center [1094, 210] width 320 height 353
click at [1154, 368] on button "Run ⇧↵" at bounding box center [1082, 376] width 380 height 39
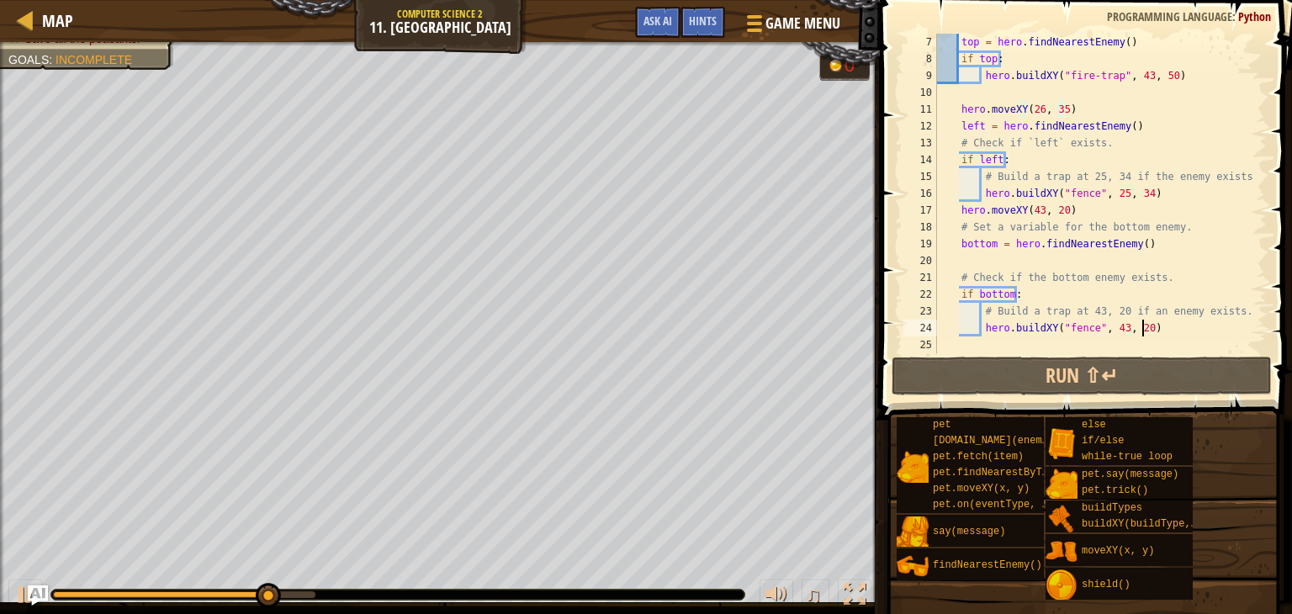
click at [1171, 324] on div "top = hero . findNearestEnemy ( ) if top : hero . buildXY ( "fire-trap" , 43 , …" at bounding box center [1094, 210] width 320 height 353
click at [1033, 209] on div "top = hero . findNearestEnemy ( ) if top : hero . buildXY ( "fire-trap" , 43 , …" at bounding box center [1094, 210] width 320 height 353
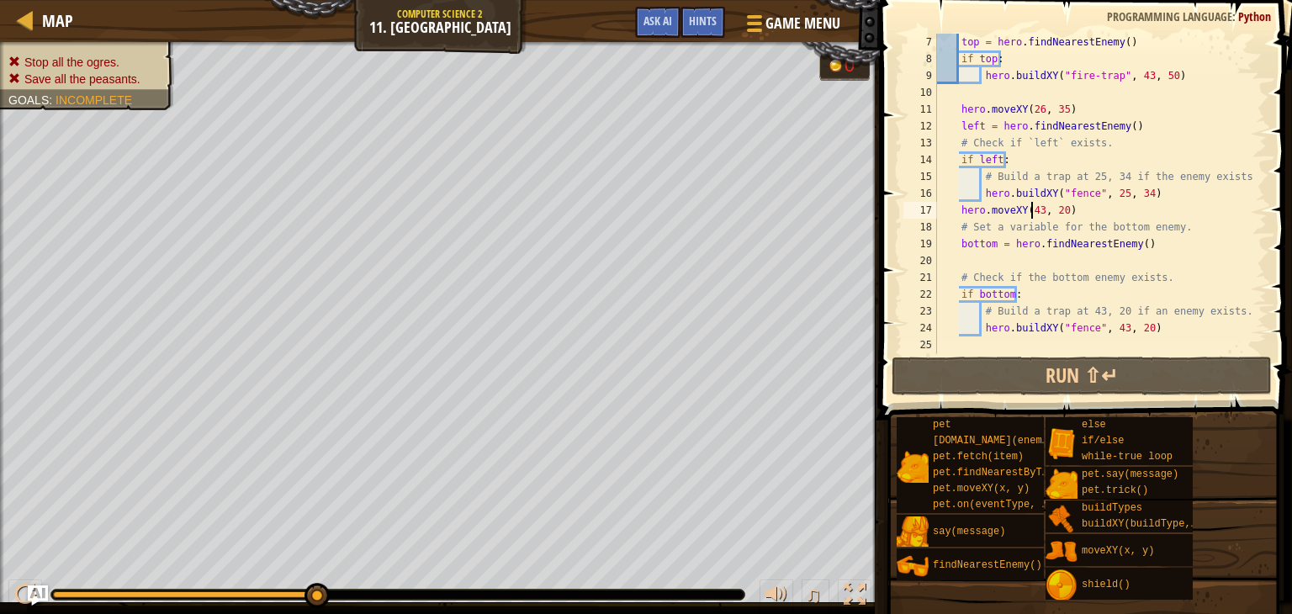
click at [1033, 204] on div "top = hero . findNearestEnemy ( ) if top : hero . buildXY ( "fire-trap" , 43 , …" at bounding box center [1094, 210] width 320 height 353
click at [1035, 213] on div "top = hero . findNearestEnemy ( ) if top : hero . buildXY ( "fire-trap" , 43 , …" at bounding box center [1094, 210] width 320 height 353
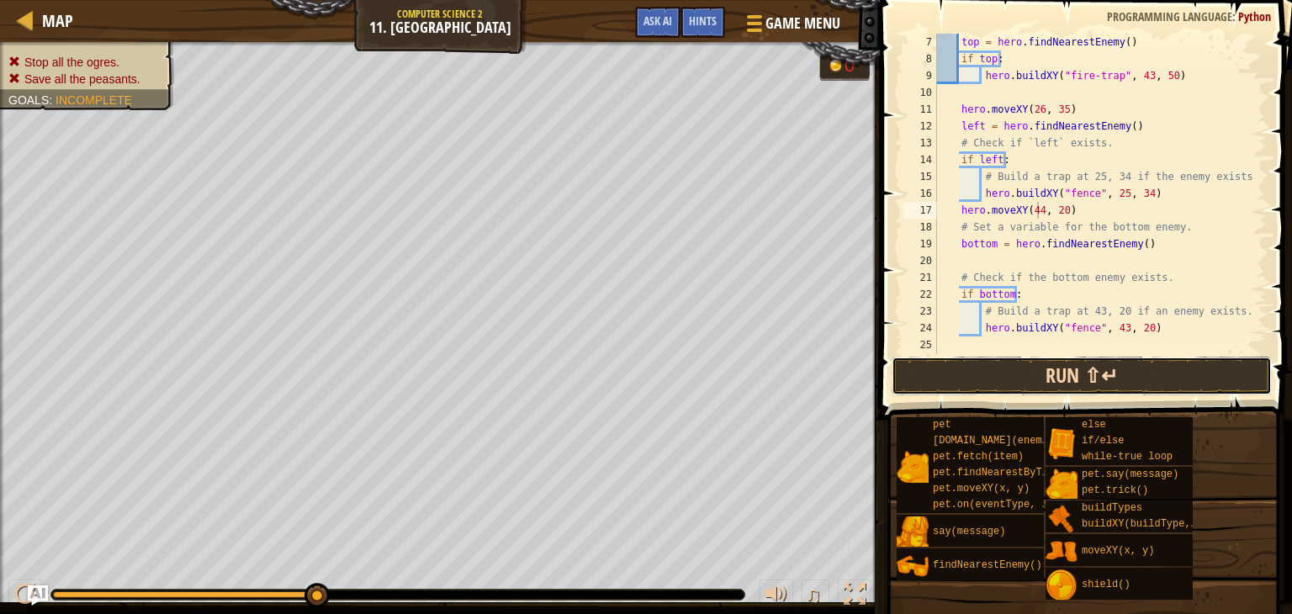
click at [1098, 389] on button "Run ⇧↵" at bounding box center [1082, 376] width 380 height 39
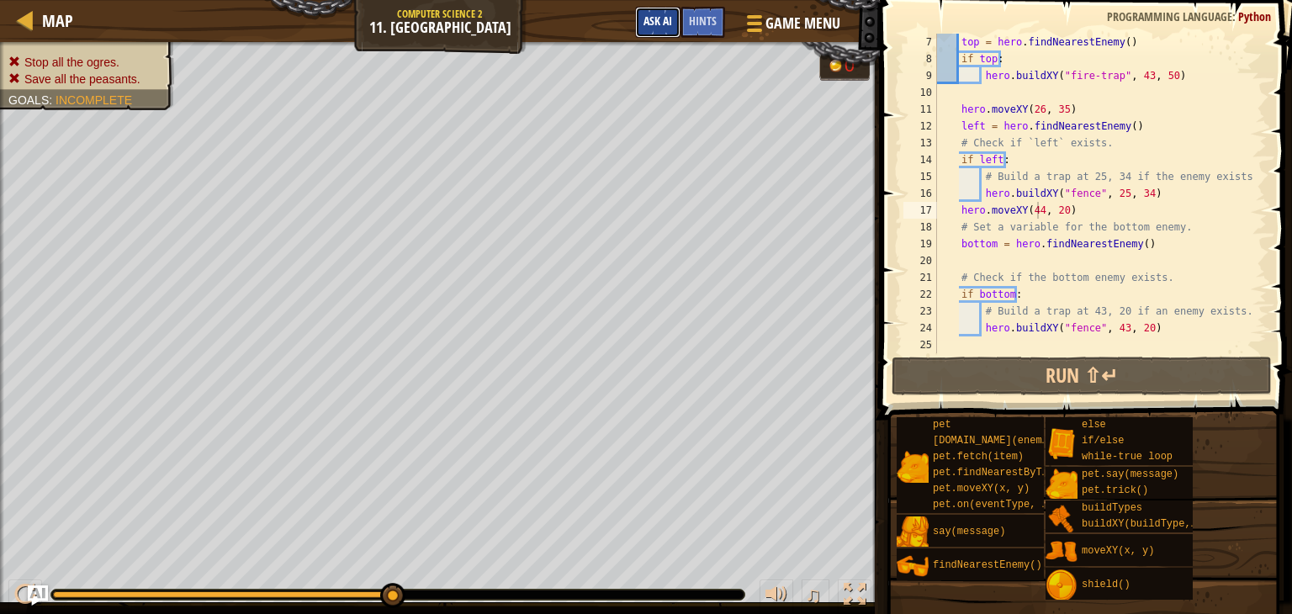
click at [651, 22] on span "Ask AI" at bounding box center [657, 21] width 29 height 16
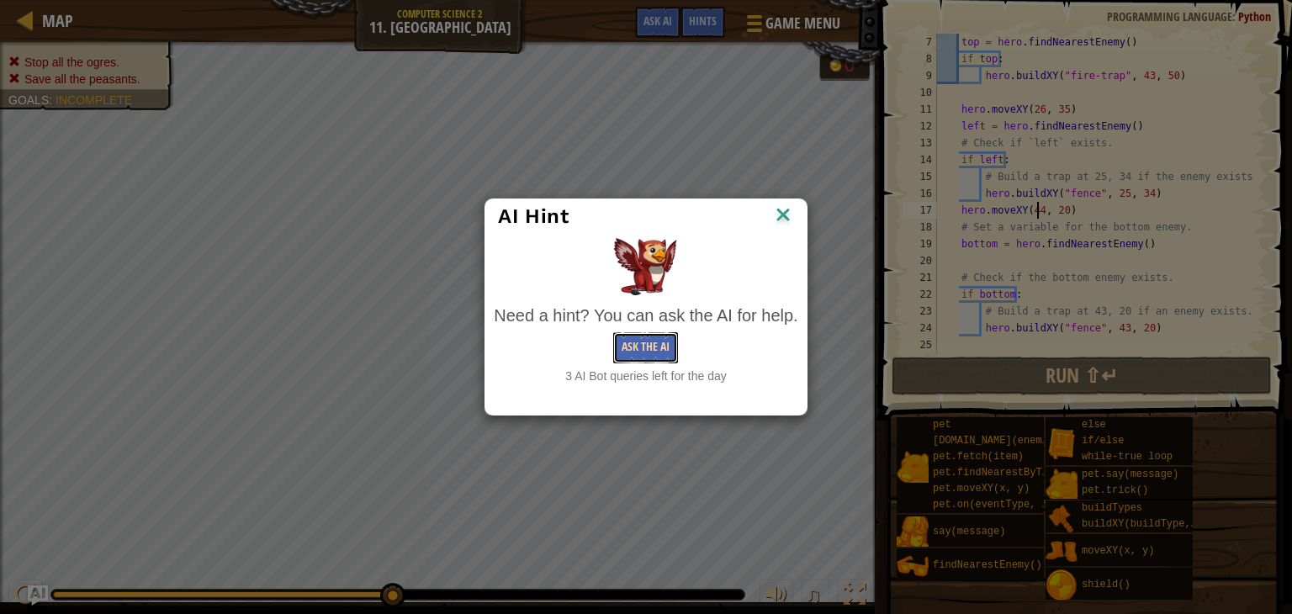
click at [659, 336] on button "Ask the AI" at bounding box center [645, 347] width 65 height 31
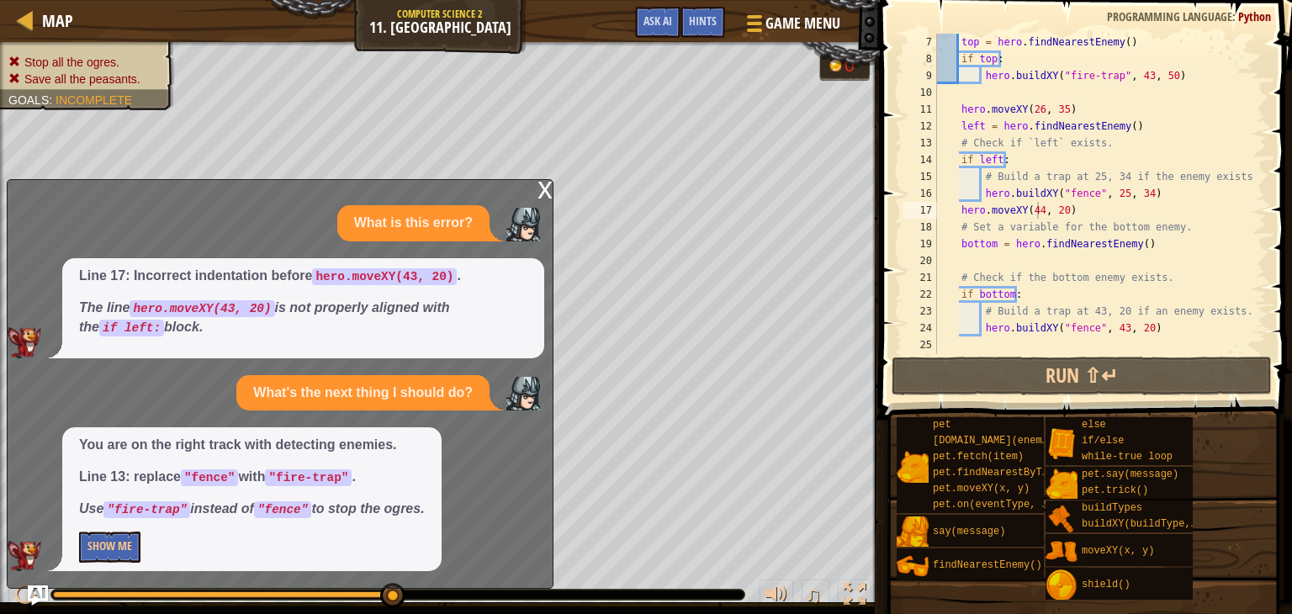
click at [532, 193] on div "x What is this error? Line 17: Incorrect indentation before hero.moveXY(43, 20)…" at bounding box center [280, 384] width 547 height 410
click at [541, 191] on div "x" at bounding box center [545, 188] width 15 height 17
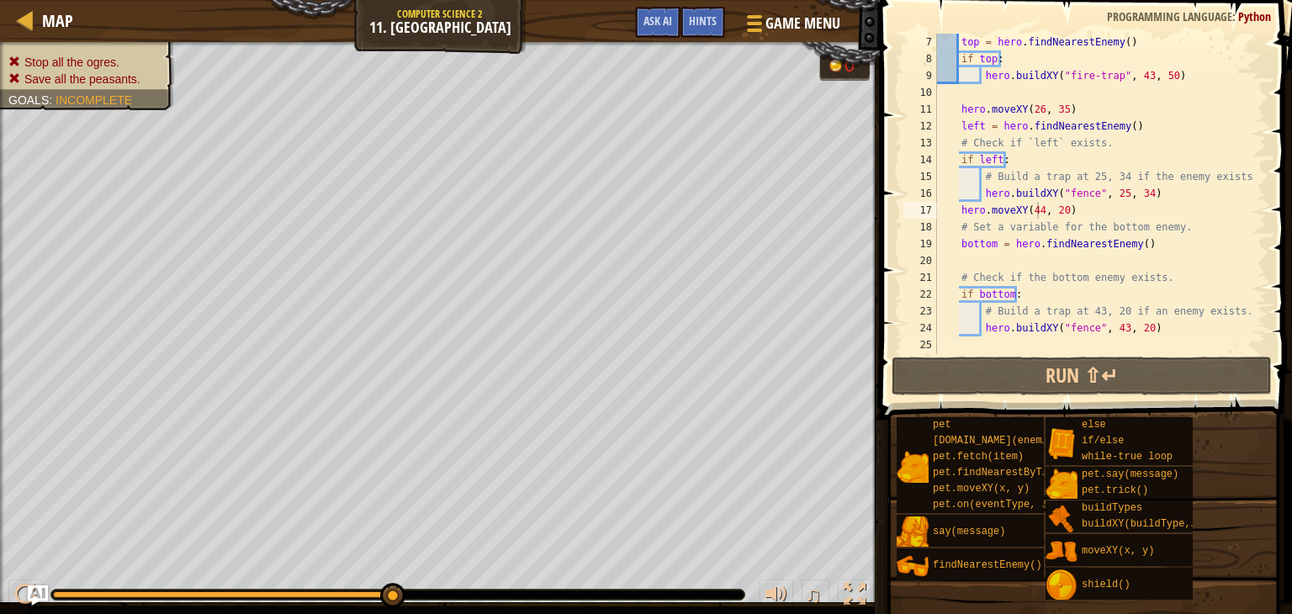
type textarea "# Set a variable for the bottom enemy."
click at [1191, 220] on div "top = hero . findNearestEnemy ( ) if top : hero . buildXY ( "fire-trap" , 43 , …" at bounding box center [1094, 210] width 320 height 353
click at [667, 29] on button "Ask AI" at bounding box center [657, 22] width 45 height 31
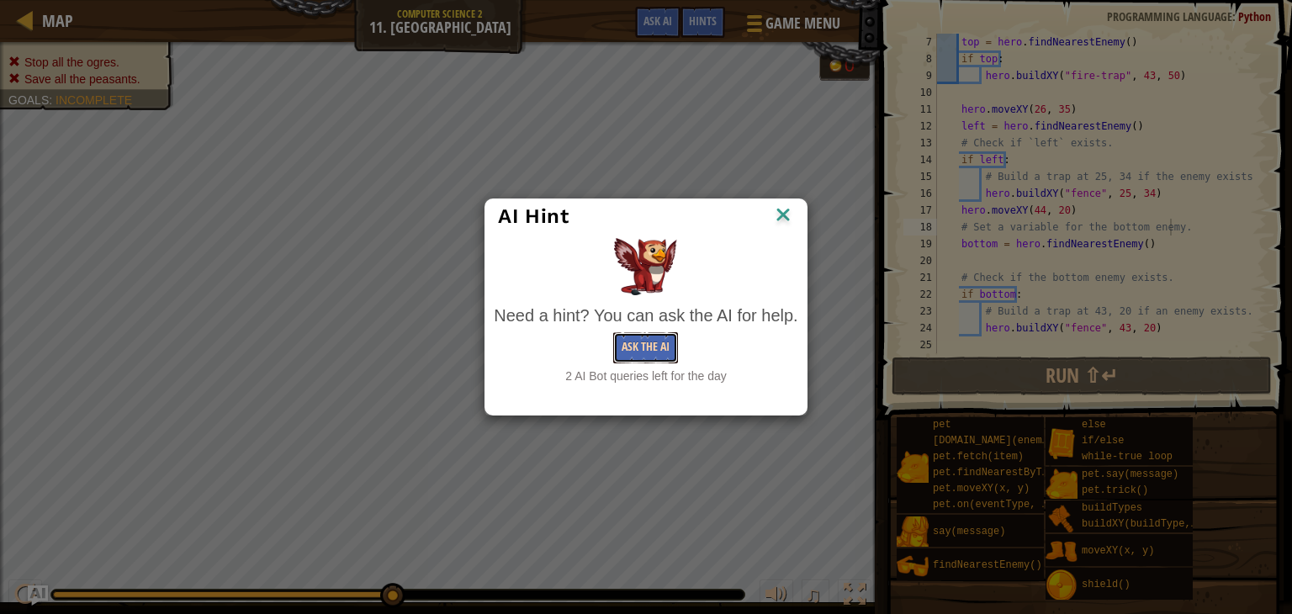
click at [626, 347] on button "Ask the AI" at bounding box center [645, 347] width 65 height 31
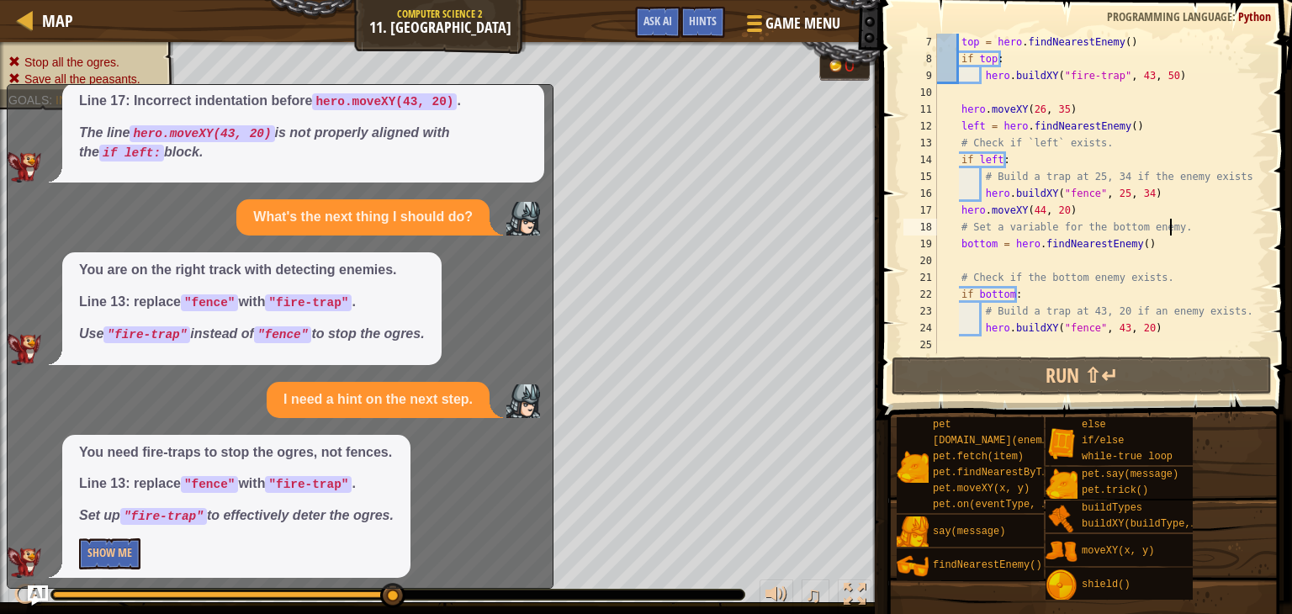
scroll to position [86, 0]
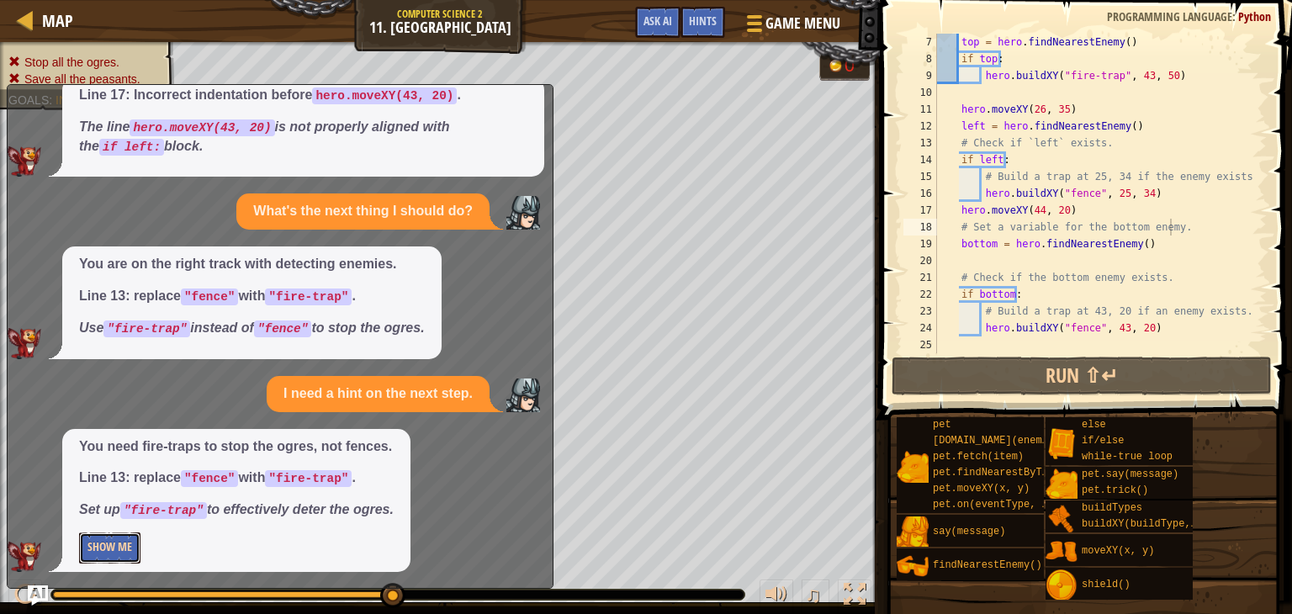
click at [132, 545] on button "Show Me" at bounding box center [109, 547] width 61 height 31
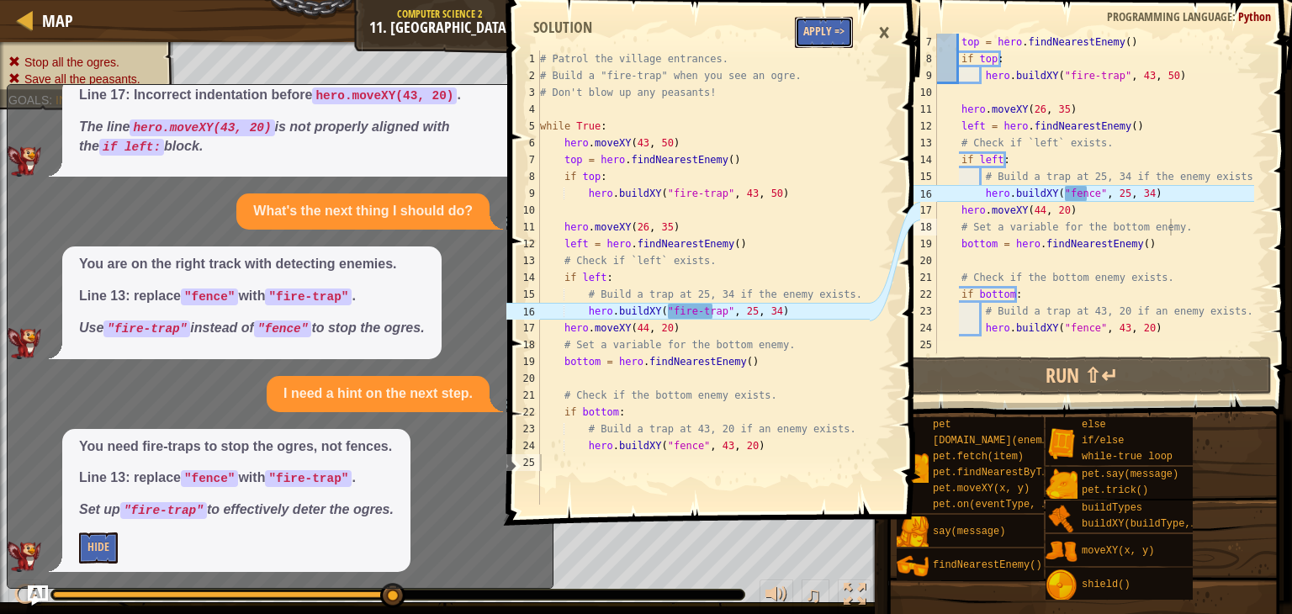
click at [811, 29] on button "Apply =>" at bounding box center [824, 32] width 58 height 31
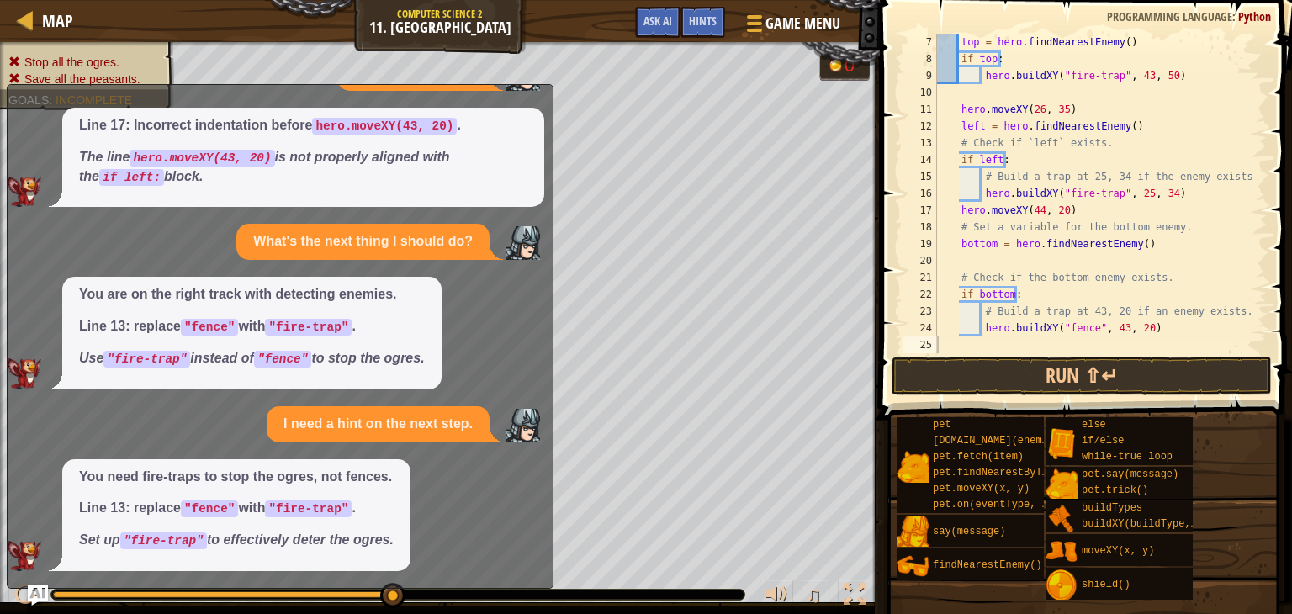
scroll to position [56, 0]
click at [1097, 386] on button "Run ⇧↵" at bounding box center [1082, 376] width 380 height 39
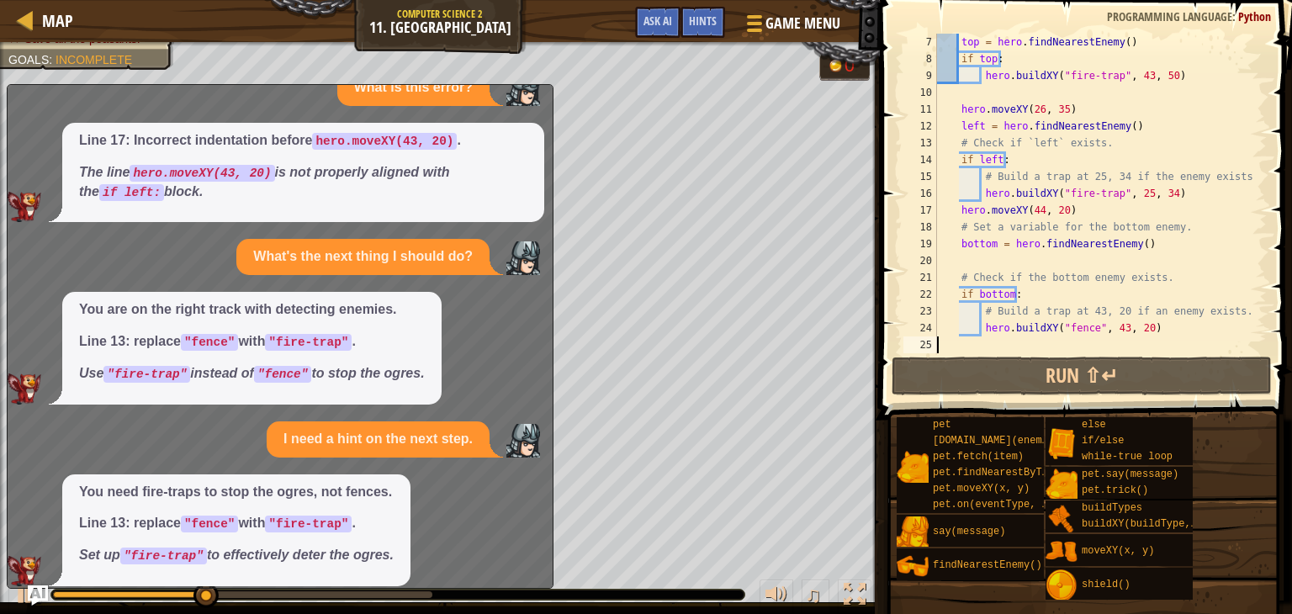
scroll to position [0, 0]
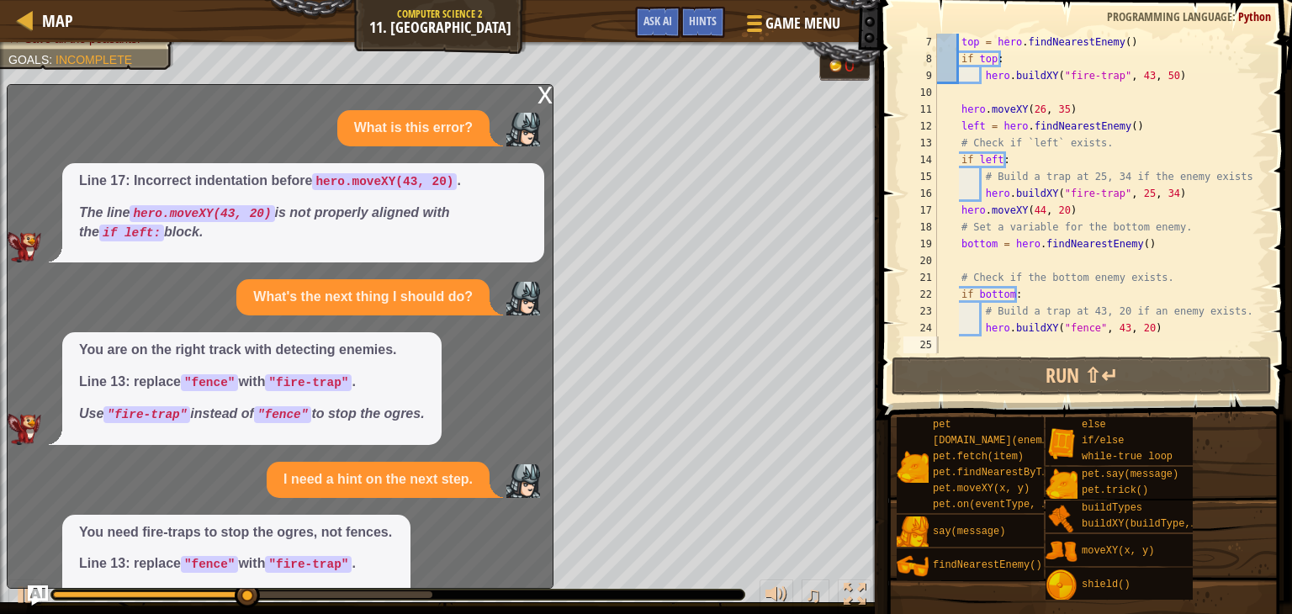
click at [545, 99] on div "x" at bounding box center [545, 93] width 15 height 17
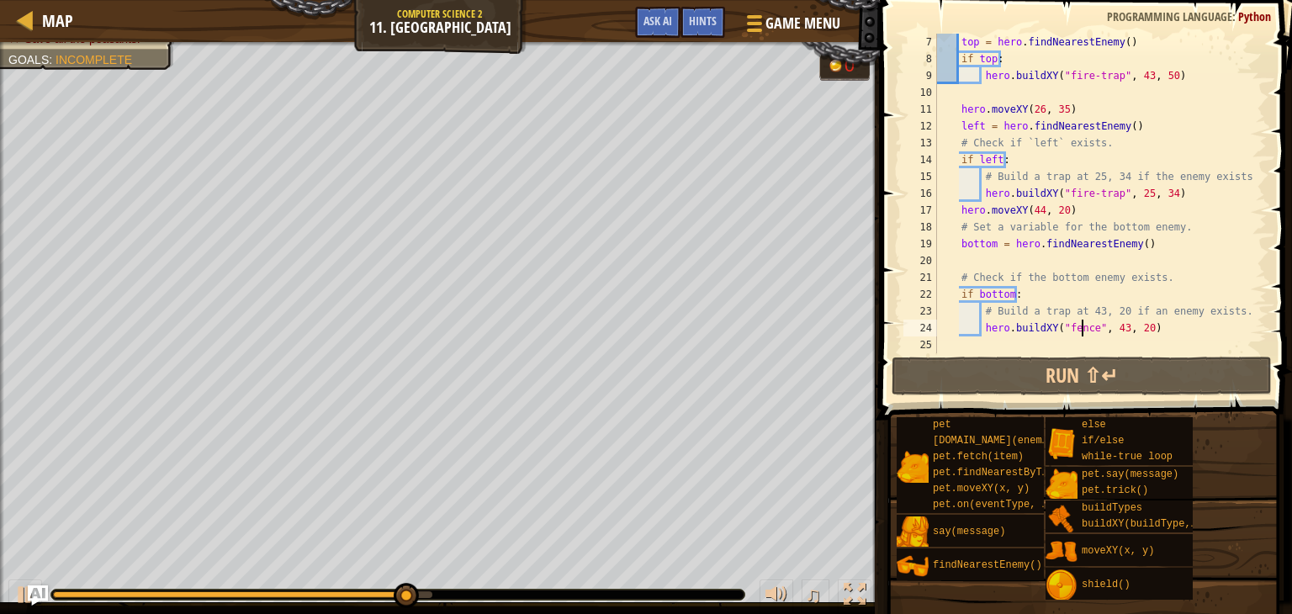
click at [1083, 321] on div "top = hero . findNearestEnemy ( ) if top : hero . buildXY ( "fire-trap" , 43 , …" at bounding box center [1094, 210] width 320 height 353
click at [1088, 330] on div "top = hero . findNearestEnemy ( ) if top : hero . buildXY ( "fire-trap" , 43 , …" at bounding box center [1094, 210] width 320 height 353
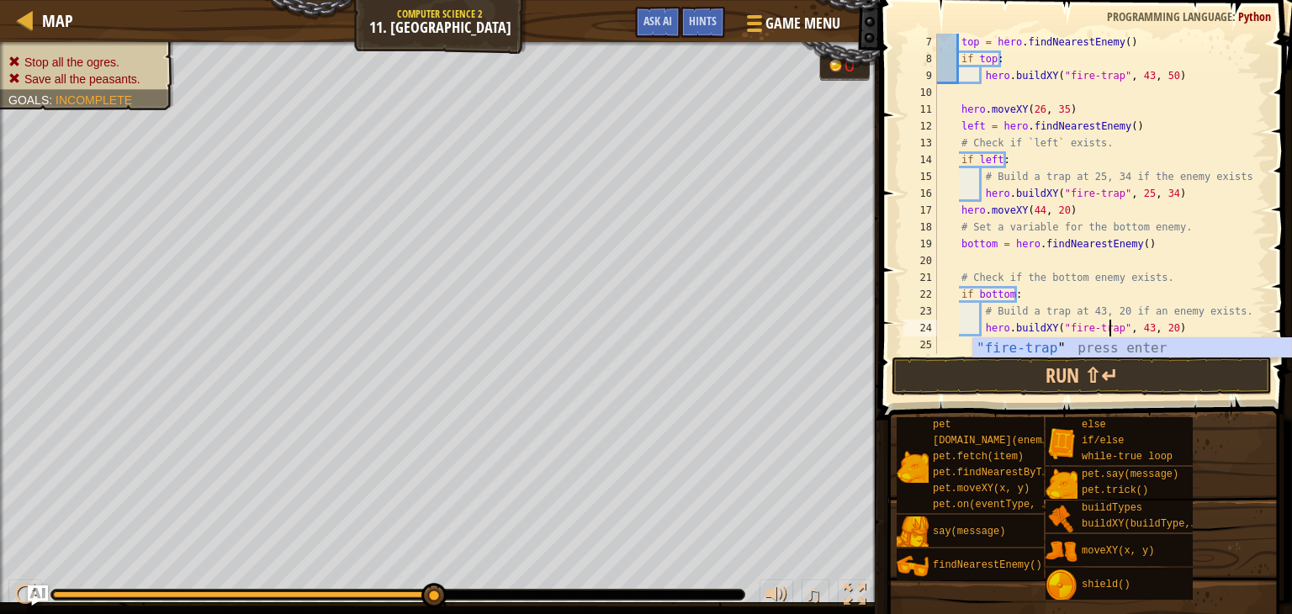
scroll to position [8, 14]
click at [1118, 347] on div ""fire-trap " press enter" at bounding box center [1132, 368] width 318 height 61
type textarea "hero.buildXY("fire-trap", 43, 20)"
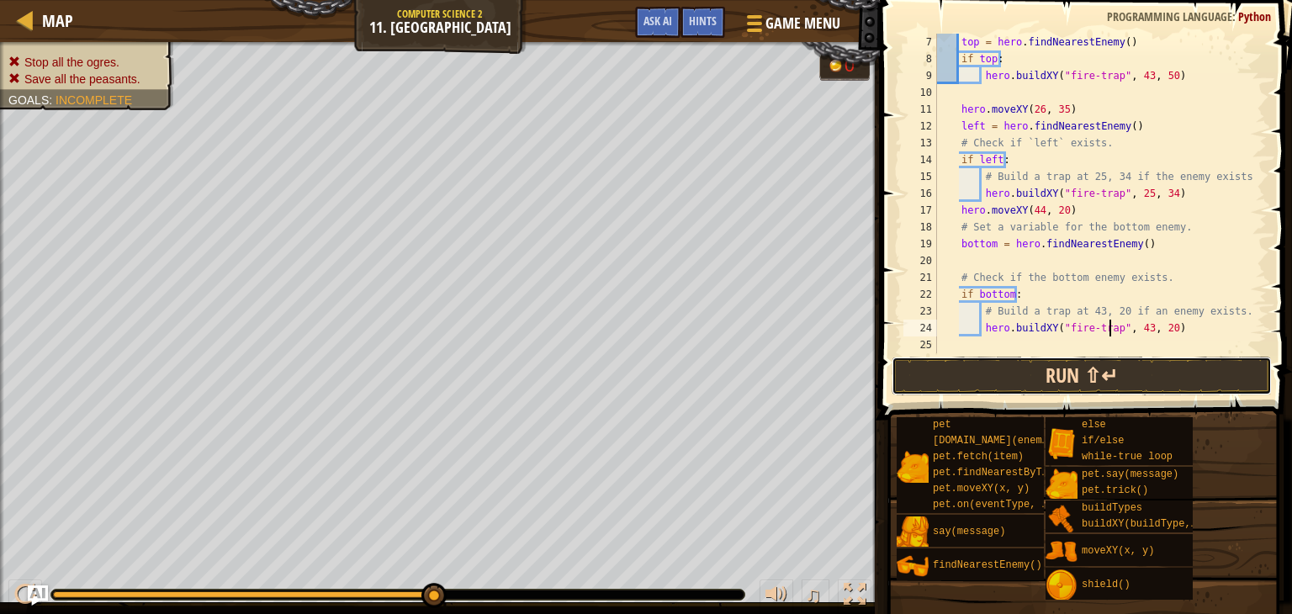
click at [1112, 381] on button "Run ⇧↵" at bounding box center [1082, 376] width 380 height 39
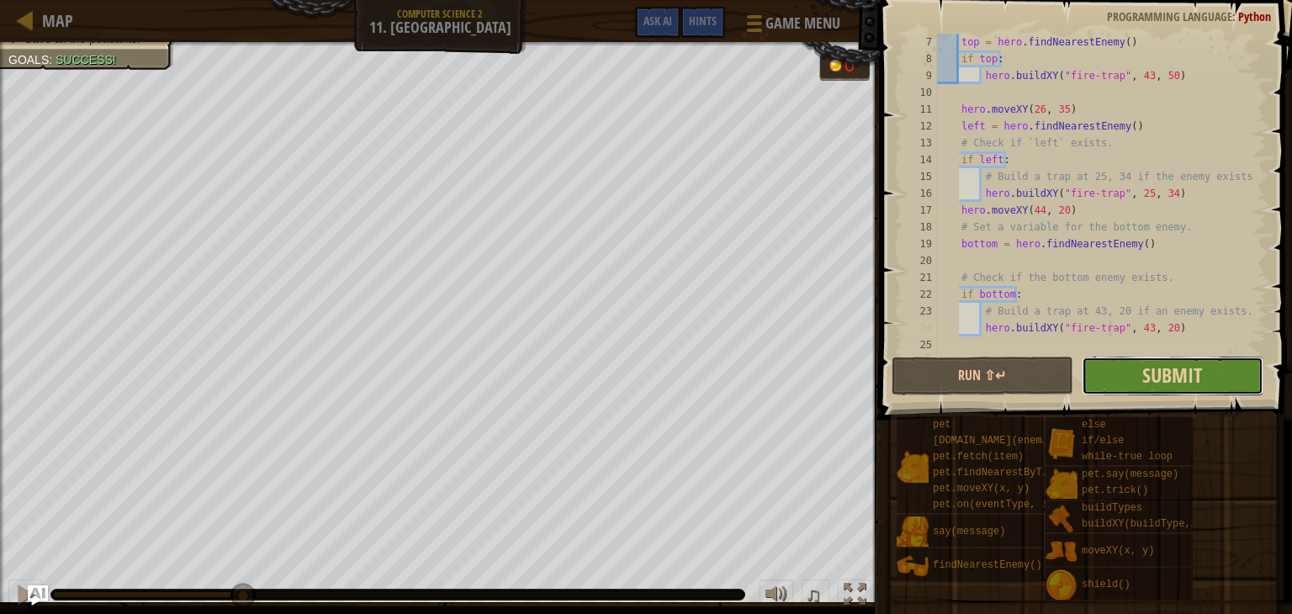
click at [1115, 381] on button "Submit" at bounding box center [1173, 376] width 182 height 39
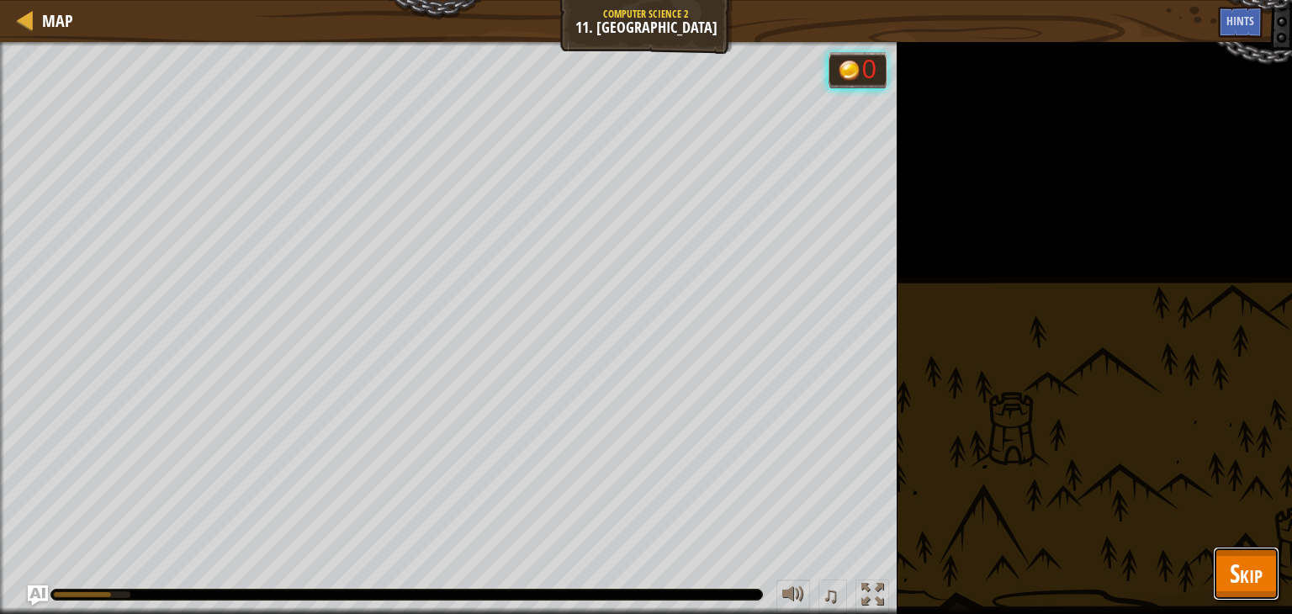
click at [1260, 580] on button "Skip" at bounding box center [1246, 574] width 66 height 54
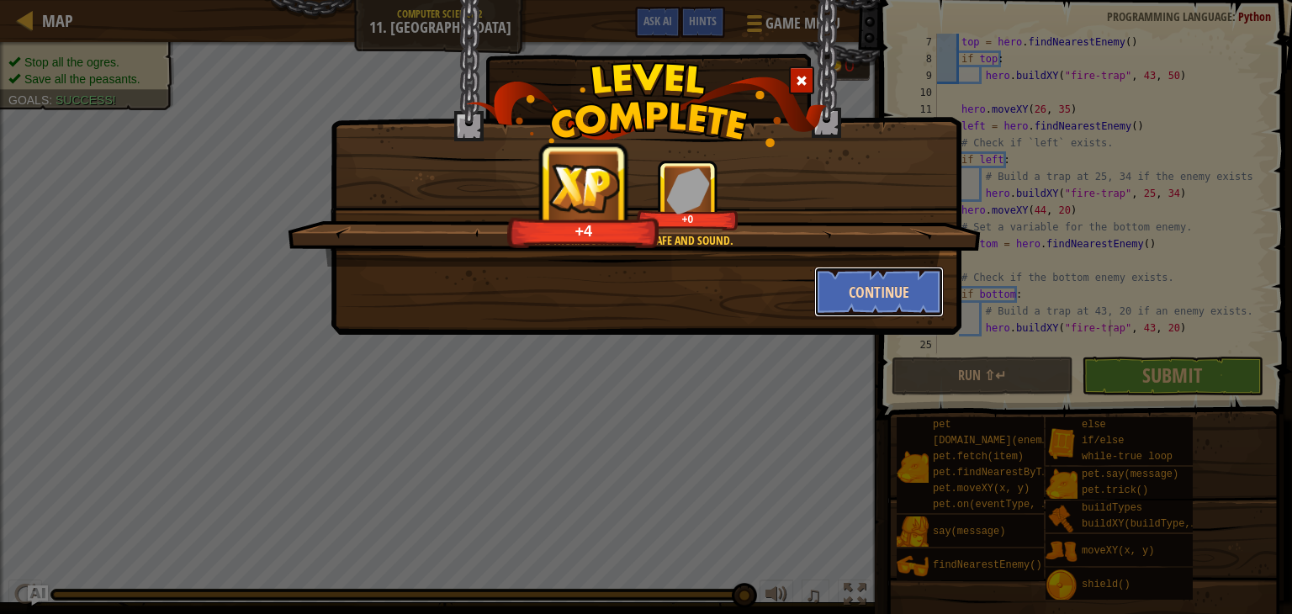
click at [871, 273] on button "Continue" at bounding box center [879, 292] width 130 height 50
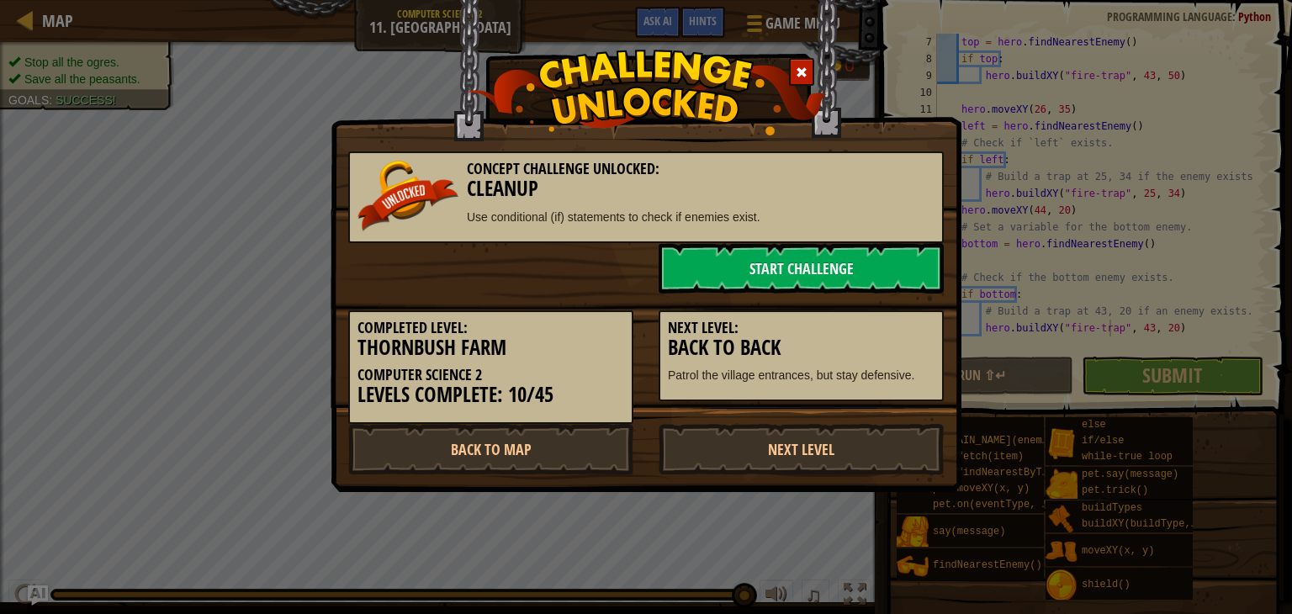
scroll to position [101, 0]
click at [803, 445] on link "Next Level" at bounding box center [801, 449] width 285 height 50
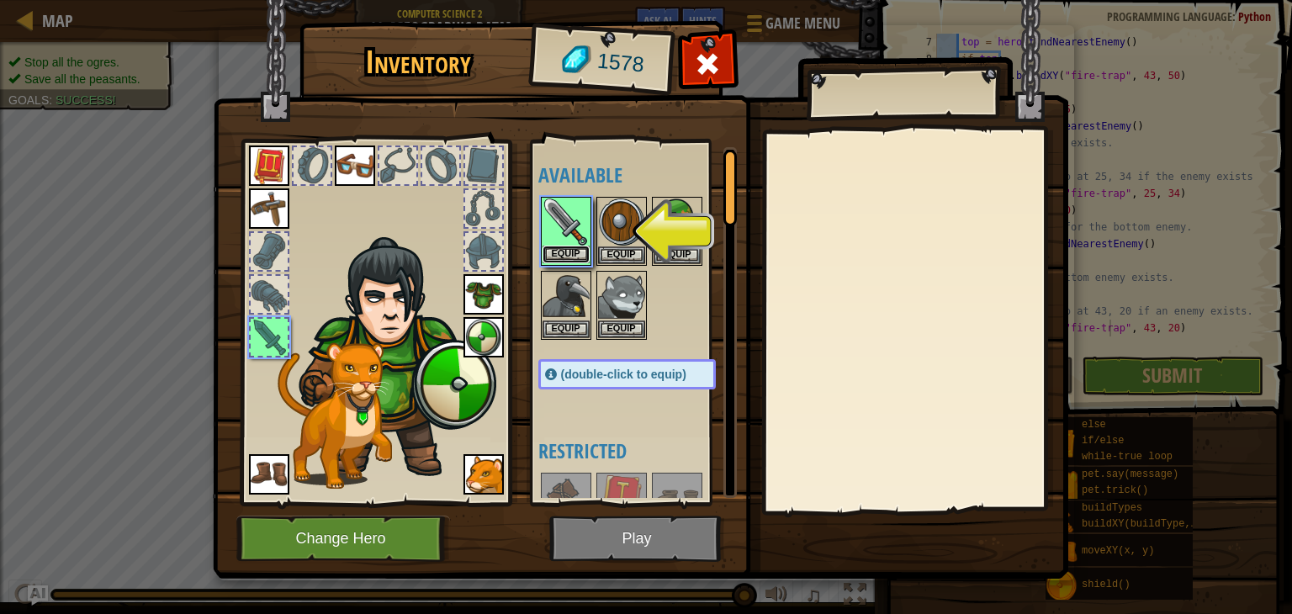
click at [548, 257] on button "Equip" at bounding box center [566, 255] width 47 height 18
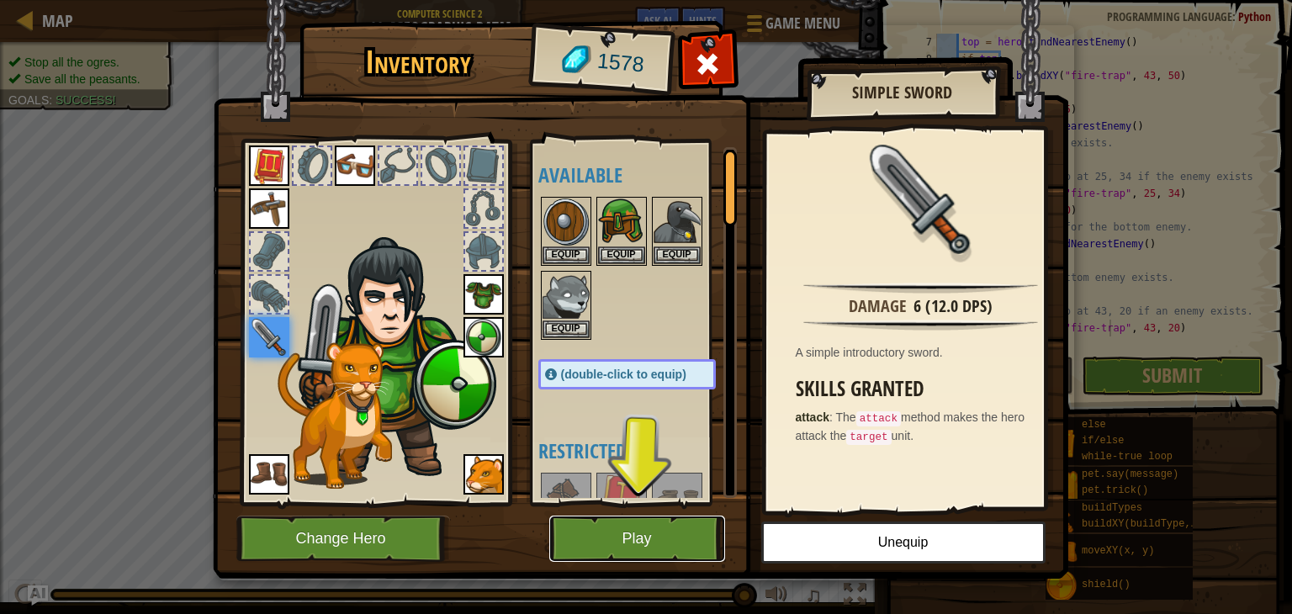
click at [609, 539] on button "Play" at bounding box center [637, 539] width 176 height 46
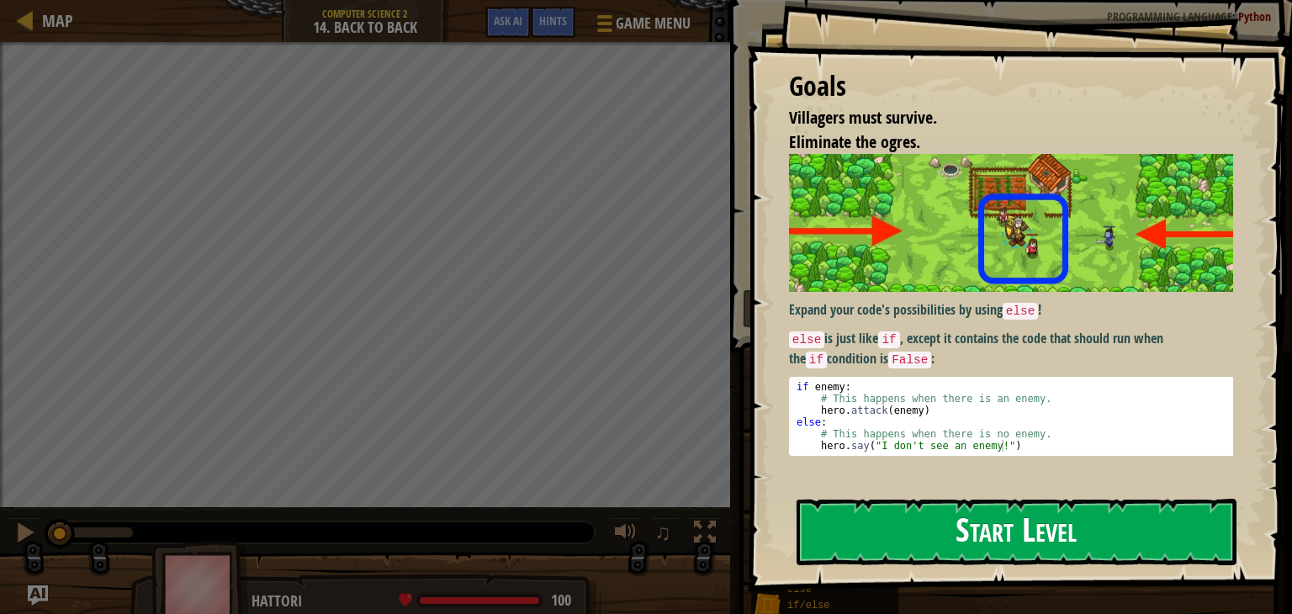
click at [1044, 533] on button "Start Level" at bounding box center [1017, 532] width 440 height 66
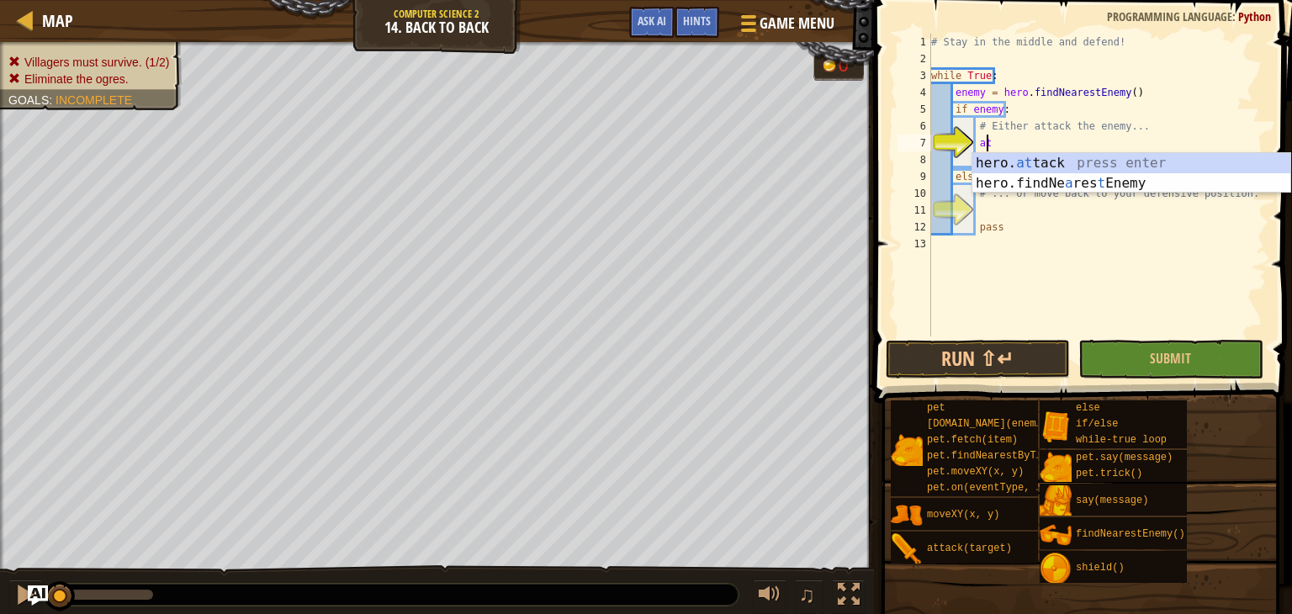
scroll to position [8, 3]
click at [1081, 166] on div "hero. at tack press enter hero.findNe a res t Enemy press enter" at bounding box center [1131, 193] width 318 height 81
type textarea "hero.attack(enemy)"
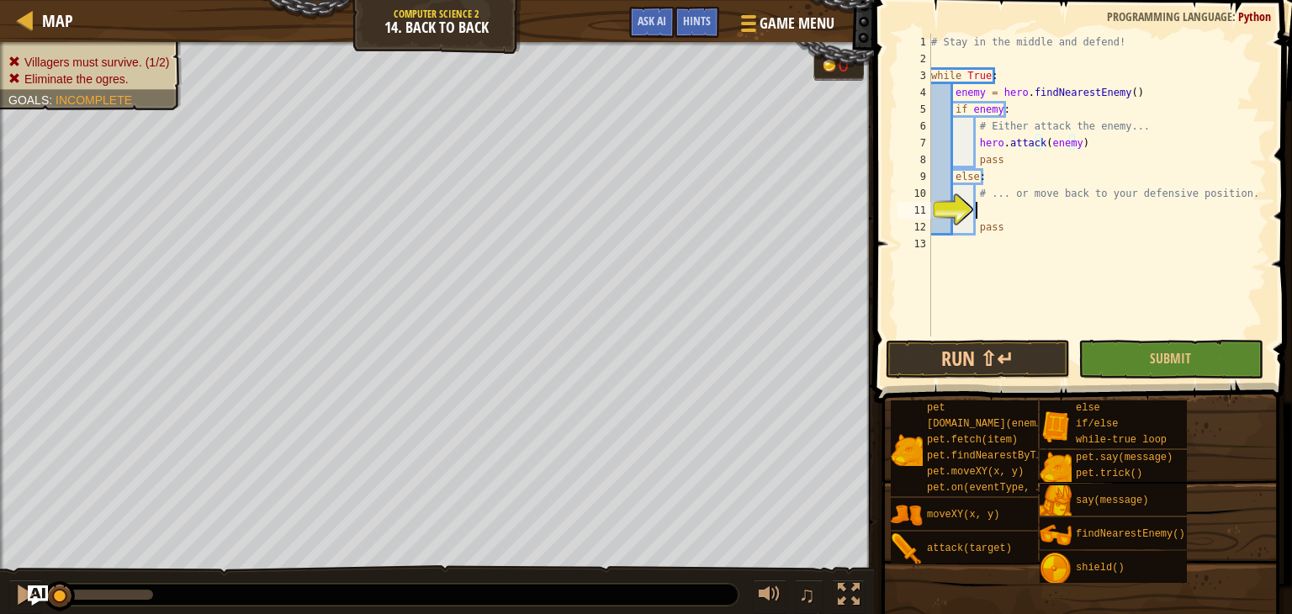
click at [1037, 204] on div "# Stay in the middle and defend! while True : enemy = hero . findNearestEnemy (…" at bounding box center [1097, 202] width 339 height 336
click at [1072, 202] on div "# Stay in the middle and defend! while True : enemy = hero . findNearestEnemy (…" at bounding box center [1097, 202] width 339 height 336
type textarea "hero.moveXY(40, 35)"
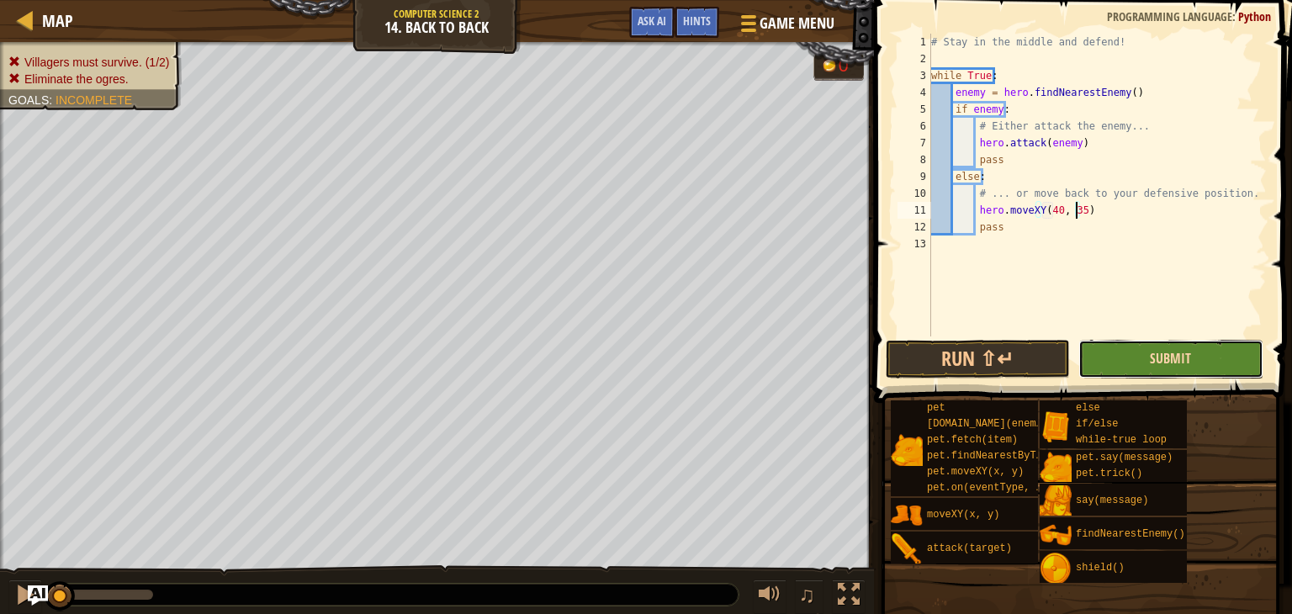
click at [1181, 363] on span "Submit" at bounding box center [1170, 358] width 41 height 19
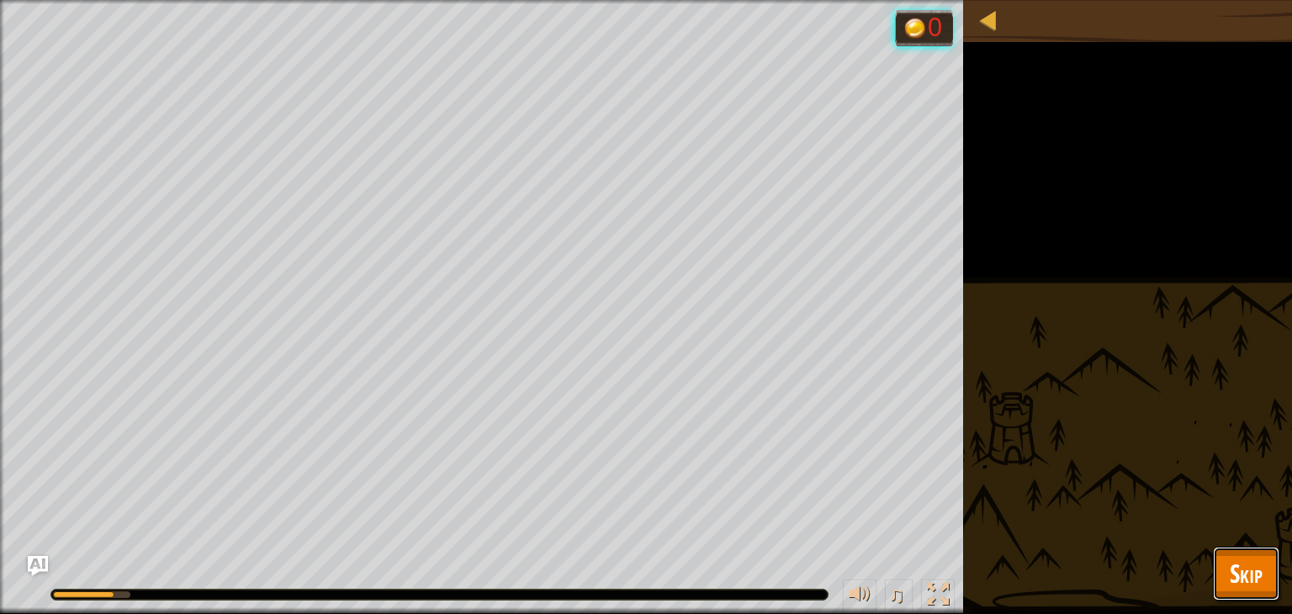
click at [1263, 590] on button "Skip" at bounding box center [1246, 574] width 66 height 54
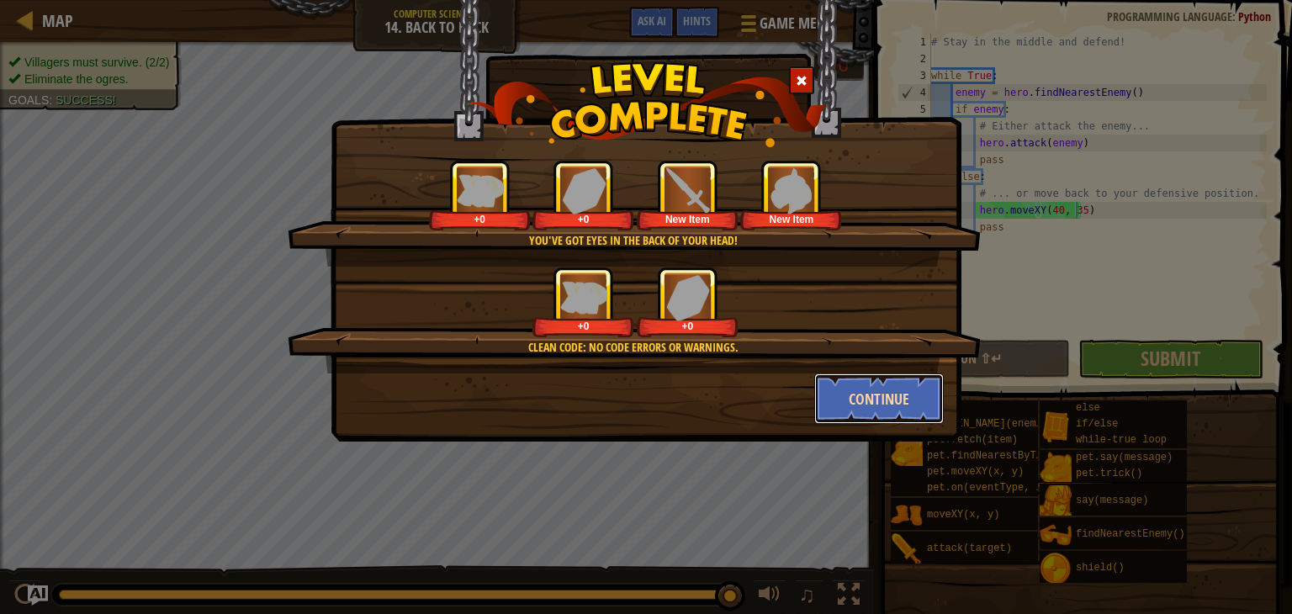
click at [845, 395] on button "Continue" at bounding box center [879, 398] width 130 height 50
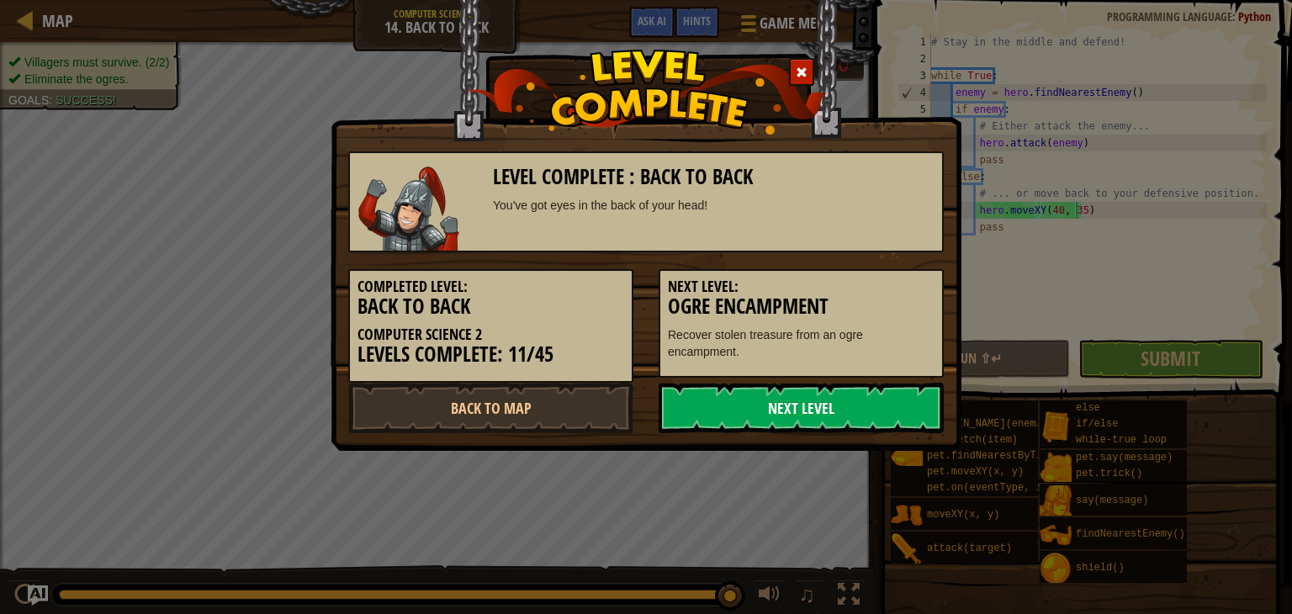
click at [767, 384] on link "Next Level" at bounding box center [801, 408] width 285 height 50
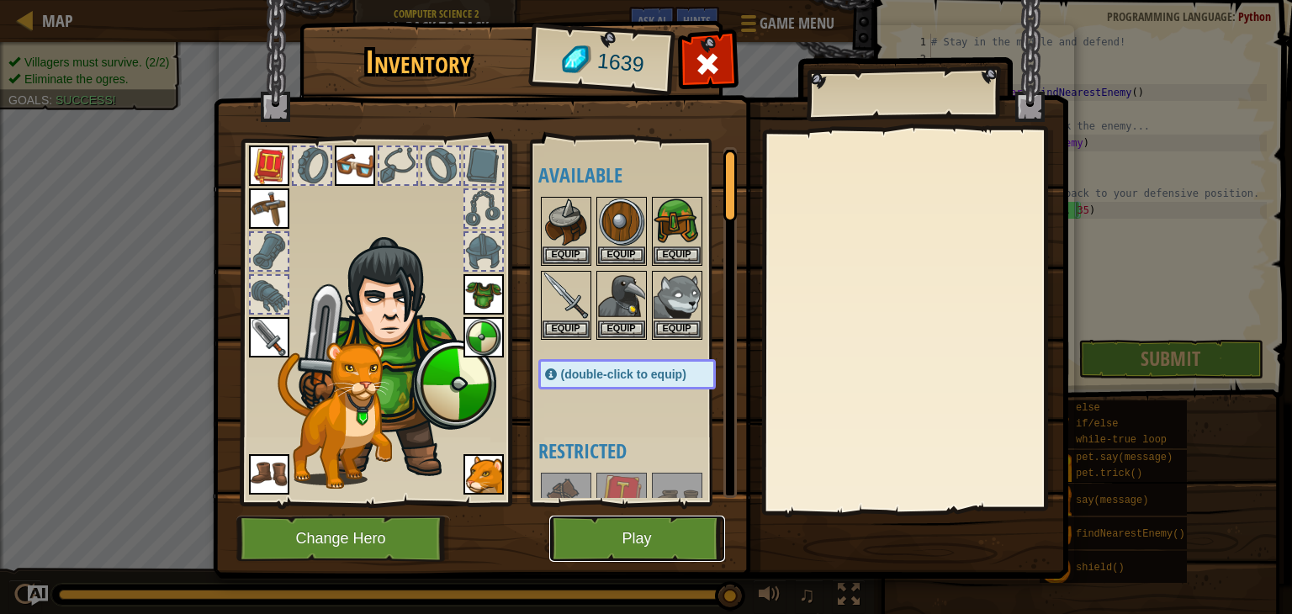
click at [562, 526] on button "Play" at bounding box center [637, 539] width 176 height 46
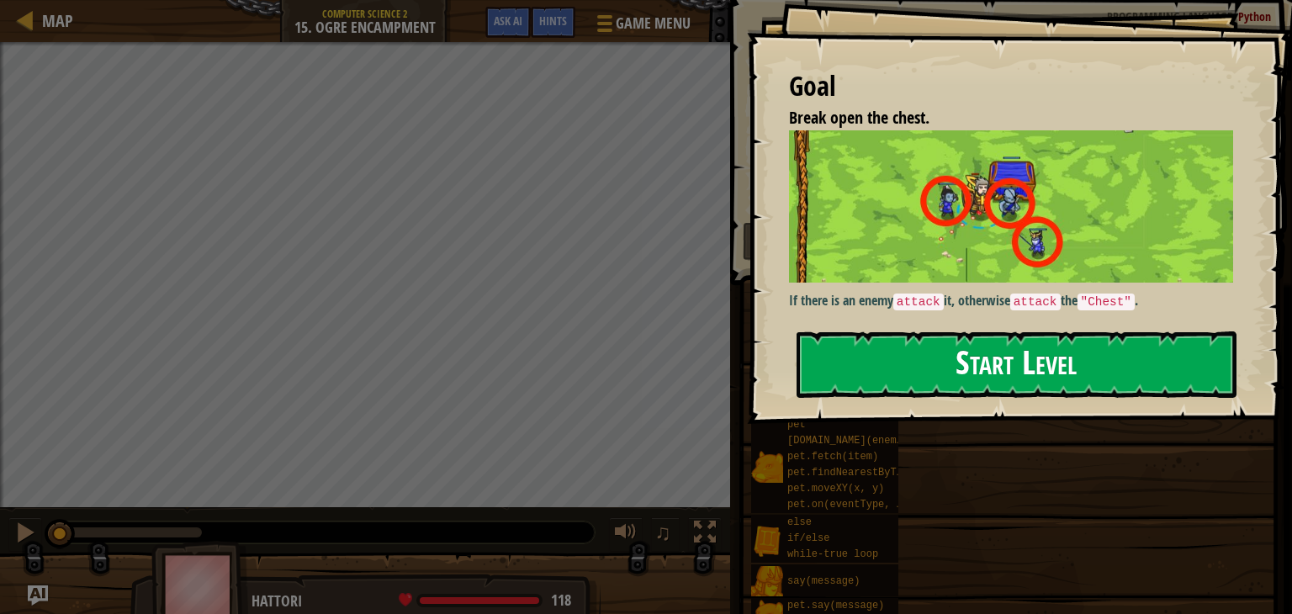
click at [1014, 358] on button "Start Level" at bounding box center [1017, 364] width 440 height 66
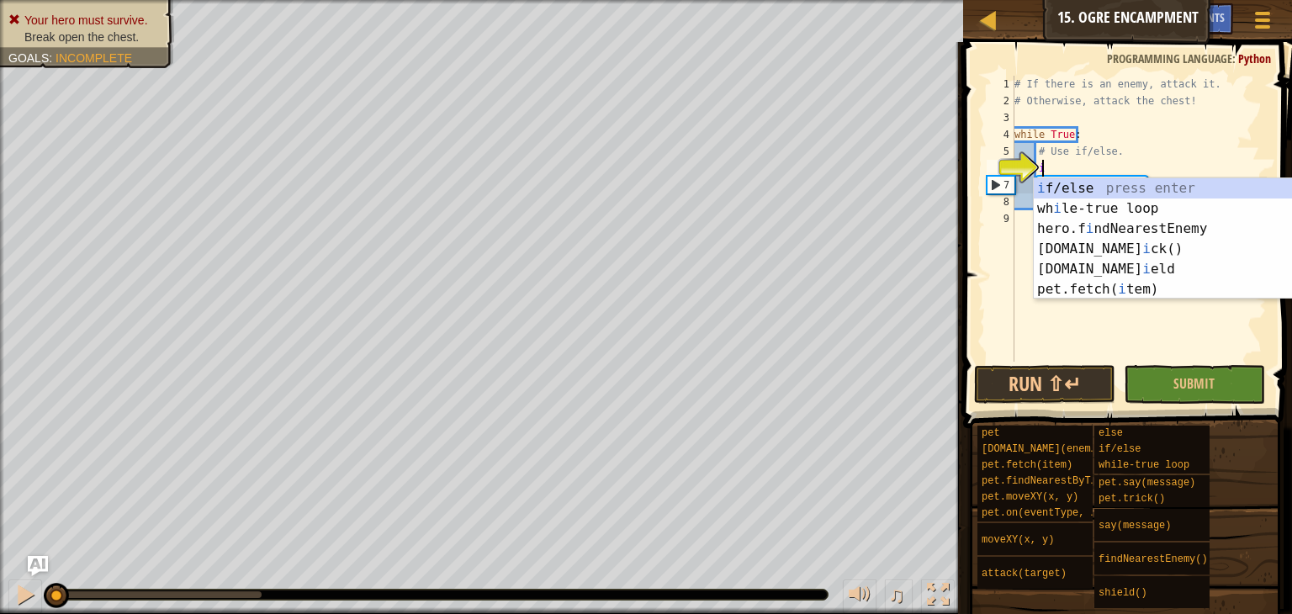
scroll to position [8, 1]
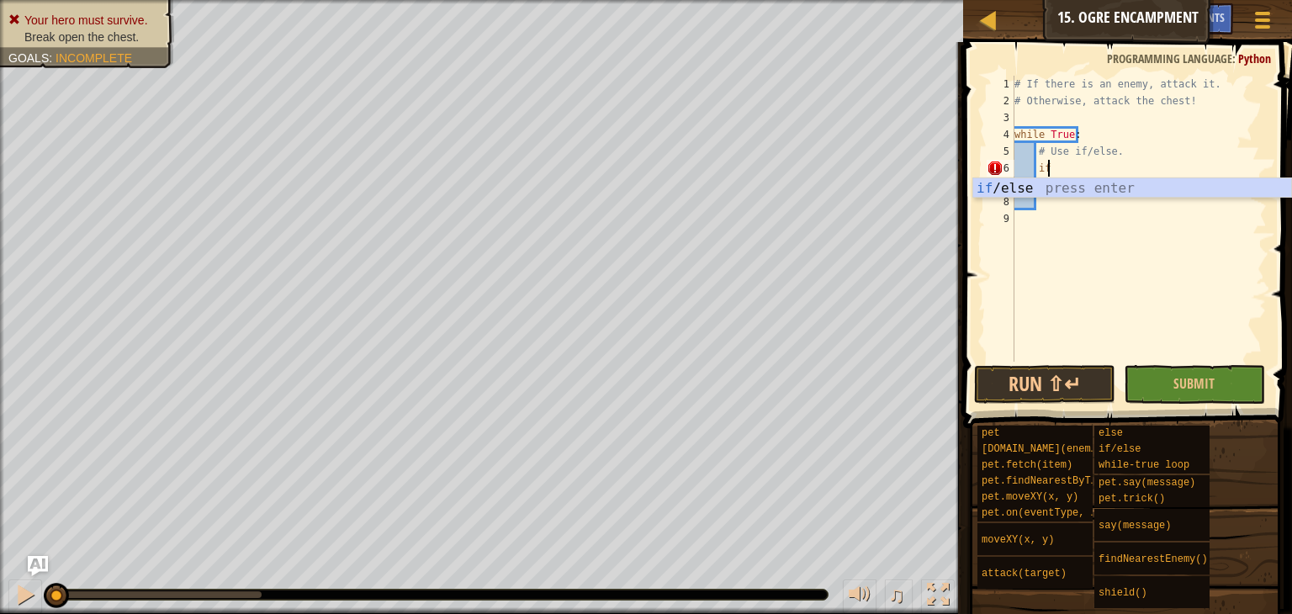
click at [1242, 186] on div "if /else press enter" at bounding box center [1132, 208] width 318 height 61
type textarea "if enemy:"
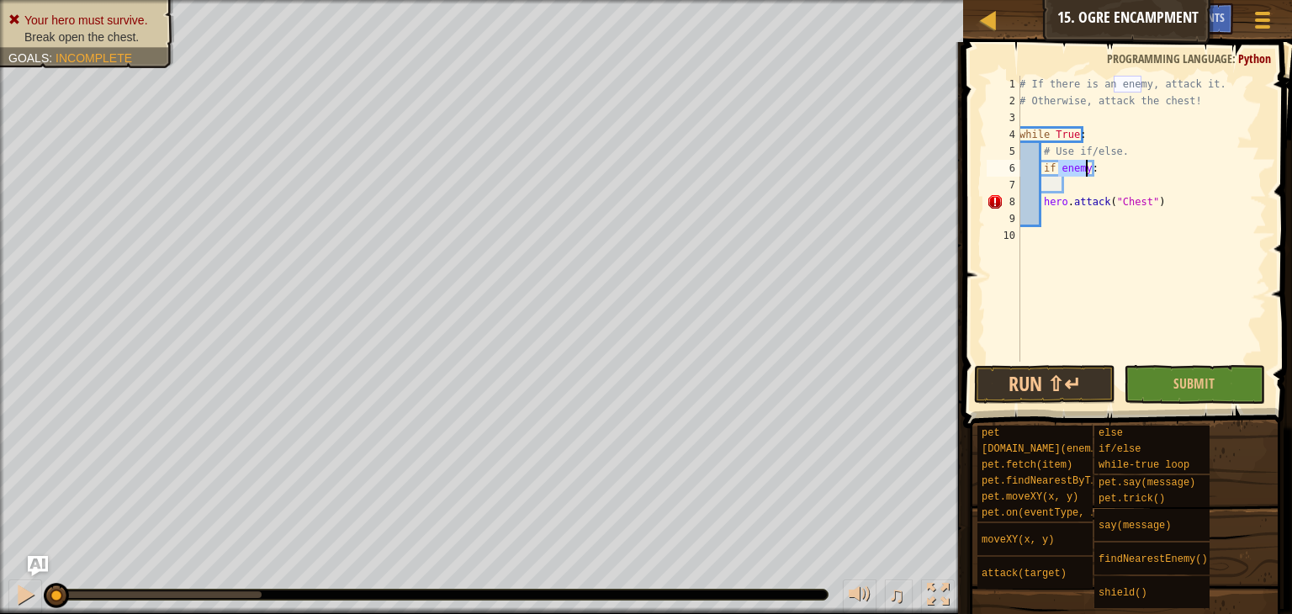
click at [1203, 187] on div "# If there is an enemy, attack it. # Otherwise, attack the chest! while True : …" at bounding box center [1141, 236] width 251 height 320
type textarea "if enemy:"
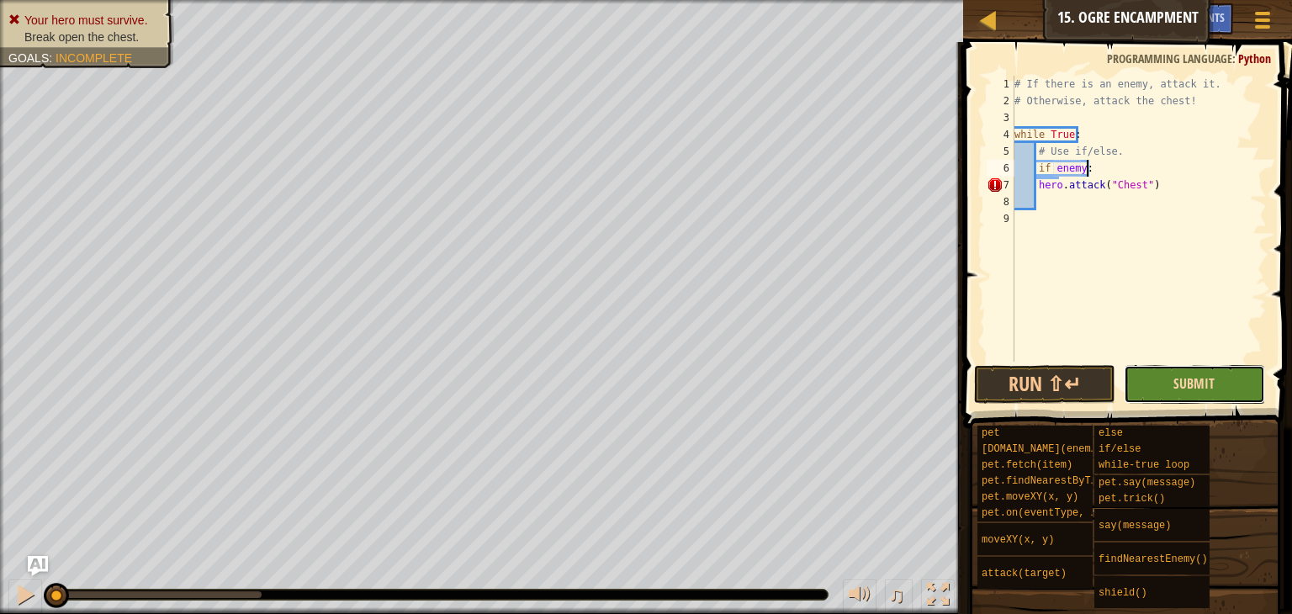
click at [1184, 381] on span "Submit" at bounding box center [1193, 383] width 41 height 19
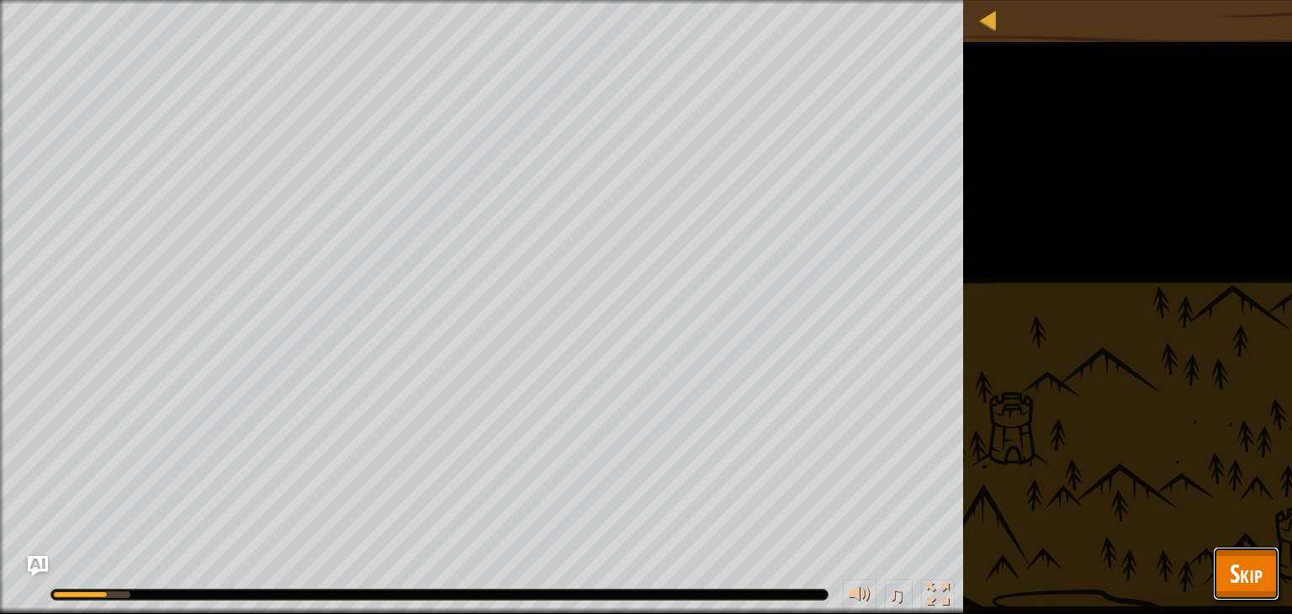
click at [1231, 567] on span "Skip" at bounding box center [1246, 573] width 33 height 34
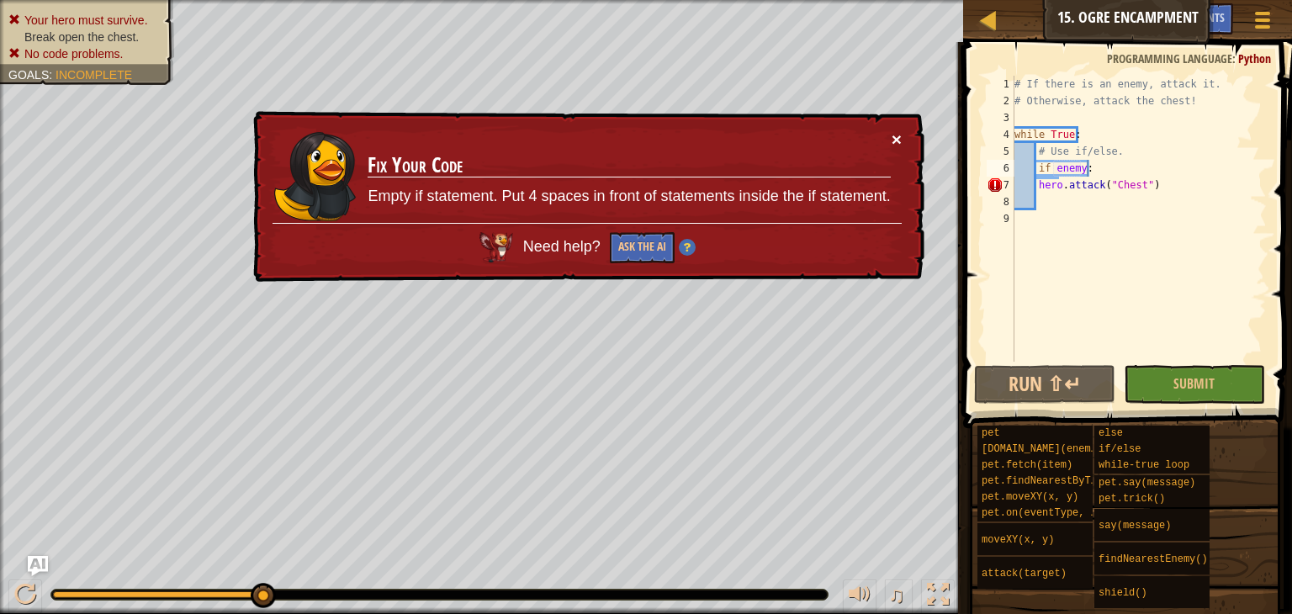
click at [898, 130] on button "×" at bounding box center [897, 139] width 10 height 18
click at [1042, 198] on div "# If there is an enemy, attack it. # Otherwise, attack the chest! while True : …" at bounding box center [1139, 236] width 256 height 320
click at [1040, 192] on div "# If there is an enemy, attack it. # Otherwise, attack the chest! while True : …" at bounding box center [1139, 236] width 256 height 320
click at [1037, 186] on div "# If there is an enemy, attack it. # Otherwise, attack the chest! while True : …" at bounding box center [1139, 236] width 256 height 320
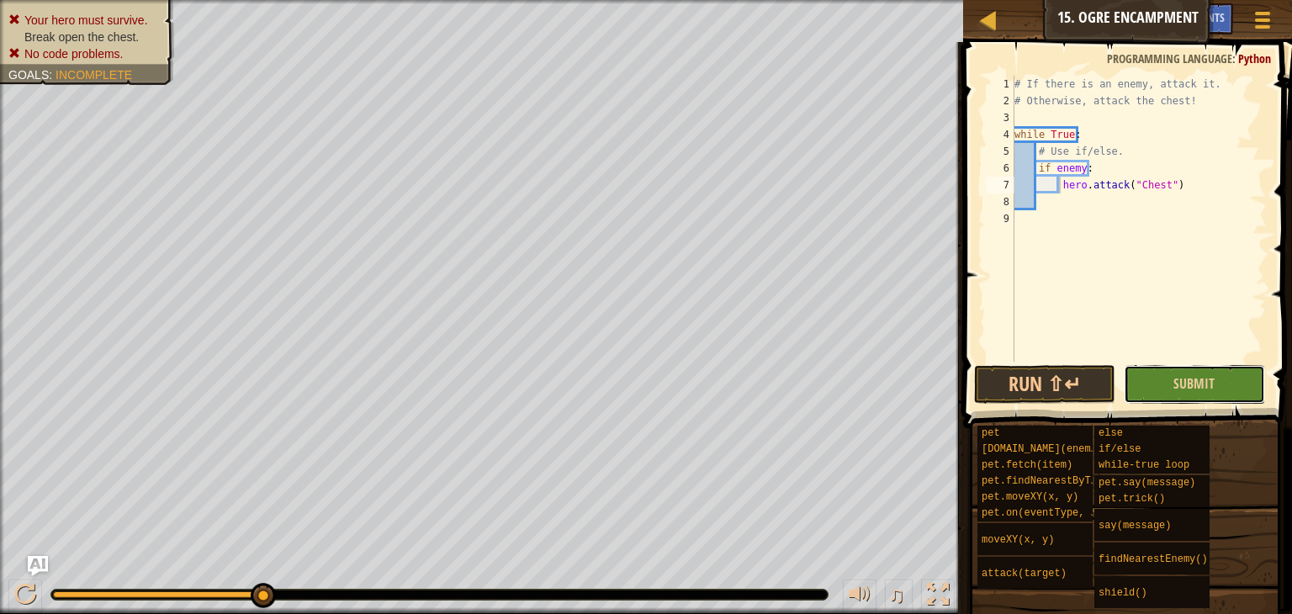
click at [1186, 394] on button "Submit" at bounding box center [1194, 384] width 141 height 39
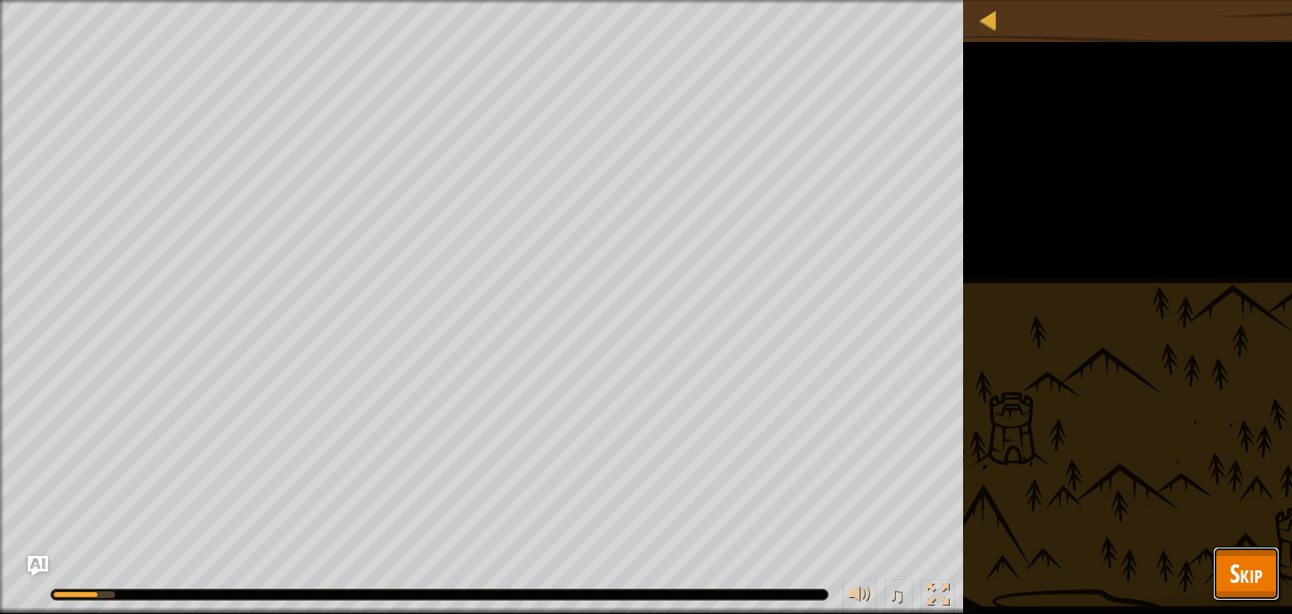
click at [1253, 559] on span "Skip" at bounding box center [1246, 573] width 33 height 34
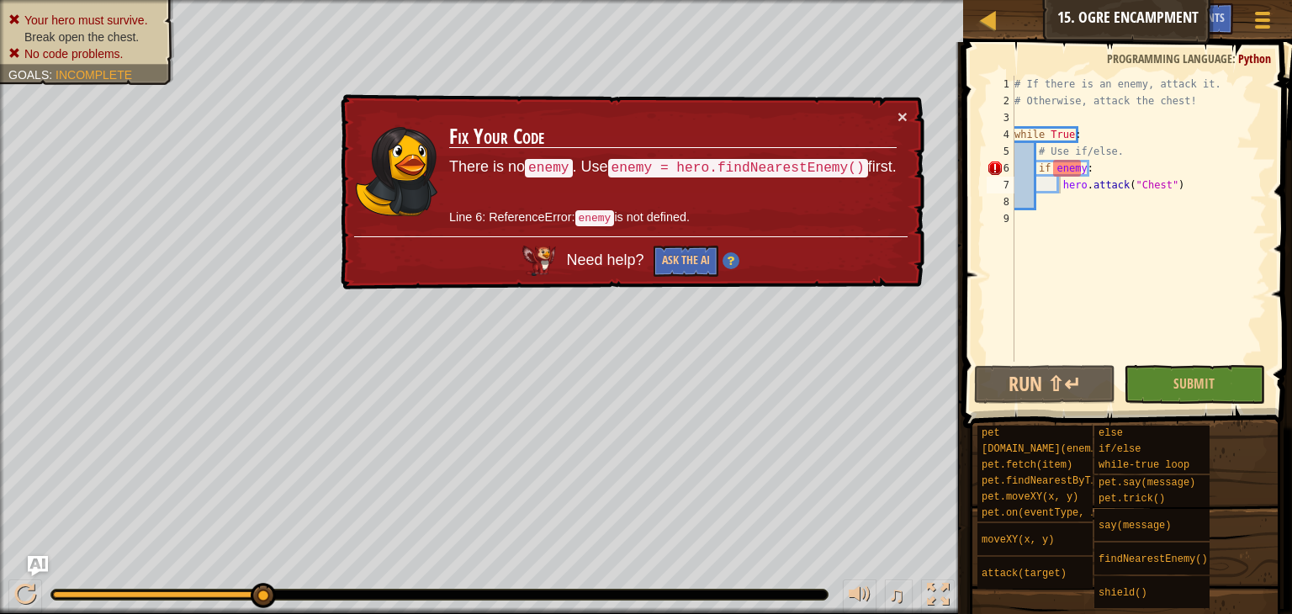
type textarea "# Use if/else."
click at [1142, 145] on div "# If there is an enemy, attack it. # Otherwise, attack the chest! while True : …" at bounding box center [1139, 236] width 256 height 320
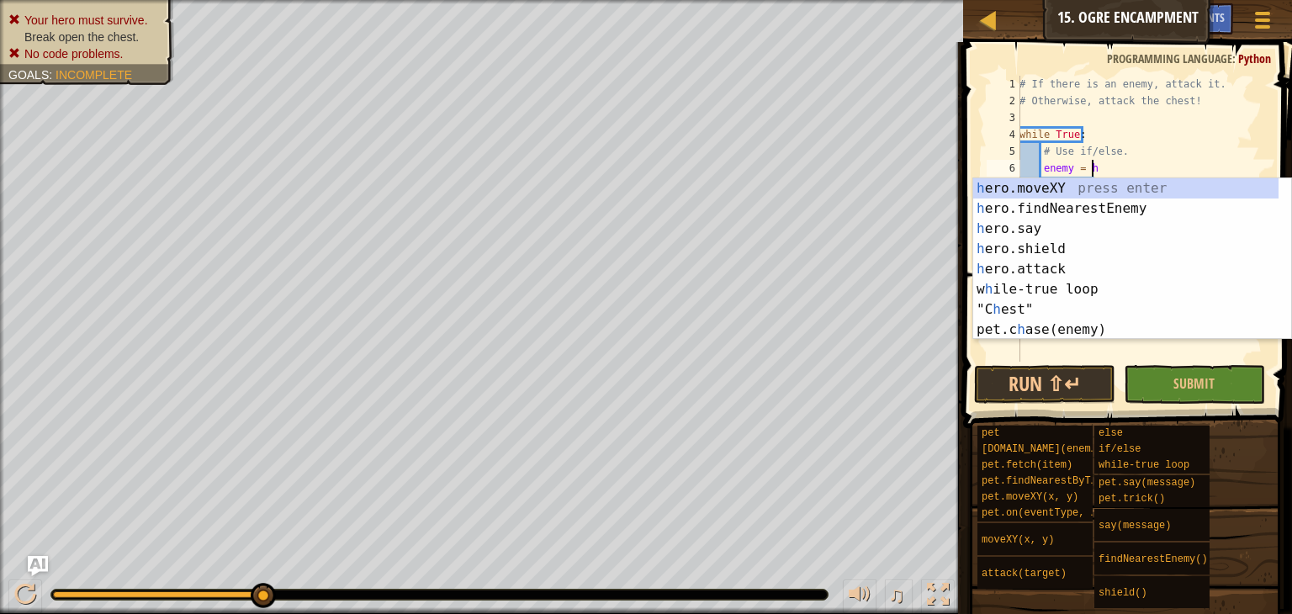
scroll to position [8, 4]
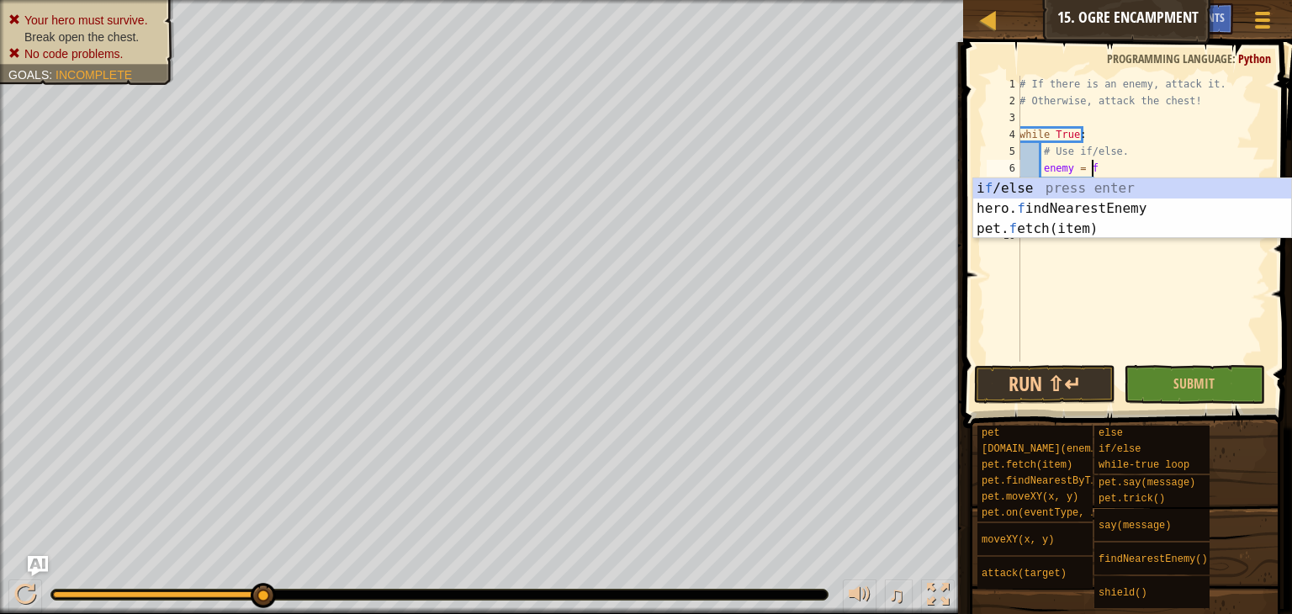
type textarea "enemy = fi"
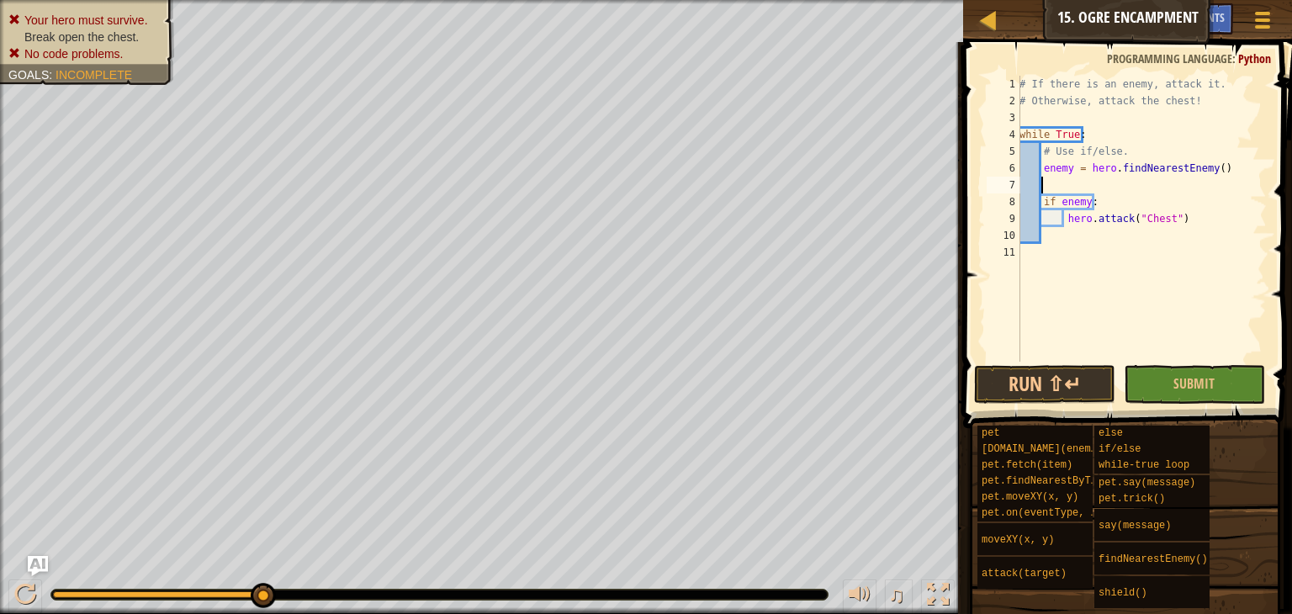
scroll to position [8, 0]
click at [1184, 384] on span "Submit" at bounding box center [1193, 383] width 41 height 19
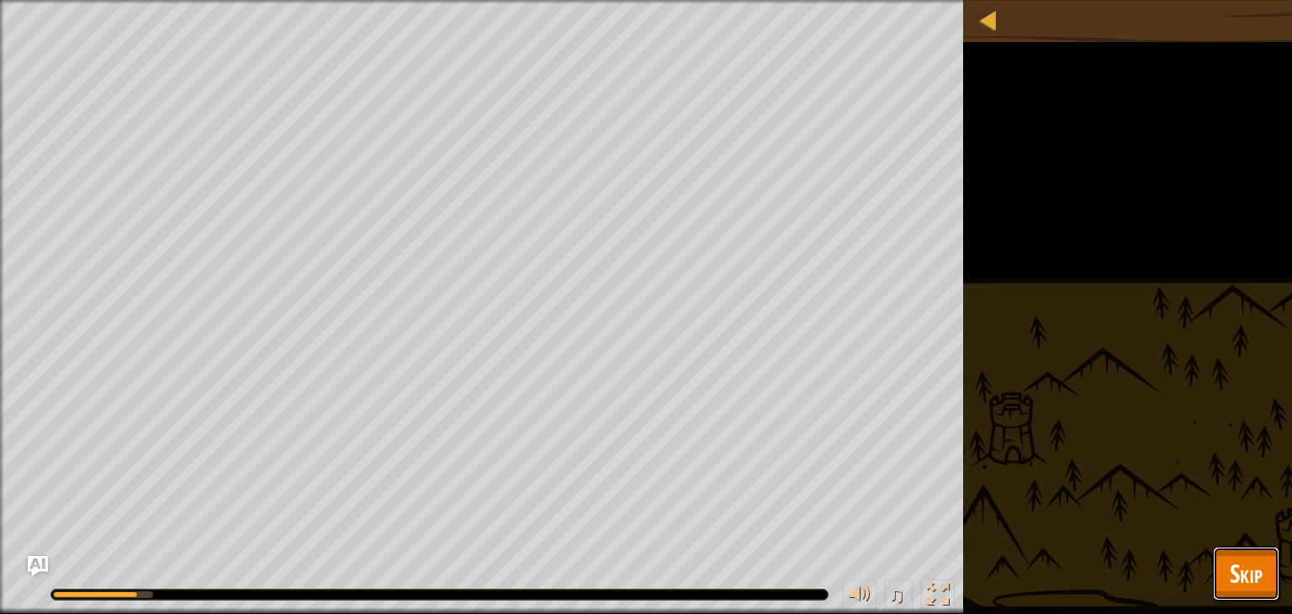
click at [1244, 561] on span "Skip" at bounding box center [1246, 573] width 33 height 34
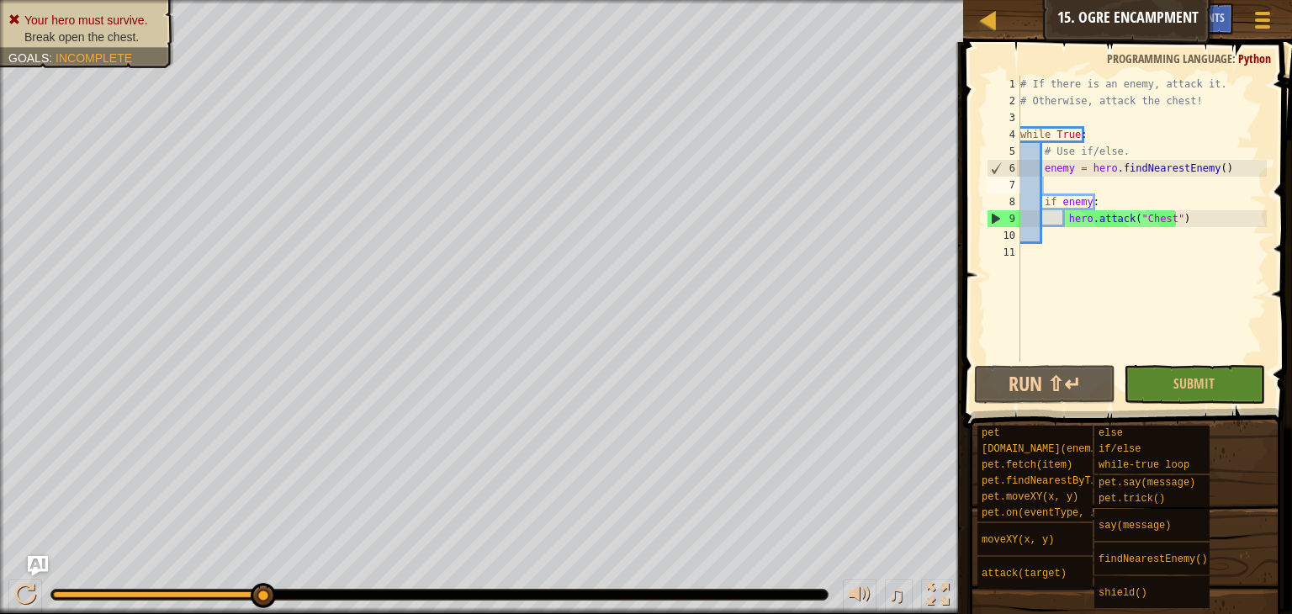
click at [1092, 184] on div "# If there is an enemy, attack it. # Otherwise, attack the chest! while True : …" at bounding box center [1142, 236] width 250 height 320
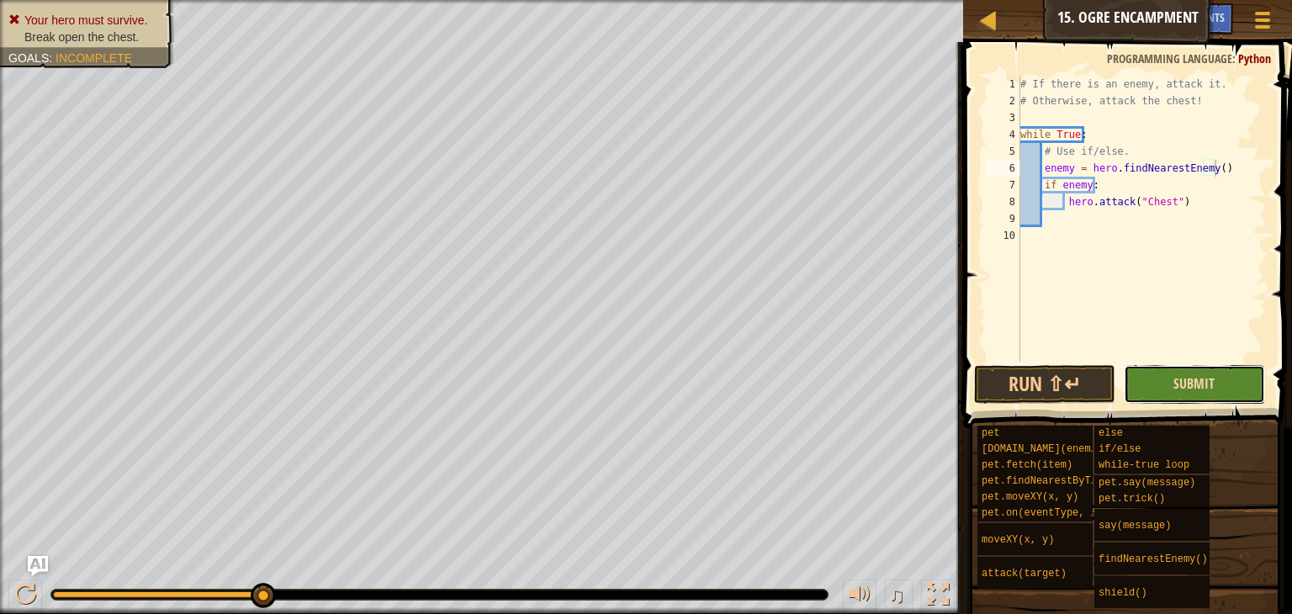
click at [1198, 374] on span "Submit" at bounding box center [1193, 383] width 41 height 19
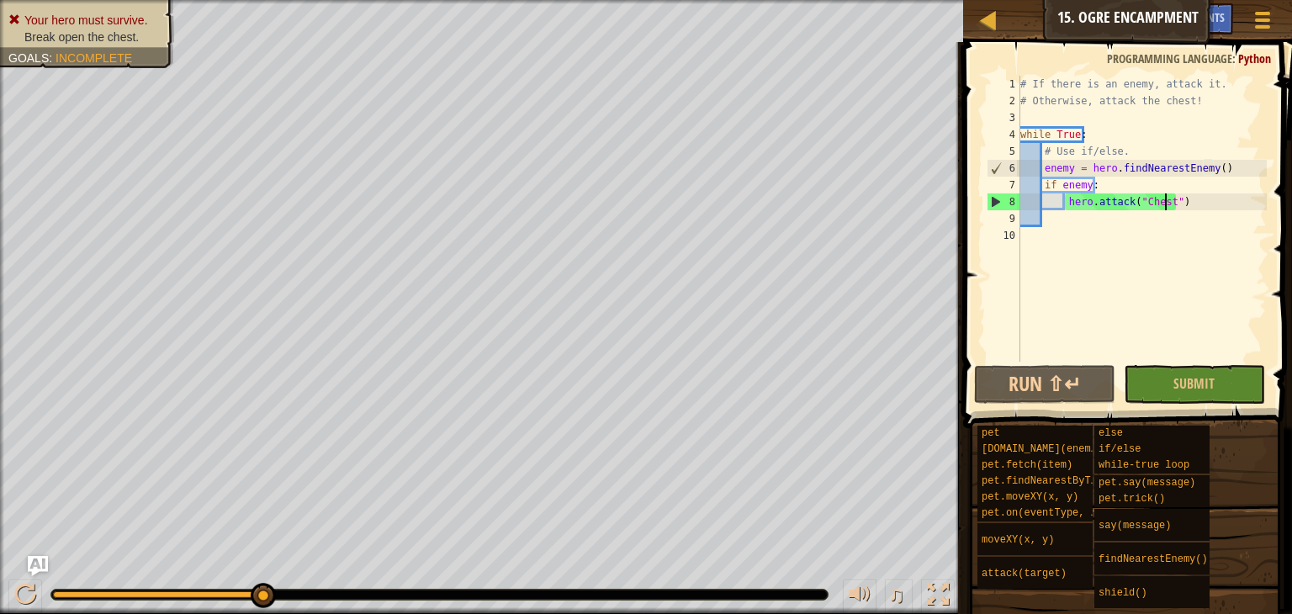
click at [1163, 199] on div "# If there is an enemy, attack it. # Otherwise, attack the chest! while True : …" at bounding box center [1142, 236] width 250 height 320
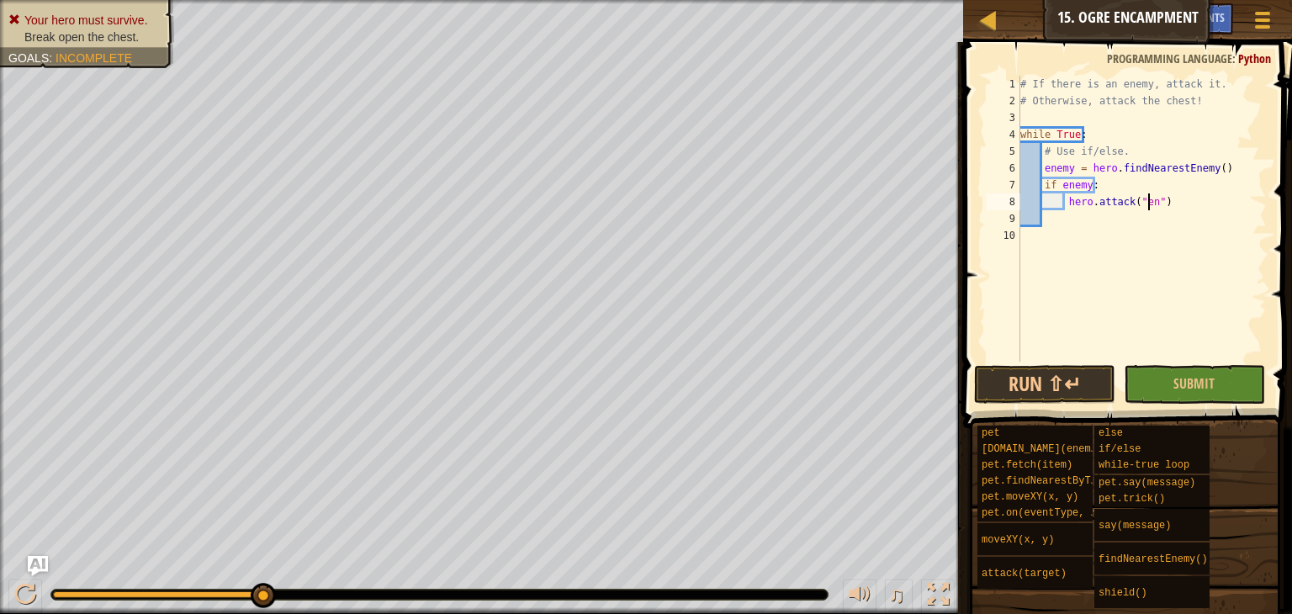
scroll to position [8, 11]
type textarea "hero.attack("enemy")"
click at [1104, 226] on div "# If there is an enemy, attack it. # Otherwise, attack the chest! while True : …" at bounding box center [1142, 236] width 250 height 320
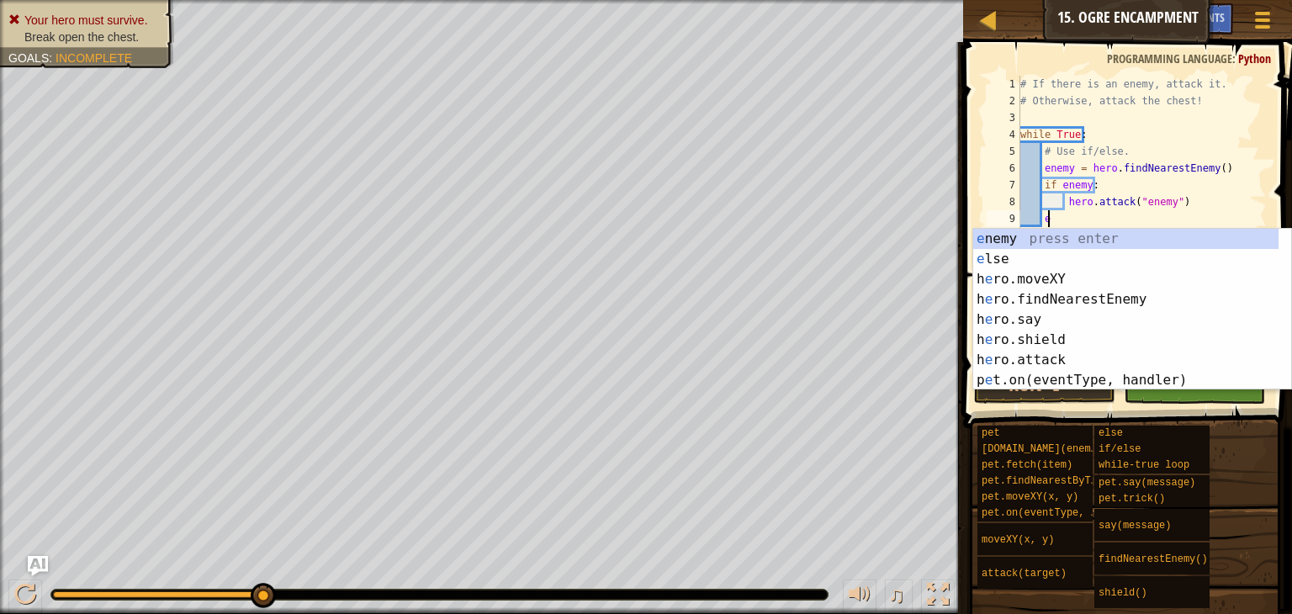
scroll to position [8, 1]
type textarea "el"
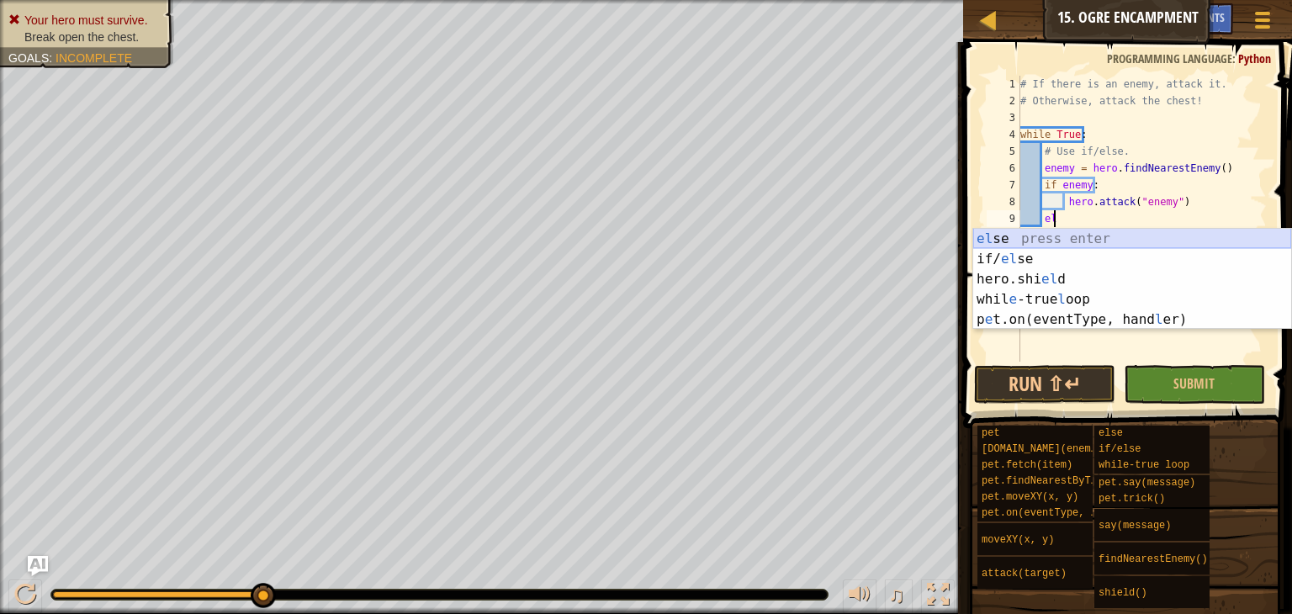
click at [1116, 236] on div "el se press enter if/ el se press enter hero.shi el d press enter whil e -true …" at bounding box center [1132, 299] width 318 height 141
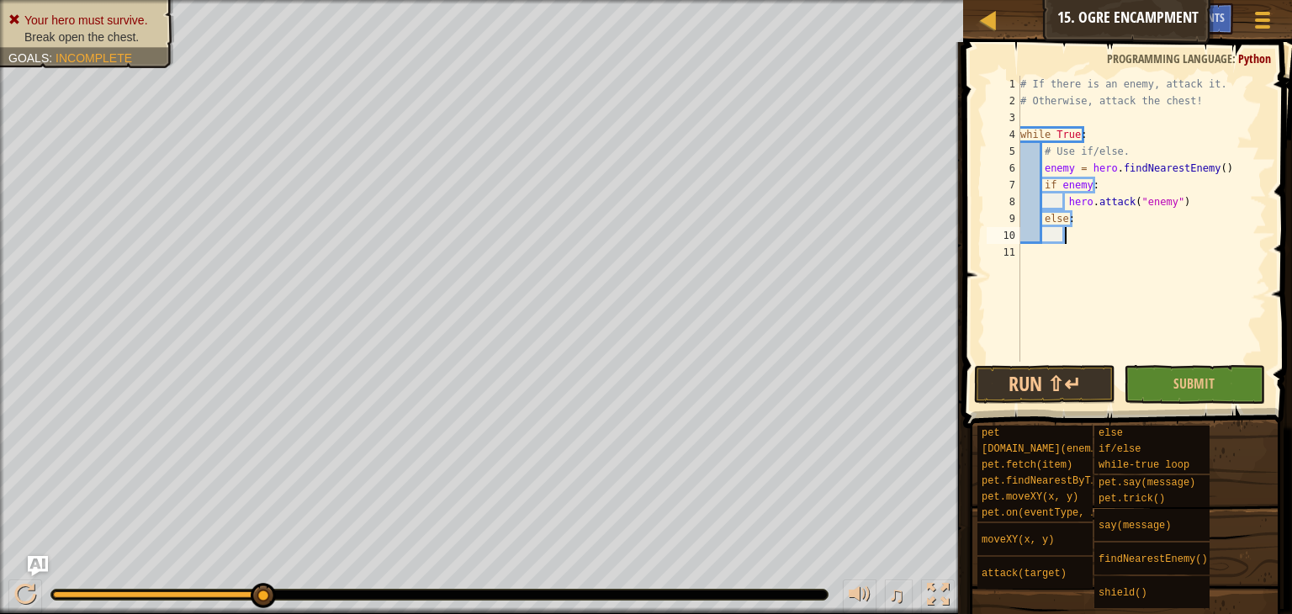
type textarea "h"
click at [1103, 259] on div ""Chest" press enter" at bounding box center [1132, 276] width 318 height 61
click at [1212, 372] on button "Submit" at bounding box center [1194, 384] width 141 height 39
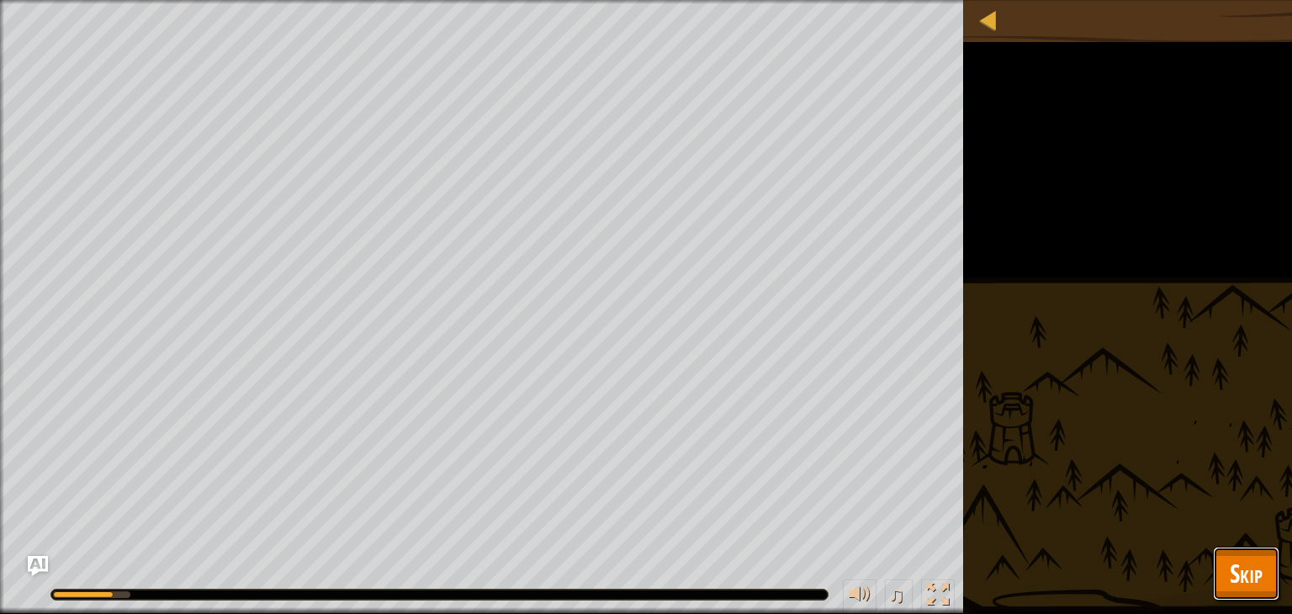
click at [1228, 582] on button "Skip" at bounding box center [1246, 574] width 66 height 54
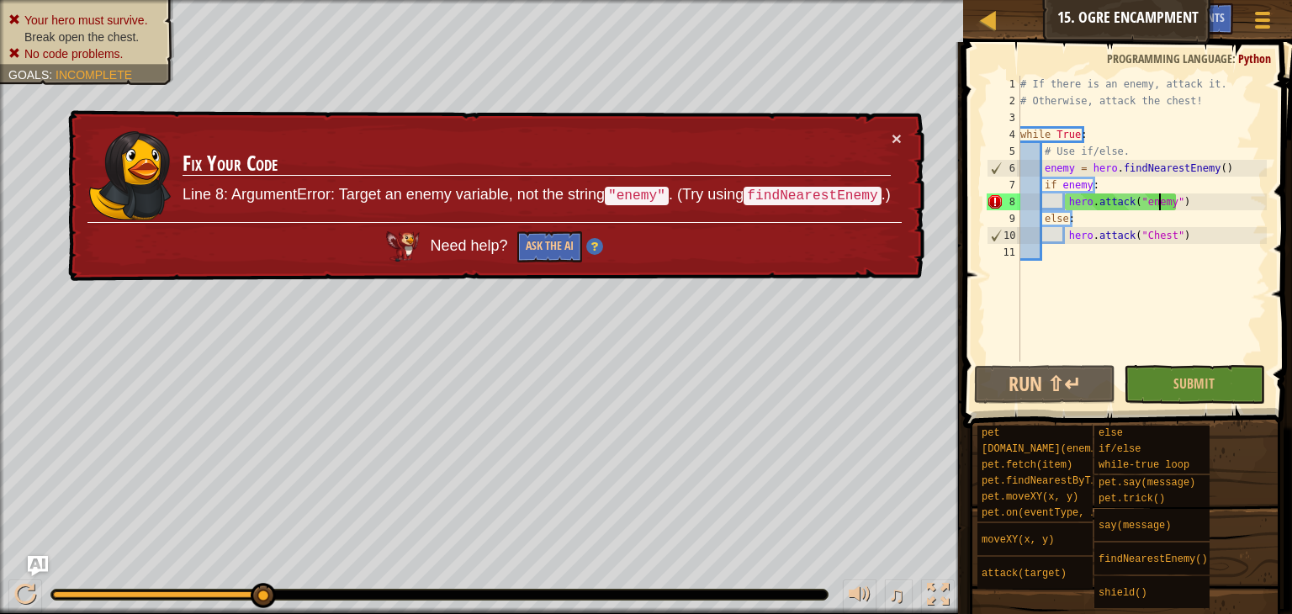
click at [1162, 204] on div "# If there is an enemy, attack it. # Otherwise, attack the chest! while True : …" at bounding box center [1142, 236] width 250 height 320
click at [1171, 193] on div "# If there is an enemy, attack it. # Otherwise, attack the chest! while True : …" at bounding box center [1142, 236] width 250 height 320
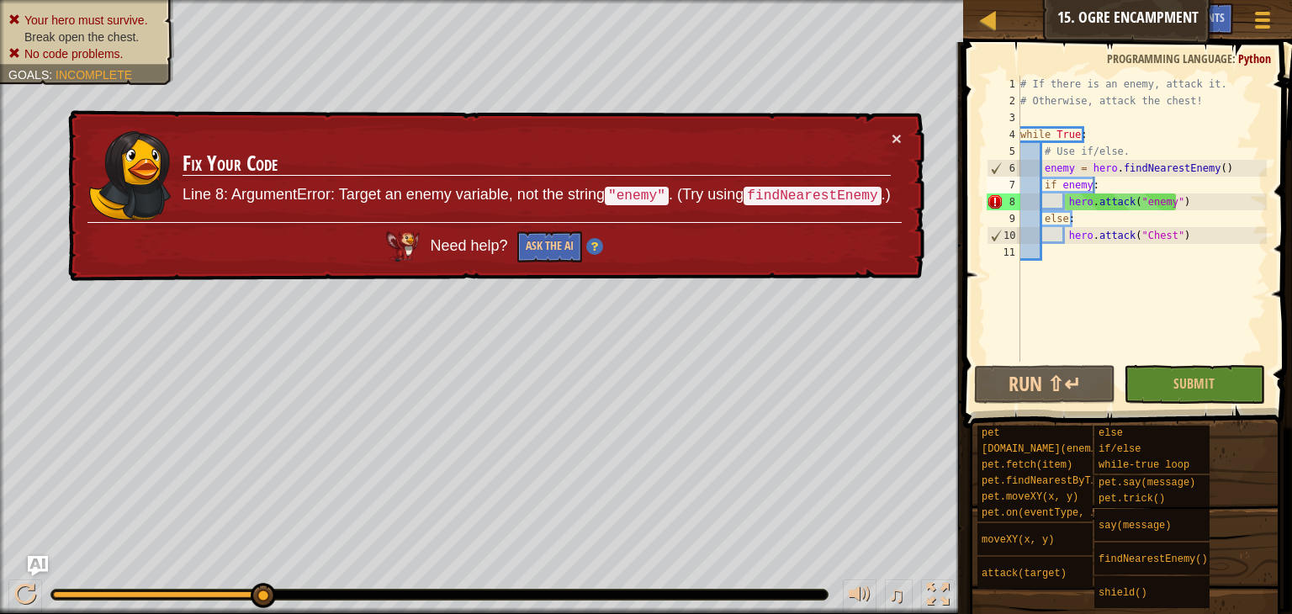
click at [888, 138] on td "Fix Your Code Line 8: ArgumentError: Target an enemy variable, not the string "…" at bounding box center [537, 176] width 711 height 102
click at [1166, 208] on div "# If there is an enemy, attack it. # Otherwise, attack the chest! while True : …" at bounding box center [1142, 236] width 250 height 320
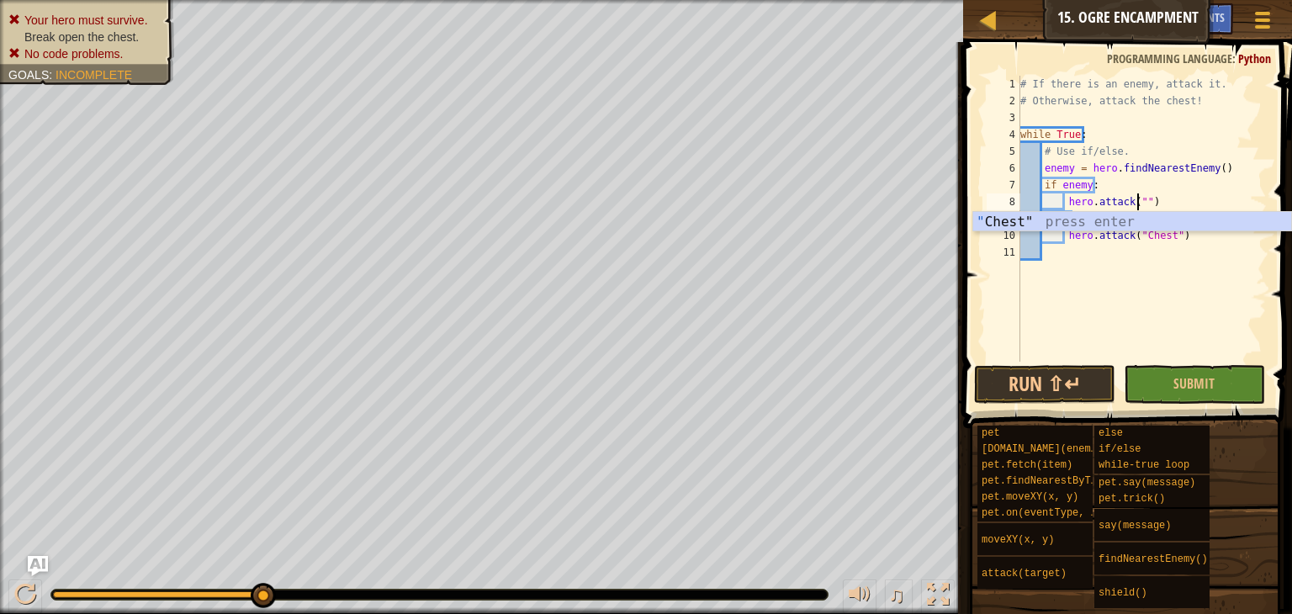
scroll to position [8, 8]
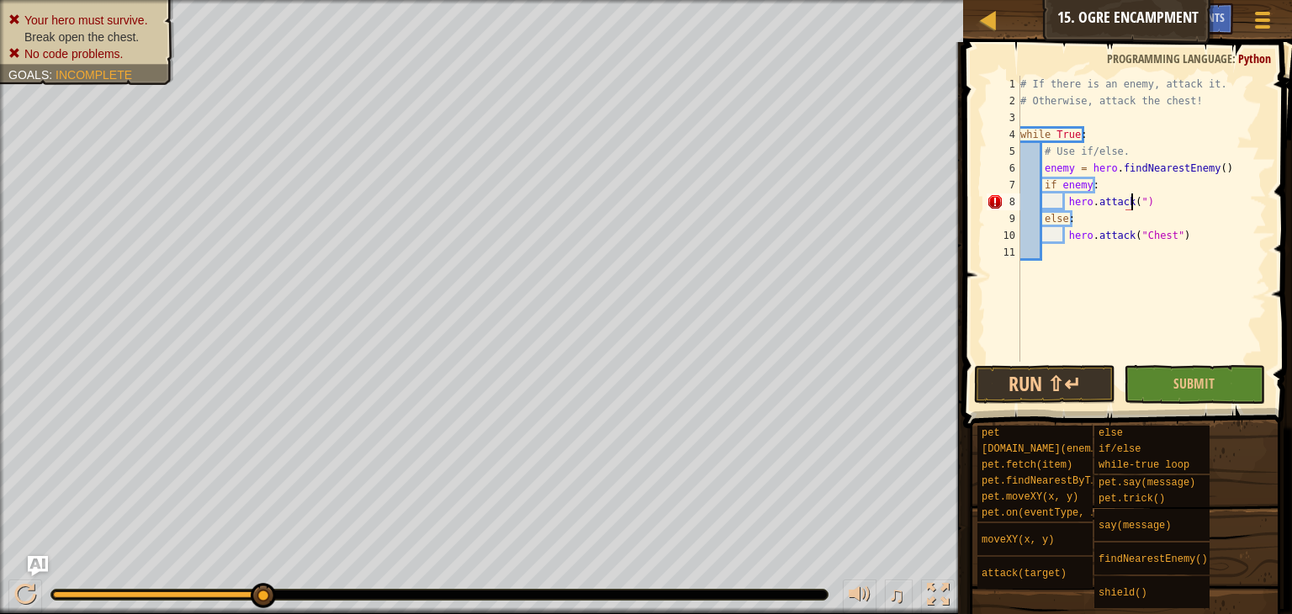
click at [1142, 198] on div "# If there is an enemy, attack it. # Otherwise, attack the chest! while True : …" at bounding box center [1142, 236] width 250 height 320
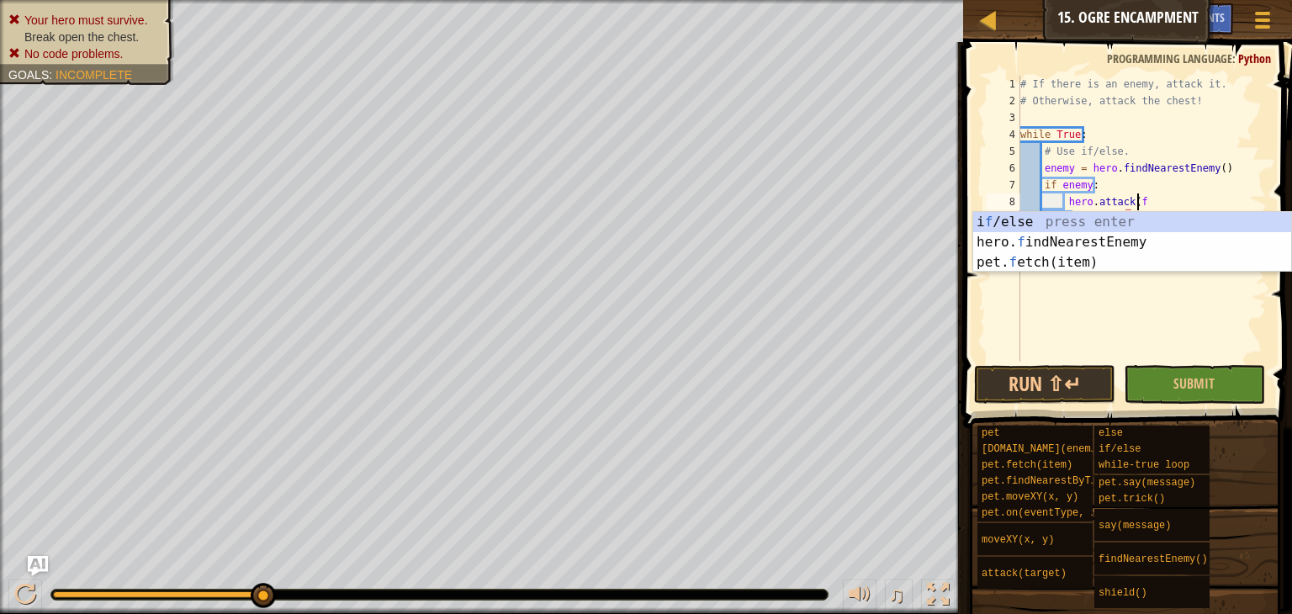
type textarea "hero.attack(fi"
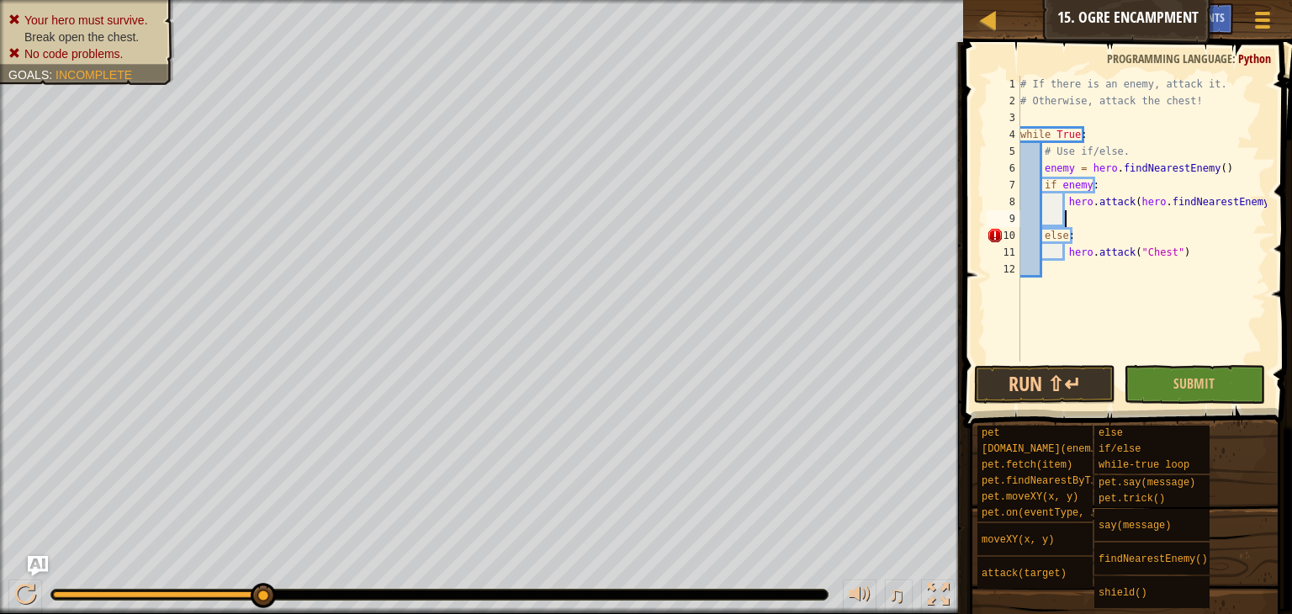
scroll to position [8, 3]
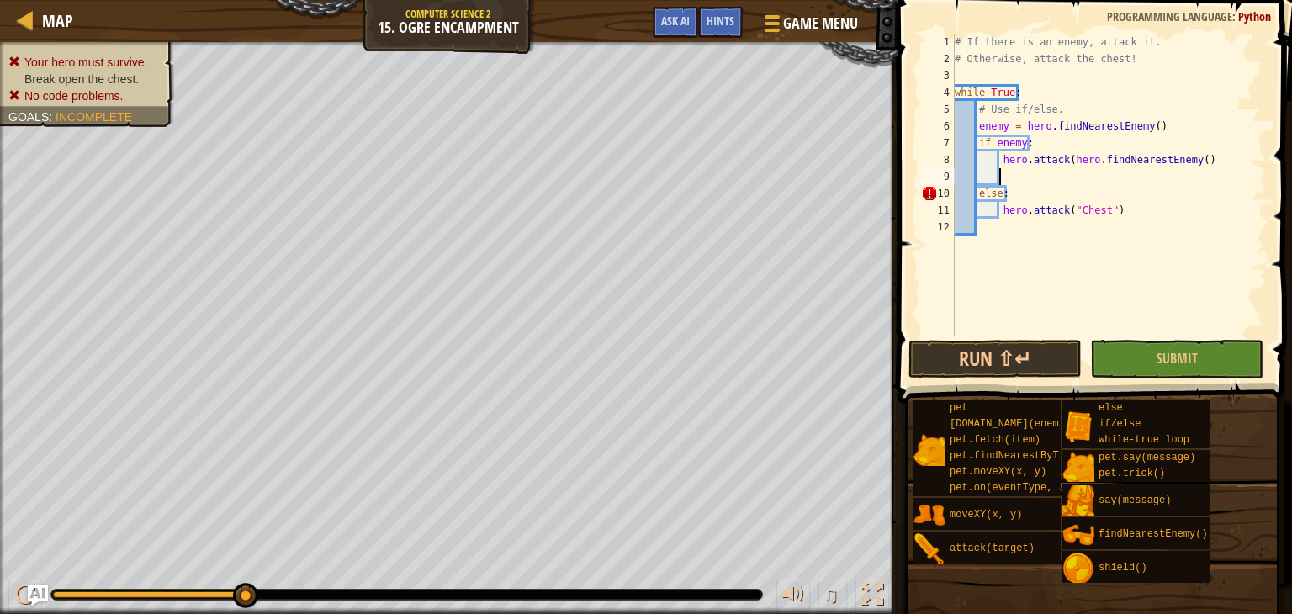
click at [1211, 169] on div "# If there is an enemy, attack it. # Otherwise, attack the chest! while True : …" at bounding box center [1108, 202] width 315 height 336
click at [1229, 152] on div "# If there is an enemy, attack it. # Otherwise, attack the chest! while True : …" at bounding box center [1108, 202] width 315 height 336
click at [1173, 366] on span "Submit" at bounding box center [1177, 358] width 41 height 19
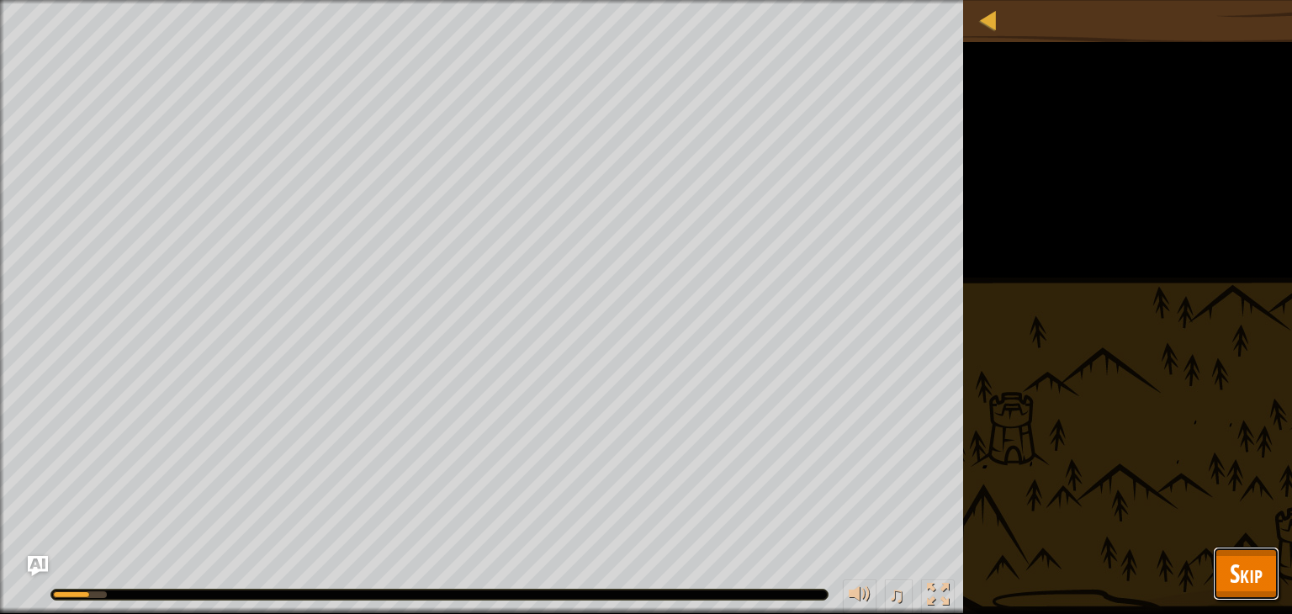
click at [1261, 571] on span "Skip" at bounding box center [1246, 573] width 33 height 34
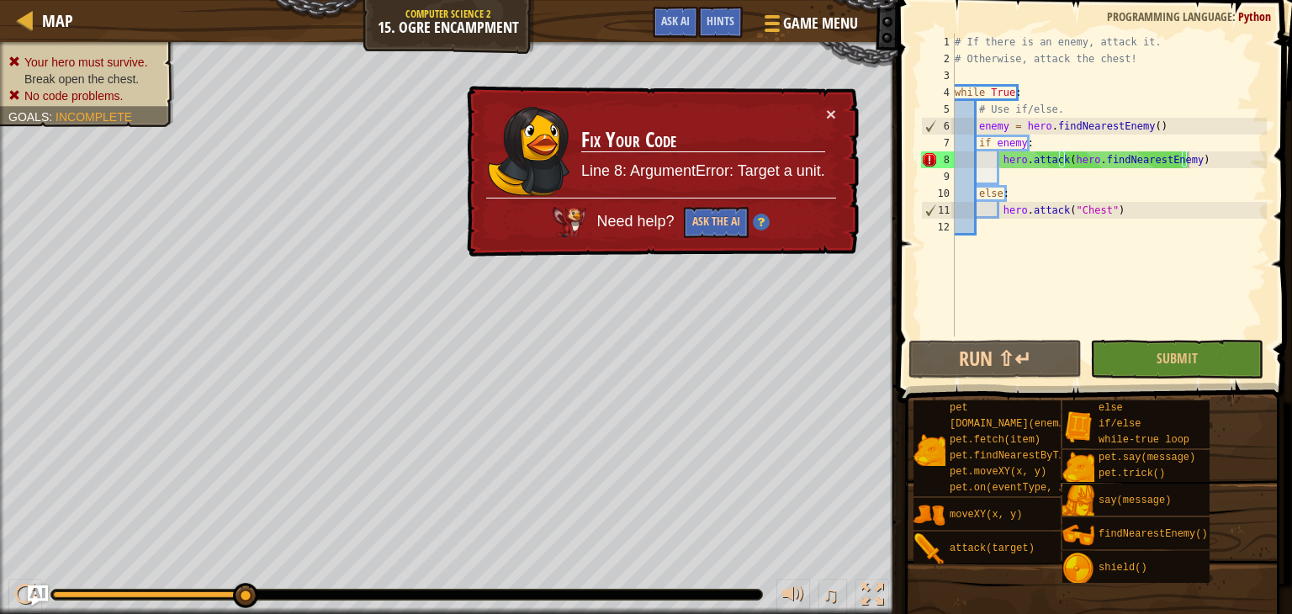
click at [1061, 155] on div "# If there is an enemy, attack it. # Otherwise, attack the chest! while True : …" at bounding box center [1108, 202] width 315 height 336
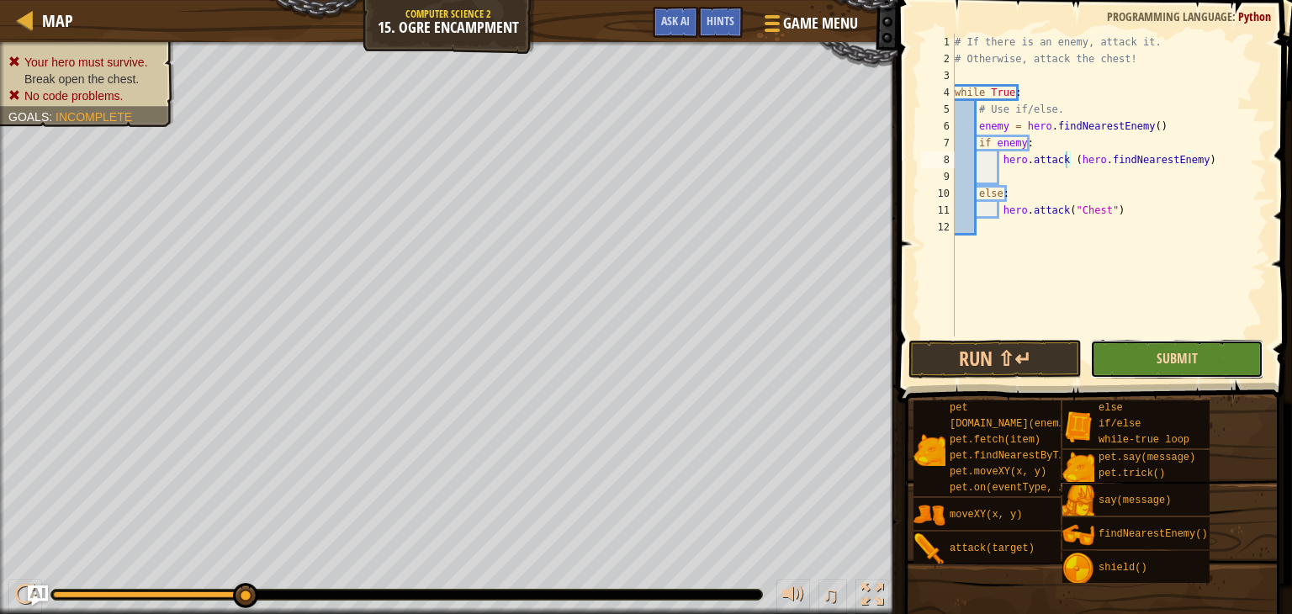
click at [1164, 359] on span "Submit" at bounding box center [1177, 358] width 41 height 19
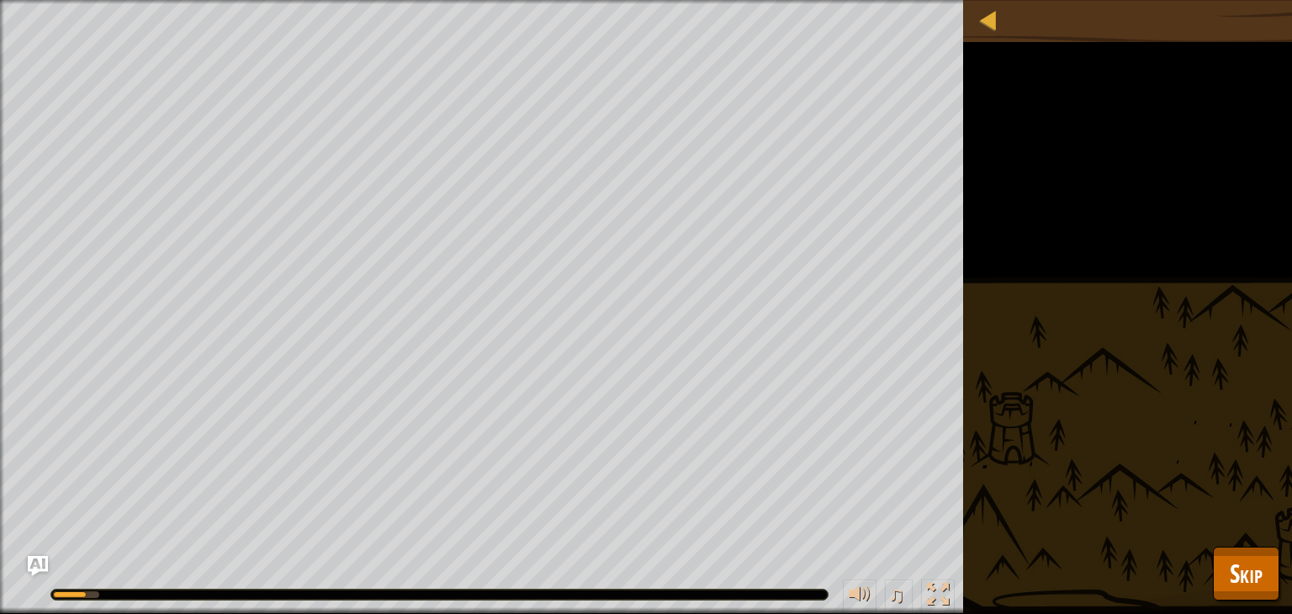
click at [1269, 600] on div "Your hero must survive. Break open the chest. No code problems. Goals : Running…" at bounding box center [646, 307] width 1292 height 614
click at [1231, 569] on span "Skip" at bounding box center [1246, 573] width 33 height 34
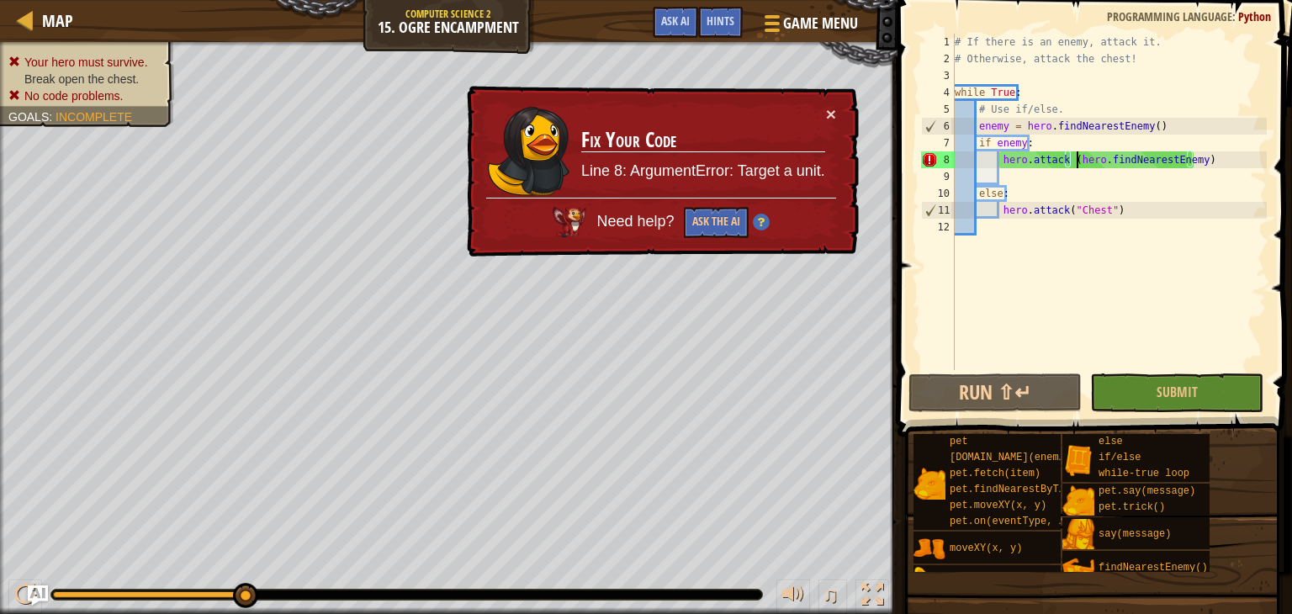
click at [1075, 158] on div "# If there is an enemy, attack it. # Otherwise, attack the chest! while True : …" at bounding box center [1108, 219] width 315 height 370
click at [1214, 152] on div "# If there is an enemy, attack it. # Otherwise, attack the chest! while True : …" at bounding box center [1108, 219] width 315 height 370
click at [837, 113] on div "× Fix Your Code Line 8: ArgumentError: Target a unit. Need help? Ask the AI" at bounding box center [661, 171] width 396 height 174
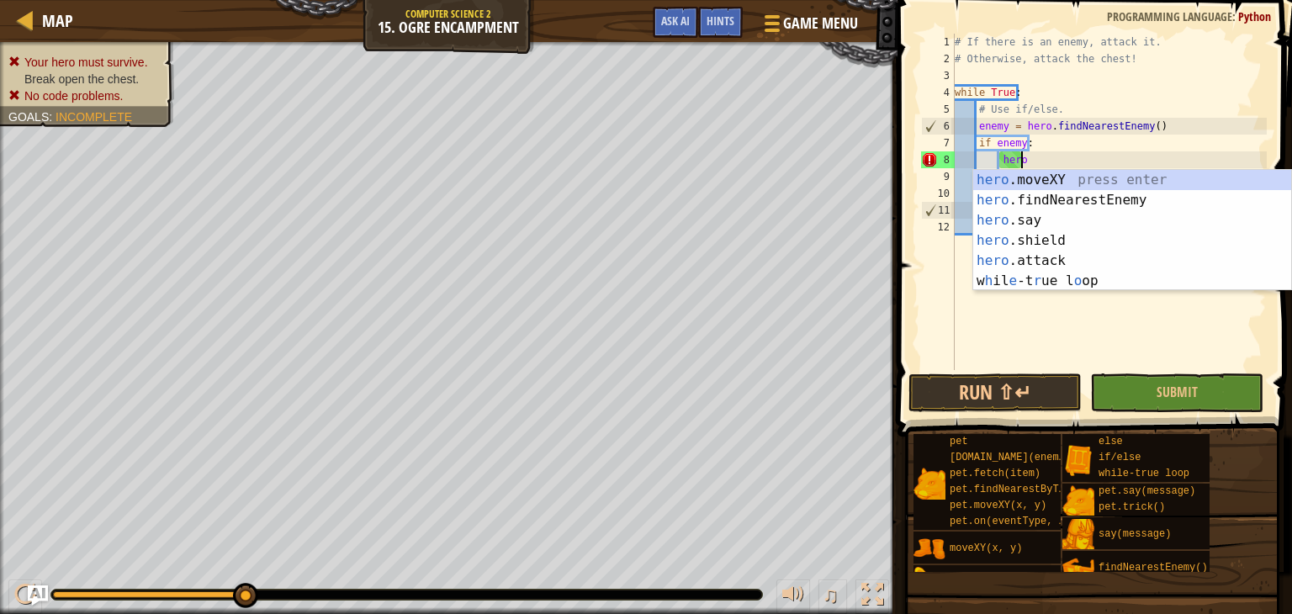
scroll to position [8, 0]
type textarea "h"
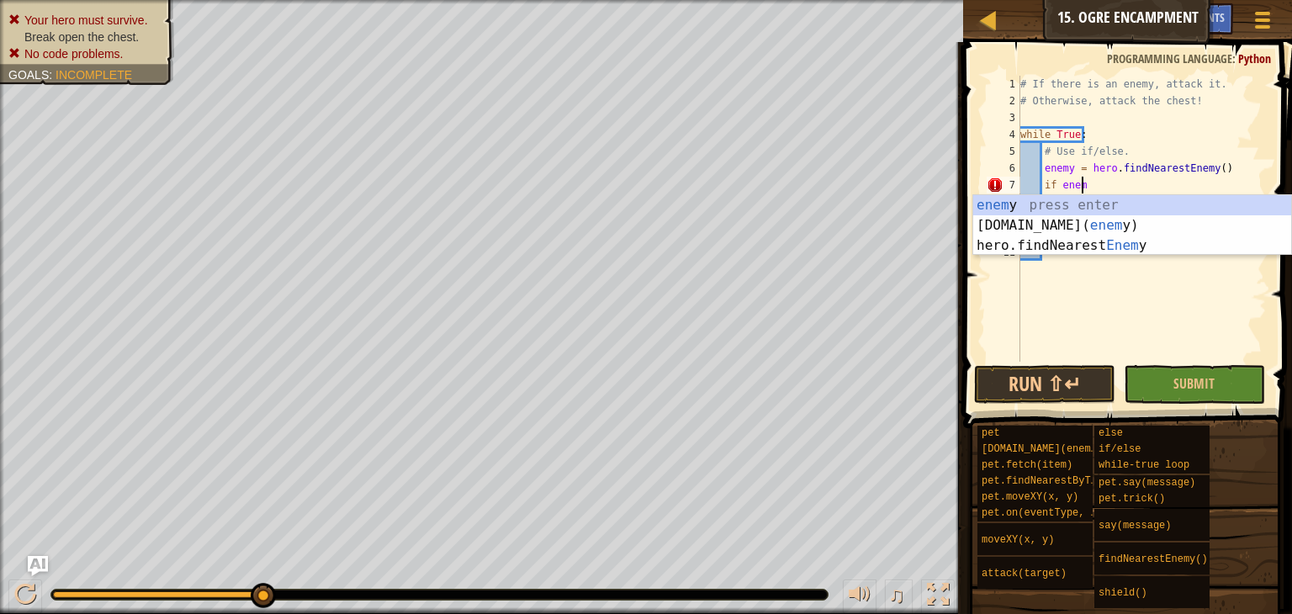
scroll to position [8, 3]
click at [1077, 199] on div "enem y press enter pet.chase( enem y) press enter hero.findNearest Enem y press…" at bounding box center [1132, 245] width 318 height 101
type textarea "i"
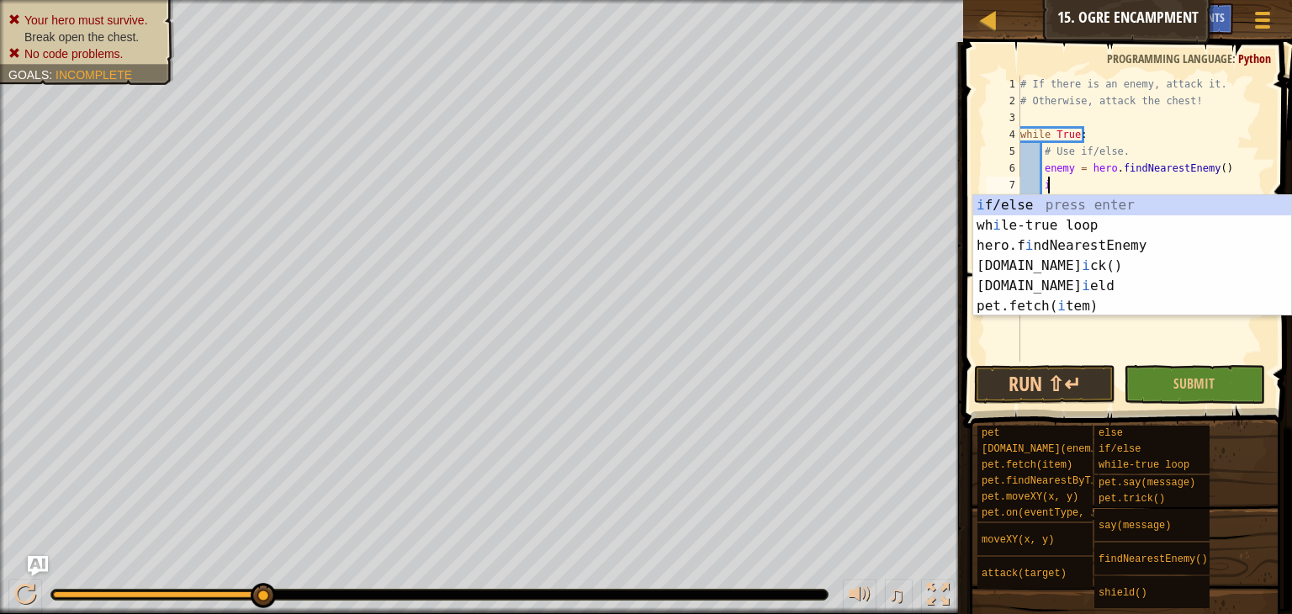
scroll to position [8, 1]
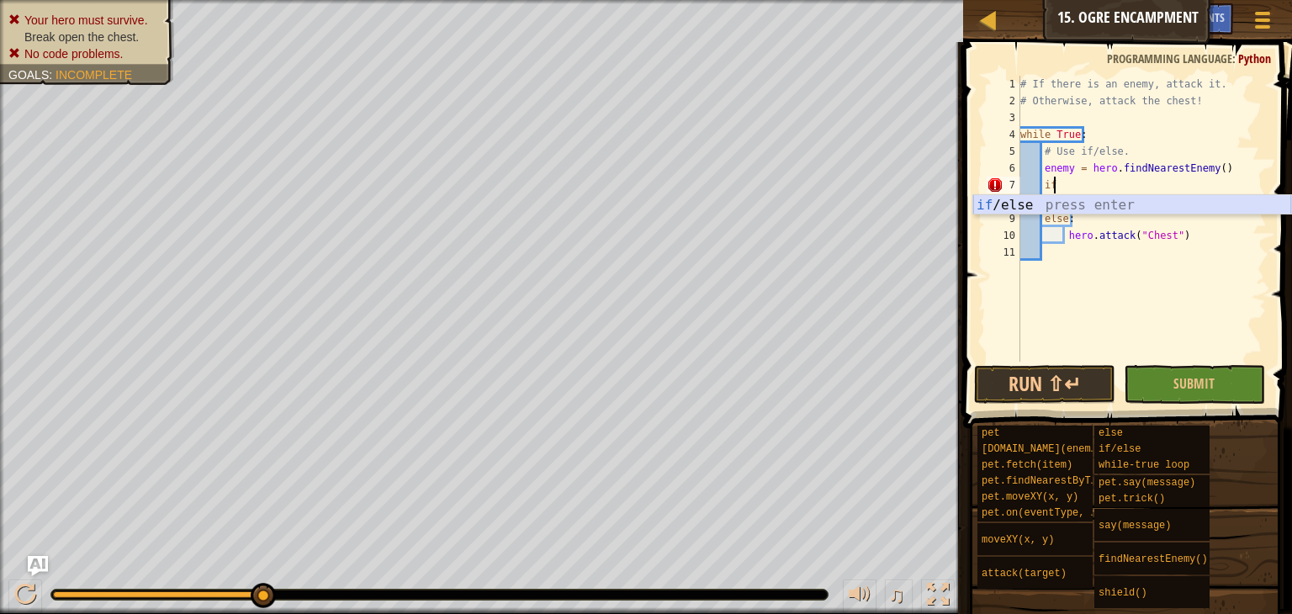
click at [1094, 199] on div "if /else press enter" at bounding box center [1132, 225] width 318 height 61
type textarea "if enemy:"
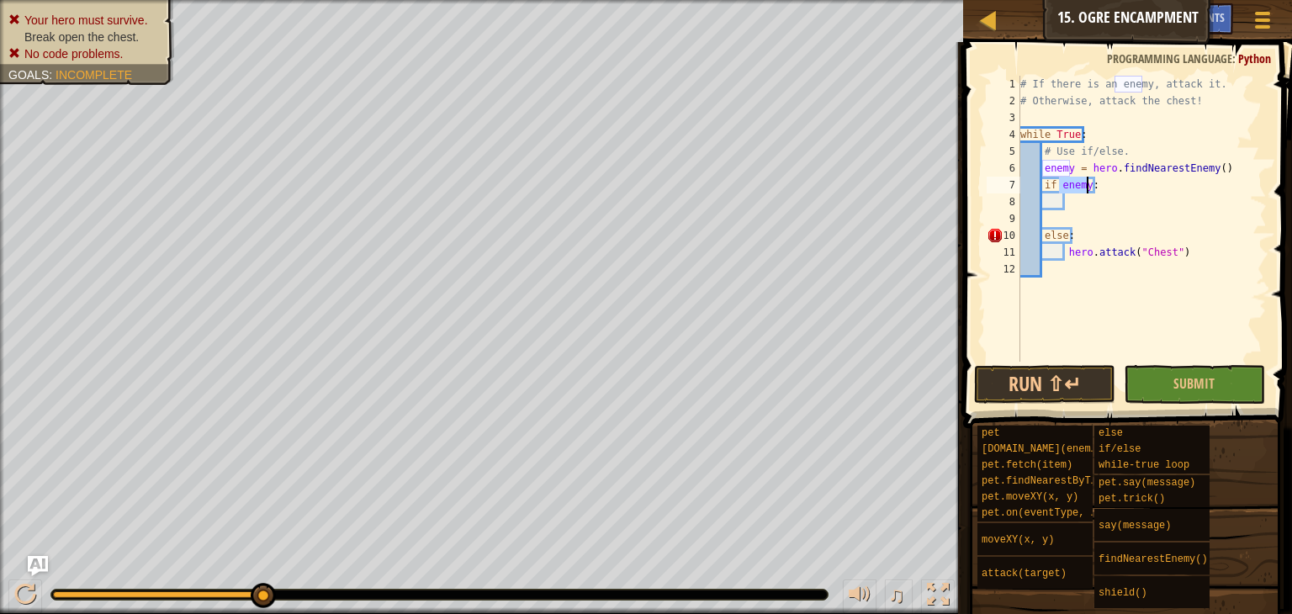
click at [1094, 199] on div "# If there is an enemy, attack it. # Otherwise, attack the chest! while True : …" at bounding box center [1142, 236] width 250 height 320
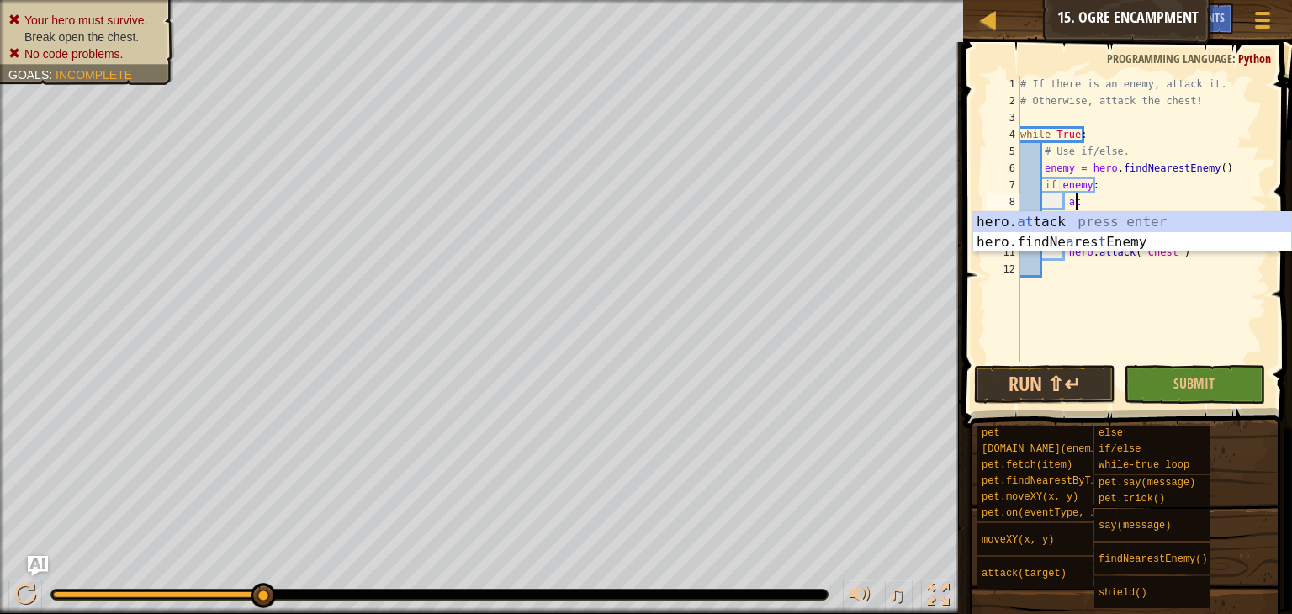
scroll to position [8, 3]
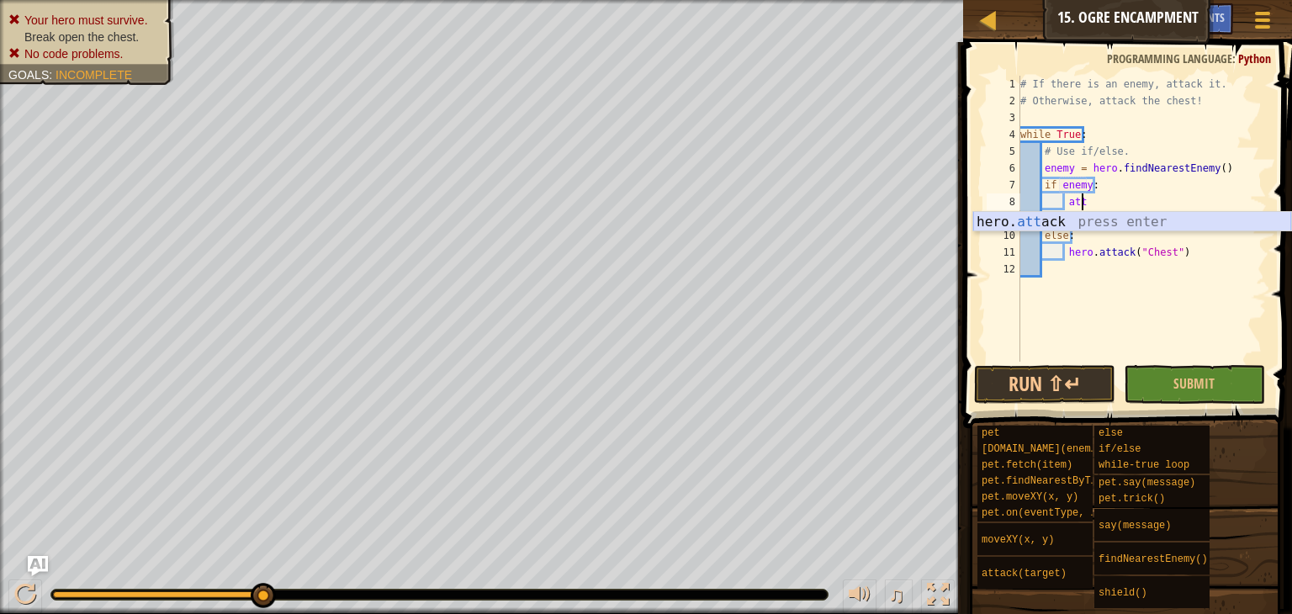
click at [1090, 220] on div "hero. att ack press enter" at bounding box center [1132, 242] width 318 height 61
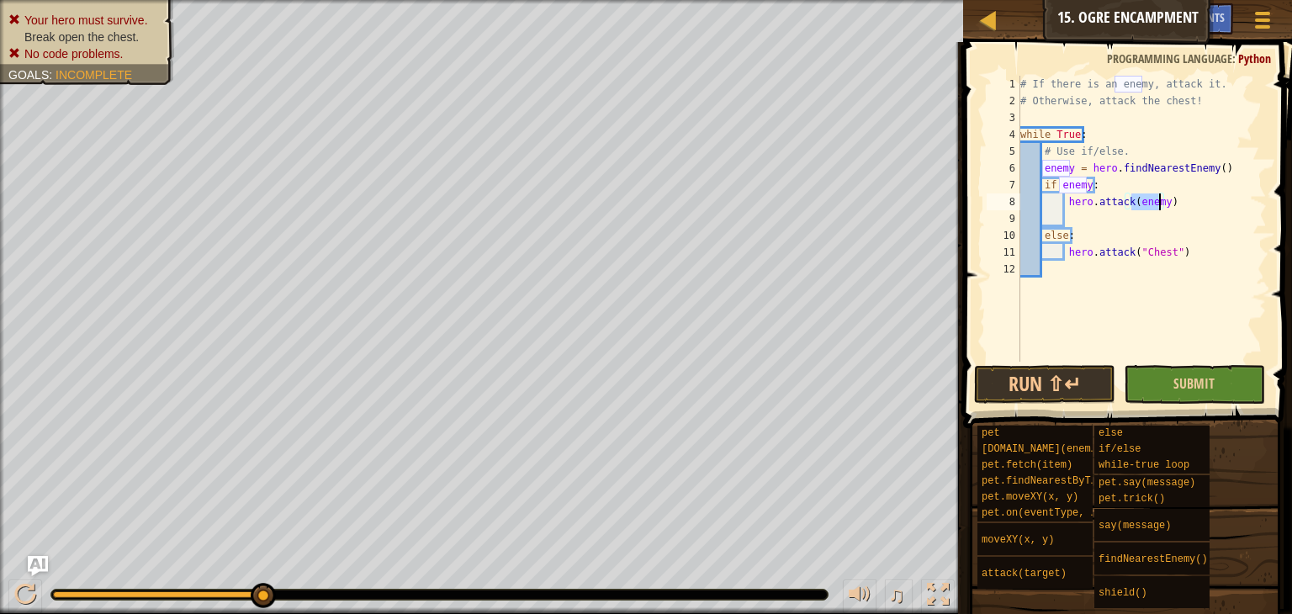
type textarea "hero.attack(enemy)"
click at [1167, 371] on button "Submit" at bounding box center [1194, 384] width 141 height 39
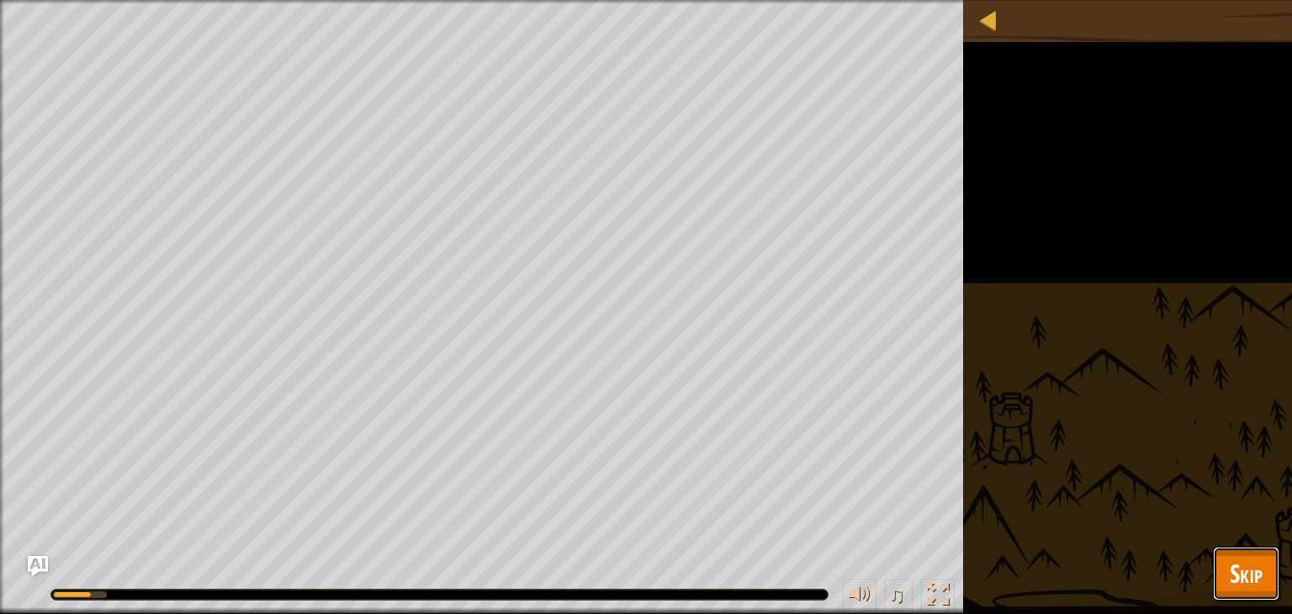
click at [1272, 560] on button "Skip" at bounding box center [1246, 574] width 66 height 54
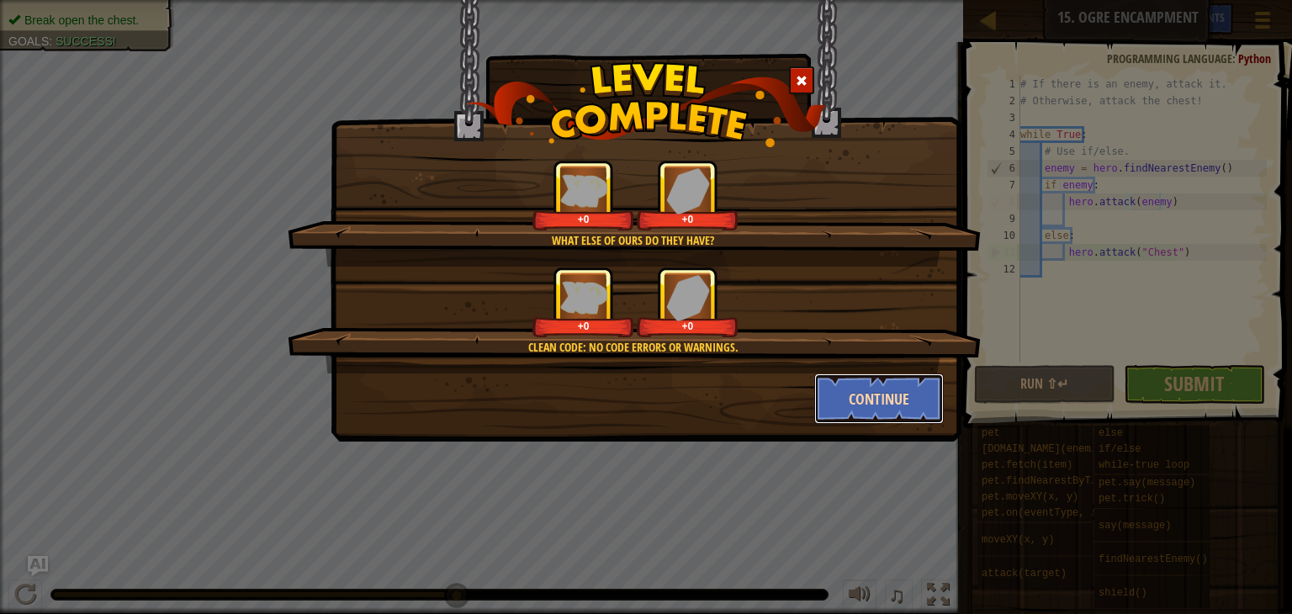
click at [886, 410] on button "Continue" at bounding box center [879, 398] width 130 height 50
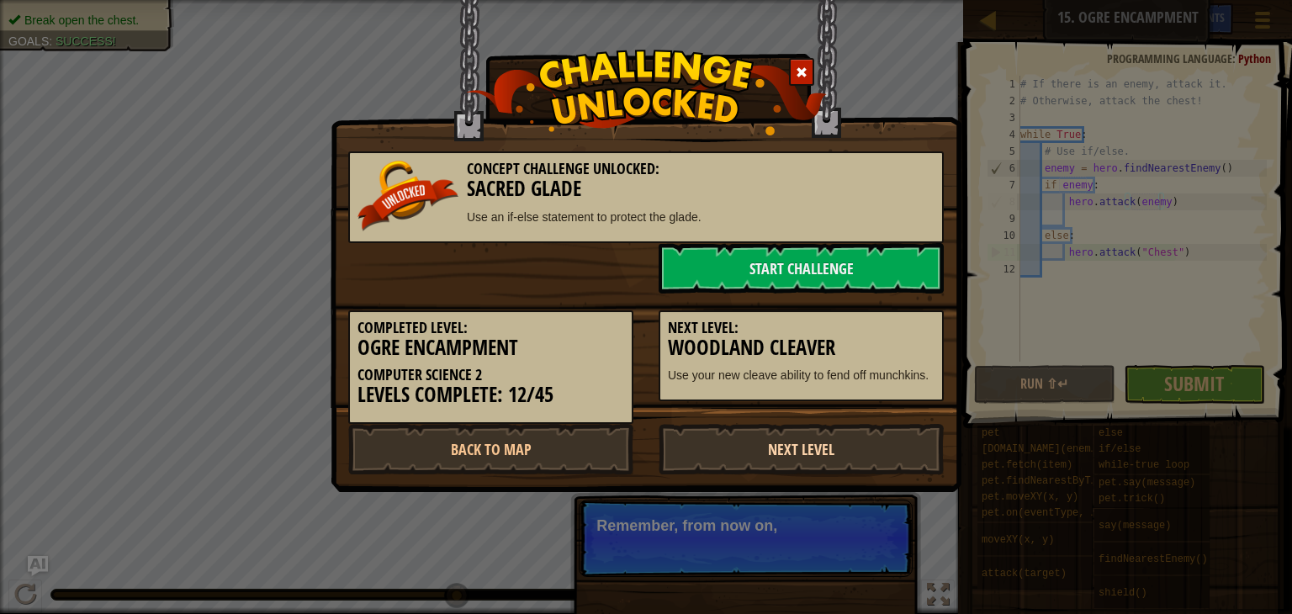
click at [809, 433] on link "Next Level" at bounding box center [801, 449] width 285 height 50
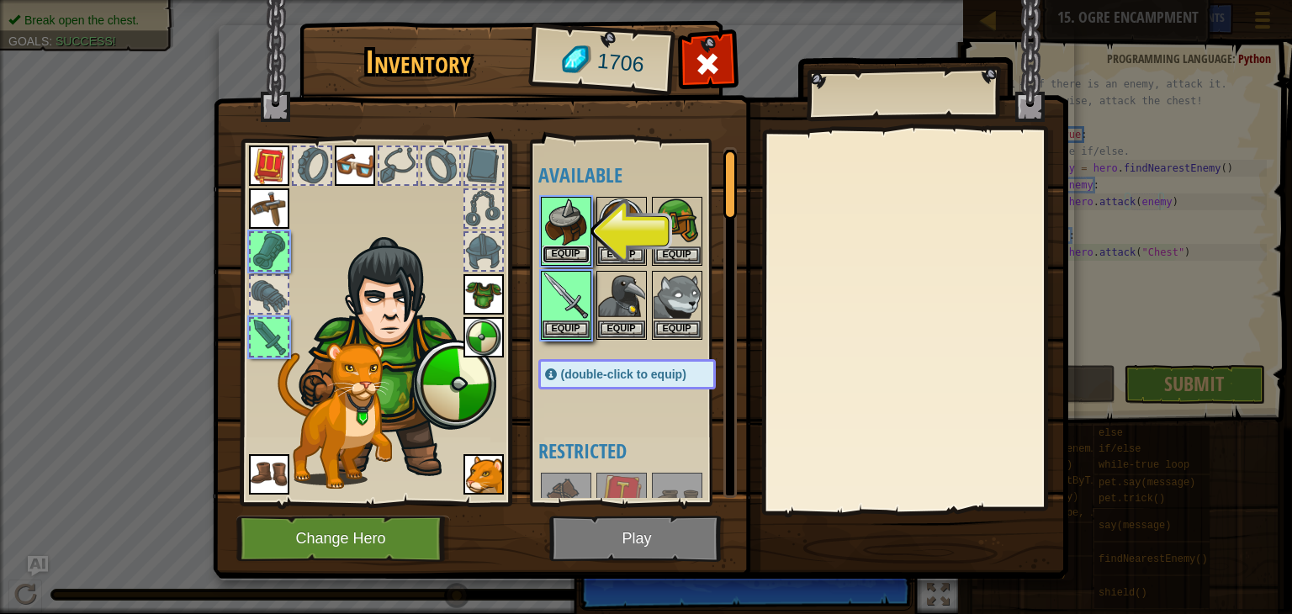
click at [569, 254] on button "Equip" at bounding box center [566, 255] width 47 height 18
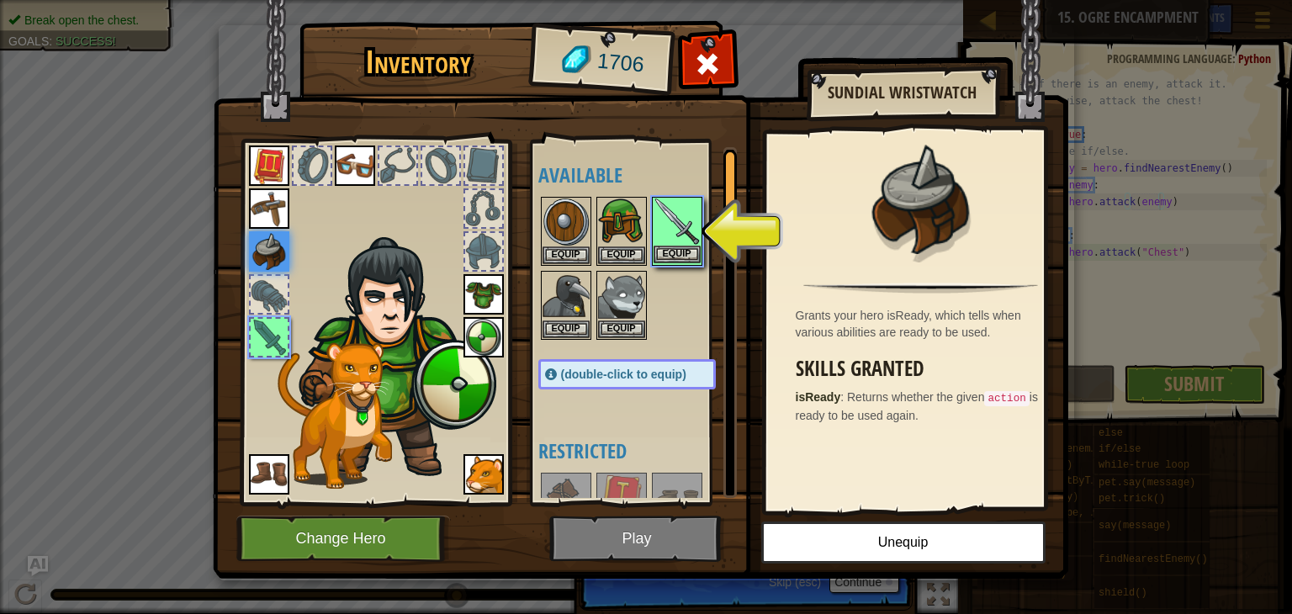
click at [690, 244] on img at bounding box center [677, 222] width 47 height 47
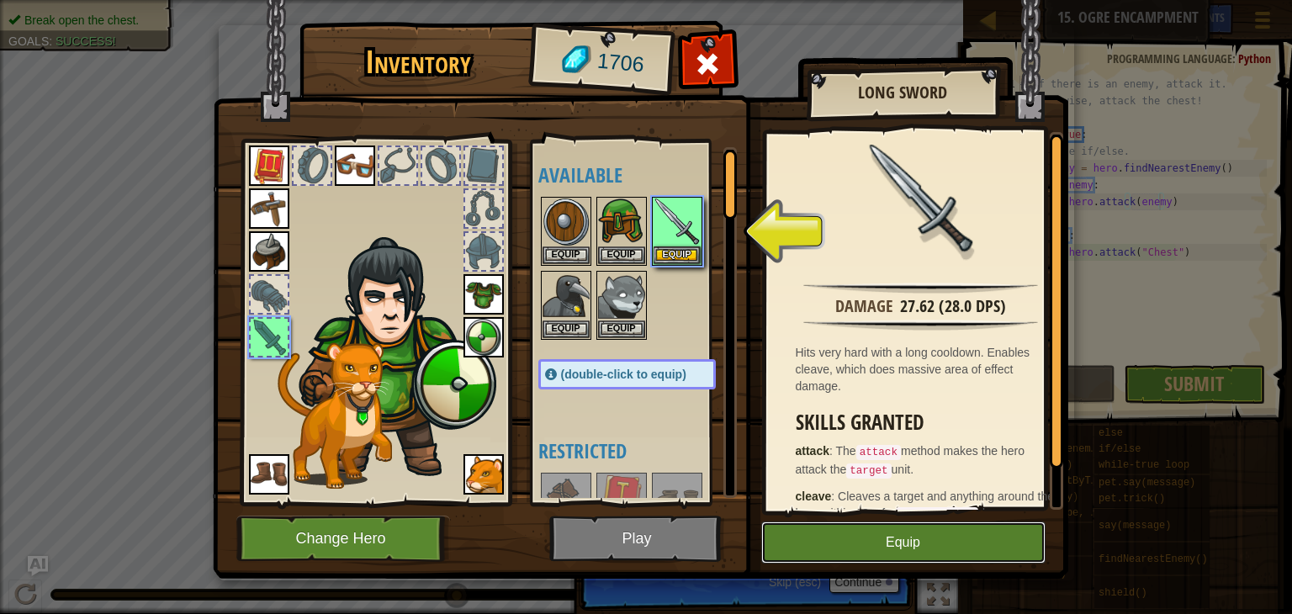
click at [905, 533] on button "Equip" at bounding box center [903, 543] width 284 height 42
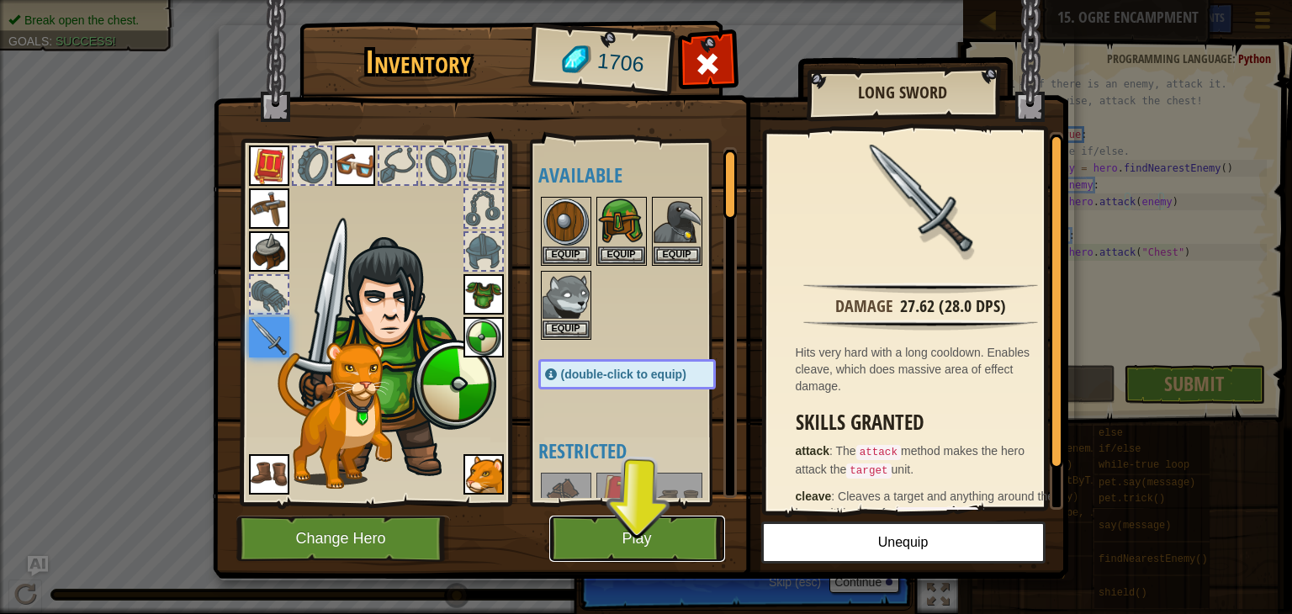
click at [602, 537] on button "Play" at bounding box center [637, 539] width 176 height 46
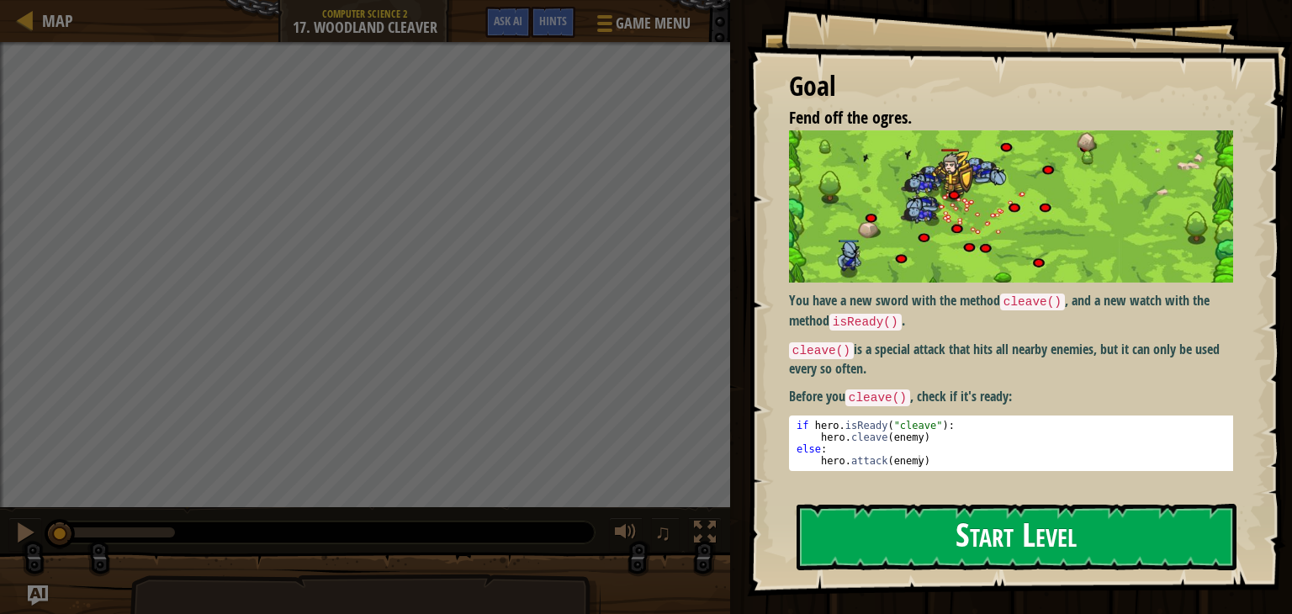
click at [947, 532] on button "Start Level" at bounding box center [1017, 537] width 440 height 66
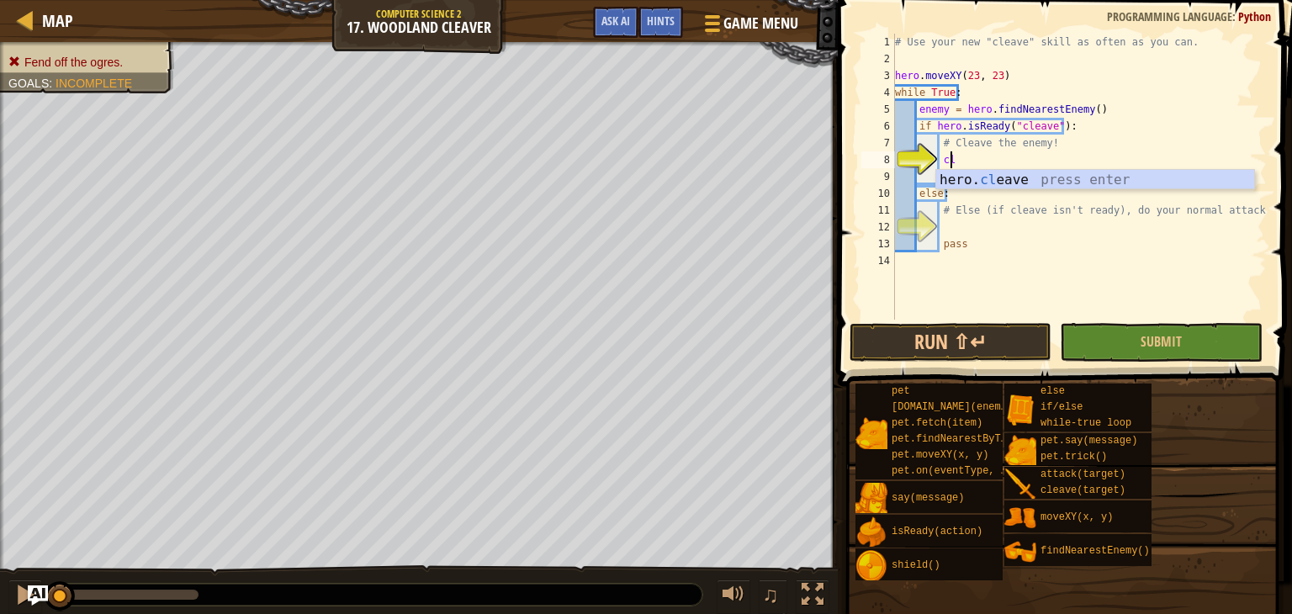
scroll to position [8, 3]
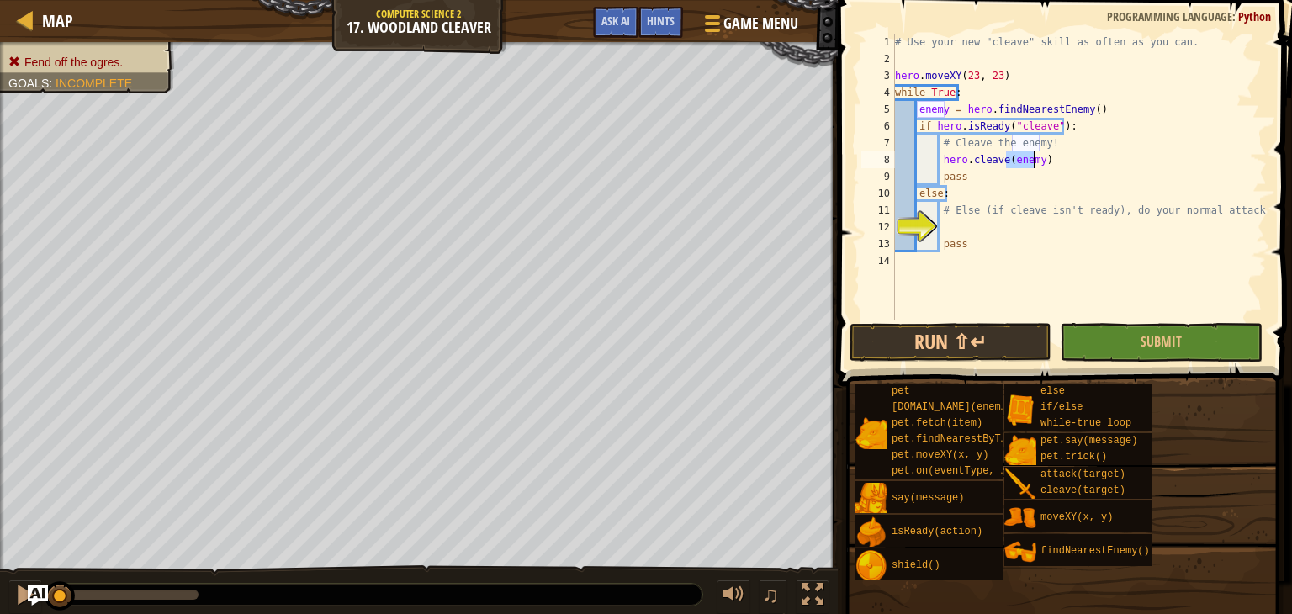
type textarea "hero.cleave(enemy)"
click at [985, 224] on div "# Use your new "cleave" skill as often as you can. hero . moveXY ( 23 , 23 ) wh…" at bounding box center [1079, 194] width 375 height 320
type textarea "hero.attack(enemy)"
click at [1198, 339] on button "Submit" at bounding box center [1161, 342] width 202 height 39
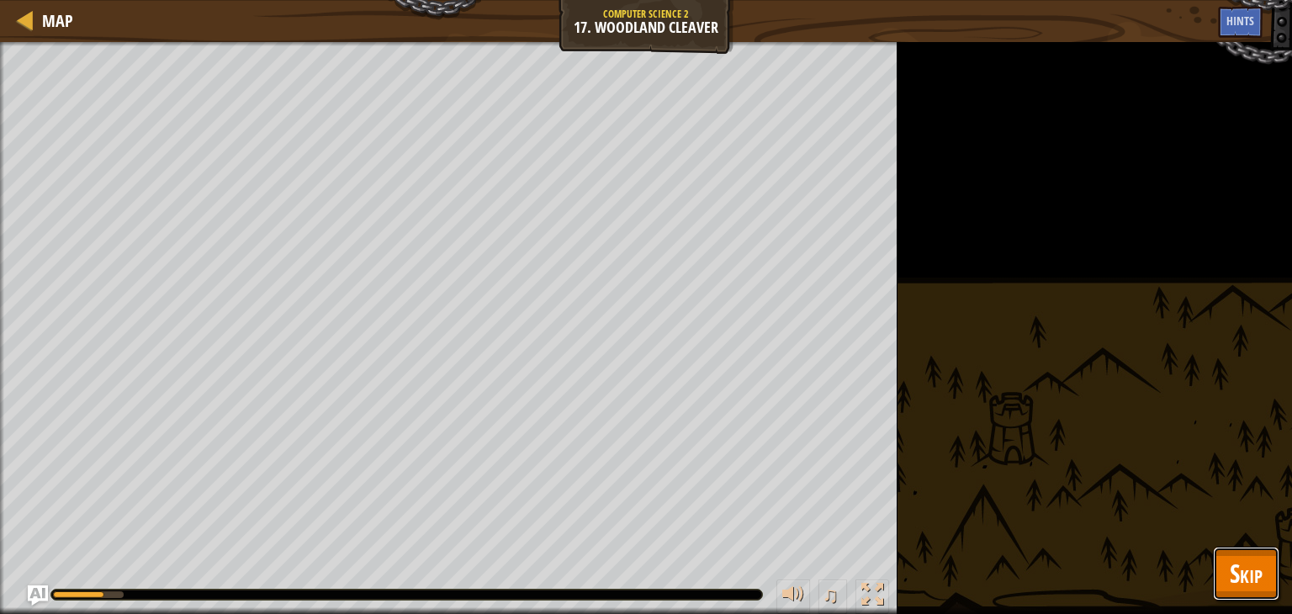
click at [1257, 571] on span "Skip" at bounding box center [1246, 573] width 33 height 34
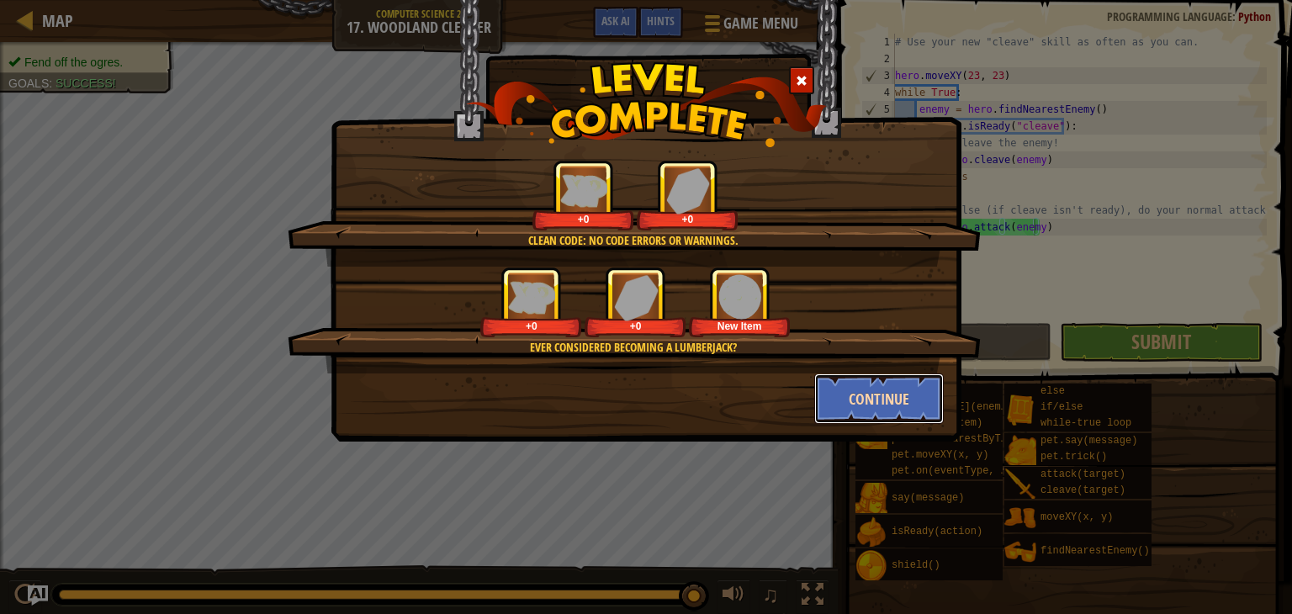
click at [881, 397] on button "Continue" at bounding box center [879, 398] width 130 height 50
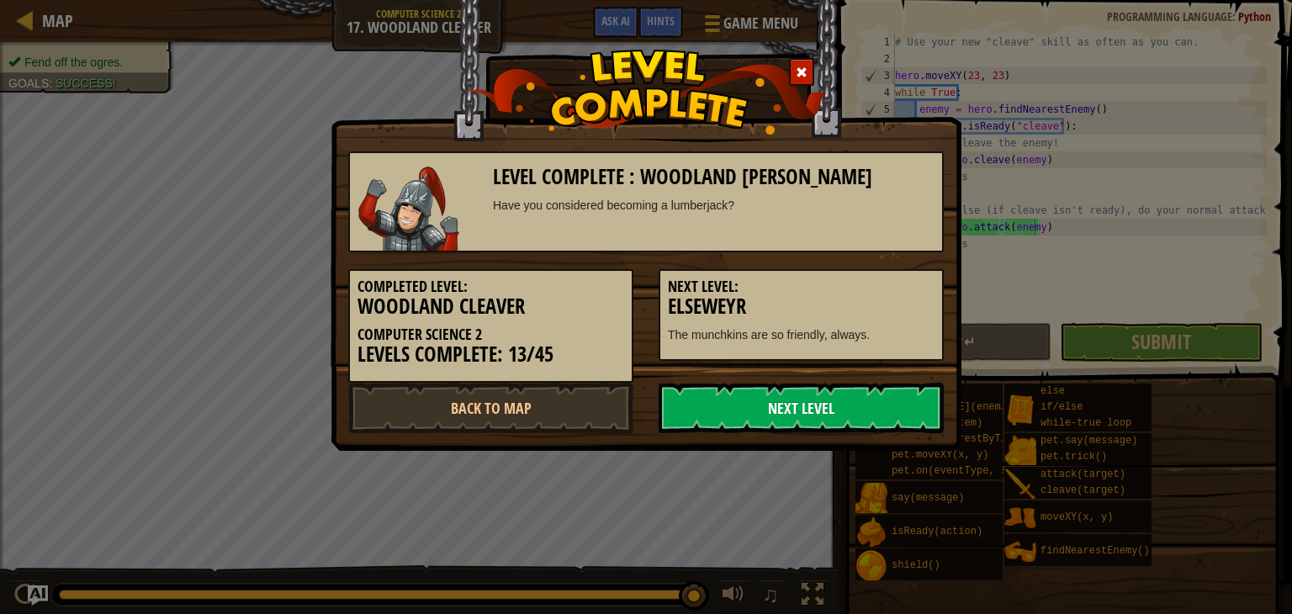
click at [835, 398] on link "Next Level" at bounding box center [801, 408] width 285 height 50
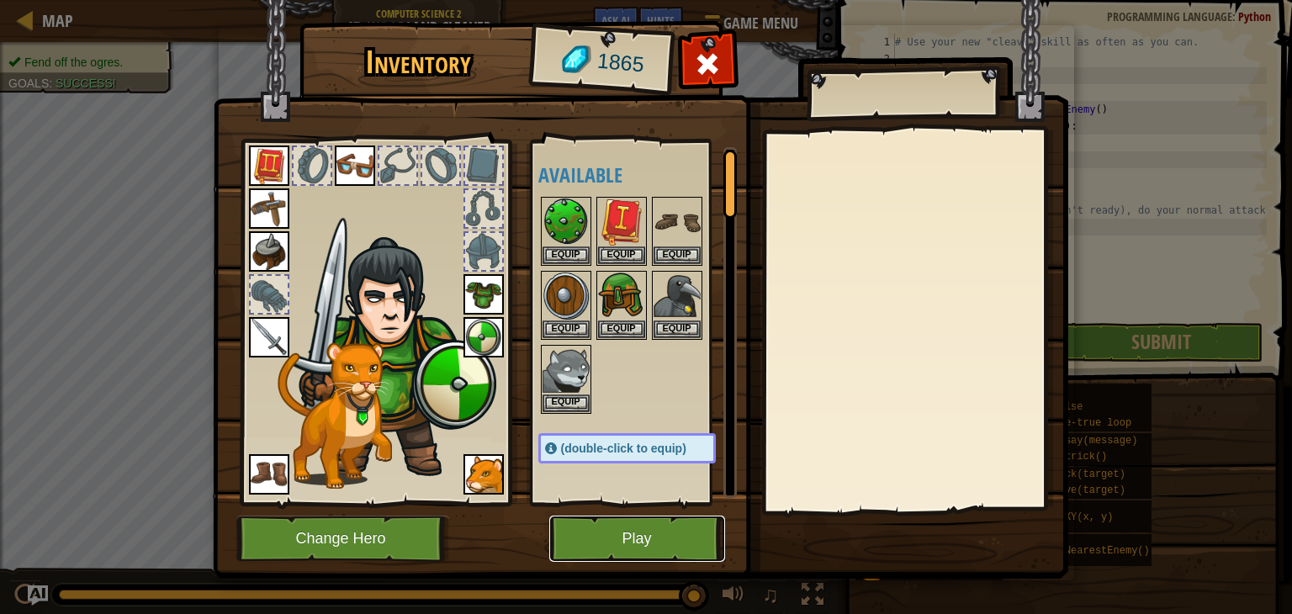
click at [618, 536] on button "Play" at bounding box center [637, 539] width 176 height 46
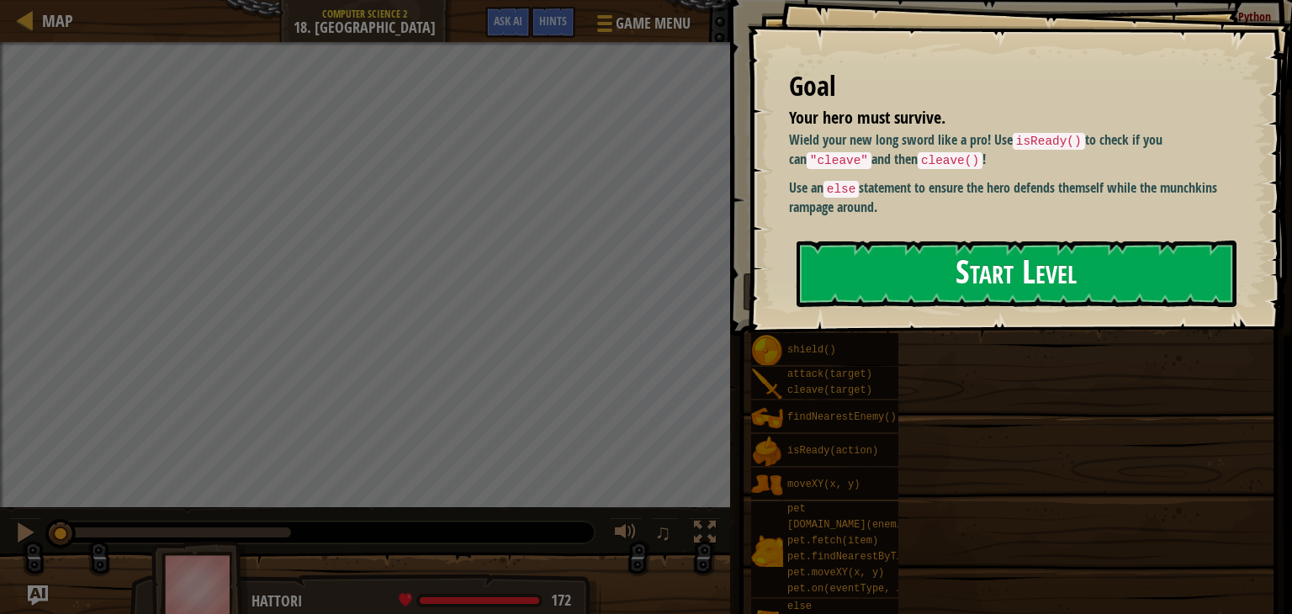
click at [993, 271] on button "Start Level" at bounding box center [1017, 274] width 440 height 66
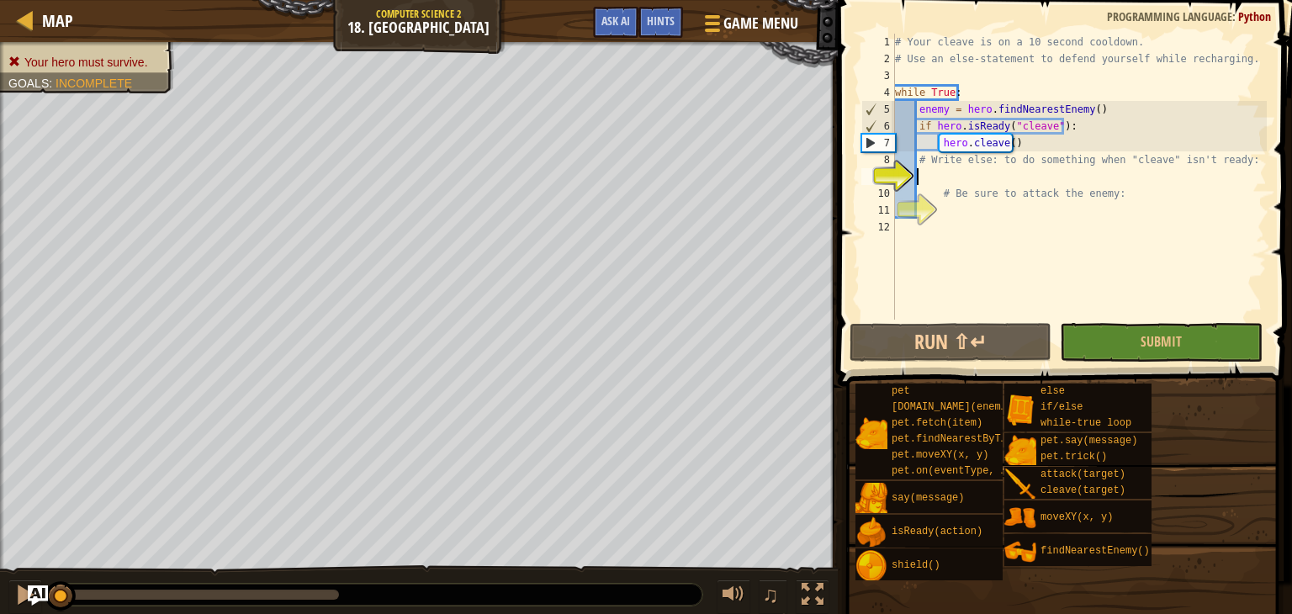
scroll to position [8, 1]
type textarea "el"
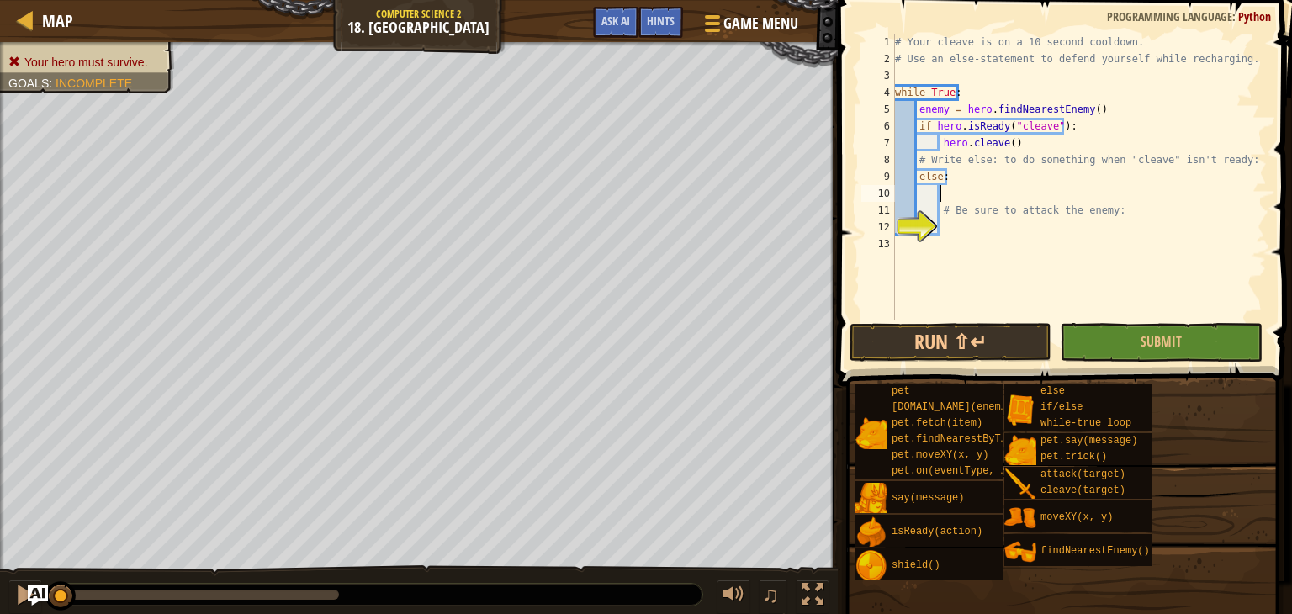
click at [1002, 236] on div "# Your cleave is on a 10 second cooldown. # Use an else-statement to defend you…" at bounding box center [1079, 194] width 375 height 320
click at [1013, 210] on div "# Your cleave is on a 10 second cooldown. # Use an else-statement to defend you…" at bounding box center [1079, 194] width 375 height 320
type textarea "# Be sure to attack the enemy:"
click at [1007, 228] on div "# Your cleave is on a 10 second cooldown. # Use an else-statement to defend you…" at bounding box center [1079, 194] width 375 height 320
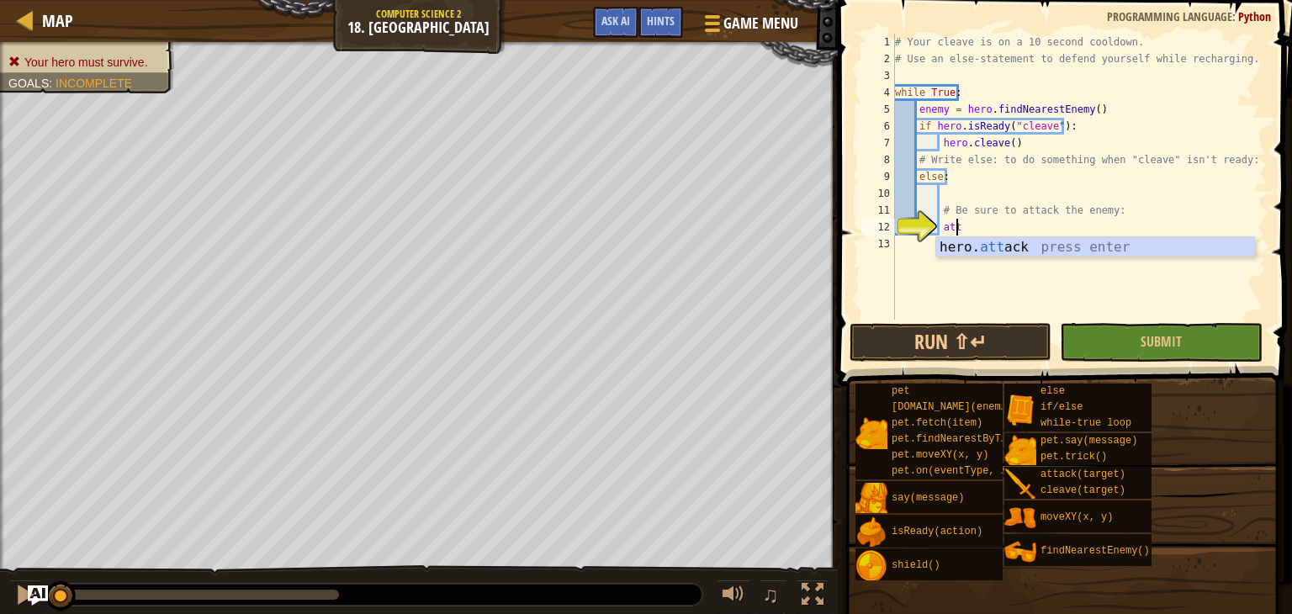
scroll to position [8, 3]
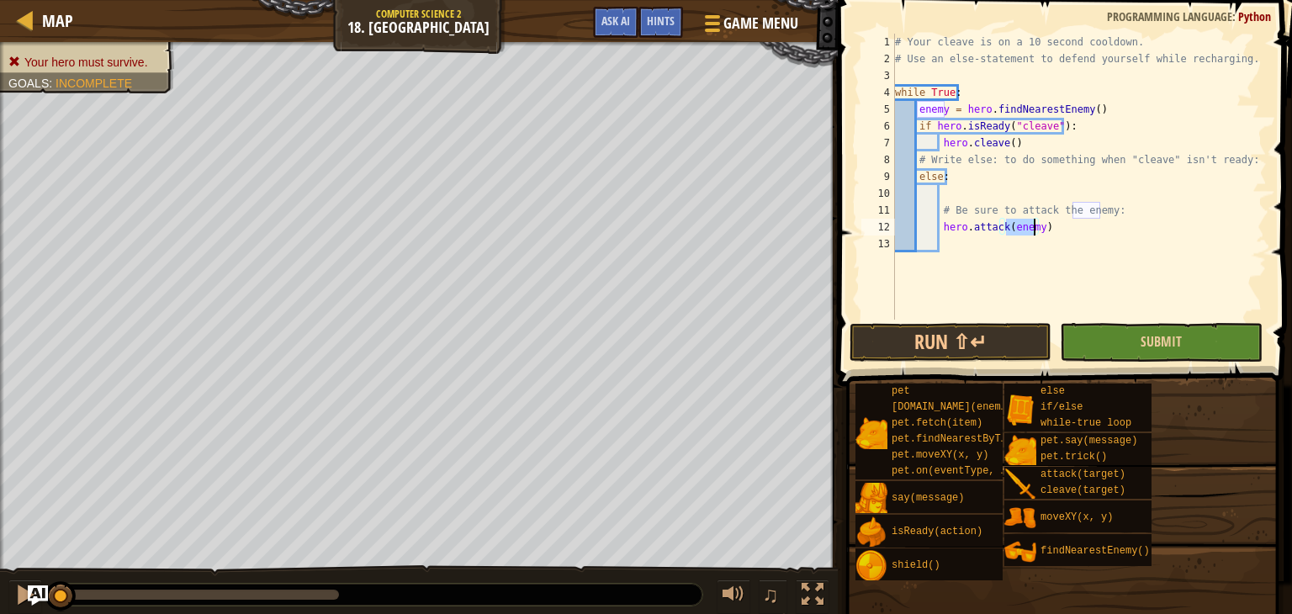
type textarea "hero.attack(enemy)"
click at [1077, 347] on button "Submit" at bounding box center [1161, 342] width 202 height 39
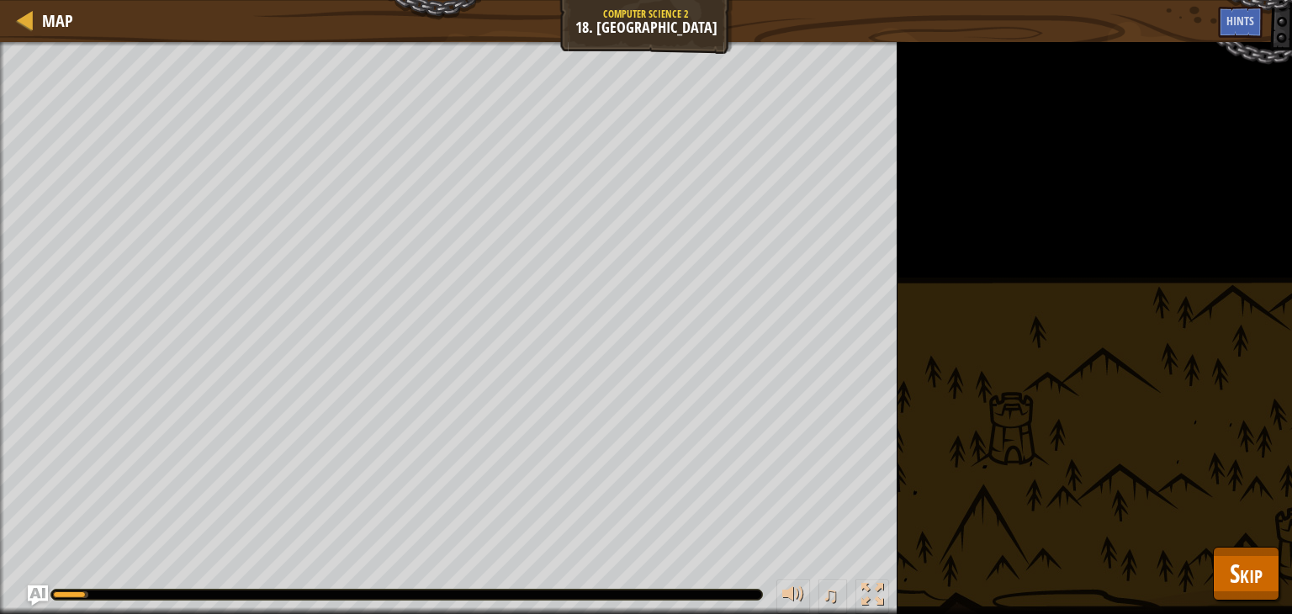
click at [1253, 542] on div "Your hero must survive. Goals : Running... ♫ Hattori 172 x: 27 y: 24 No target …" at bounding box center [646, 328] width 1292 height 572
click at [1252, 572] on span "Skip" at bounding box center [1246, 573] width 33 height 34
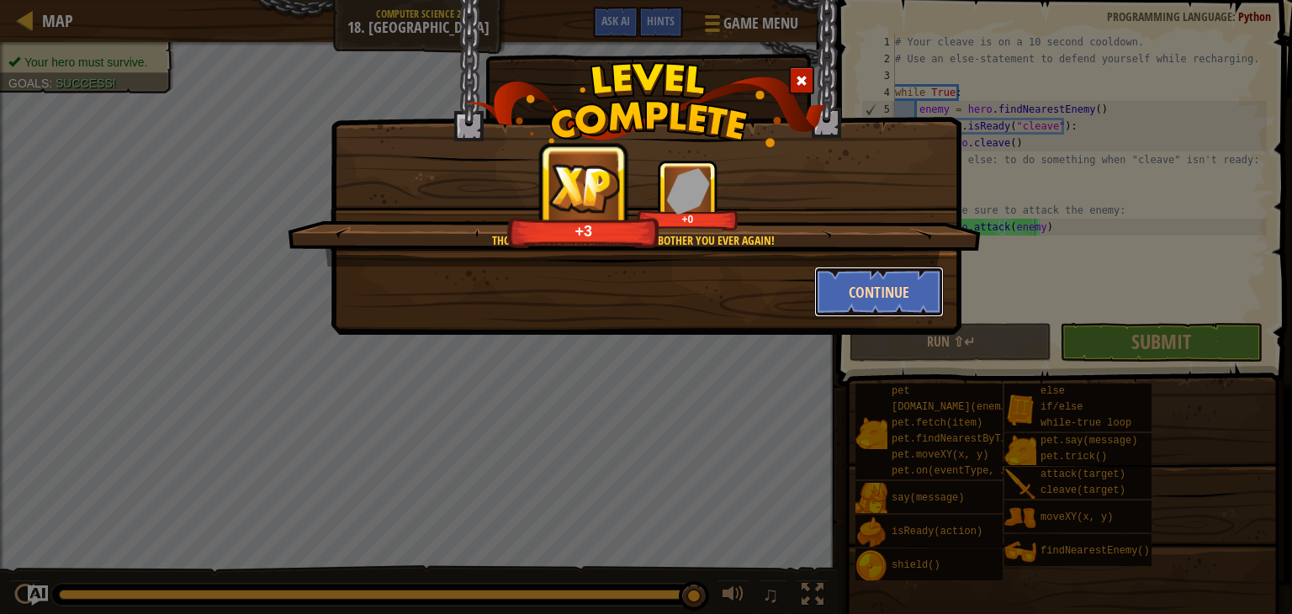
click at [846, 278] on button "Continue" at bounding box center [879, 292] width 130 height 50
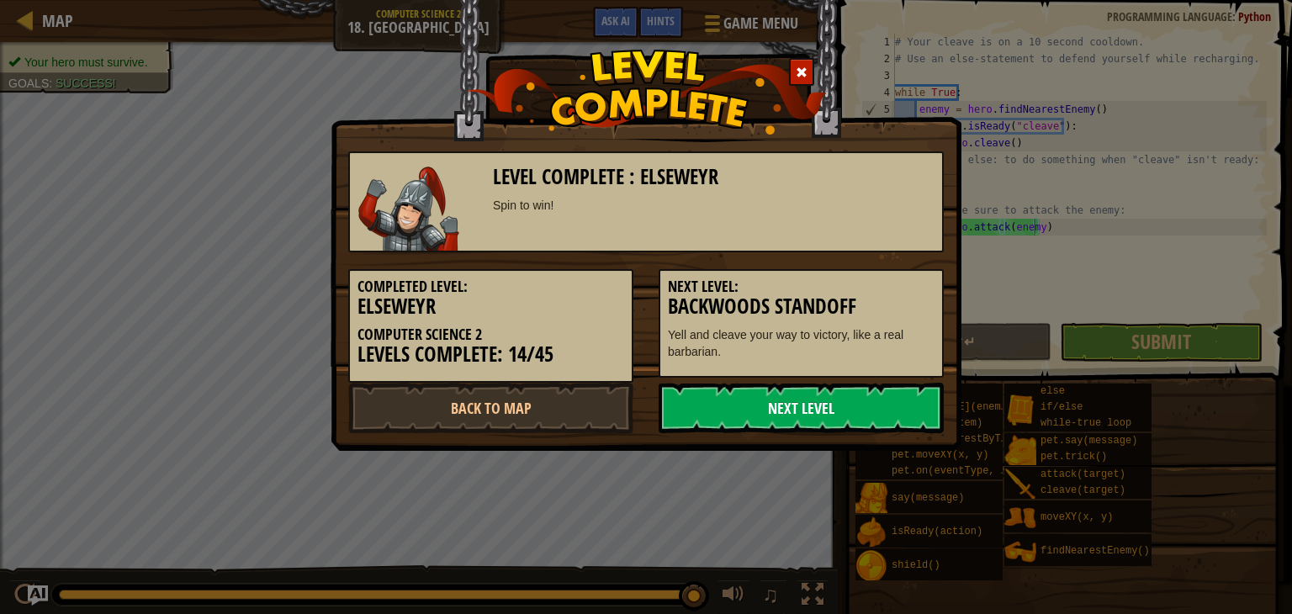
click at [867, 409] on link "Next Level" at bounding box center [801, 408] width 285 height 50
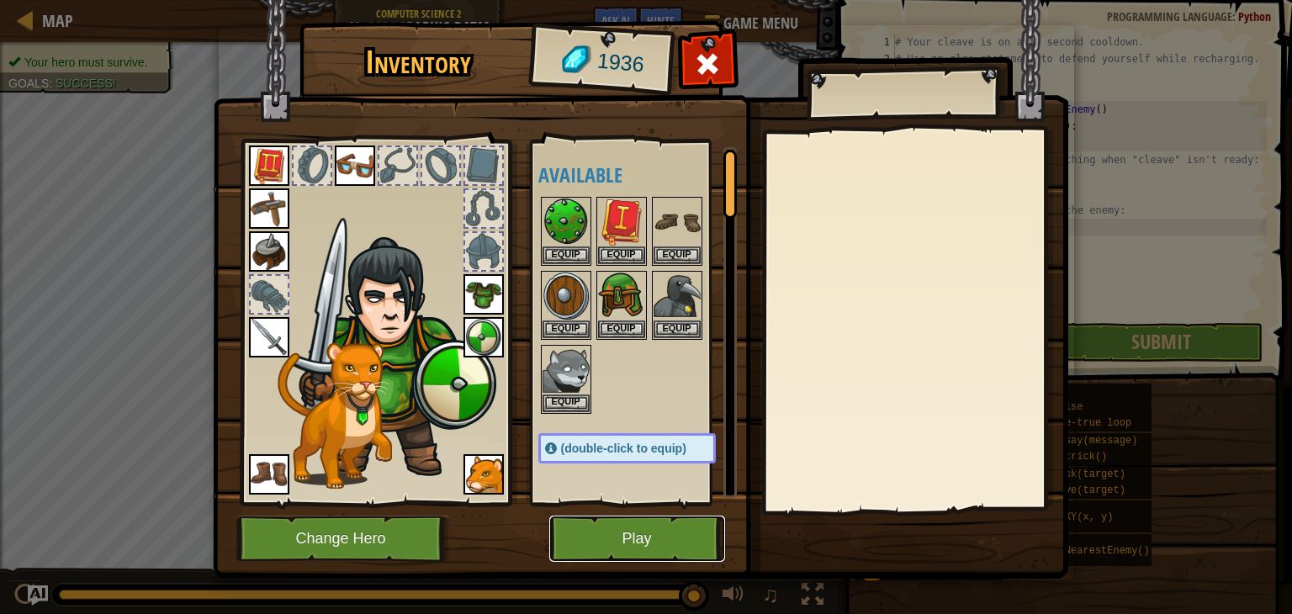
click at [612, 543] on button "Play" at bounding box center [637, 539] width 176 height 46
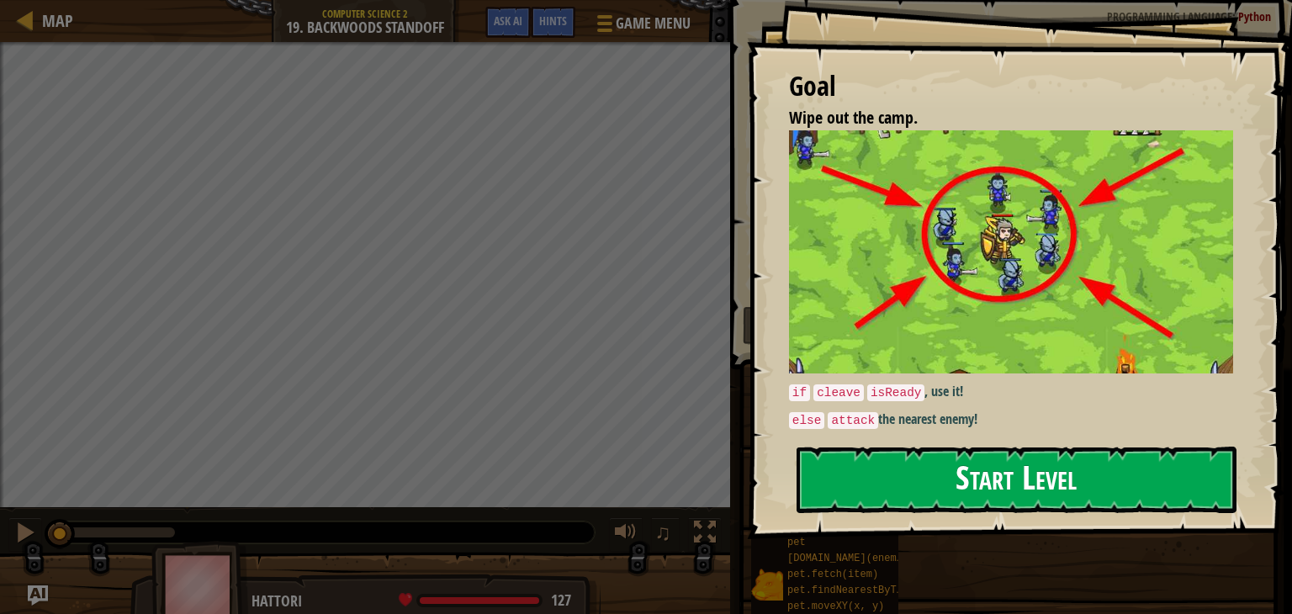
click at [882, 497] on button "Start Level" at bounding box center [1017, 480] width 440 height 66
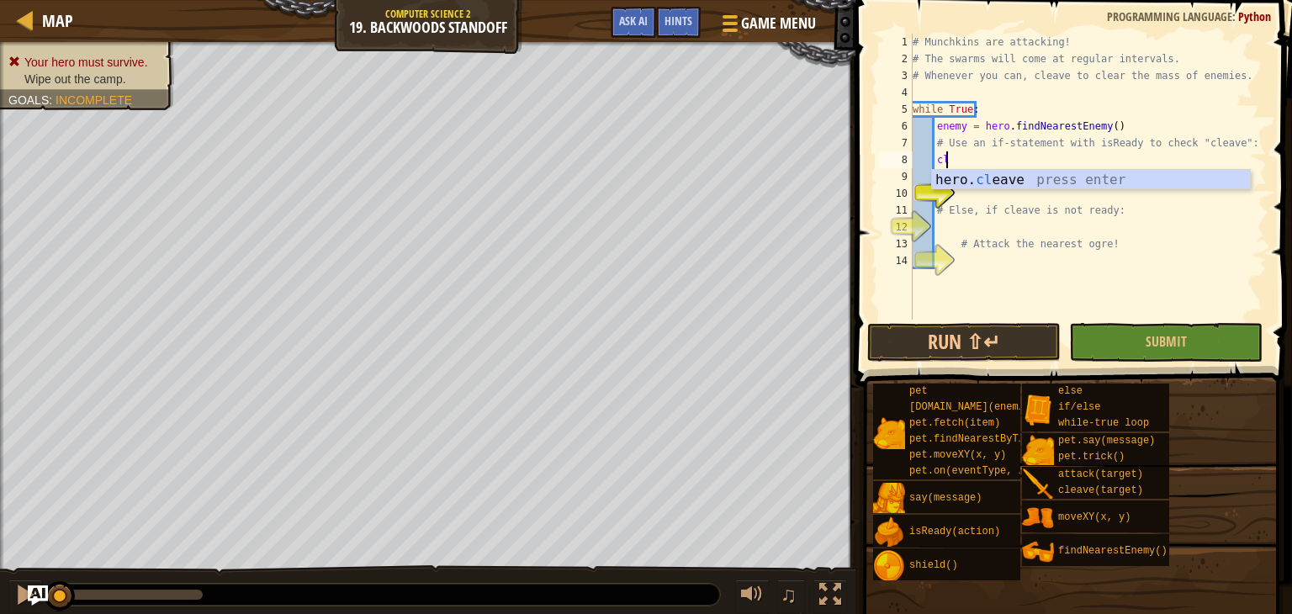
scroll to position [8, 1]
type textarea "c"
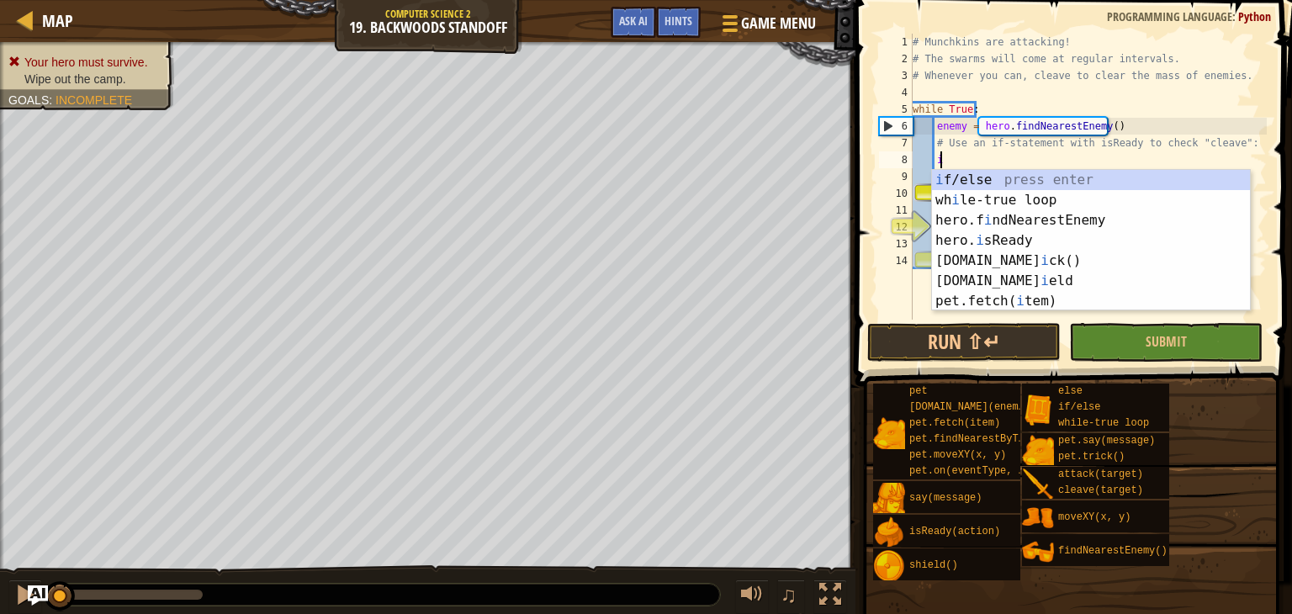
type textarea "if"
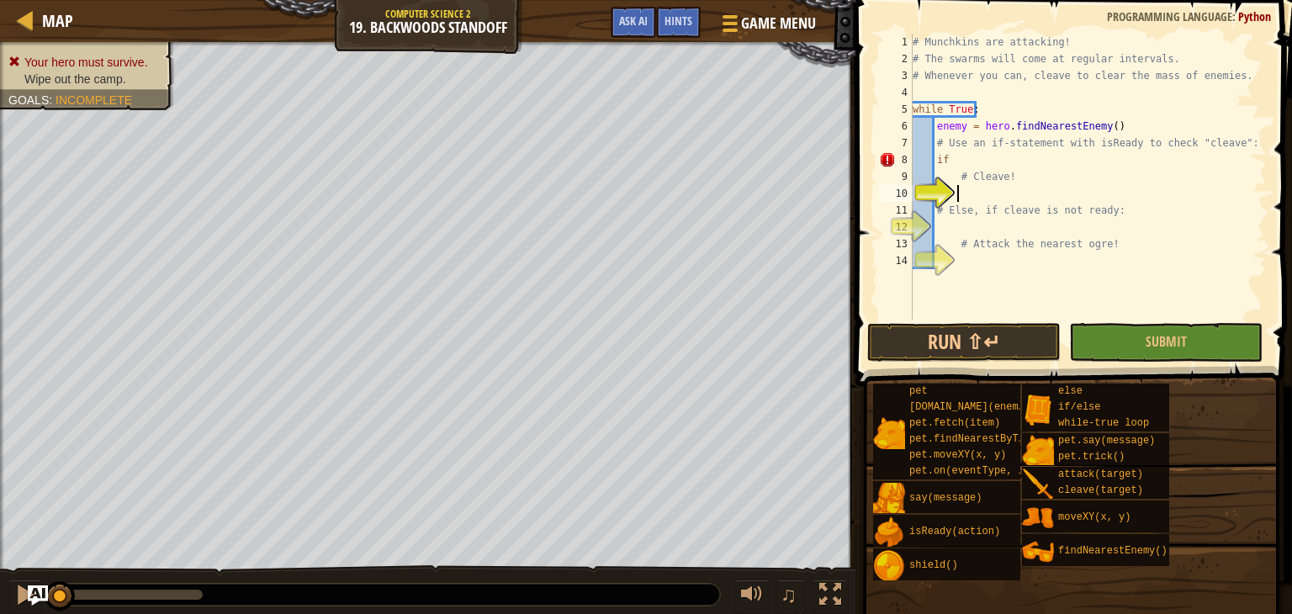
click at [993, 189] on div "# Munchkins are attacking! # The swarms will come at regular intervals. # Whene…" at bounding box center [1087, 194] width 357 height 320
click at [971, 149] on div "# Munchkins are attacking! # The swarms will come at regular intervals. # Whene…" at bounding box center [1087, 194] width 357 height 320
click at [963, 151] on div "# Munchkins are attacking! # The swarms will come at regular intervals. # Whene…" at bounding box center [1087, 194] width 357 height 320
click at [973, 159] on div "# Munchkins are attacking! # The swarms will come at regular intervals. # Whene…" at bounding box center [1087, 194] width 357 height 320
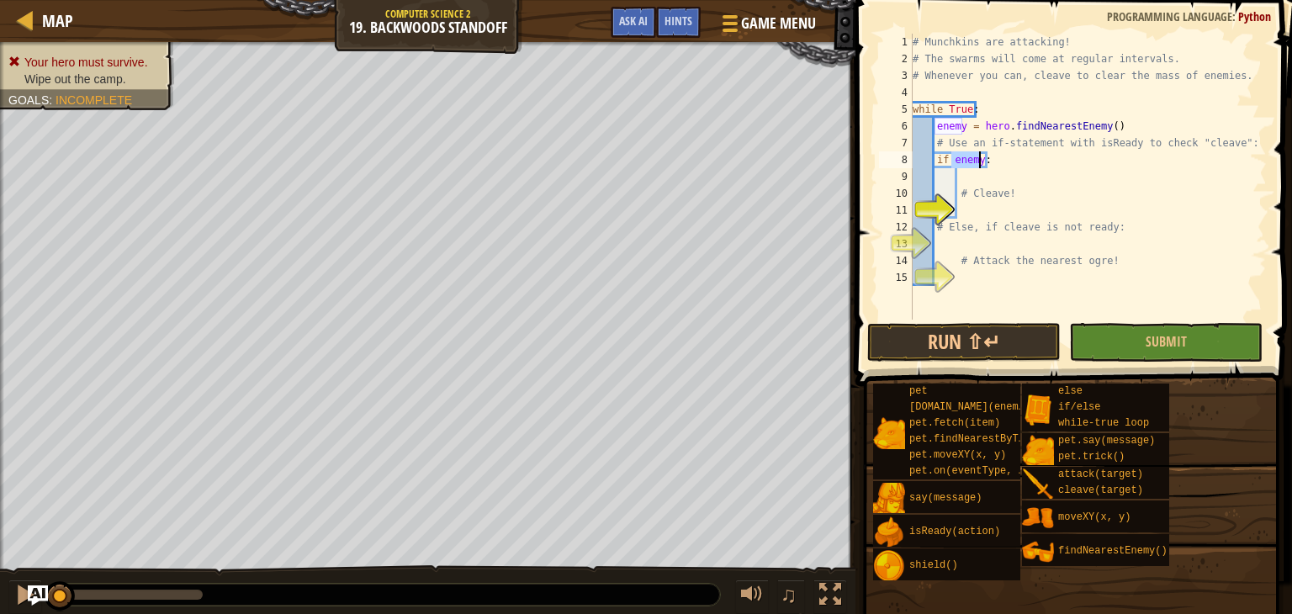
click at [973, 159] on div "# Munchkins are attacking! # The swarms will come at regular intervals. # Whene…" at bounding box center [1087, 177] width 357 height 286
click at [977, 156] on div "# Munchkins are attacking! # The swarms will come at regular intervals. # Whene…" at bounding box center [1087, 194] width 357 height 320
click at [984, 158] on div "# Munchkins are attacking! # The swarms will come at regular intervals. # Whene…" at bounding box center [1087, 194] width 357 height 320
click at [981, 161] on div "# Munchkins are attacking! # The swarms will come at regular intervals. # Whene…" at bounding box center [1087, 194] width 357 height 320
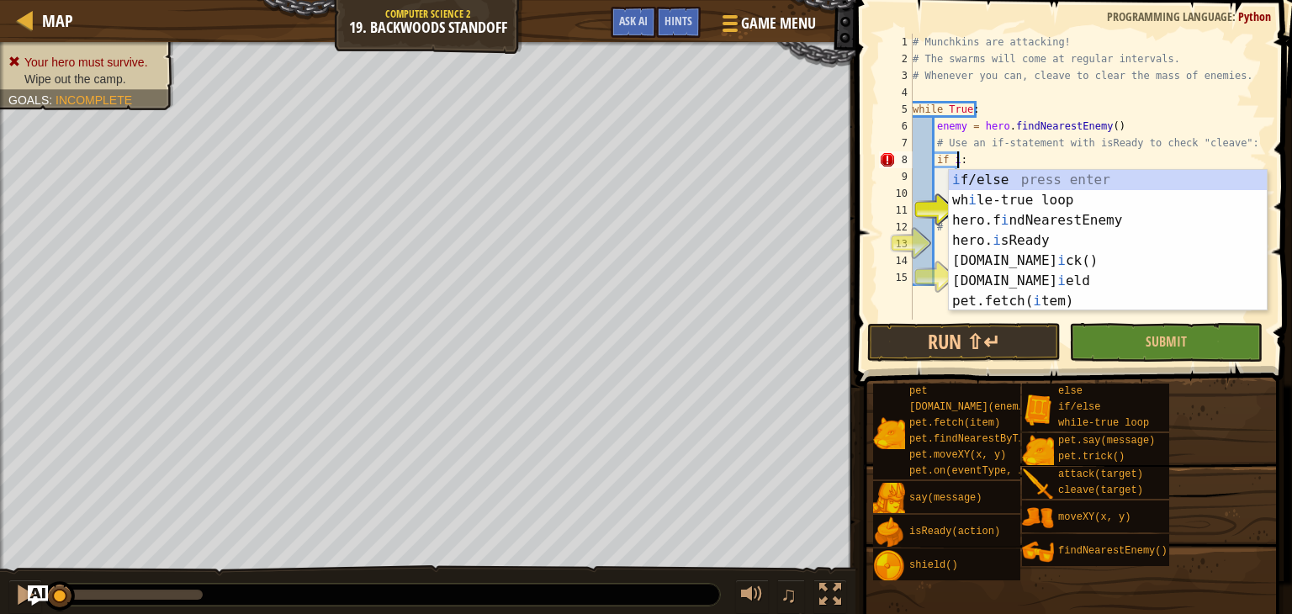
scroll to position [8, 3]
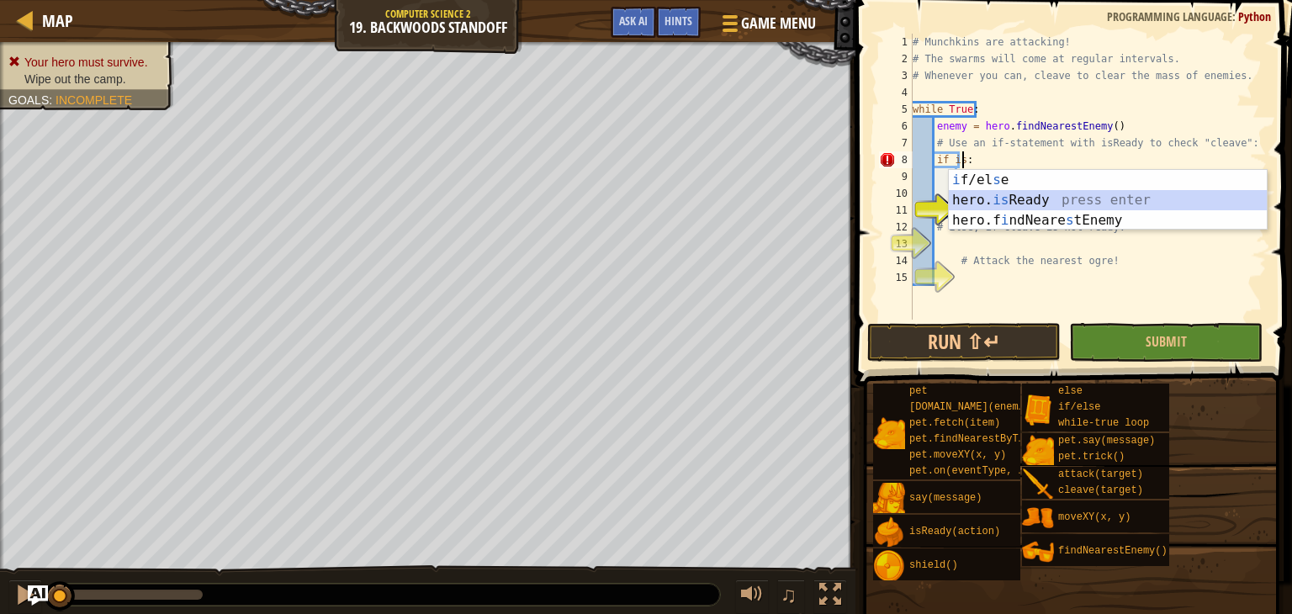
click at [1042, 202] on div "i f/el s e press enter hero. is Ready press enter hero.f i ndNeare s tEnemy pre…" at bounding box center [1108, 220] width 318 height 101
type textarea "if hero.isReady("cleave"):"
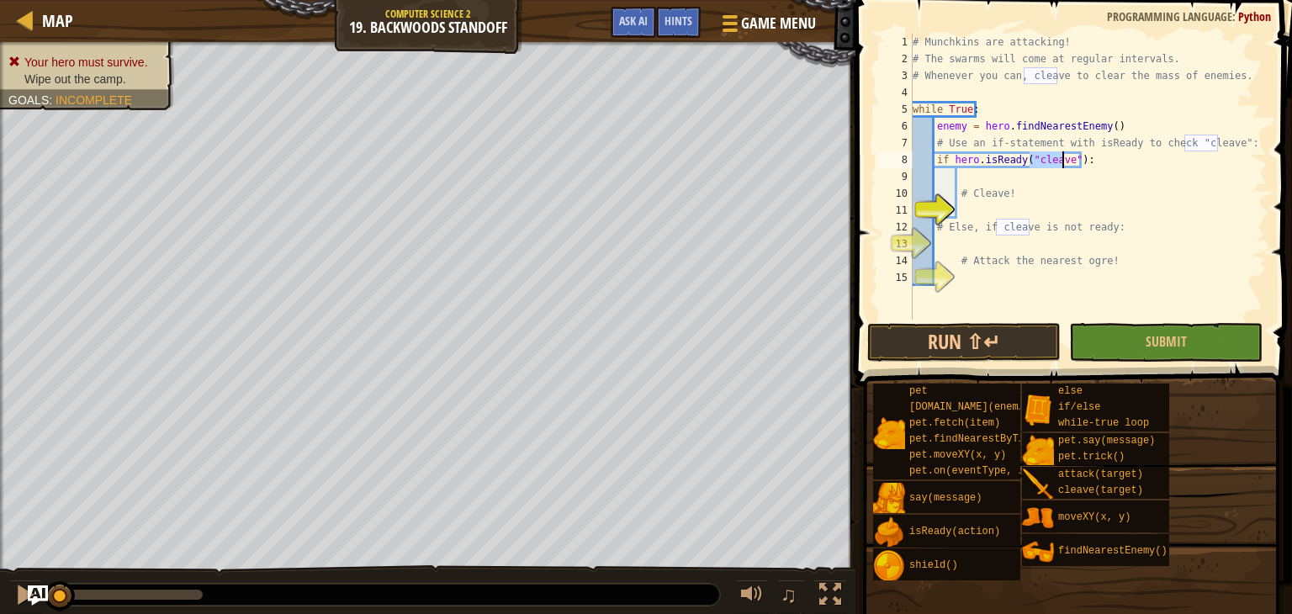
click at [1014, 216] on div "# Munchkins are attacking! # The swarms will come at regular intervals. # Whene…" at bounding box center [1087, 194] width 357 height 320
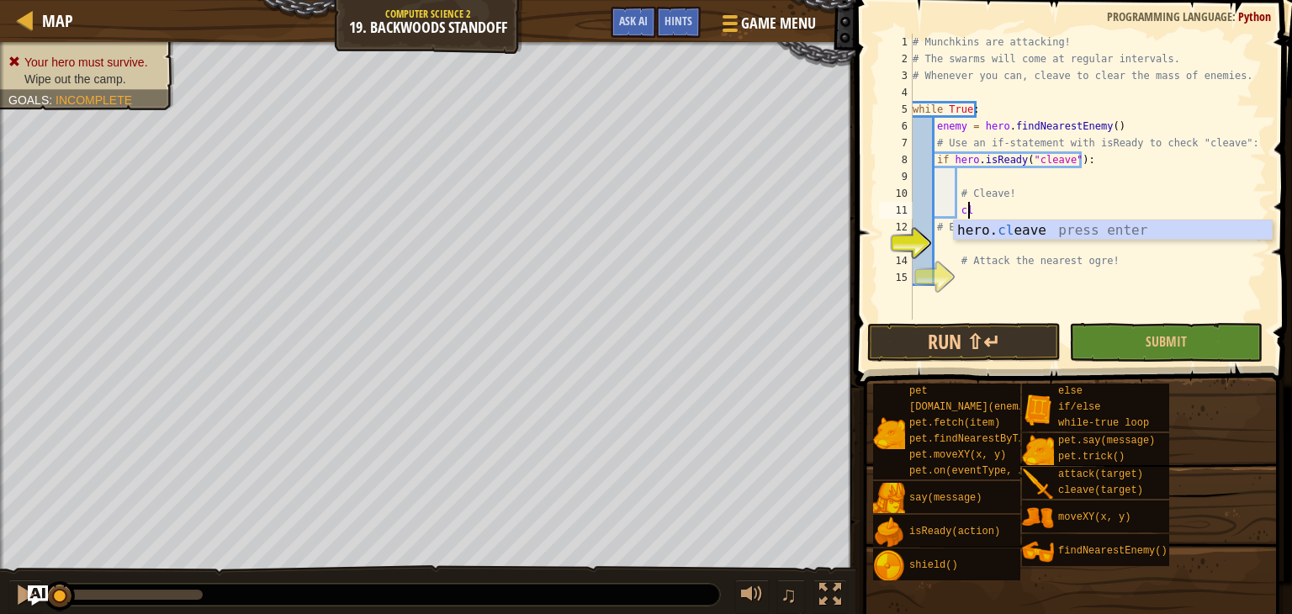
type textarea "hero.cleave(enemy)"
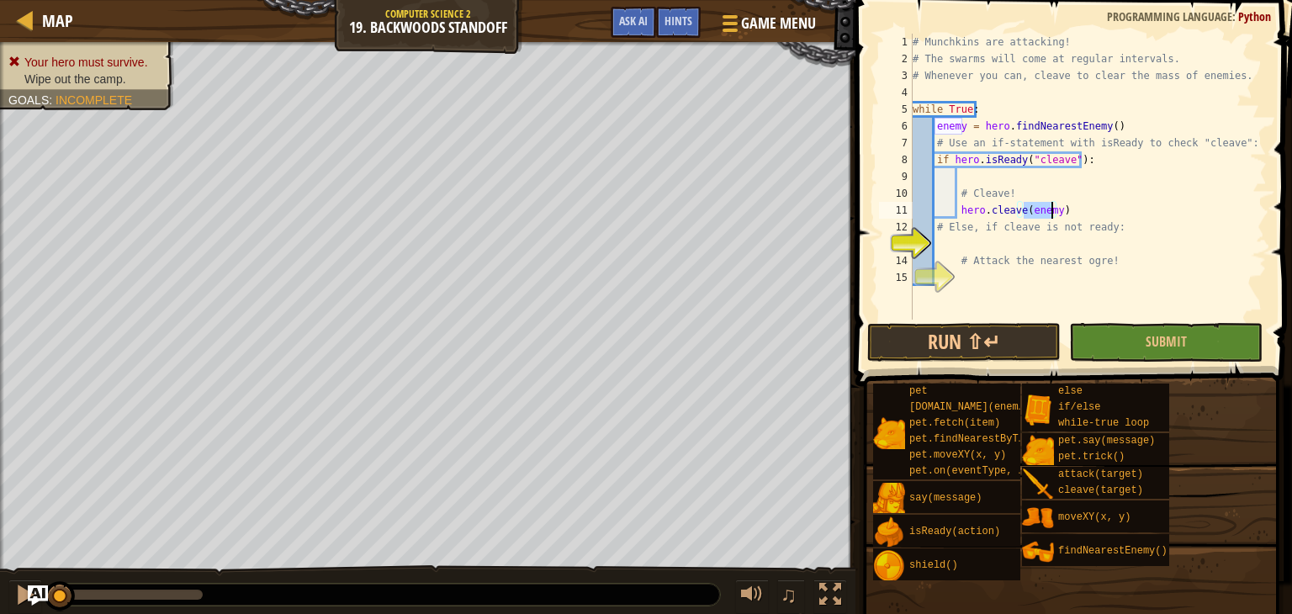
click at [1027, 248] on div "# Munchkins are attacking! # The swarms will come at regular intervals. # Whene…" at bounding box center [1087, 194] width 357 height 320
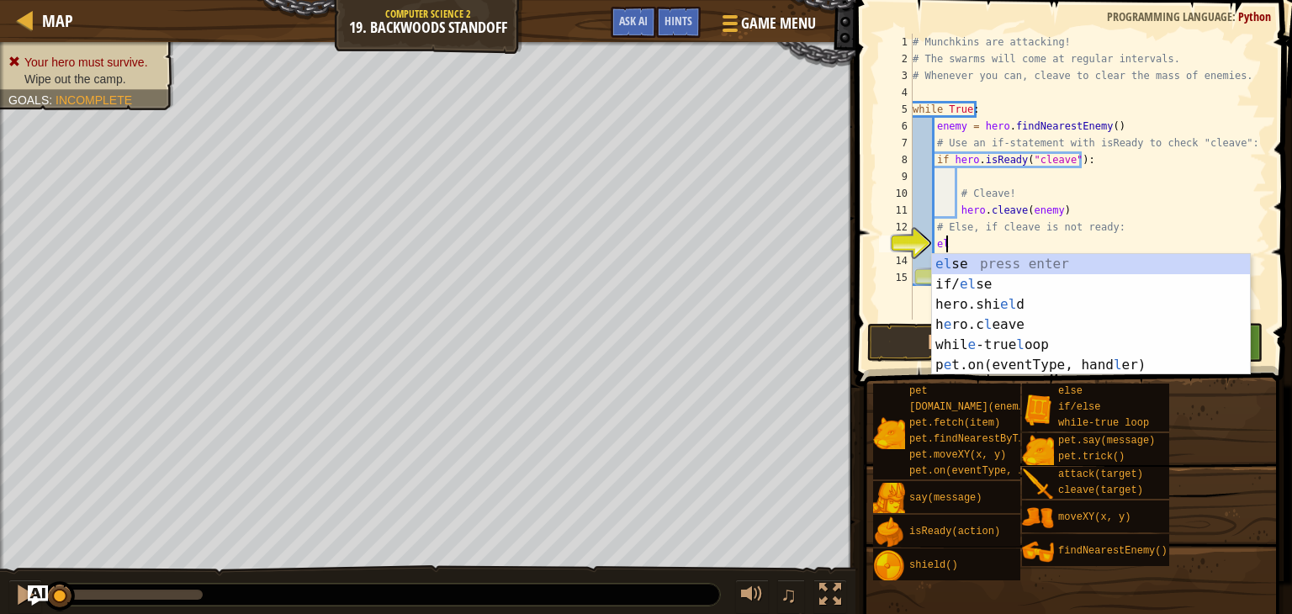
type textarea "else"
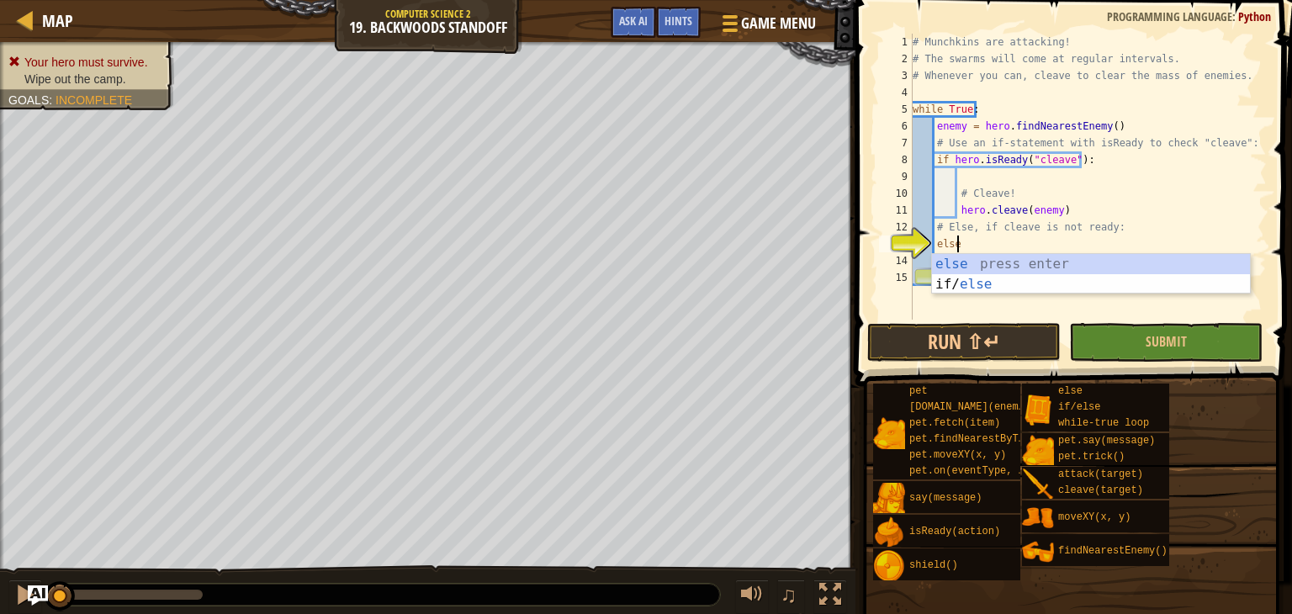
scroll to position [8, 3]
click at [1034, 254] on div "else press enter if/ else press enter" at bounding box center [1091, 294] width 318 height 81
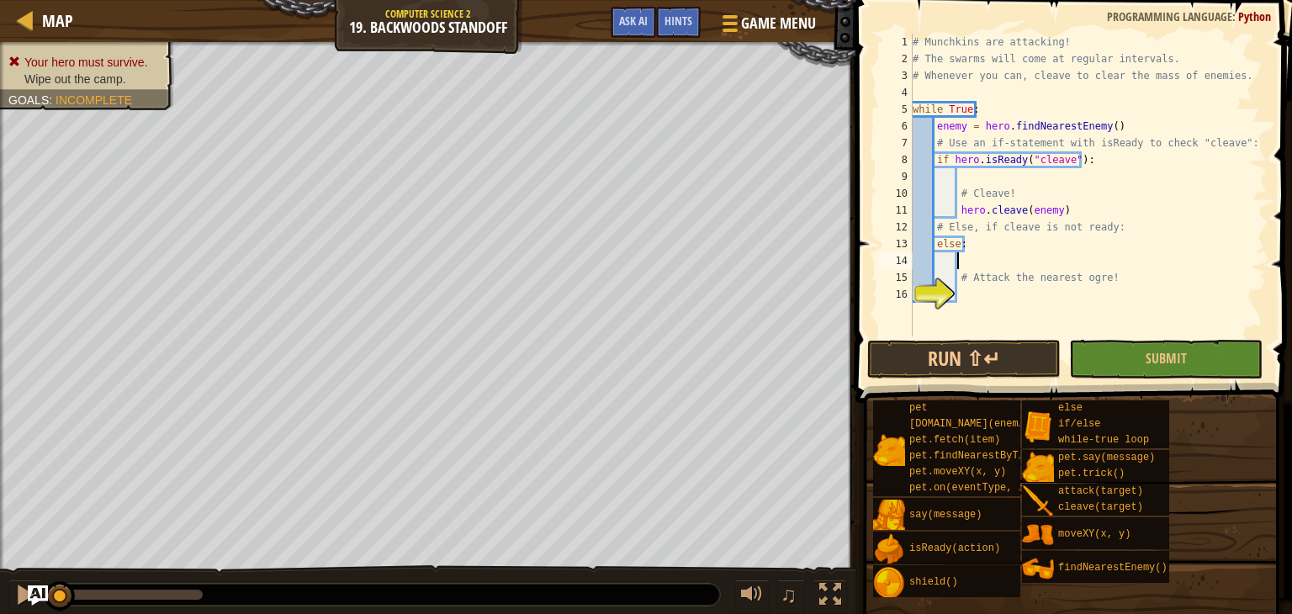
click at [1010, 299] on div "# Munchkins are attacking! # The swarms will come at regular intervals. # Whene…" at bounding box center [1087, 202] width 357 height 336
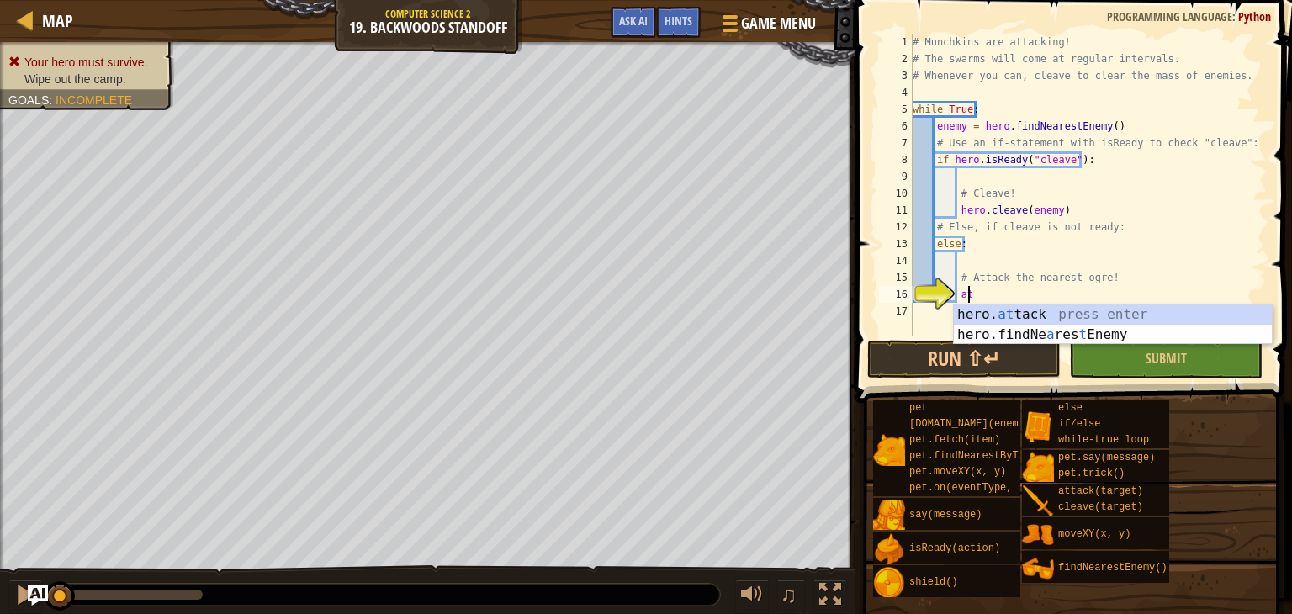
scroll to position [8, 4]
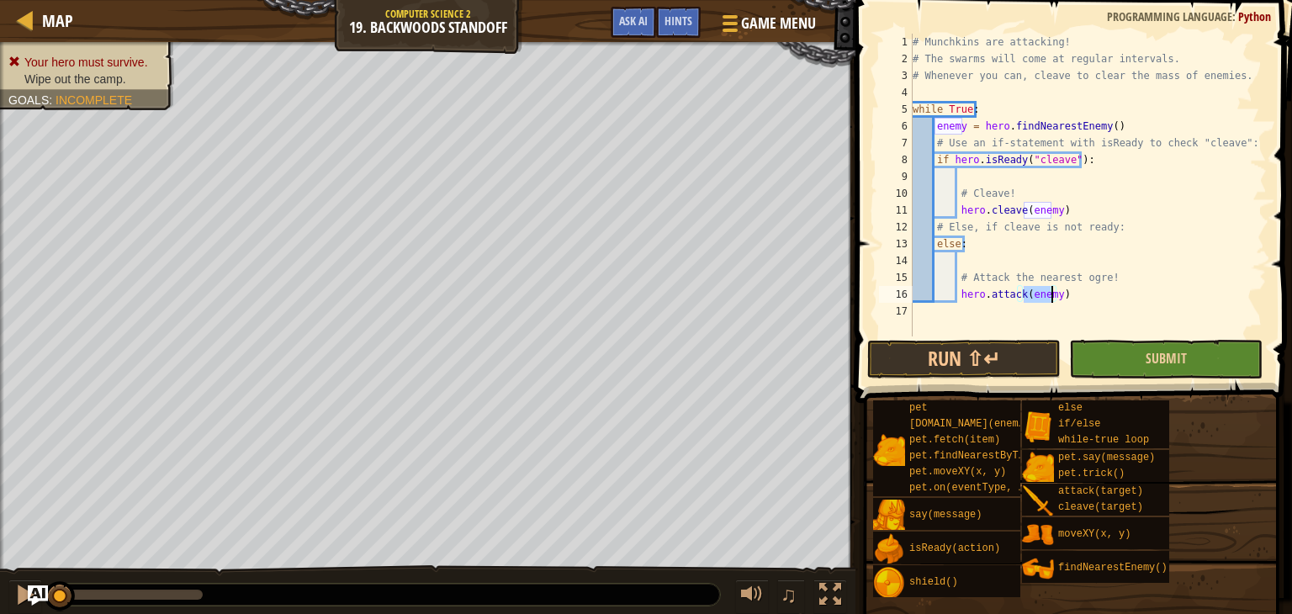
type textarea "hero.attack(enemy)"
click at [1202, 348] on button "Submit" at bounding box center [1165, 359] width 193 height 39
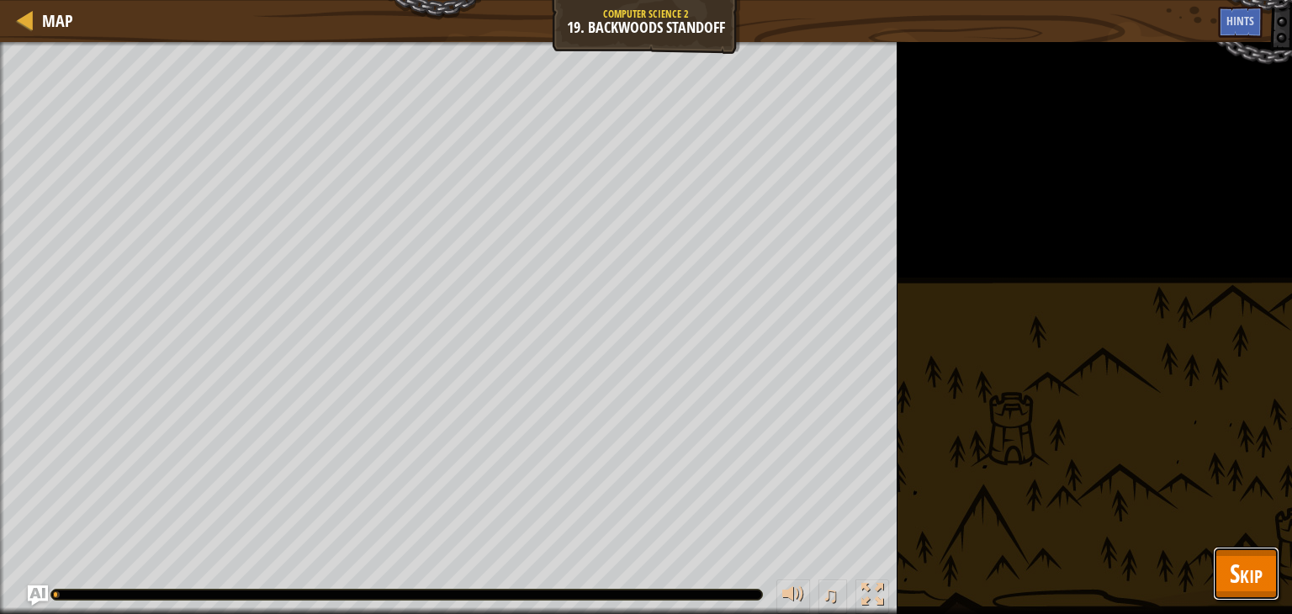
click at [1249, 563] on span "Skip" at bounding box center [1246, 573] width 33 height 34
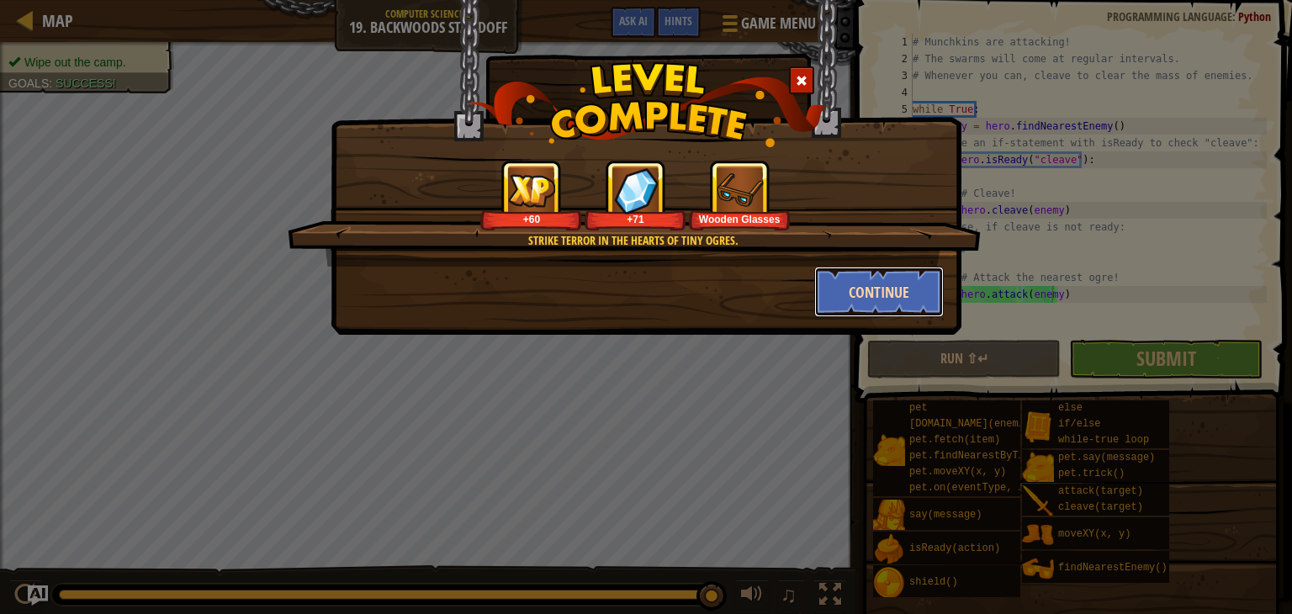
click at [870, 299] on button "Continue" at bounding box center [879, 292] width 130 height 50
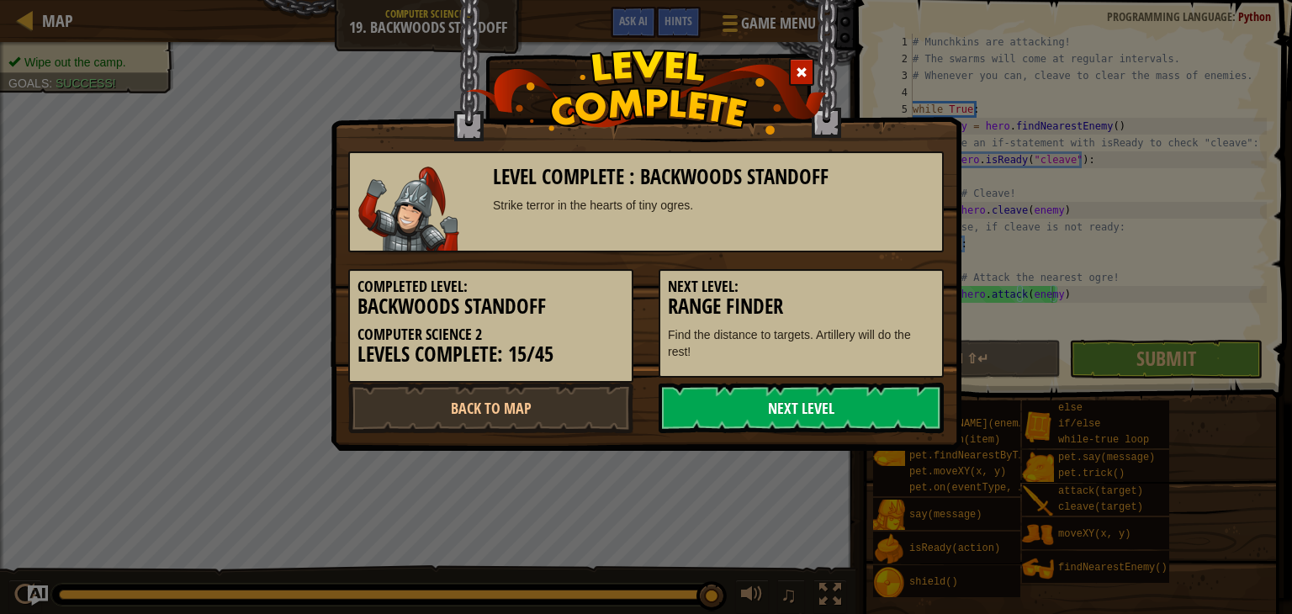
click at [849, 401] on link "Next Level" at bounding box center [801, 408] width 285 height 50
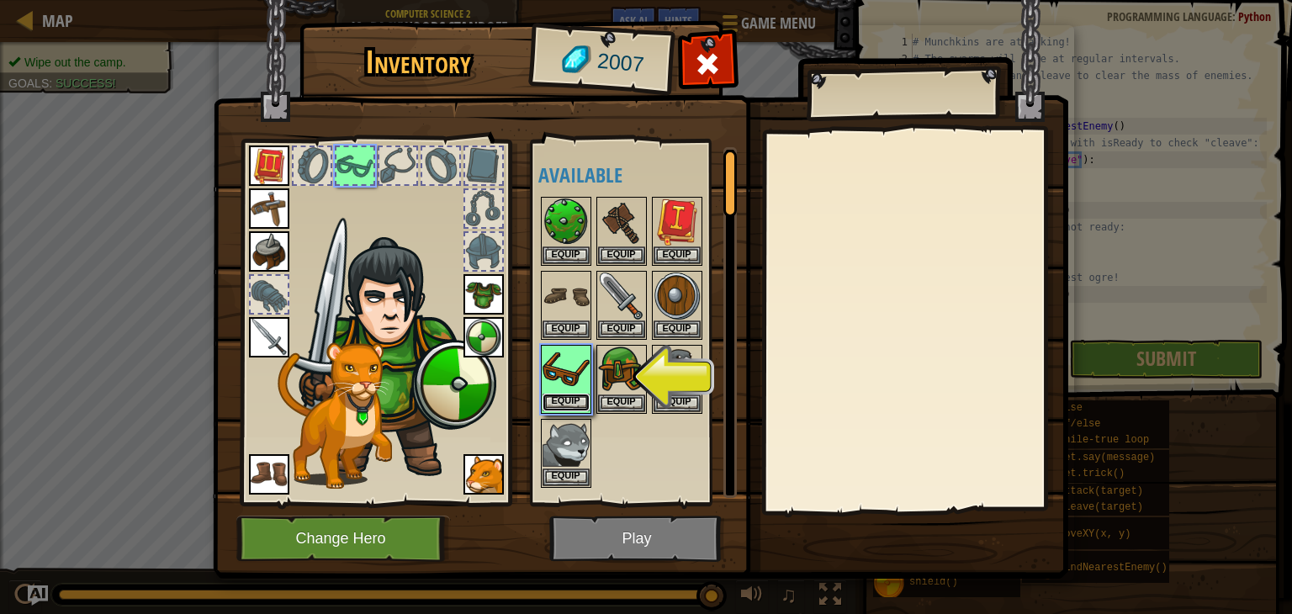
click at [557, 398] on button "Equip" at bounding box center [566, 403] width 47 height 18
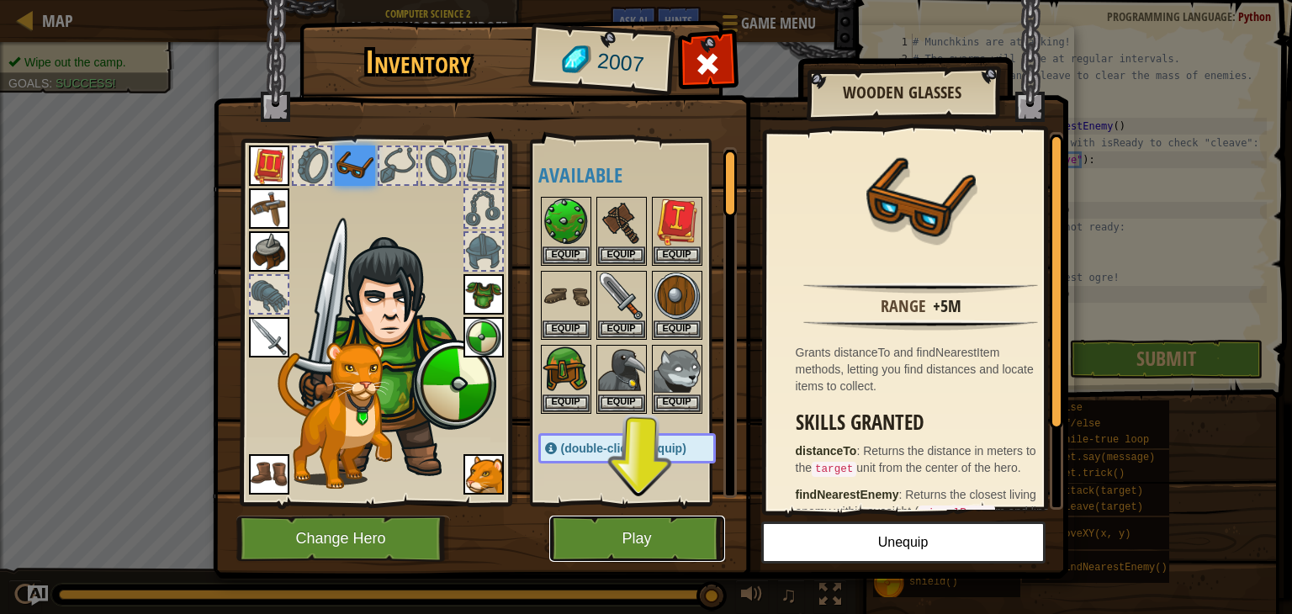
click at [654, 544] on button "Play" at bounding box center [637, 539] width 176 height 46
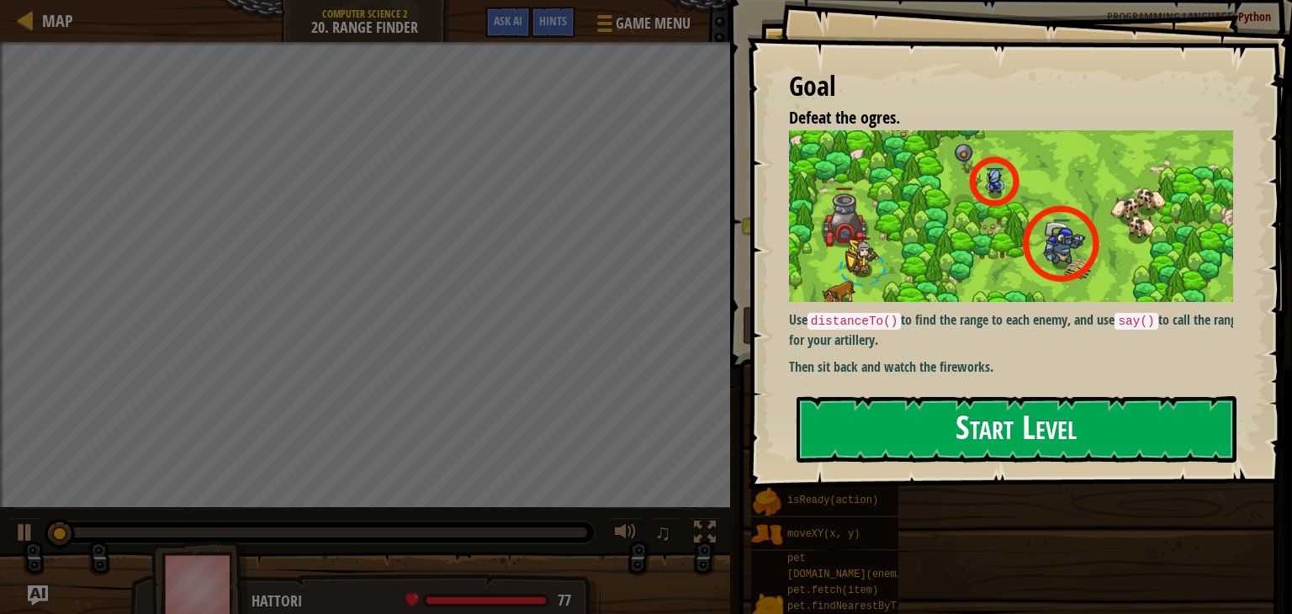
click at [1022, 428] on button "Start Level" at bounding box center [1017, 429] width 440 height 66
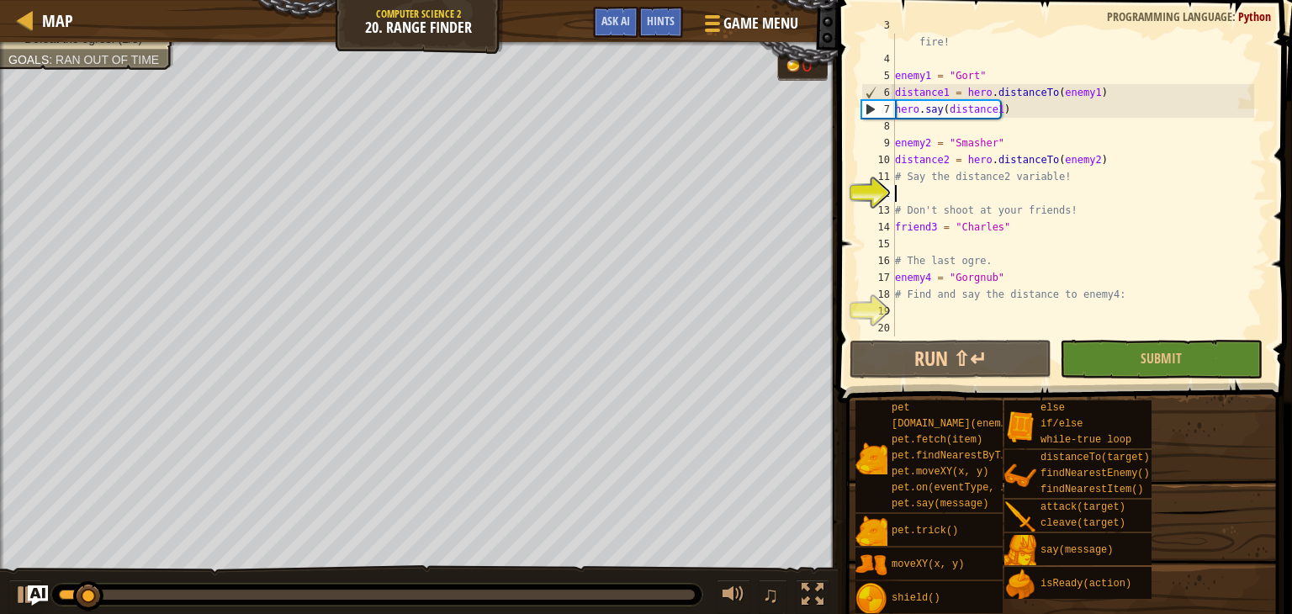
scroll to position [50, 0]
type textarea "d"
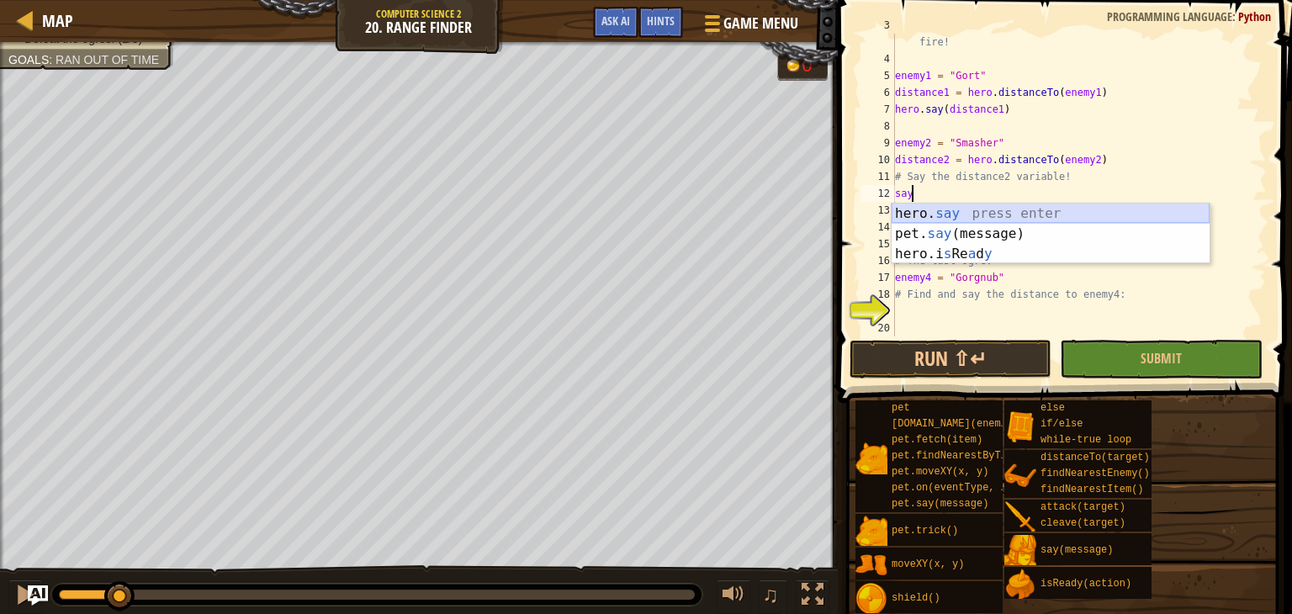
click at [990, 207] on div "hero. say press enter pet. say (message) press enter hero.i s Re a d y press en…" at bounding box center [1051, 254] width 318 height 101
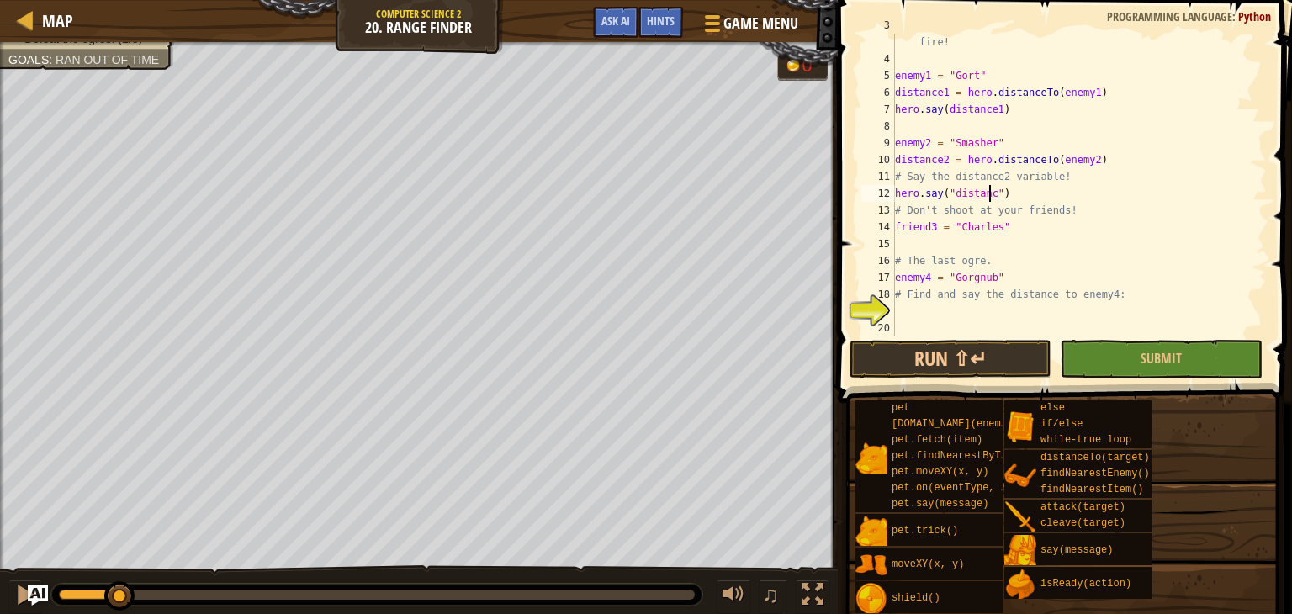
scroll to position [8, 8]
click at [991, 300] on div "# Say the distance for each enemy to tell the artillery where to fire! enemy1 =…" at bounding box center [1073, 193] width 363 height 353
type textarea "# Find and say the distance to enemy4:"
click at [980, 312] on div "# Say the distance for each enemy to tell the artillery where to fire! enemy1 =…" at bounding box center [1073, 193] width 363 height 353
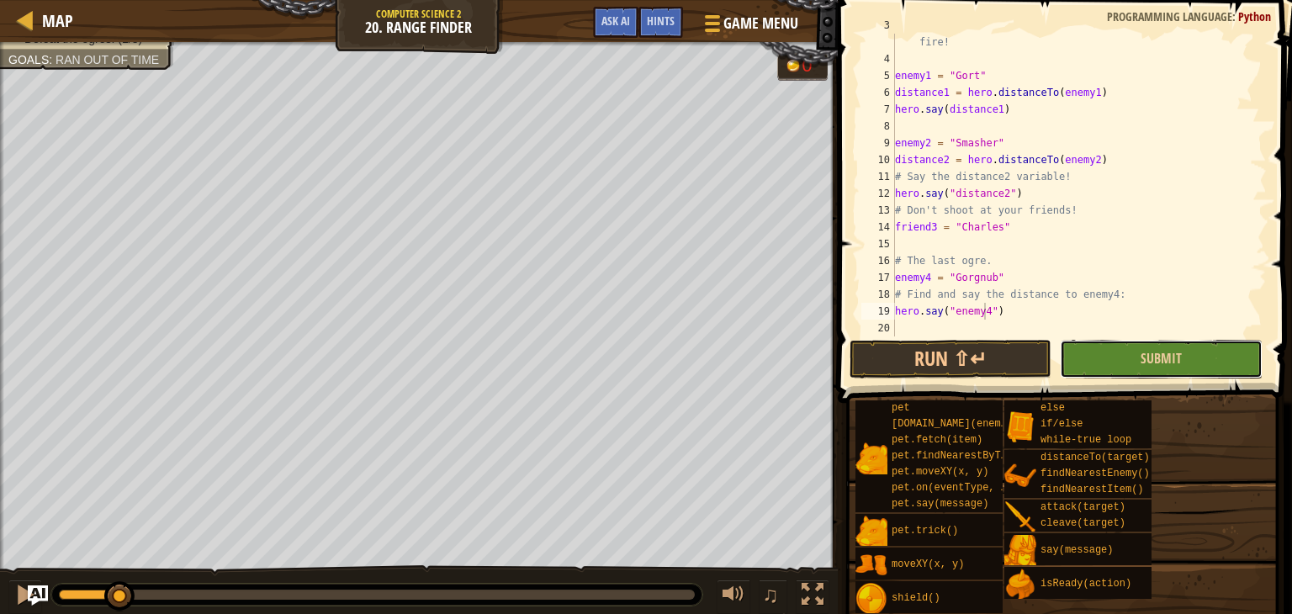
click at [1110, 363] on button "Submit" at bounding box center [1161, 359] width 202 height 39
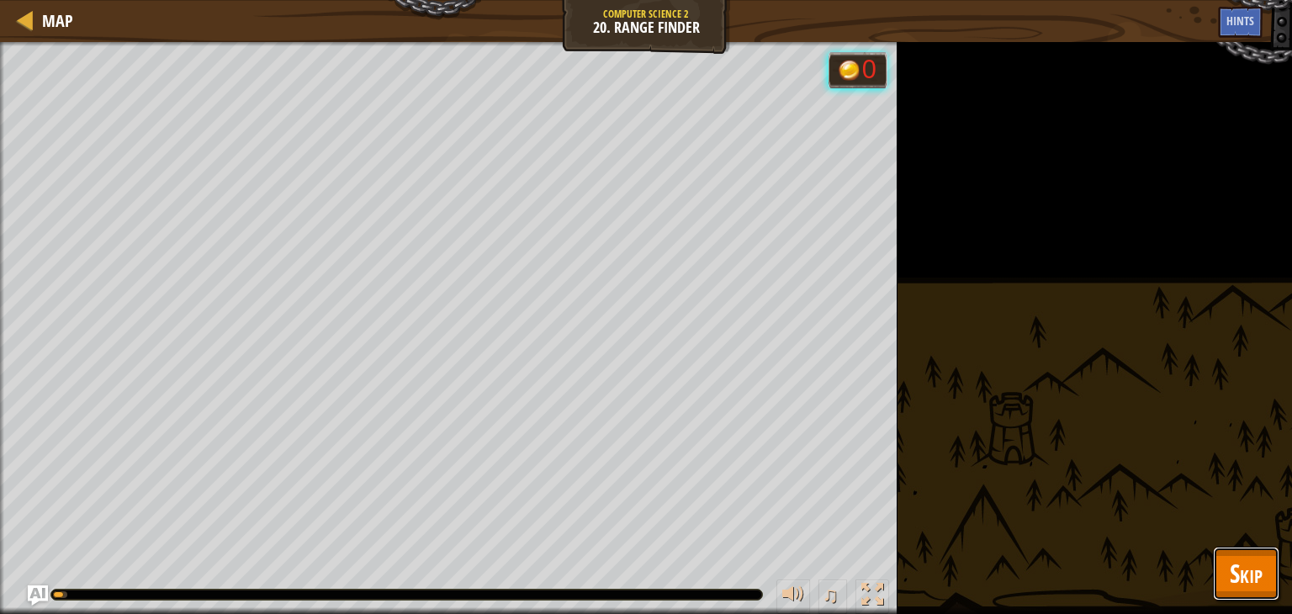
click at [1277, 577] on button "Skip" at bounding box center [1246, 574] width 66 height 54
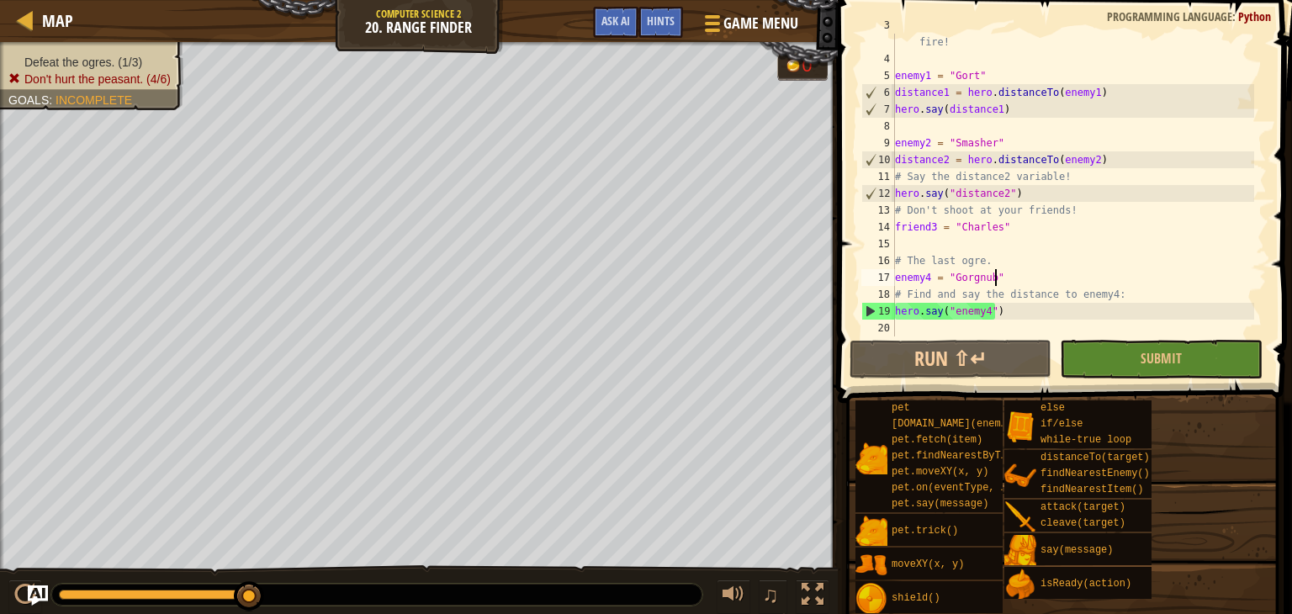
click at [1074, 279] on div "# Say the distance for each enemy to tell the artillery where to fire! enemy1 =…" at bounding box center [1073, 193] width 363 height 353
click at [1023, 256] on div "# Say the distance for each enemy to tell the artillery where to fire! enemy1 =…" at bounding box center [1073, 193] width 363 height 353
click at [1020, 234] on div "# Say the distance for each enemy to tell the artillery where to fire! enemy1 =…" at bounding box center [1073, 193] width 363 height 353
click at [1030, 257] on div "# Say the distance for each enemy to tell the artillery where to fire! enemy1 =…" at bounding box center [1073, 193] width 363 height 353
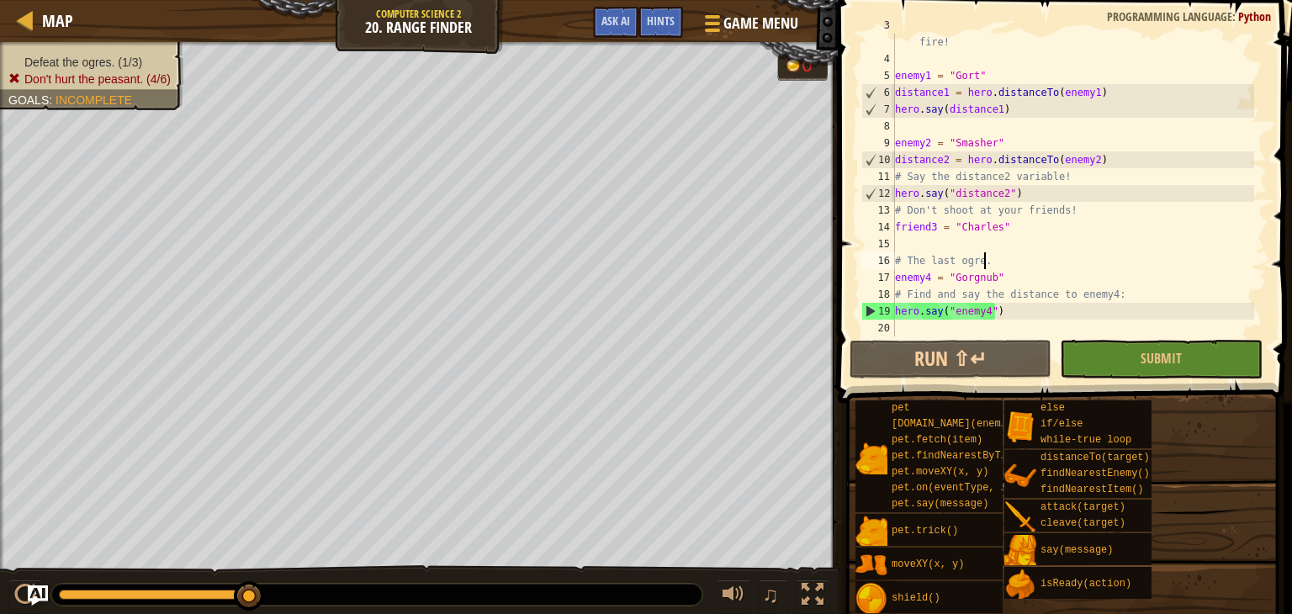
click at [1004, 307] on div "# Say the distance for each enemy to tell the artillery where to fire! enemy1 =…" at bounding box center [1073, 193] width 363 height 353
click at [1114, 290] on div "# Say the distance for each enemy to tell the artillery where to fire! enemy1 =…" at bounding box center [1073, 193] width 363 height 353
click at [1093, 372] on button "Submit" at bounding box center [1161, 359] width 202 height 39
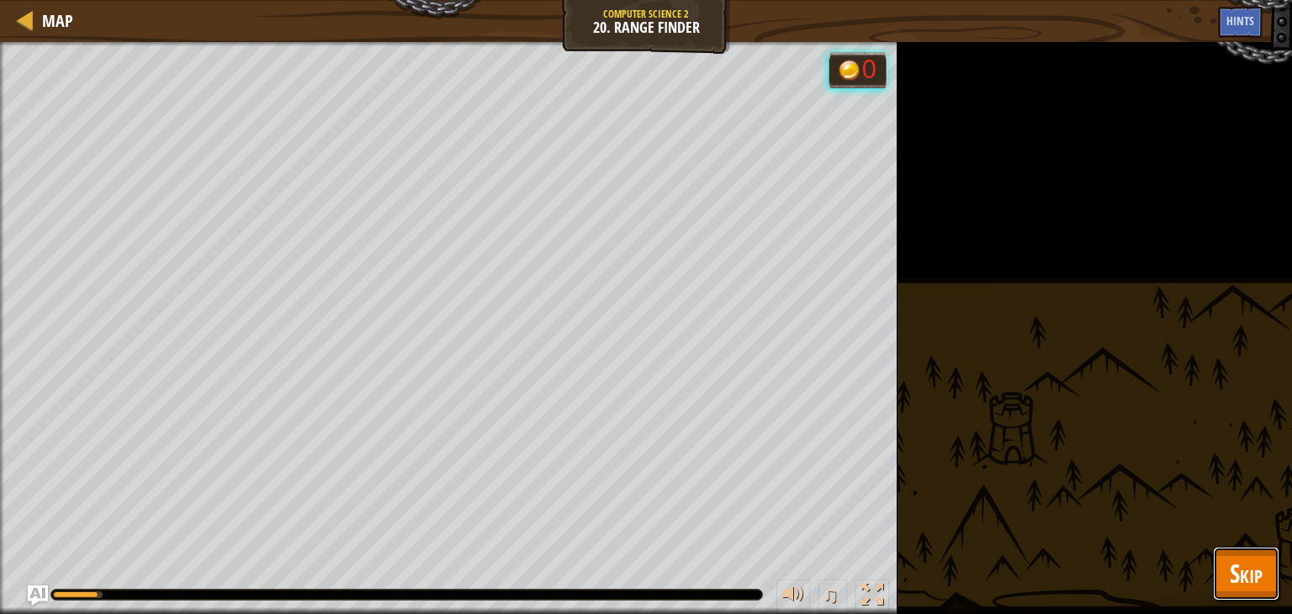
click at [1241, 595] on button "Skip" at bounding box center [1246, 574] width 66 height 54
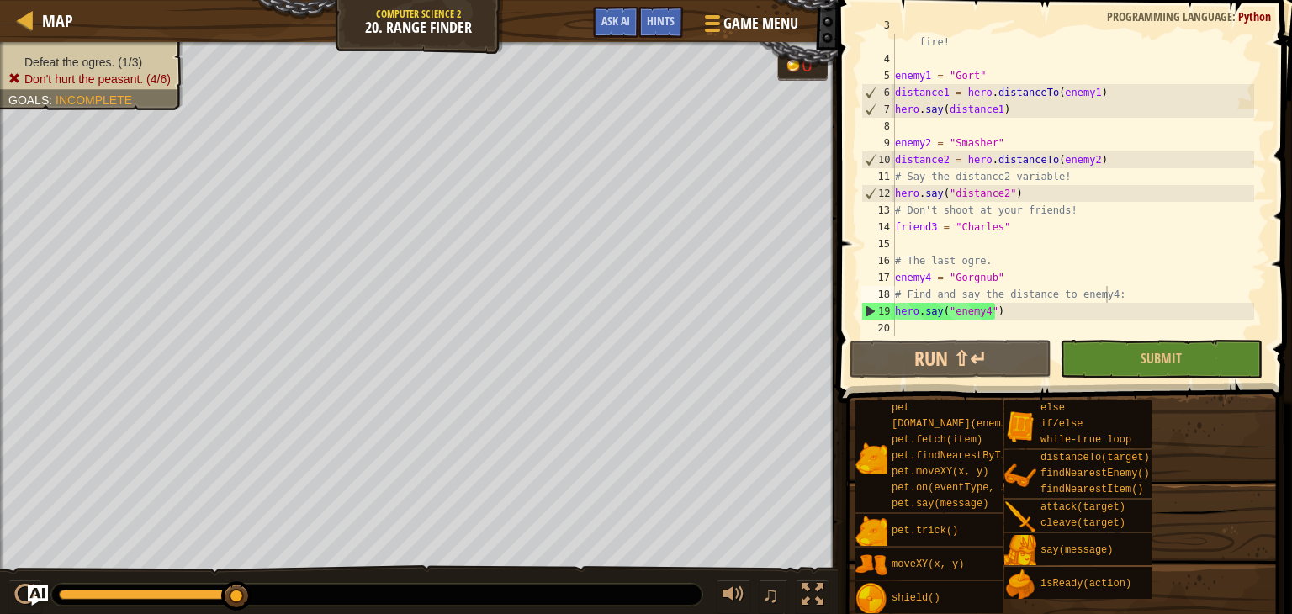
click at [1047, 314] on div "# Say the distance for each enemy to tell the artillery where to fire! enemy1 =…" at bounding box center [1073, 193] width 363 height 353
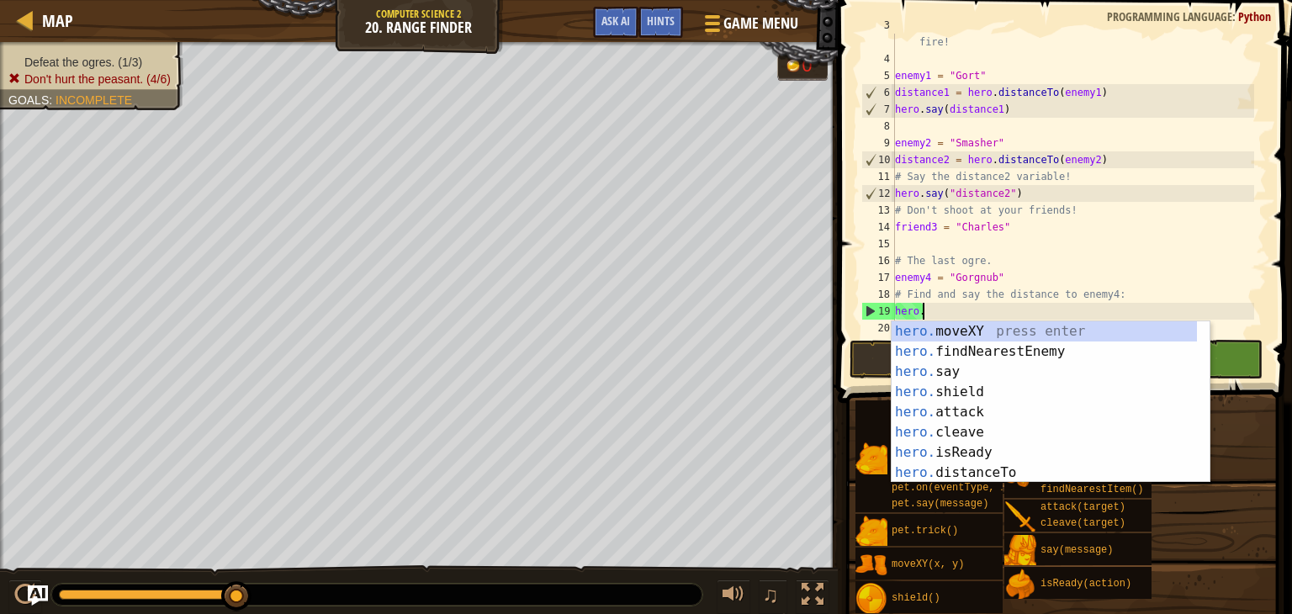
scroll to position [8, 0]
type textarea "h"
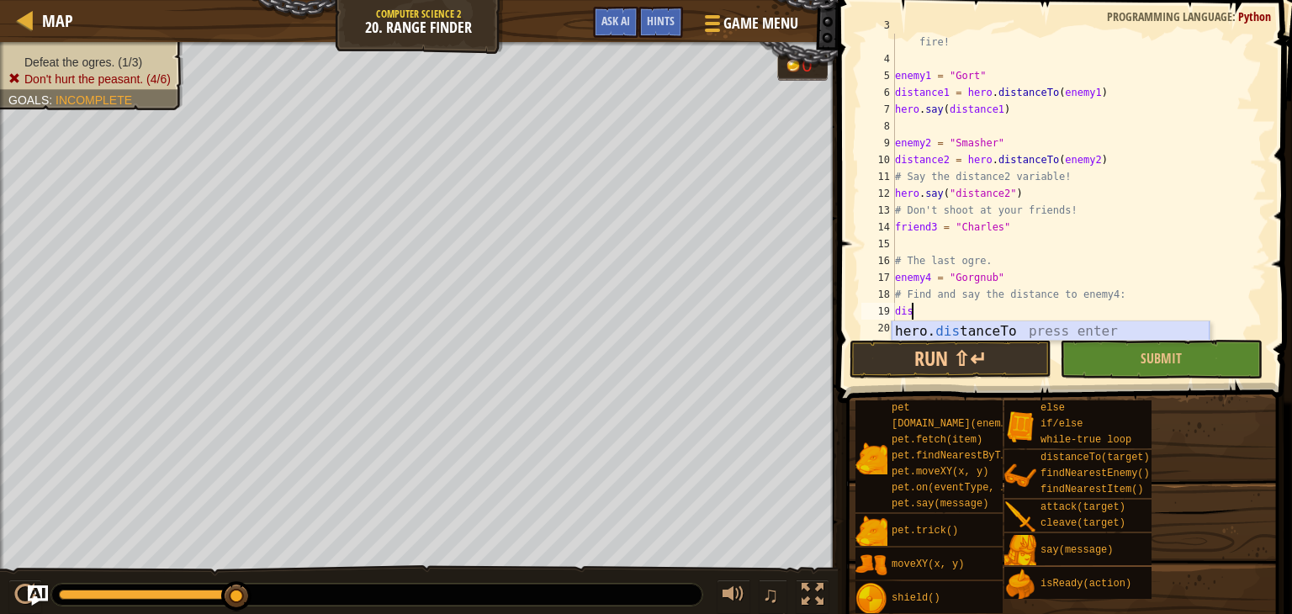
click at [1030, 326] on div "hero. dis tanceTo press enter" at bounding box center [1051, 351] width 318 height 61
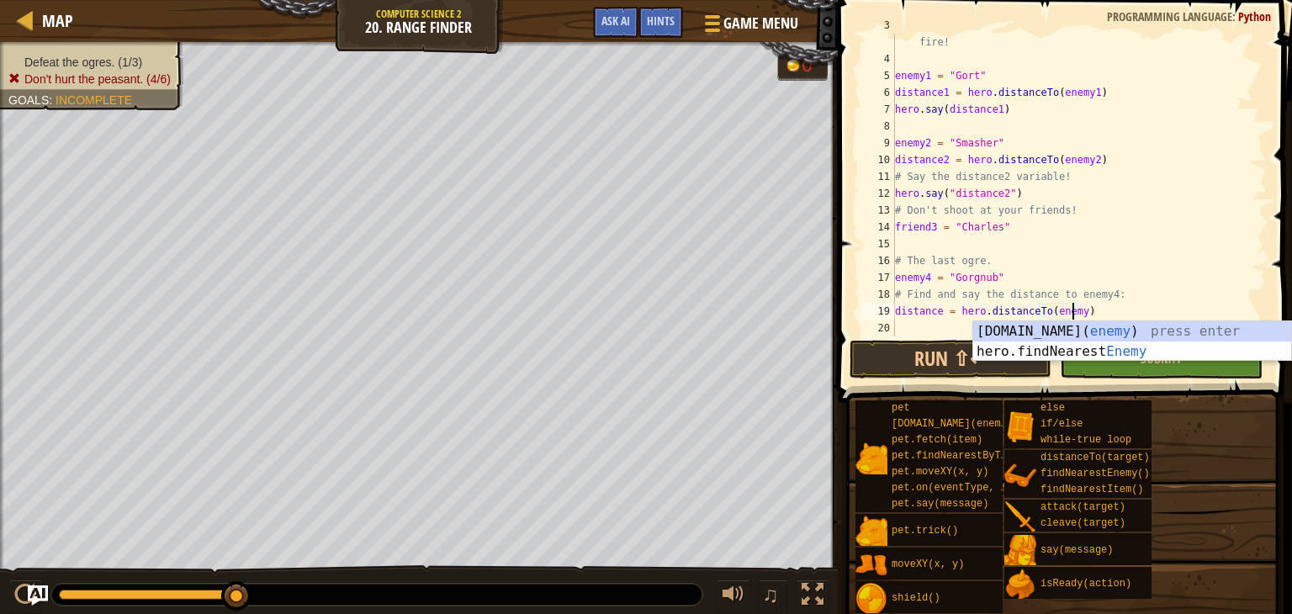
scroll to position [8, 14]
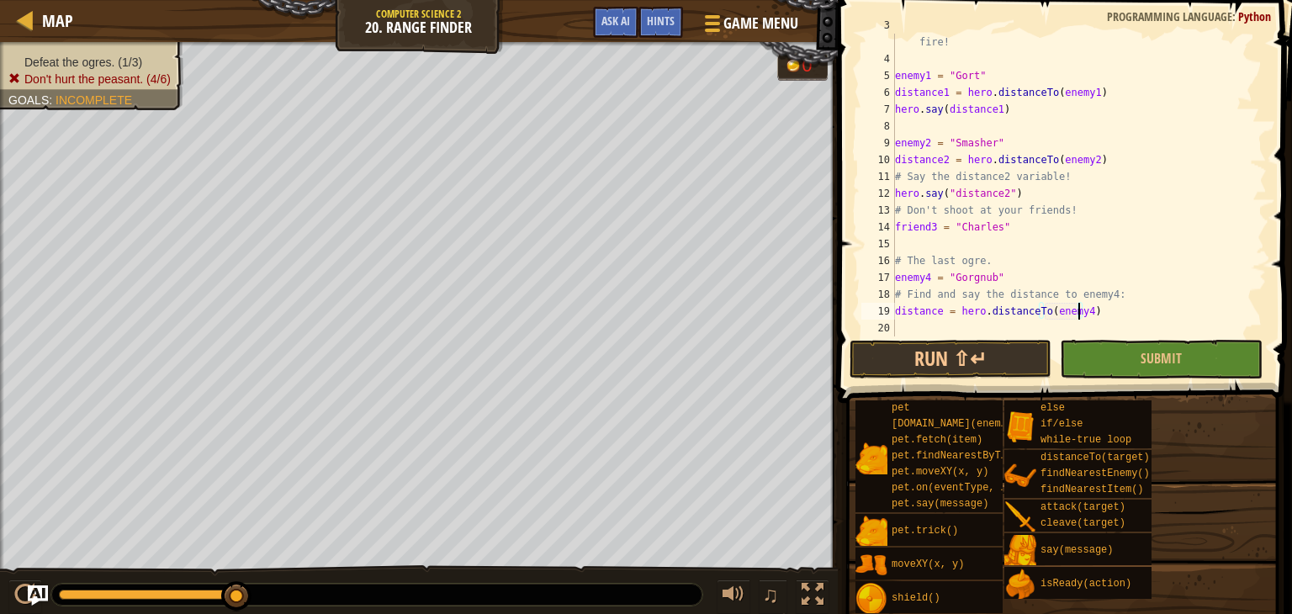
type textarea "distance = hero.distanceTo(enemy4)"
click at [1080, 337] on span at bounding box center [1067, 177] width 468 height 453
click at [1136, 347] on button "Submit" at bounding box center [1161, 359] width 202 height 39
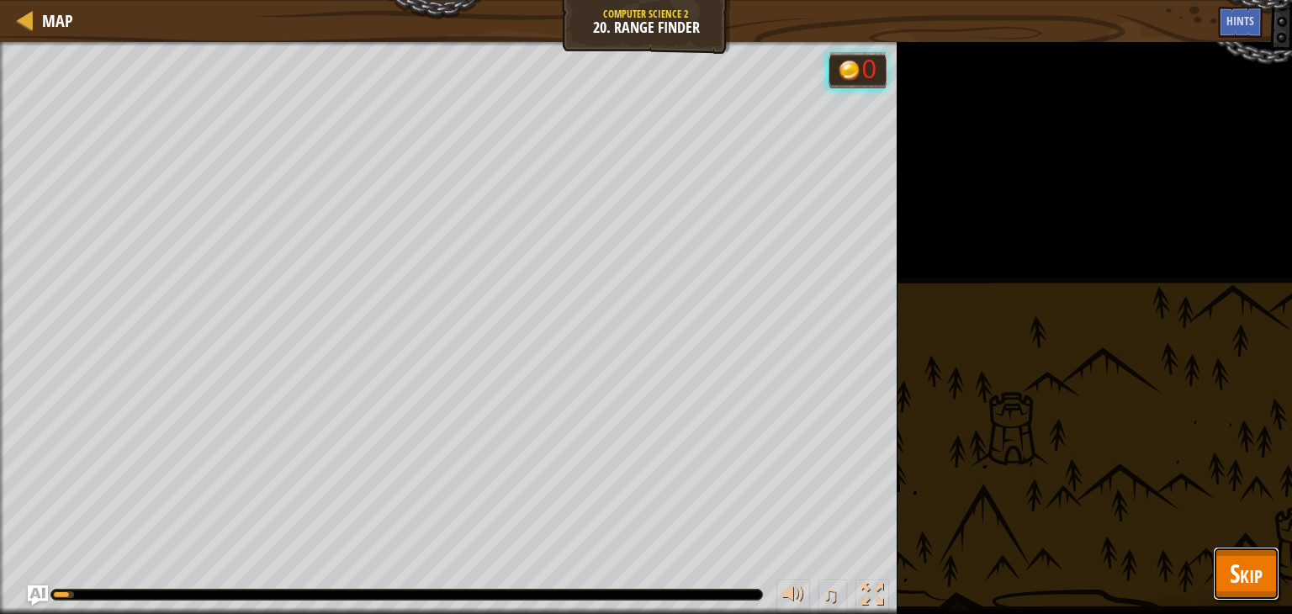
click at [1251, 564] on span "Skip" at bounding box center [1246, 573] width 33 height 34
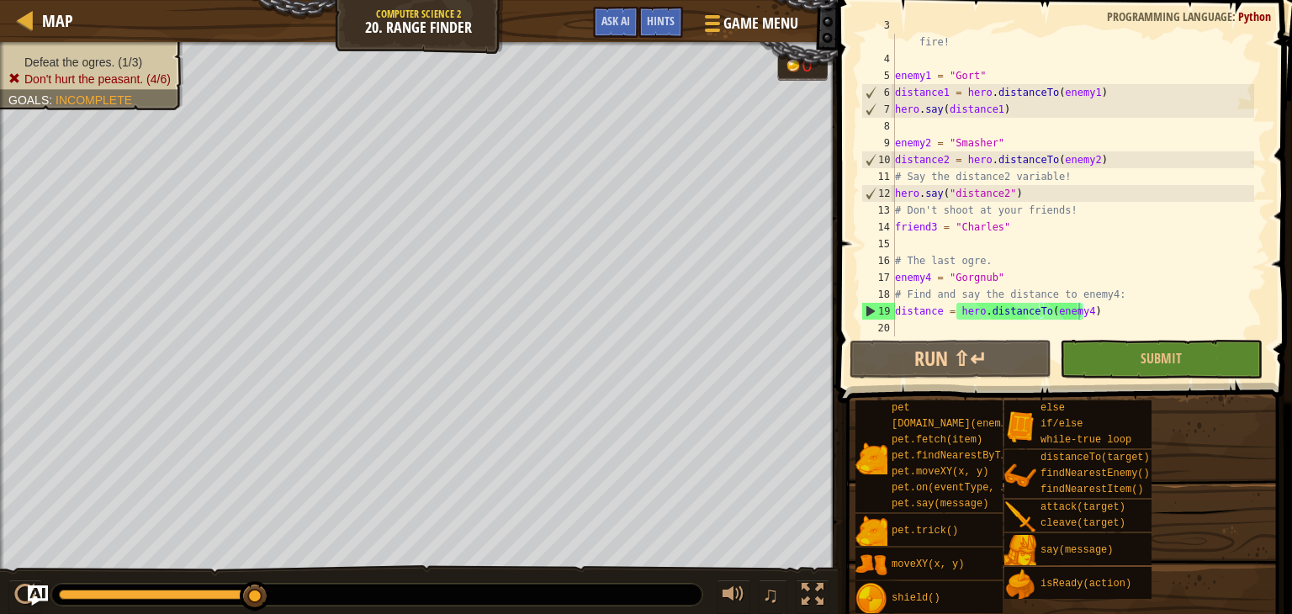
drag, startPoint x: 252, startPoint y: 583, endPoint x: 942, endPoint y: 653, distance: 693.3
click at [942, 0] on html "Map Computer Science 2 20. Range Finder Game Menu Done Hints Ask AI 1 ההההההההה…" at bounding box center [646, 0] width 1292 height 0
click at [1044, 326] on div "# Say the distance for each enemy to tell the artillery where to fire! enemy1 =…" at bounding box center [1073, 193] width 363 height 353
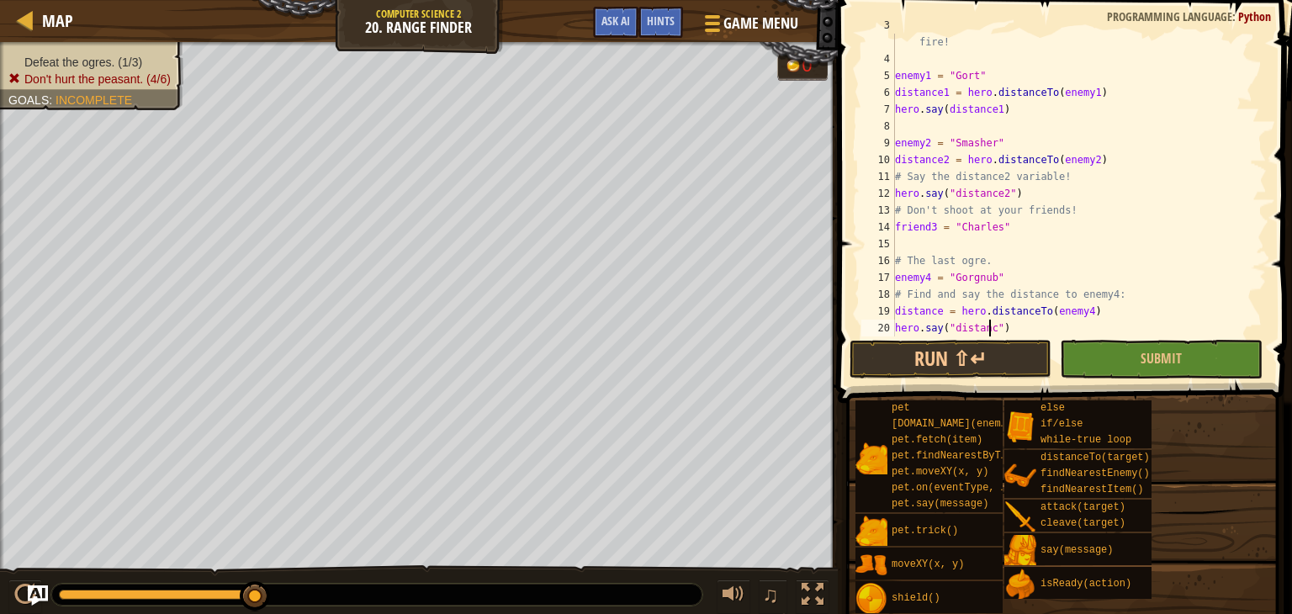
scroll to position [8, 8]
click at [1141, 367] on button "Submit" at bounding box center [1161, 359] width 202 height 39
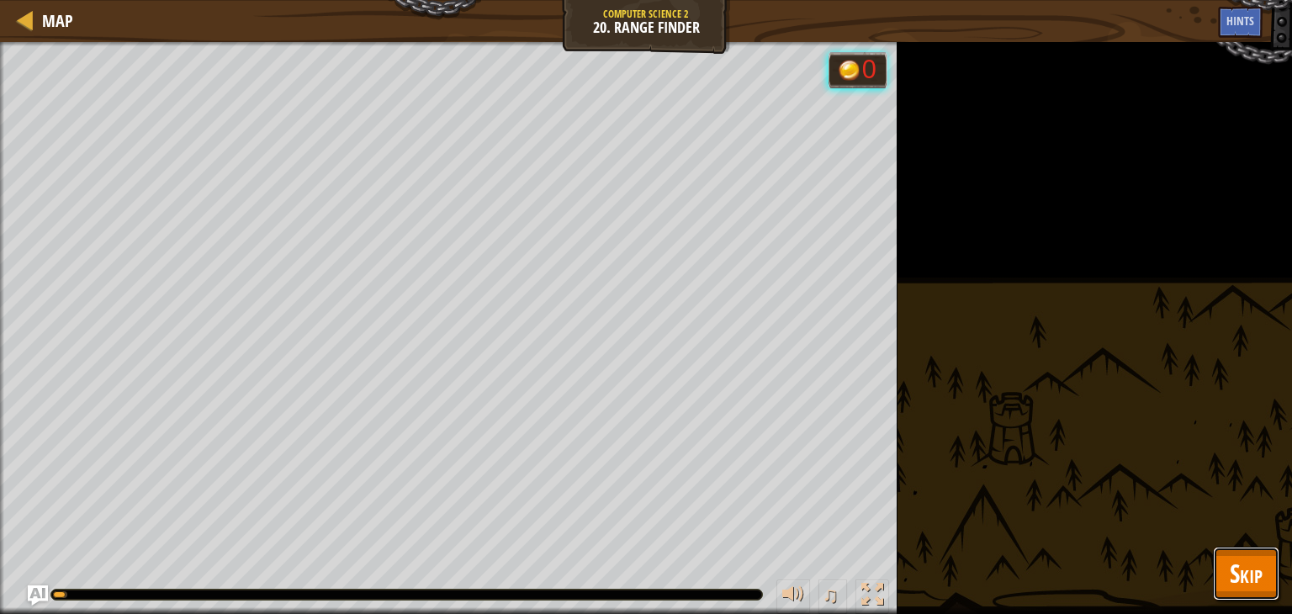
click at [1267, 576] on button "Skip" at bounding box center [1246, 574] width 66 height 54
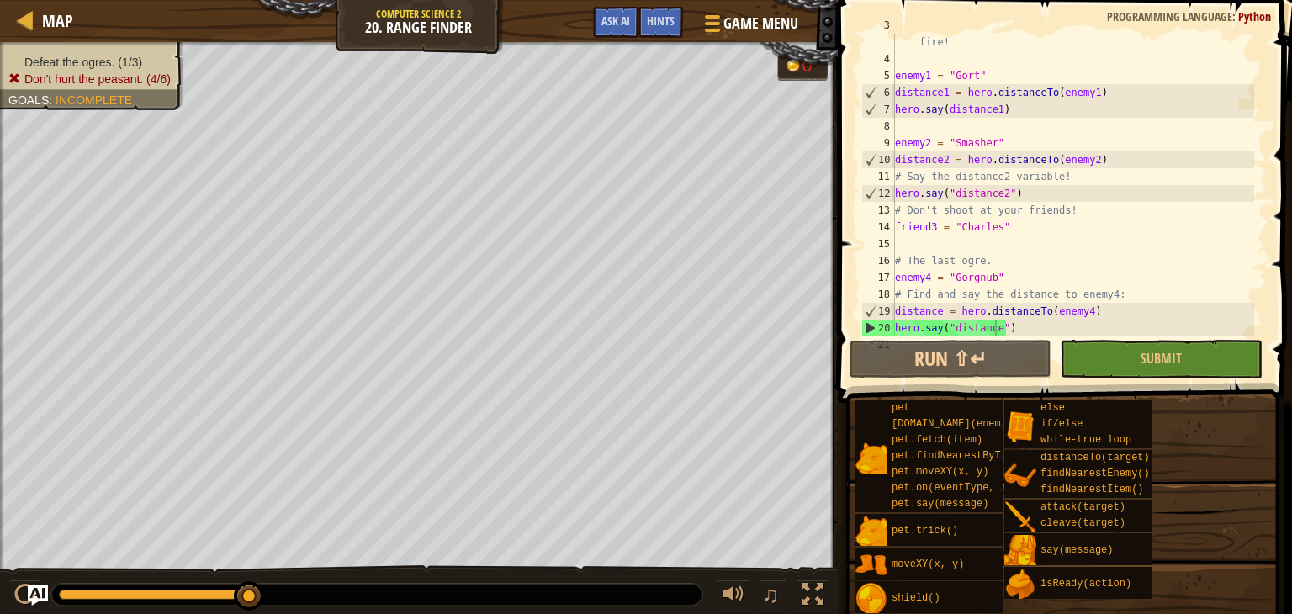
click at [1026, 331] on div "# Say the distance for each enemy to tell the artillery where to fire! enemy1 =…" at bounding box center [1073, 193] width 363 height 353
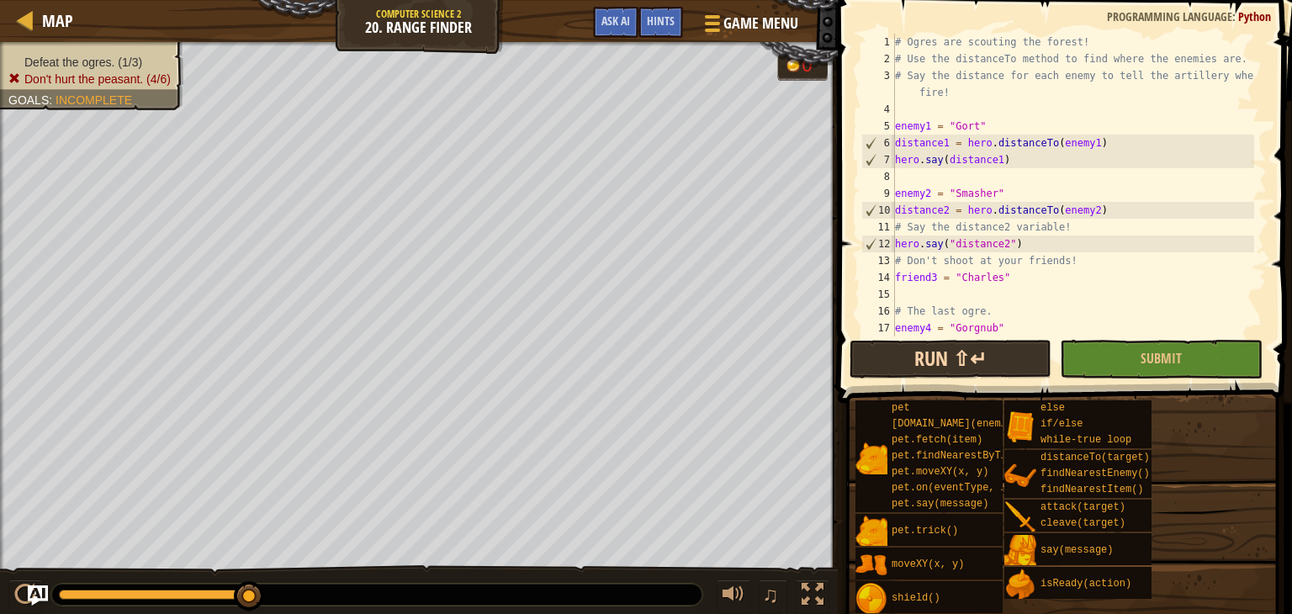
scroll to position [50, 0]
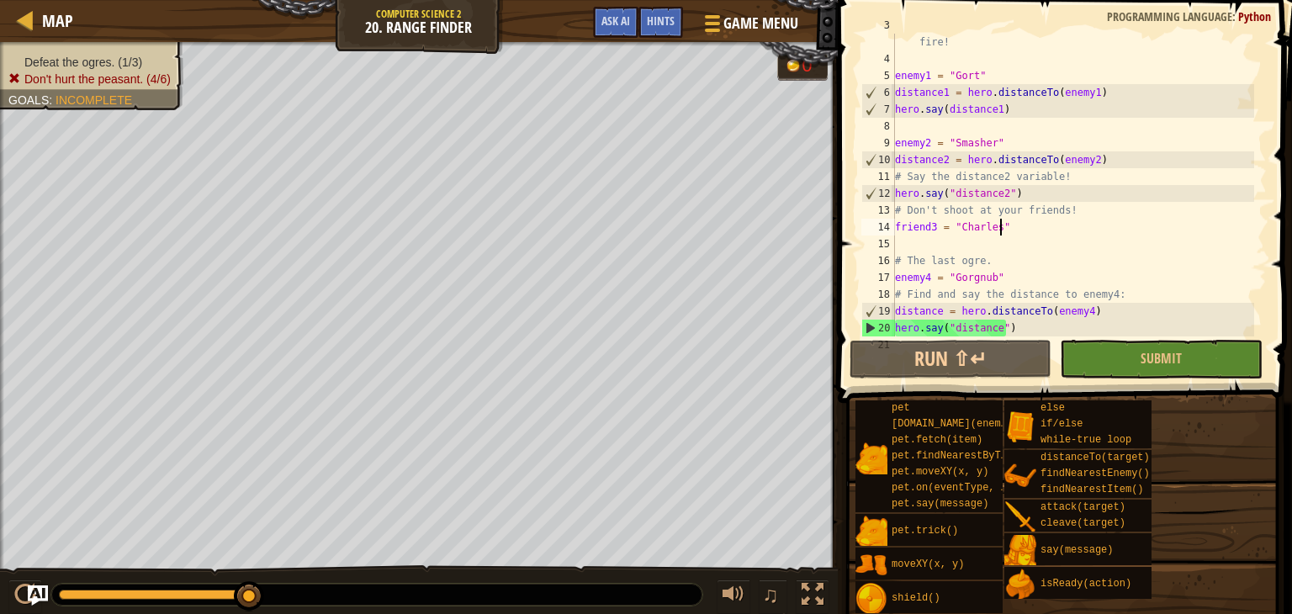
click at [1025, 227] on div "# Say the distance for each enemy to tell the artillery where to fire! enemy1 =…" at bounding box center [1073, 193] width 363 height 353
type textarea "friend3 = "Charles""
click at [1015, 243] on div "# Say the distance for each enemy to tell the artillery where to fire! enemy1 =…" at bounding box center [1073, 193] width 363 height 353
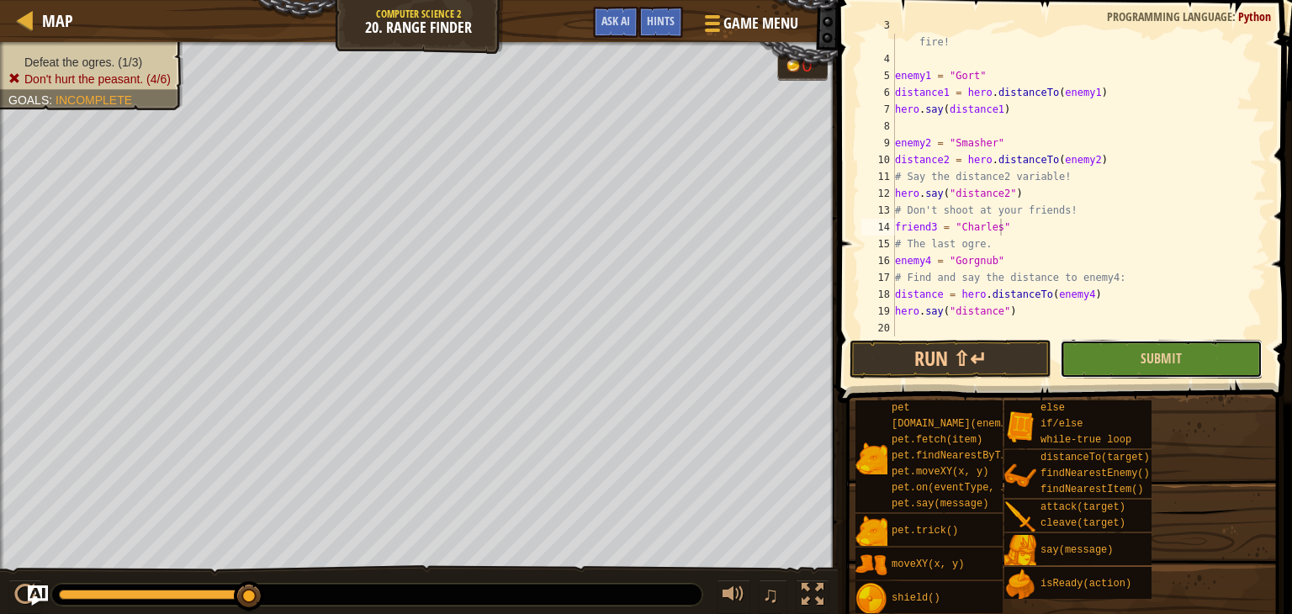
click at [1134, 354] on button "Submit" at bounding box center [1161, 359] width 202 height 39
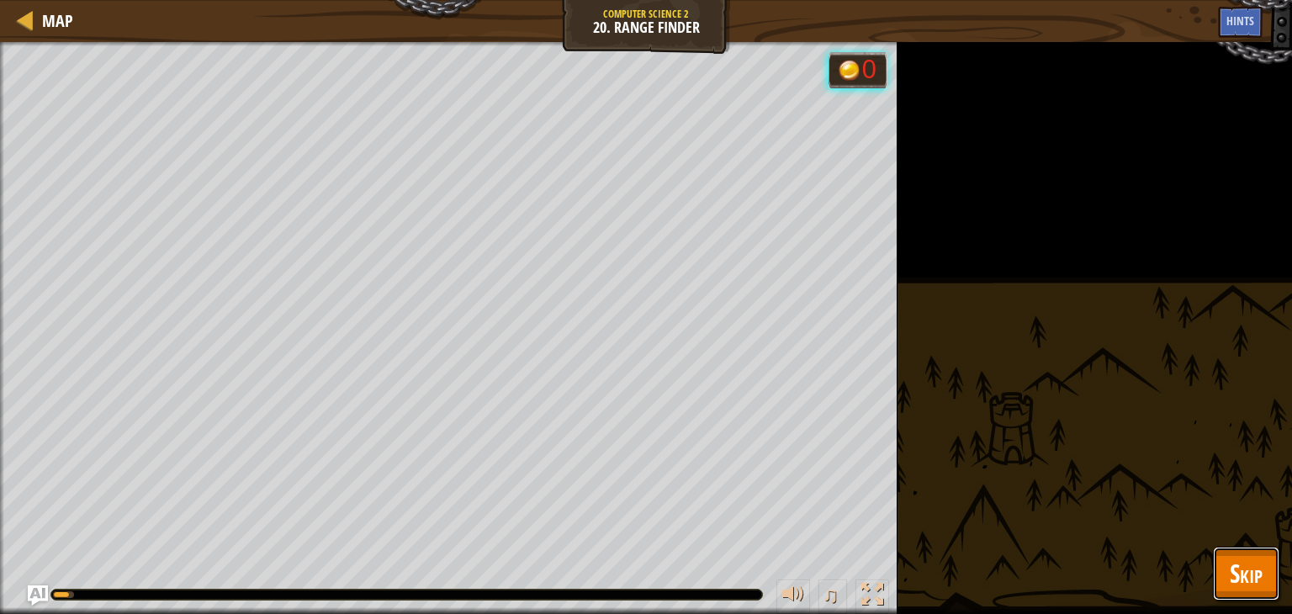
click at [1226, 570] on button "Skip" at bounding box center [1246, 574] width 66 height 54
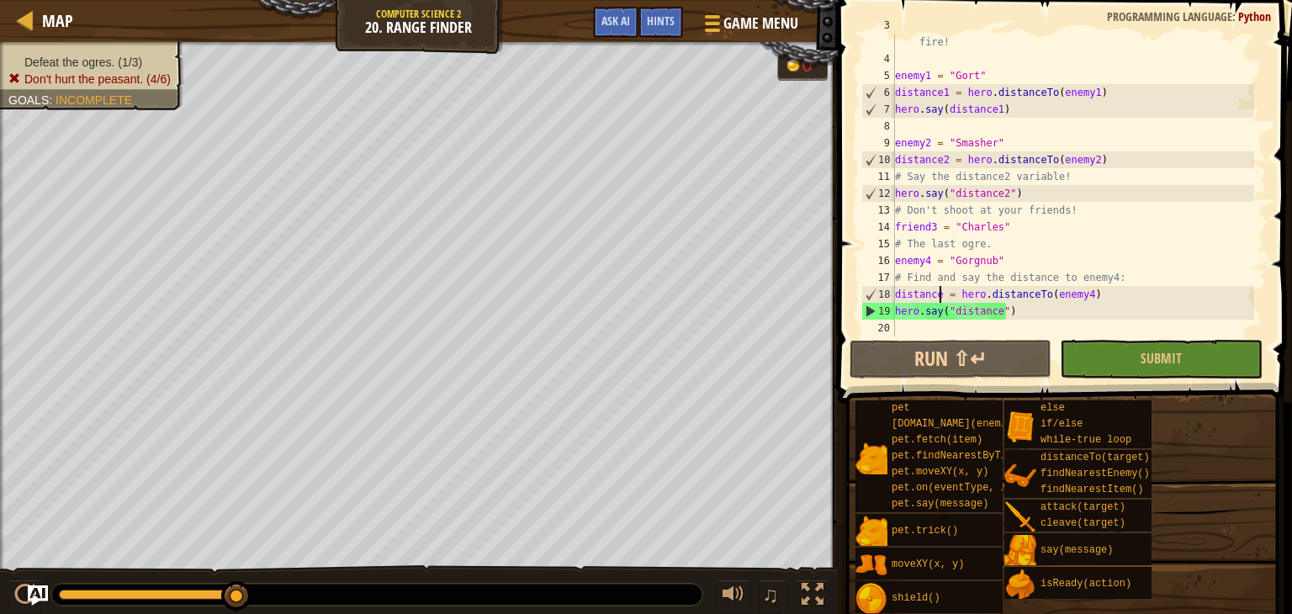
click at [940, 295] on div "# Say the distance for each enemy to tell the artillery where to fire! enemy1 =…" at bounding box center [1073, 193] width 363 height 353
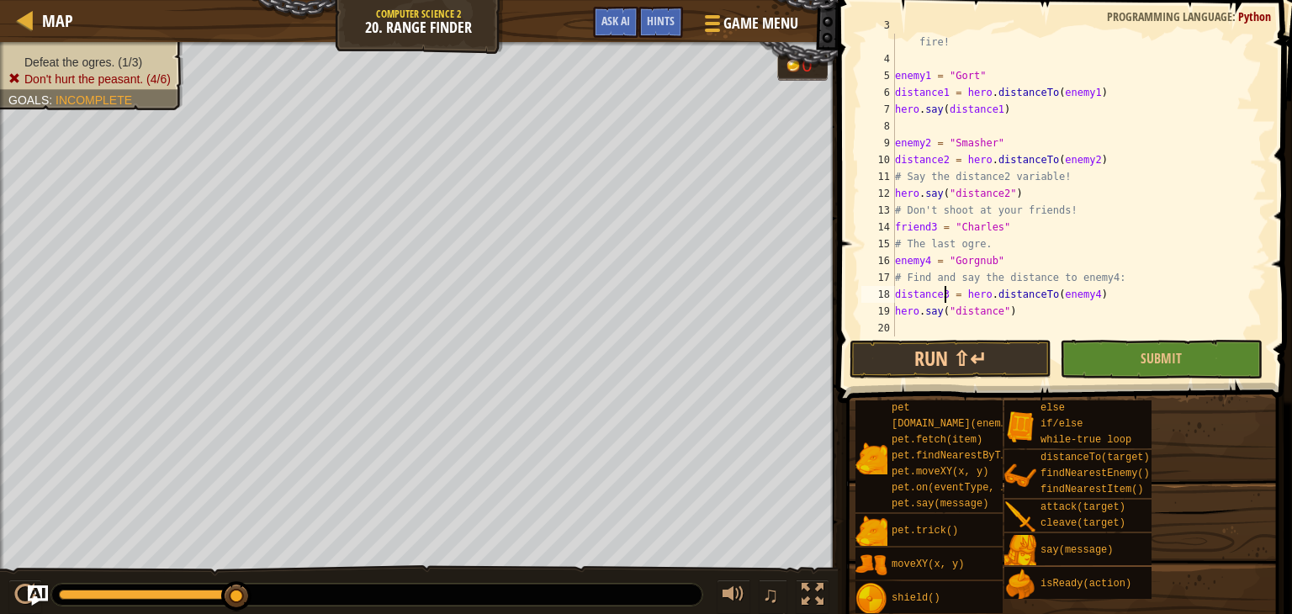
click at [993, 308] on div "# Say the distance for each enemy to tell the artillery where to fire! enemy1 =…" at bounding box center [1073, 193] width 363 height 353
click at [1158, 341] on button "Submit" at bounding box center [1161, 359] width 202 height 39
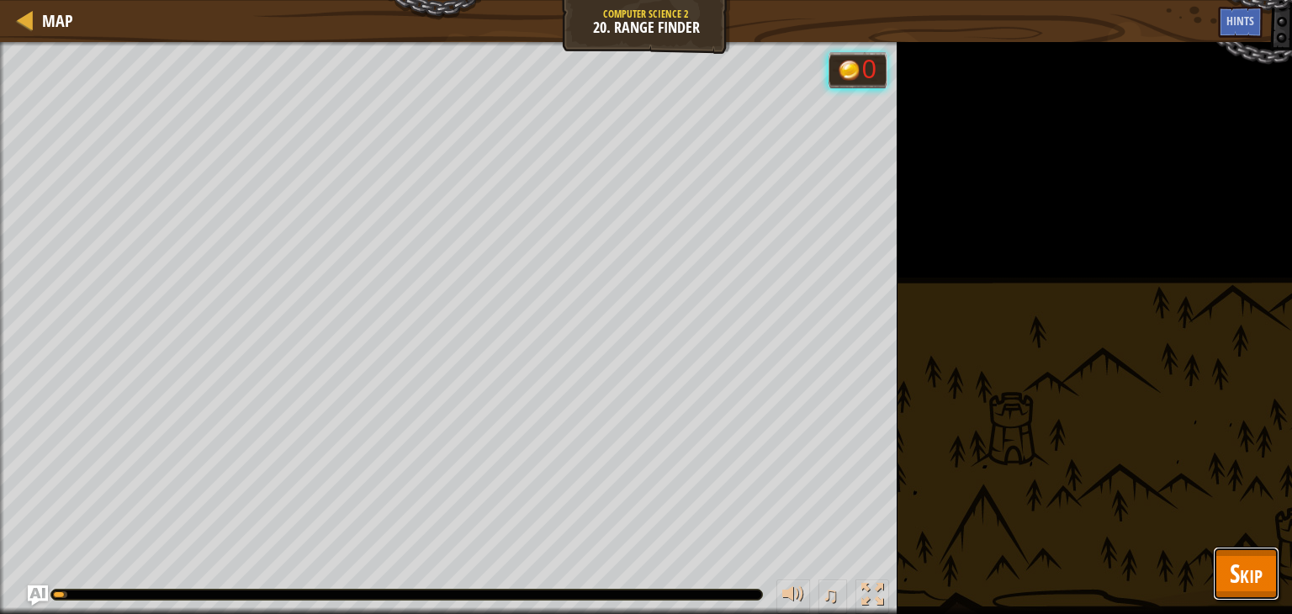
click at [1228, 554] on button "Skip" at bounding box center [1246, 574] width 66 height 54
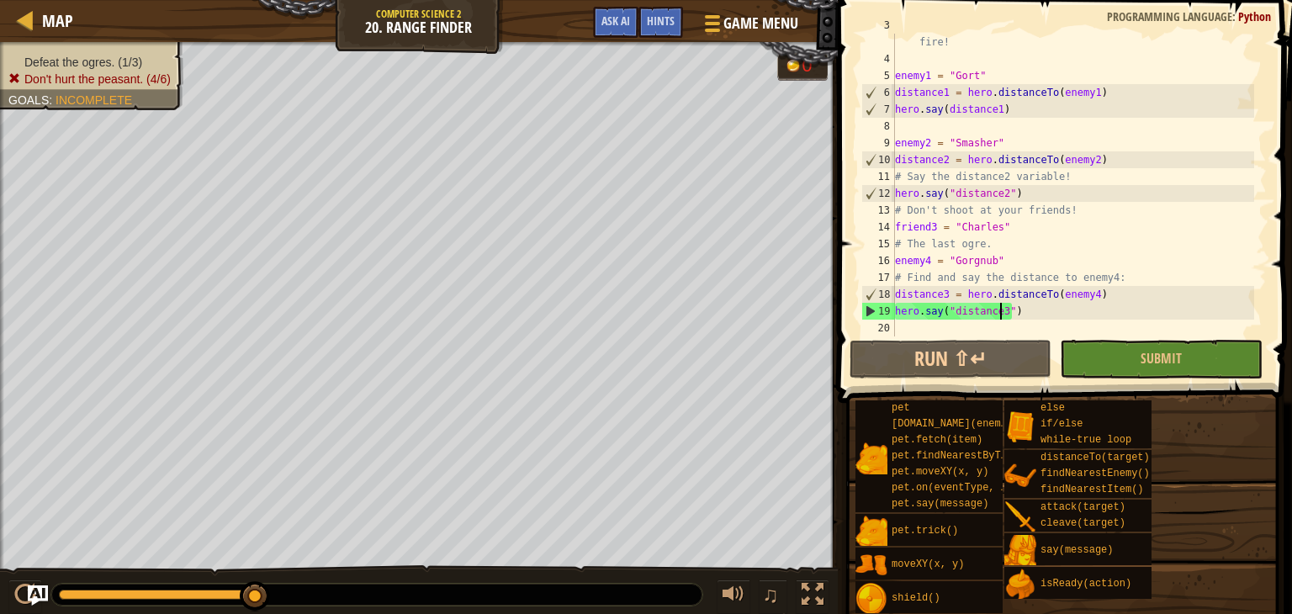
click at [865, 315] on div "19" at bounding box center [878, 311] width 33 height 17
click at [867, 308] on div "19" at bounding box center [878, 311] width 33 height 17
click at [1065, 218] on div "# Say the distance for each enemy to tell the artillery where to fire! enemy1 =…" at bounding box center [1073, 193] width 363 height 353
click at [1045, 224] on div "# Say the distance for each enemy to tell the artillery where to fire! enemy1 =…" at bounding box center [1073, 193] width 363 height 353
type textarea "friend3 = "Charles""
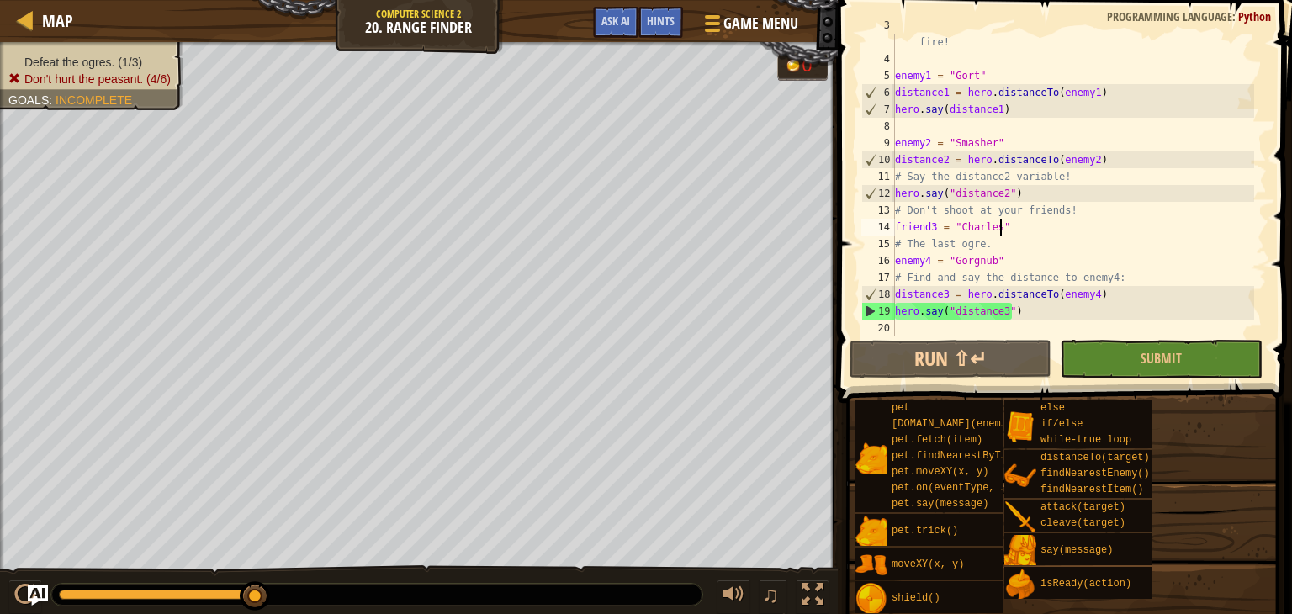
scroll to position [8, 0]
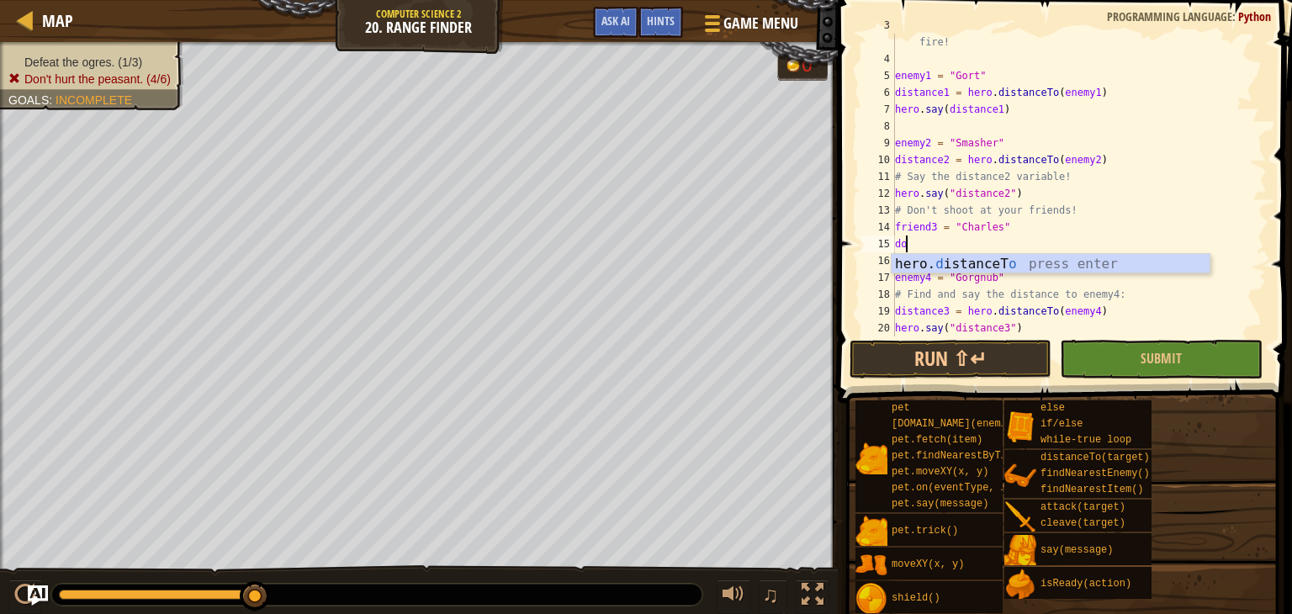
type textarea "d"
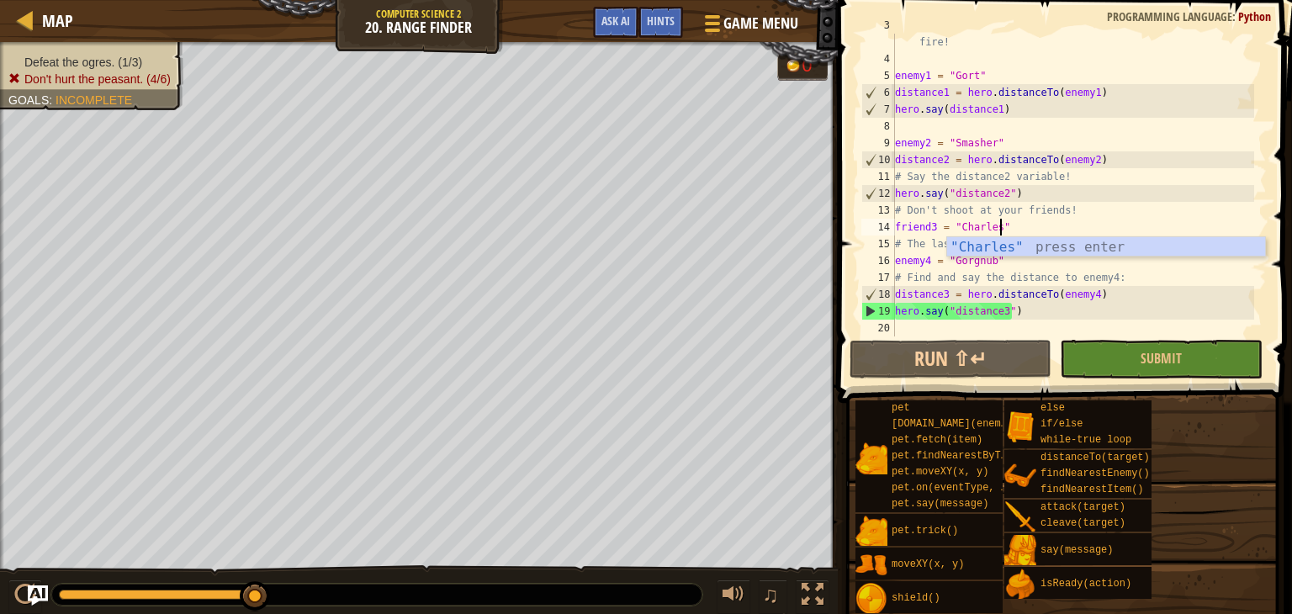
click at [1173, 203] on div "# Say the distance for each enemy to tell the artillery where to fire! enemy1 =…" at bounding box center [1073, 193] width 363 height 353
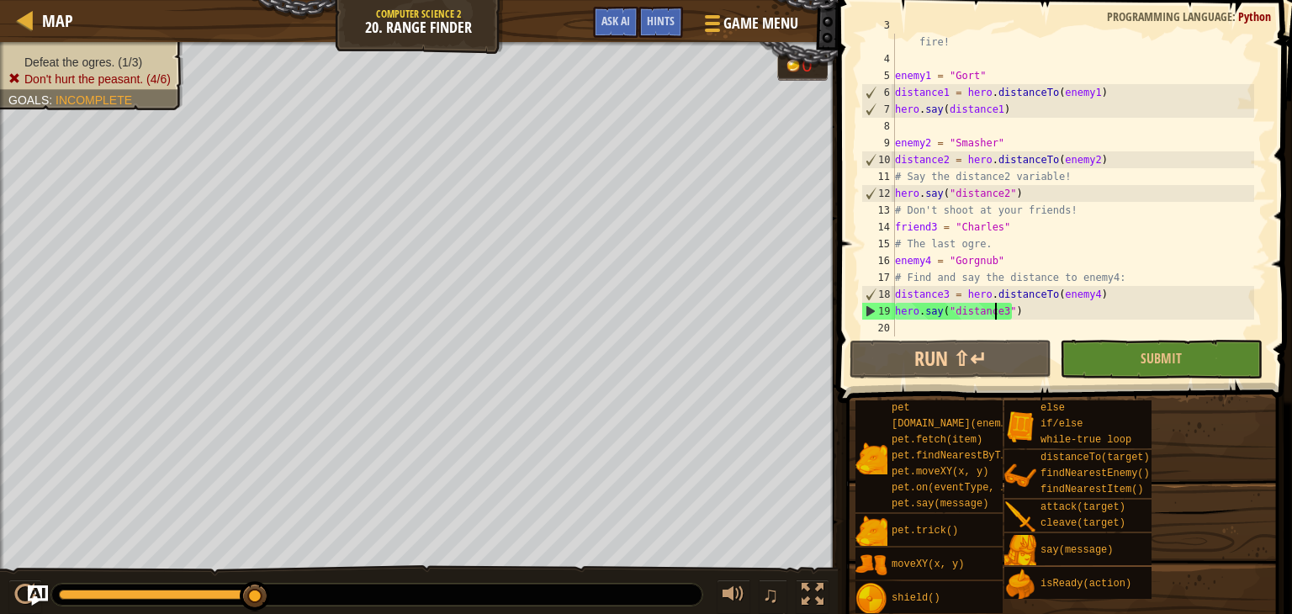
click at [996, 308] on div "# Say the distance for each enemy to tell the artillery where to fire! enemy1 =…" at bounding box center [1073, 193] width 363 height 353
click at [997, 312] on div "# Say the distance for each enemy to tell the artillery where to fire! enemy1 =…" at bounding box center [1073, 193] width 363 height 353
click at [1001, 302] on div "# Say the distance for each enemy to tell the artillery where to fire! enemy1 =…" at bounding box center [1073, 193] width 363 height 353
type textarea "distance3 = hero.distanceTo(enemy4)"
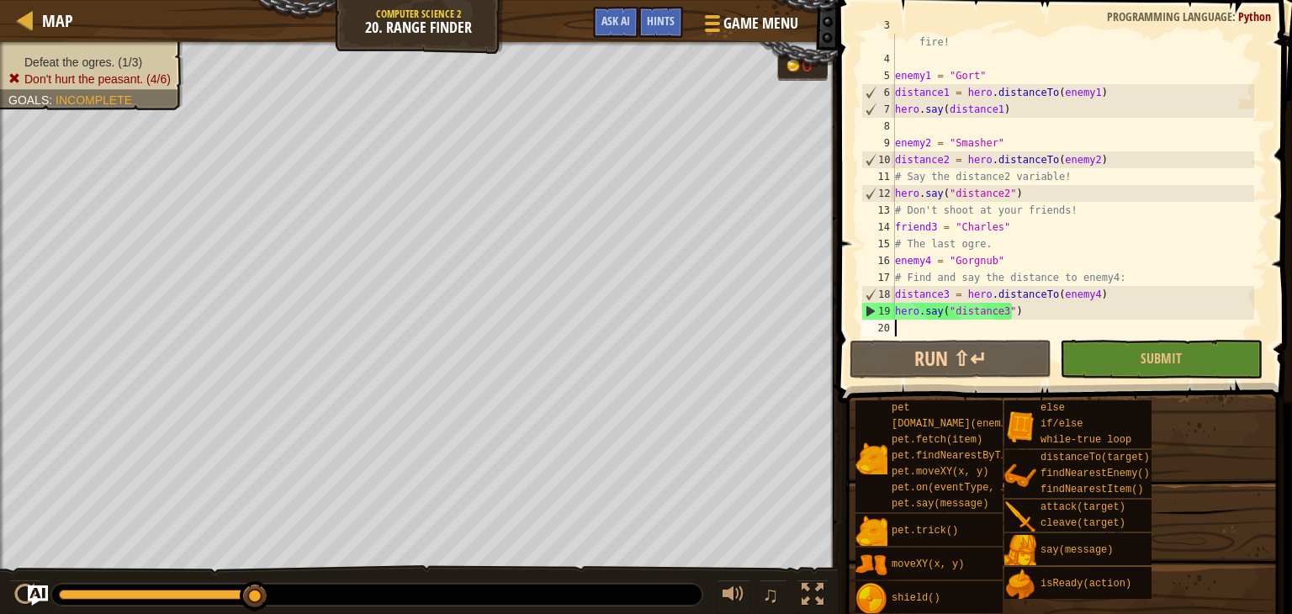
click at [998, 320] on div "# Say the distance for each enemy to tell the artillery where to fire! enemy1 =…" at bounding box center [1073, 193] width 363 height 353
click at [1001, 314] on div "# Say the distance for each enemy to tell the artillery where to fire! enemy1 =…" at bounding box center [1073, 193] width 363 height 353
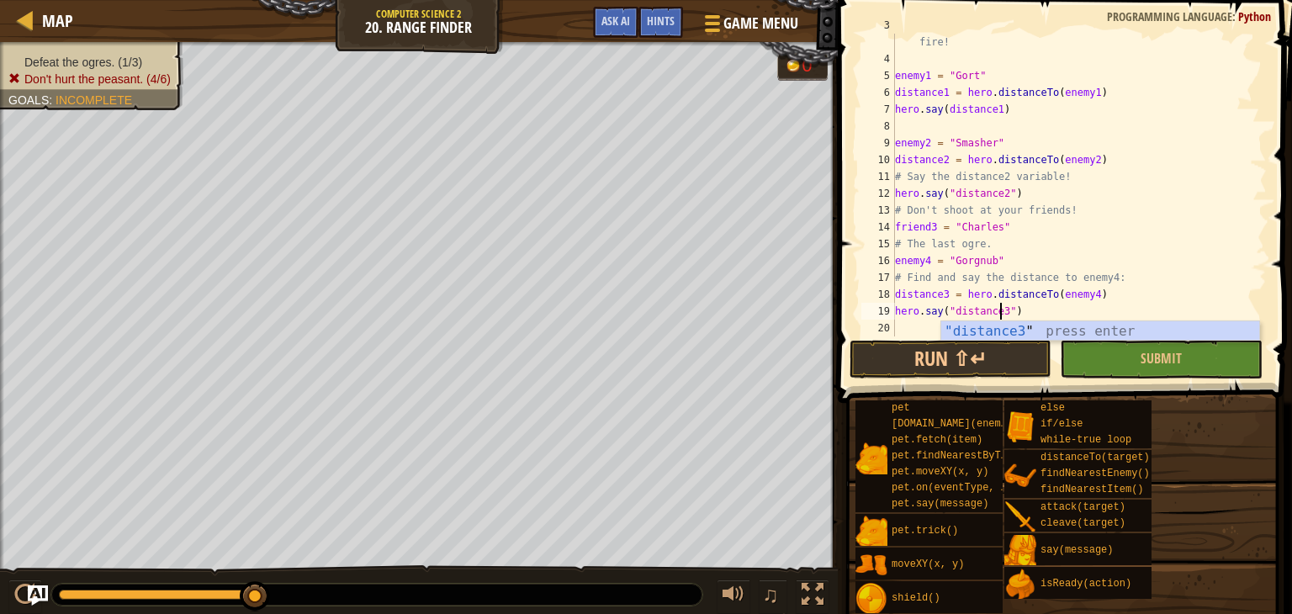
scroll to position [8, 8]
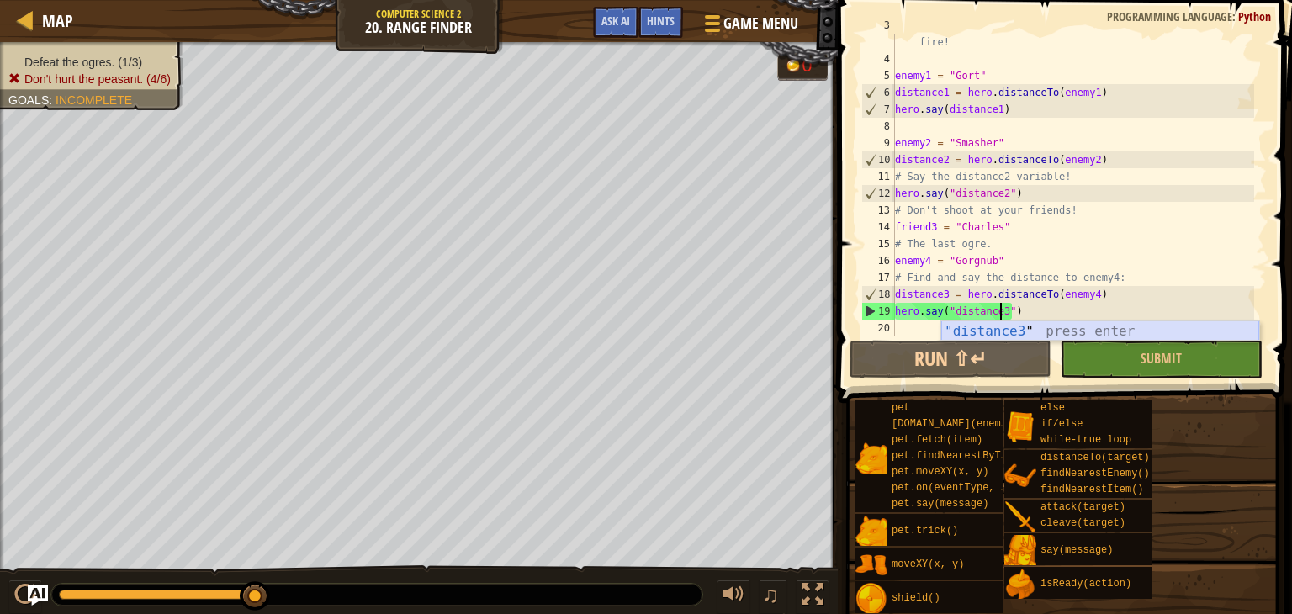
click at [1016, 331] on div ""distance3 " press enter" at bounding box center [1100, 351] width 318 height 61
click at [1083, 351] on button "Submit" at bounding box center [1161, 359] width 202 height 39
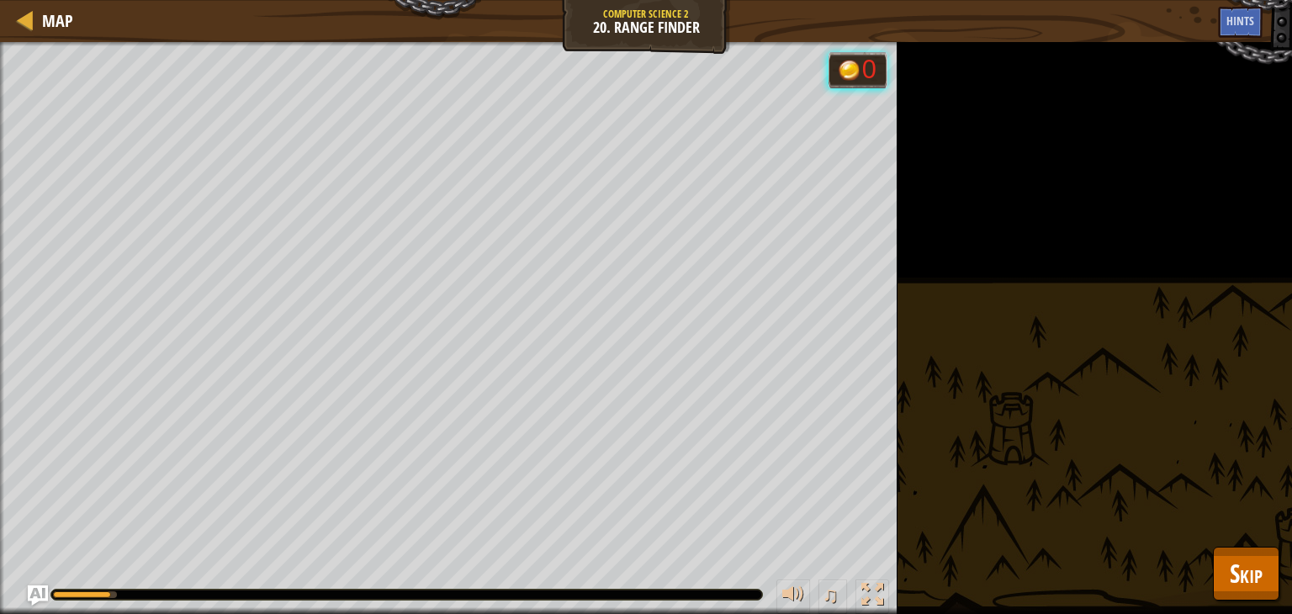
click at [414, 591] on div at bounding box center [406, 595] width 711 height 10
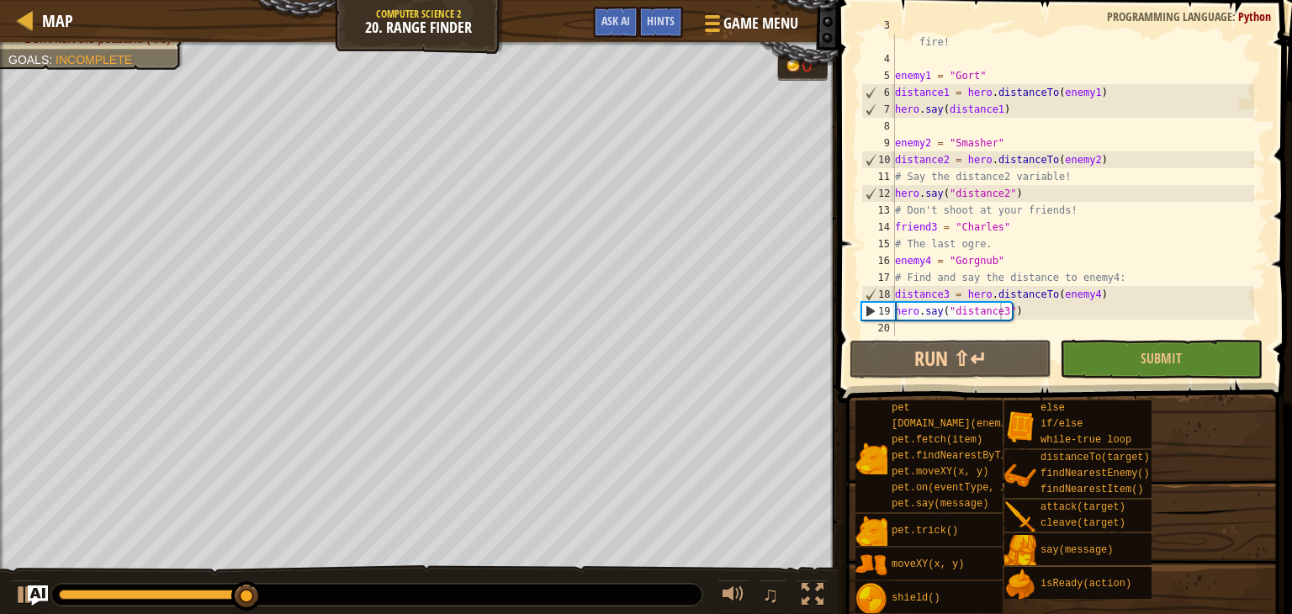
click at [1227, 563] on div "pet pet.chase(enemy) pet.fetch(item) pet.findNearestByType(type) pet.moveXY(x, …" at bounding box center [1068, 507] width 426 height 214
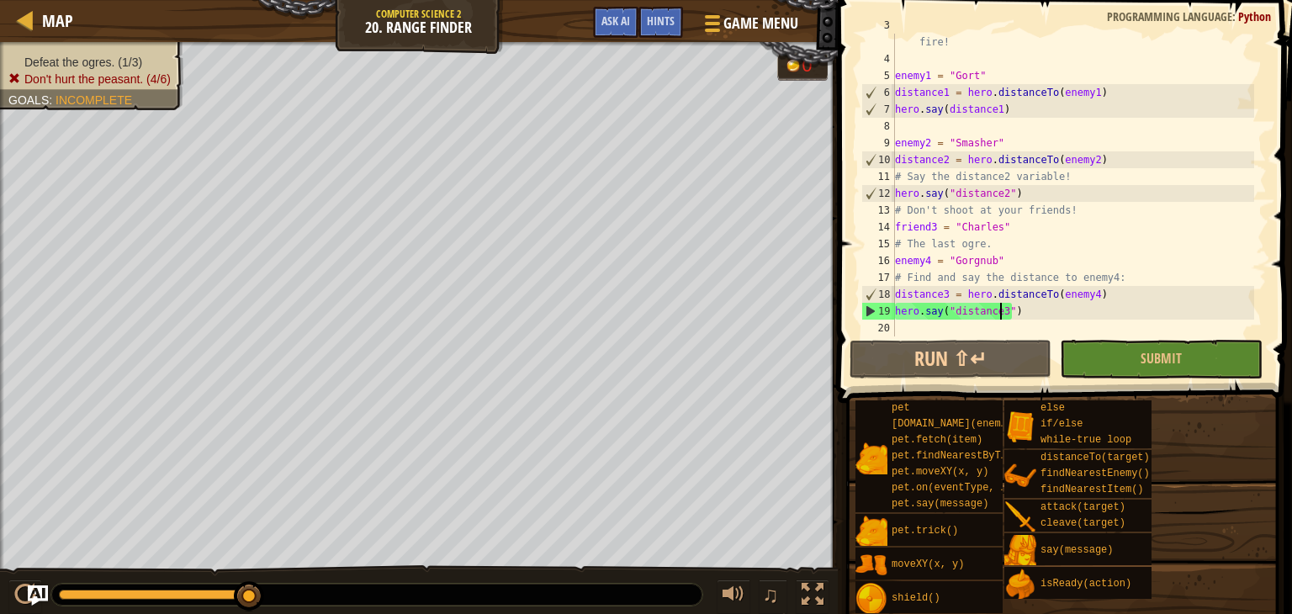
click at [1079, 296] on div "# Say the distance for each enemy to tell the artillery where to fire! enemy1 =…" at bounding box center [1073, 193] width 363 height 353
click at [1088, 294] on div "# Say the distance for each enemy to tell the artillery where to fire! enemy1 =…" at bounding box center [1073, 193] width 363 height 353
click at [1080, 300] on div "# Say the distance for each enemy to tell the artillery where to fire! enemy1 =…" at bounding box center [1073, 193] width 363 height 353
click at [1100, 290] on div "# Say the distance for each enemy to tell the artillery where to fire! enemy1 =…" at bounding box center [1073, 193] width 363 height 353
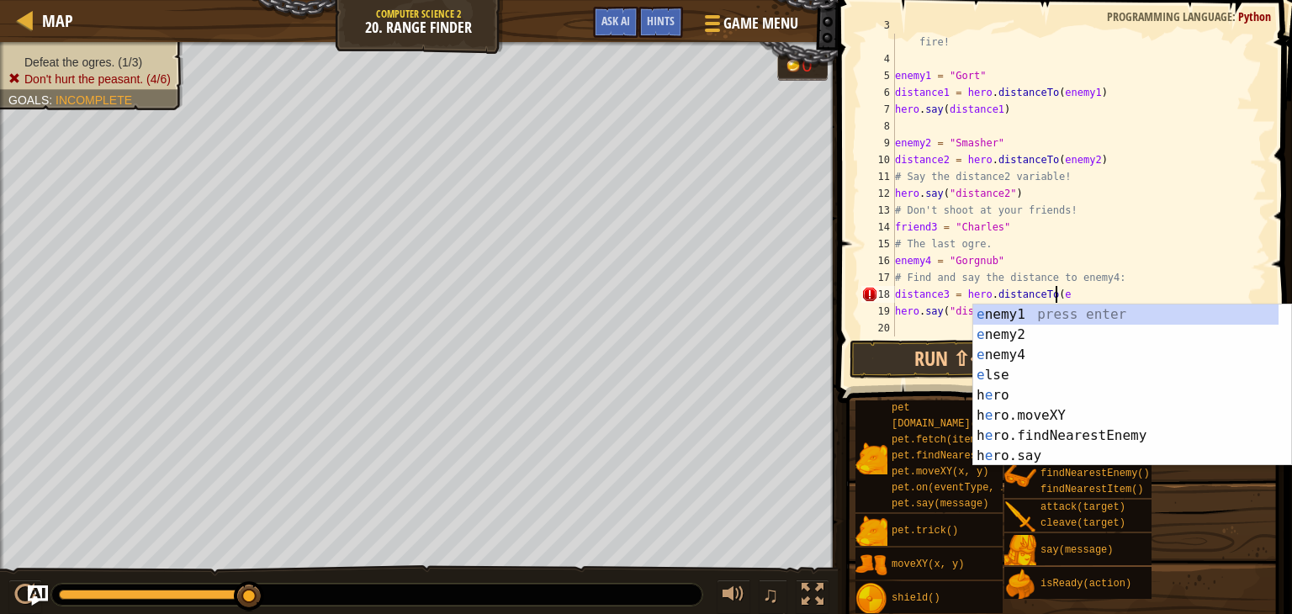
scroll to position [8, 13]
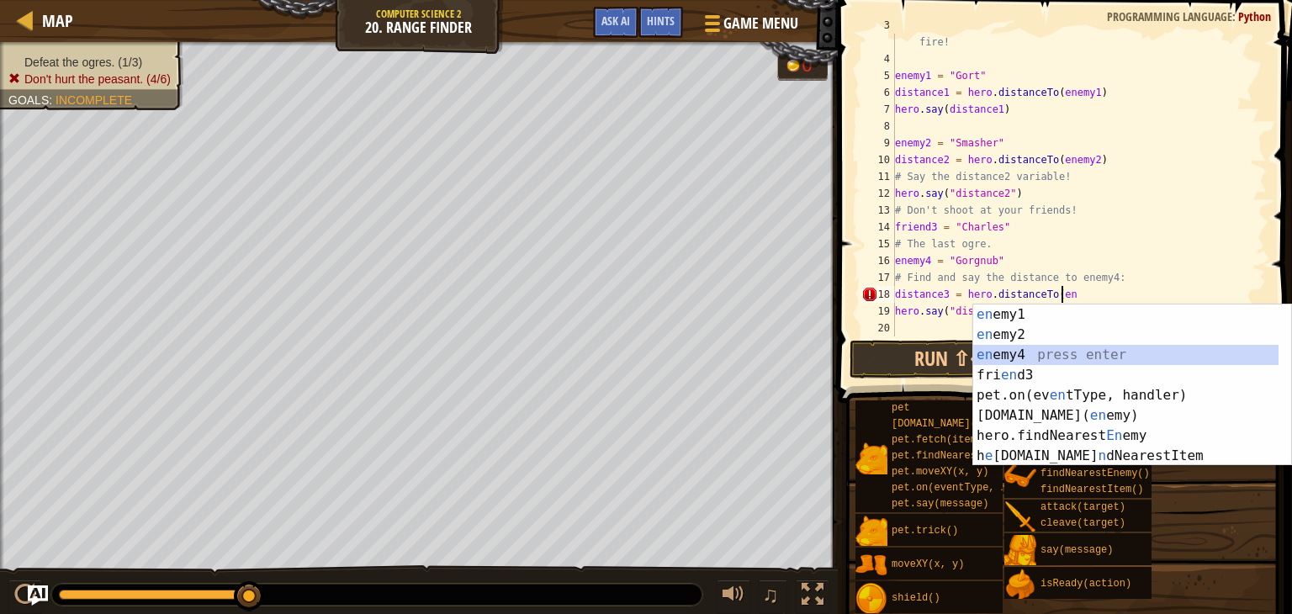
click at [1073, 363] on div "en emy1 press enter en emy2 press enter en emy4 press enter fri en d3 press ent…" at bounding box center [1125, 406] width 305 height 202
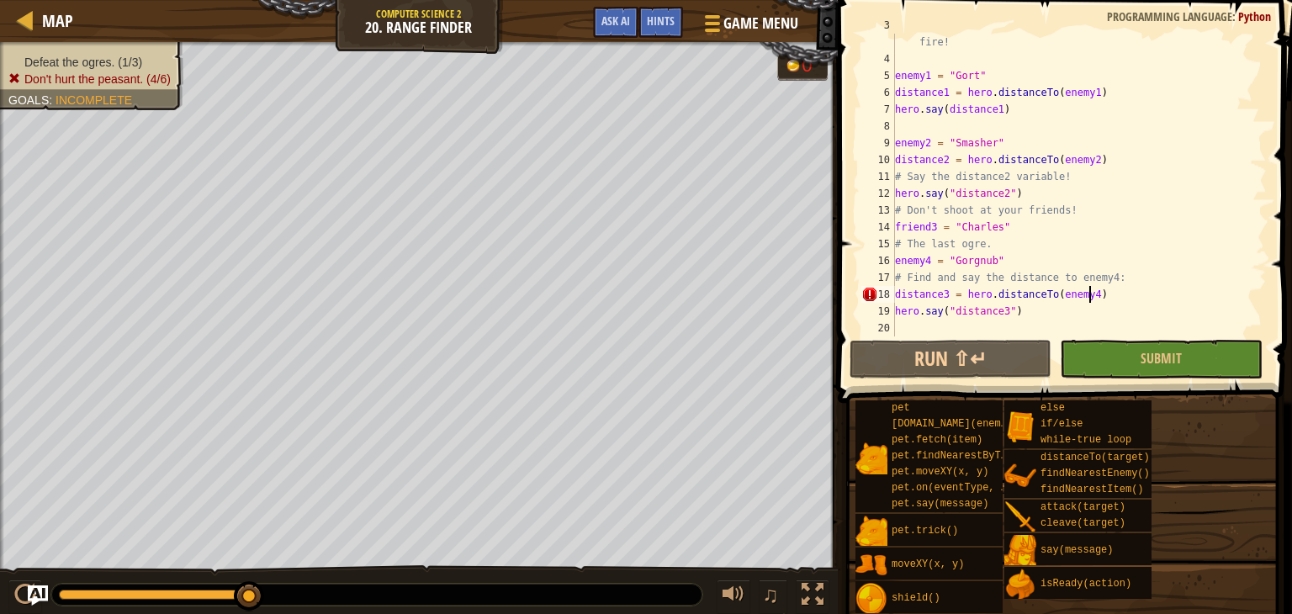
scroll to position [8, 14]
click at [1094, 357] on button "Submit" at bounding box center [1161, 359] width 202 height 39
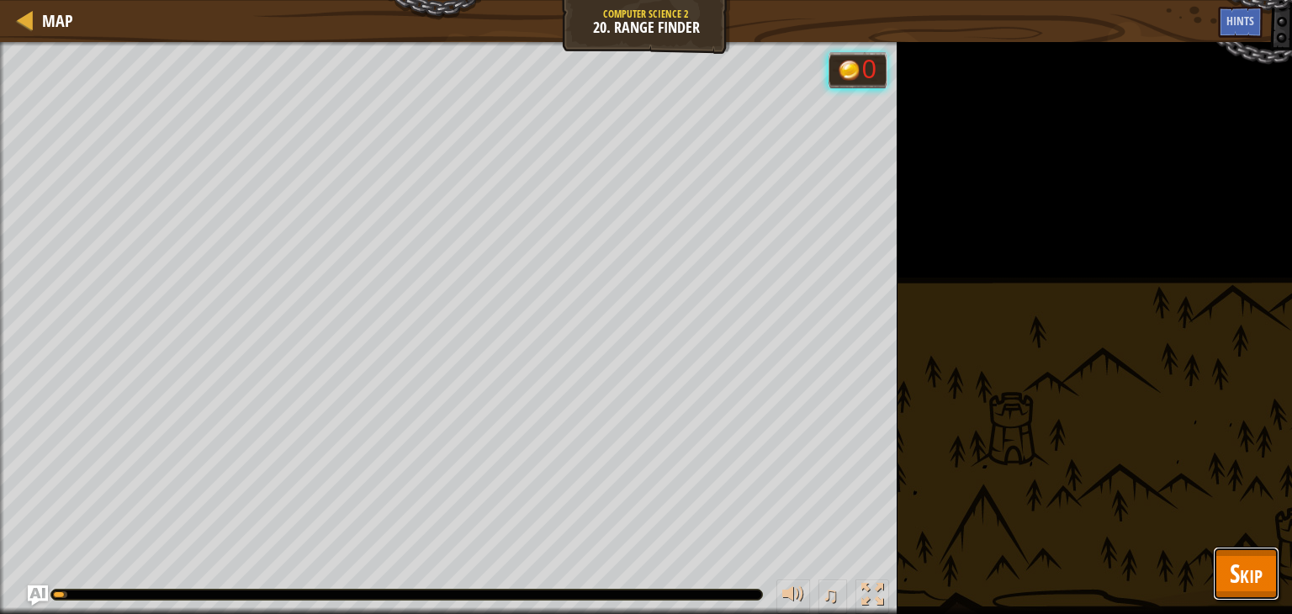
click at [1258, 559] on span "Skip" at bounding box center [1246, 573] width 33 height 34
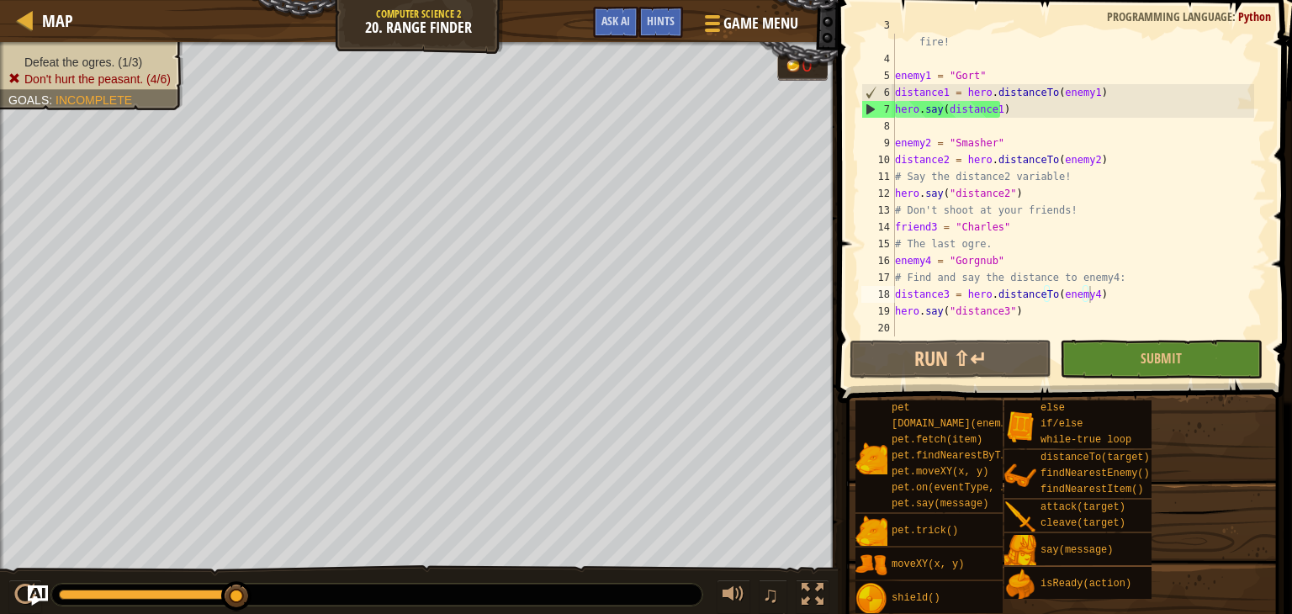
scroll to position [8, 8]
click at [1050, 309] on div "# Say the distance for each enemy to tell the artillery where to fire! enemy1 =…" at bounding box center [1073, 193] width 363 height 353
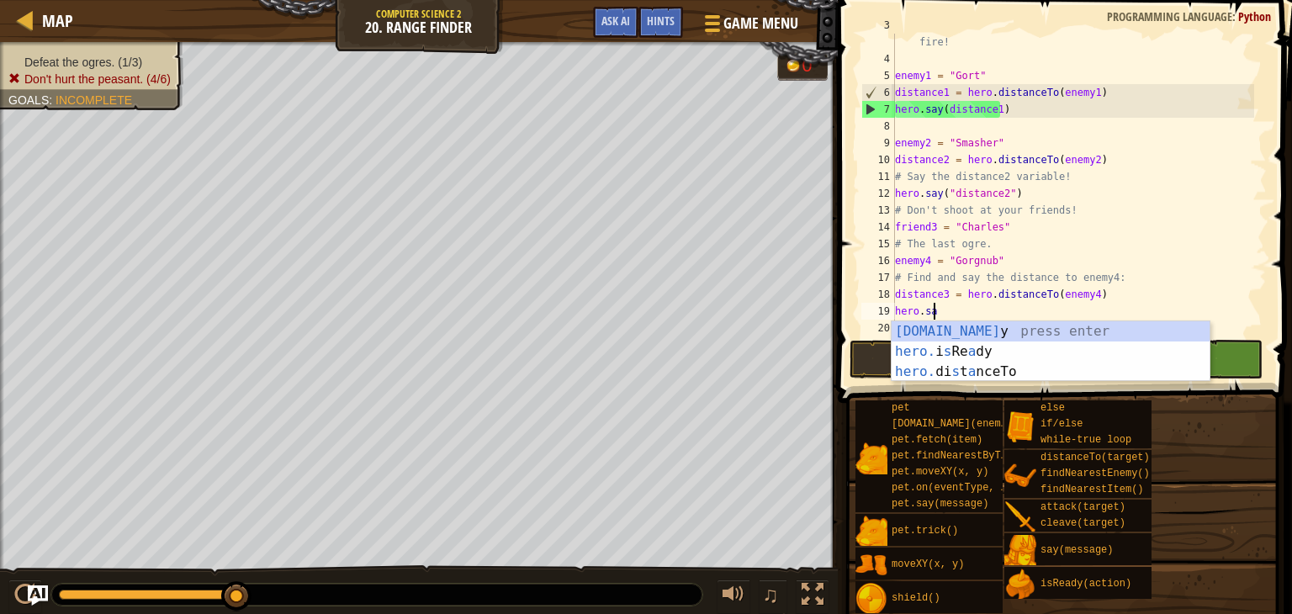
scroll to position [8, 0]
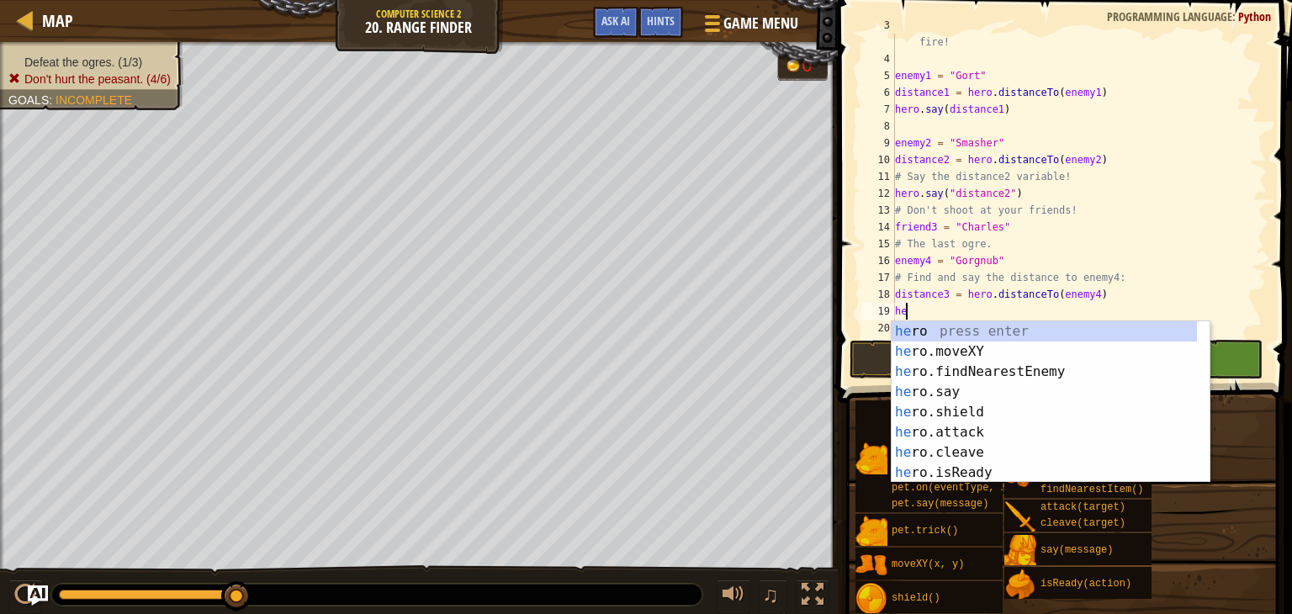
type textarea "h"
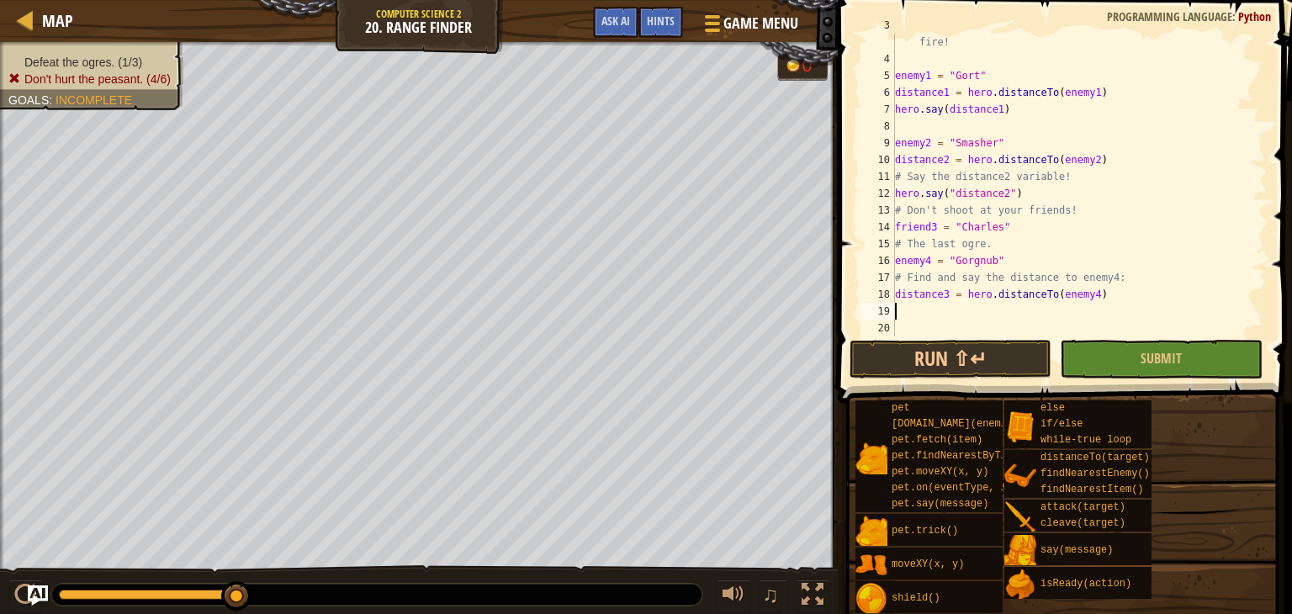
type textarea "distance3 = hero.distanceTo(enemy4)"
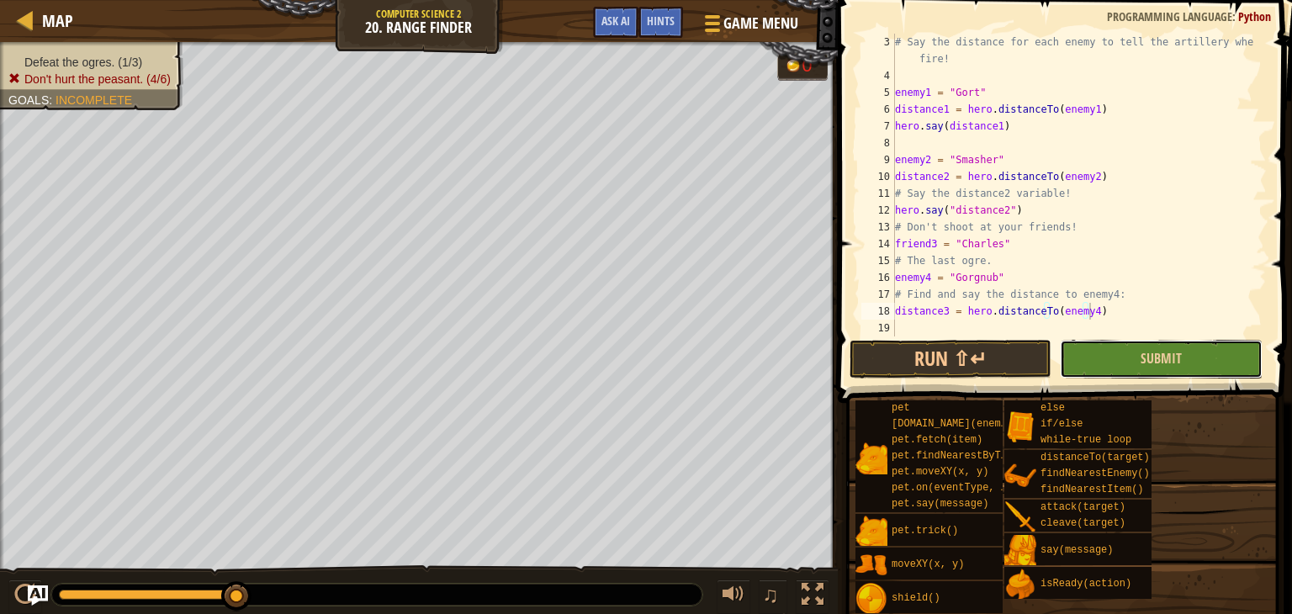
click at [1101, 357] on button "Submit" at bounding box center [1161, 359] width 202 height 39
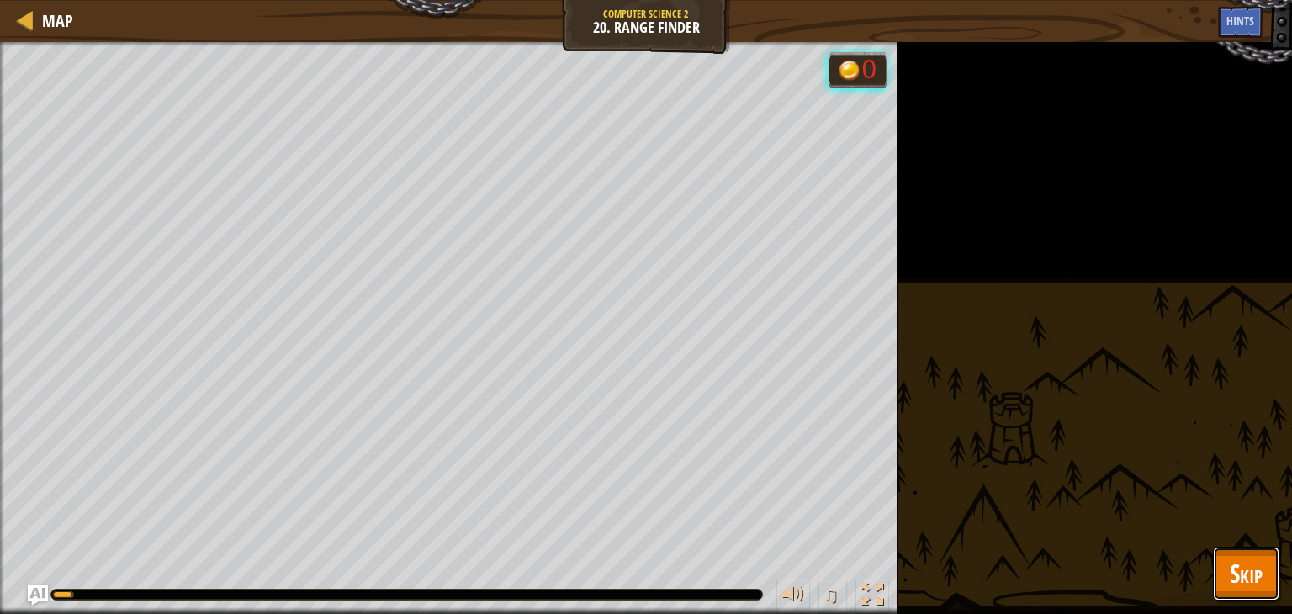
click at [1236, 548] on button "Skip" at bounding box center [1246, 574] width 66 height 54
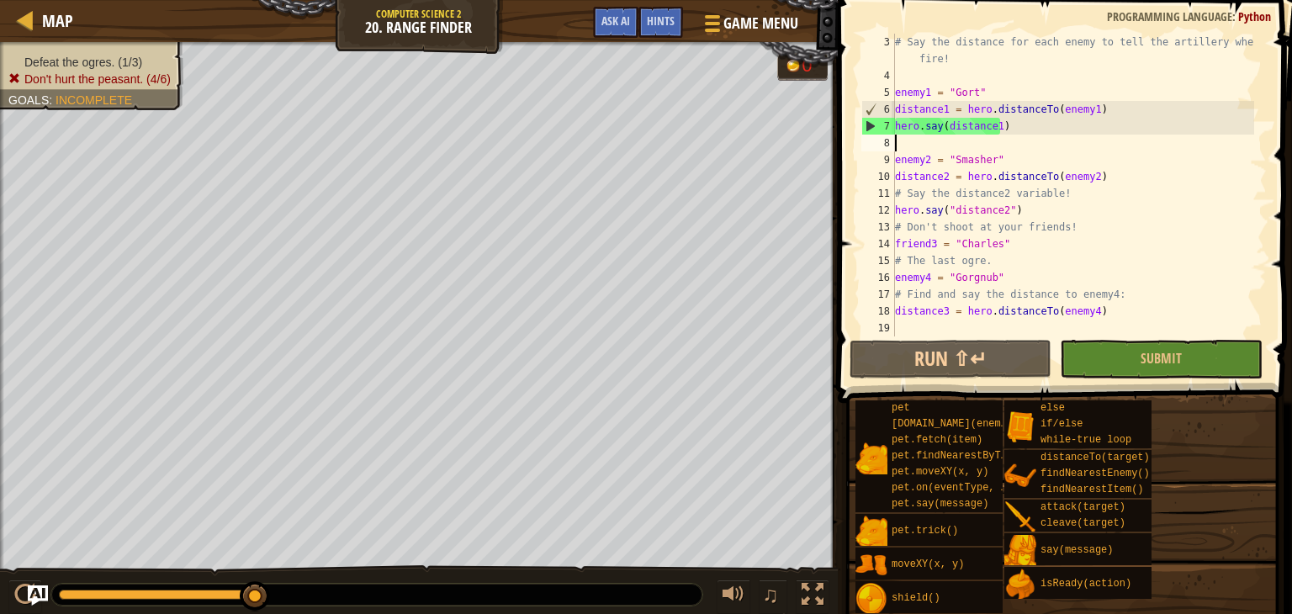
click at [1005, 148] on div "# Say the distance for each enemy to tell the artillery where to fire! enemy1 =…" at bounding box center [1073, 210] width 363 height 353
type textarea "hero.say(distance1)"
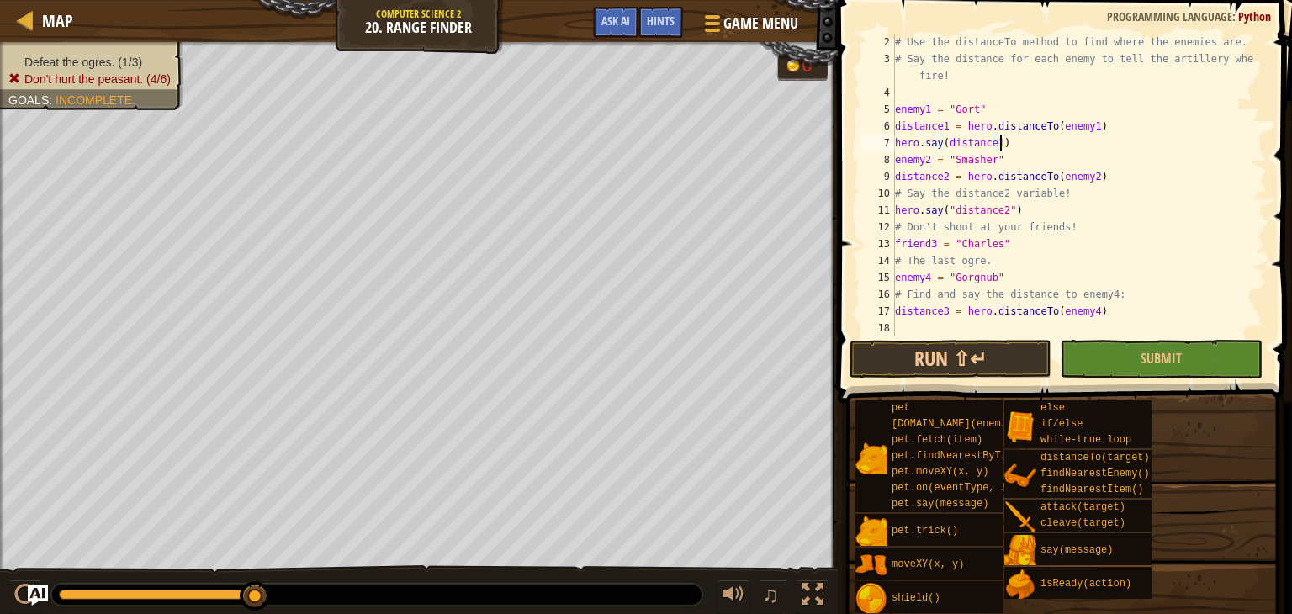
click at [990, 327] on div "# Use the distanceTo method to find where the enemies are. # Say the distance f…" at bounding box center [1073, 202] width 363 height 336
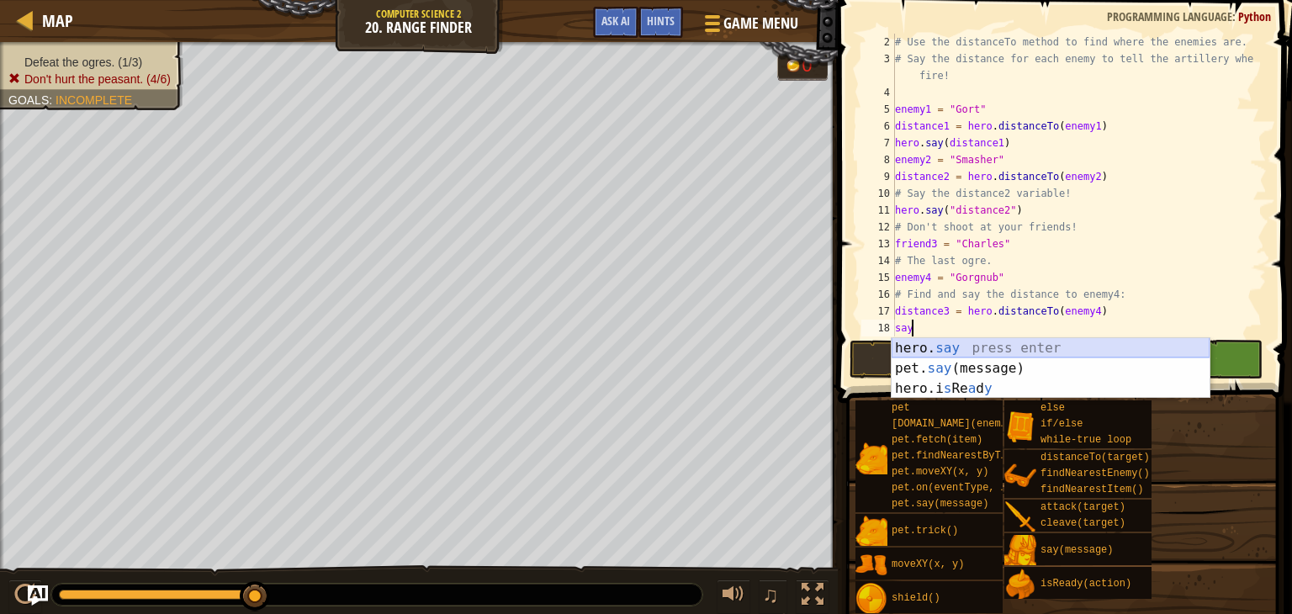
click at [988, 347] on div "hero. say press enter pet. say (message) press enter hero.i s Re a d y press en…" at bounding box center [1051, 388] width 318 height 101
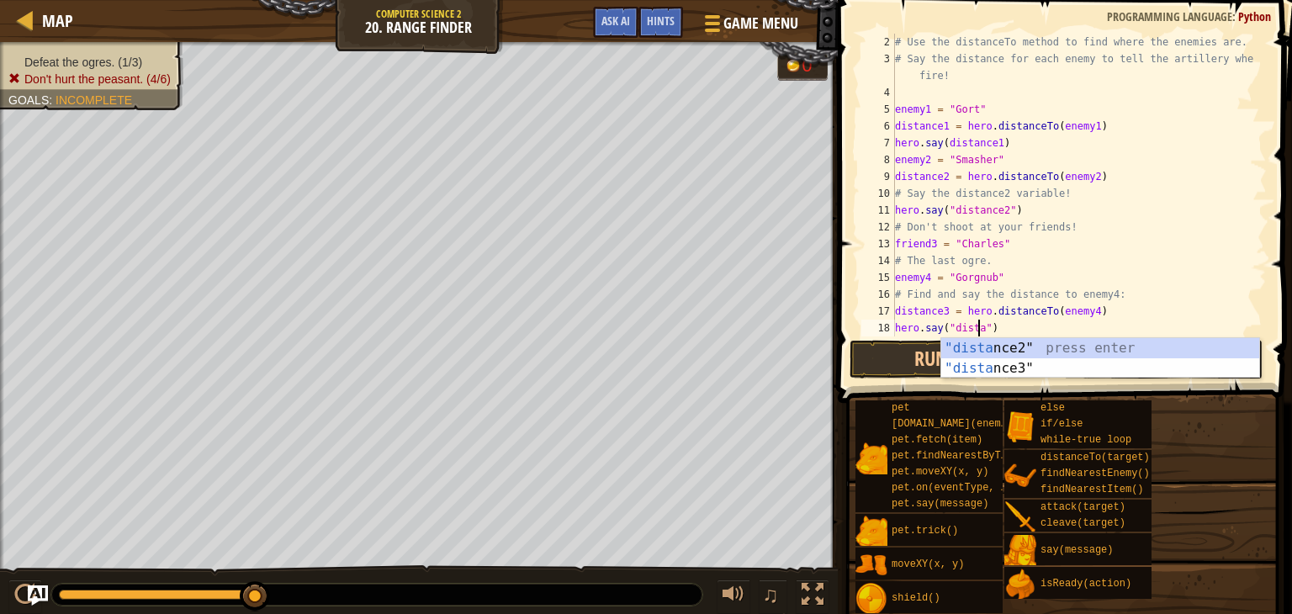
scroll to position [8, 7]
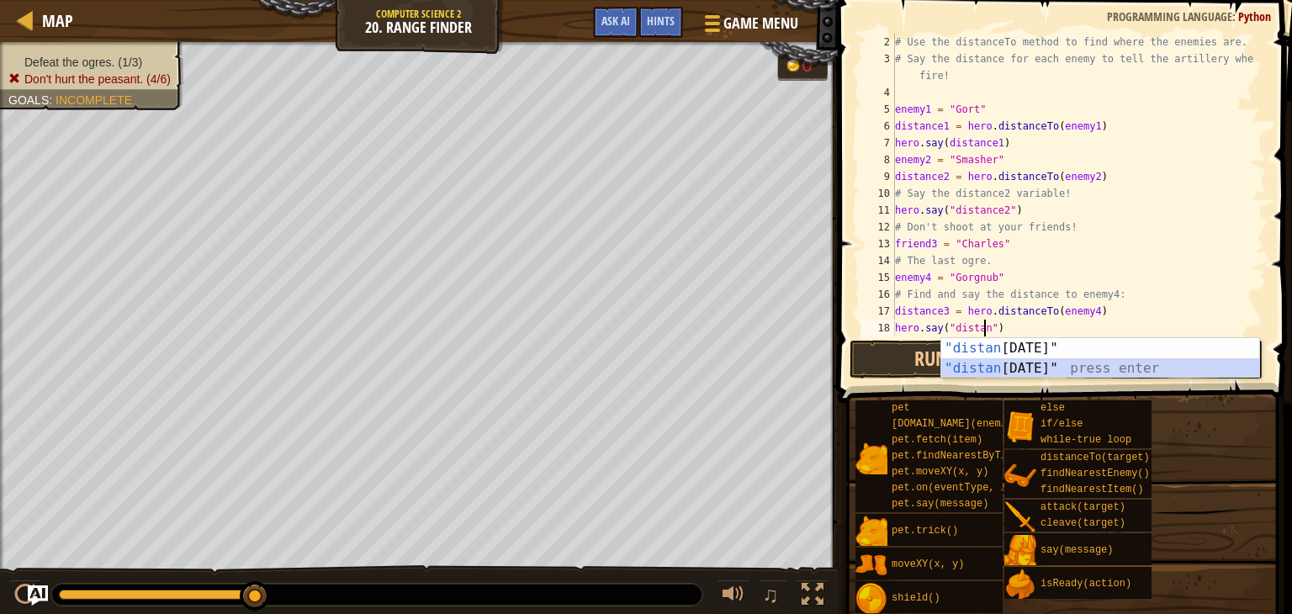
click at [1061, 360] on div ""distan ce2" press enter "distan ce3" press enter" at bounding box center [1100, 378] width 318 height 81
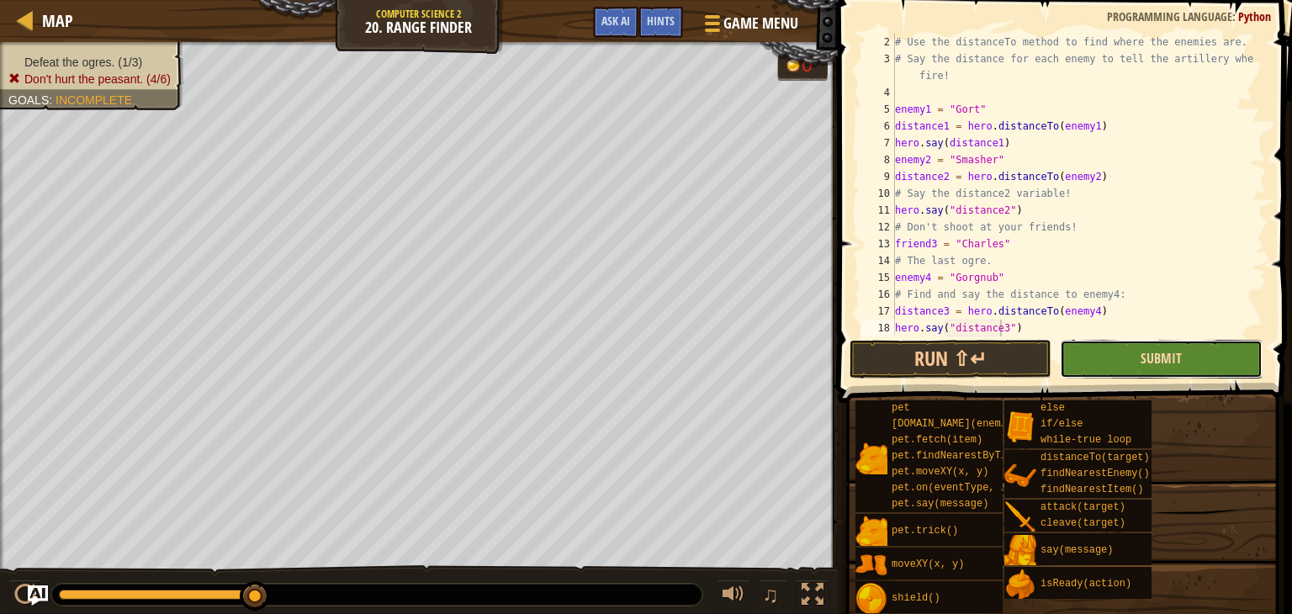
click at [1166, 354] on span "Submit" at bounding box center [1161, 358] width 41 height 19
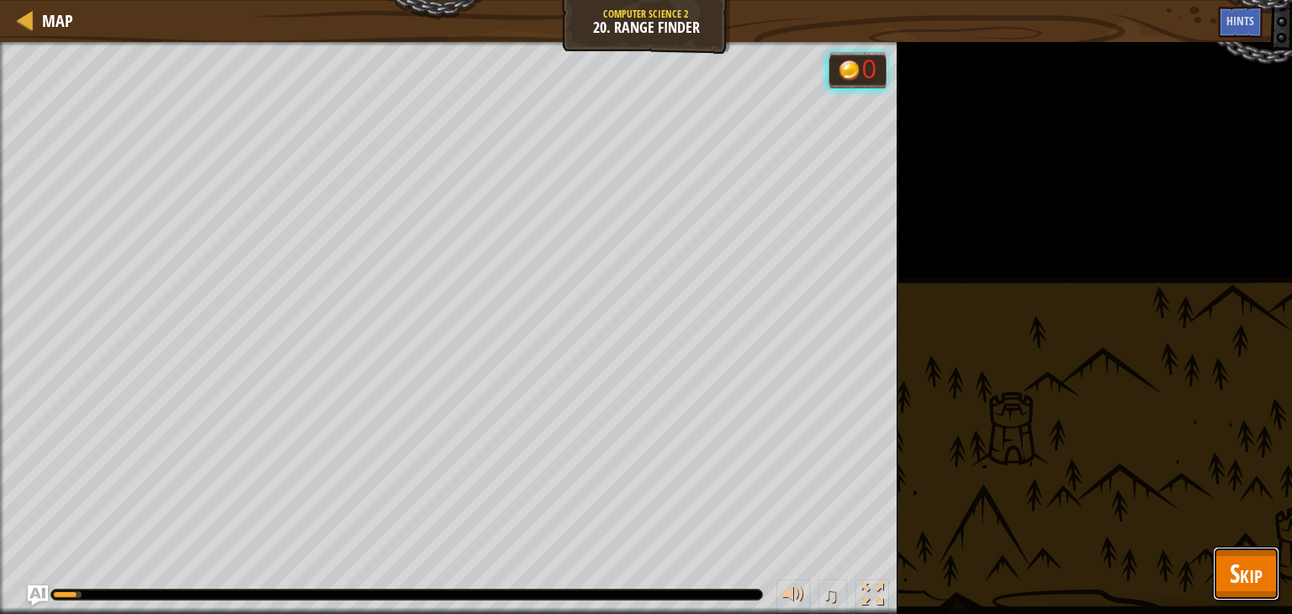
click at [1270, 583] on button "Skip" at bounding box center [1246, 574] width 66 height 54
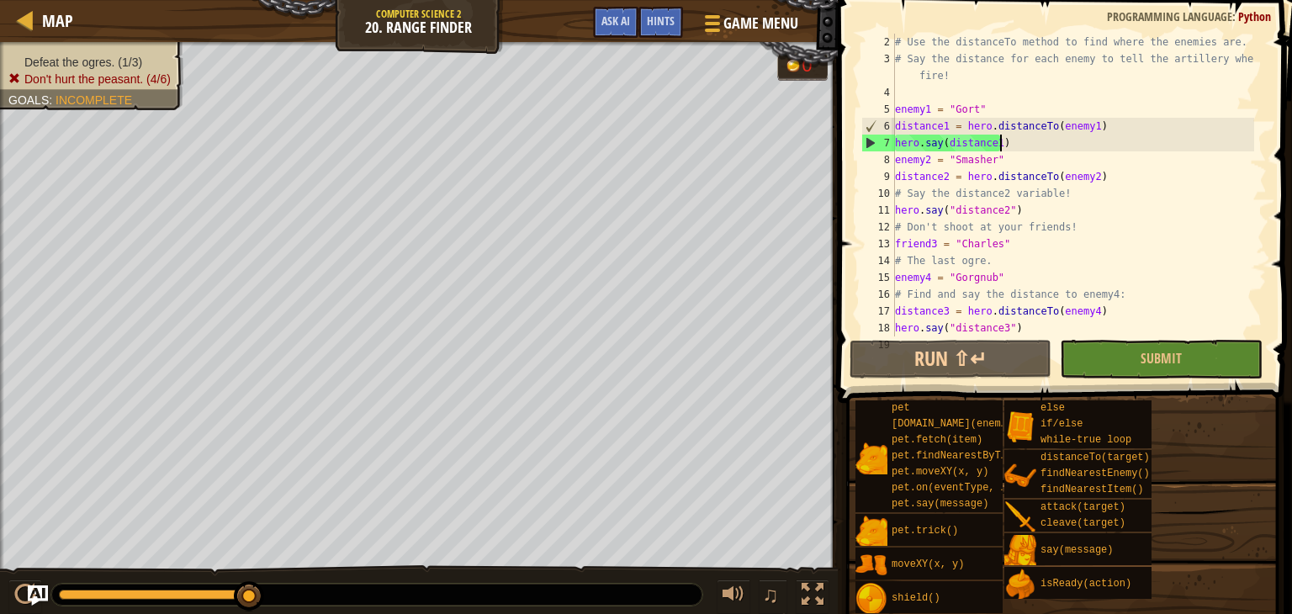
click at [1006, 146] on div "# Use the distanceTo method to find where the enemies are. # Say the distance f…" at bounding box center [1073, 202] width 363 height 336
click at [664, 22] on span "Hints" at bounding box center [661, 21] width 28 height 16
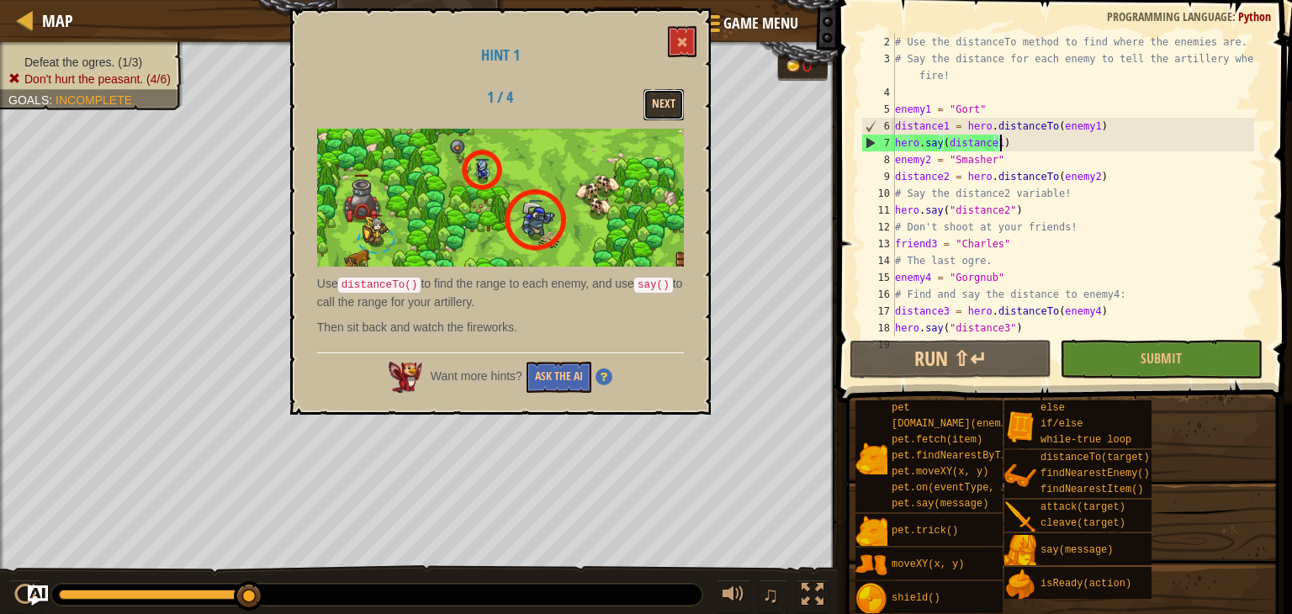
click at [675, 100] on button "Next" at bounding box center [663, 104] width 40 height 31
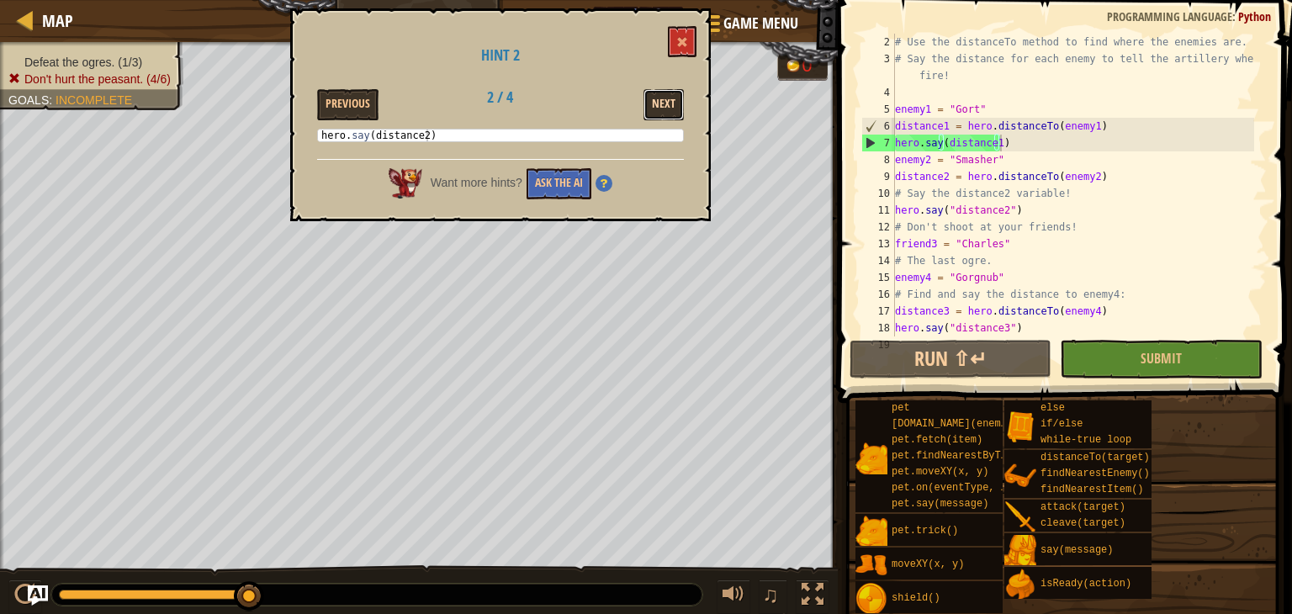
click at [673, 101] on button "Next" at bounding box center [663, 104] width 40 height 31
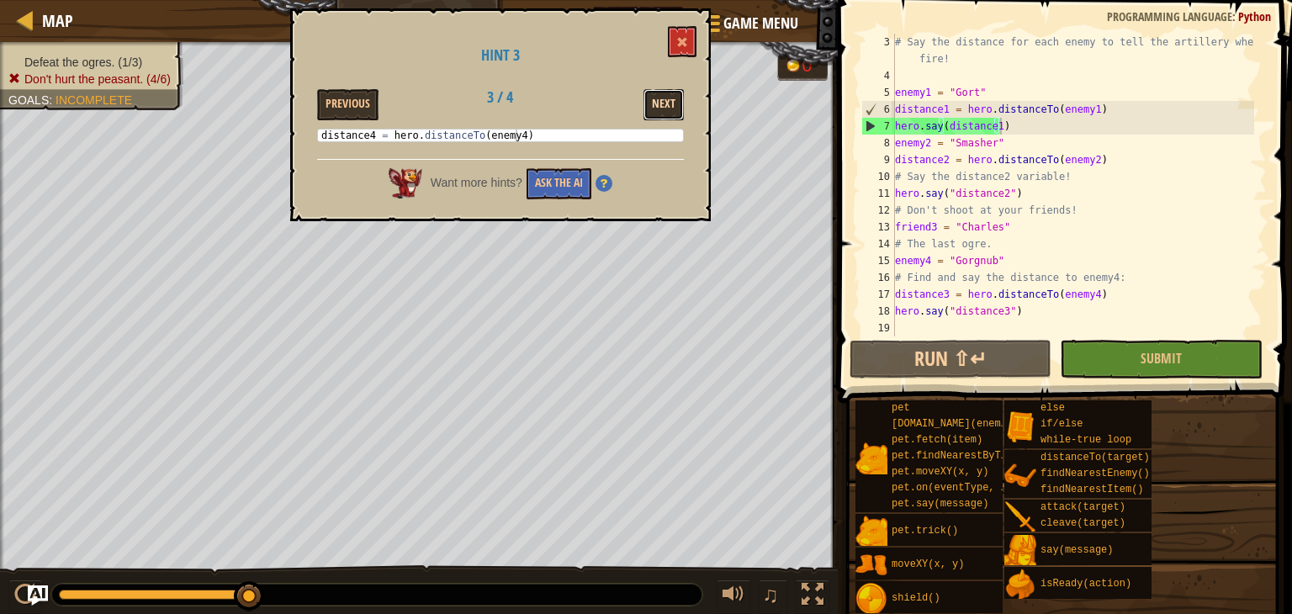
click at [659, 112] on button "Next" at bounding box center [663, 104] width 40 height 31
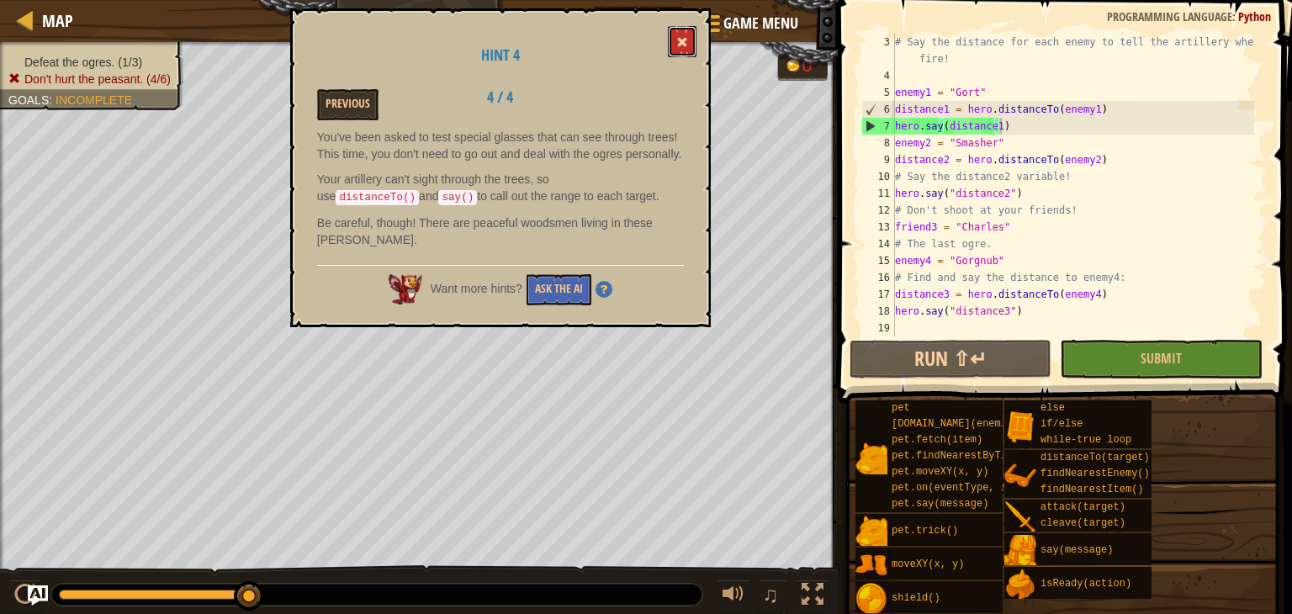
click at [673, 44] on button at bounding box center [682, 41] width 29 height 31
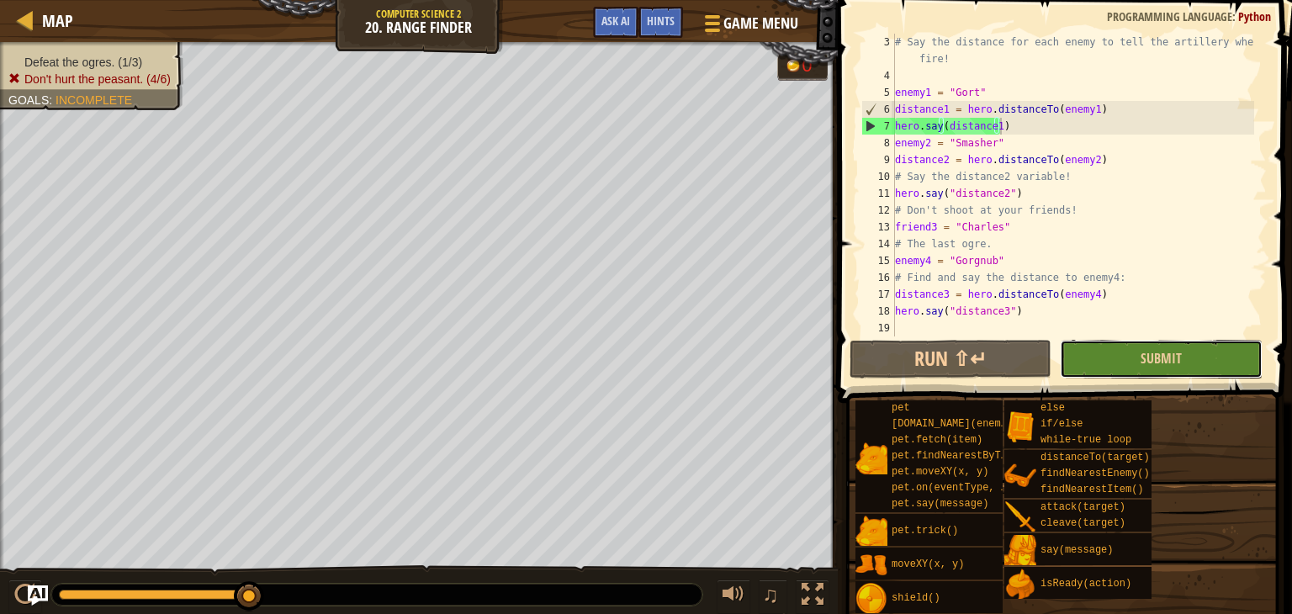
click at [1190, 351] on button "Submit" at bounding box center [1161, 359] width 202 height 39
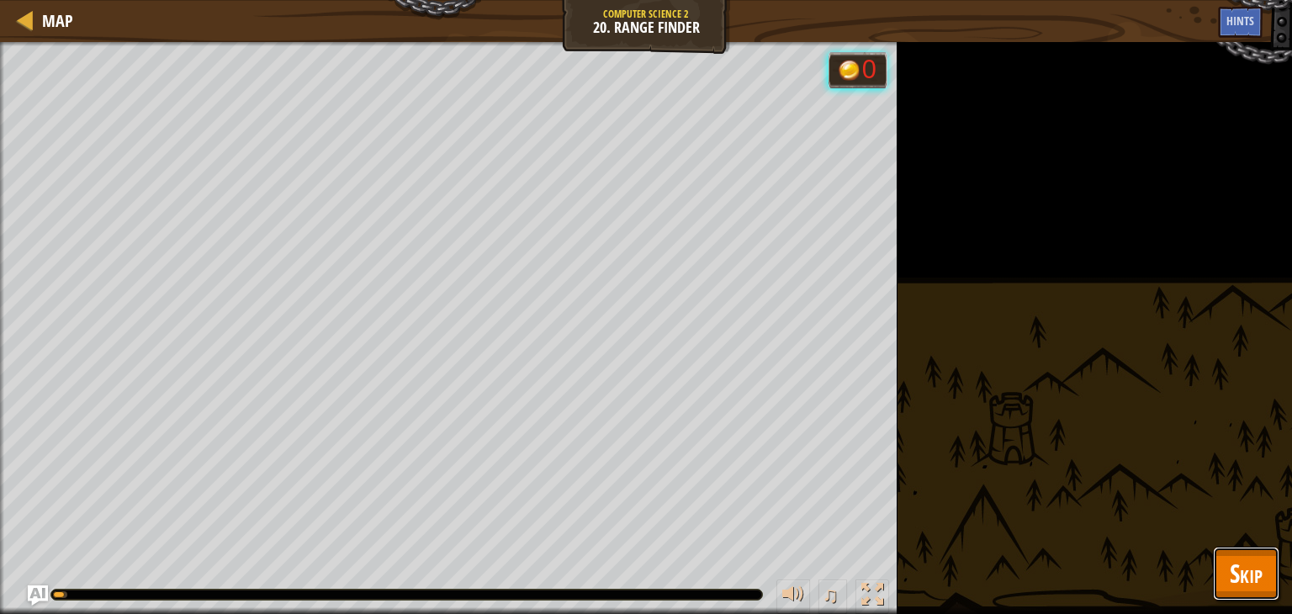
click at [1252, 563] on span "Skip" at bounding box center [1246, 573] width 33 height 34
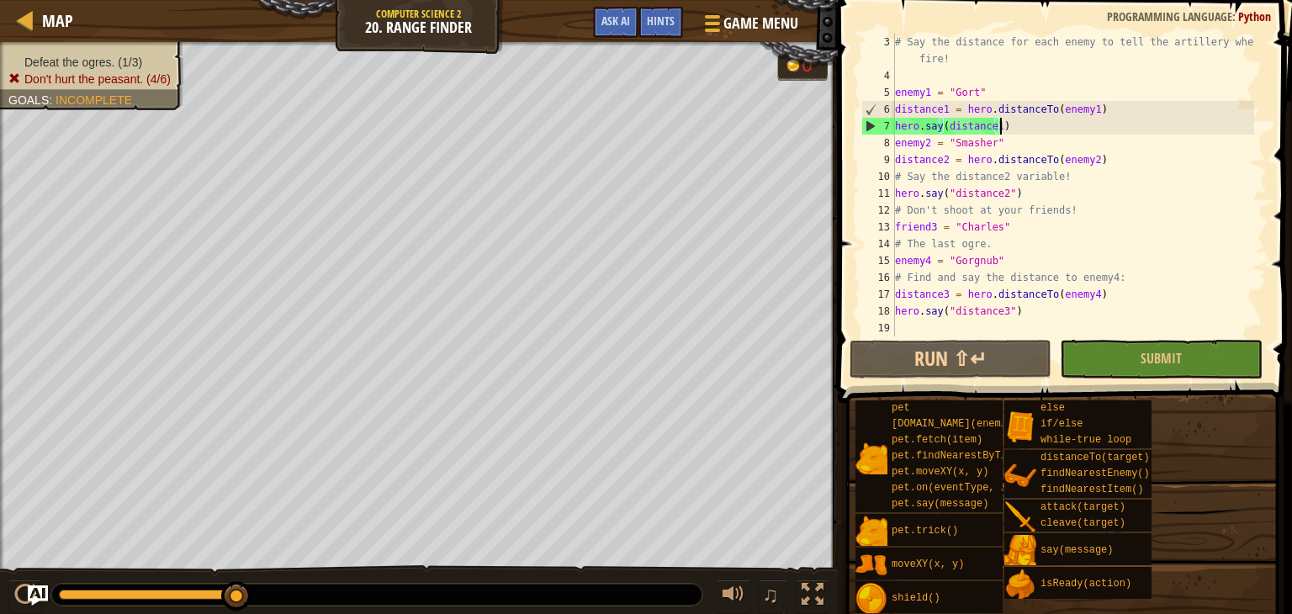
click at [1008, 119] on div "# Say the distance for each enemy to tell the artillery where to fire! enemy1 =…" at bounding box center [1073, 210] width 363 height 353
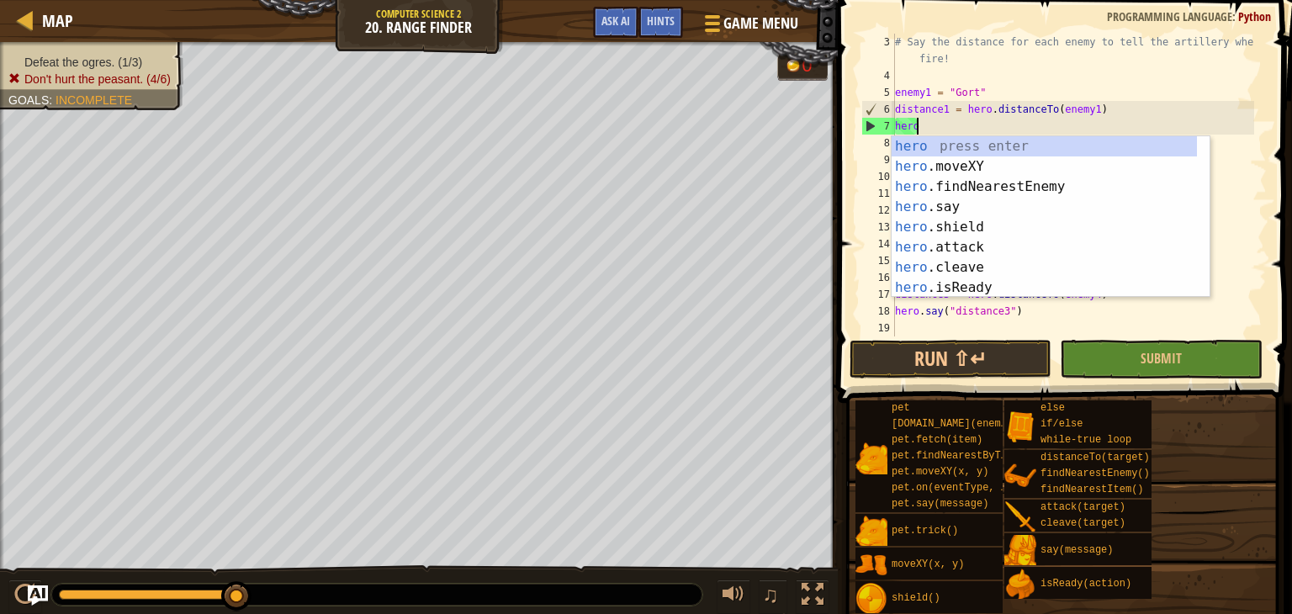
scroll to position [8, 0]
type textarea "h"
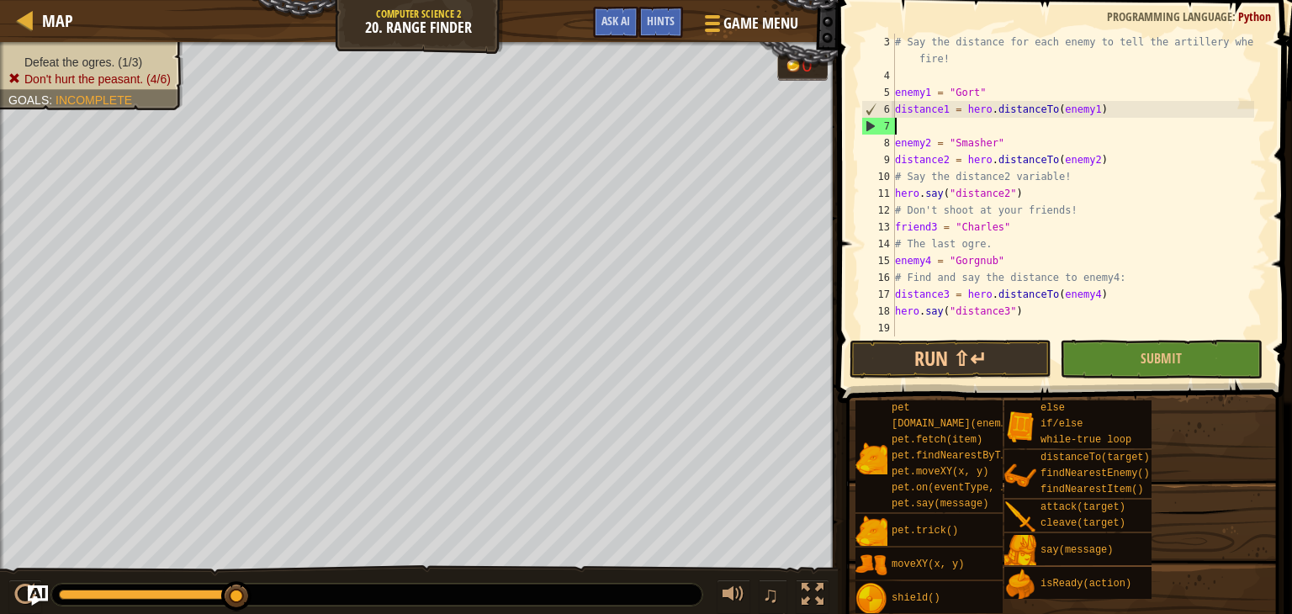
scroll to position [17, 0]
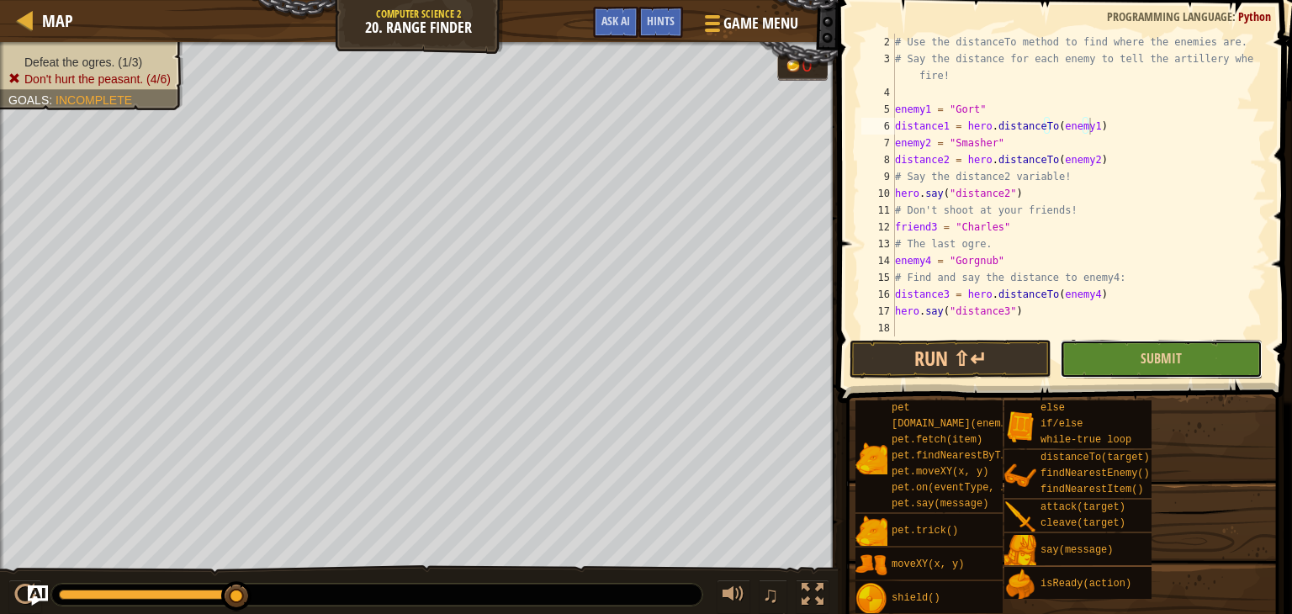
click at [1213, 368] on button "Submit" at bounding box center [1161, 359] width 202 height 39
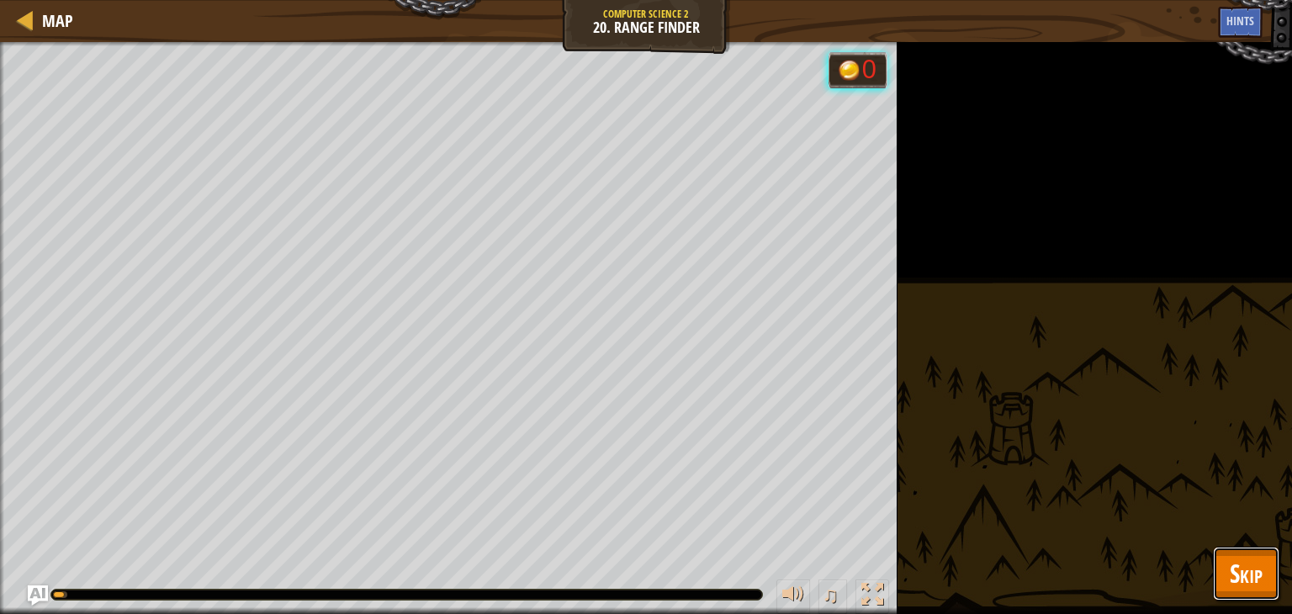
click at [1221, 580] on button "Skip" at bounding box center [1246, 574] width 66 height 54
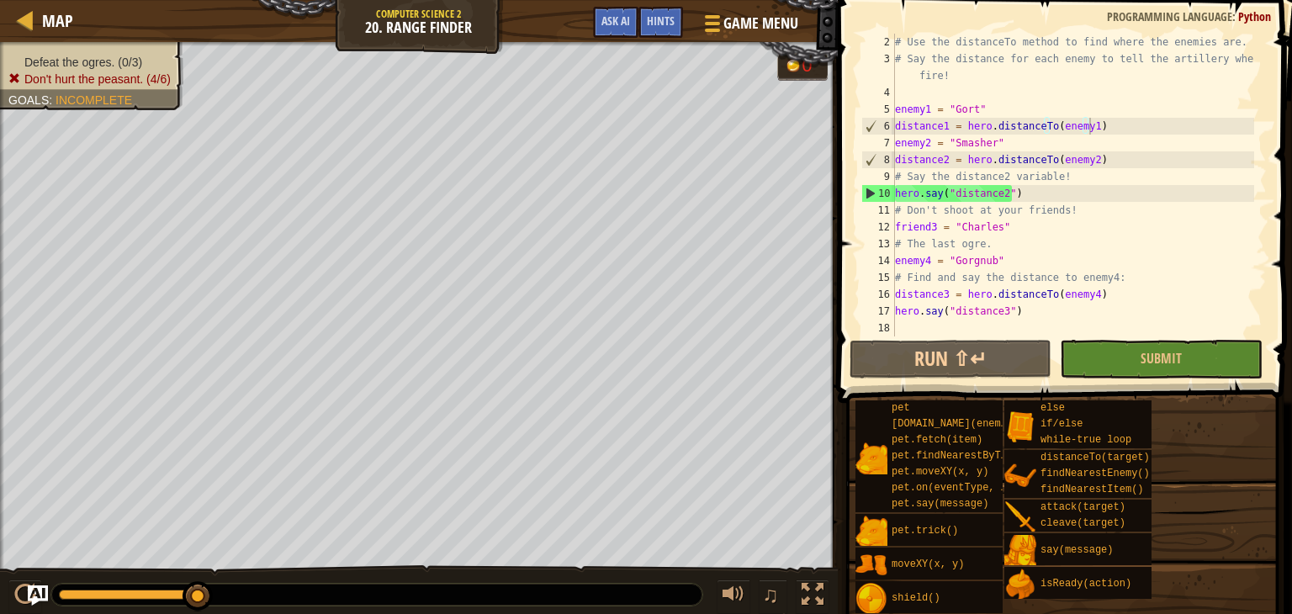
click at [869, 195] on div "10" at bounding box center [878, 193] width 33 height 17
click at [1134, 188] on div "# Use the distanceTo method to find where the enemies are. # Say the distance f…" at bounding box center [1073, 202] width 363 height 336
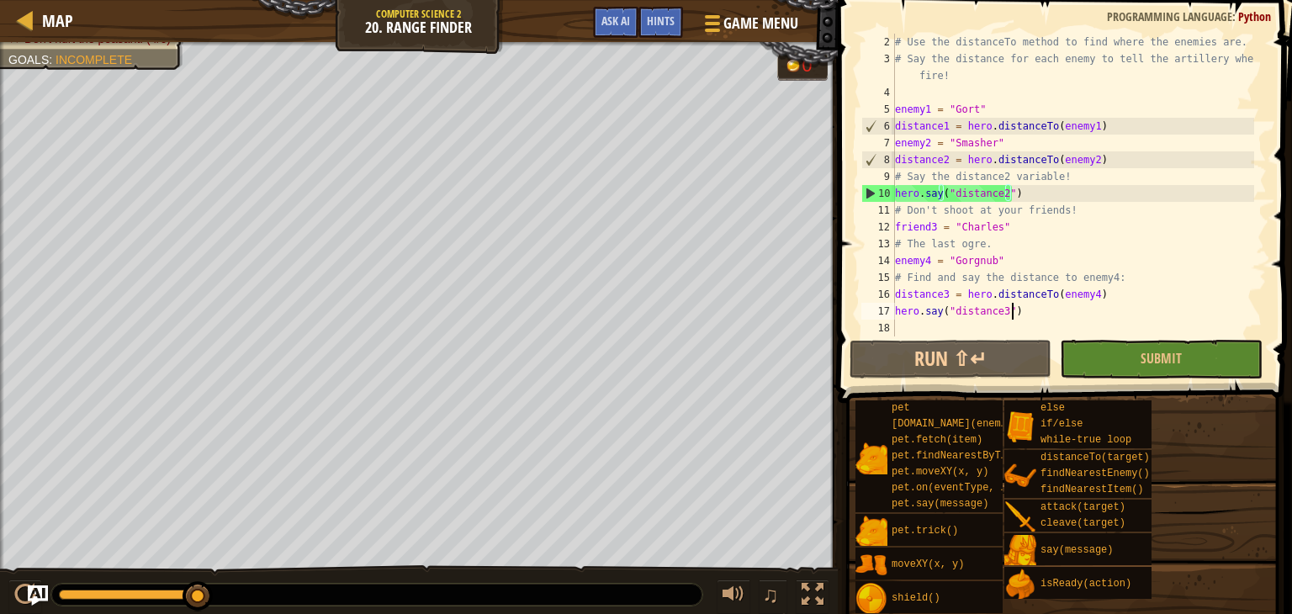
click at [1110, 314] on div "# Use the distanceTo method to find where the enemies are. # Say the distance f…" at bounding box center [1073, 202] width 363 height 336
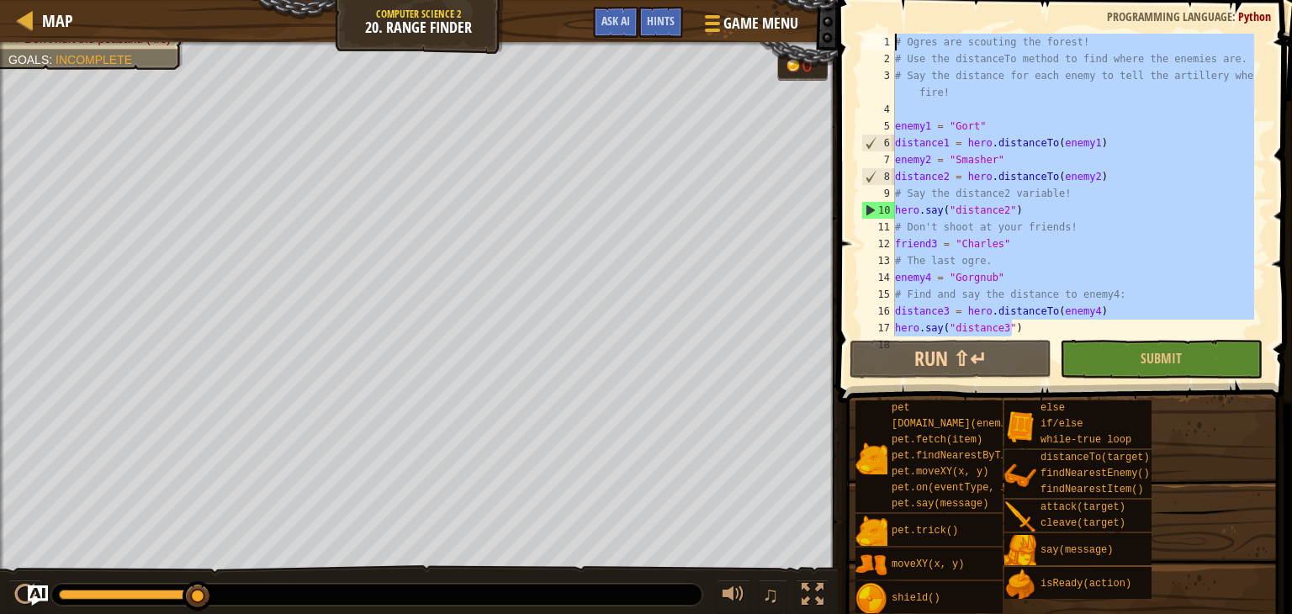
scroll to position [0, 0]
drag, startPoint x: 1109, startPoint y: 315, endPoint x: 850, endPoint y: -66, distance: 460.3
click at [850, 0] on html "Map Computer Science 2 20. Range Finder Game Menu Done Hints Ask AI 1 ההההההההה…" at bounding box center [646, 0] width 1292 height 0
click at [858, 255] on div "# Ogres are scouting the forest! # Use the distanceTo method to find where the …" at bounding box center [1062, 185] width 409 height 303
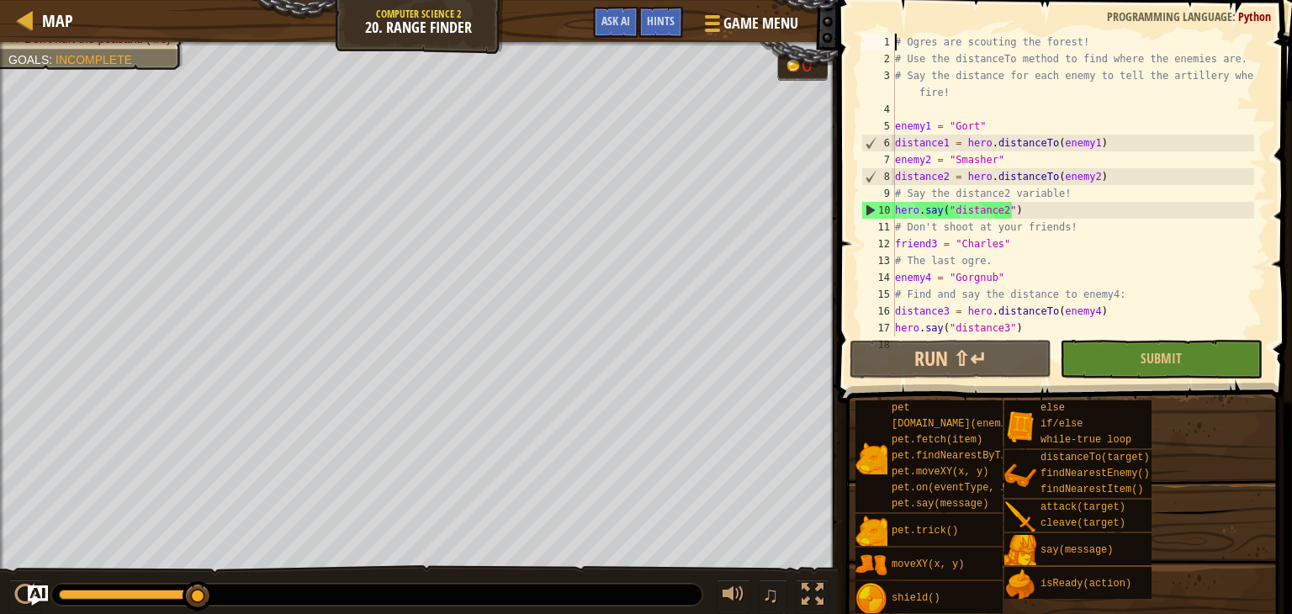
click at [1118, 220] on div "# Ogres are scouting the forest! # Use the distanceTo method to find where the …" at bounding box center [1073, 202] width 363 height 336
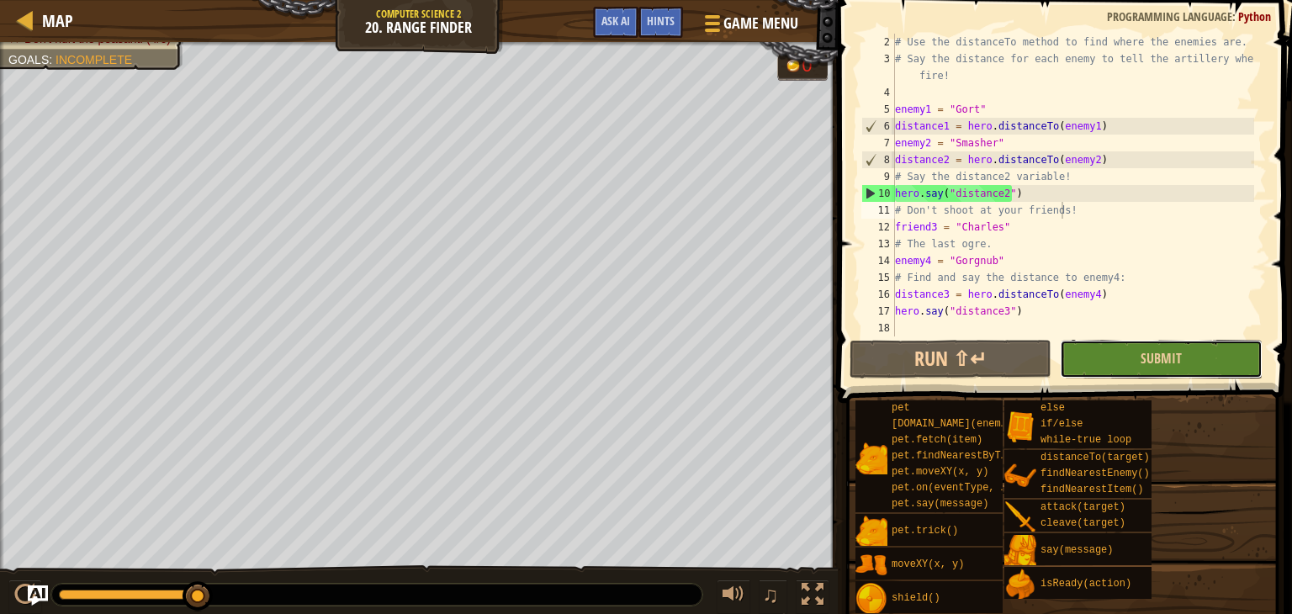
click at [1184, 350] on button "Submit" at bounding box center [1161, 359] width 202 height 39
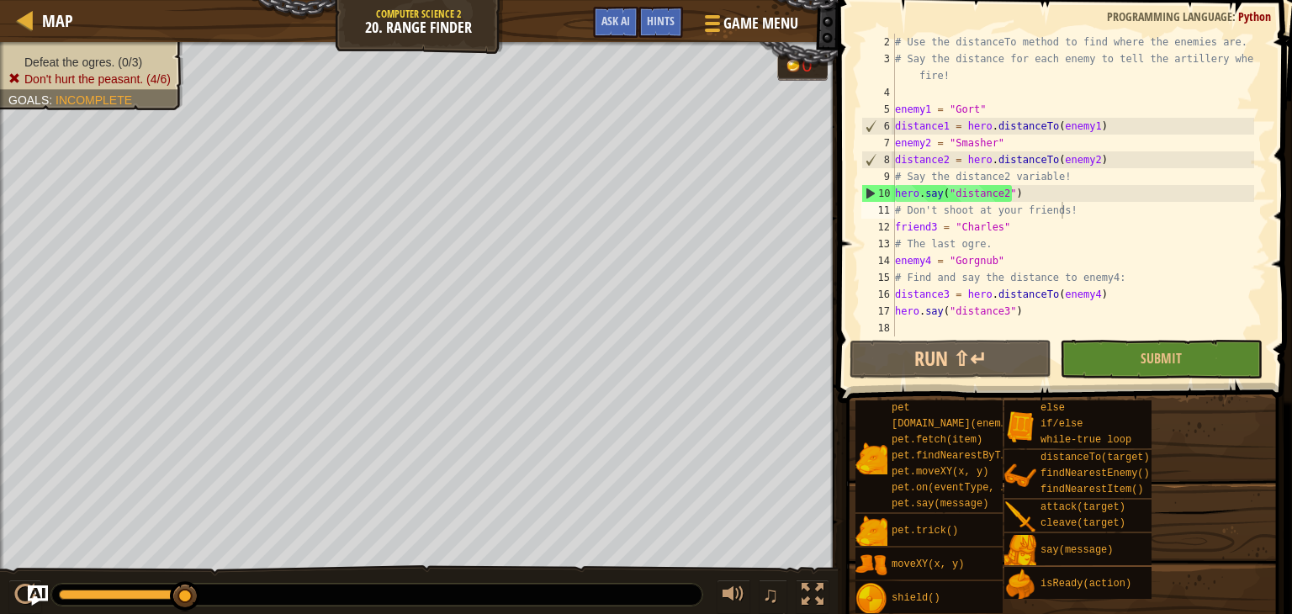
type textarea "distance1 = hero.distanceTo(enemy1)"
click at [1110, 125] on div "# Use the distanceTo method to find where the enemies are. # Say the distance f…" at bounding box center [1073, 202] width 363 height 336
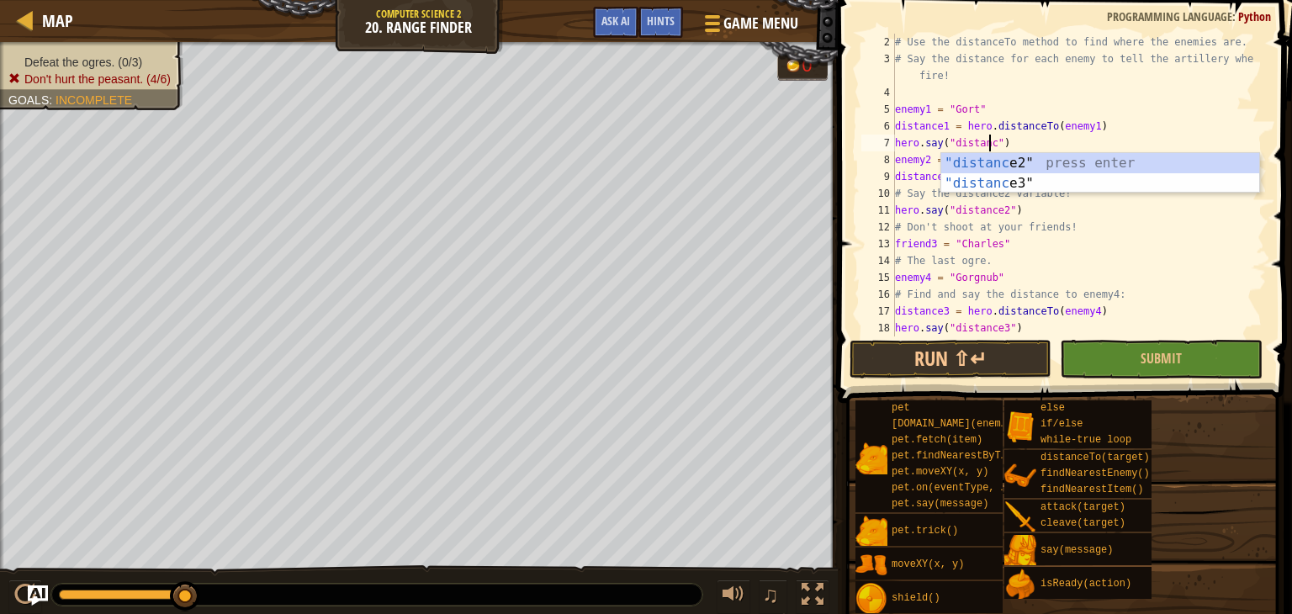
scroll to position [8, 8]
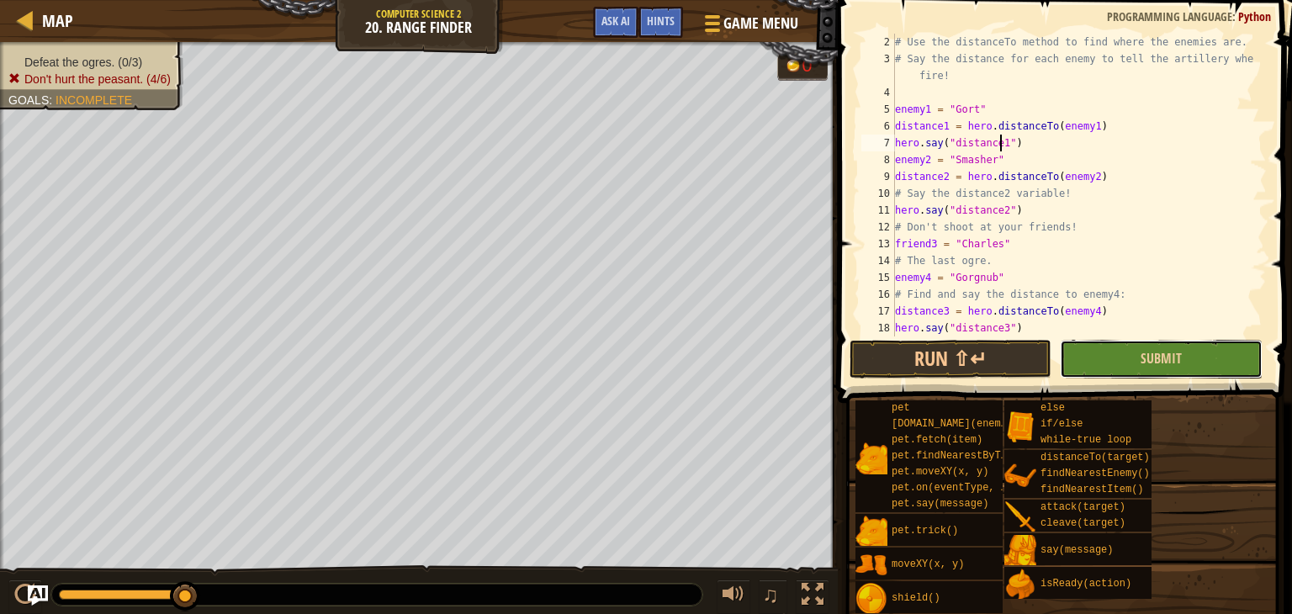
click at [1137, 373] on button "Submit" at bounding box center [1161, 359] width 202 height 39
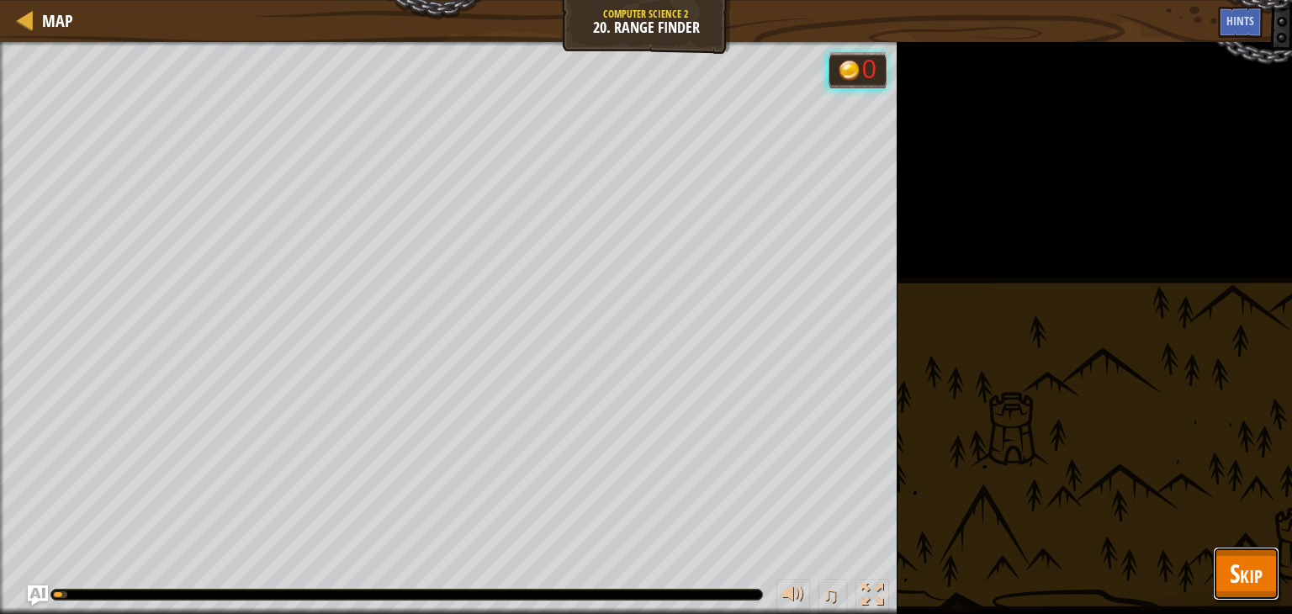
click at [1258, 585] on span "Skip" at bounding box center [1246, 573] width 33 height 34
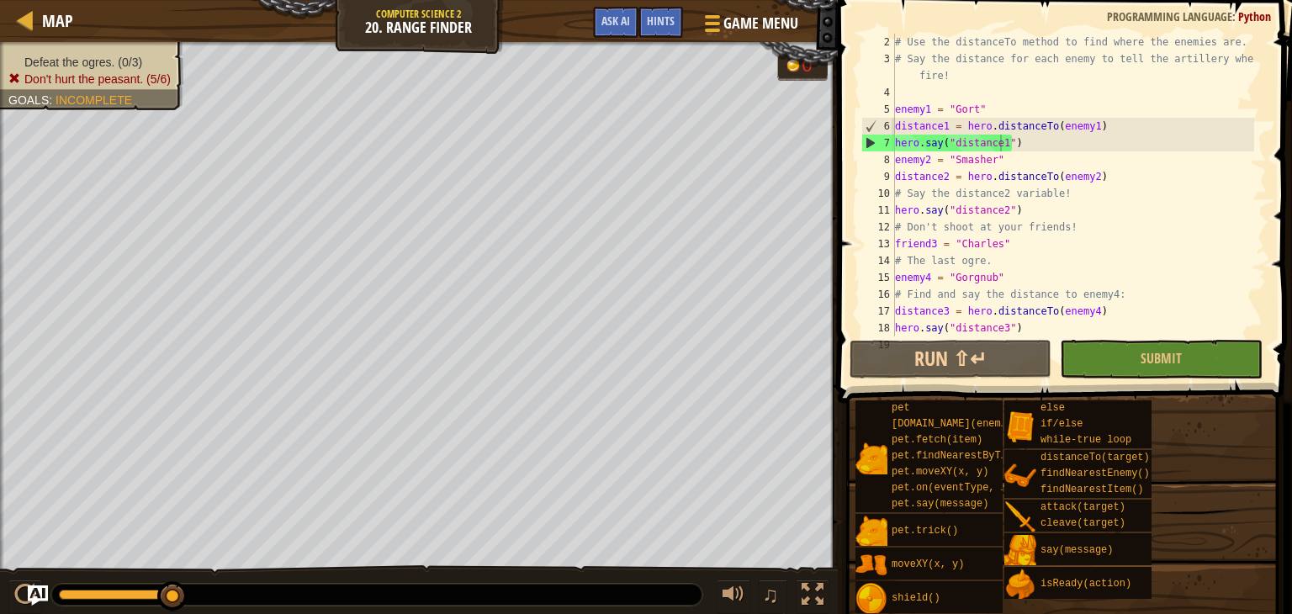
click at [946, 149] on div "# Use the distanceTo method to find where the enemies are. # Say the distance f…" at bounding box center [1073, 202] width 363 height 336
click at [1028, 146] on div "# Use the distanceTo method to find where the enemies are. # Say the distance f…" at bounding box center [1073, 202] width 363 height 336
click at [1117, 352] on button "Submit" at bounding box center [1161, 359] width 202 height 39
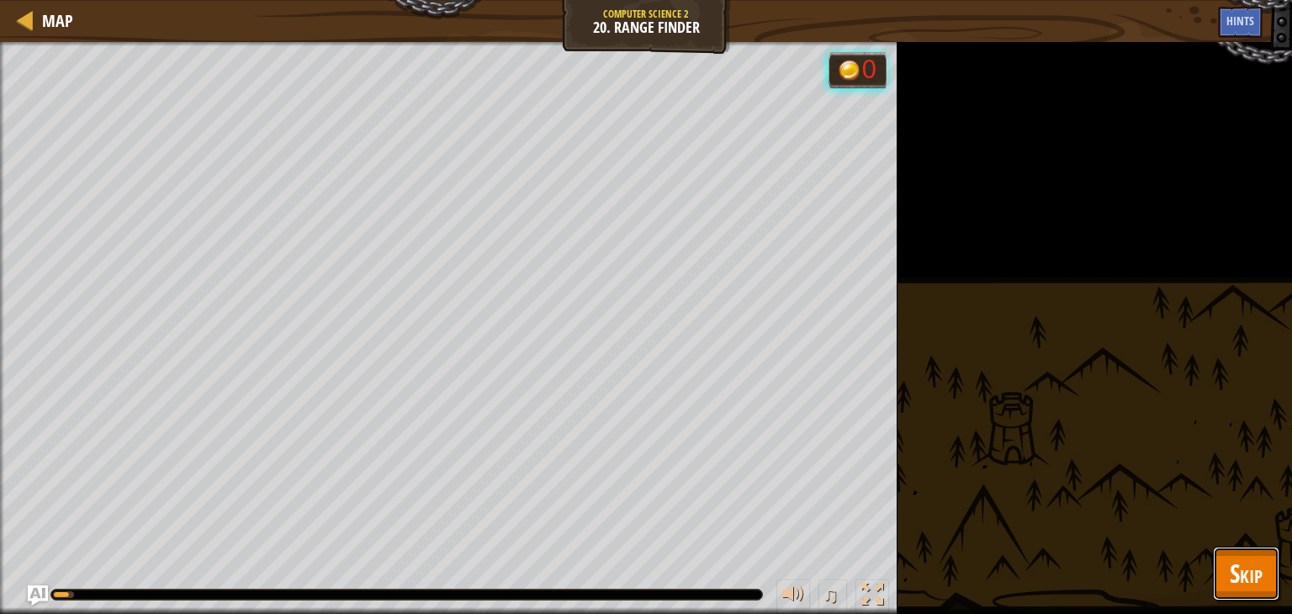
click at [1242, 548] on button "Skip" at bounding box center [1246, 574] width 66 height 54
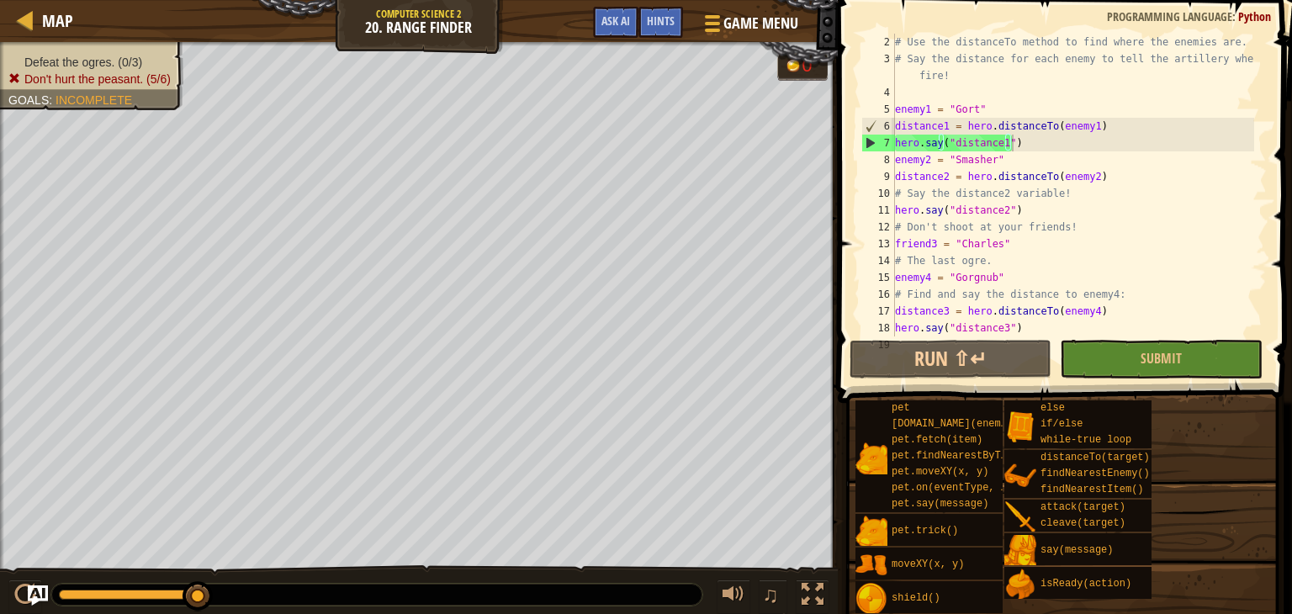
click at [1024, 138] on div "# Use the distanceTo method to find where the enemies are. # Say the distance f…" at bounding box center [1073, 202] width 363 height 336
click at [1112, 177] on div "# Use the distanceTo method to find where the enemies are. # Say the distance f…" at bounding box center [1073, 202] width 363 height 336
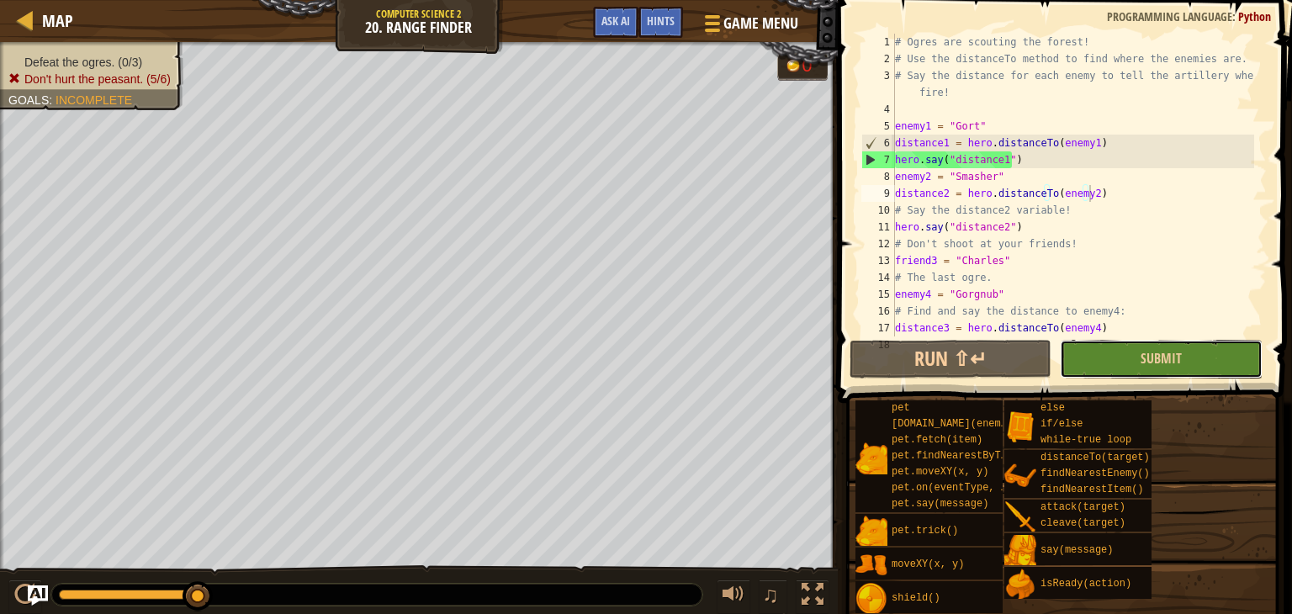
click at [1106, 357] on button "Submit" at bounding box center [1161, 359] width 202 height 39
type textarea "enemy1 = "Gort""
click at [1078, 130] on div "# Ogres are scouting the forest! # Use the distanceTo method to find where the …" at bounding box center [1073, 202] width 363 height 336
click at [945, 119] on div "# Ogres are scouting the forest! # Use the distanceTo method to find where the …" at bounding box center [1073, 202] width 363 height 336
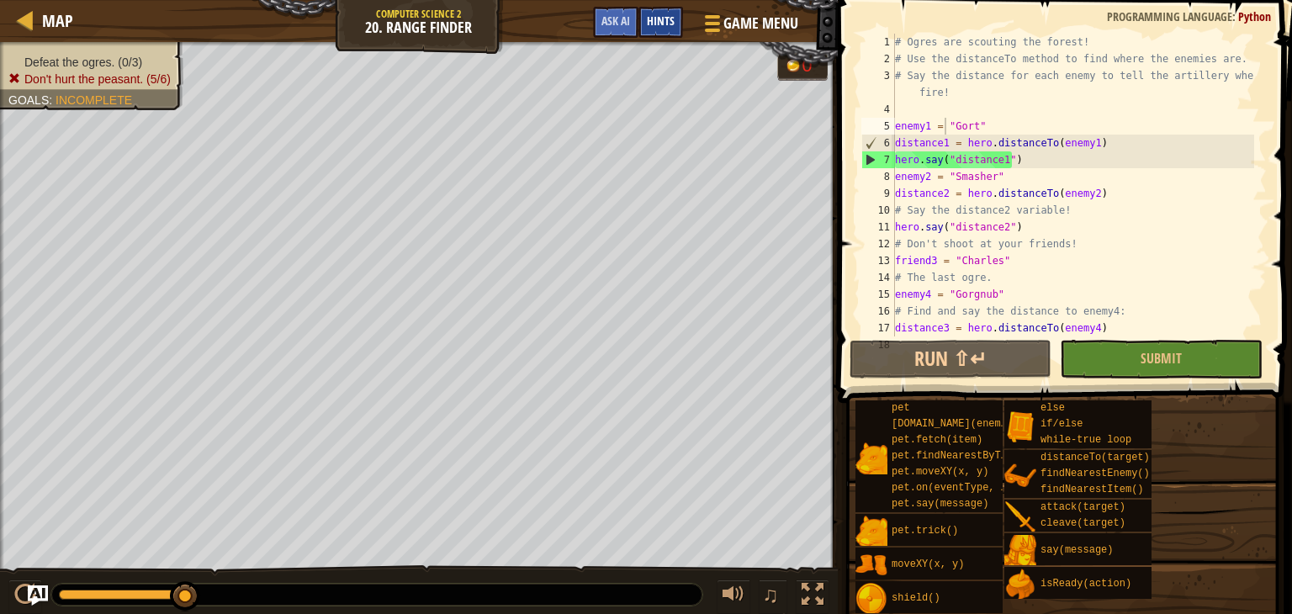
click at [664, 11] on div "Hints" at bounding box center [660, 22] width 45 height 31
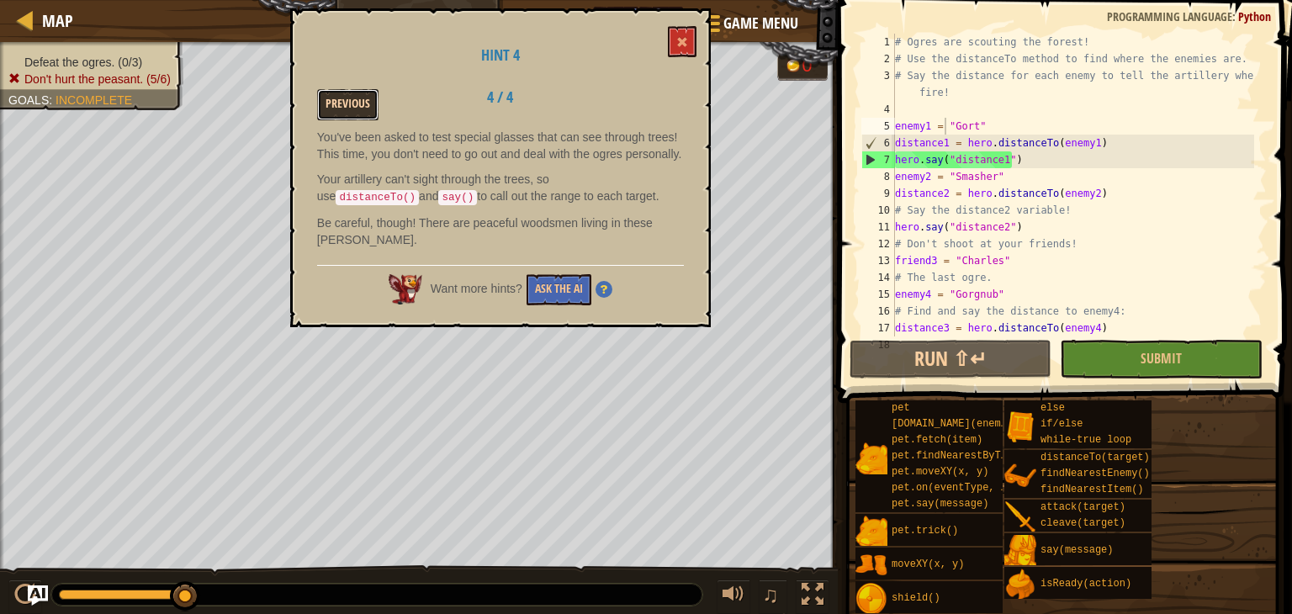
click at [357, 92] on button "Previous" at bounding box center [347, 104] width 61 height 31
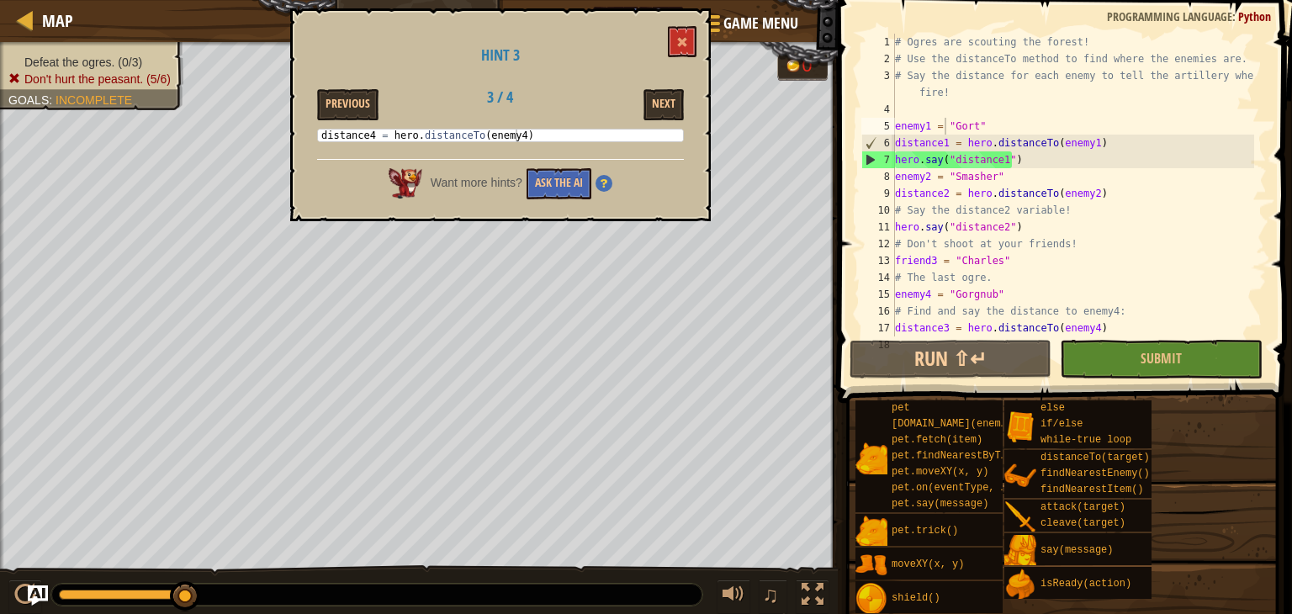
click at [357, 92] on button "Previous" at bounding box center [347, 104] width 61 height 31
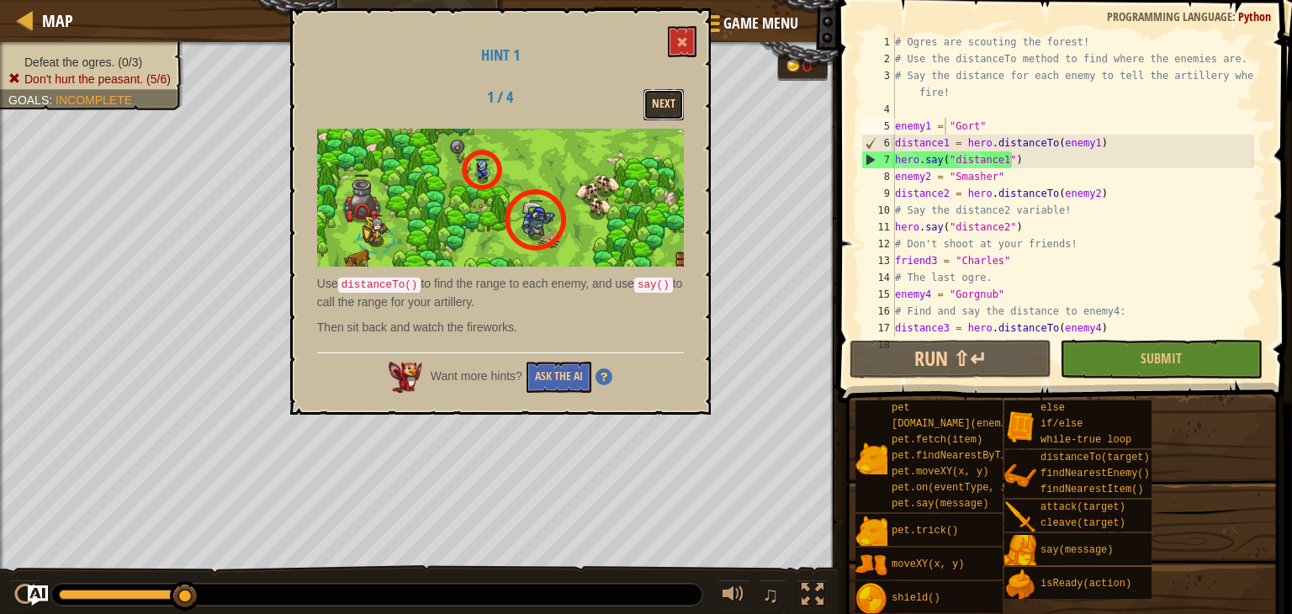
click at [646, 102] on button "Next" at bounding box center [663, 104] width 40 height 31
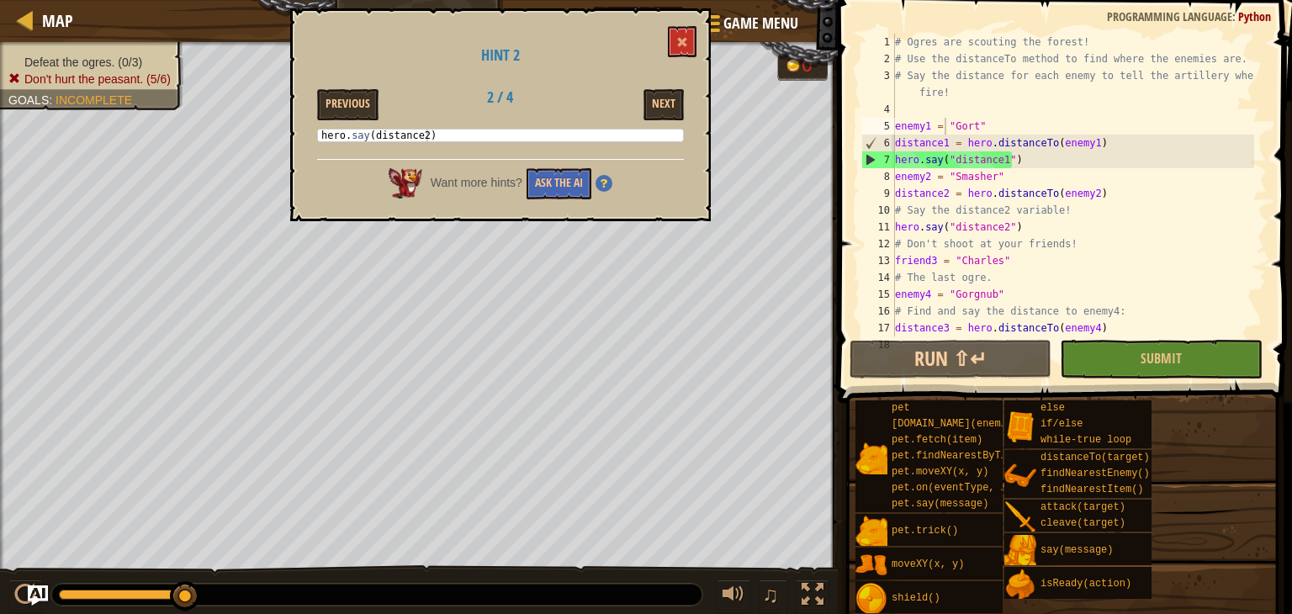
type textarea "hero.say(distance2)"
drag, startPoint x: 379, startPoint y: 138, endPoint x: 408, endPoint y: 145, distance: 30.2
click at [408, 145] on div "hero.say(distance2) 1 hero . say ( distance2 ) הההההההההההההההההההההההההההההההה…" at bounding box center [500, 140] width 367 height 22
click at [439, 131] on div "hero . say ( distance2 )" at bounding box center [500, 136] width 365 height 12
click at [664, 95] on button "Next" at bounding box center [663, 104] width 40 height 31
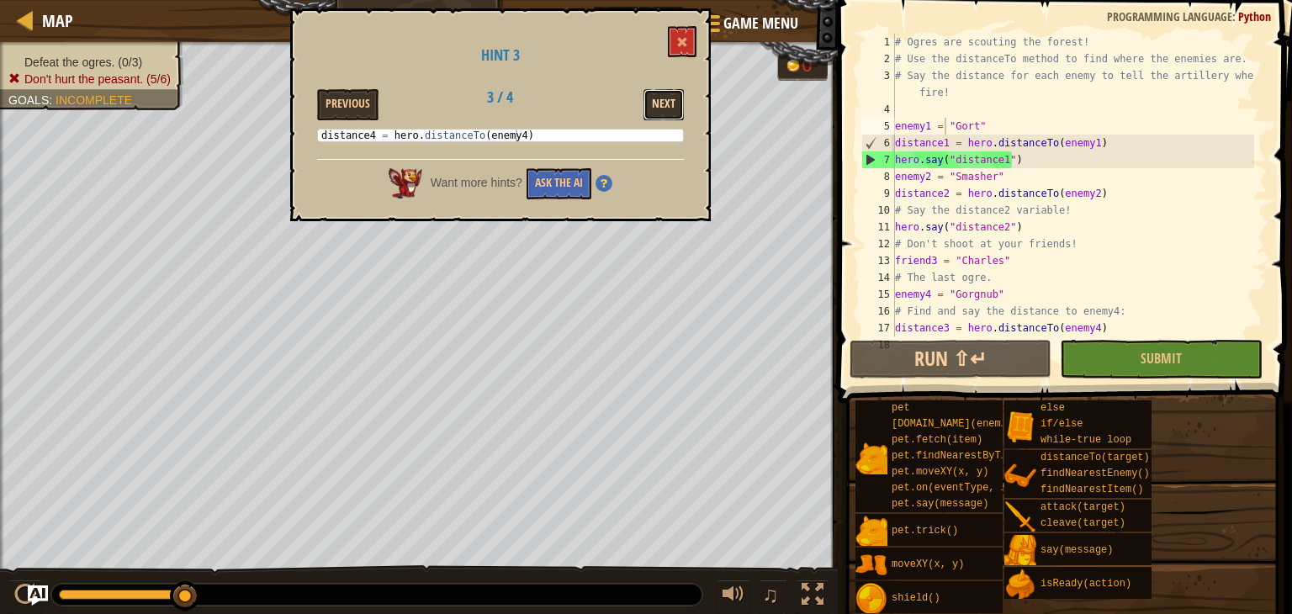
click at [670, 98] on button "Next" at bounding box center [663, 104] width 40 height 31
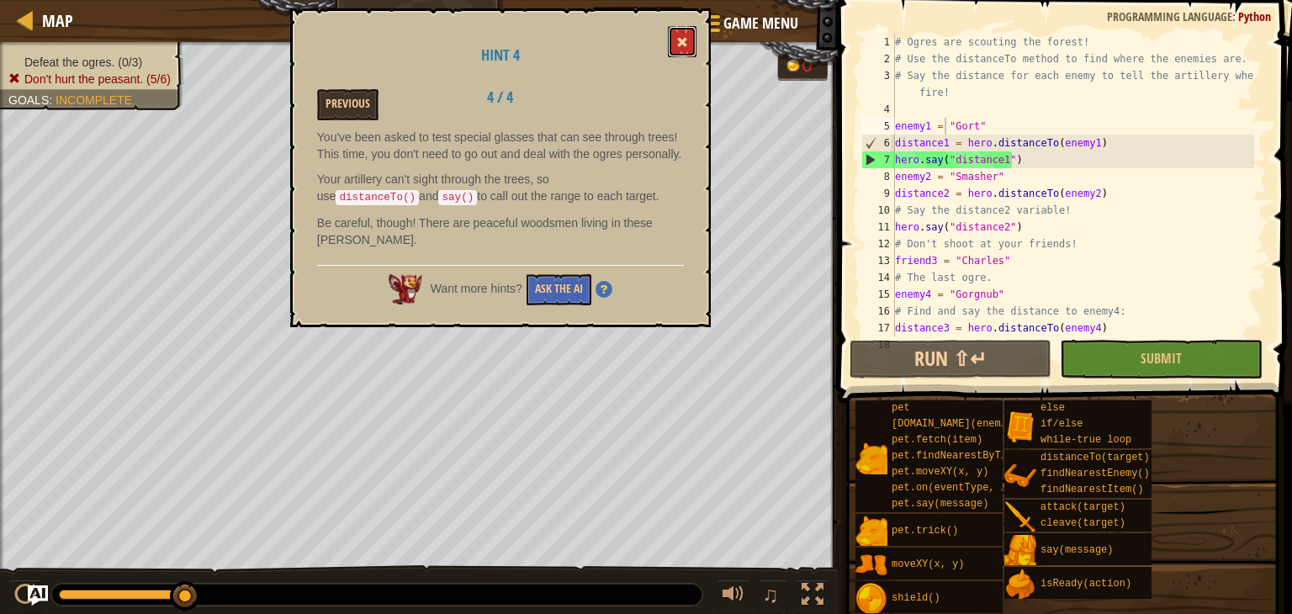
click at [675, 45] on button at bounding box center [682, 41] width 29 height 31
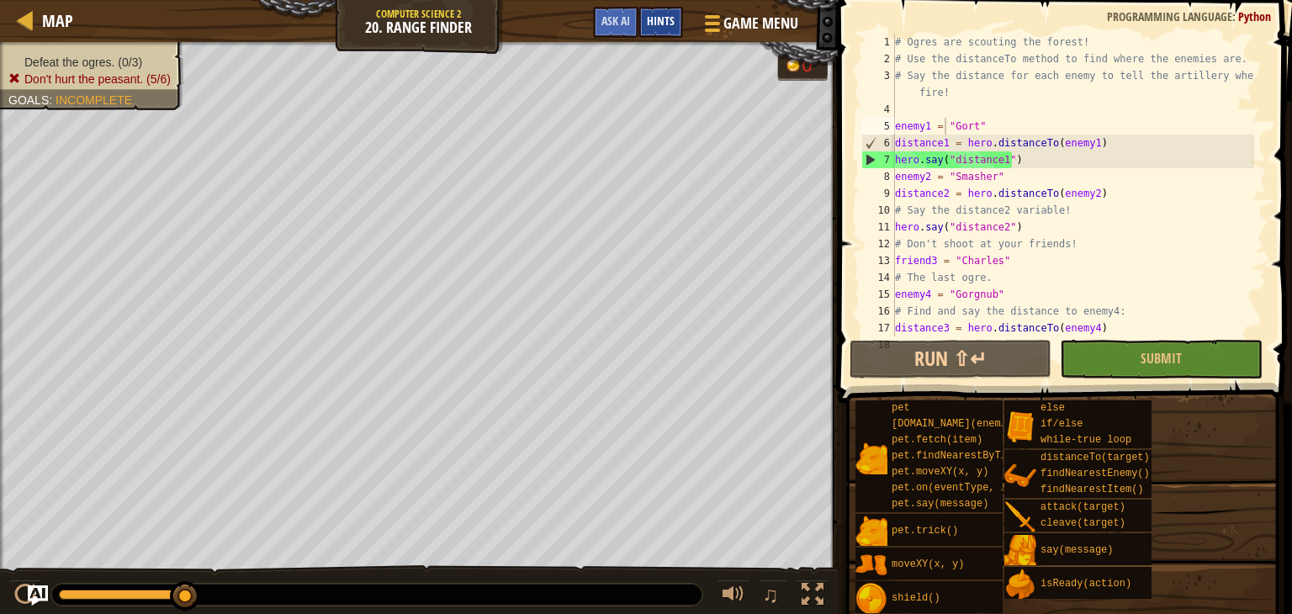
click at [659, 23] on span "Hints" at bounding box center [661, 21] width 28 height 16
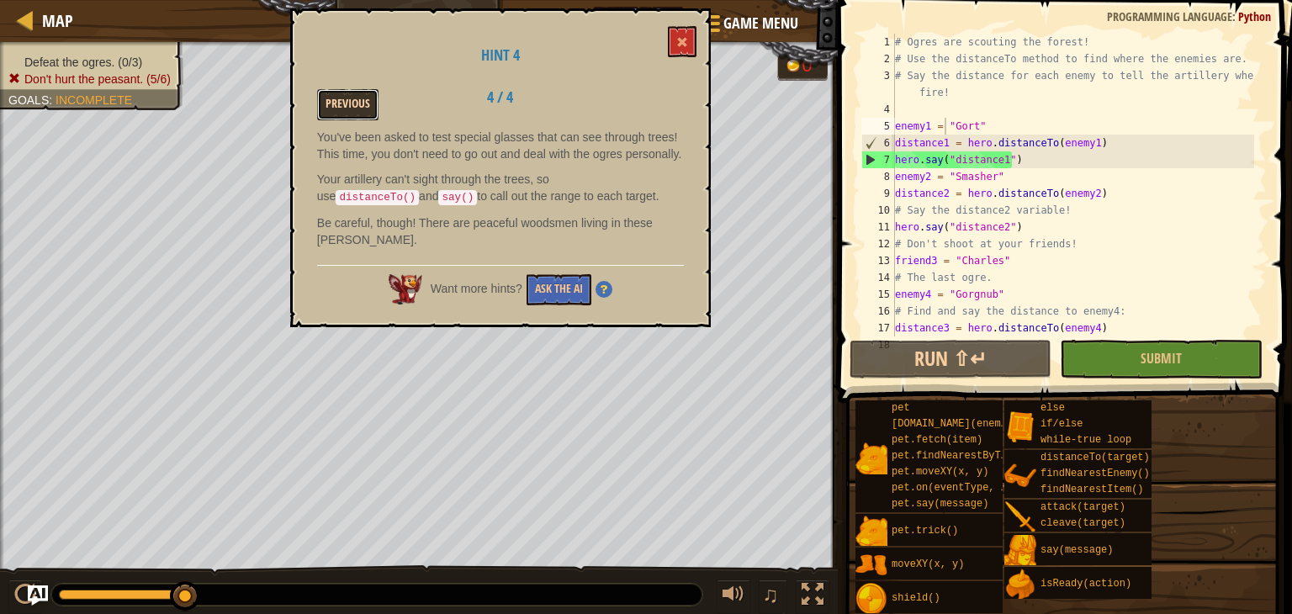
click at [362, 100] on button "Previous" at bounding box center [347, 104] width 61 height 31
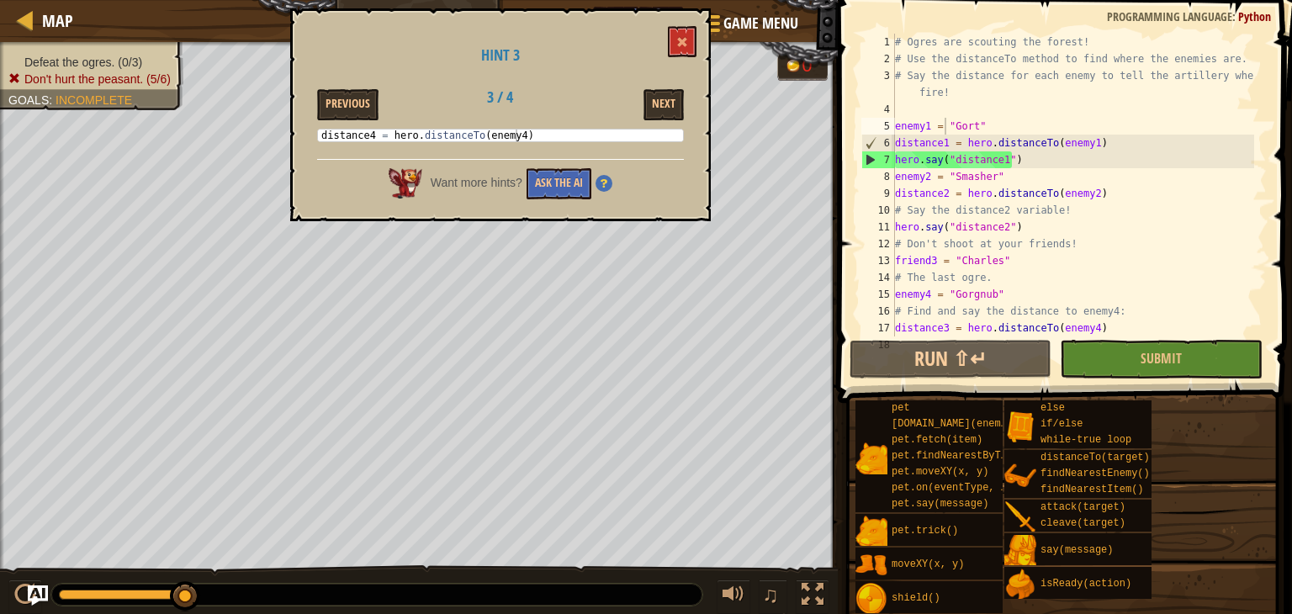
click at [362, 100] on button "Previous" at bounding box center [347, 104] width 61 height 31
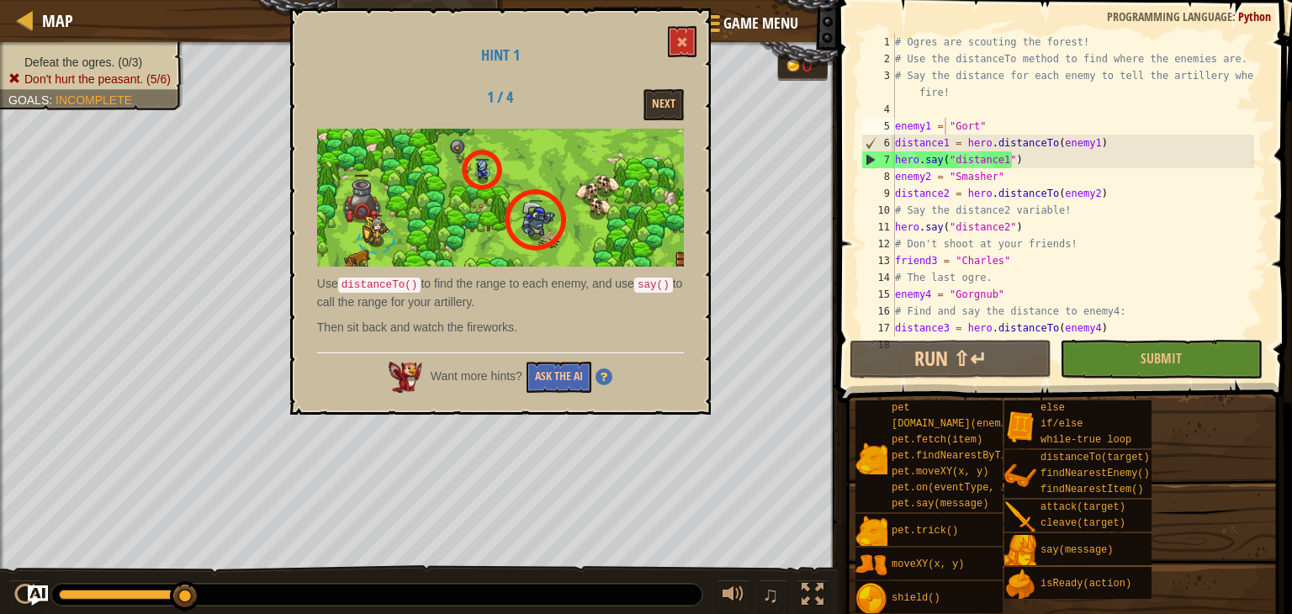
click at [362, 100] on div "1 / 4 Next" at bounding box center [501, 104] width 392 height 31
click at [538, 373] on button "Ask the AI" at bounding box center [559, 377] width 65 height 31
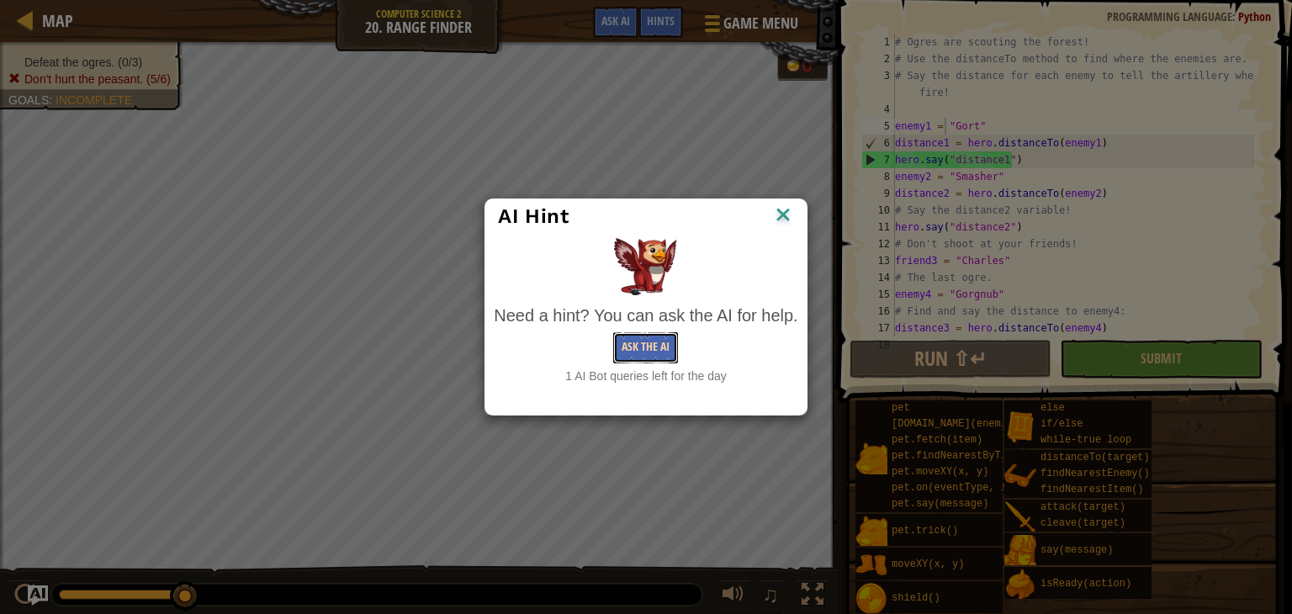
click at [645, 353] on button "Ask the AI" at bounding box center [645, 347] width 65 height 31
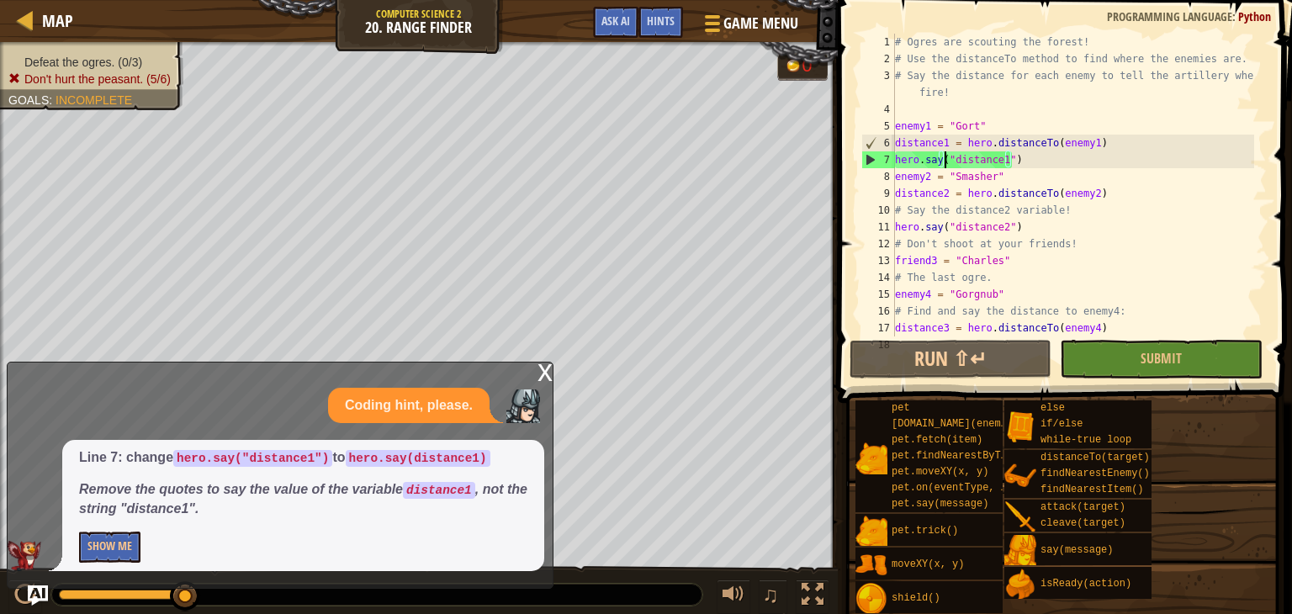
click at [944, 167] on div "# Ogres are scouting the forest! # Use the distanceTo method to find where the …" at bounding box center [1073, 202] width 363 height 336
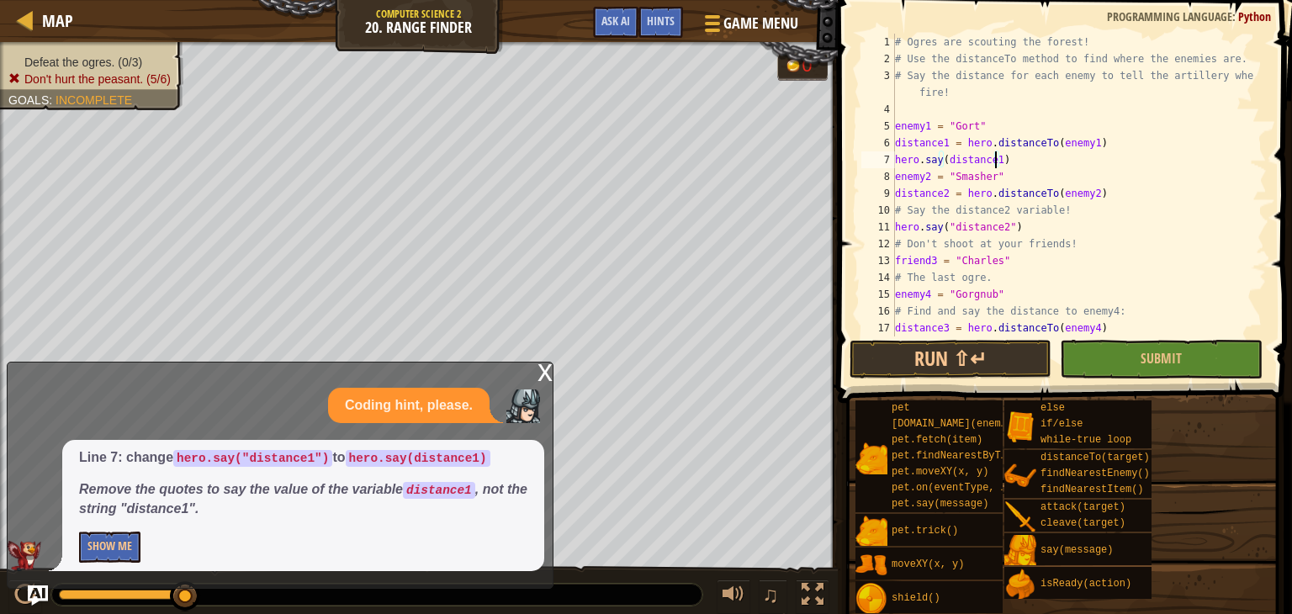
click at [945, 216] on div "# Ogres are scouting the forest! # Use the distanceTo method to find where the …" at bounding box center [1073, 202] width 363 height 336
click at [951, 220] on div "# Ogres are scouting the forest! # Use the distanceTo method to find where the …" at bounding box center [1073, 202] width 363 height 336
click at [1004, 220] on div "# Ogres are scouting the forest! # Use the distanceTo method to find where the …" at bounding box center [1073, 202] width 363 height 336
click at [1002, 218] on div "# Ogres are scouting the forest! # Use the distanceTo method to find where the …" at bounding box center [1073, 202] width 363 height 336
click at [1001, 223] on div "# Ogres are scouting the forest! # Use the distanceTo method to find where the …" at bounding box center [1073, 202] width 363 height 336
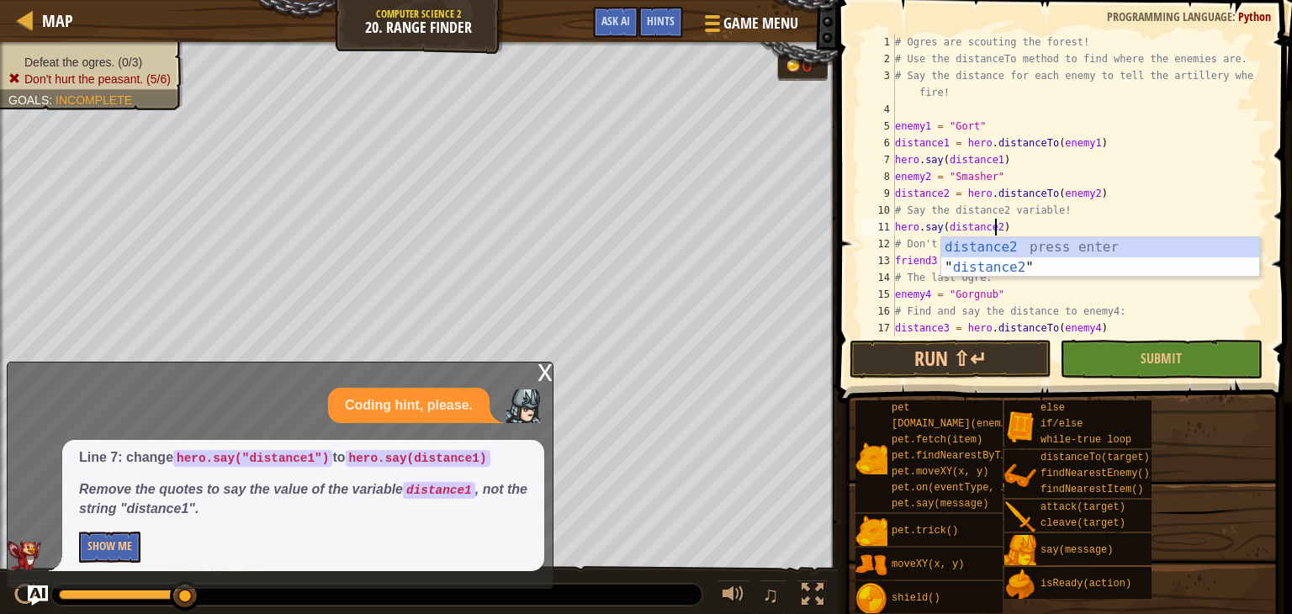
click at [956, 315] on div "# Ogres are scouting the forest! # Use the distanceTo method to find where the …" at bounding box center [1073, 202] width 363 height 336
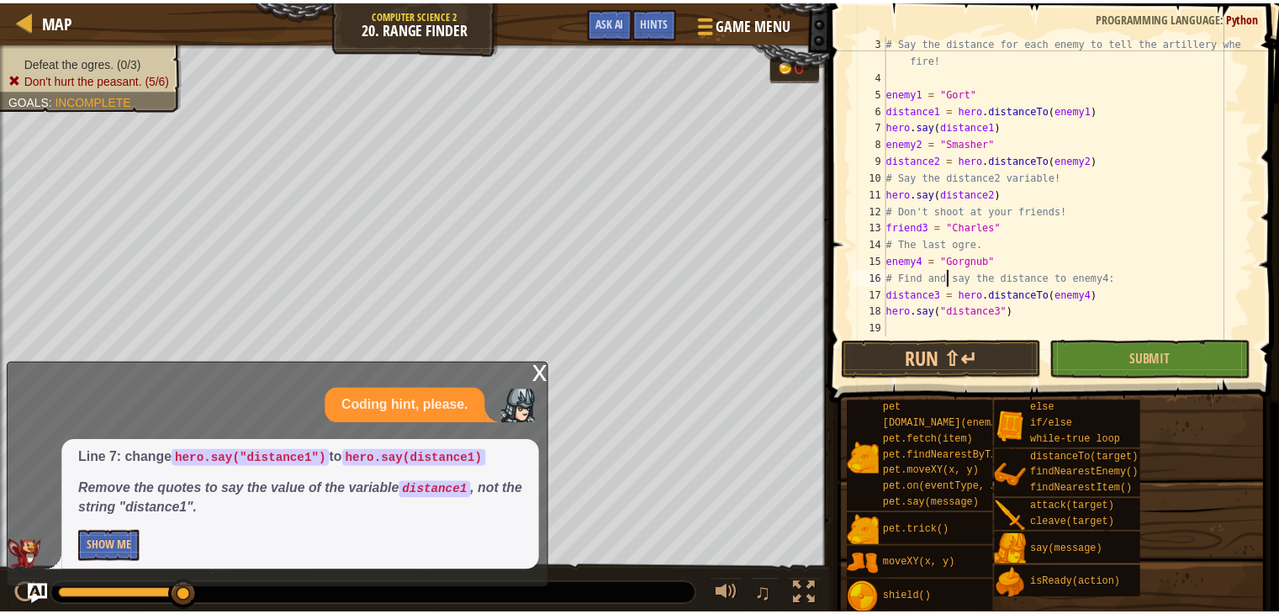
scroll to position [34, 0]
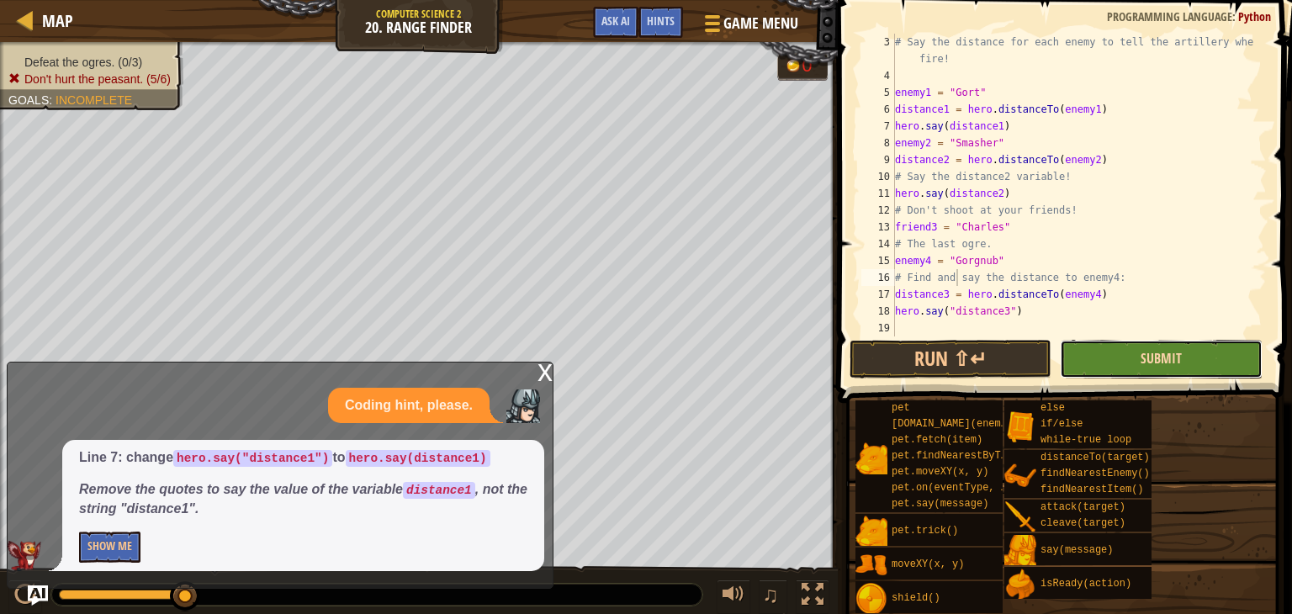
click at [1173, 347] on button "Submit" at bounding box center [1161, 359] width 202 height 39
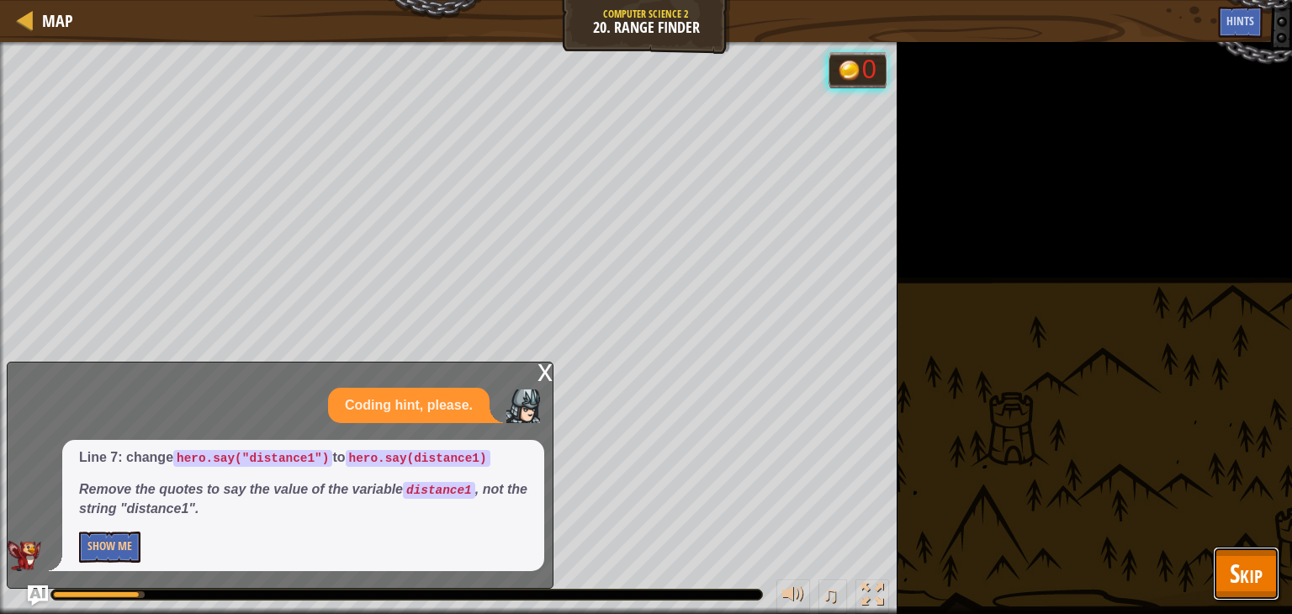
click at [1242, 567] on span "Skip" at bounding box center [1246, 573] width 33 height 34
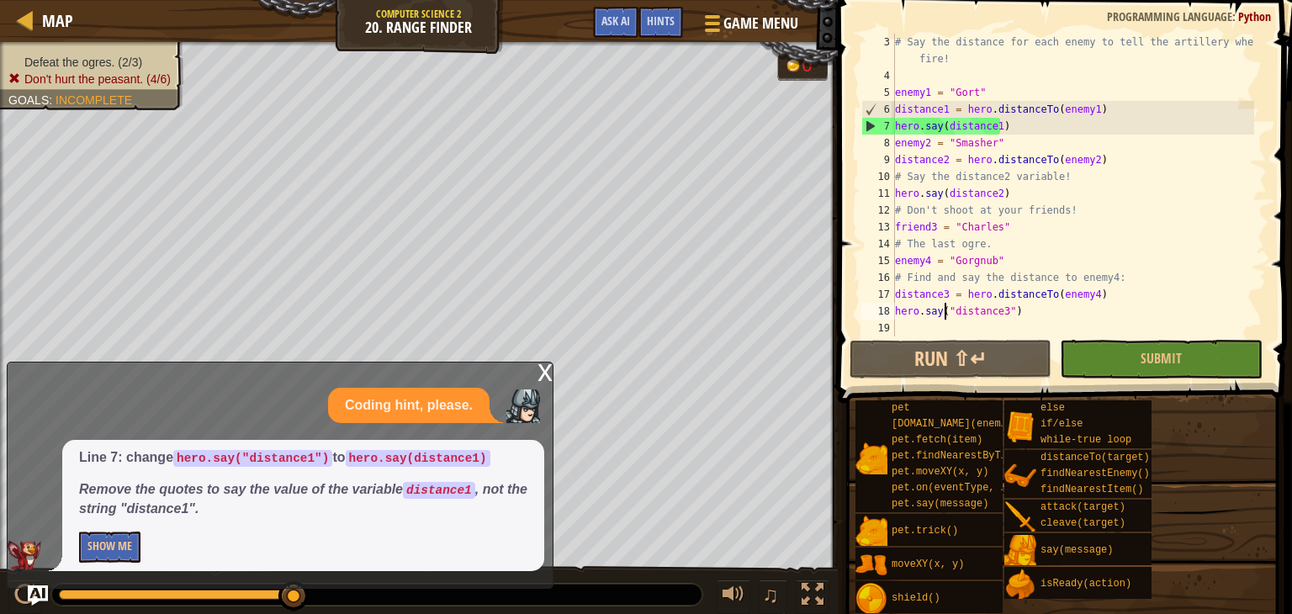
click at [947, 314] on div "# Say the distance for each enemy to tell the artillery where to fire! enemy1 =…" at bounding box center [1073, 210] width 363 height 353
click at [951, 314] on div "# Say the distance for each enemy to tell the artillery where to fire! enemy1 =…" at bounding box center [1073, 210] width 363 height 353
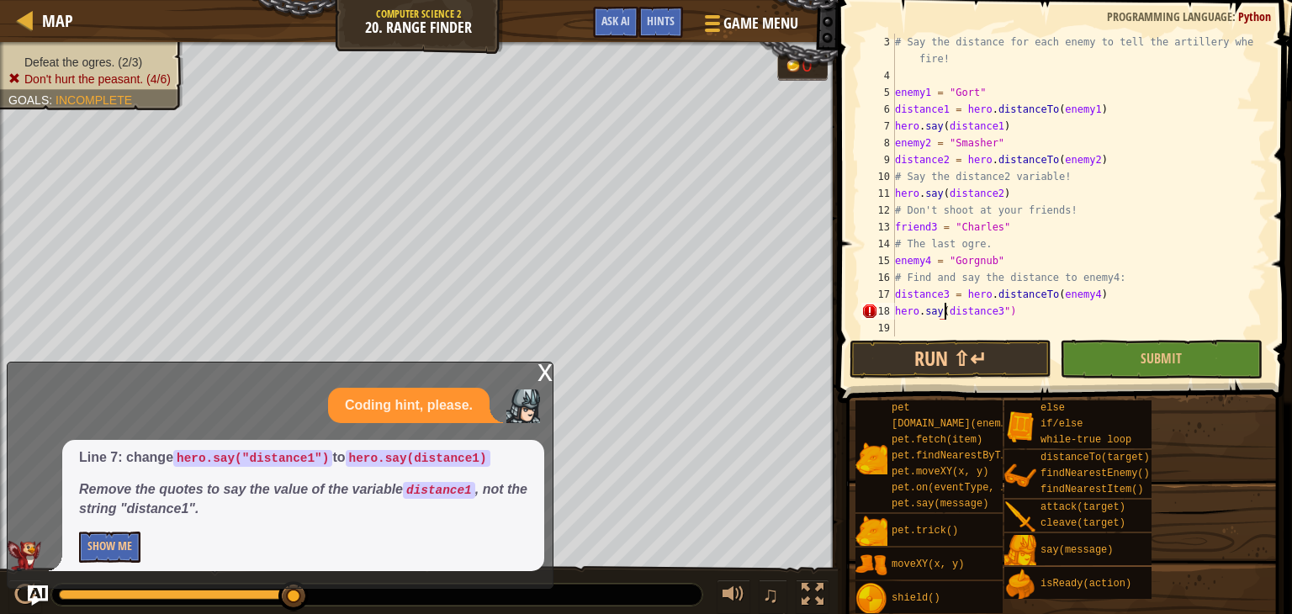
click at [1001, 307] on div "# Say the distance for each enemy to tell the artillery where to fire! enemy1 =…" at bounding box center [1073, 210] width 363 height 353
type textarea "hero.say(distance3)"
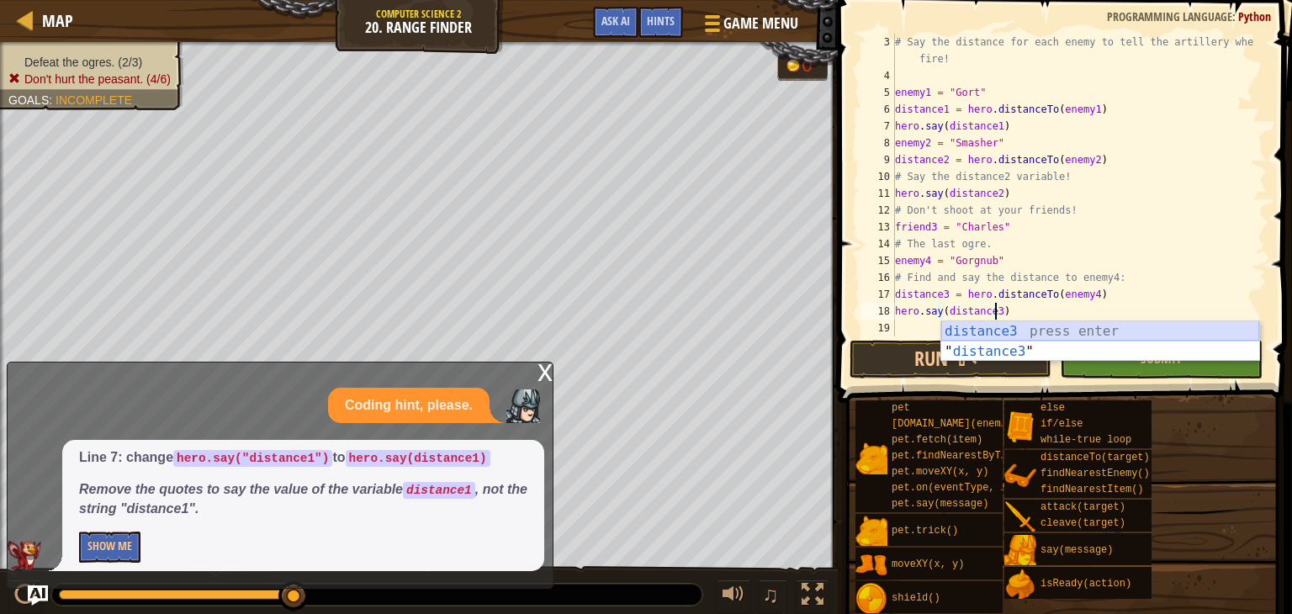
click at [1000, 328] on div "distance3 press enter " distance3 " press enter" at bounding box center [1100, 361] width 318 height 81
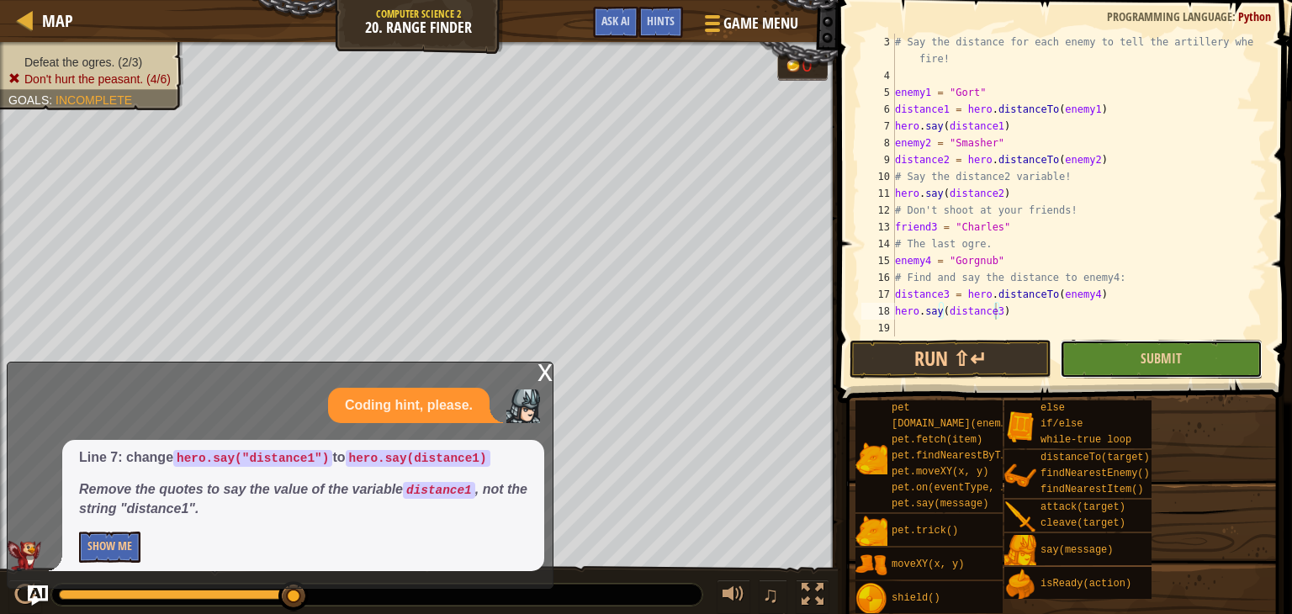
click at [1116, 372] on button "Submit" at bounding box center [1161, 359] width 202 height 39
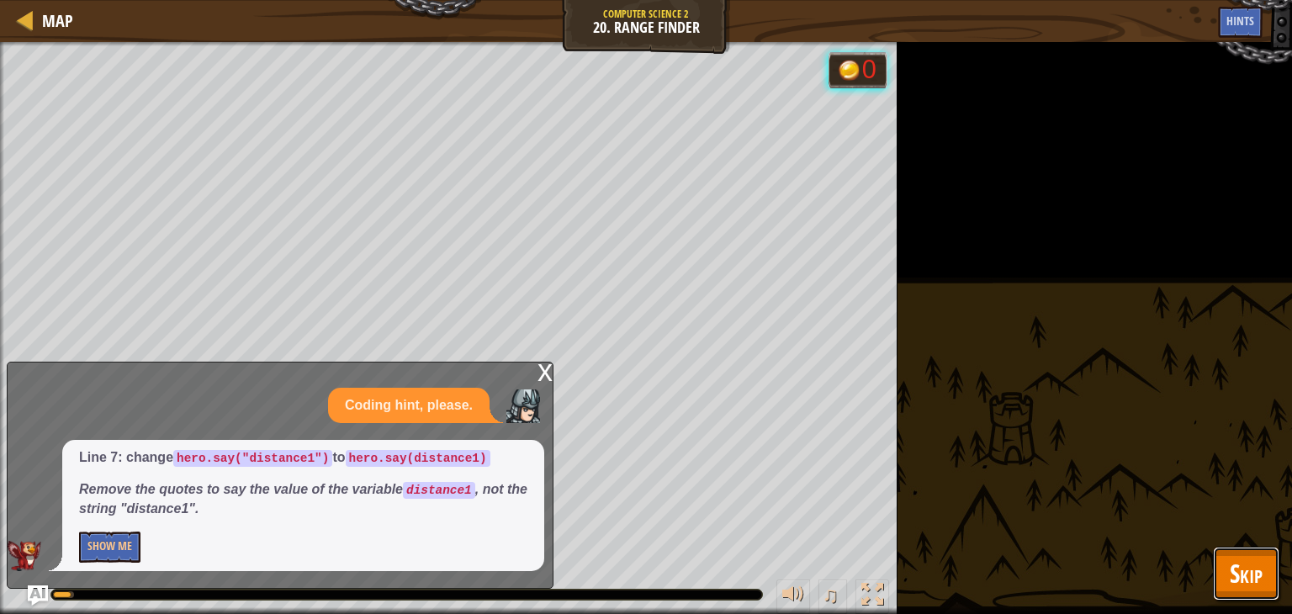
click at [1265, 567] on button "Skip" at bounding box center [1246, 574] width 66 height 54
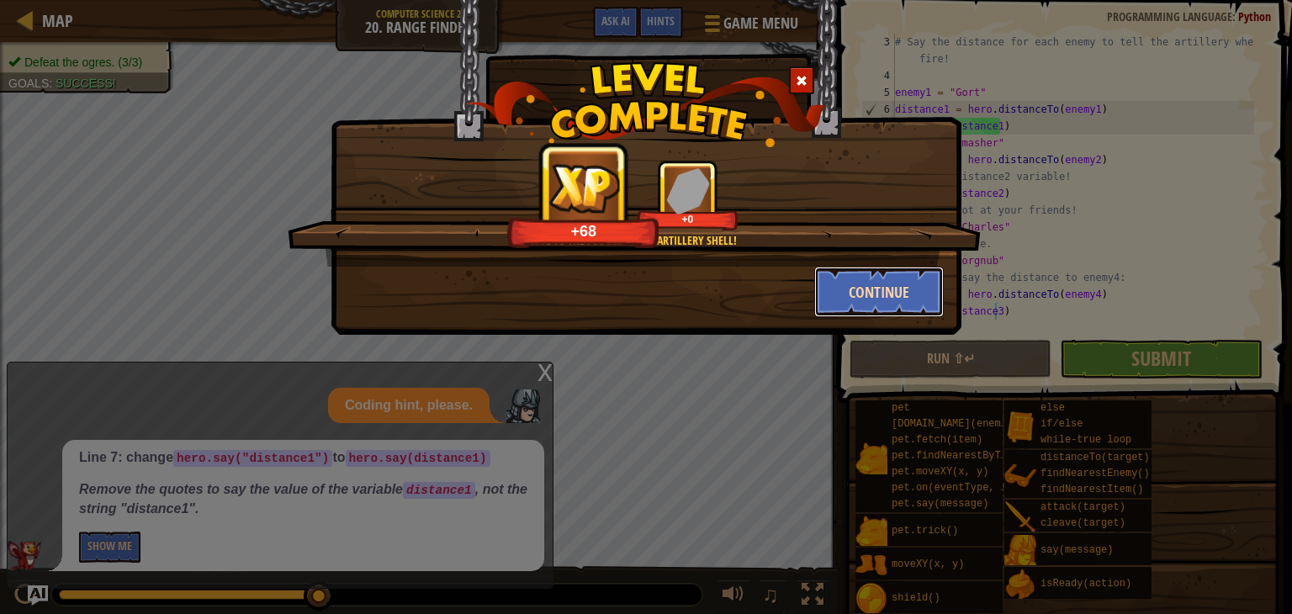
click at [861, 288] on button "Continue" at bounding box center [879, 292] width 130 height 50
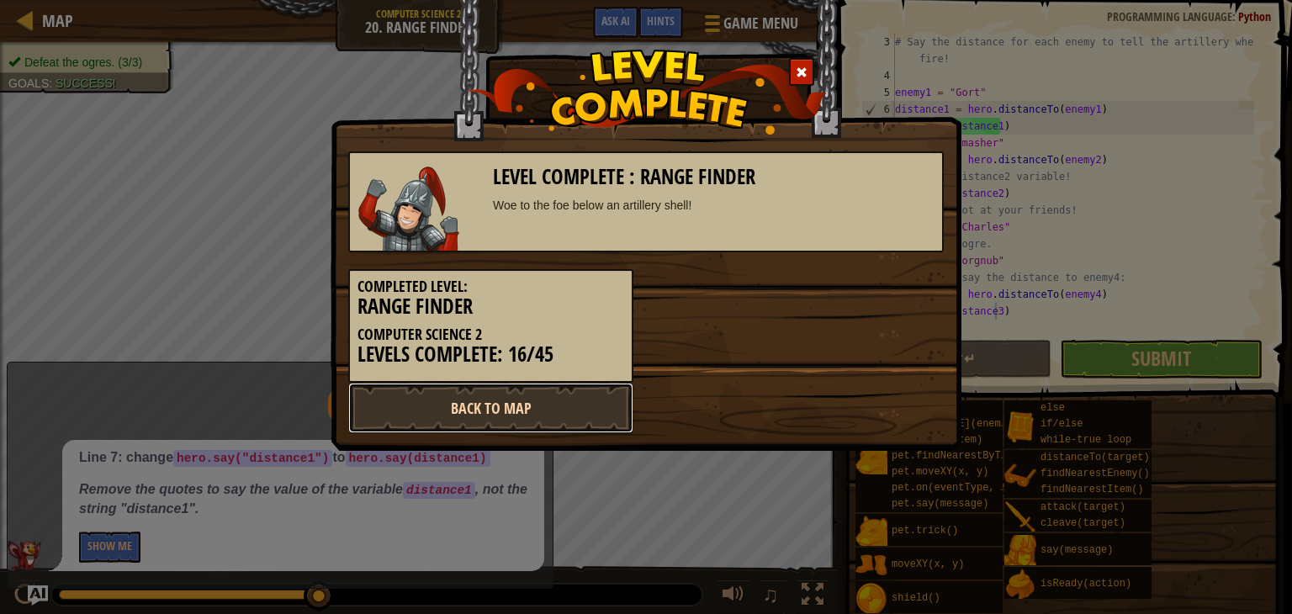
click at [549, 411] on link "Back to Map" at bounding box center [490, 408] width 285 height 50
